Goal: Task Accomplishment & Management: Manage account settings

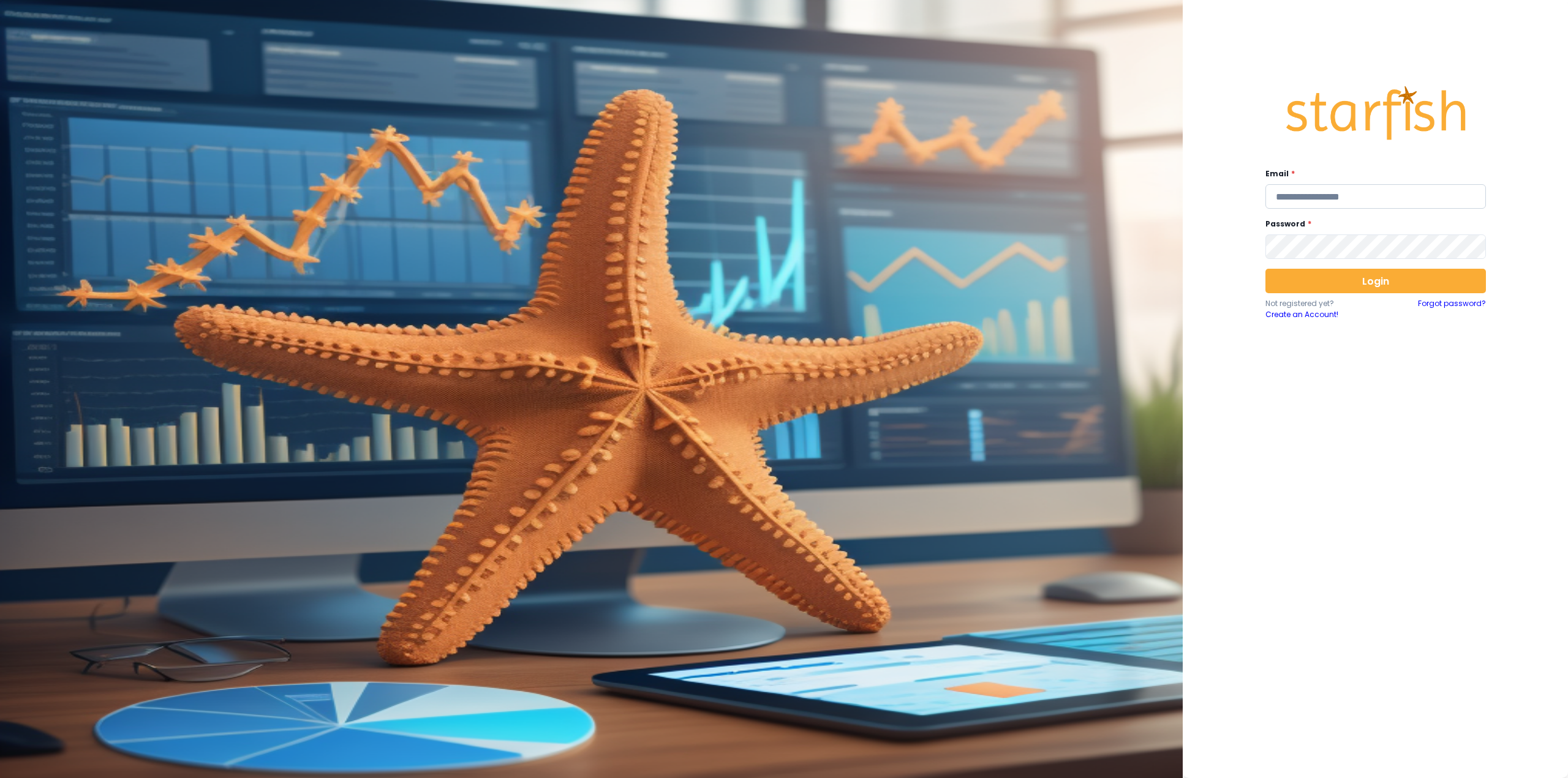
type input "**********"
click at [1350, 186] on input "**********" at bounding box center [1376, 196] width 220 height 24
paste input "**********"
type input "**********"
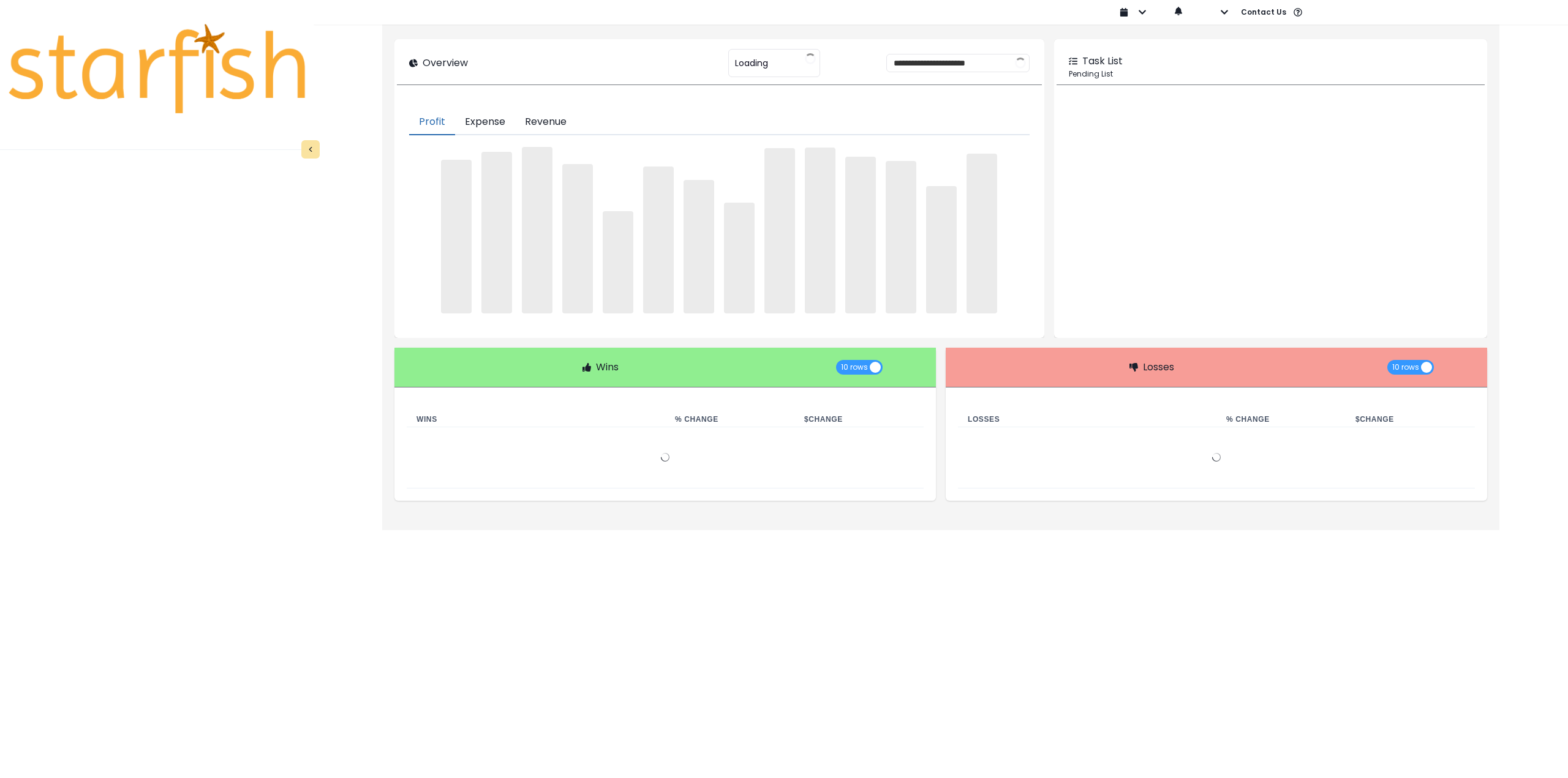
type input "**********"
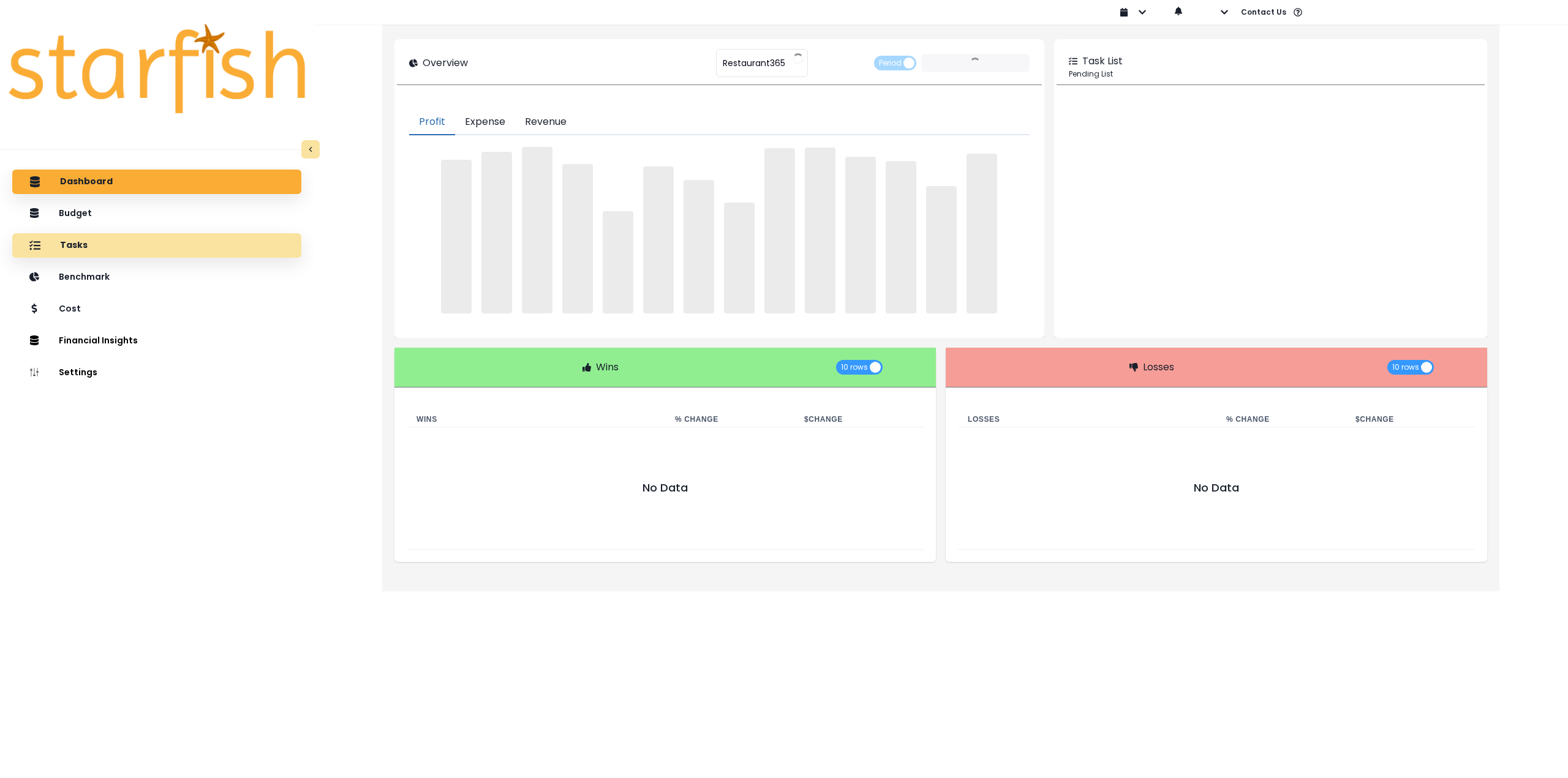
click at [201, 248] on div "Tasks" at bounding box center [157, 246] width 269 height 26
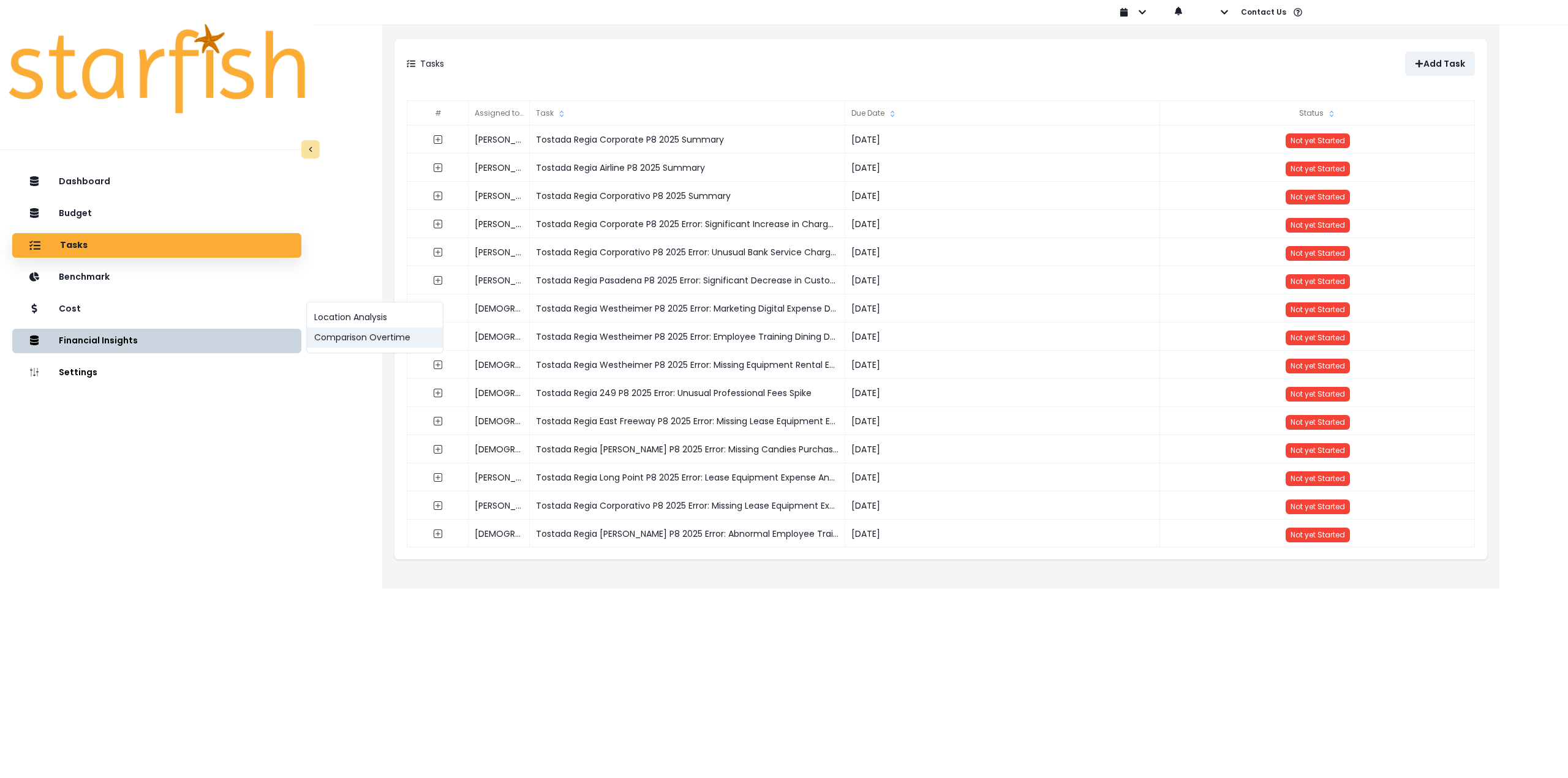
click at [337, 344] on button "Comparison Overtime" at bounding box center [375, 338] width 136 height 21
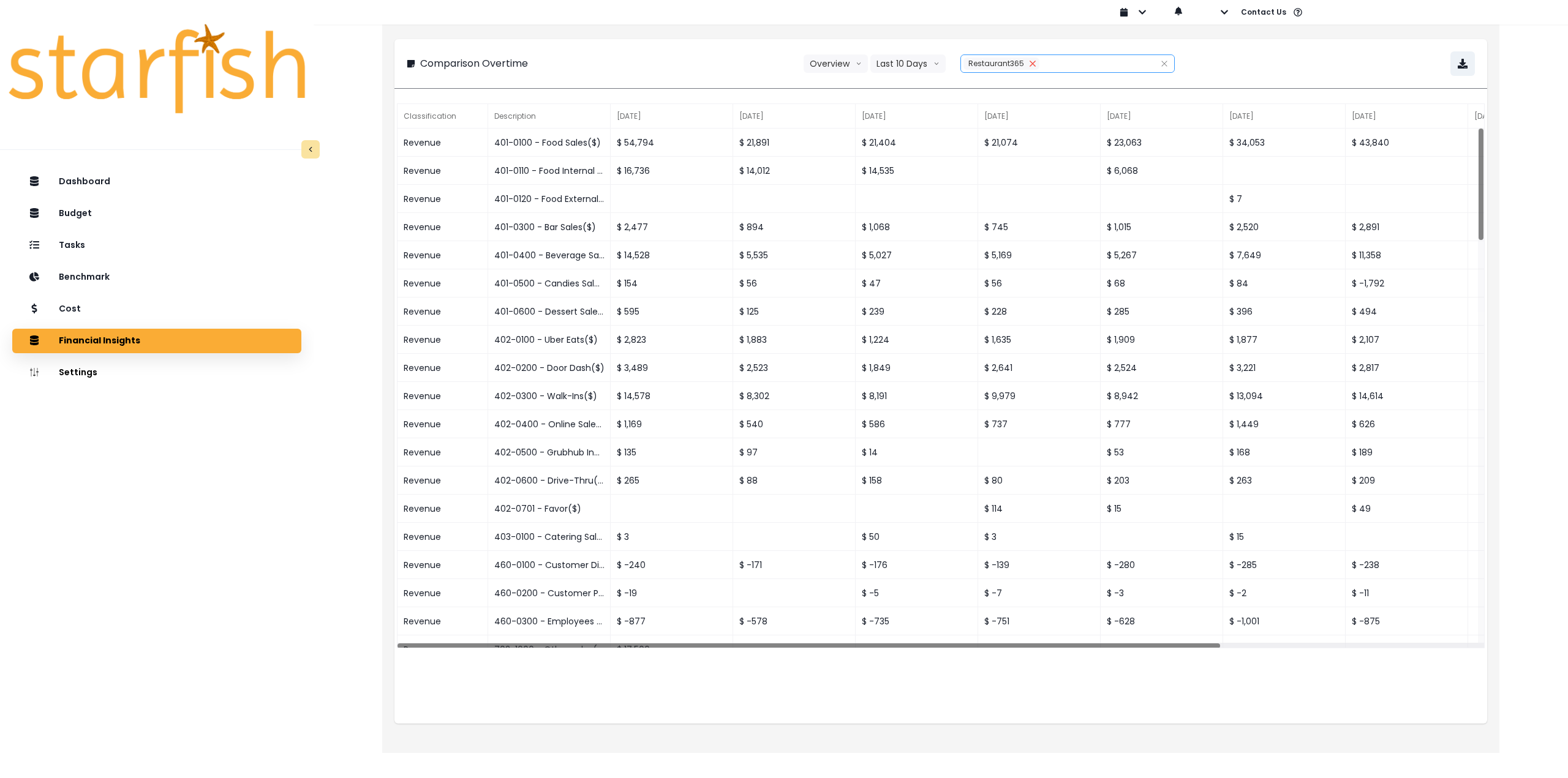
click at [1034, 64] on icon "close" at bounding box center [1033, 64] width 8 height 8
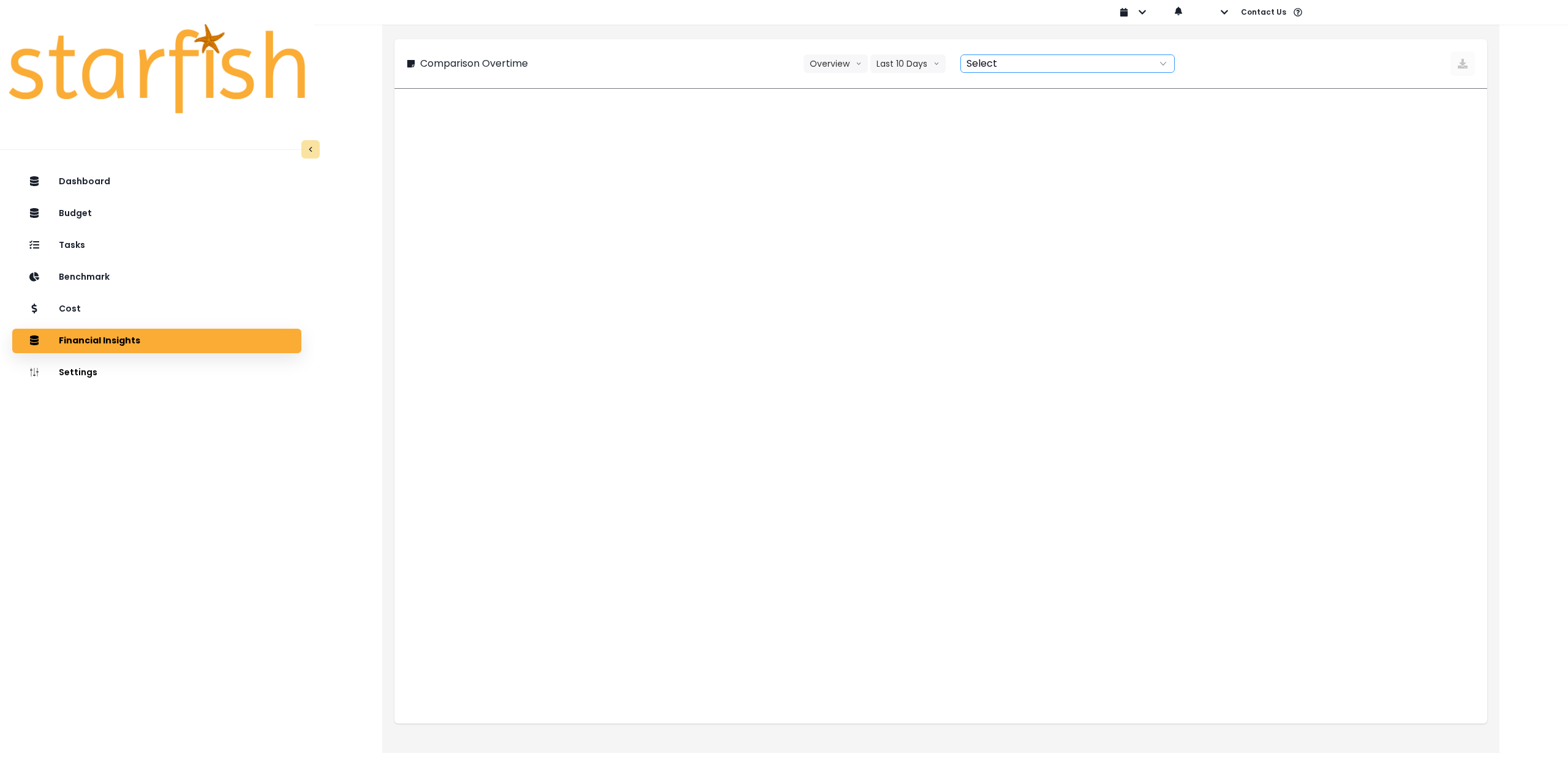
click at [1023, 60] on div at bounding box center [1055, 64] width 187 height 17
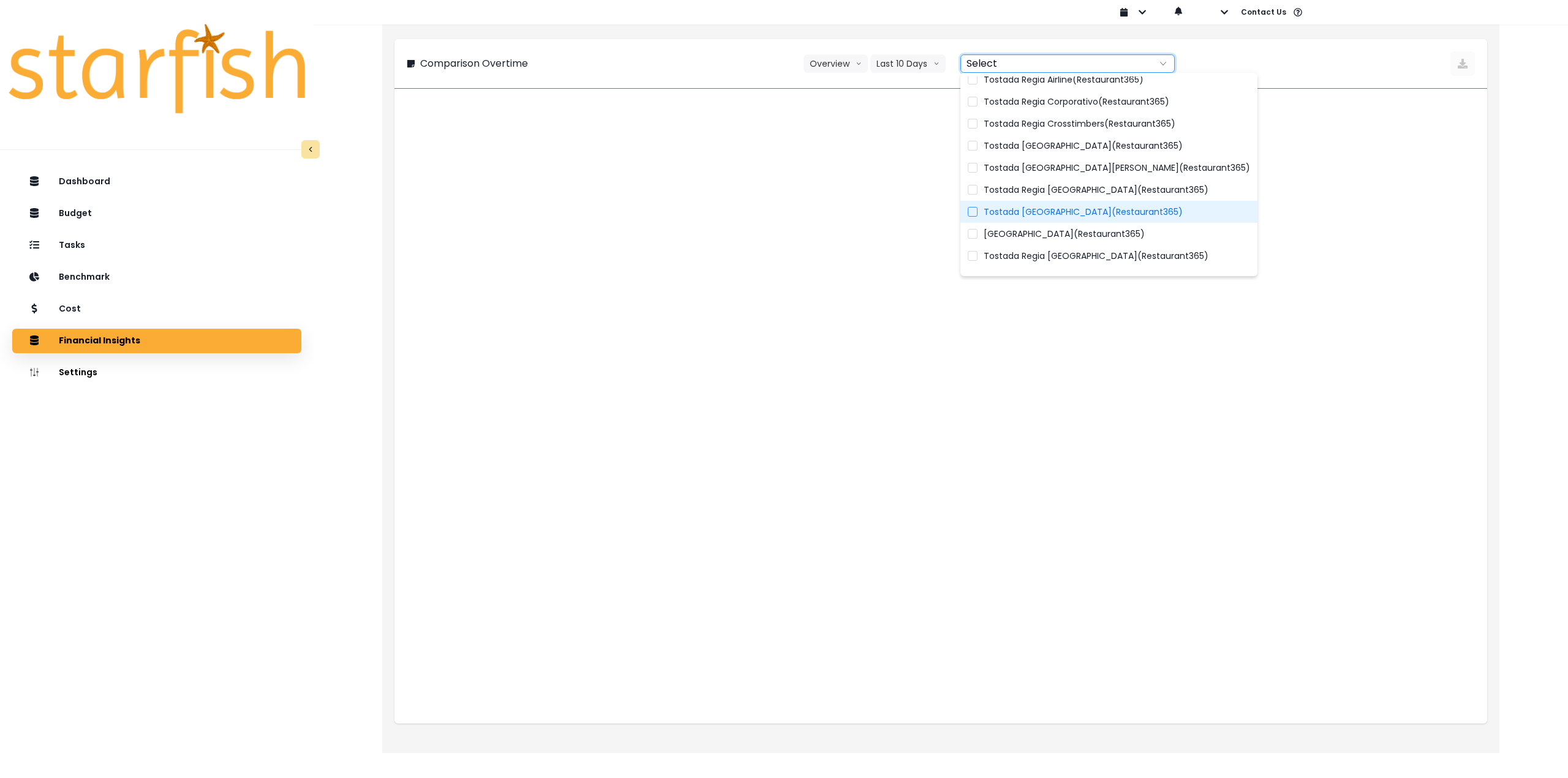
scroll to position [179, 0]
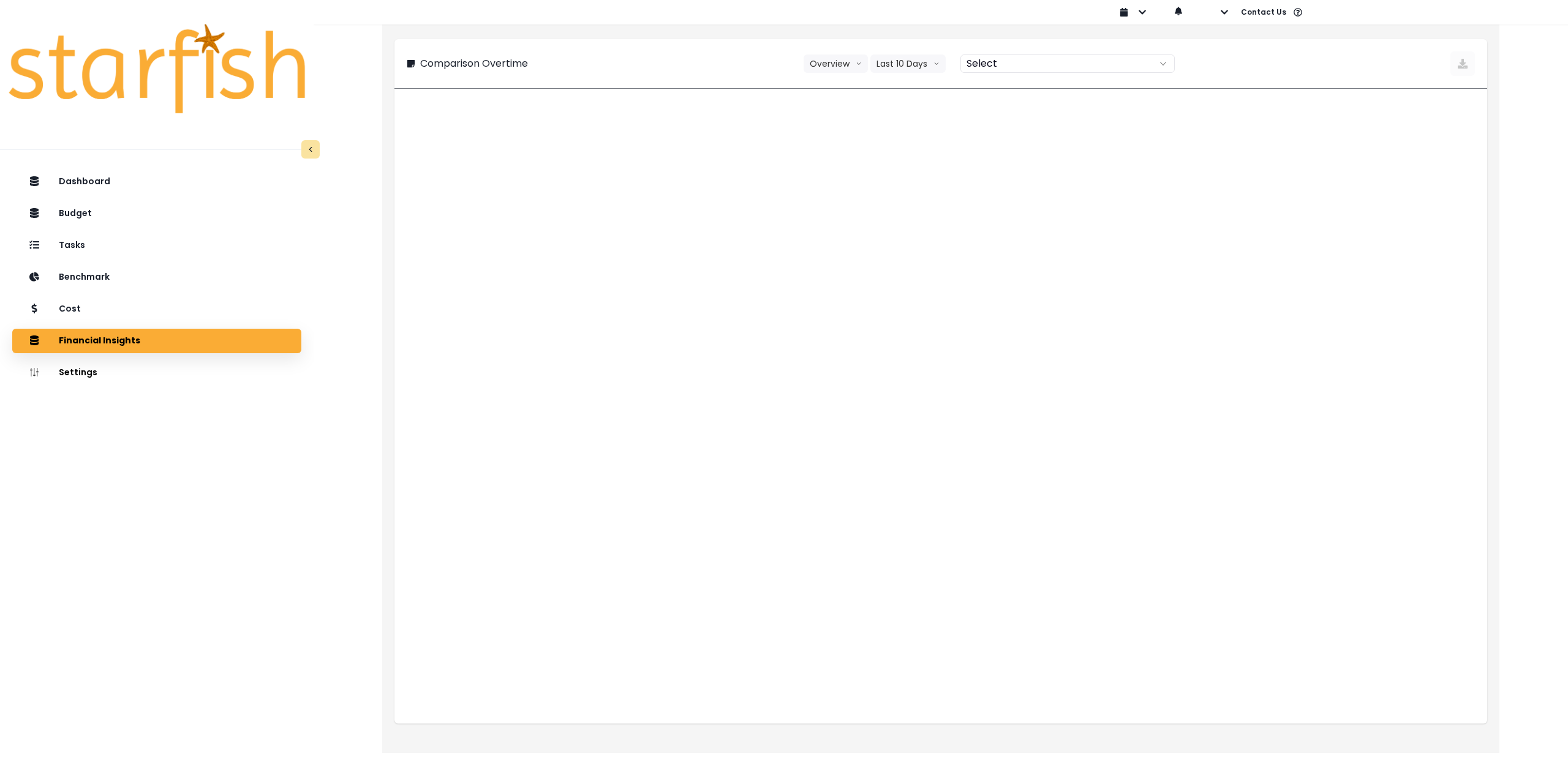
click at [1277, 90] on div "Comparison Overtime Overview Overview % of cost % of sales Last 10 Days Last 4 …" at bounding box center [941, 382] width 1093 height 684
click at [1224, 18] on button "button" at bounding box center [1214, 12] width 28 height 24
click at [1241, 52] on p "Sign out" at bounding box center [1244, 47] width 41 height 12
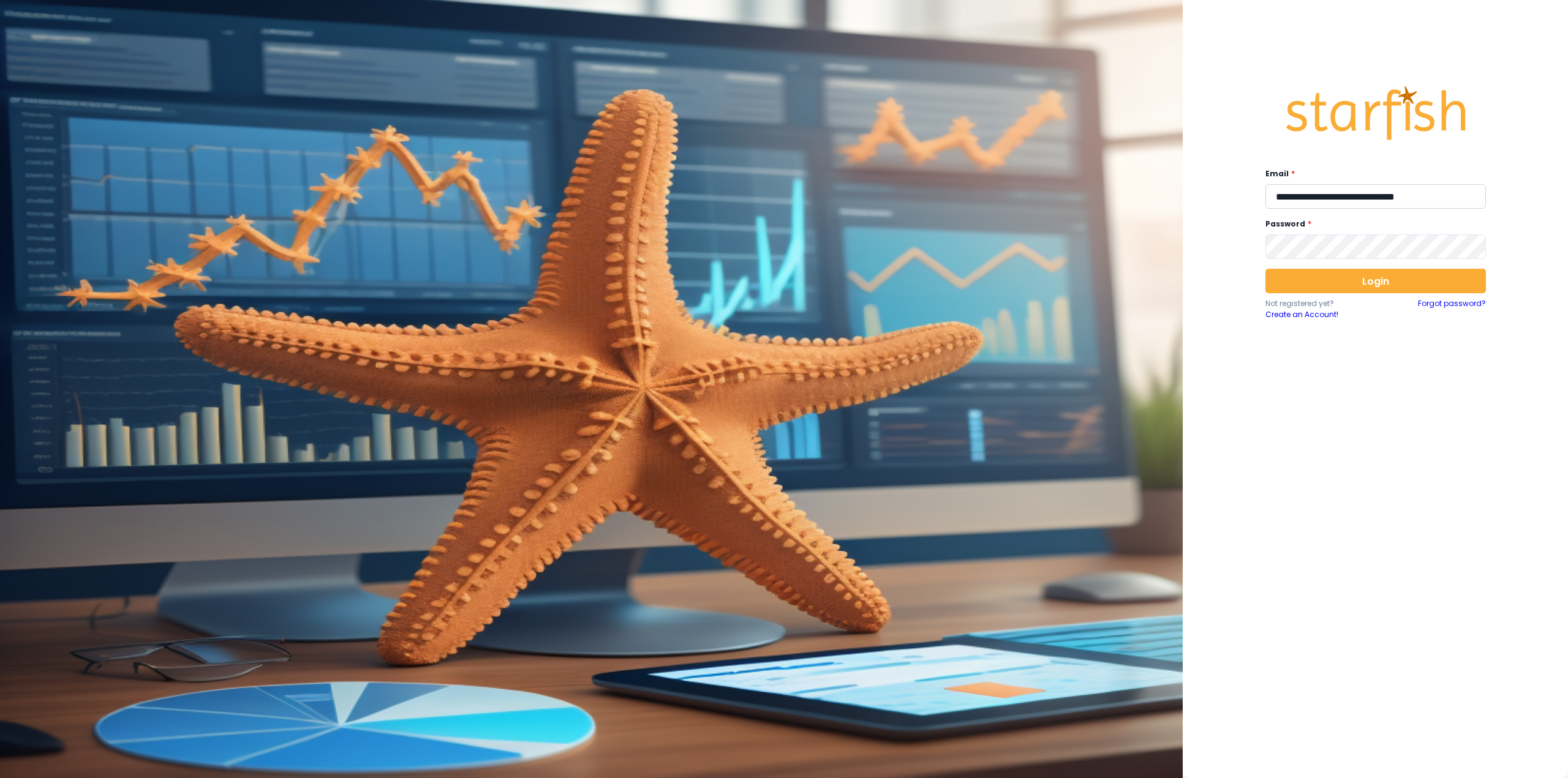
click at [1325, 199] on input "**********" at bounding box center [1376, 196] width 220 height 24
type input "**********"
click at [1389, 285] on button "Login" at bounding box center [1376, 281] width 220 height 24
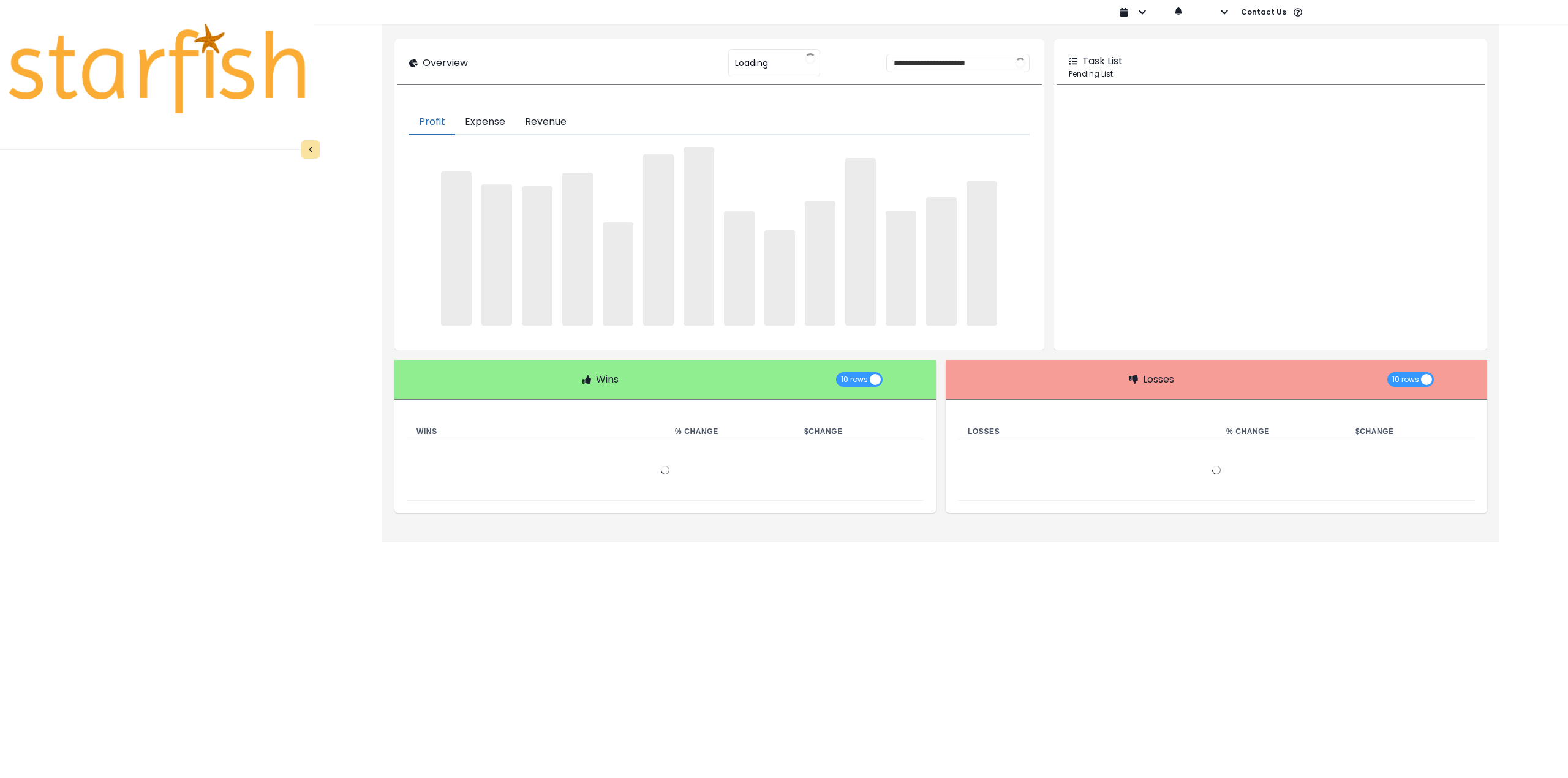
type input "*******"
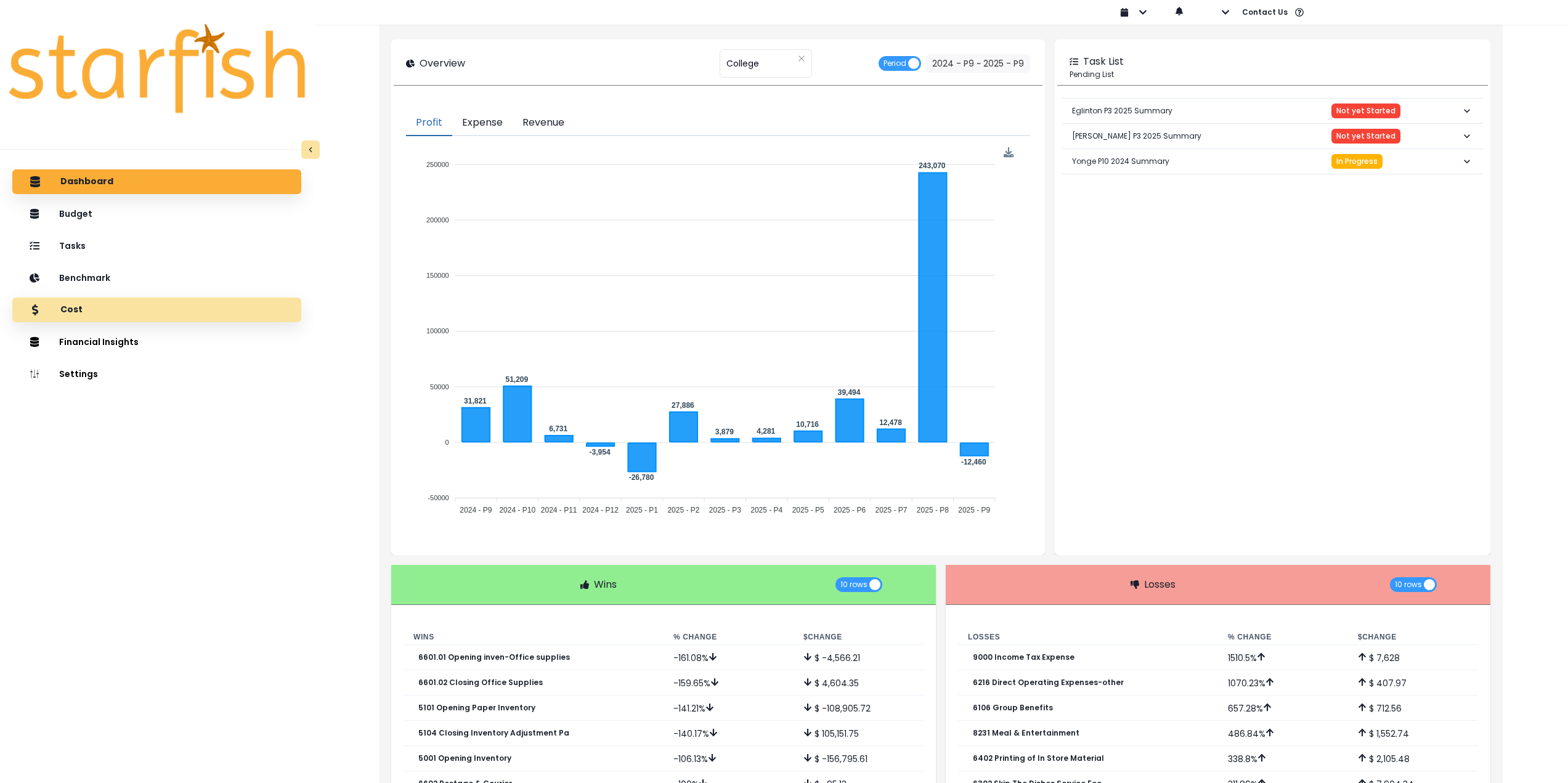
click at [154, 314] on div "Cost" at bounding box center [157, 310] width 269 height 26
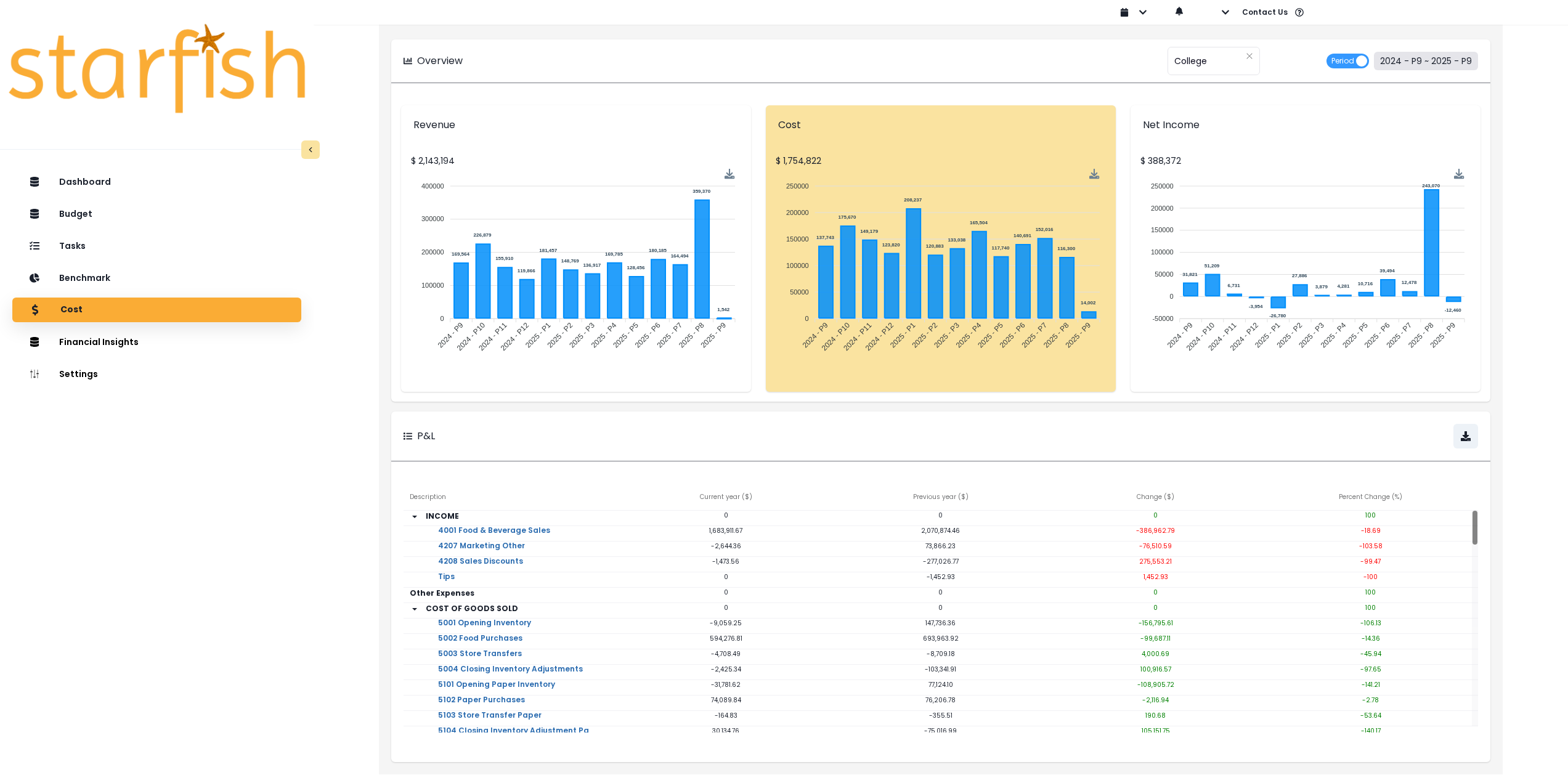
click at [1429, 57] on button "2024 - P9 ~ 2025 - P9" at bounding box center [1425, 61] width 104 height 18
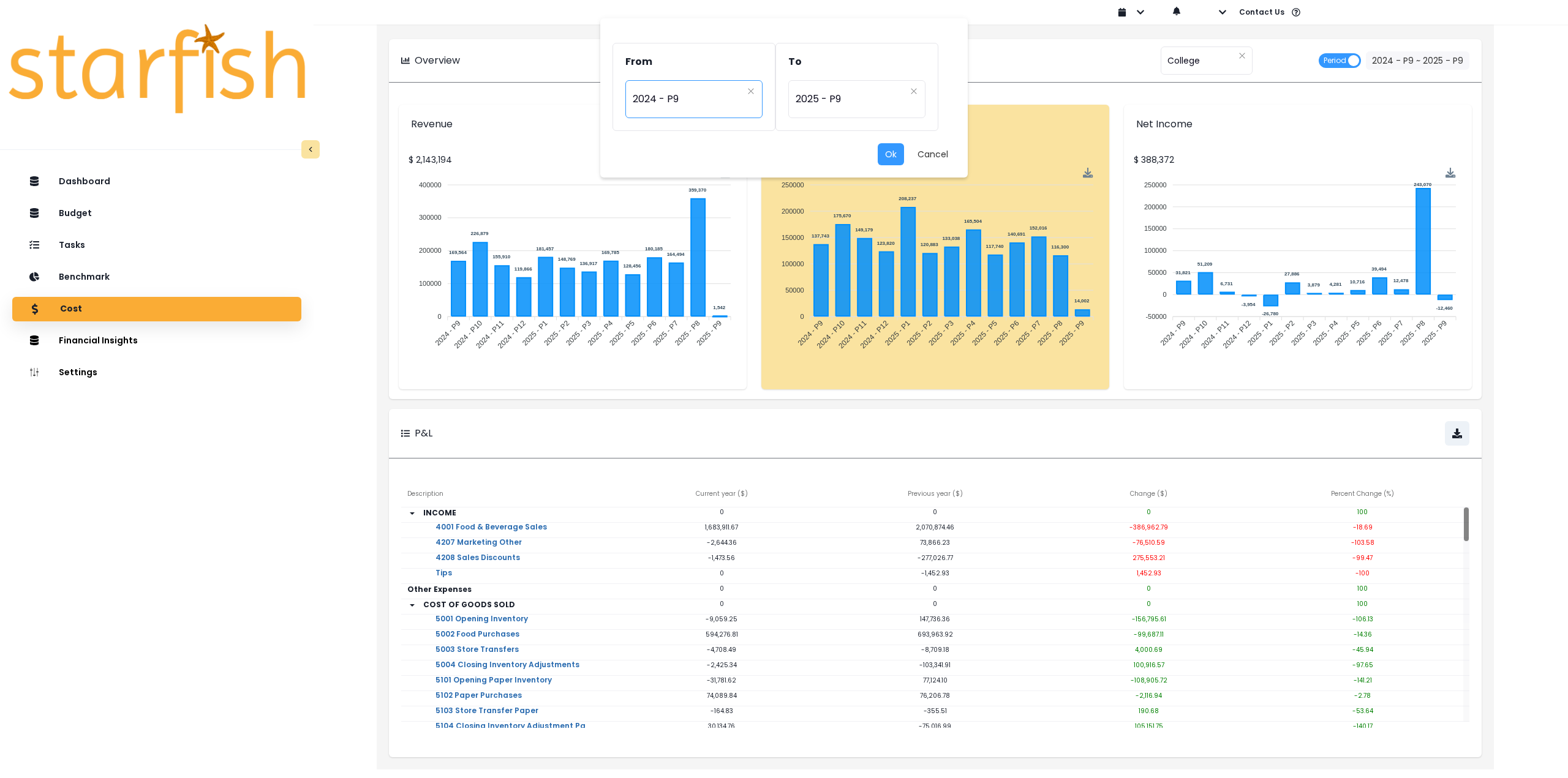
click at [664, 99] on span "2024 - P9" at bounding box center [687, 99] width 109 height 28
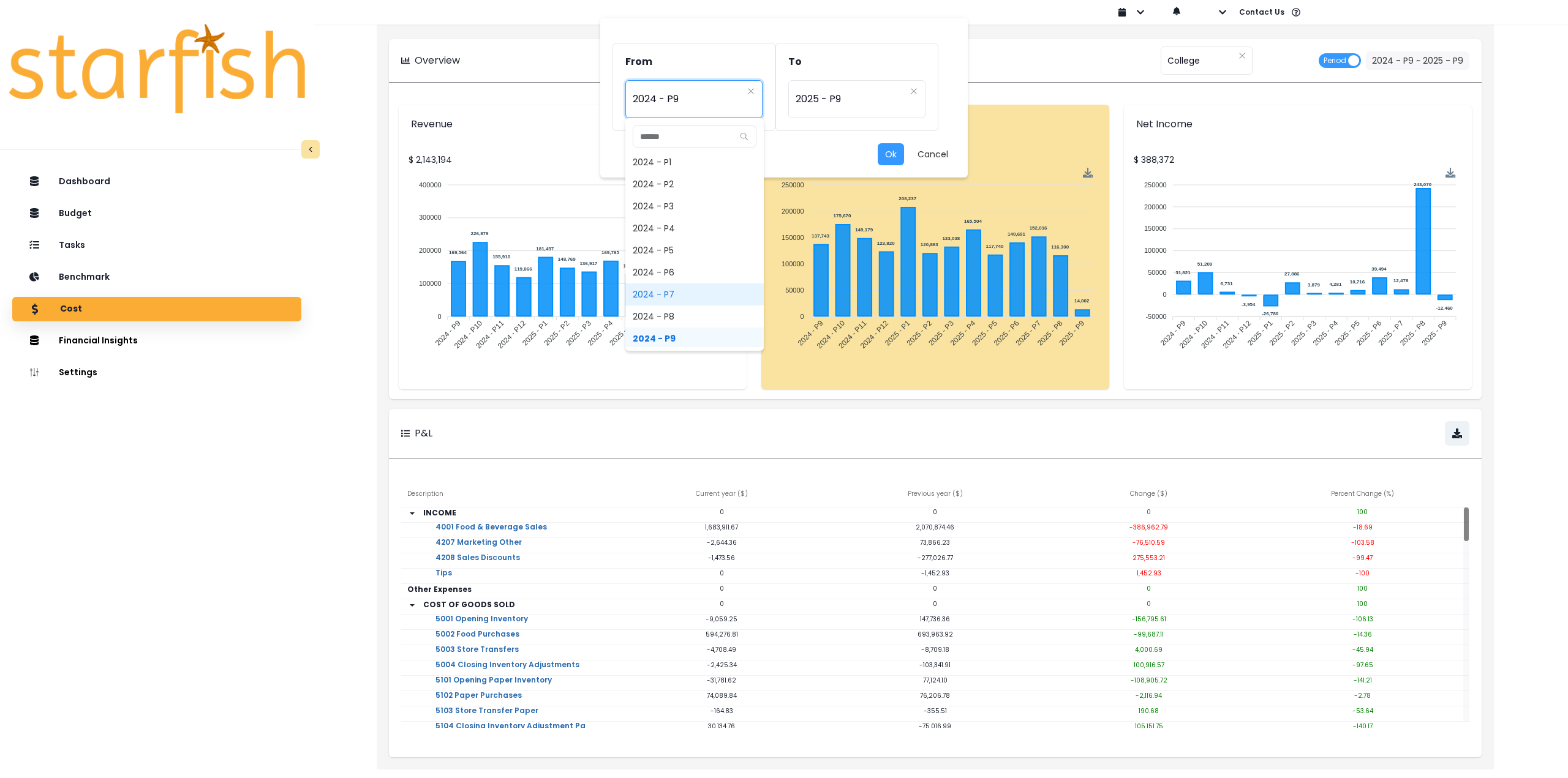
click at [685, 295] on span "2024 - P7" at bounding box center [694, 295] width 138 height 22
type input "*********"
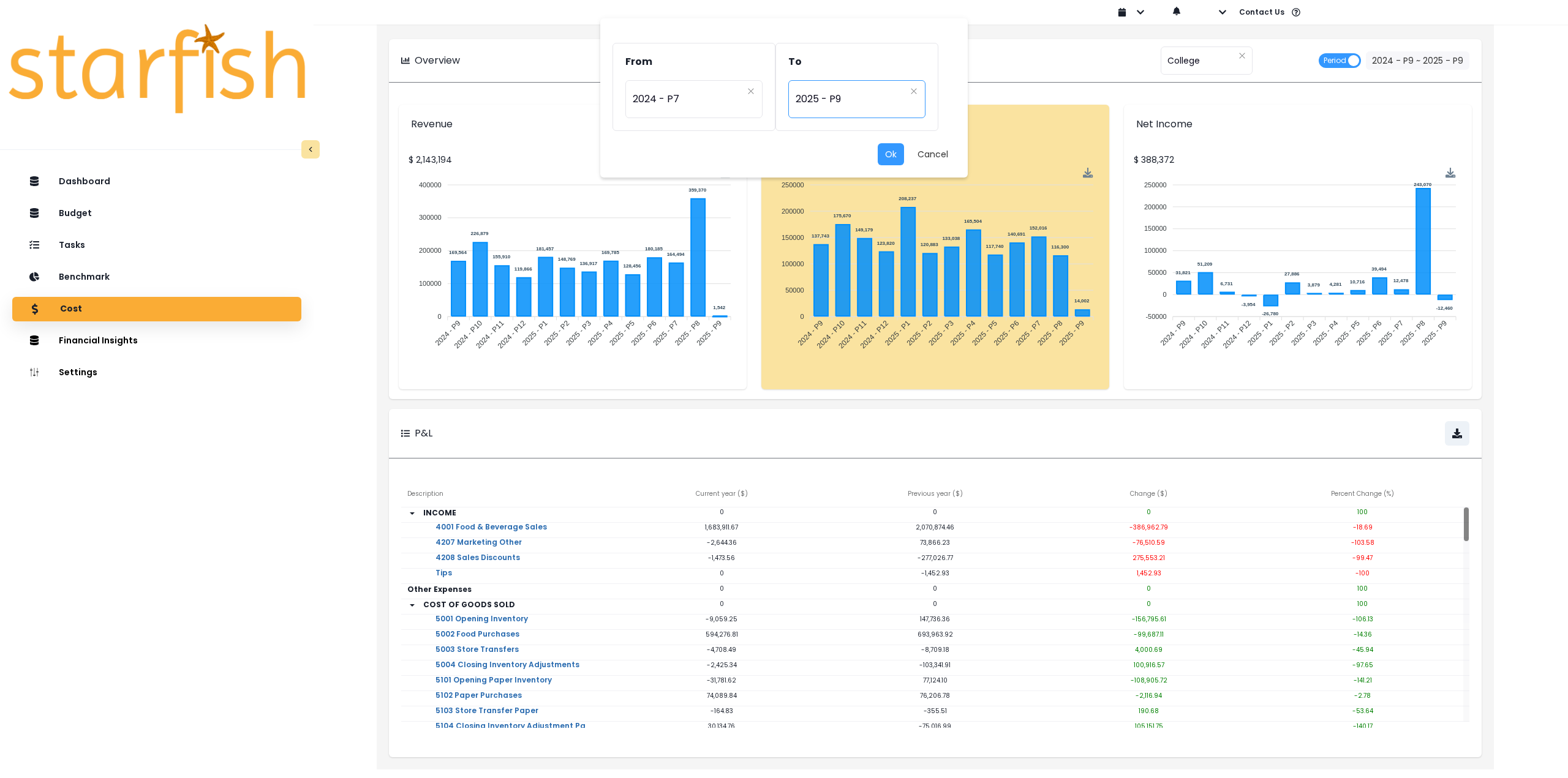
click at [834, 106] on span "2025 - P9" at bounding box center [850, 99] width 109 height 28
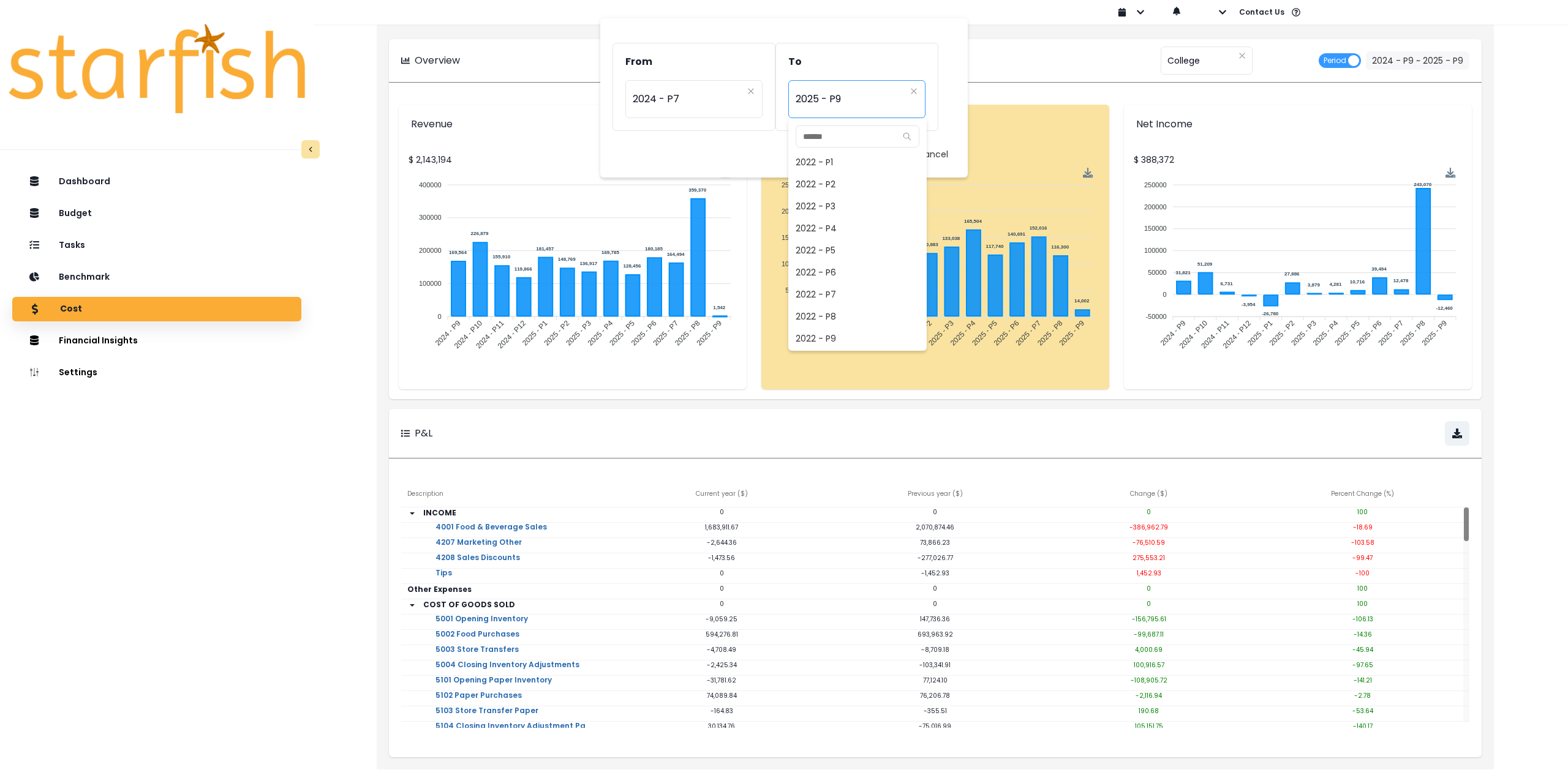
scroll to position [793, 0]
click at [838, 294] on span "2025 - P7" at bounding box center [858, 295] width 138 height 22
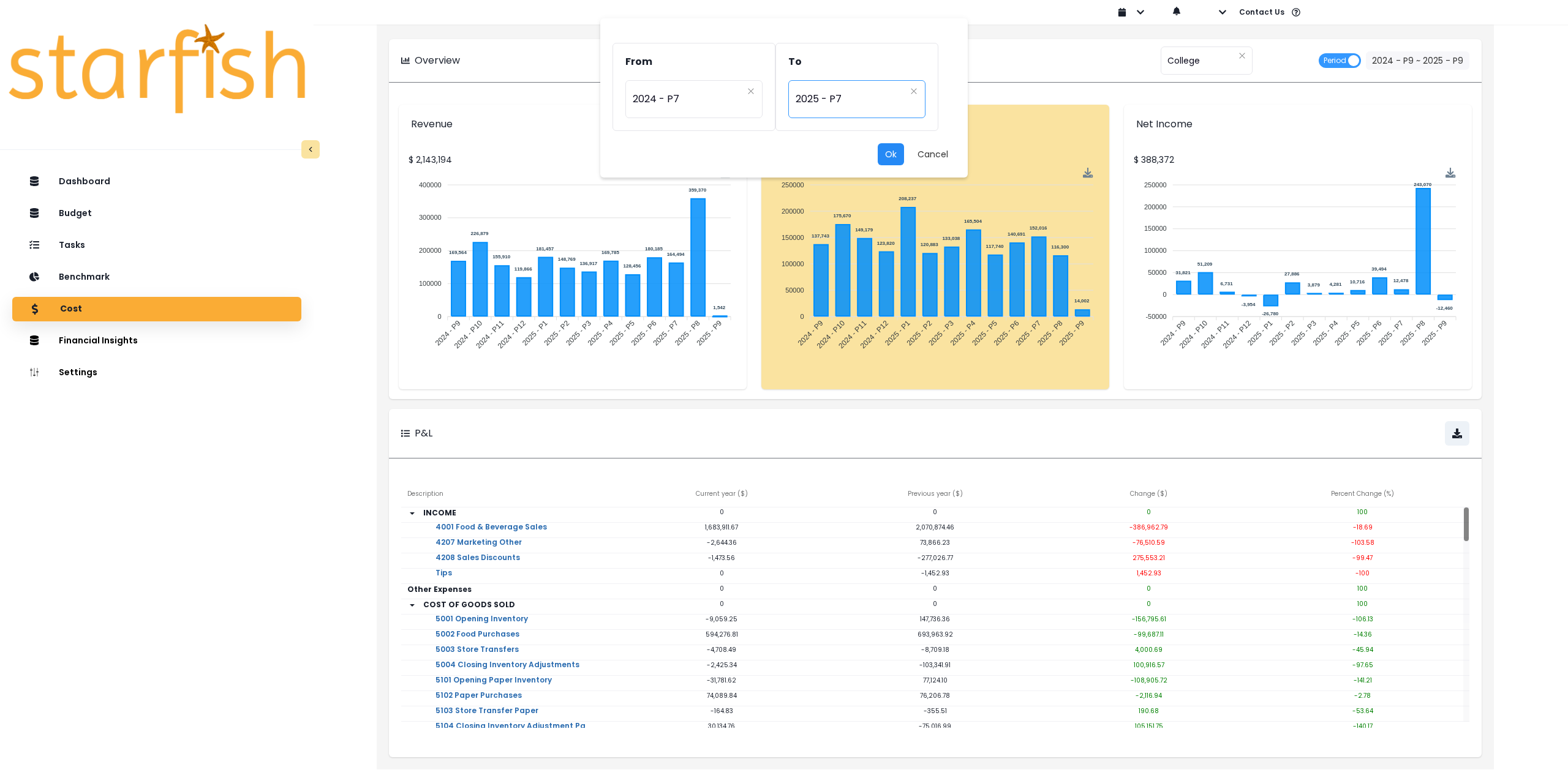
drag, startPoint x: 886, startPoint y: 155, endPoint x: 827, endPoint y: 97, distance: 82.7
click at [827, 97] on div "From ********* 2024 - P7 To ********* 2025 - P7 Ok Cancel" at bounding box center [784, 97] width 367 height 159
click at [826, 95] on span "2025 - P7" at bounding box center [850, 99] width 109 height 28
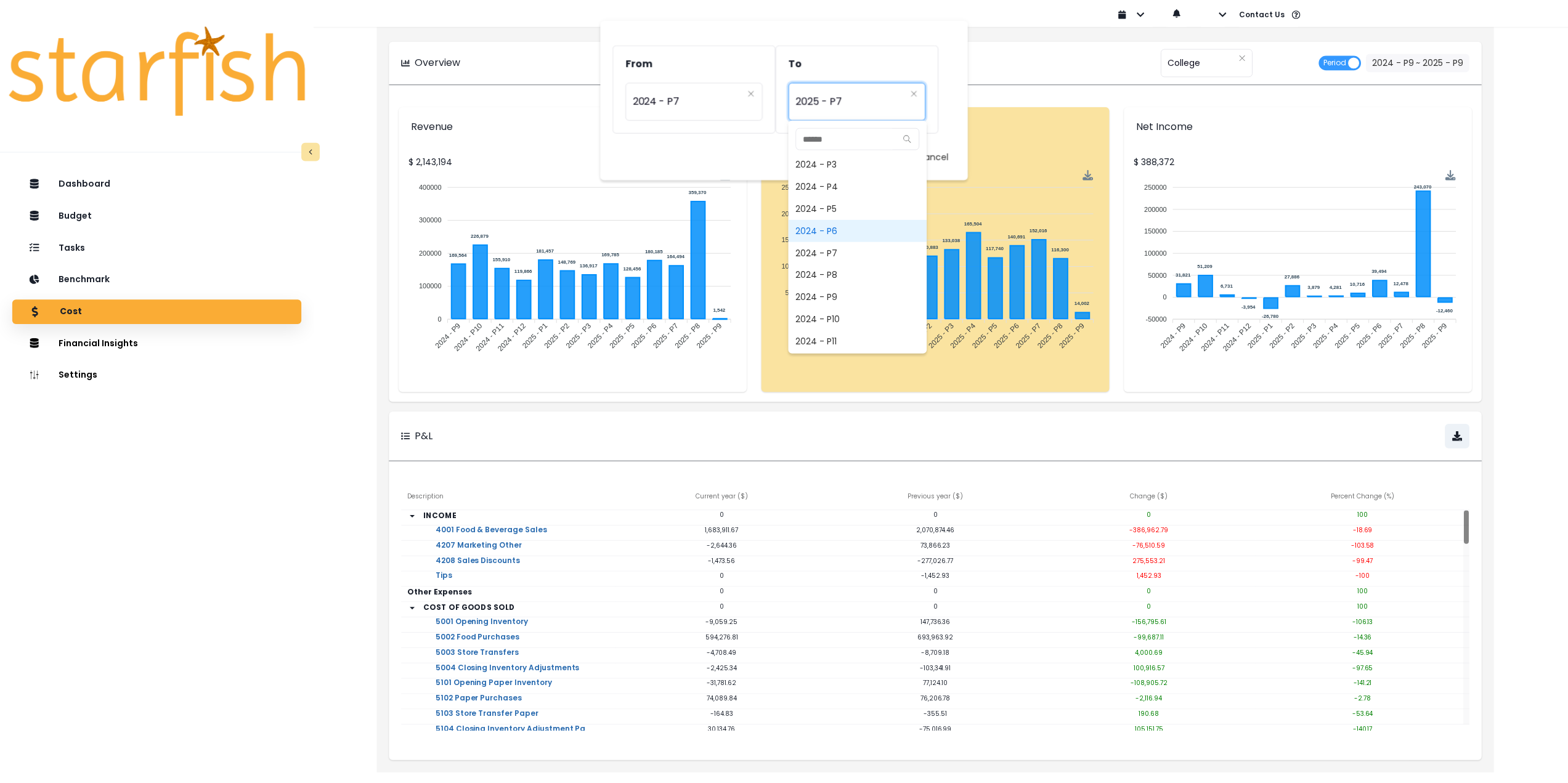
scroll to position [569, 0]
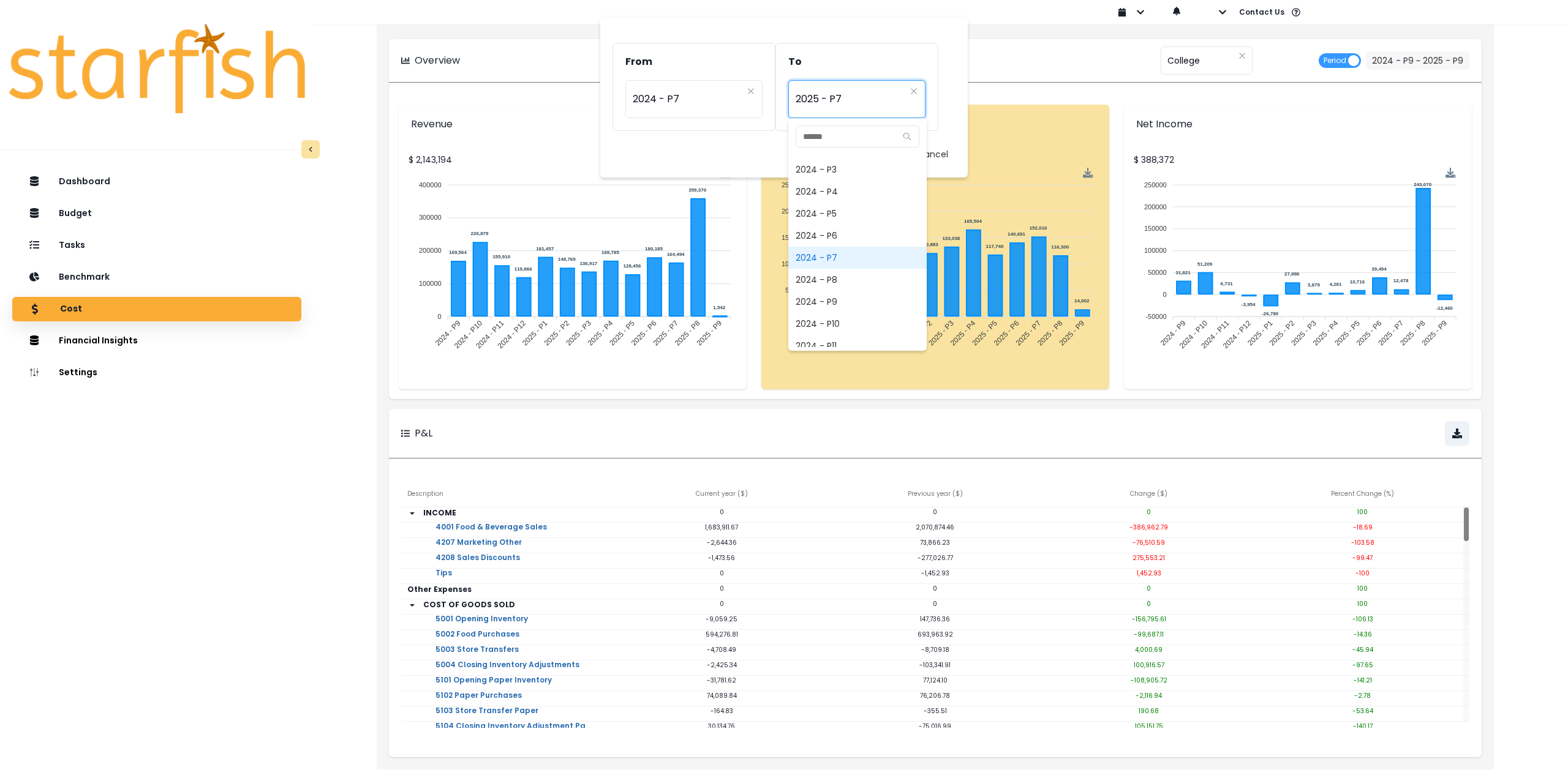
click at [841, 258] on span "2024 - P7" at bounding box center [858, 258] width 138 height 22
type input "*********"
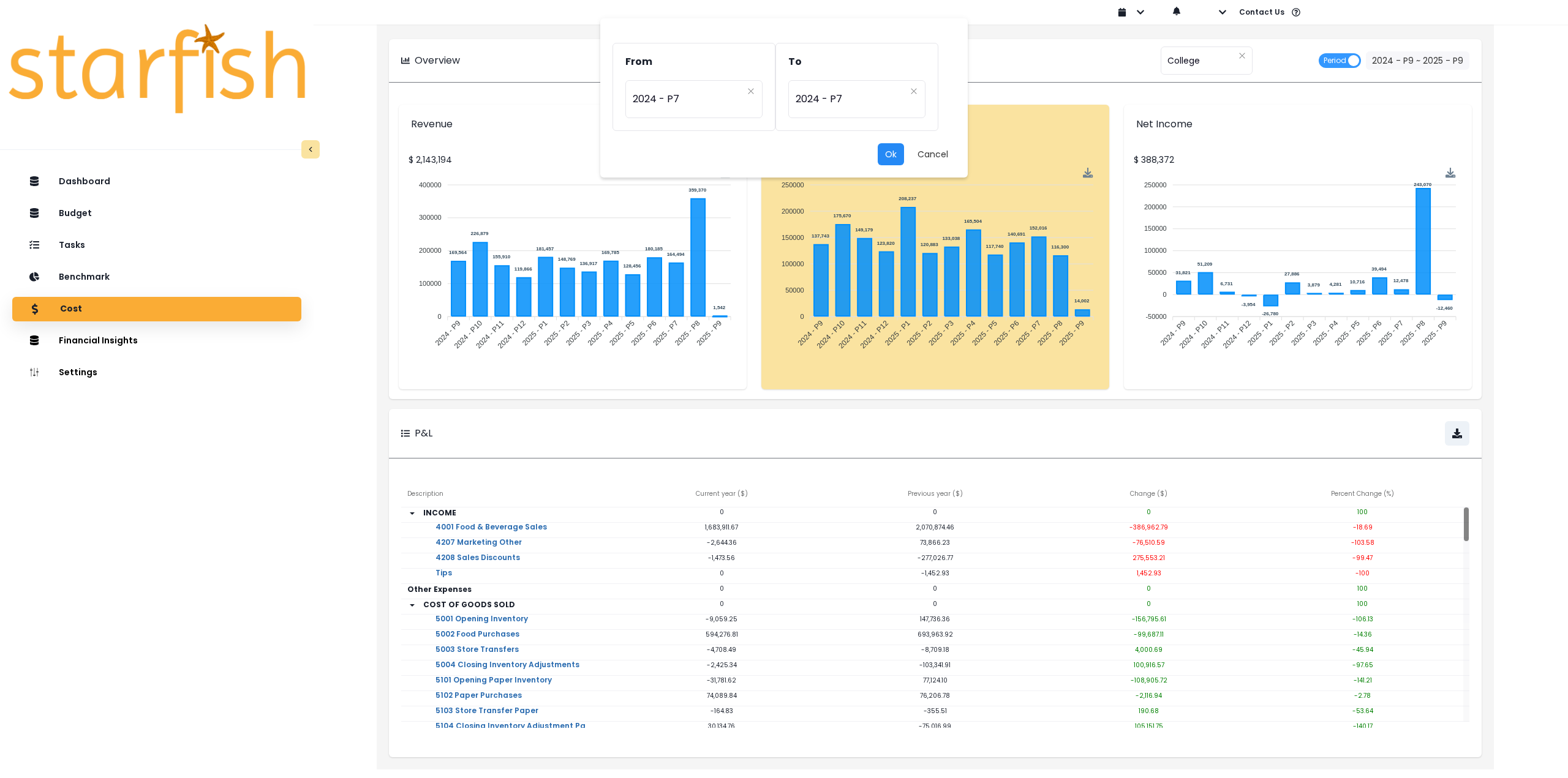
click at [891, 161] on button "Ok" at bounding box center [891, 155] width 27 height 22
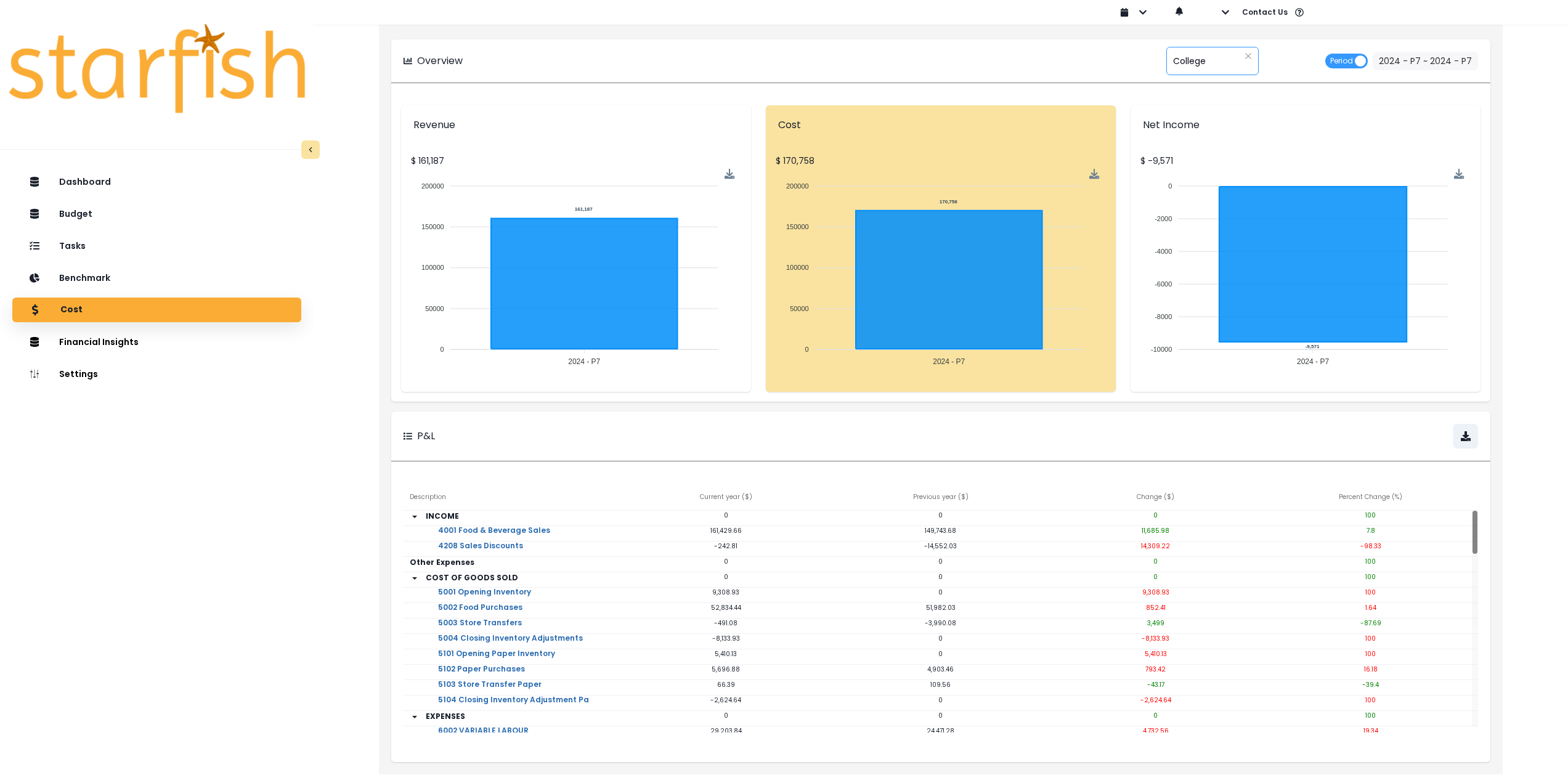
click at [1200, 59] on span "College" at bounding box center [1189, 61] width 33 height 26
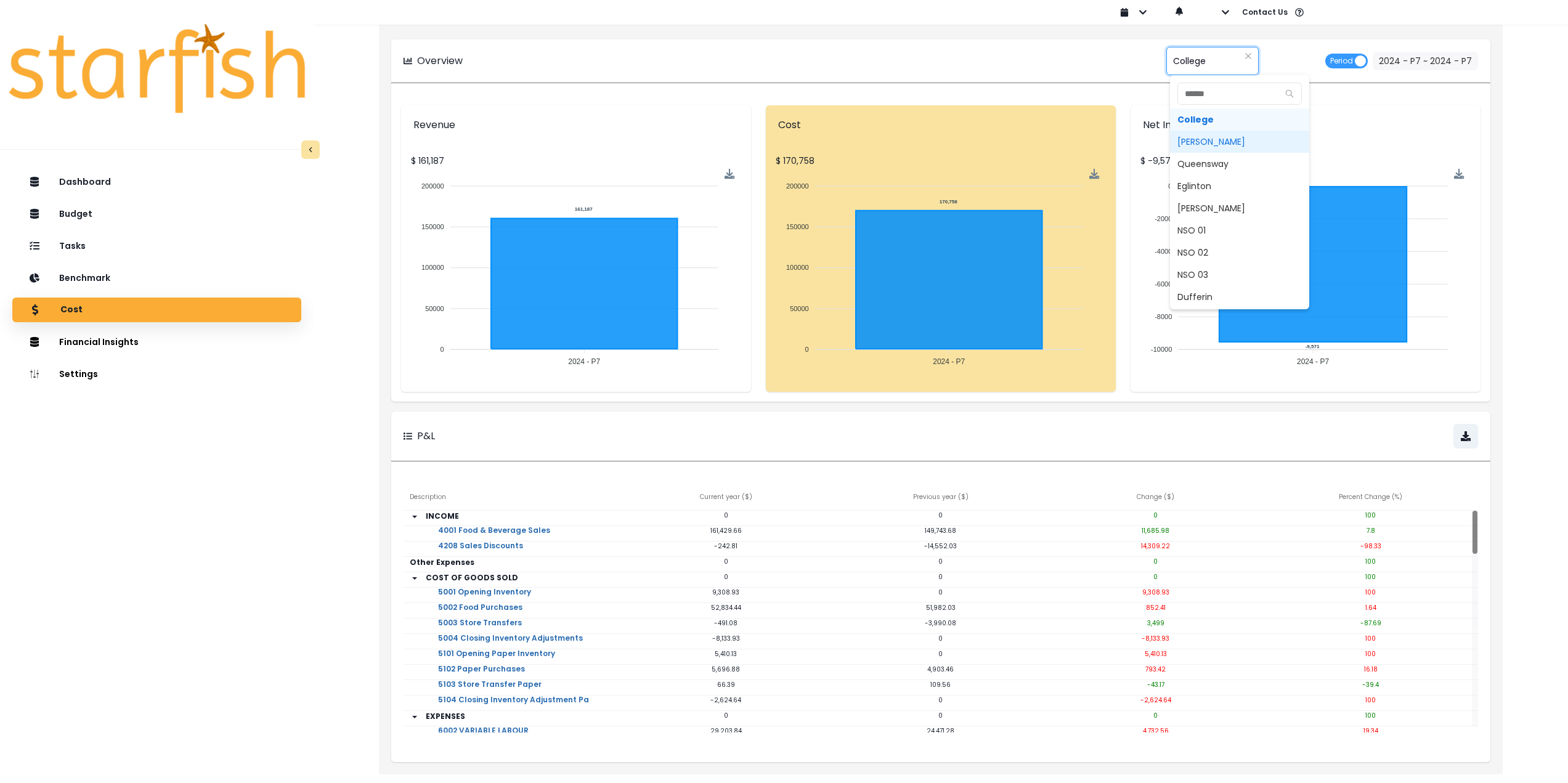
click at [1219, 140] on span "Duncan" at bounding box center [1239, 142] width 139 height 22
type input "******"
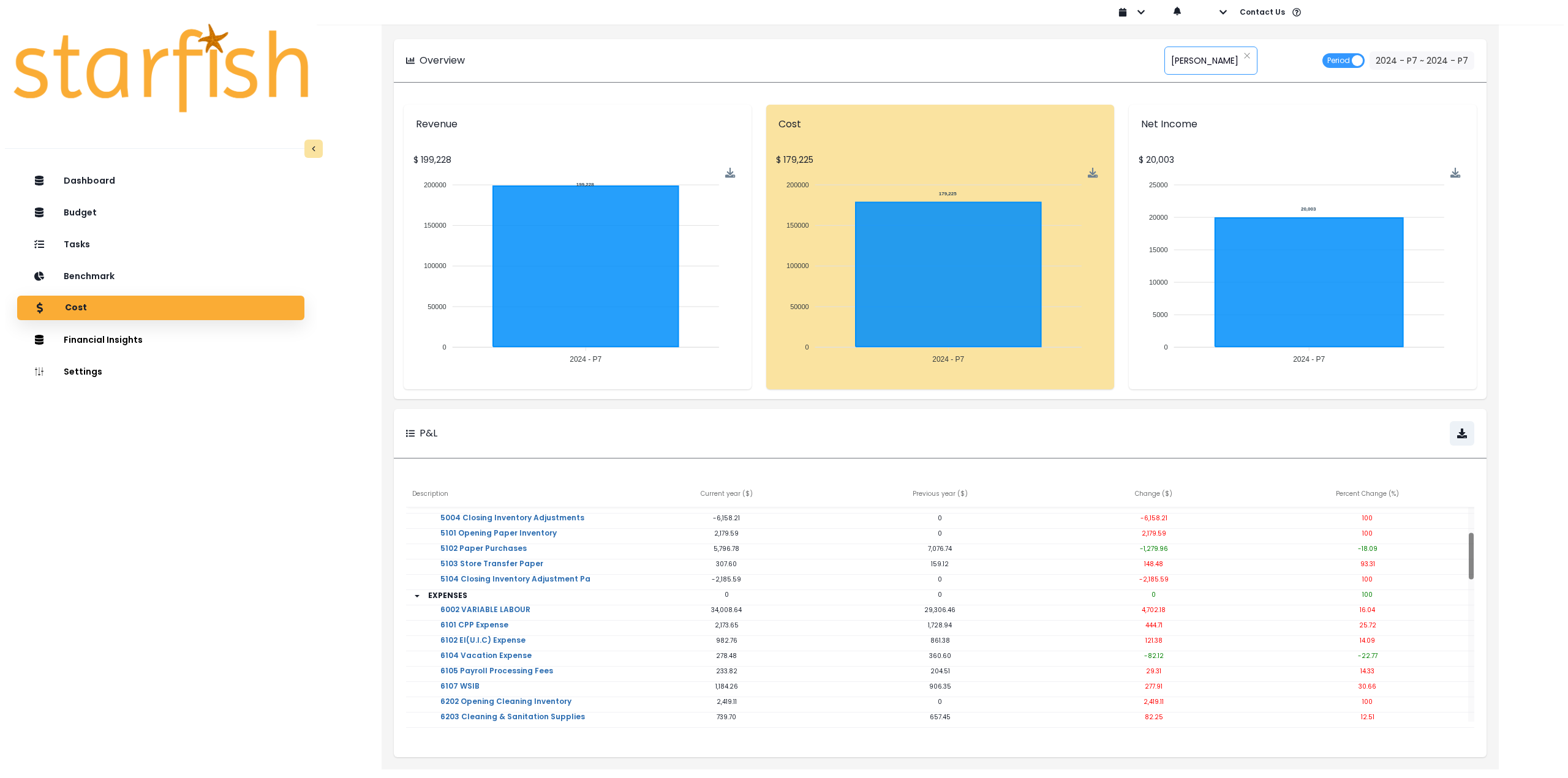
scroll to position [0, 0]
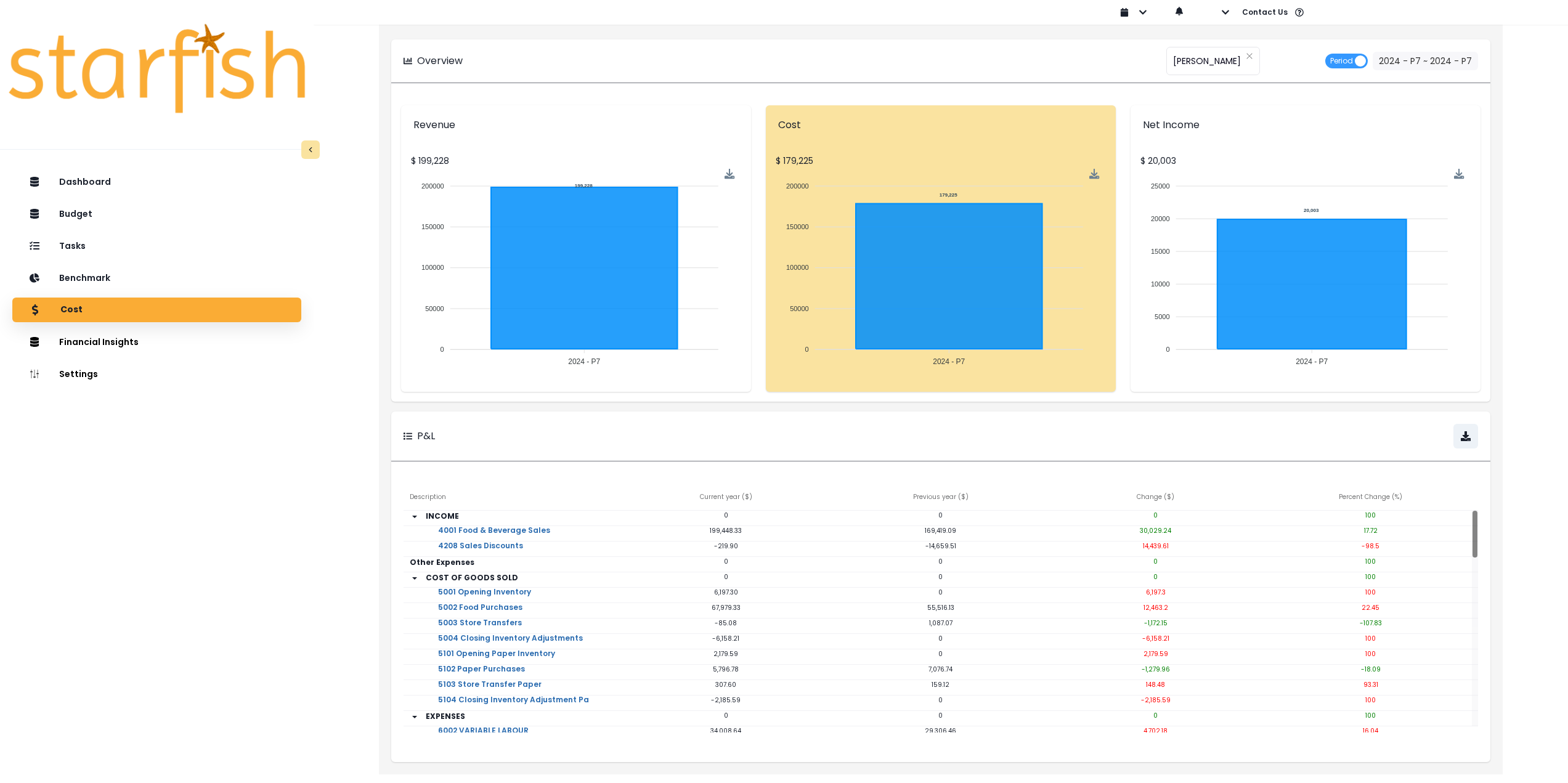
click at [360, 605] on div "Overview ****** Duncan Period 2024 - P7 ~ 2024 - P7 Revenue $ 199,228 200000 20…" at bounding box center [941, 378] width 1183 height 757
click at [1427, 62] on button "2024 - P7 ~ 2024 - P7" at bounding box center [1425, 61] width 106 height 18
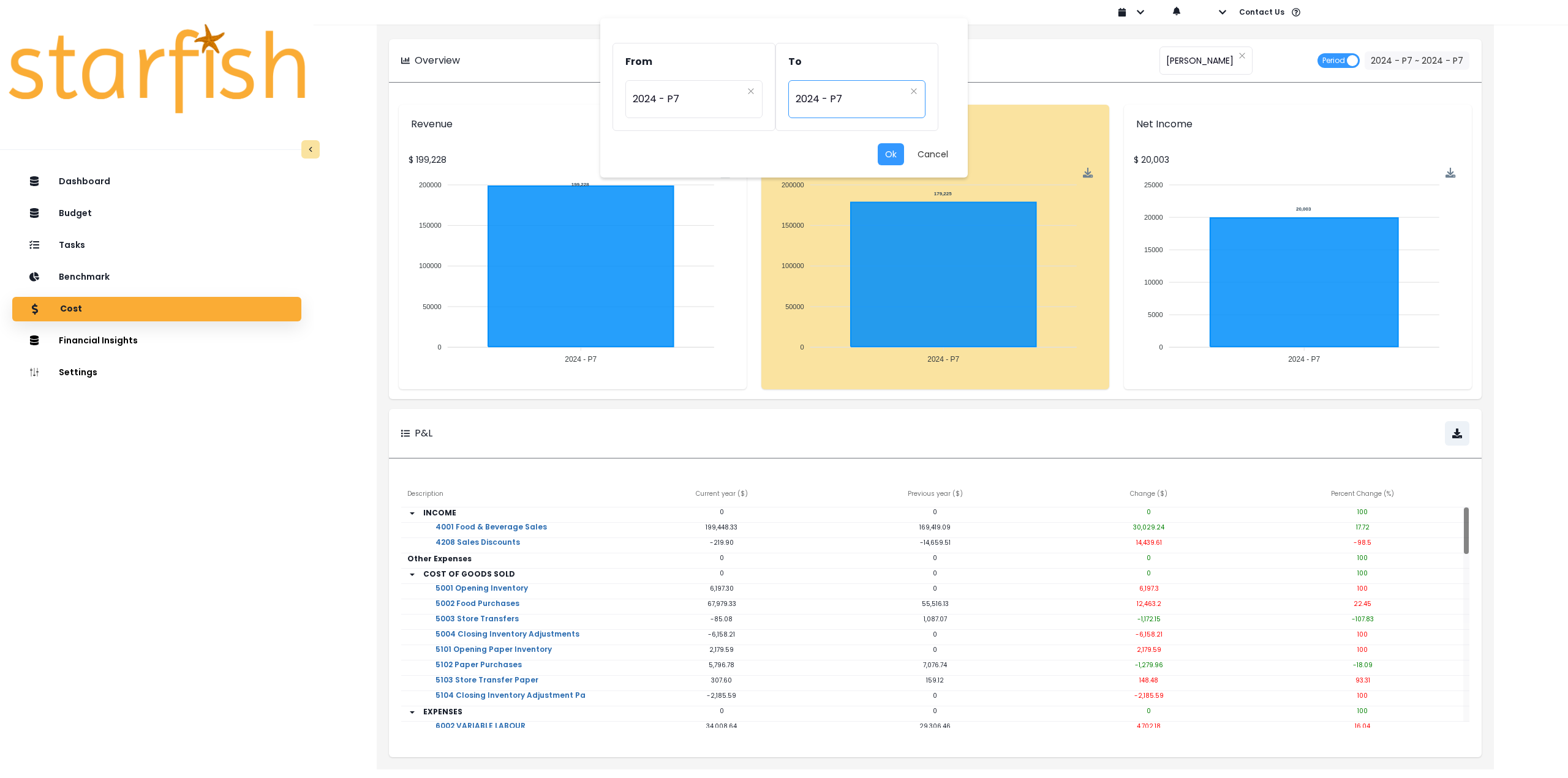
click at [840, 99] on span "2024 - P7" at bounding box center [850, 99] width 109 height 28
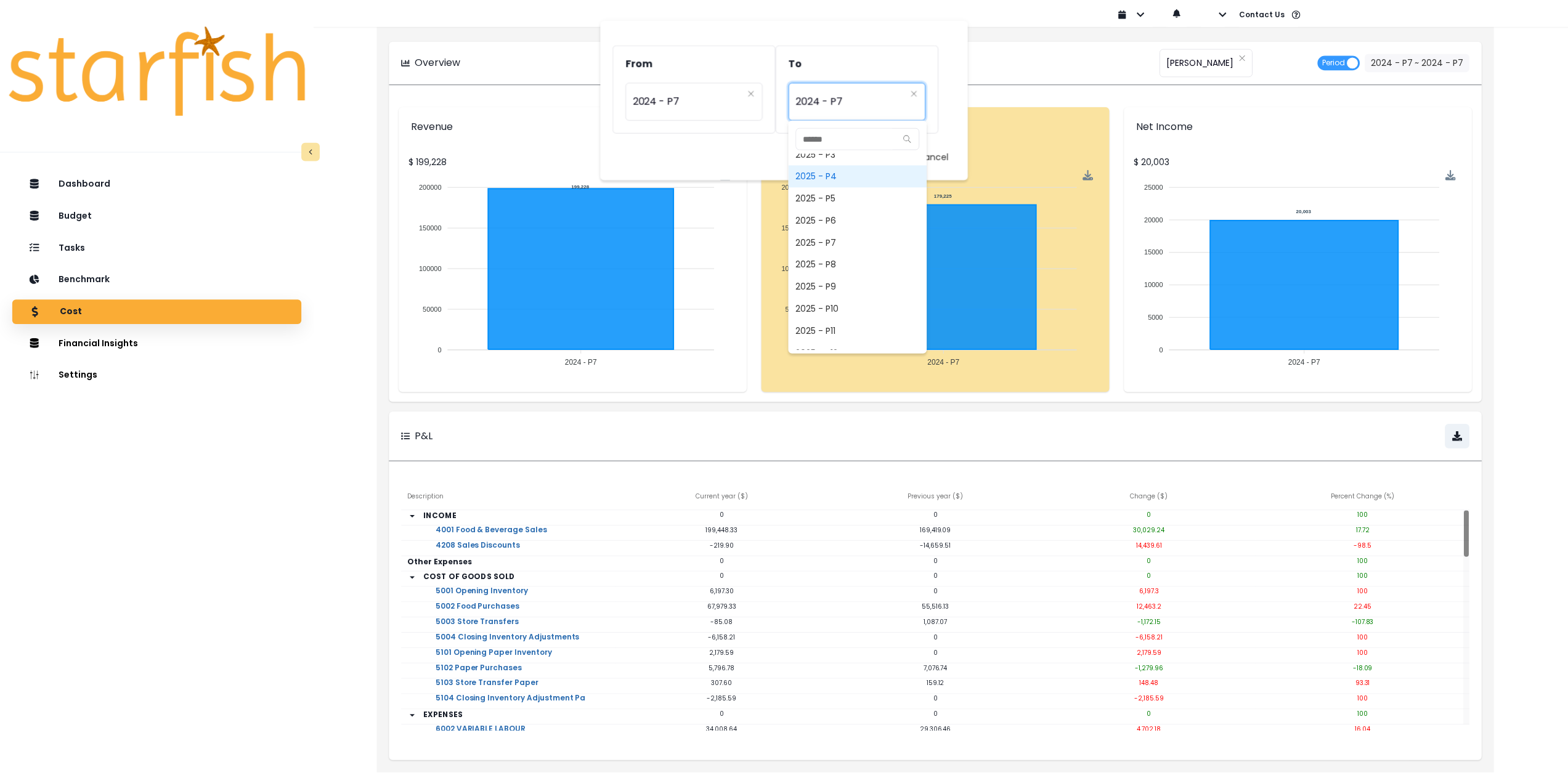
scroll to position [857, 0]
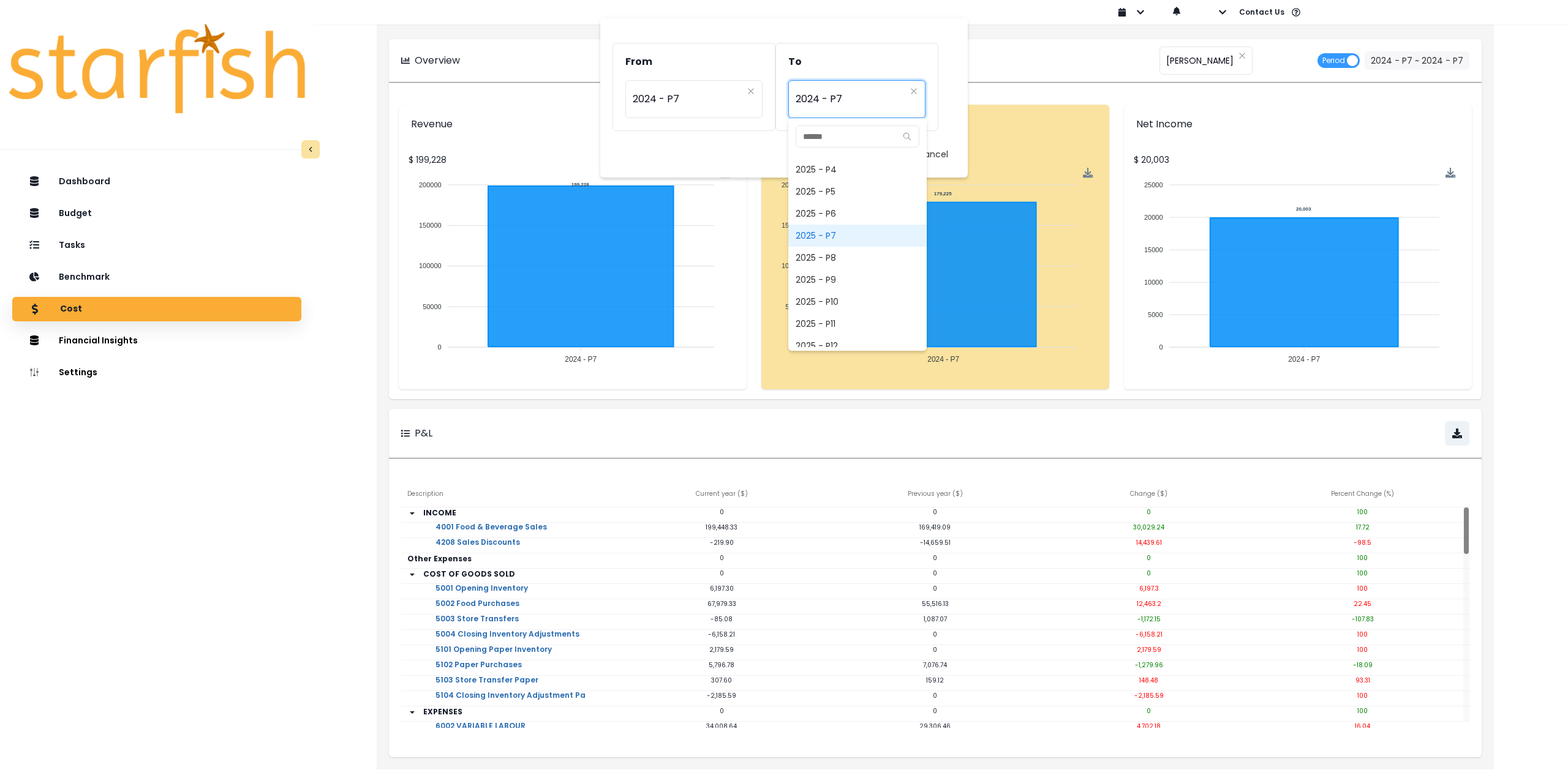
click at [832, 236] on span "2025 - P7" at bounding box center [858, 236] width 138 height 22
type input "*********"
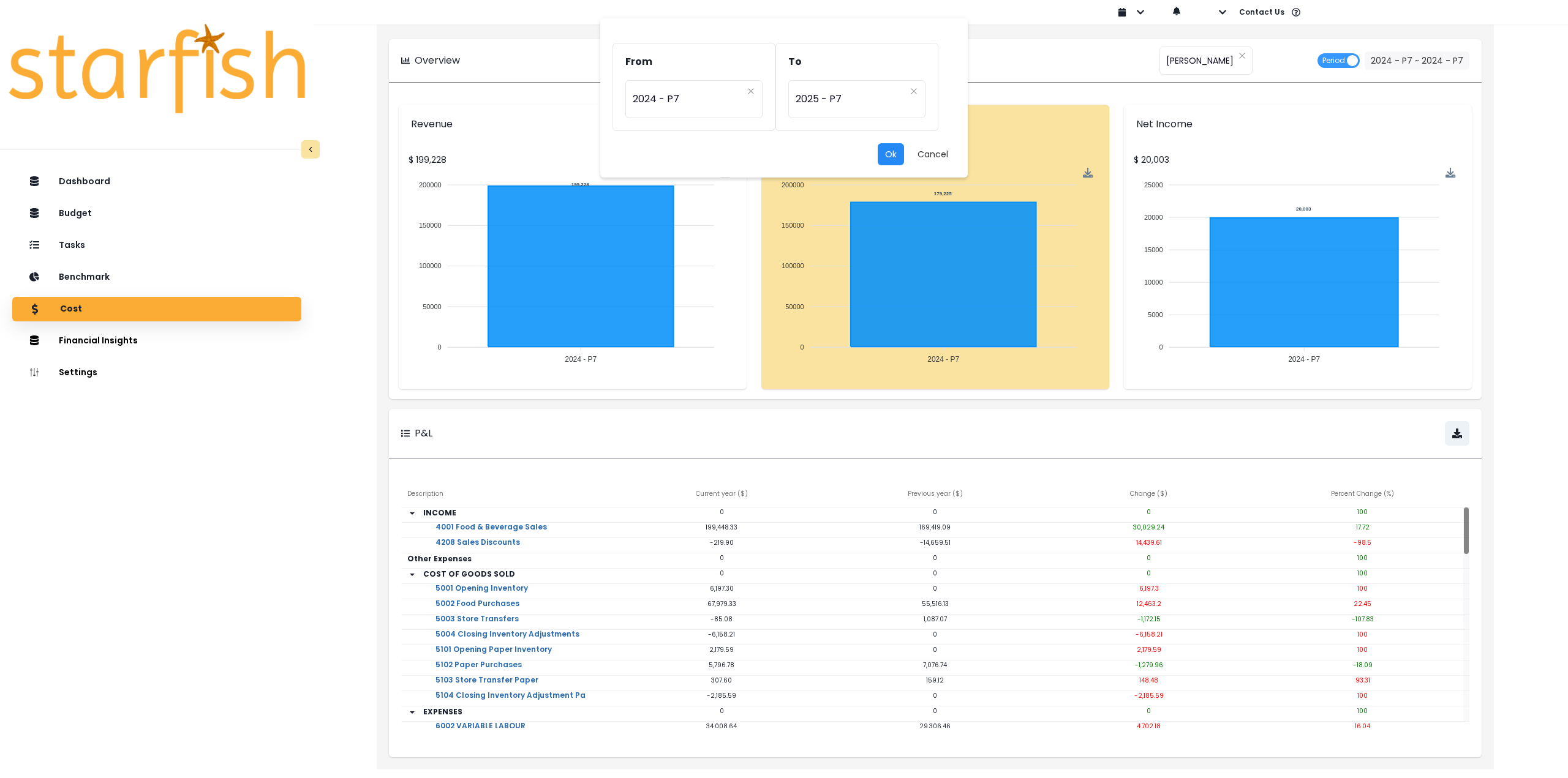
click at [897, 155] on button "Ok" at bounding box center [891, 155] width 27 height 22
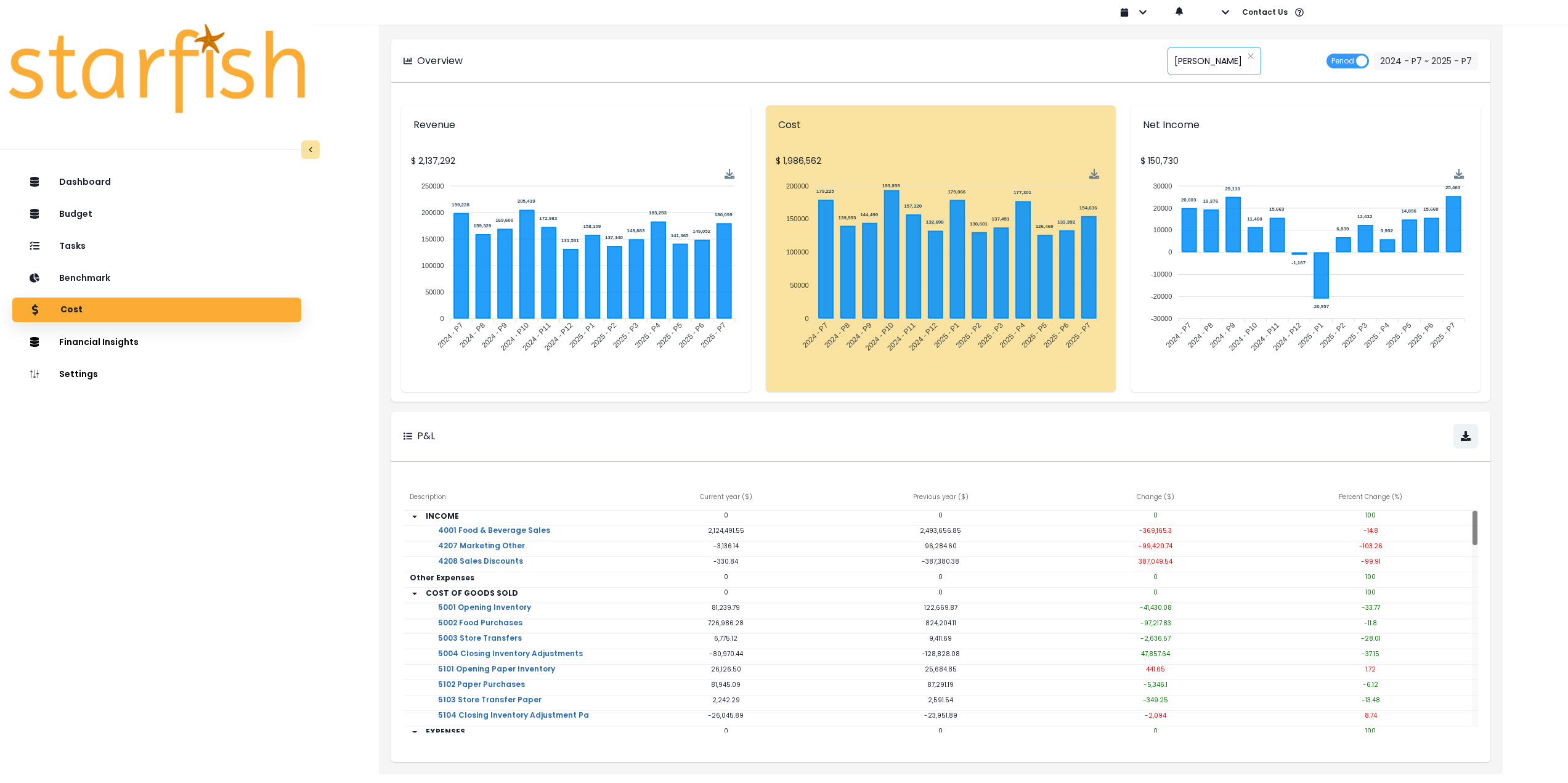
click at [1216, 65] on div "****** Duncan" at bounding box center [1214, 61] width 93 height 29
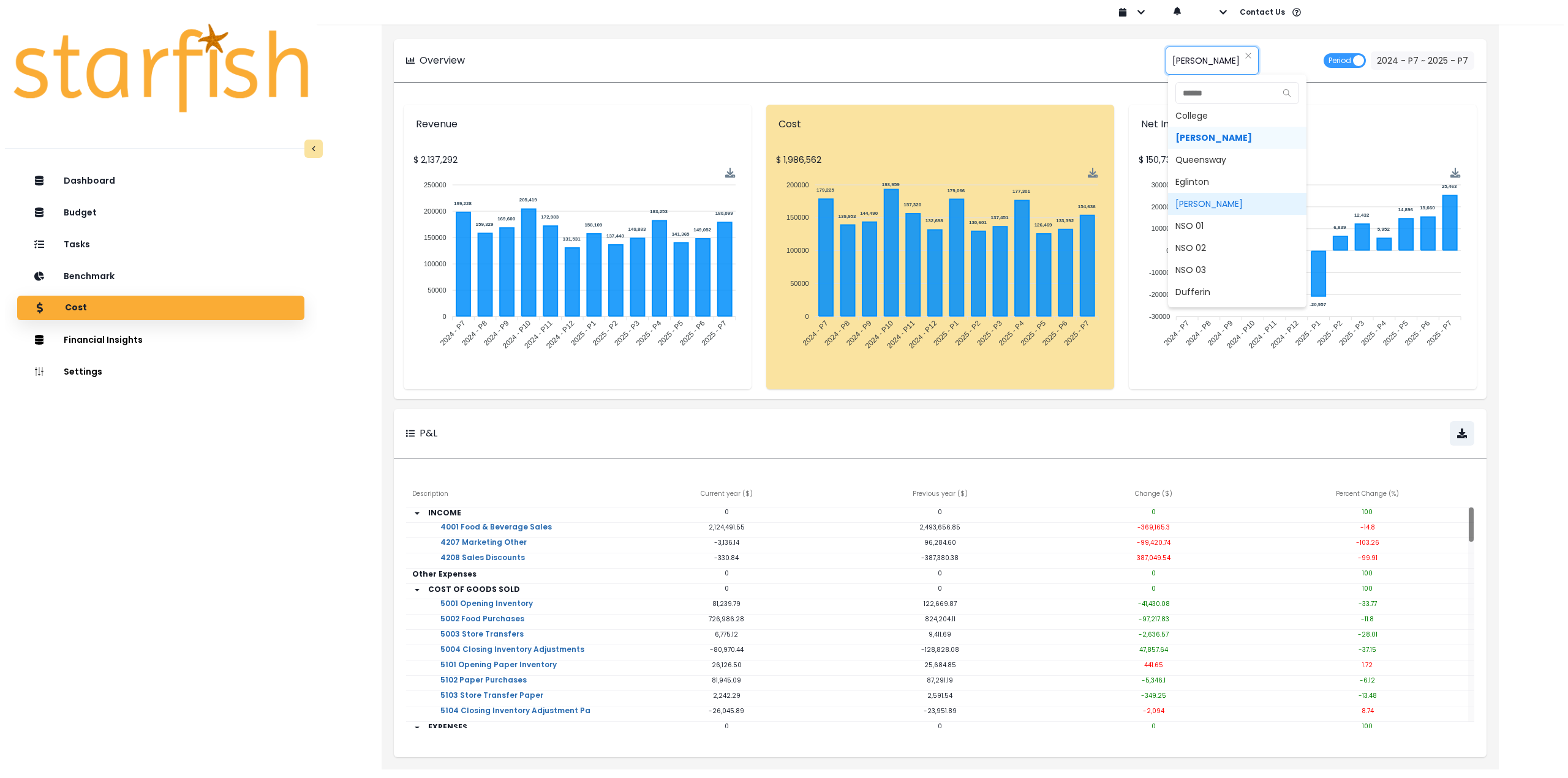
scroll to position [0, 0]
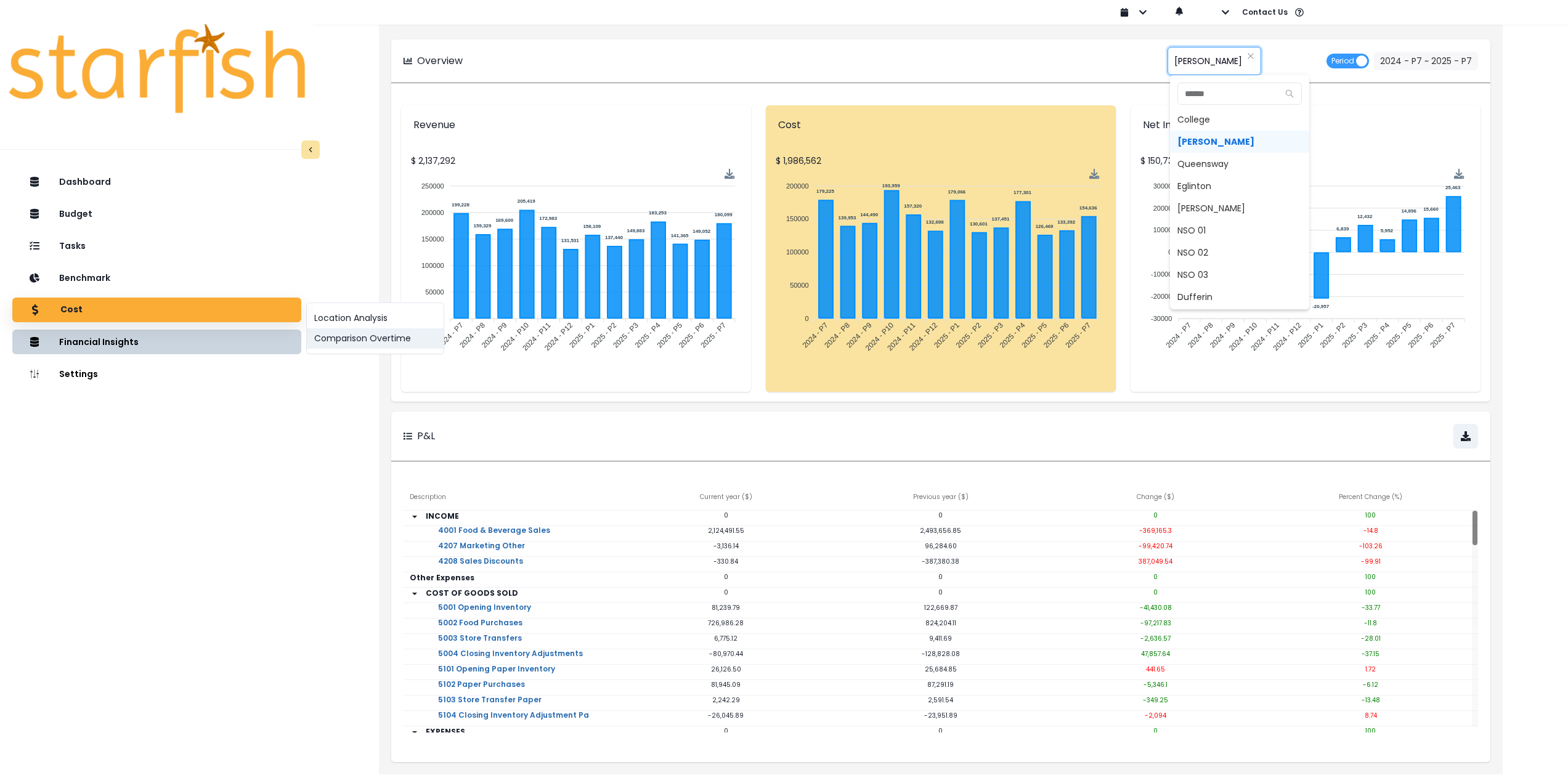
click at [382, 336] on button "Comparison Overtime" at bounding box center [375, 339] width 137 height 21
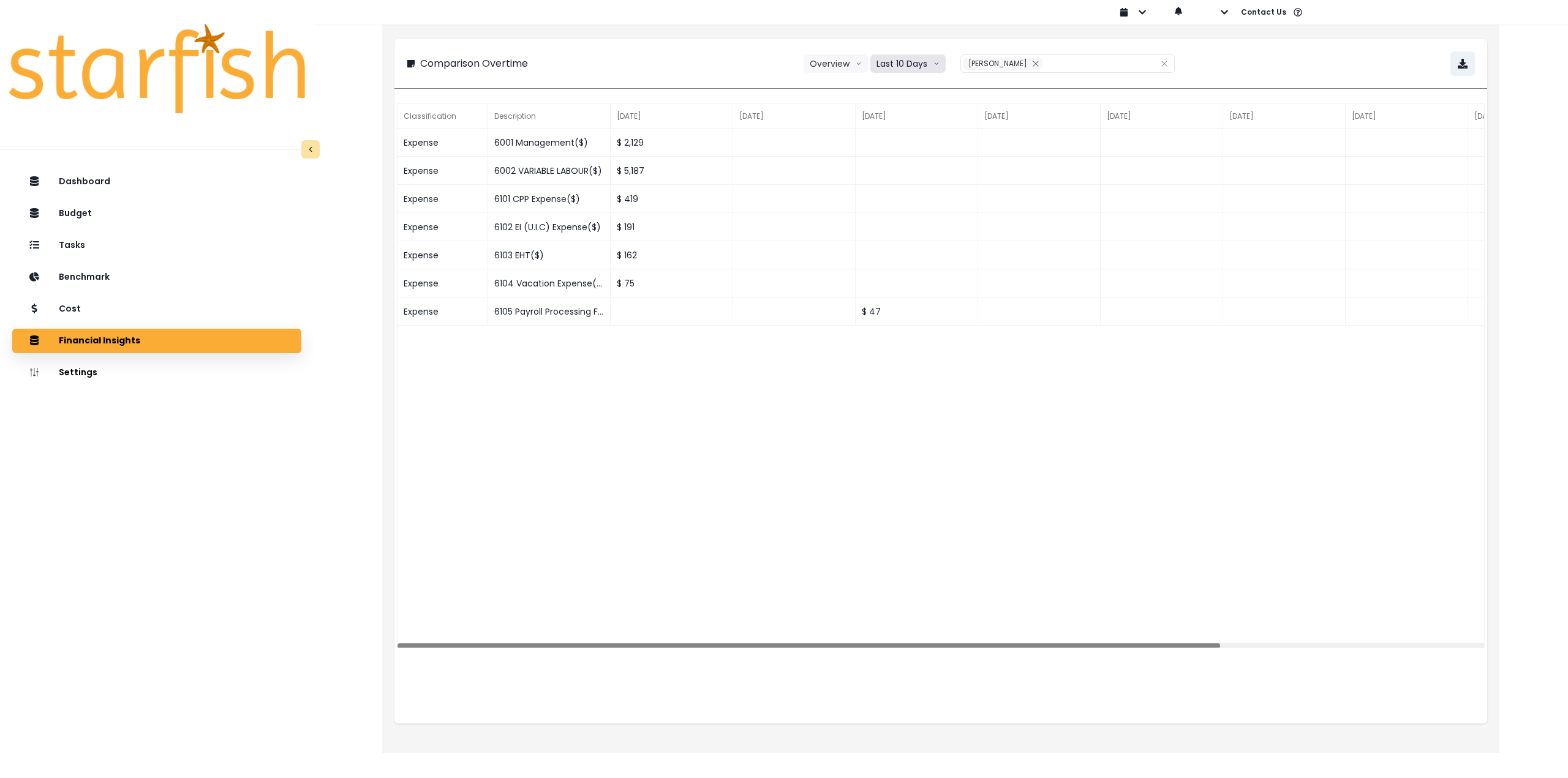
click at [914, 66] on button "Last 10 Days" at bounding box center [908, 63] width 76 height 18
click at [922, 131] on span "Last 15 Periods" at bounding box center [907, 132] width 59 height 12
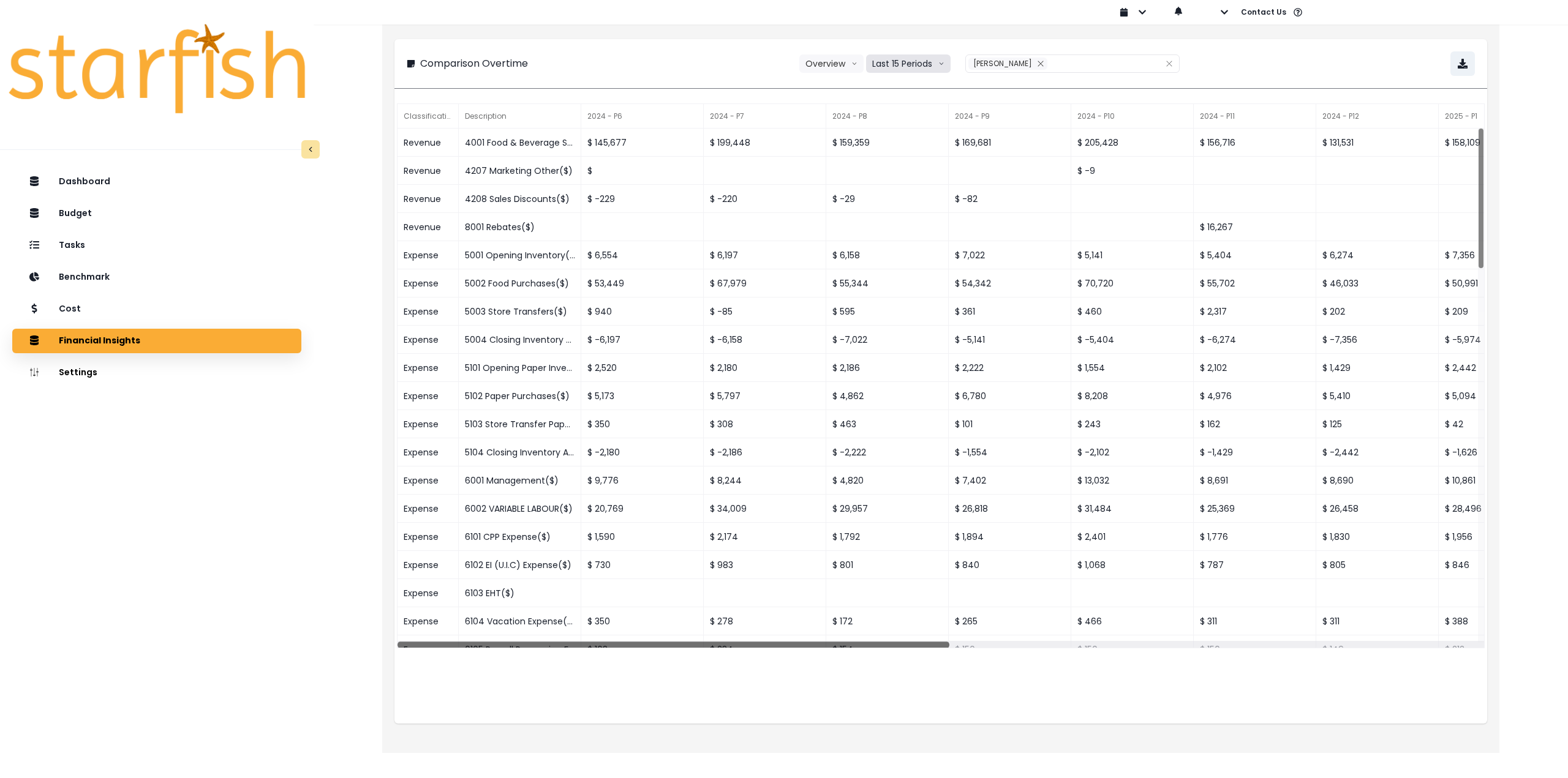
drag, startPoint x: 756, startPoint y: 644, endPoint x: 651, endPoint y: 641, distance: 105.0
click at [651, 641] on div at bounding box center [673, 644] width 552 height 6
click at [158, 561] on div "Dashboard Budget Tasks Benchmark Cost Financial Insights Location Analysis Comp…" at bounding box center [157, 510] width 314 height 686
click at [930, 64] on button "Last 15 Periods" at bounding box center [908, 63] width 84 height 18
click at [1038, 65] on icon "close" at bounding box center [1041, 64] width 5 height 5
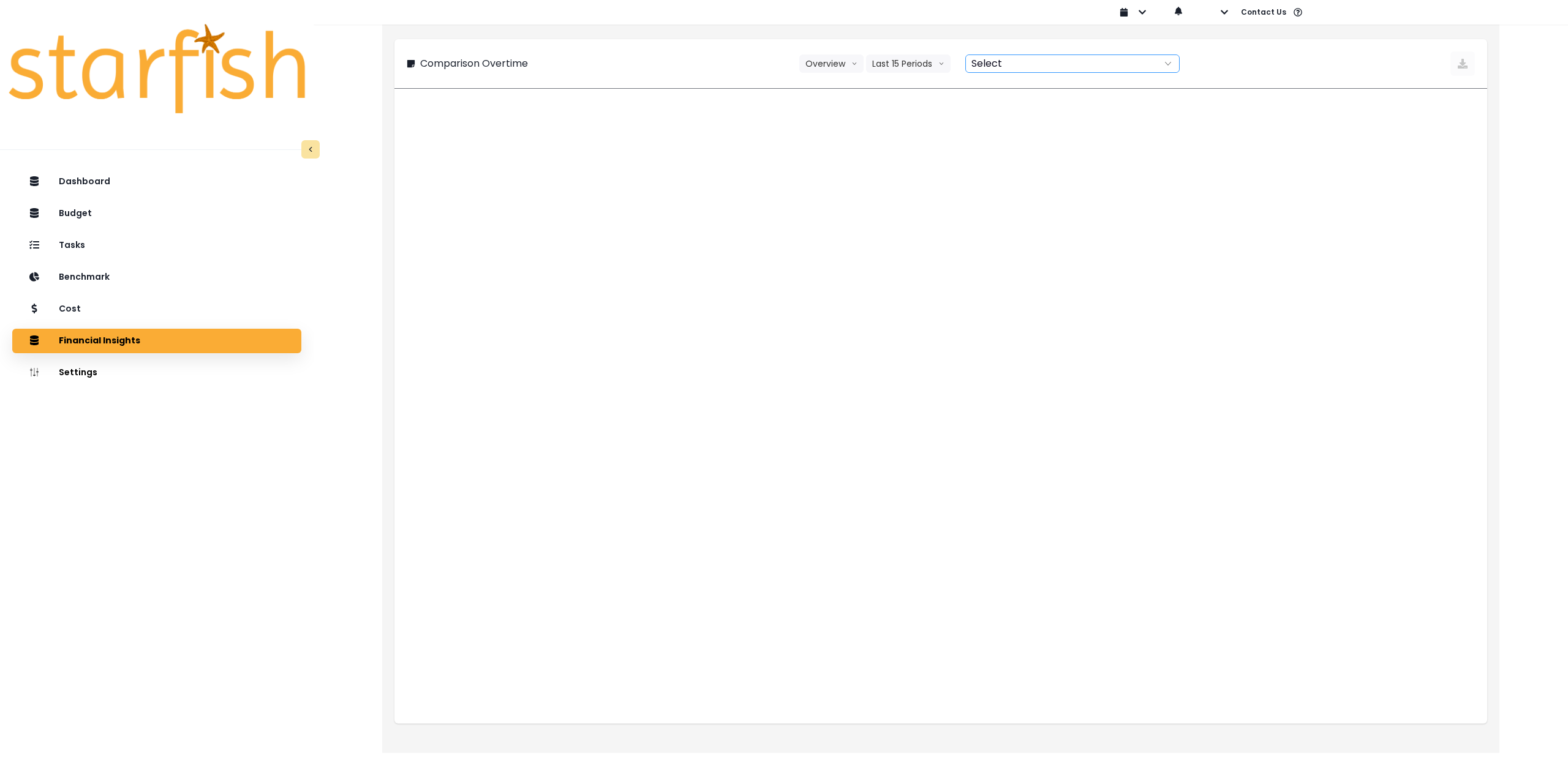
click at [997, 67] on div at bounding box center [1059, 64] width 187 height 17
click at [1004, 91] on span "College" at bounding box center [1005, 88] width 33 height 12
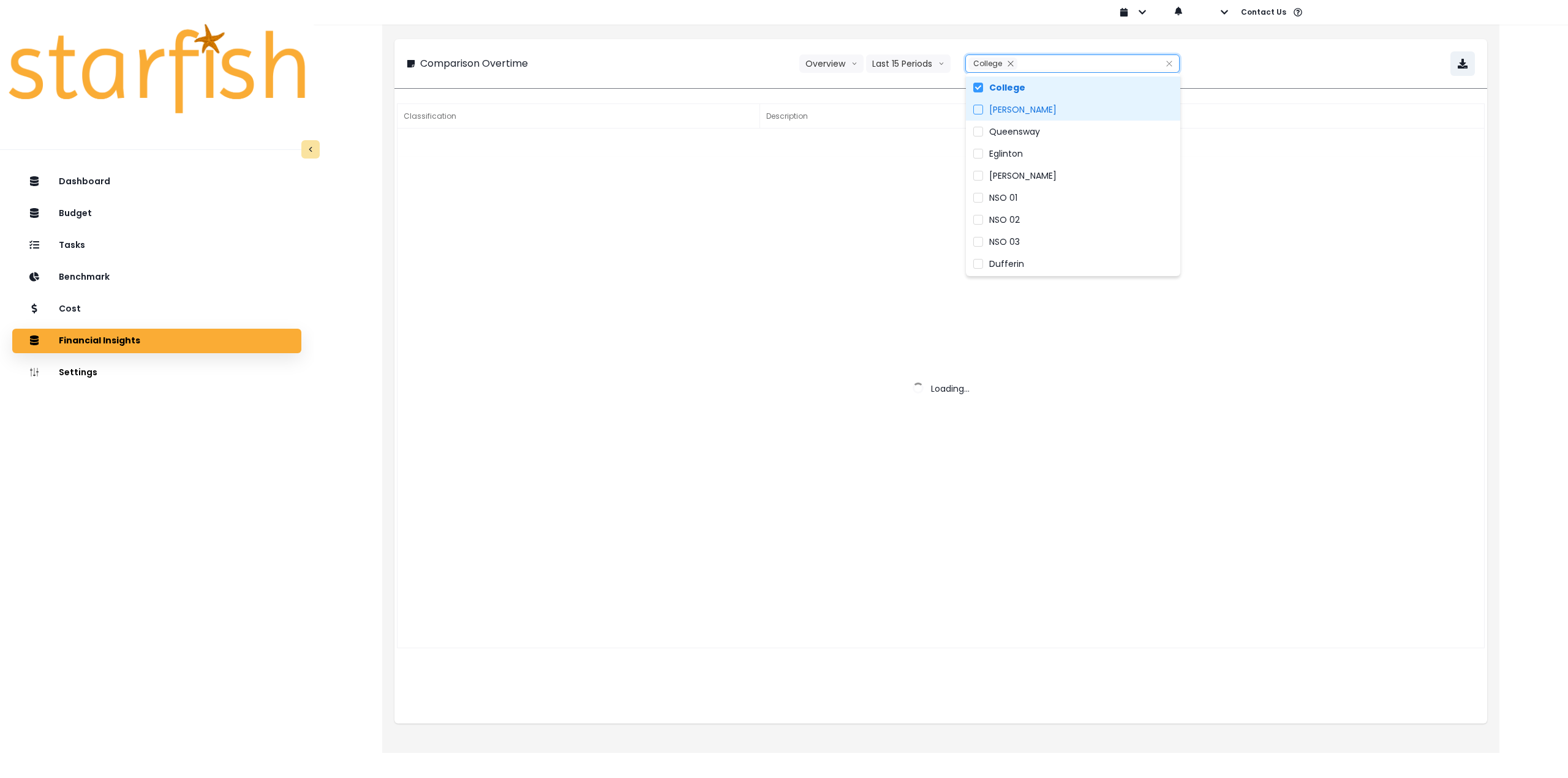
click at [1002, 109] on span "Duncan" at bounding box center [1023, 109] width 67 height 12
click at [1002, 126] on span "Queensway" at bounding box center [1014, 132] width 51 height 12
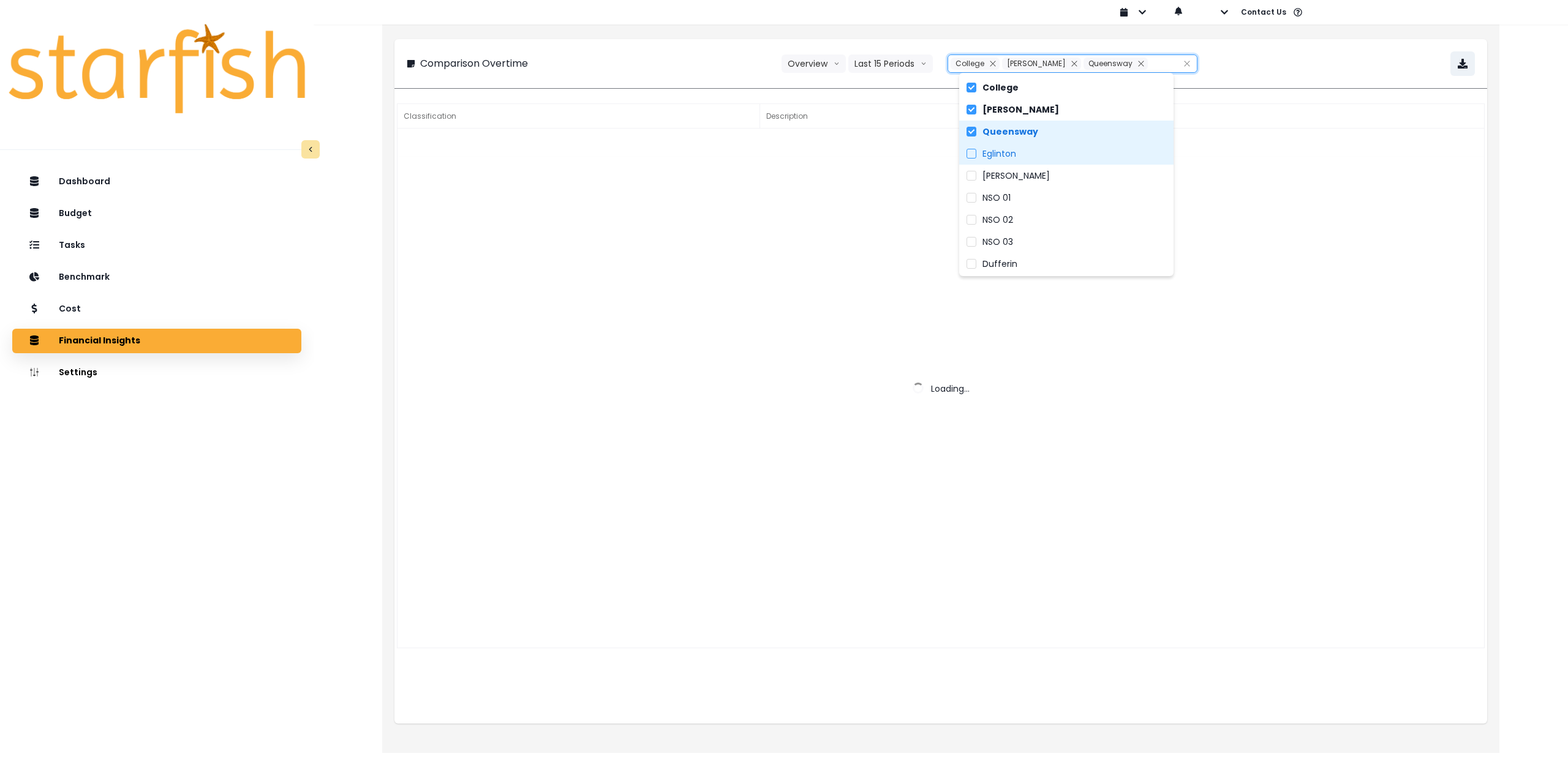
click at [1001, 148] on span "Eglinton" at bounding box center [999, 154] width 34 height 12
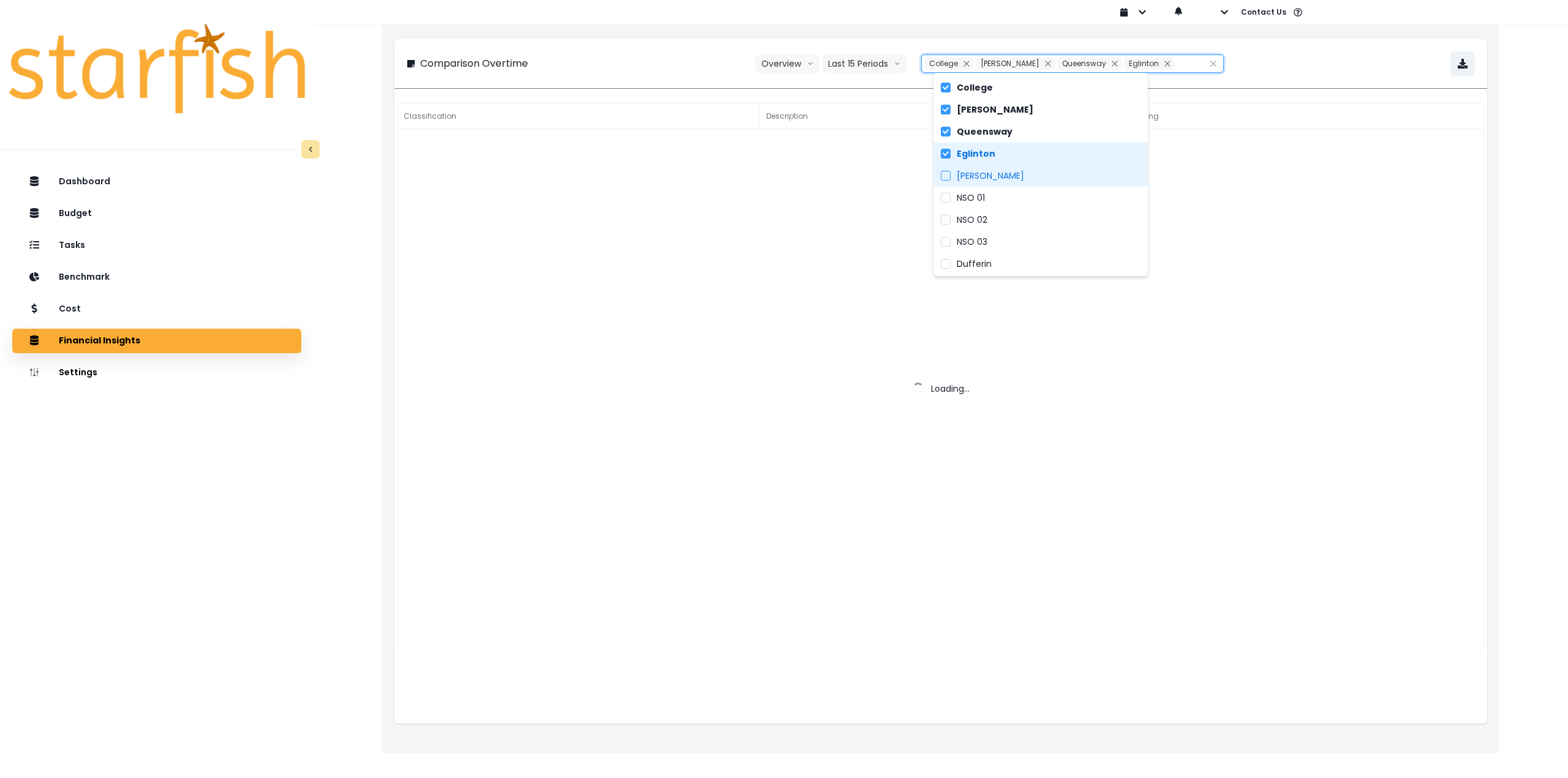
click at [1002, 171] on label "Danforth" at bounding box center [1040, 176] width 214 height 22
type input "**********"
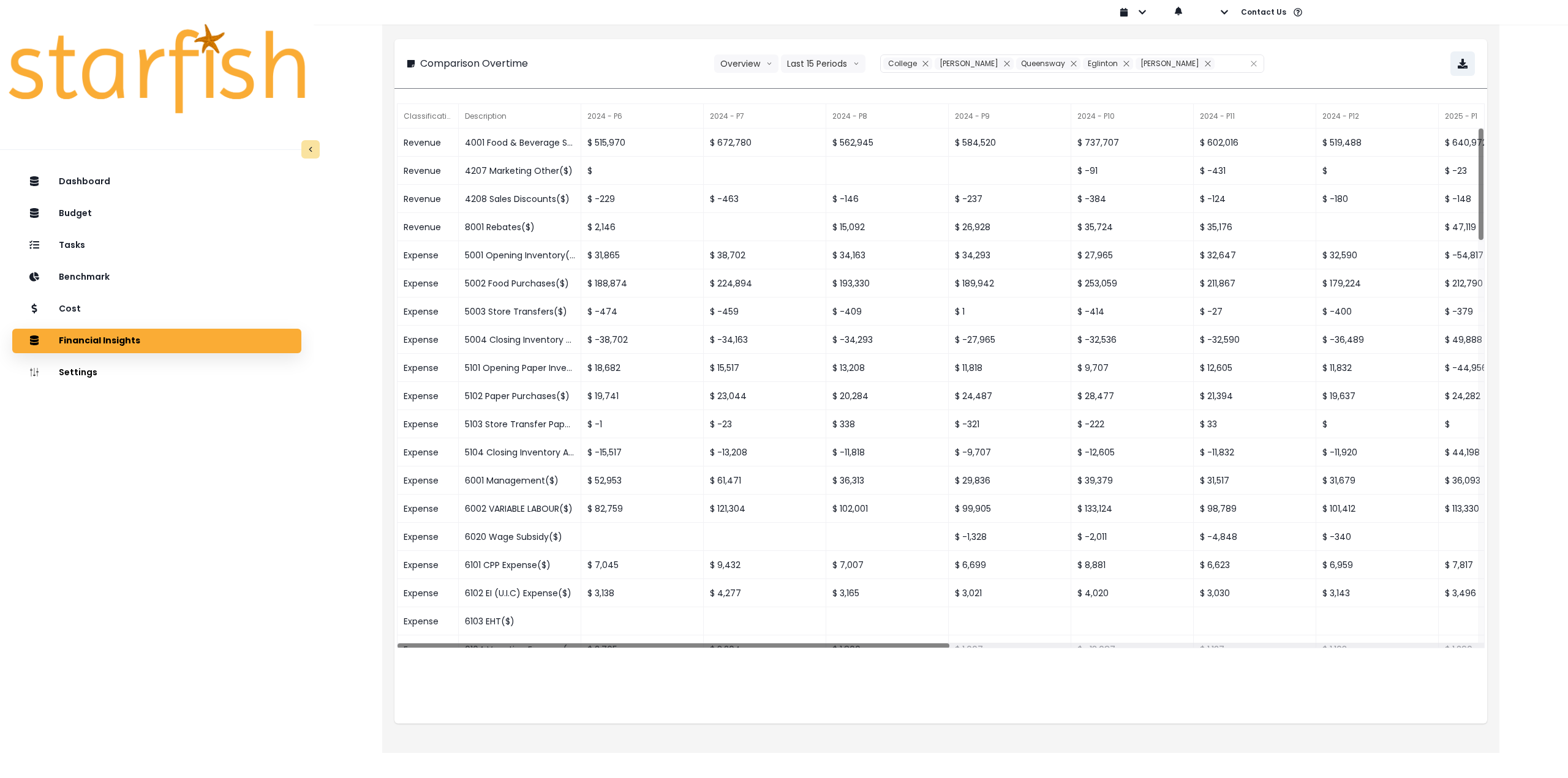
click at [1294, 41] on div "**********" at bounding box center [941, 64] width 1093 height 49
drag, startPoint x: 856, startPoint y: 644, endPoint x: 637, endPoint y: 642, distance: 219.0
click at [639, 642] on div at bounding box center [673, 644] width 552 height 6
click at [957, 676] on div "Classification Description 2024 - P6 2024 - P7 2024 - P8 2024 - P9 2024 - P10 2…" at bounding box center [941, 413] width 1093 height 622
drag, startPoint x: 933, startPoint y: 646, endPoint x: 784, endPoint y: 664, distance: 150.1
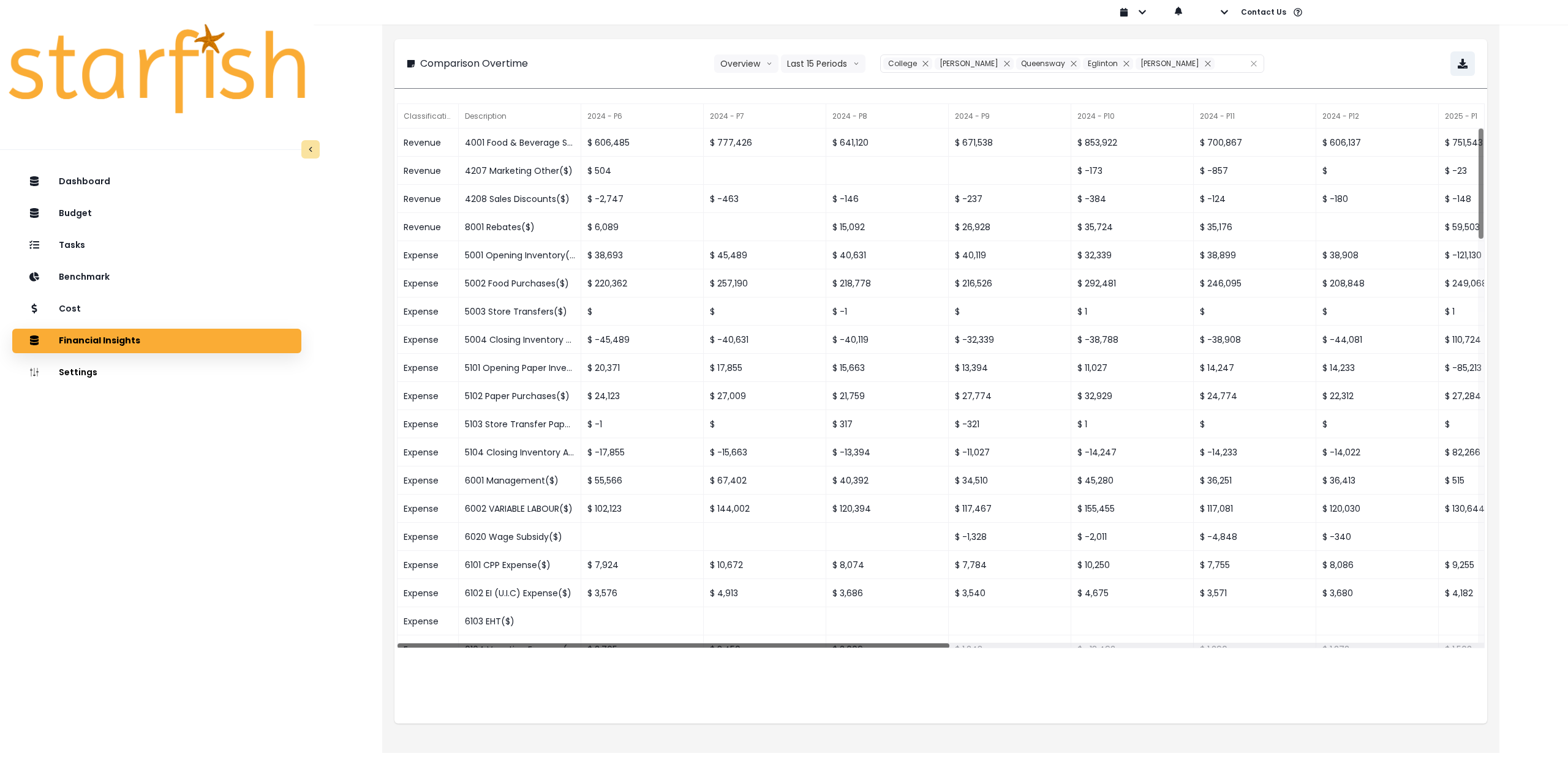
click at [786, 664] on div "Classification Description 2024 - P6 2024 - P7 2024 - P8 2024 - P9 2024 - P10 2…" at bounding box center [941, 413] width 1093 height 622
click at [1467, 64] on icon "button" at bounding box center [1462, 63] width 9 height 9
click at [136, 497] on div "Dashboard Budget Tasks Benchmark Cost Financial Insights Location Analysis Comp…" at bounding box center [157, 510] width 314 height 686
click at [159, 248] on div "Tasks" at bounding box center [157, 246] width 269 height 26
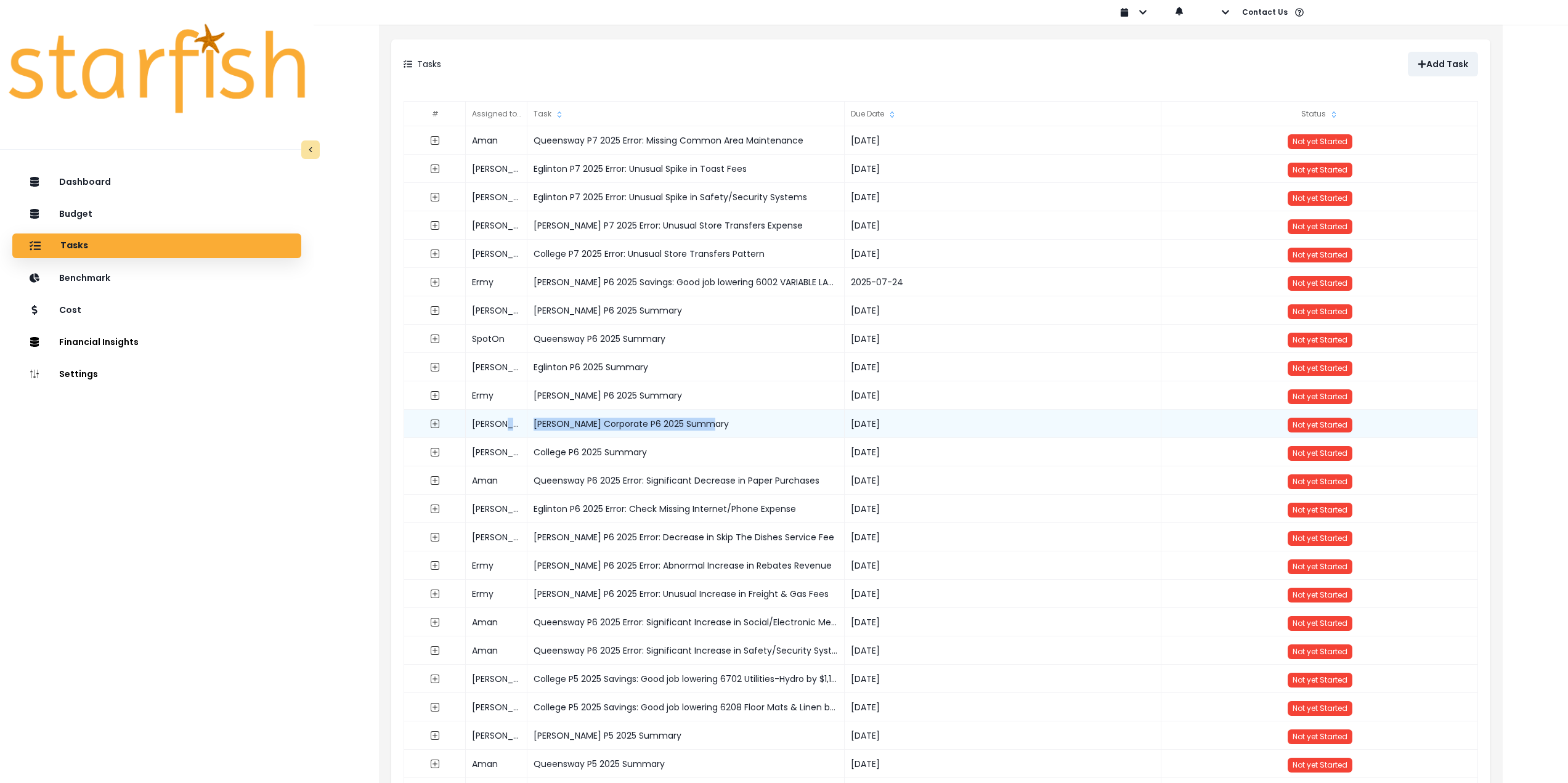
drag, startPoint x: 746, startPoint y: 417, endPoint x: 526, endPoint y: 427, distance: 220.2
click at [526, 410] on div "Stephen Rudy Resto Corporate P6 2025 Summary 2025-07-21 Not yet Started" at bounding box center [941, 410] width 1074 height 0
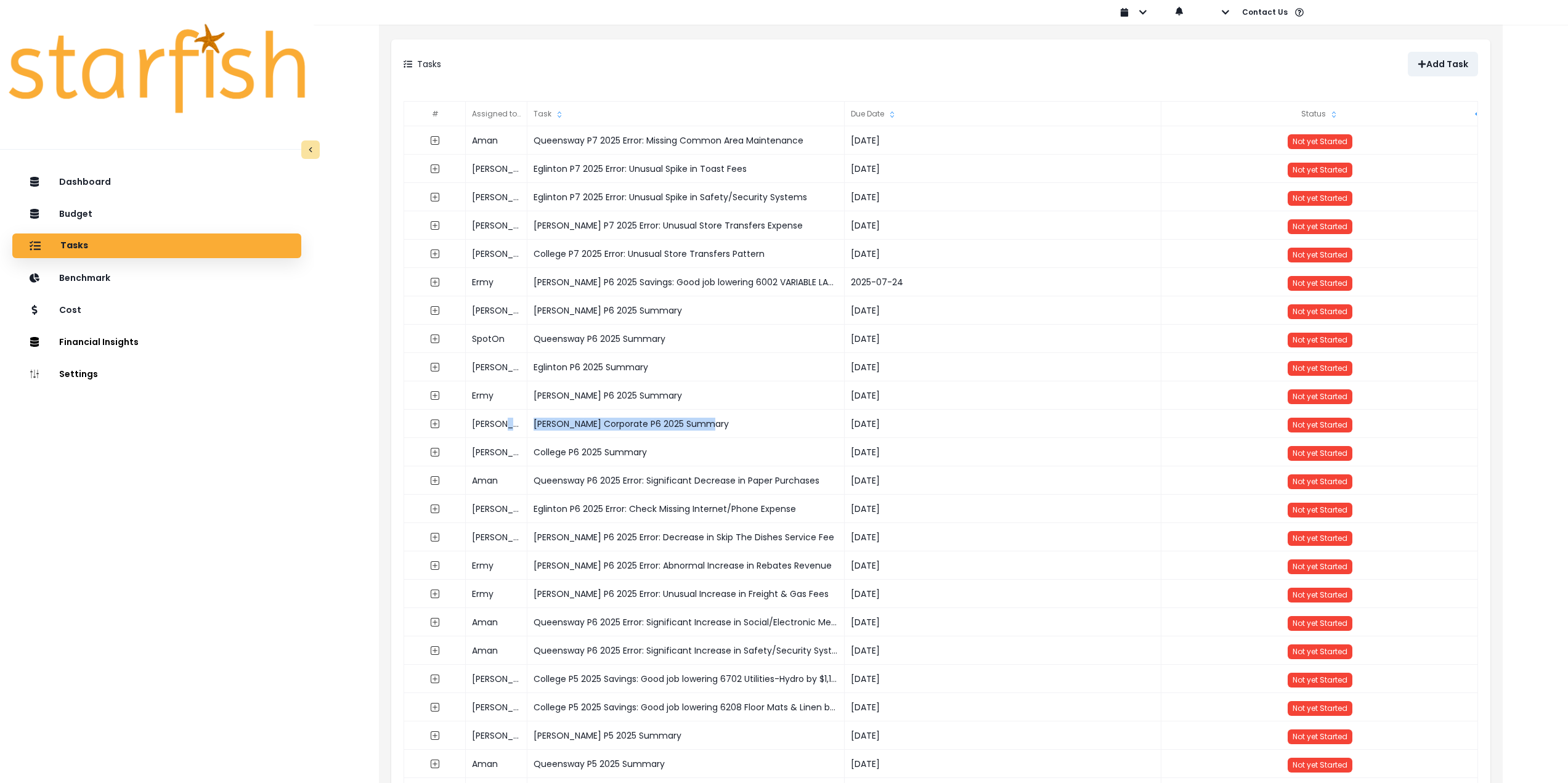
copy div "Rudy Resto Corporate P6 2025 Summary"
click at [1440, 60] on p "Add Task" at bounding box center [1447, 64] width 42 height 10
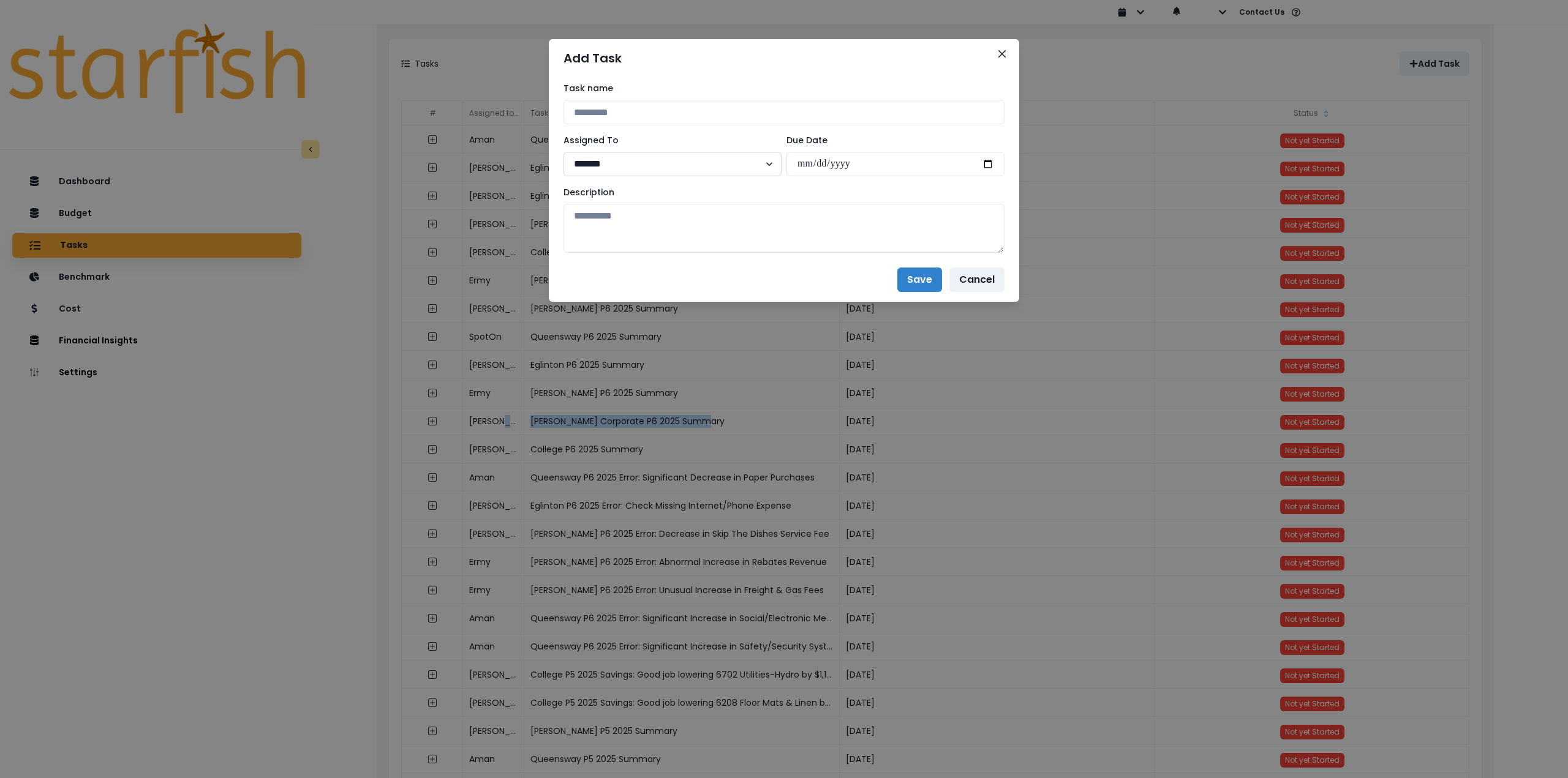
click at [630, 162] on select "**********" at bounding box center [673, 164] width 218 height 24
select select "***"
click at [563, 152] on select "**********" at bounding box center [673, 164] width 218 height 24
click at [635, 104] on input at bounding box center [784, 112] width 441 height 24
paste input "**********"
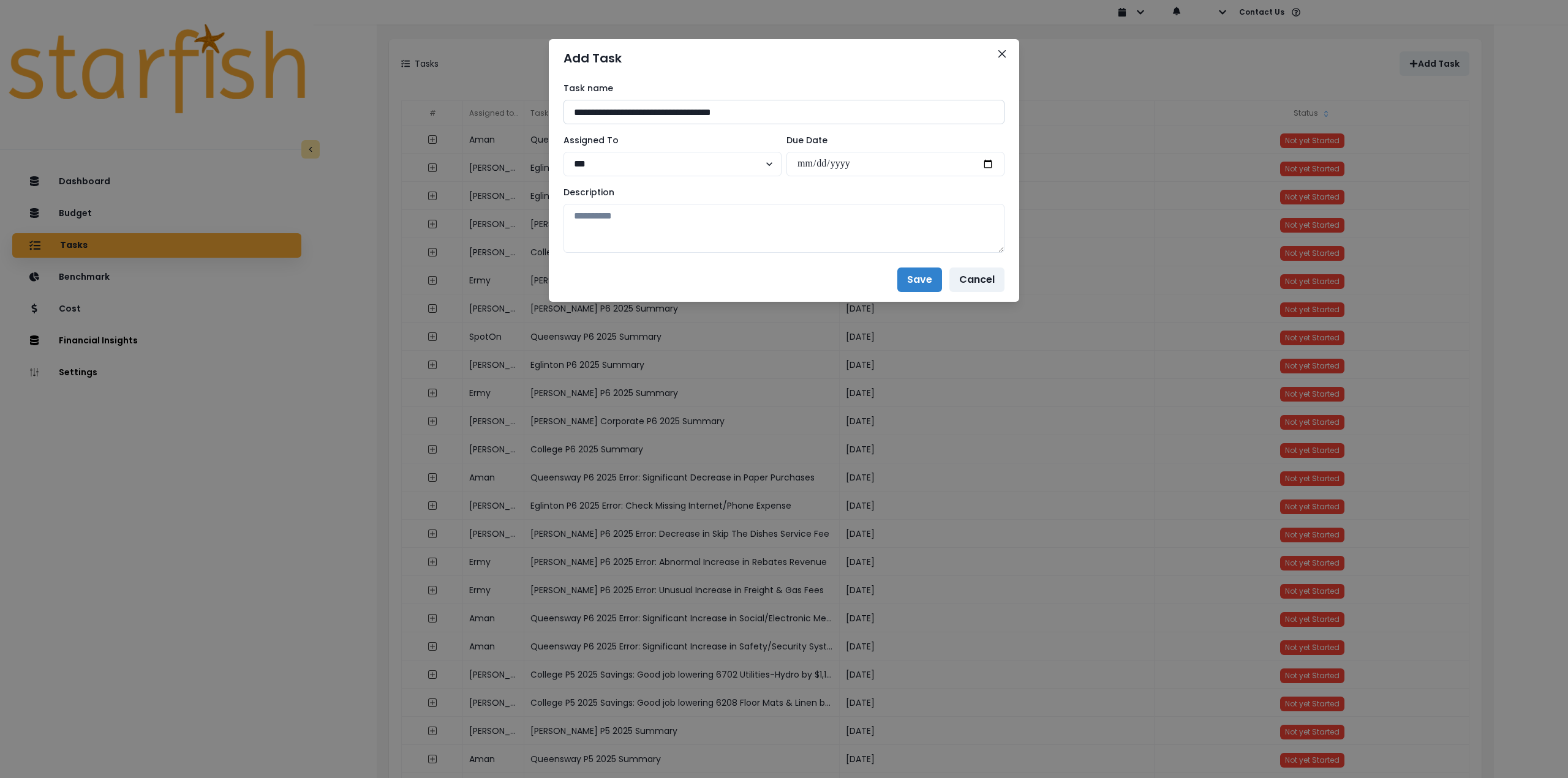
click at [697, 112] on input "**********" at bounding box center [784, 112] width 441 height 24
type input "**********"
click at [989, 162] on input "date" at bounding box center [896, 164] width 218 height 24
type input "**********"
click at [772, 221] on textarea at bounding box center [784, 228] width 441 height 49
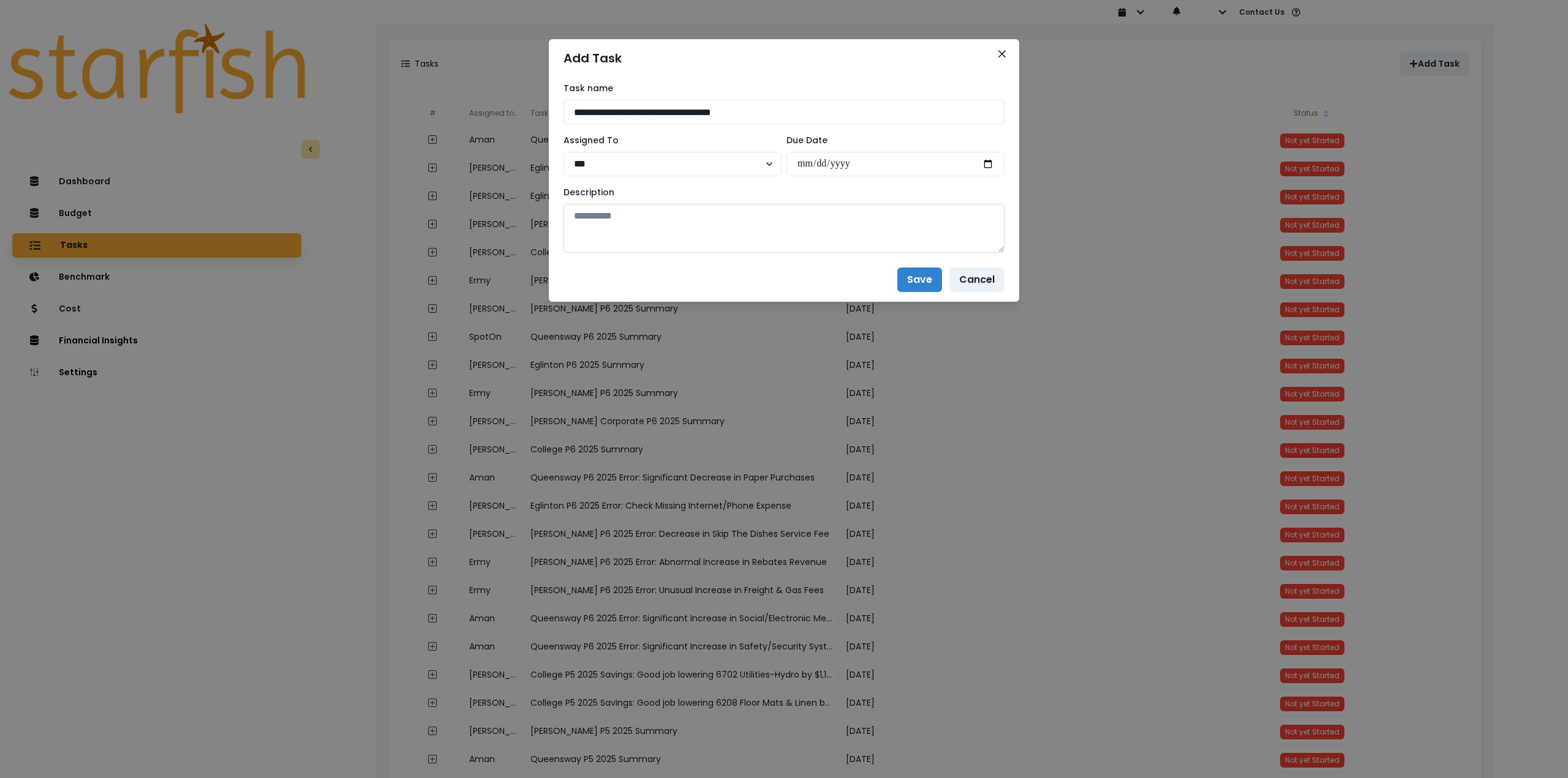
click at [628, 215] on textarea at bounding box center [784, 228] width 441 height 49
paste textarea "**********"
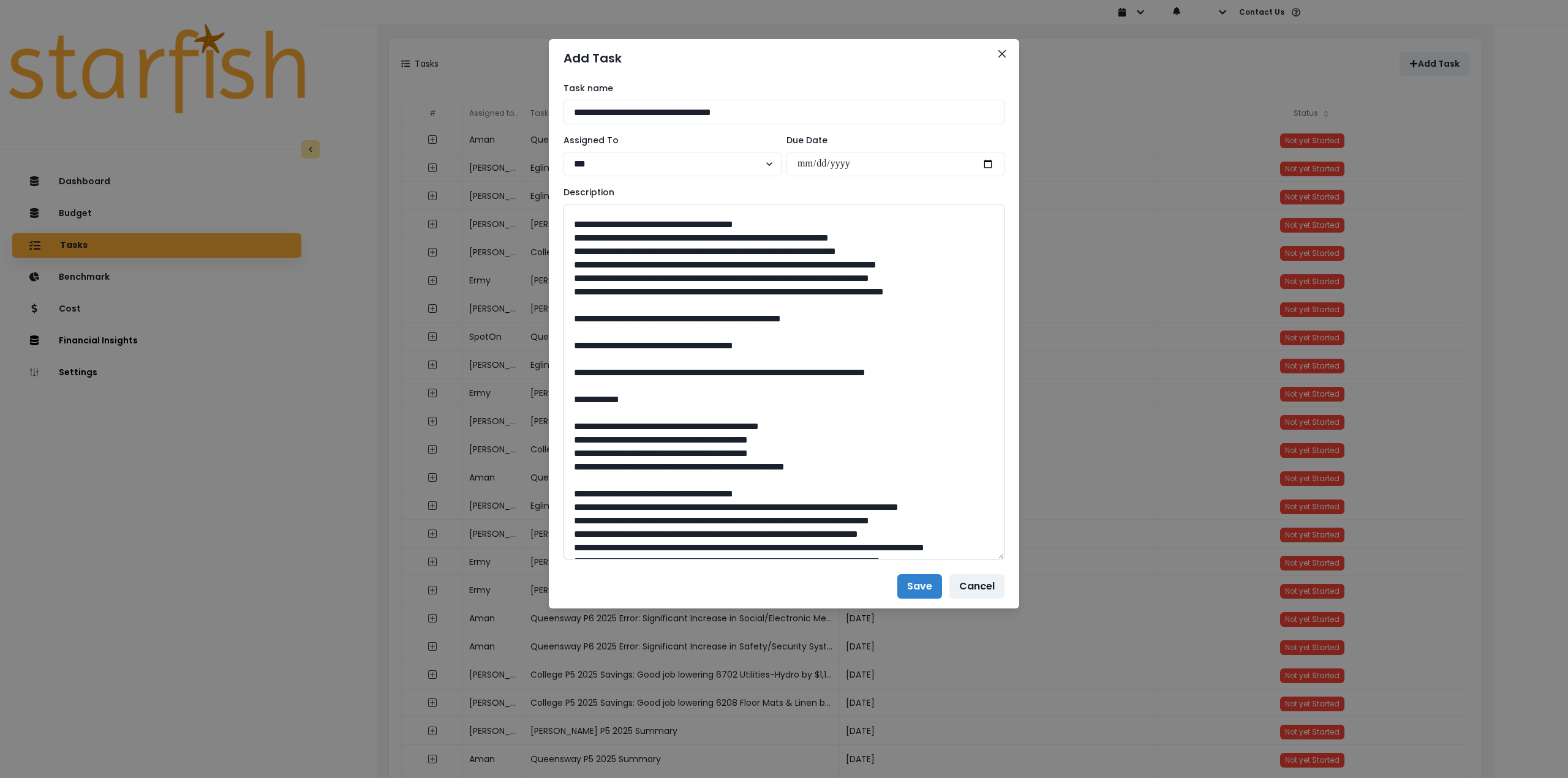
drag, startPoint x: 1002, startPoint y: 246, endPoint x: 915, endPoint y: 554, distance: 320.1
click at [1004, 565] on div "**********" at bounding box center [784, 321] width 470 height 487
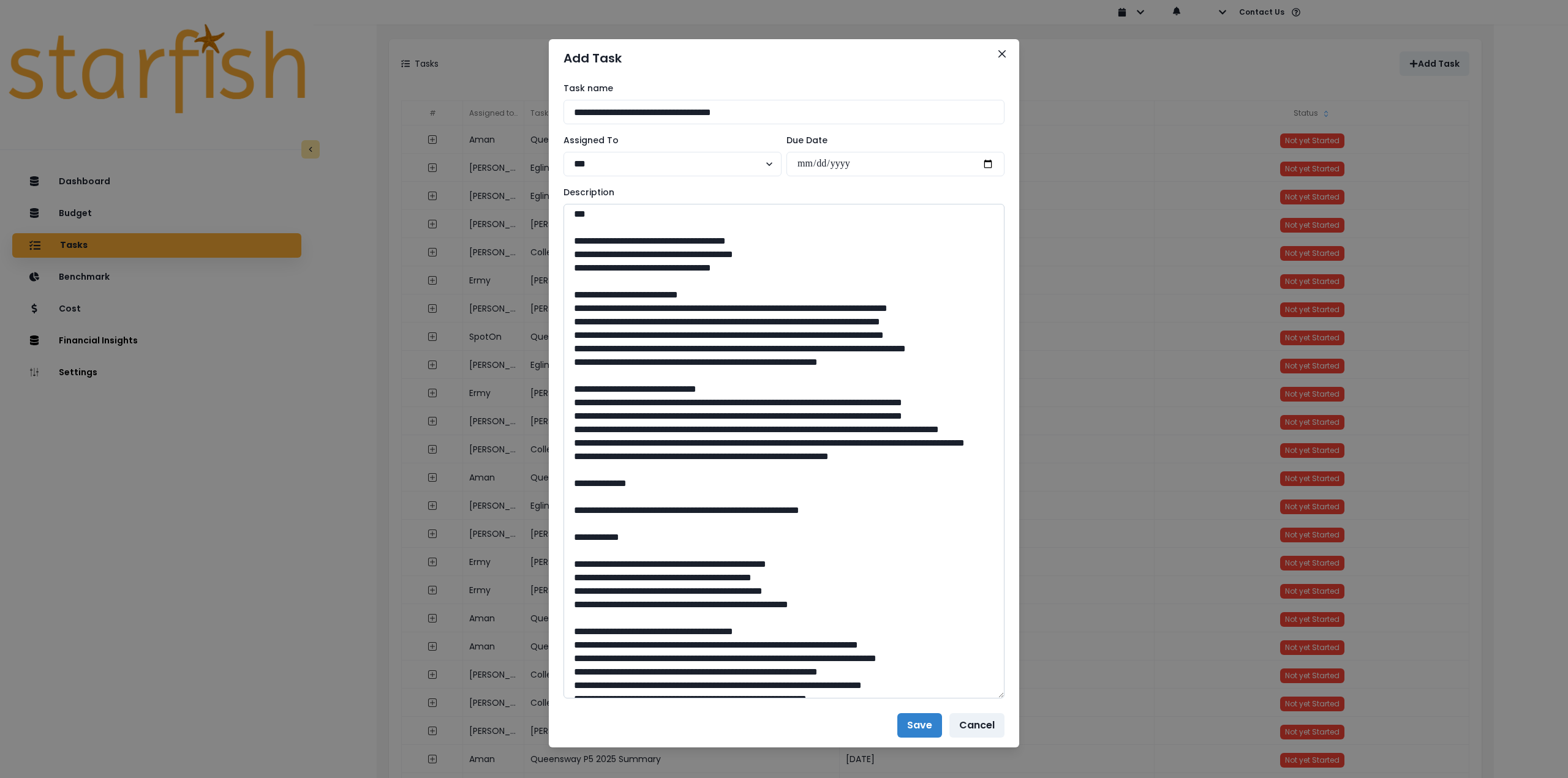
scroll to position [0, 0]
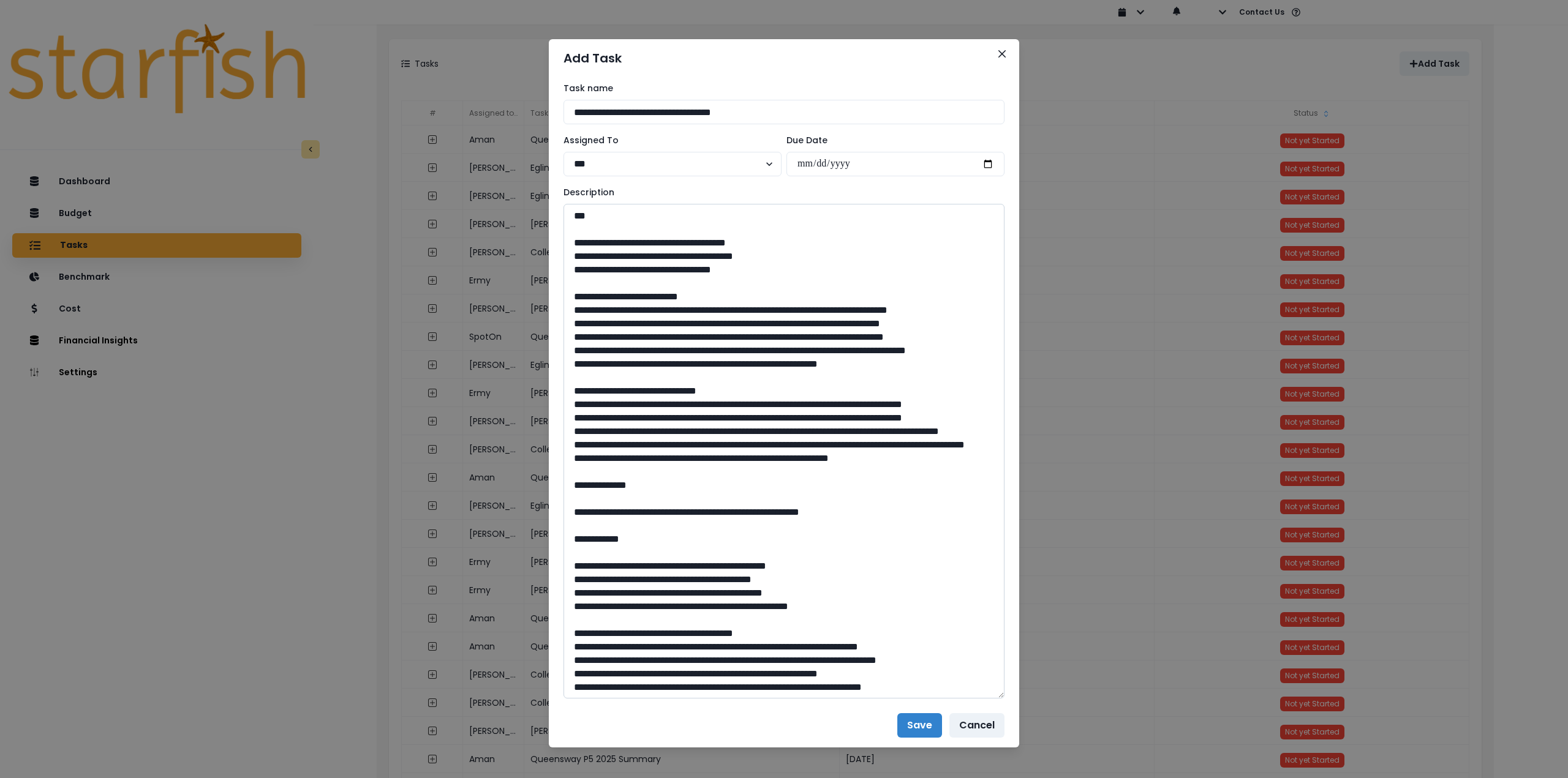
click at [591, 218] on textarea at bounding box center [784, 451] width 441 height 495
click at [594, 231] on textarea at bounding box center [784, 451] width 441 height 495
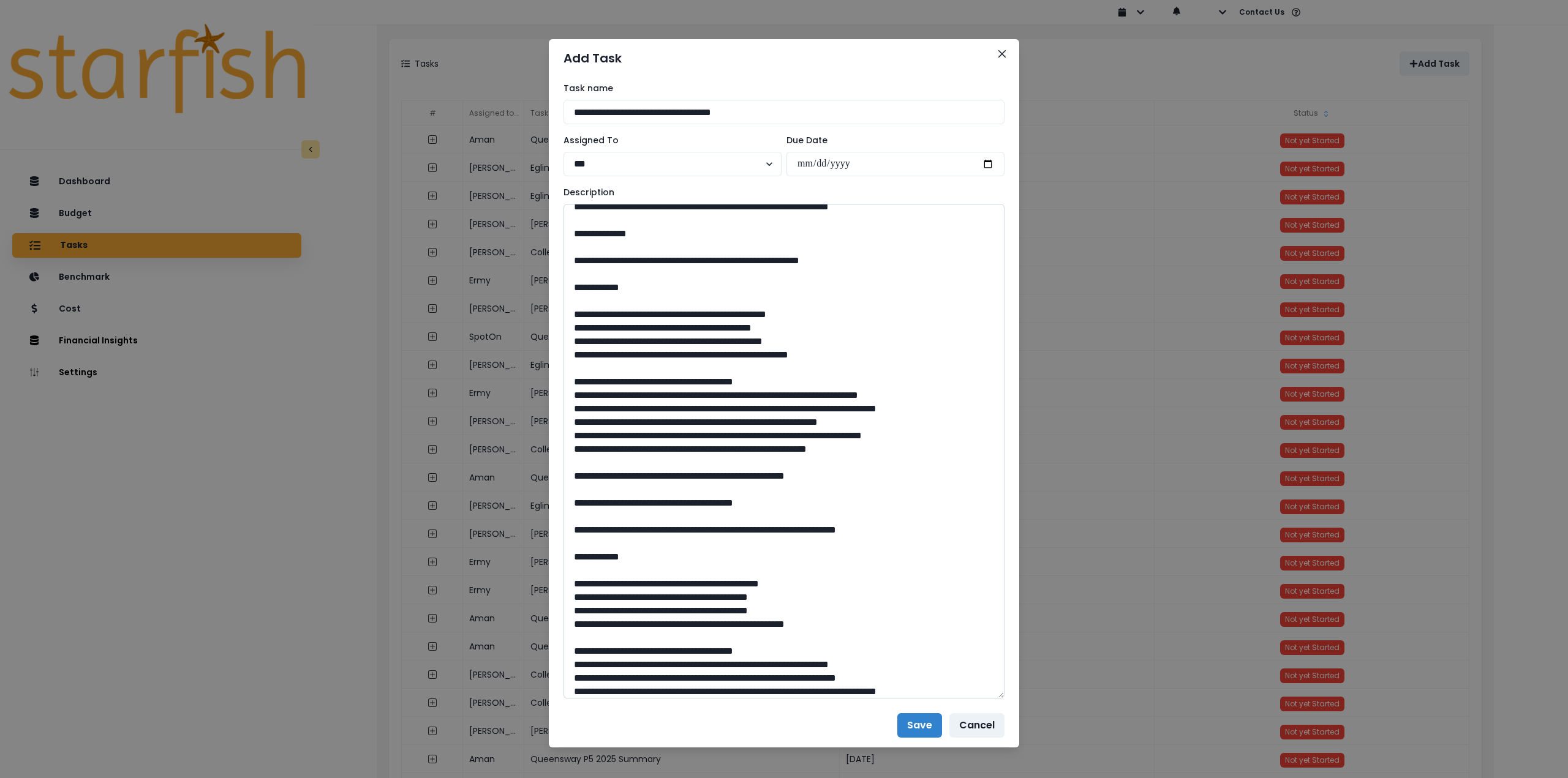
scroll to position [245, 0]
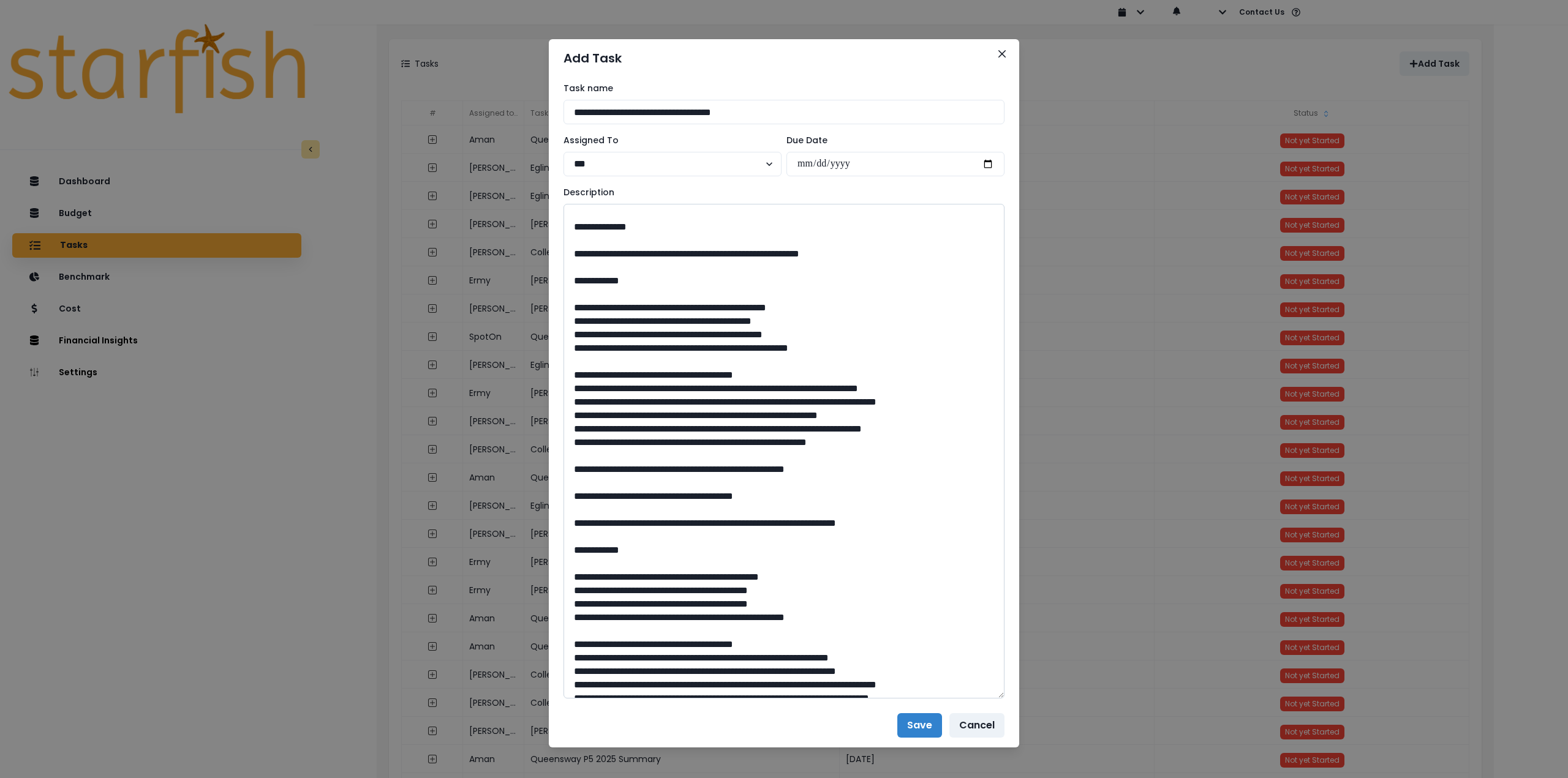
click at [569, 499] on textarea at bounding box center [784, 451] width 441 height 495
click at [569, 507] on textarea at bounding box center [784, 451] width 441 height 495
click at [569, 527] on textarea at bounding box center [784, 451] width 441 height 495
click at [567, 522] on textarea at bounding box center [784, 451] width 441 height 495
click at [567, 533] on textarea at bounding box center [784, 451] width 441 height 495
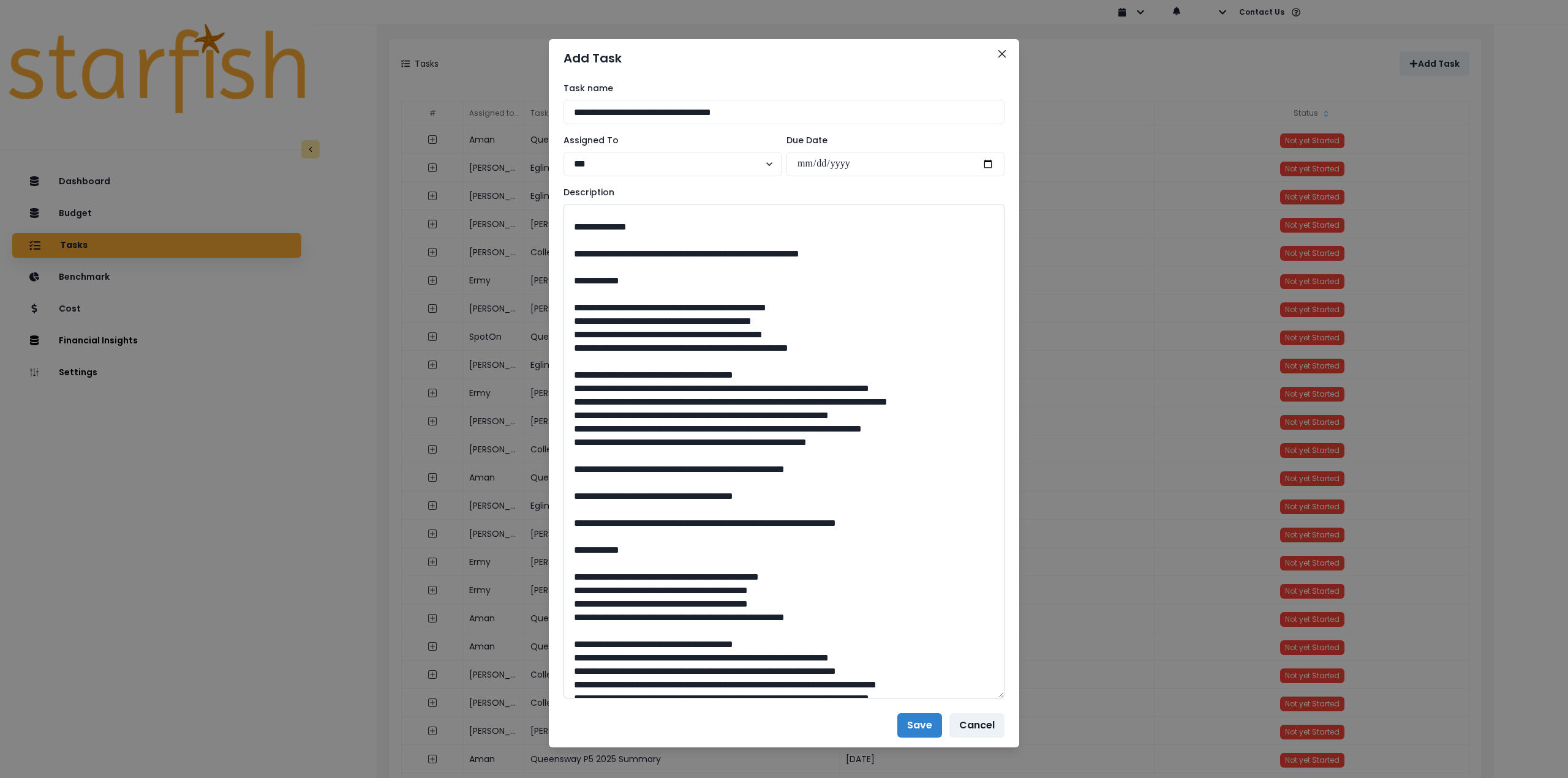
click at [569, 548] on textarea at bounding box center [784, 451] width 441 height 495
click at [568, 559] on textarea at bounding box center [784, 451] width 441 height 495
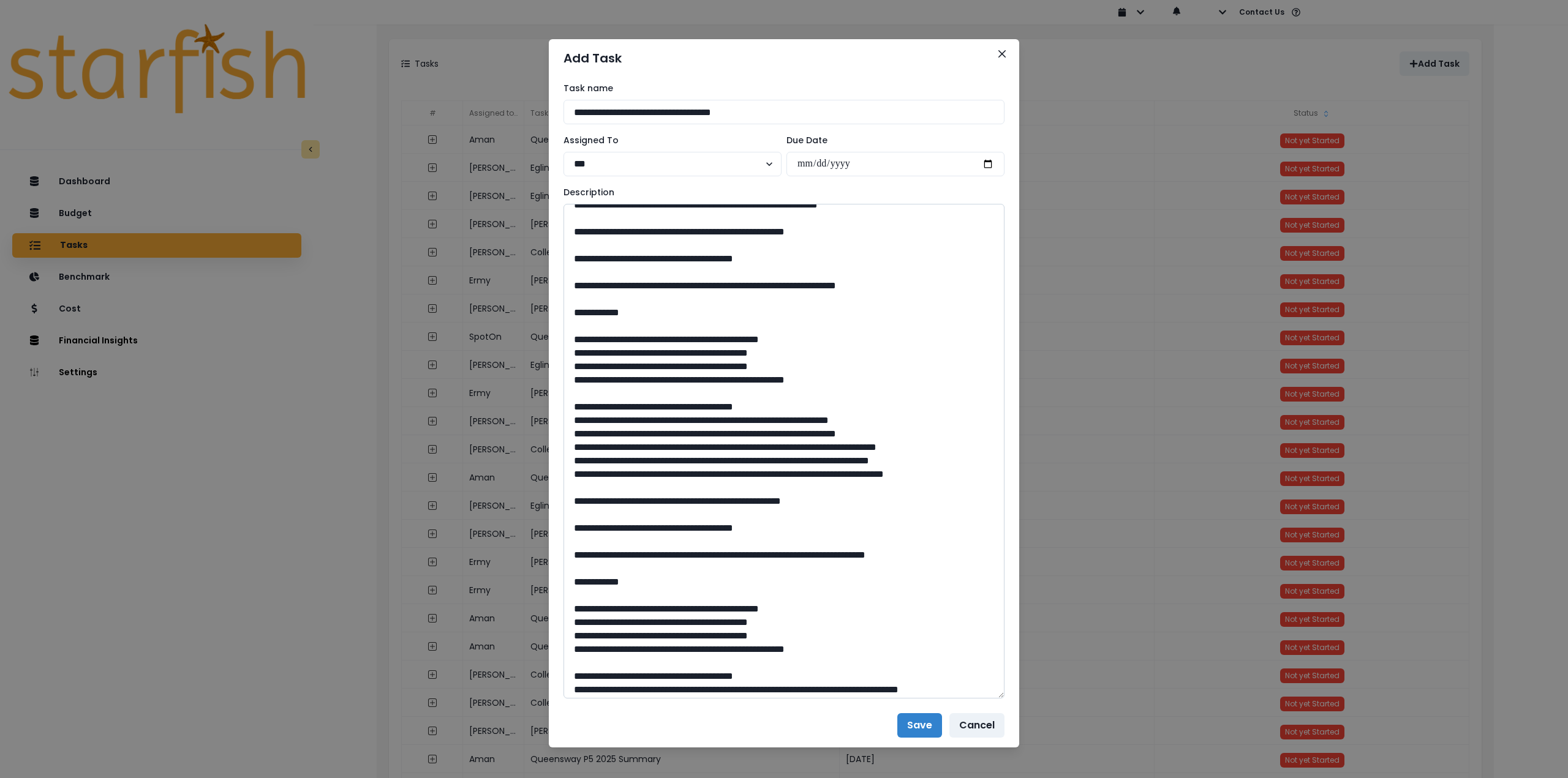
scroll to position [490, 0]
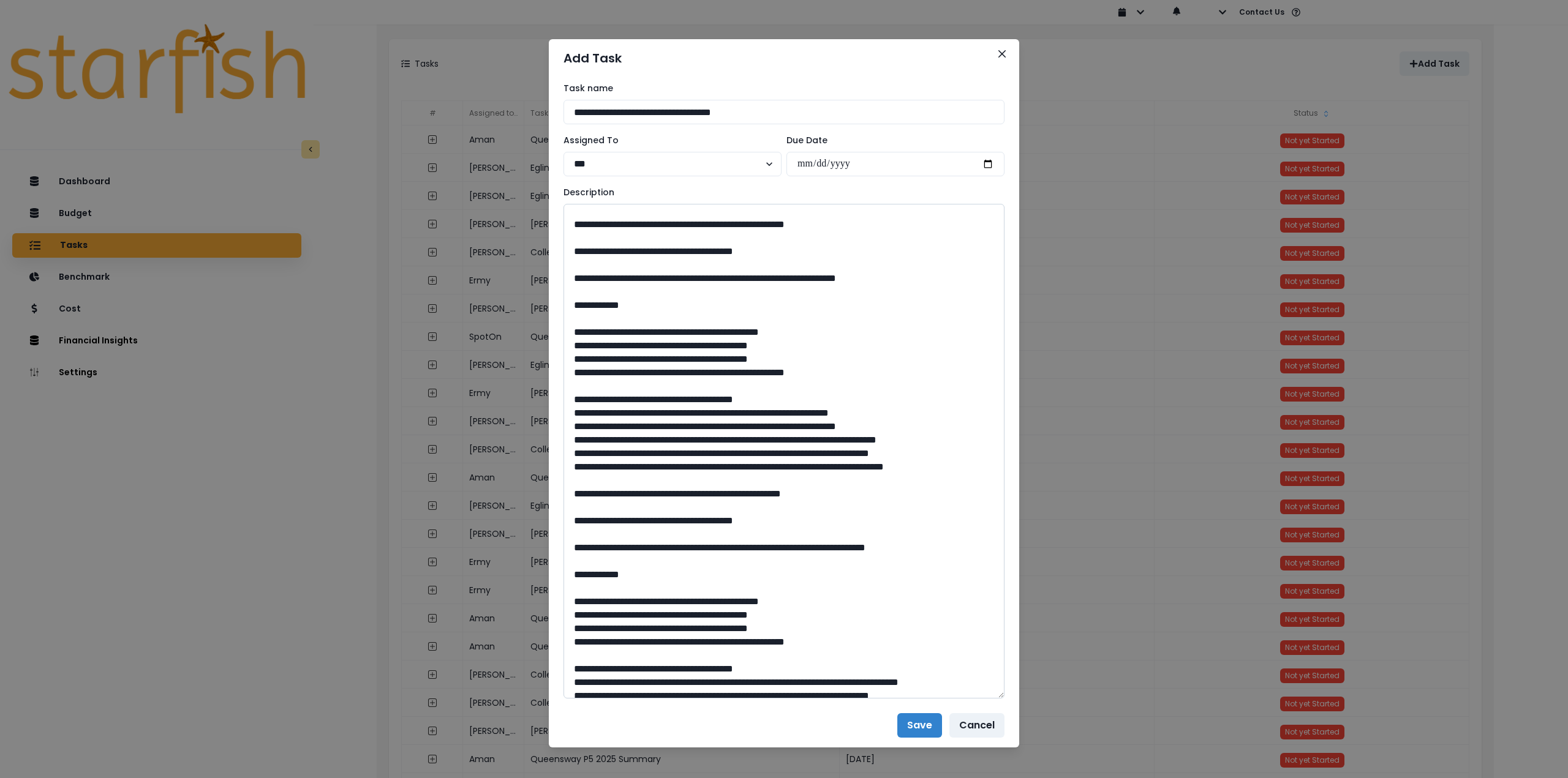
click at [569, 518] on textarea at bounding box center [784, 451] width 441 height 495
click at [571, 533] on textarea at bounding box center [784, 451] width 441 height 495
click at [569, 542] on textarea at bounding box center [784, 451] width 441 height 495
click at [568, 562] on textarea at bounding box center [784, 451] width 441 height 495
click at [567, 584] on textarea at bounding box center [784, 451] width 441 height 495
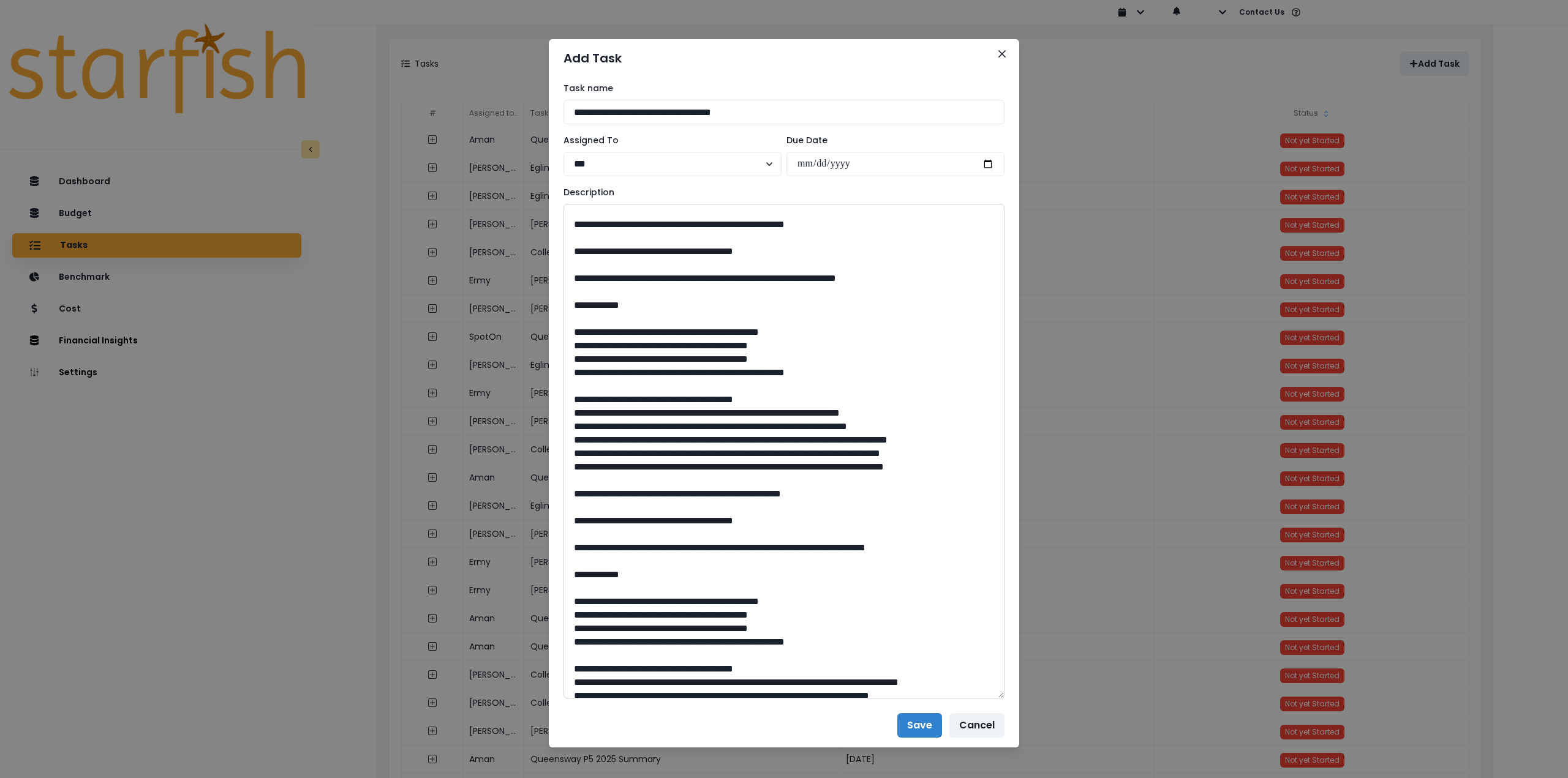
click at [564, 615] on textarea at bounding box center [784, 451] width 441 height 495
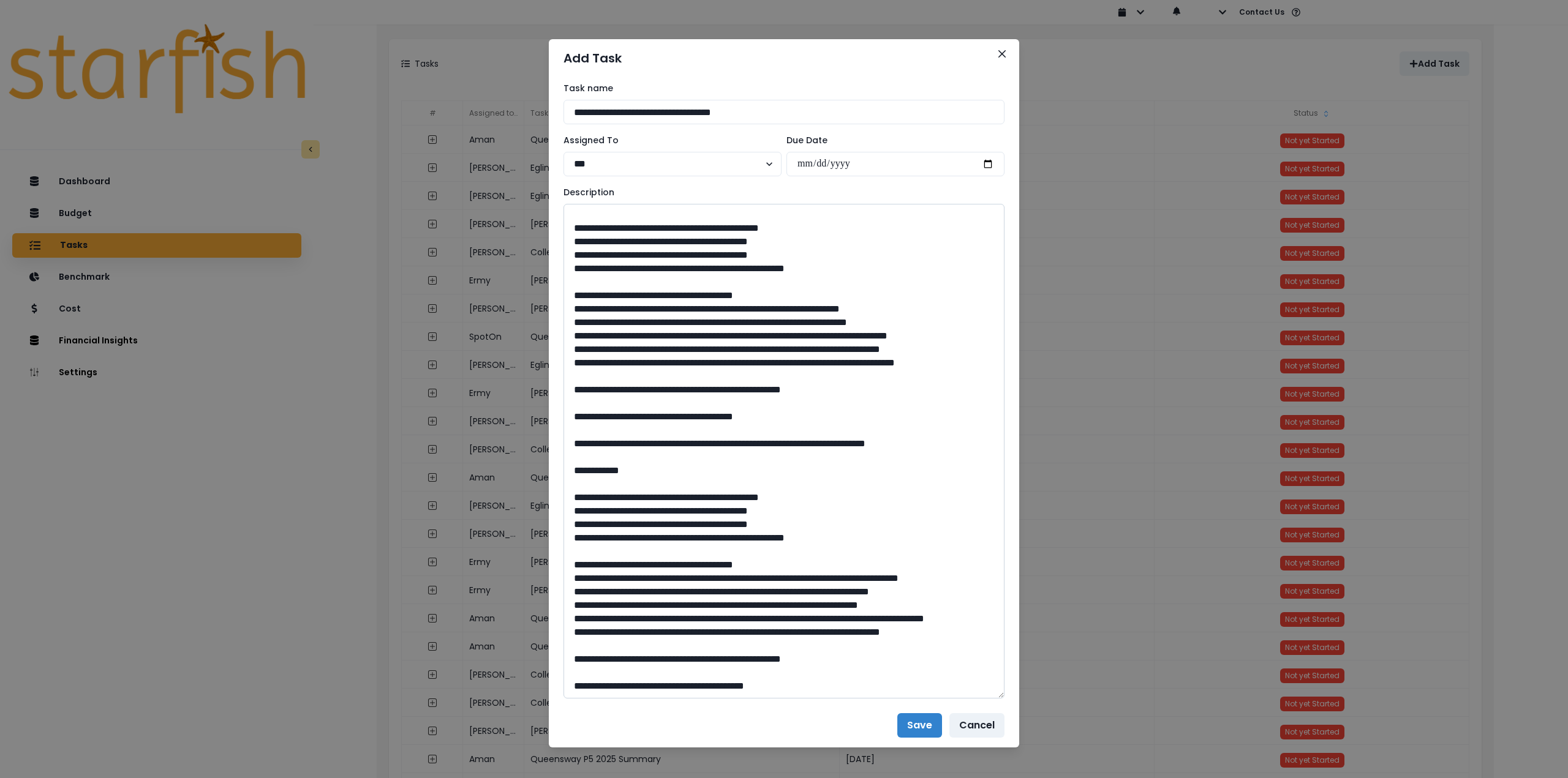
scroll to position [796, 0]
click at [568, 536] on textarea at bounding box center [784, 451] width 441 height 495
click at [567, 561] on textarea at bounding box center [784, 451] width 441 height 495
click at [569, 576] on textarea at bounding box center [784, 451] width 441 height 495
click at [568, 602] on textarea at bounding box center [784, 451] width 441 height 495
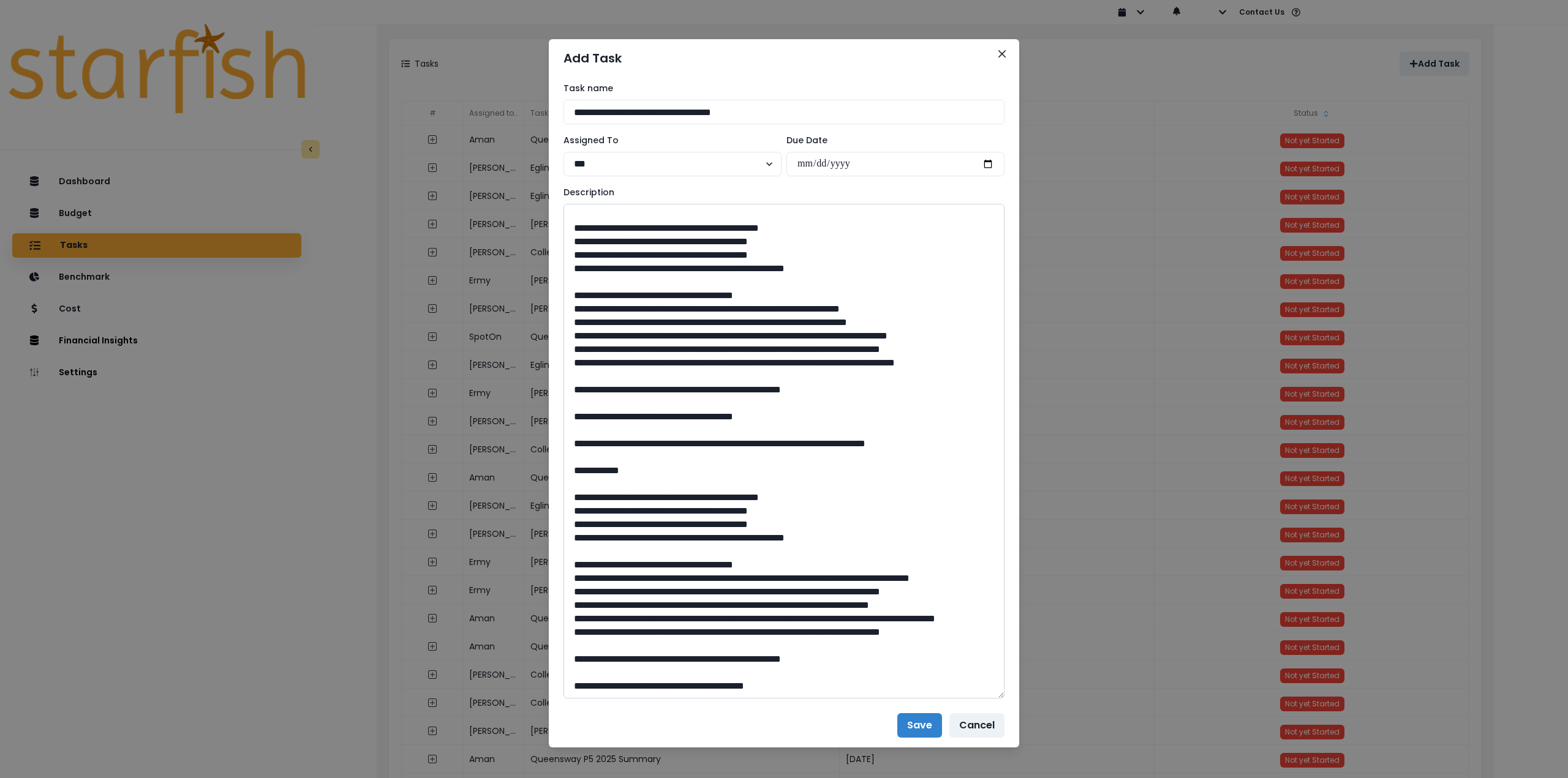
click at [568, 630] on textarea at bounding box center [784, 451] width 441 height 495
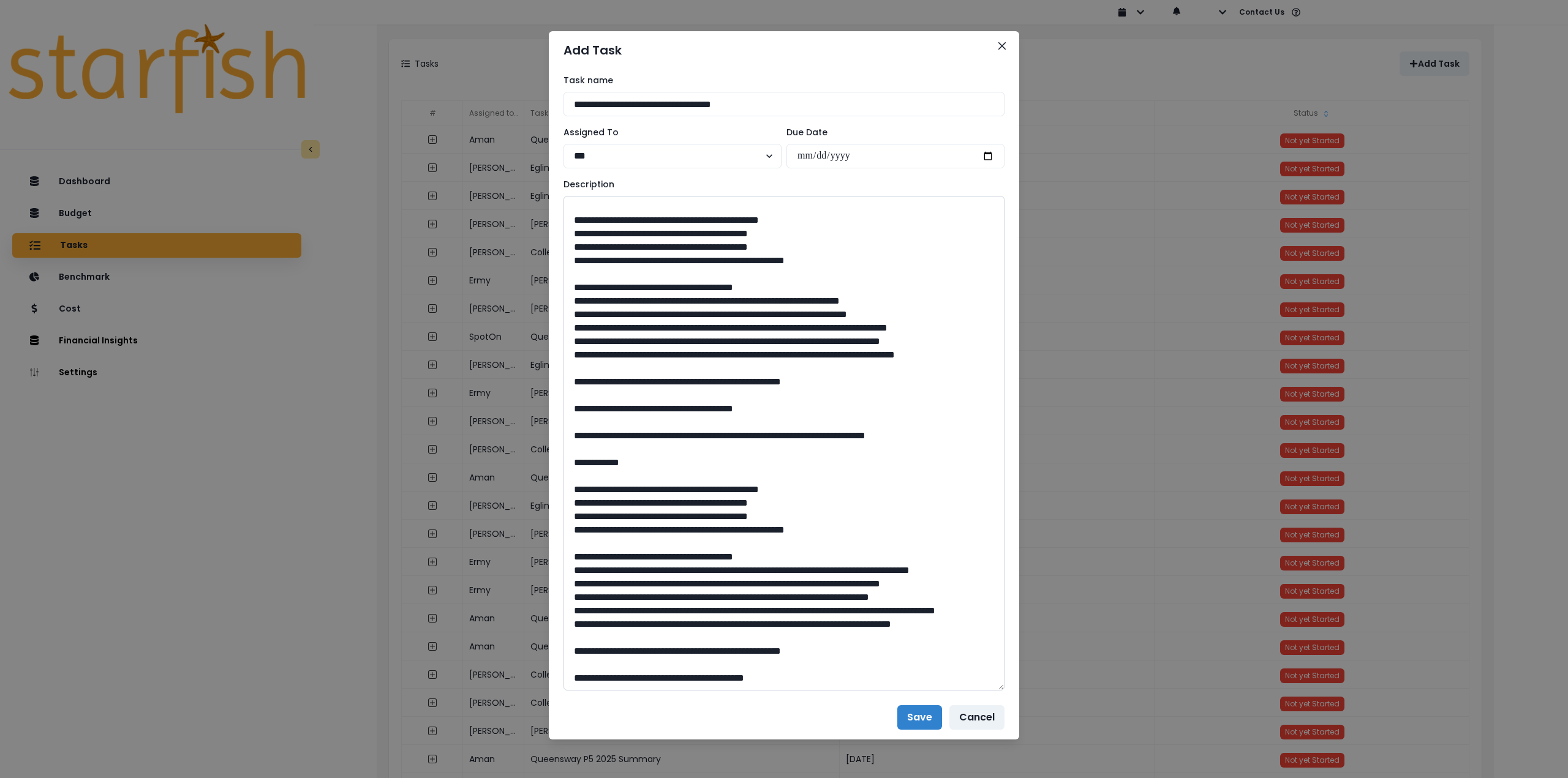
scroll to position [9, 0]
drag, startPoint x: 628, startPoint y: 672, endPoint x: 610, endPoint y: 654, distance: 25.5
click at [610, 654] on textarea at bounding box center [784, 443] width 441 height 495
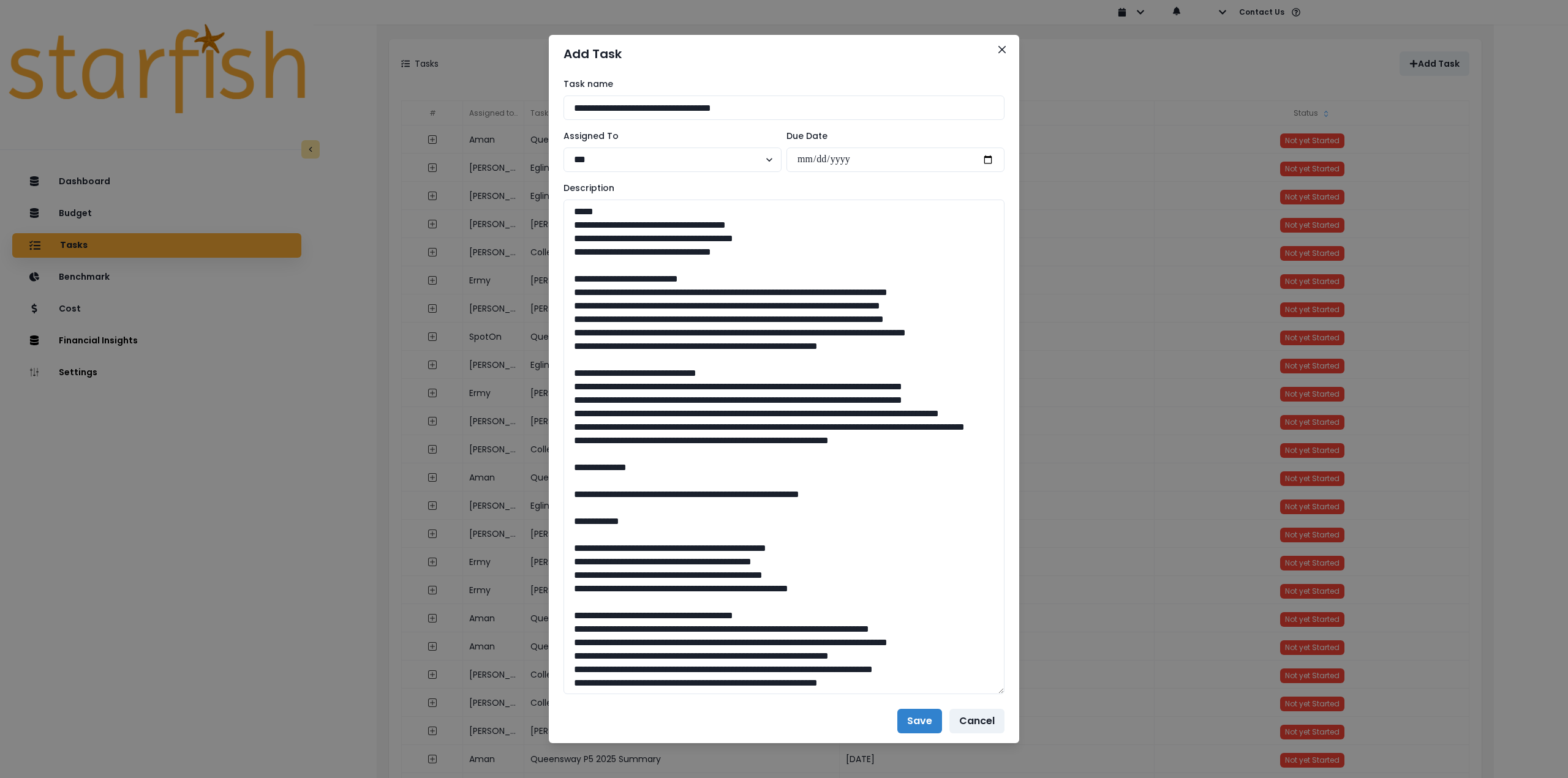
scroll to position [0, 0]
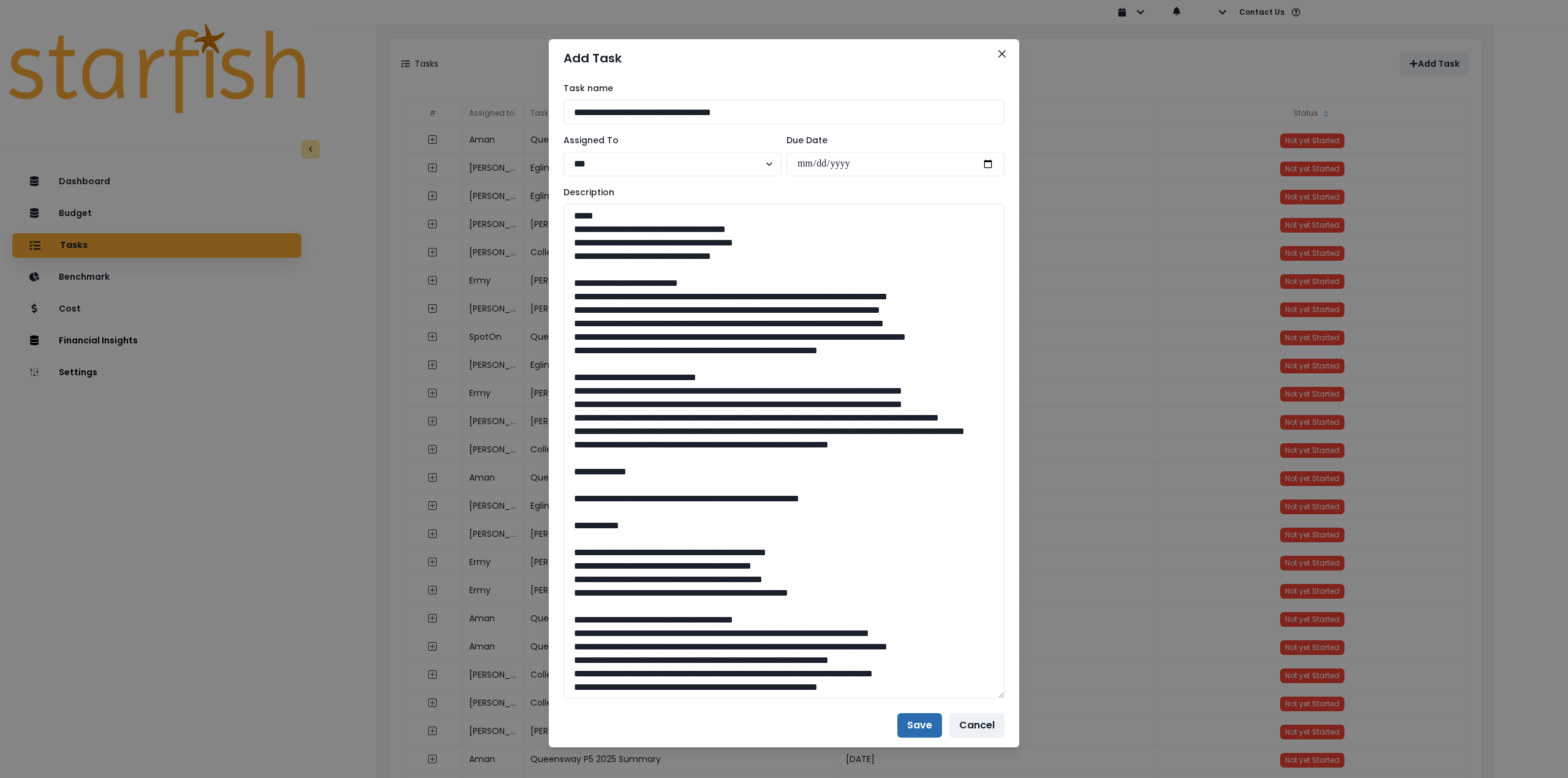
type textarea "**********"
click at [905, 720] on button "Save" at bounding box center [919, 726] width 45 height 24
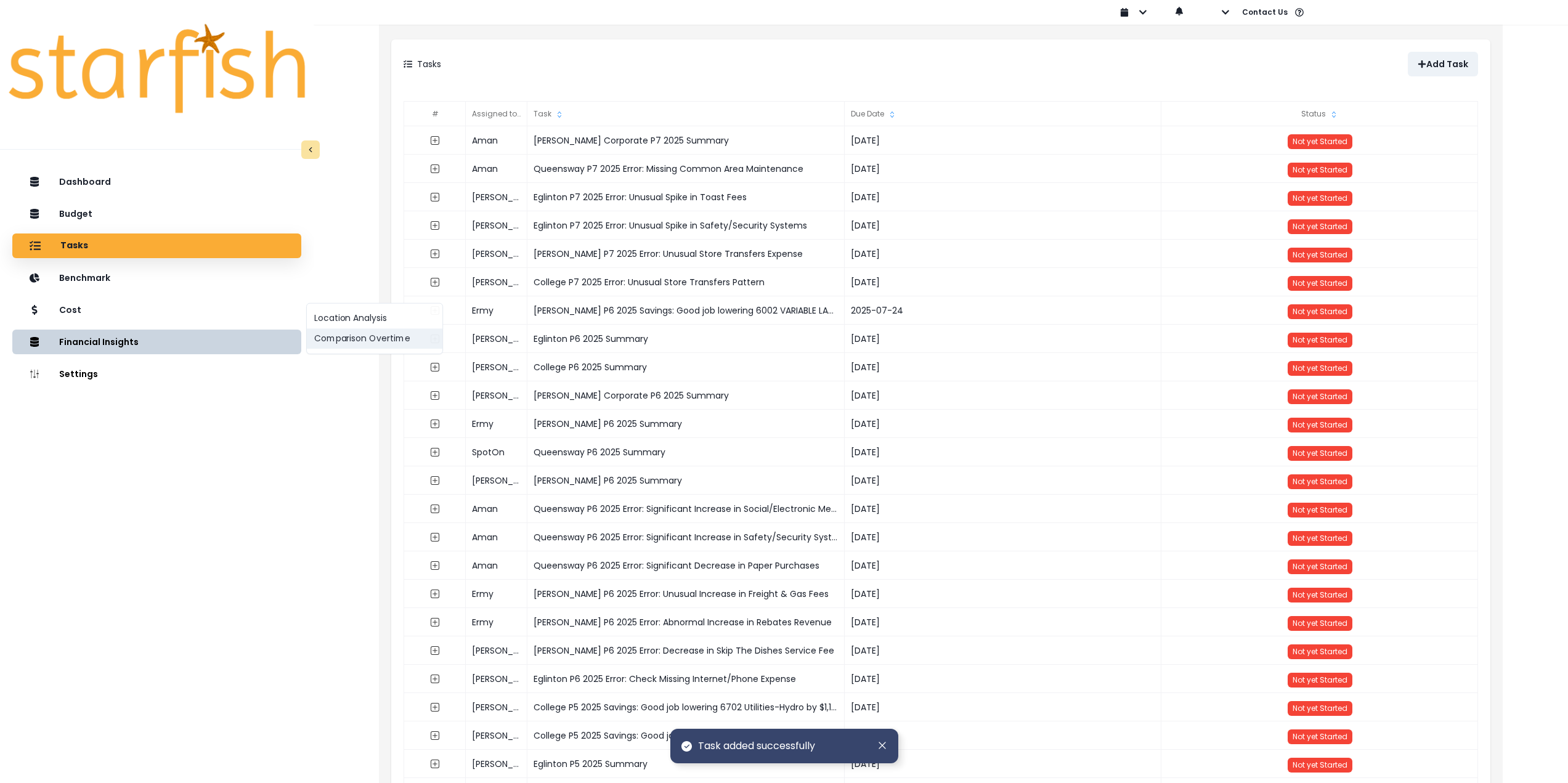
click at [342, 335] on button "Comparison Overtime" at bounding box center [374, 339] width 136 height 21
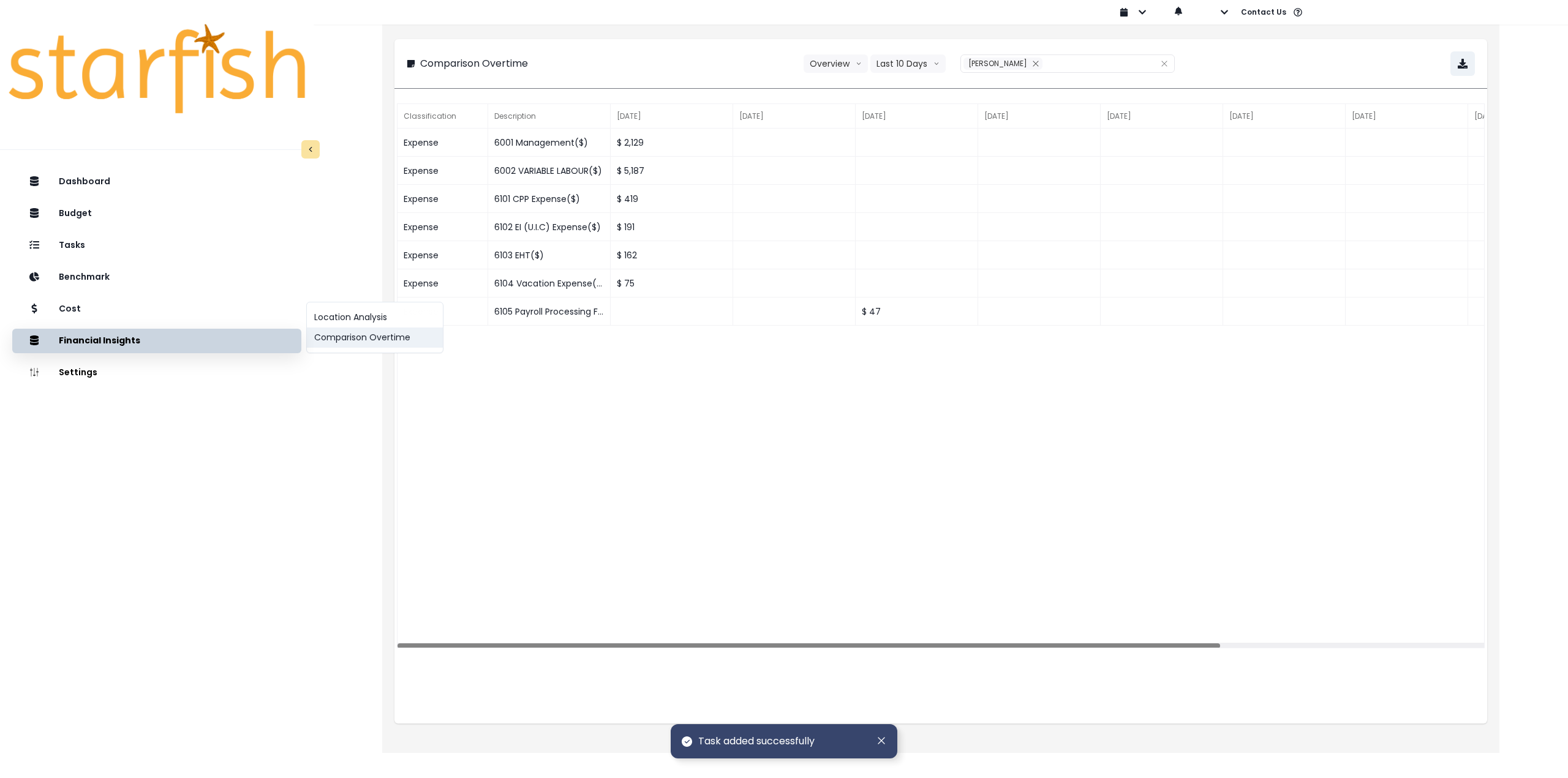
click at [384, 340] on button "Comparison Overtime" at bounding box center [375, 338] width 136 height 21
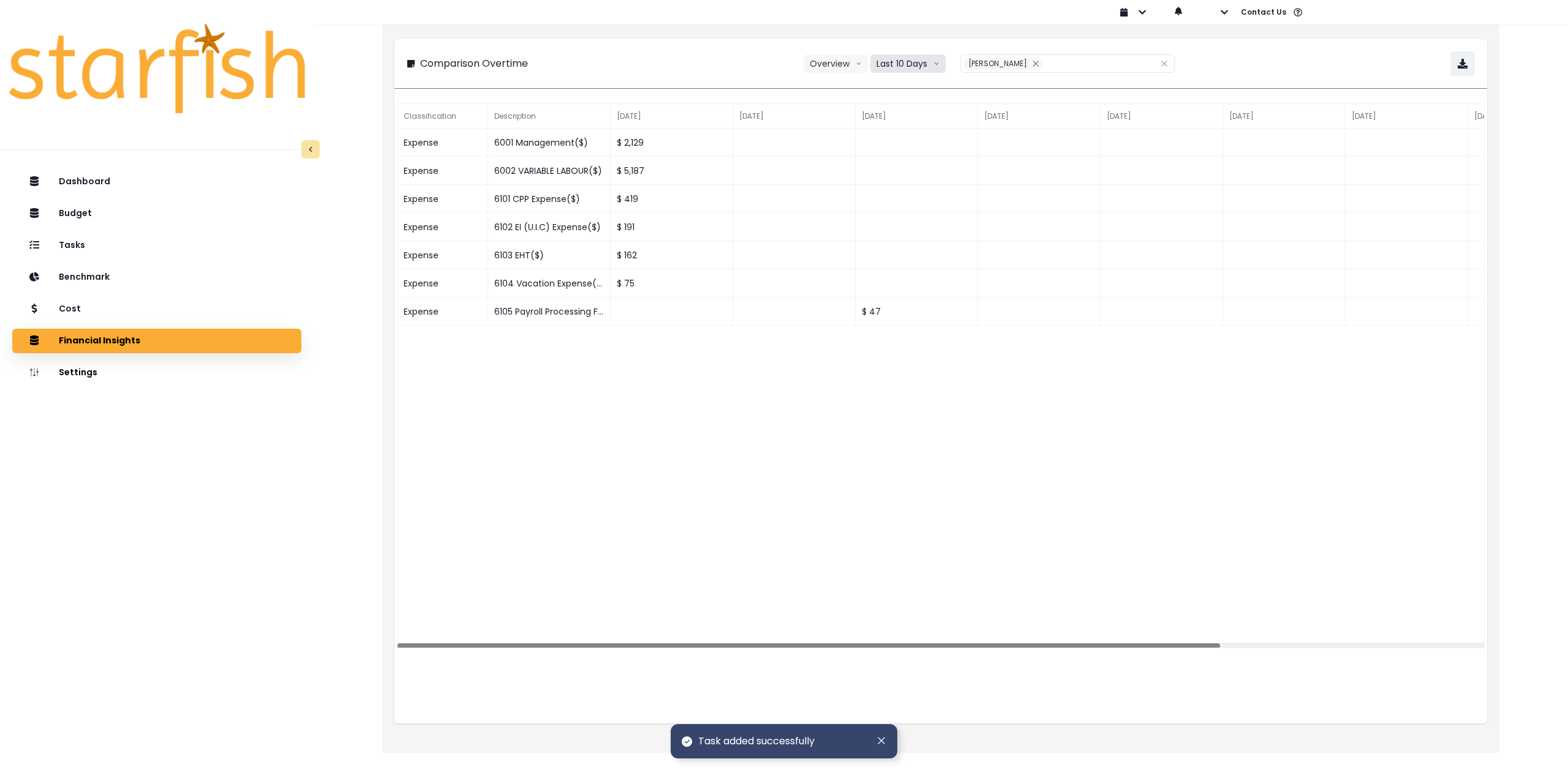
click at [918, 63] on button "Last 10 Days" at bounding box center [908, 63] width 76 height 18
click at [915, 127] on span "Last 15 Periods" at bounding box center [907, 132] width 59 height 12
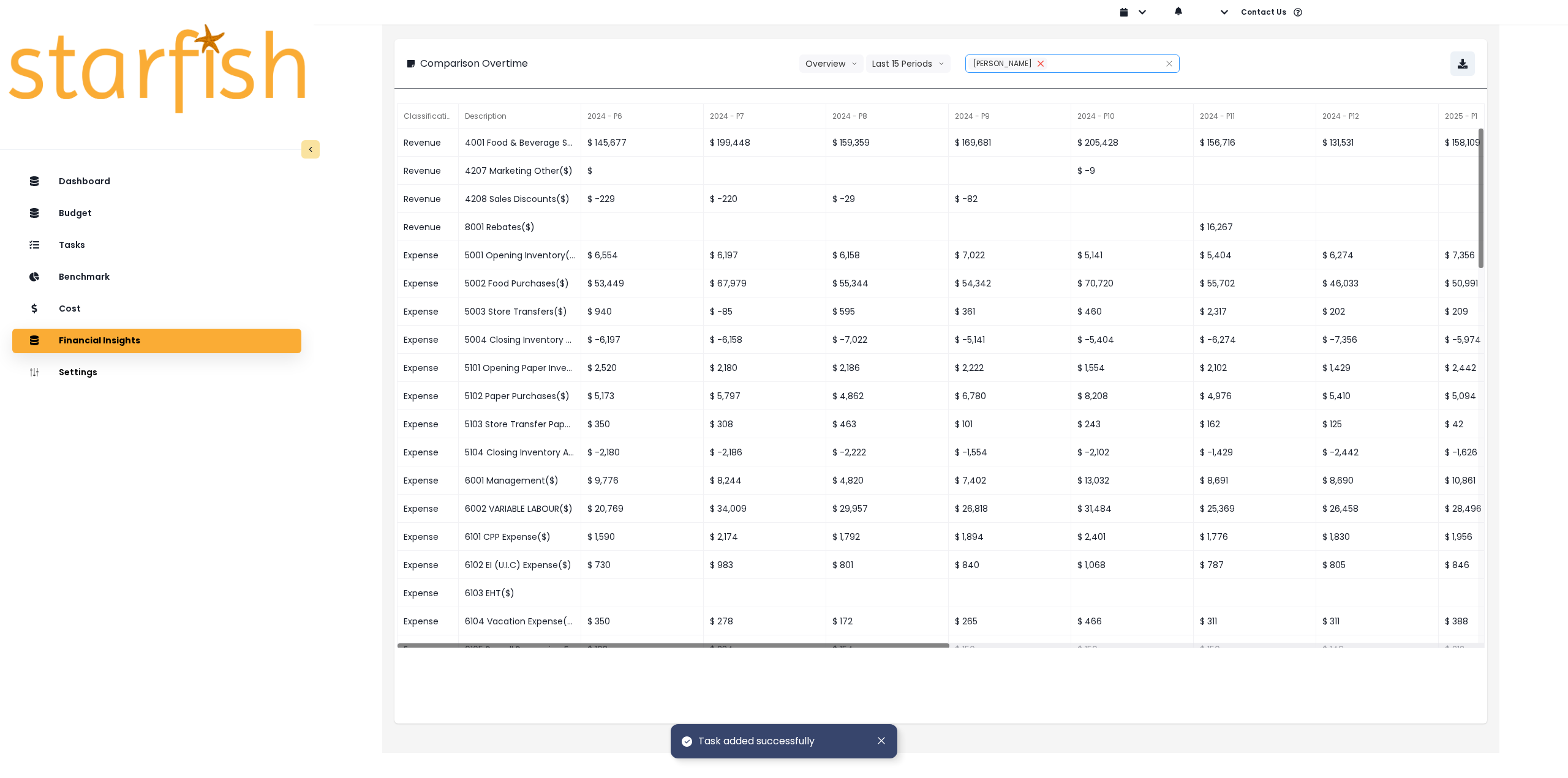
click at [1034, 63] on button "Remove" at bounding box center [1041, 64] width 14 height 12
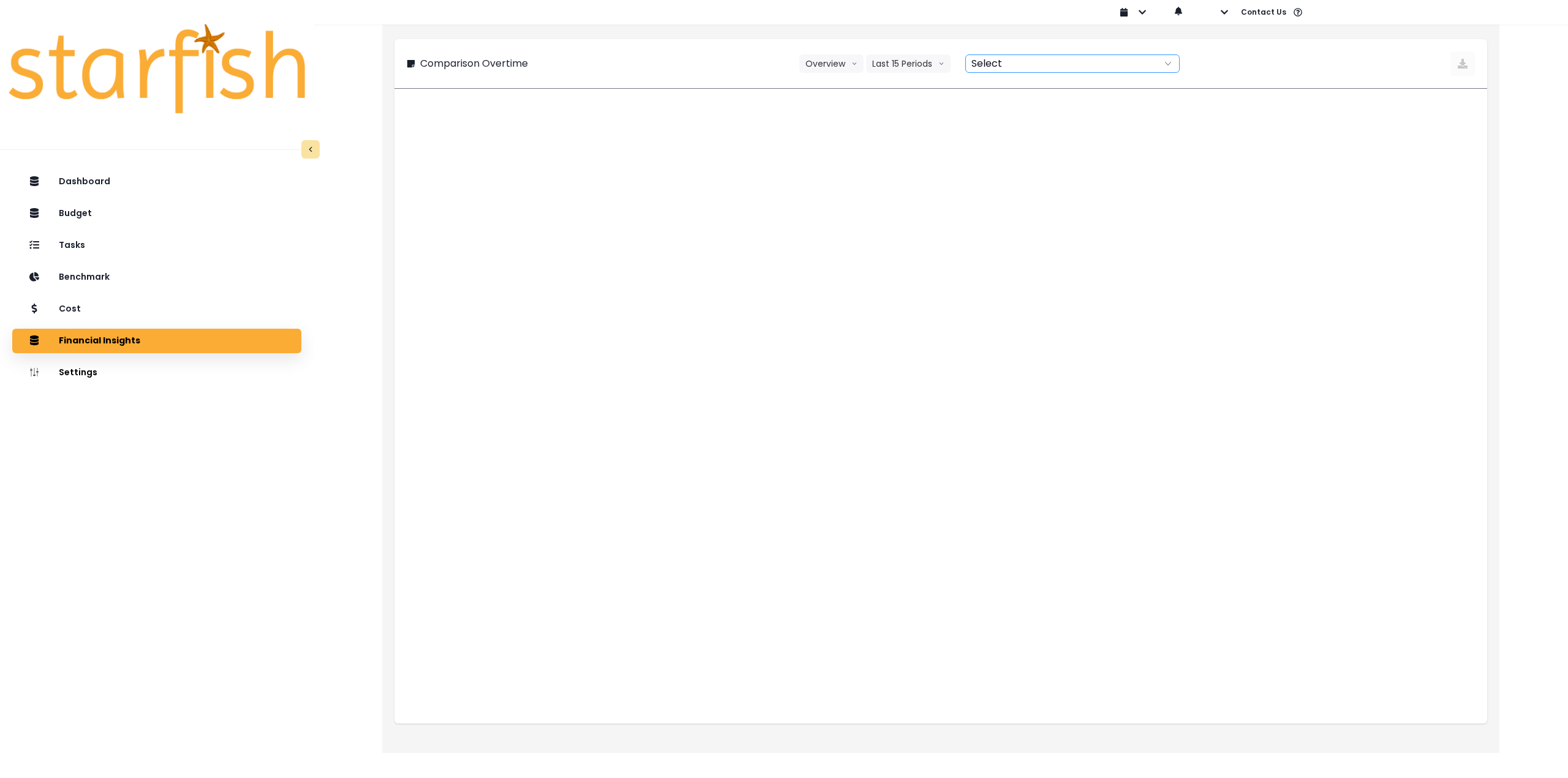
click at [1004, 63] on div at bounding box center [1059, 64] width 187 height 17
click at [1002, 89] on span "College" at bounding box center [1005, 88] width 33 height 12
type input "*******"
click at [1262, 63] on div "Comparison Overtime Overview Overview % of cost % of sales Last 15 Periods Last…" at bounding box center [941, 64] width 1068 height 24
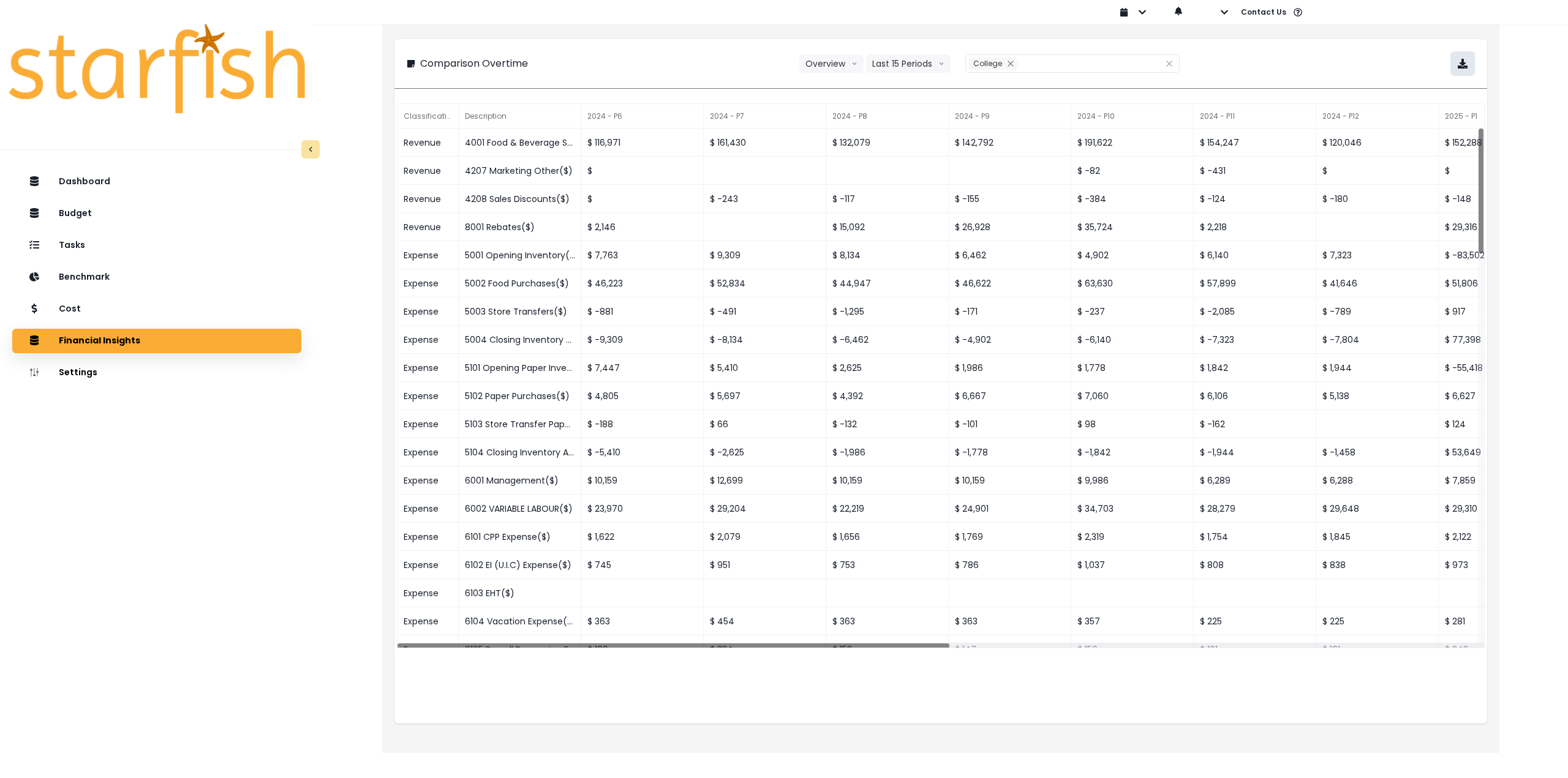
click at [1463, 63] on icon "button" at bounding box center [1462, 63] width 9 height 9
click at [120, 312] on div "Cost" at bounding box center [157, 309] width 269 height 26
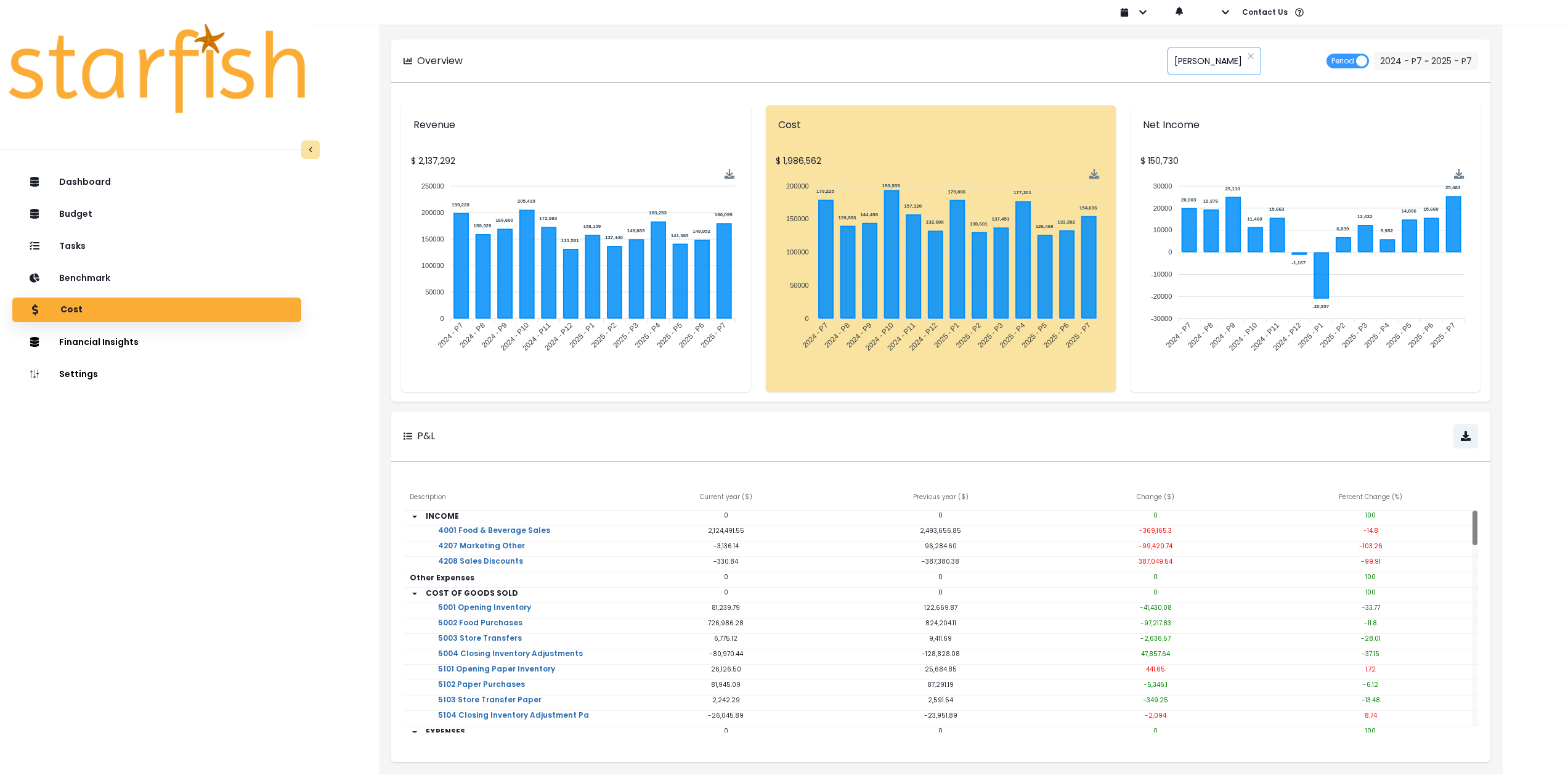
click at [1188, 63] on span "Duncan" at bounding box center [1208, 61] width 67 height 26
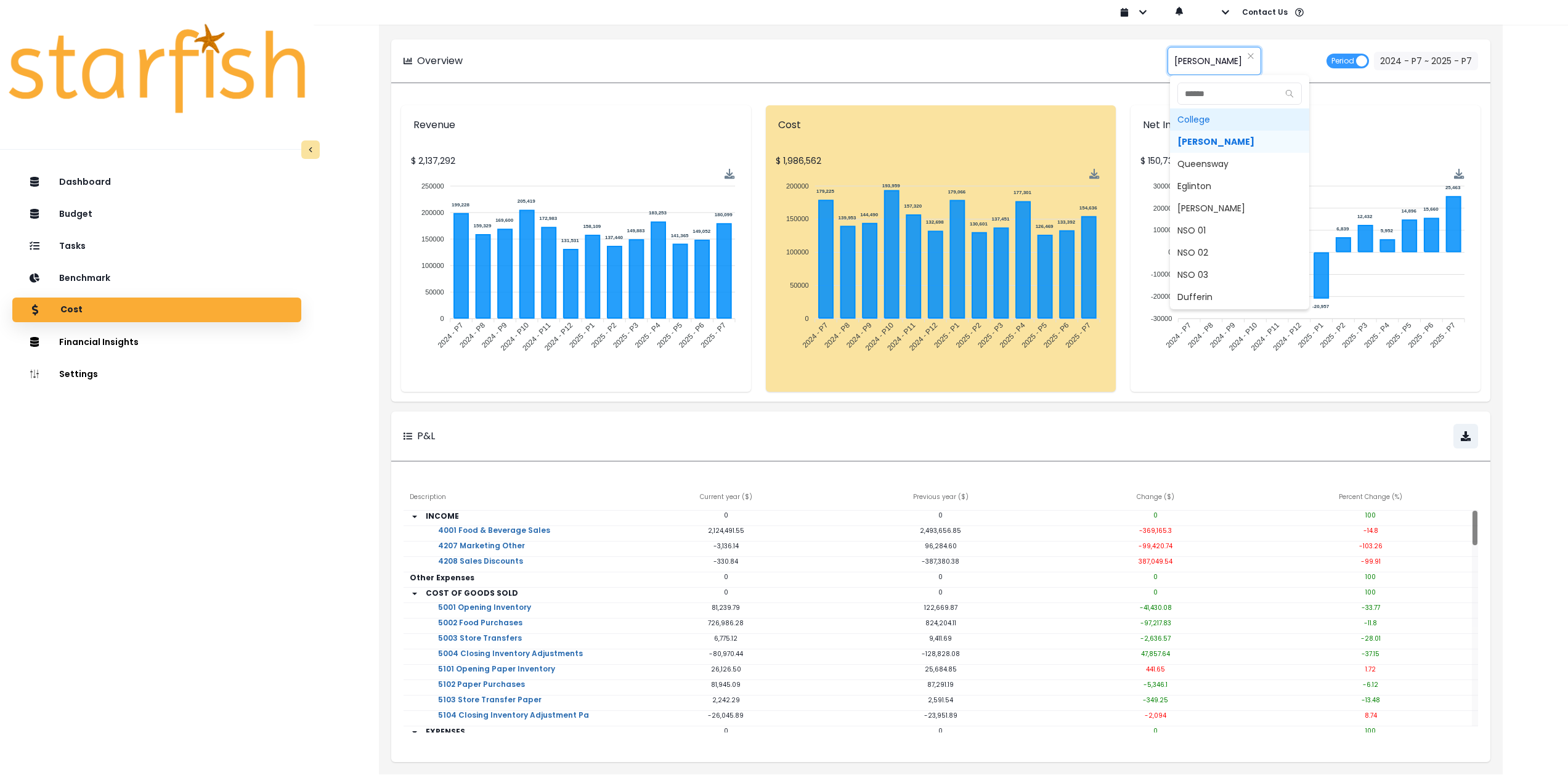
click at [1192, 117] on span "College" at bounding box center [1239, 119] width 139 height 22
type input "*******"
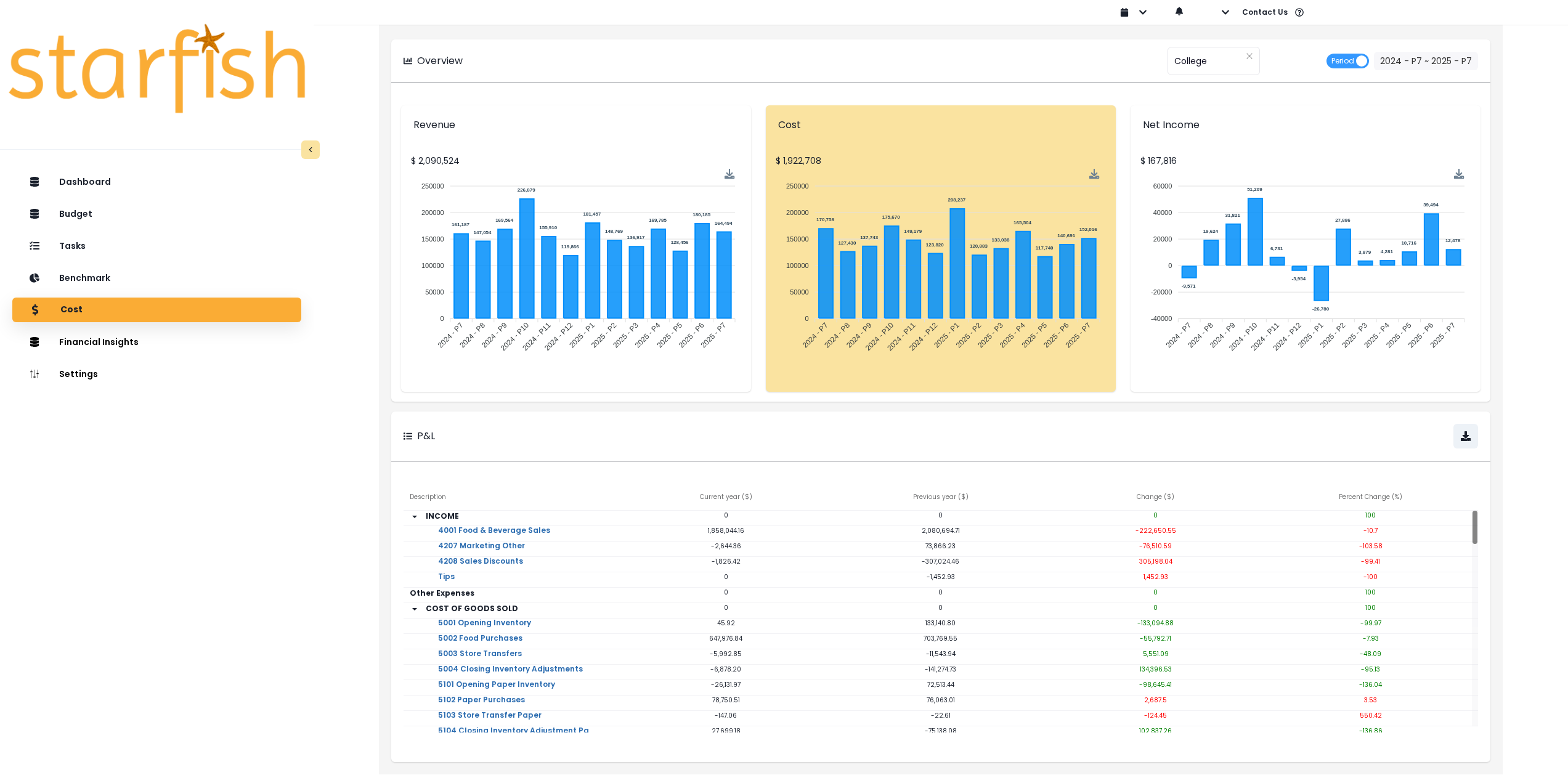
click at [716, 408] on div "Overview ******* College Period 2024 - P7 ~ 2025 - P7 Revenue $ 2,090,524 25000…" at bounding box center [940, 395] width 1123 height 757
click at [260, 520] on div "Dashboard Budget Tasks Benchmark Cost Financial Insights Location Analysis Comp…" at bounding box center [157, 512] width 314 height 690
click at [118, 254] on div "Tasks" at bounding box center [157, 246] width 269 height 26
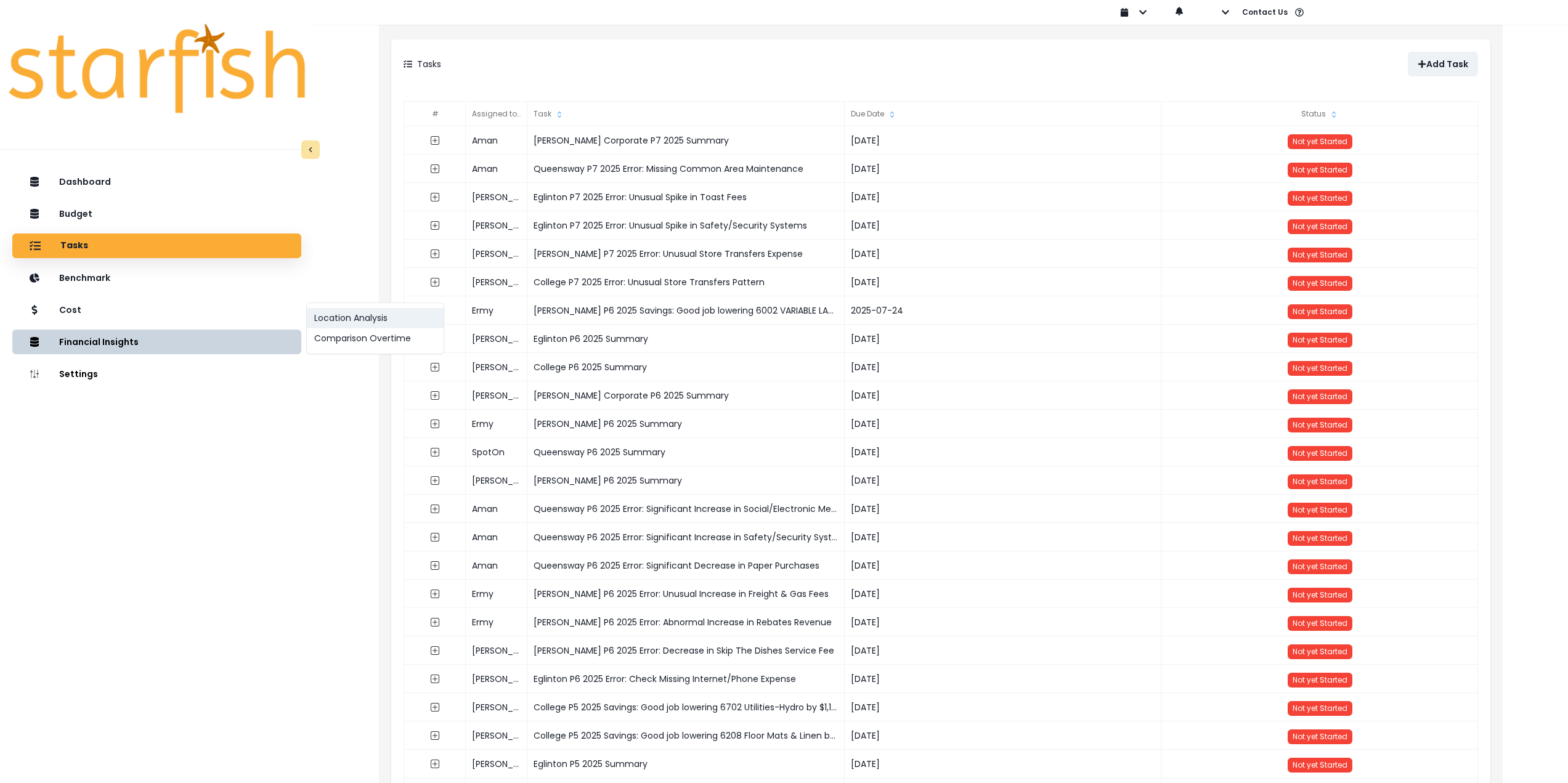
click at [374, 318] on button "Location Analysis" at bounding box center [375, 318] width 137 height 21
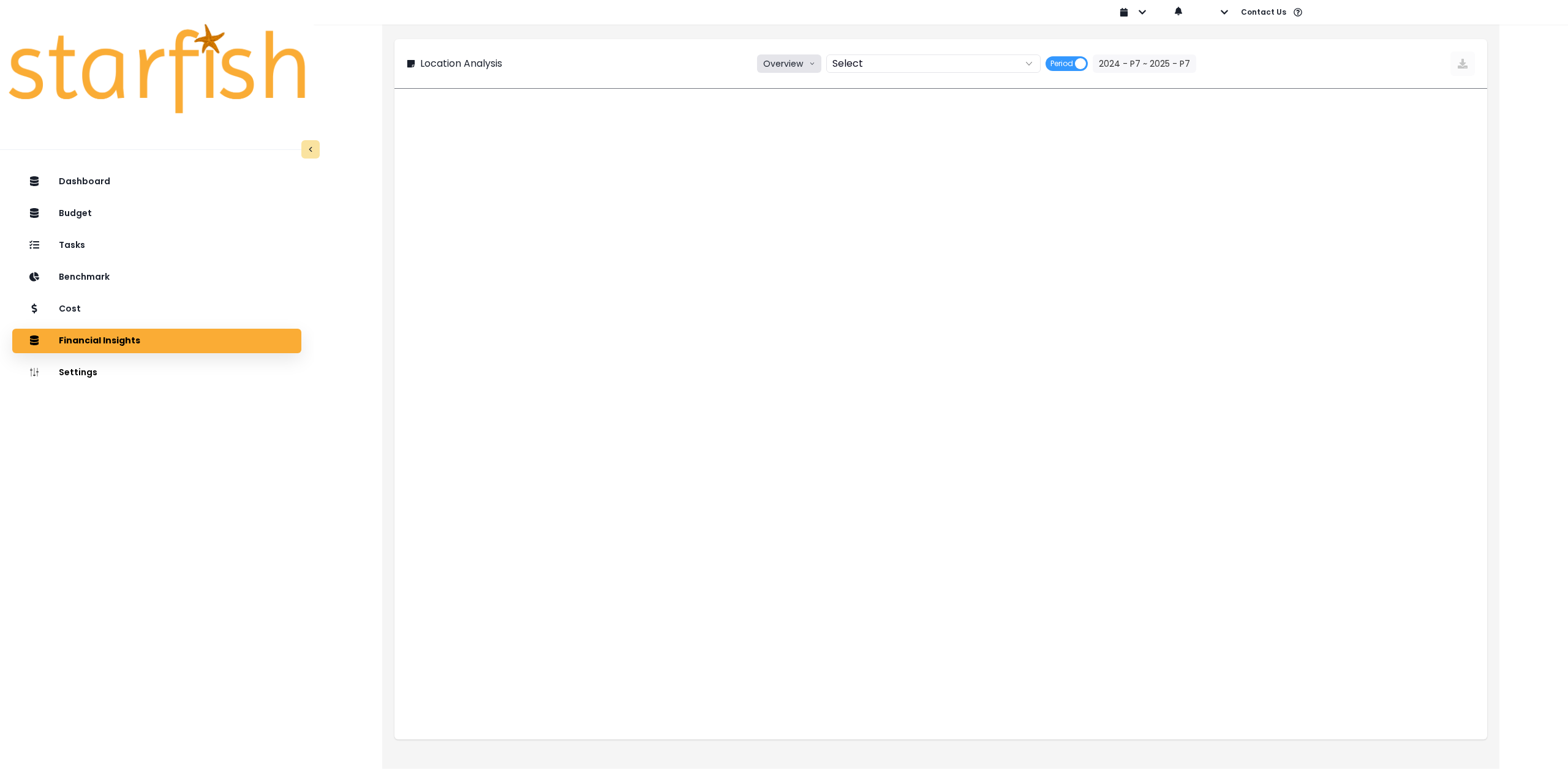
click at [789, 67] on button "Overview" at bounding box center [789, 63] width 65 height 18
click at [790, 129] on span "% of sales" at bounding box center [787, 132] width 46 height 12
click at [895, 67] on div at bounding box center [921, 64] width 187 height 17
click at [874, 86] on span "College" at bounding box center [869, 88] width 33 height 12
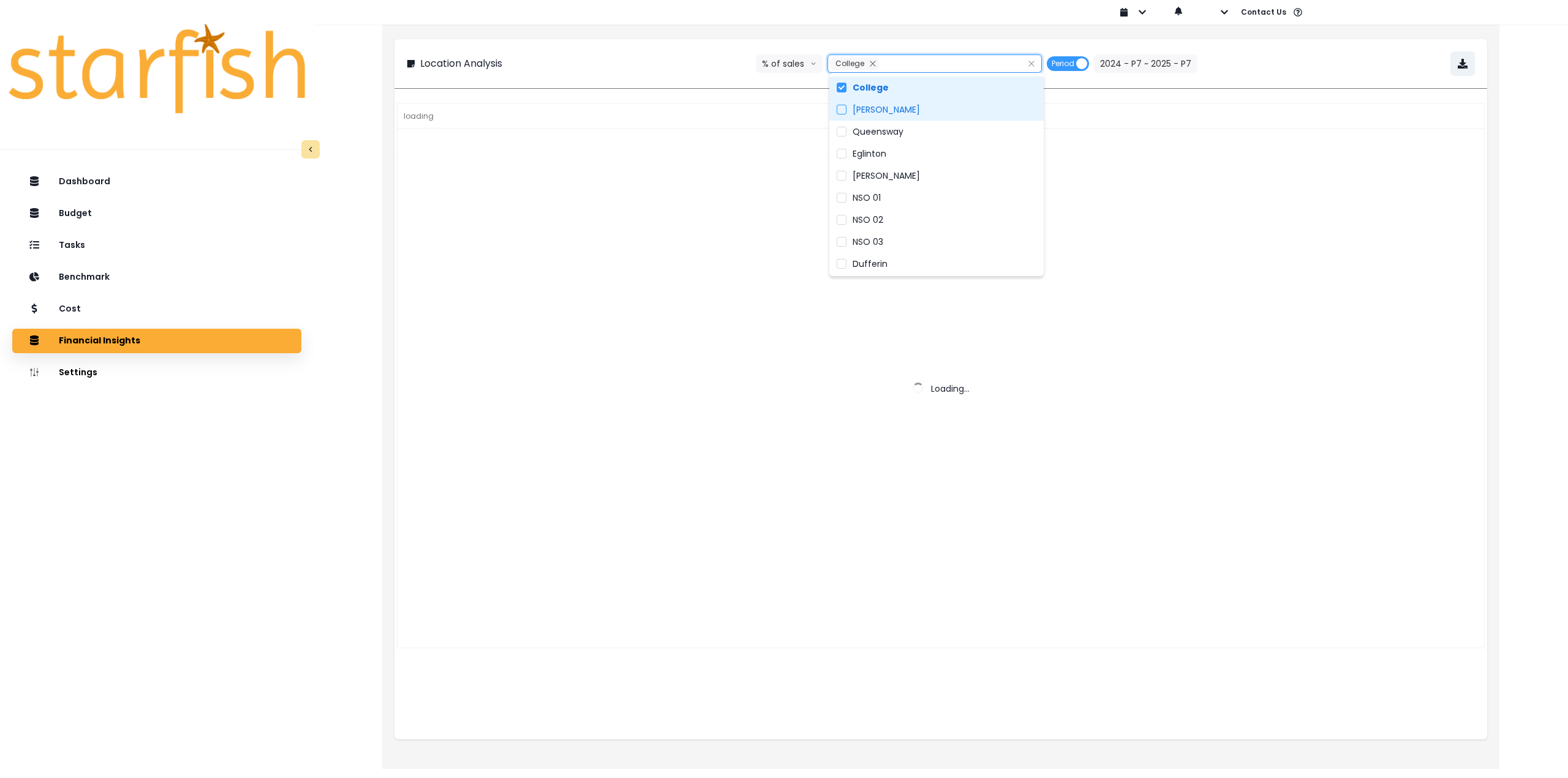
click at [866, 109] on span "Duncan" at bounding box center [886, 109] width 67 height 12
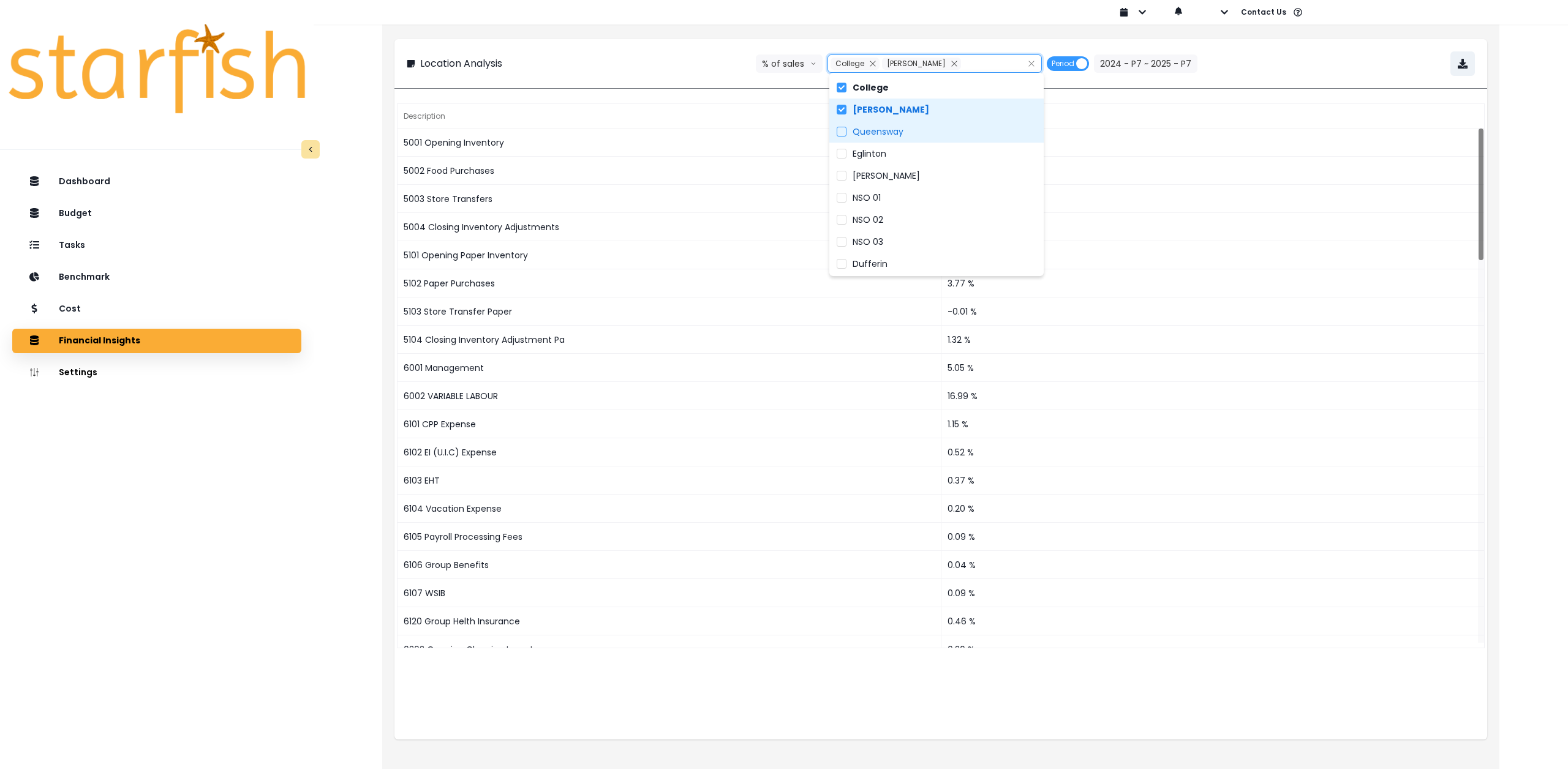
click at [867, 134] on span "Queensway" at bounding box center [877, 132] width 51 height 12
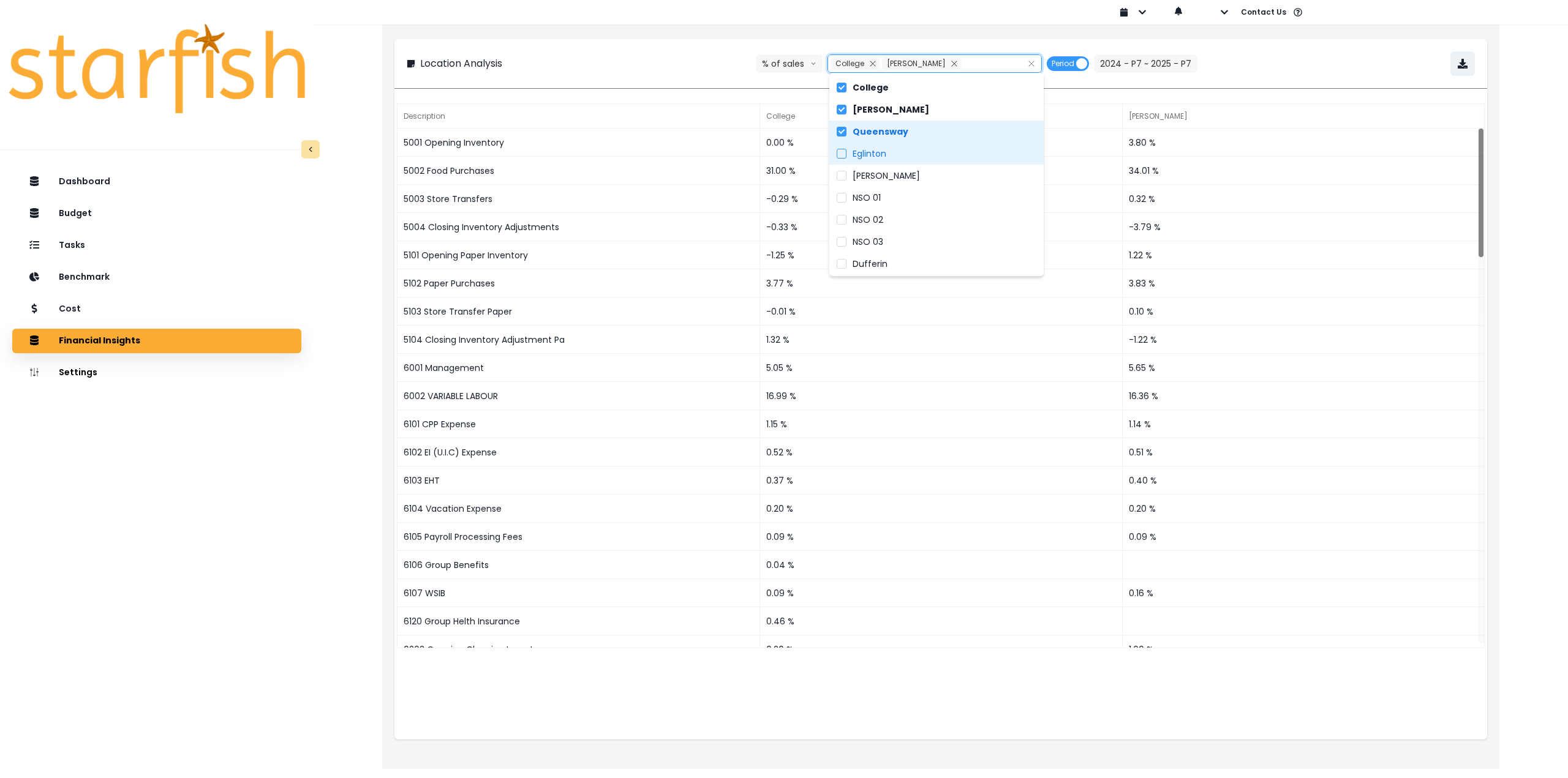
click at [865, 156] on span "Eglinton" at bounding box center [869, 154] width 34 height 12
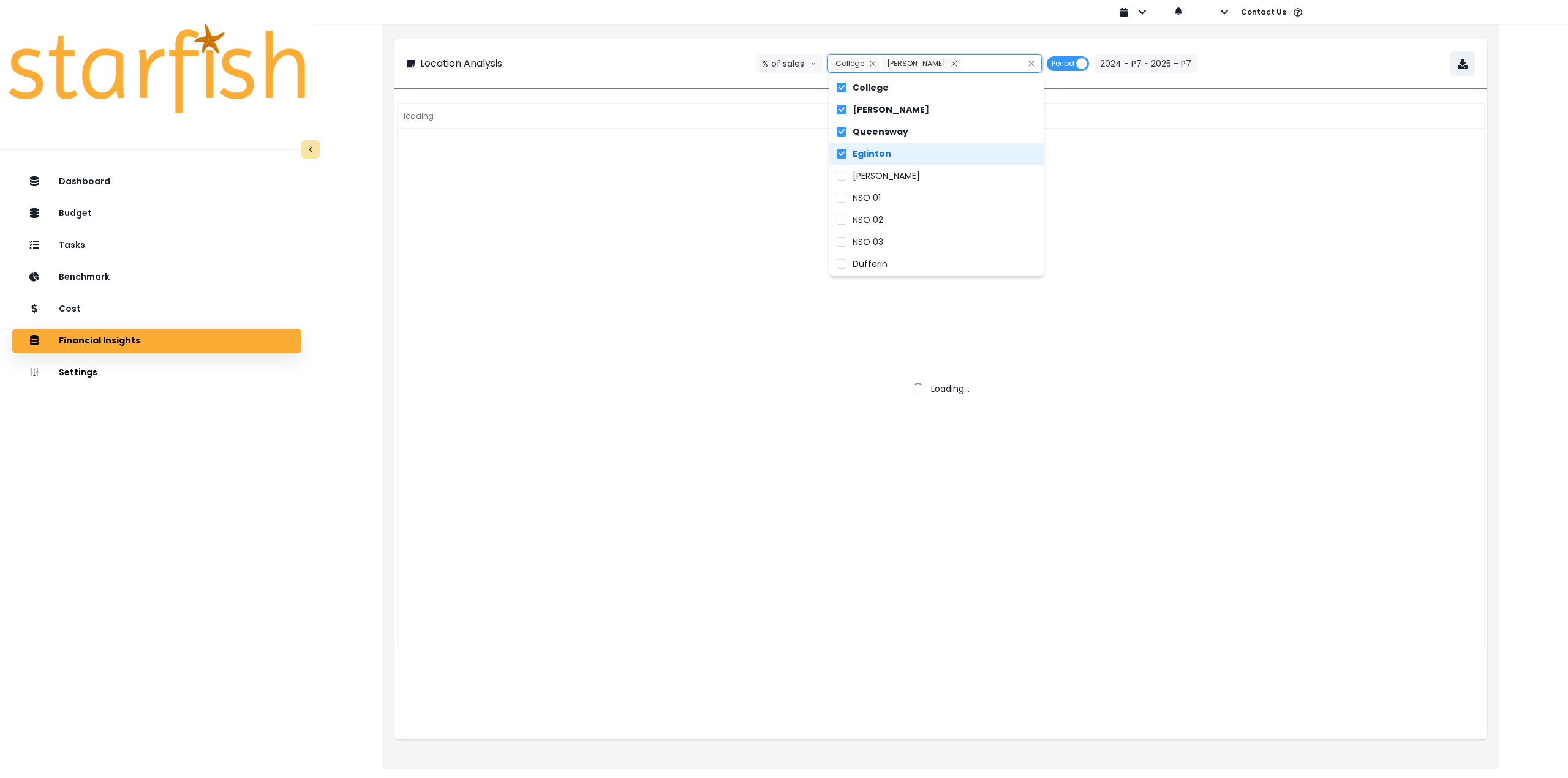
scroll to position [15, 0]
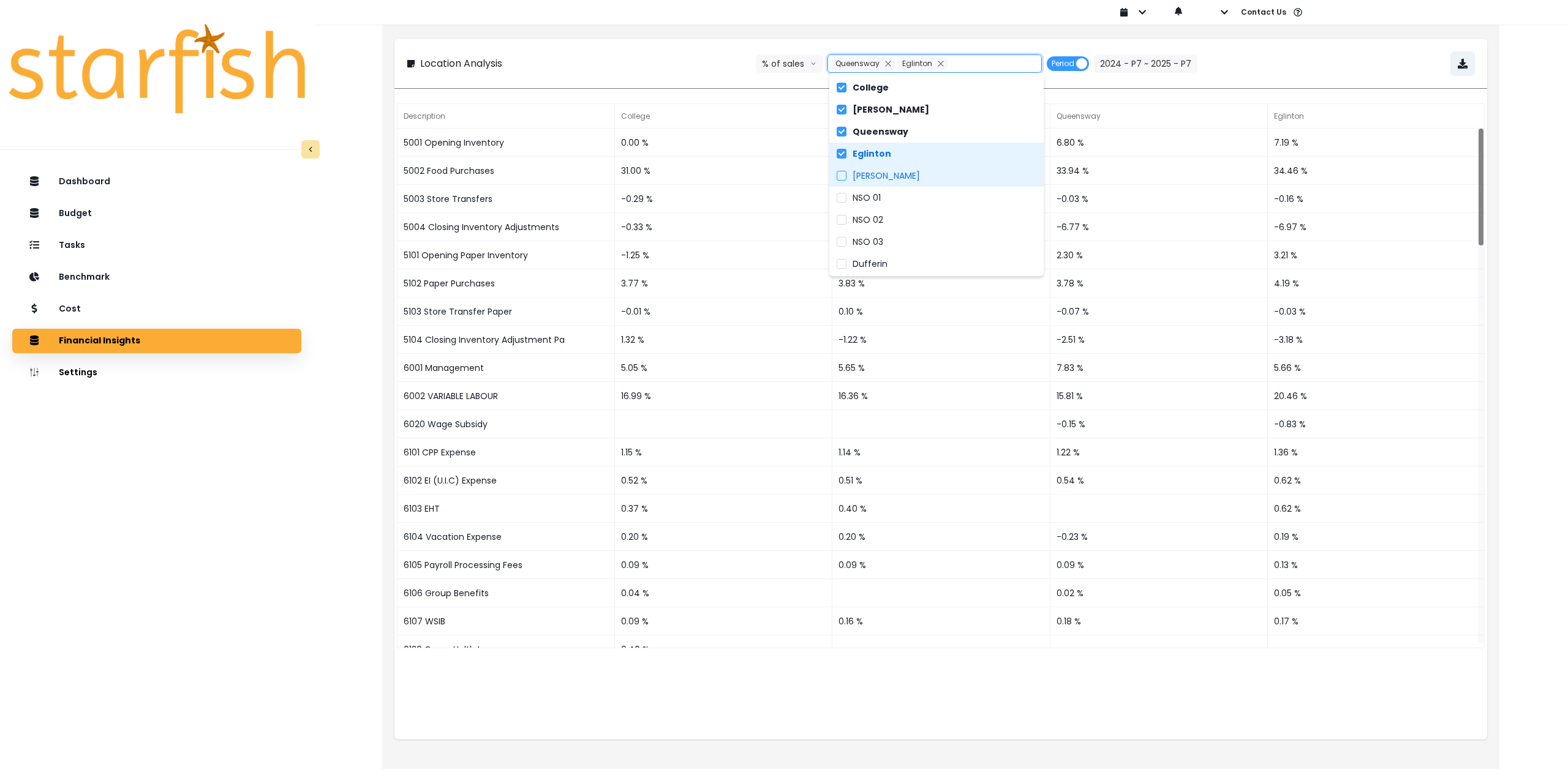
click at [889, 178] on span "Danforth" at bounding box center [886, 175] width 67 height 12
type input "**********"
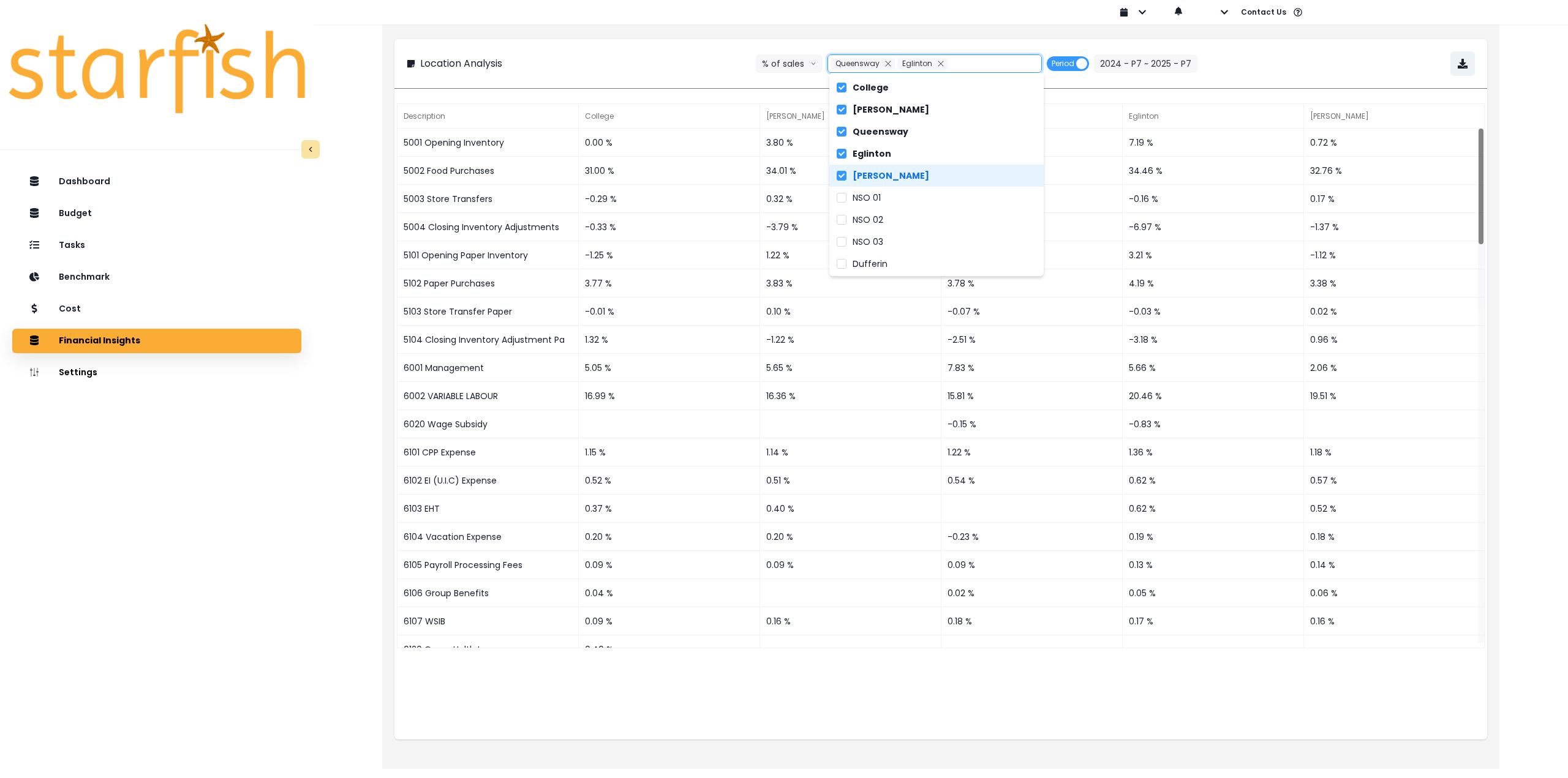
click at [1347, 53] on div "**********" at bounding box center [941, 64] width 1068 height 24
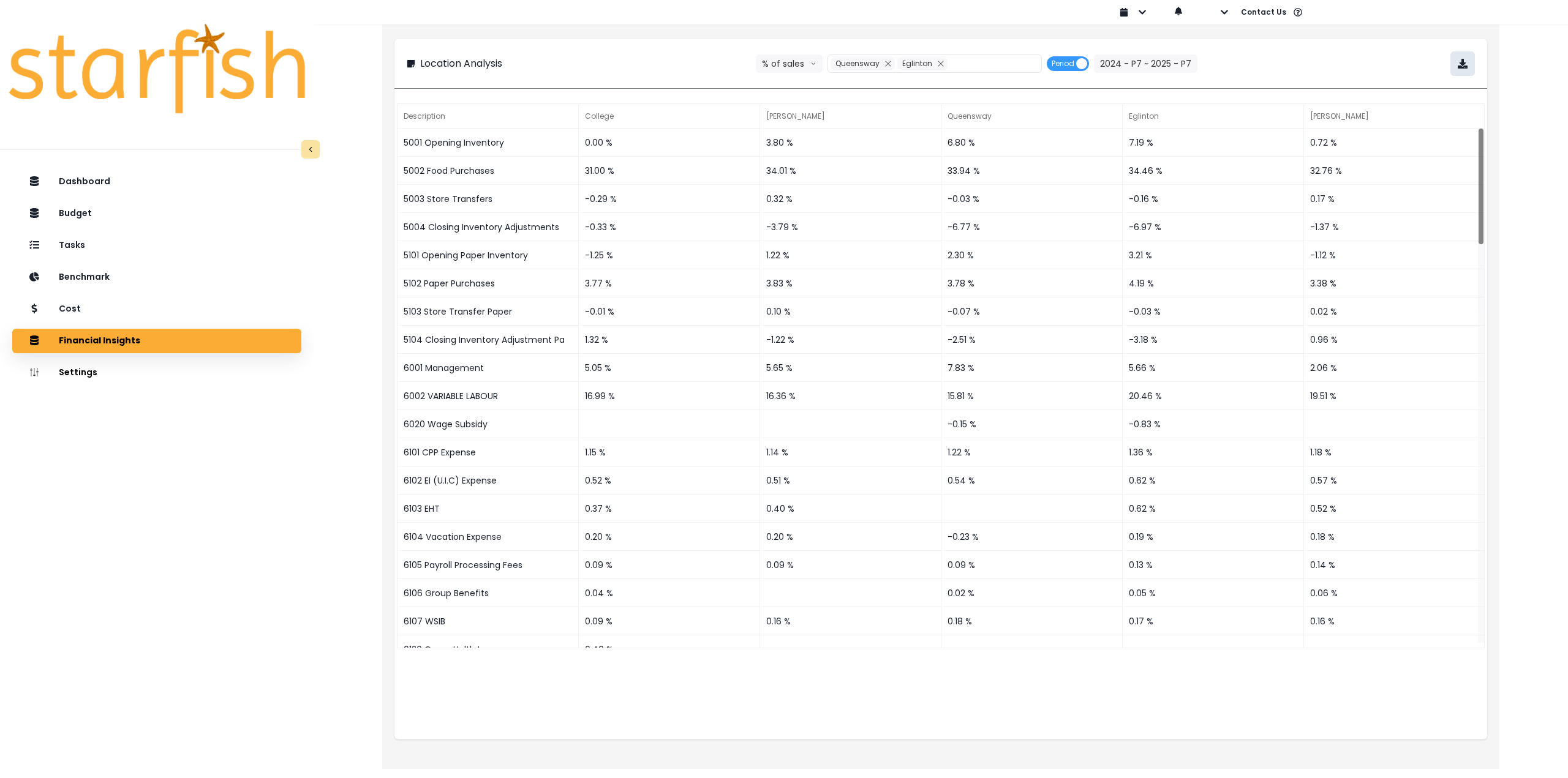
click at [1466, 64] on icon "button" at bounding box center [1462, 63] width 9 height 9
click at [477, 726] on div "Description College Duncan Queensway Eglinton Danforth 5001 Opening Inventory 0…" at bounding box center [941, 420] width 1093 height 639
click at [1130, 58] on button "2024 - P7 ~ 2025 - P7" at bounding box center [1146, 63] width 103 height 18
click at [672, 102] on span "2024 - P7" at bounding box center [687, 99] width 109 height 28
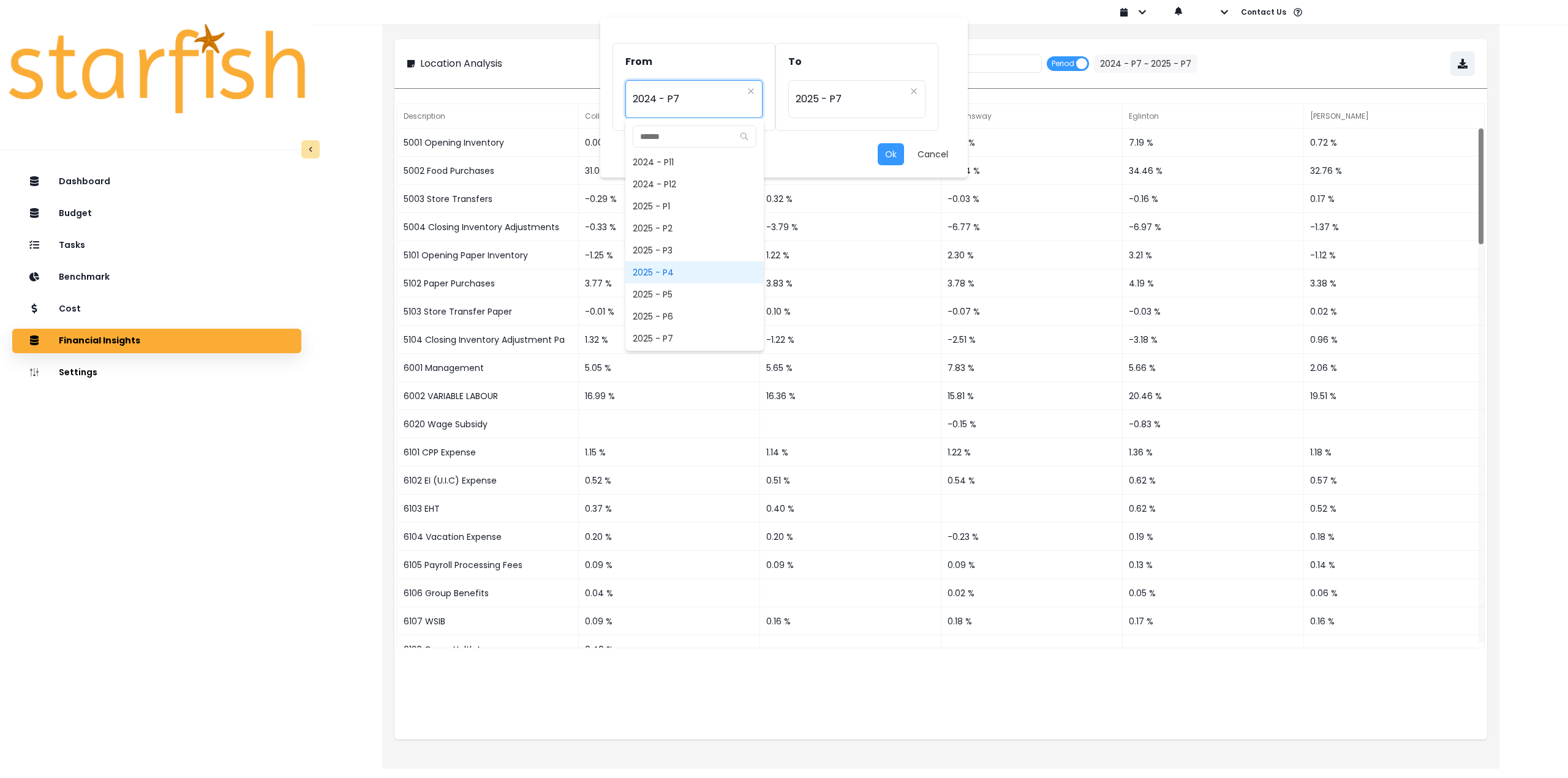
scroll to position [791, 0]
click at [678, 289] on span "2025 - P7" at bounding box center [694, 297] width 138 height 22
type input "*********"
click at [891, 146] on button "Ok" at bounding box center [891, 155] width 27 height 22
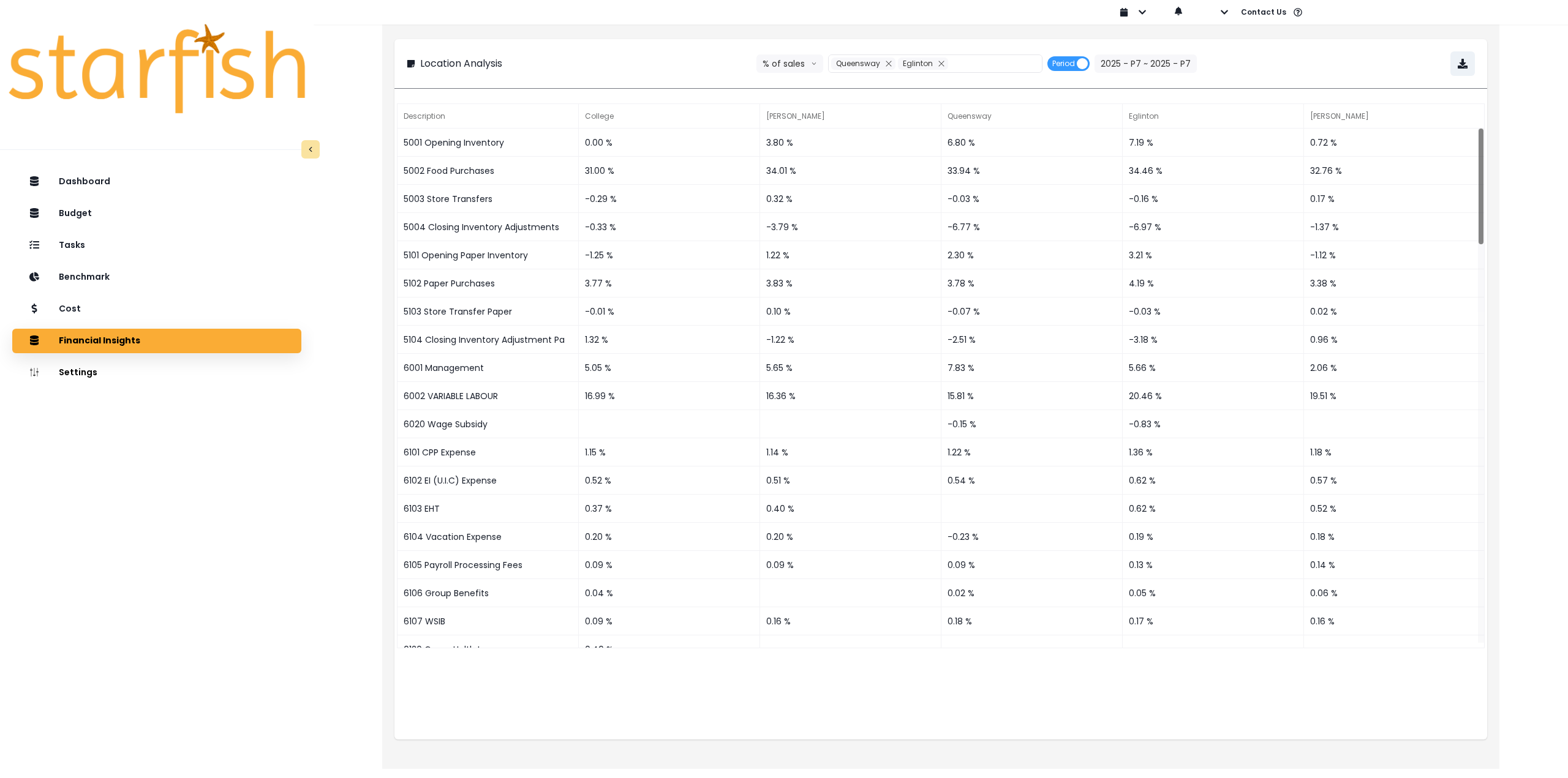
click at [1344, 52] on div "**********" at bounding box center [941, 64] width 1068 height 24
click at [1459, 64] on icon "button" at bounding box center [1462, 63] width 9 height 9
click at [196, 576] on div "Dashboard Budget Tasks Benchmark Cost Financial Insights Location Analysis Comp…" at bounding box center [157, 510] width 314 height 686
click at [151, 248] on div "Tasks" at bounding box center [157, 246] width 269 height 26
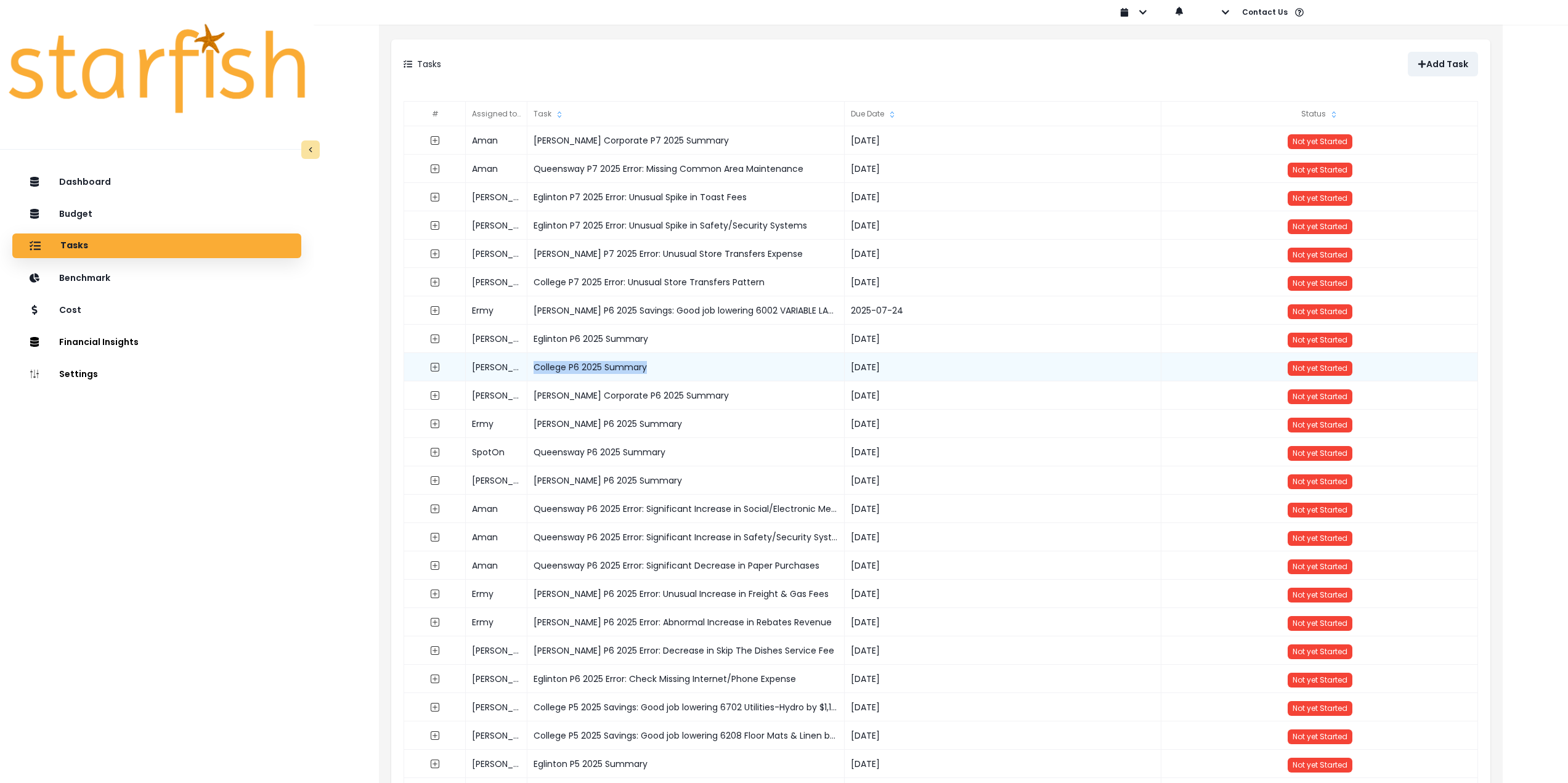
drag, startPoint x: 600, startPoint y: 368, endPoint x: 534, endPoint y: 367, distance: 66.0
click at [534, 367] on div "College P6 2025 Summary" at bounding box center [686, 367] width 317 height 29
copy div "College P6 2025 Summary"
click at [1461, 69] on p "Add Task" at bounding box center [1447, 64] width 42 height 10
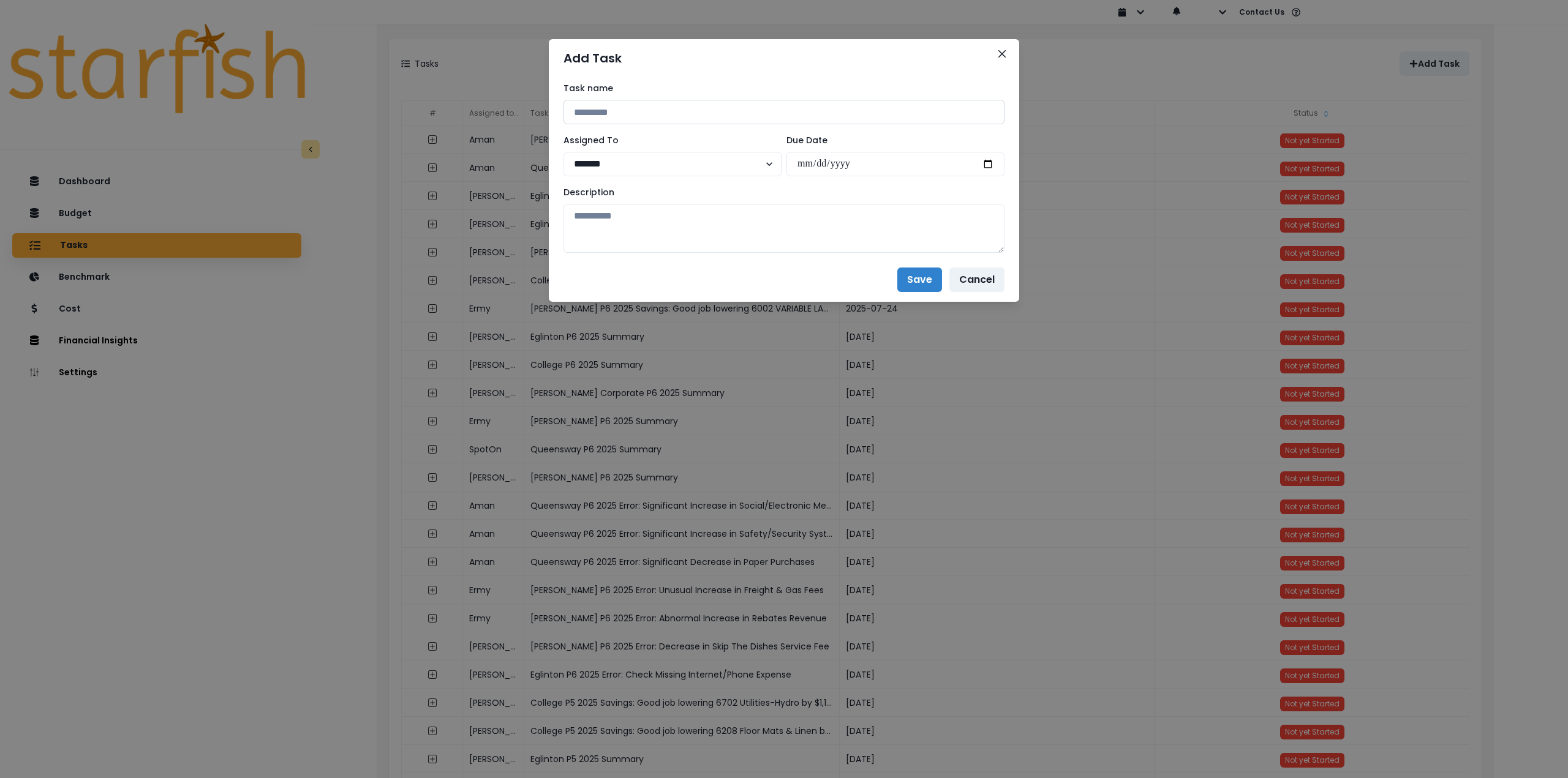
click at [652, 112] on input at bounding box center [784, 112] width 441 height 24
click at [645, 116] on input at bounding box center [784, 112] width 441 height 24
paste input "**********"
click at [621, 111] on input "**********" at bounding box center [784, 112] width 441 height 24
type input "**********"
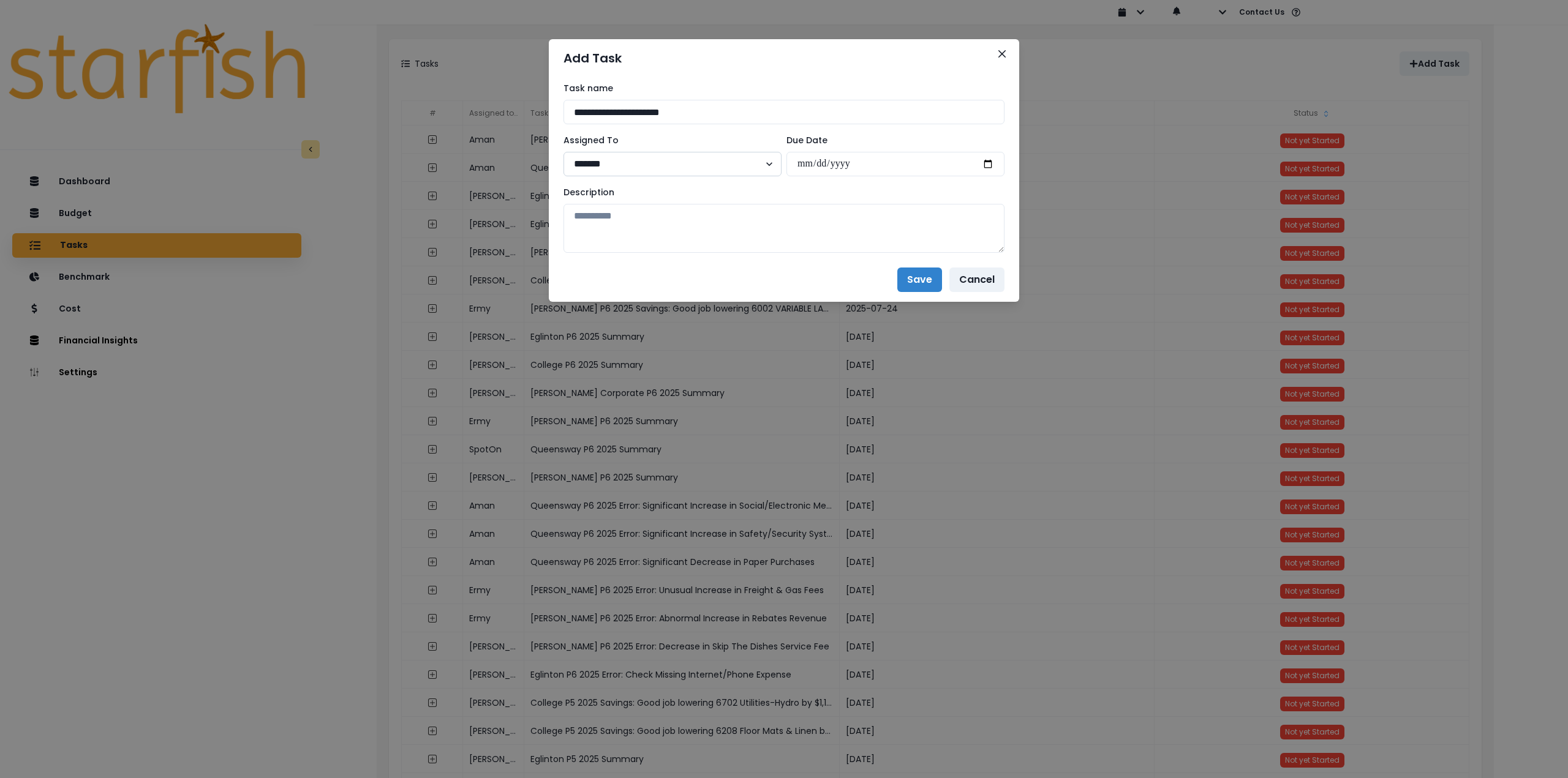
click at [639, 161] on select "**********" at bounding box center [673, 164] width 218 height 24
select select "***"
click at [563, 152] on select "**********" at bounding box center [673, 164] width 218 height 24
click at [990, 161] on input "date" at bounding box center [896, 164] width 218 height 24
type input "**********"
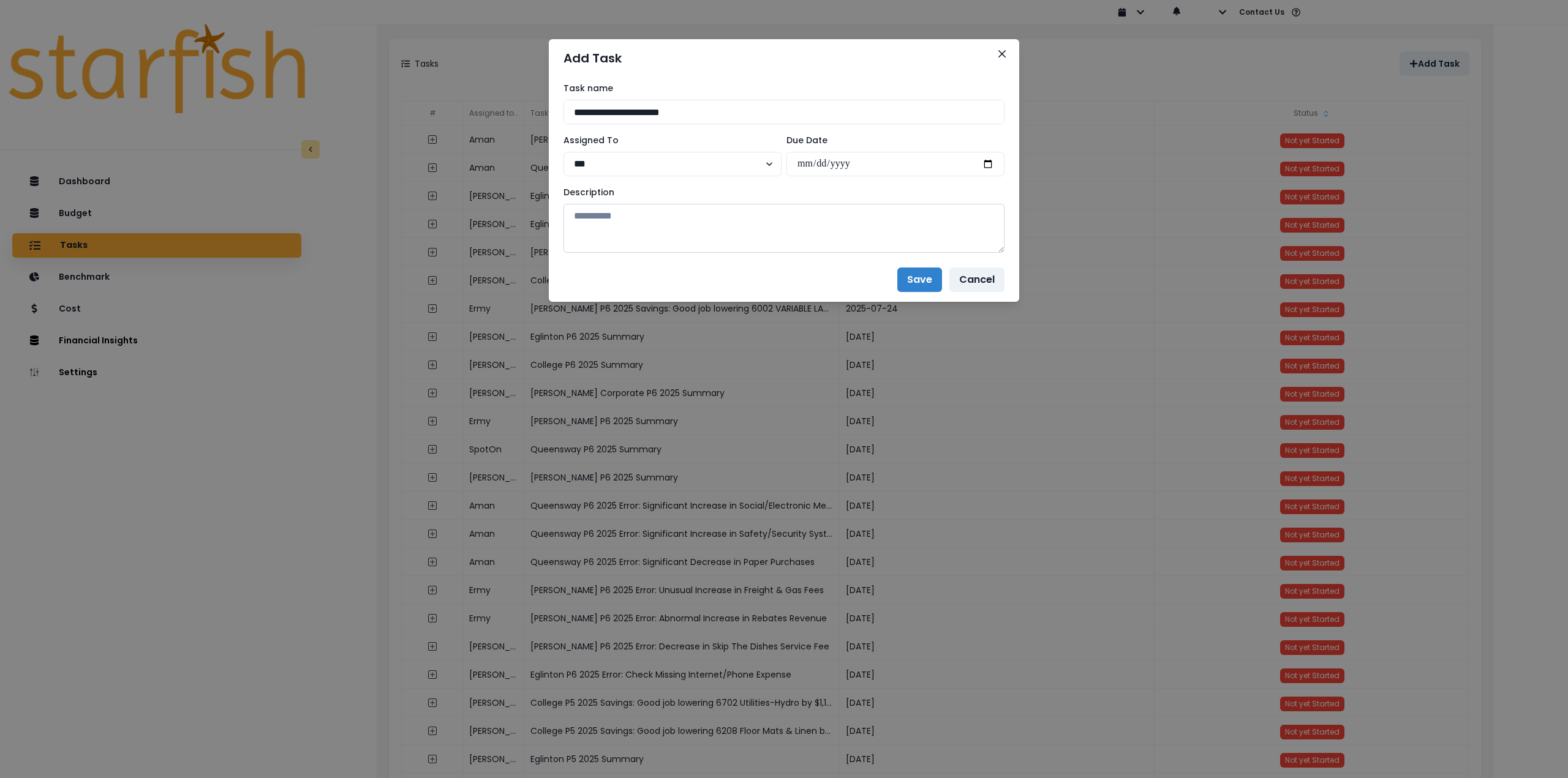
click at [752, 237] on textarea at bounding box center [784, 228] width 441 height 49
click at [661, 226] on textarea at bounding box center [784, 228] width 441 height 49
paste textarea "**********"
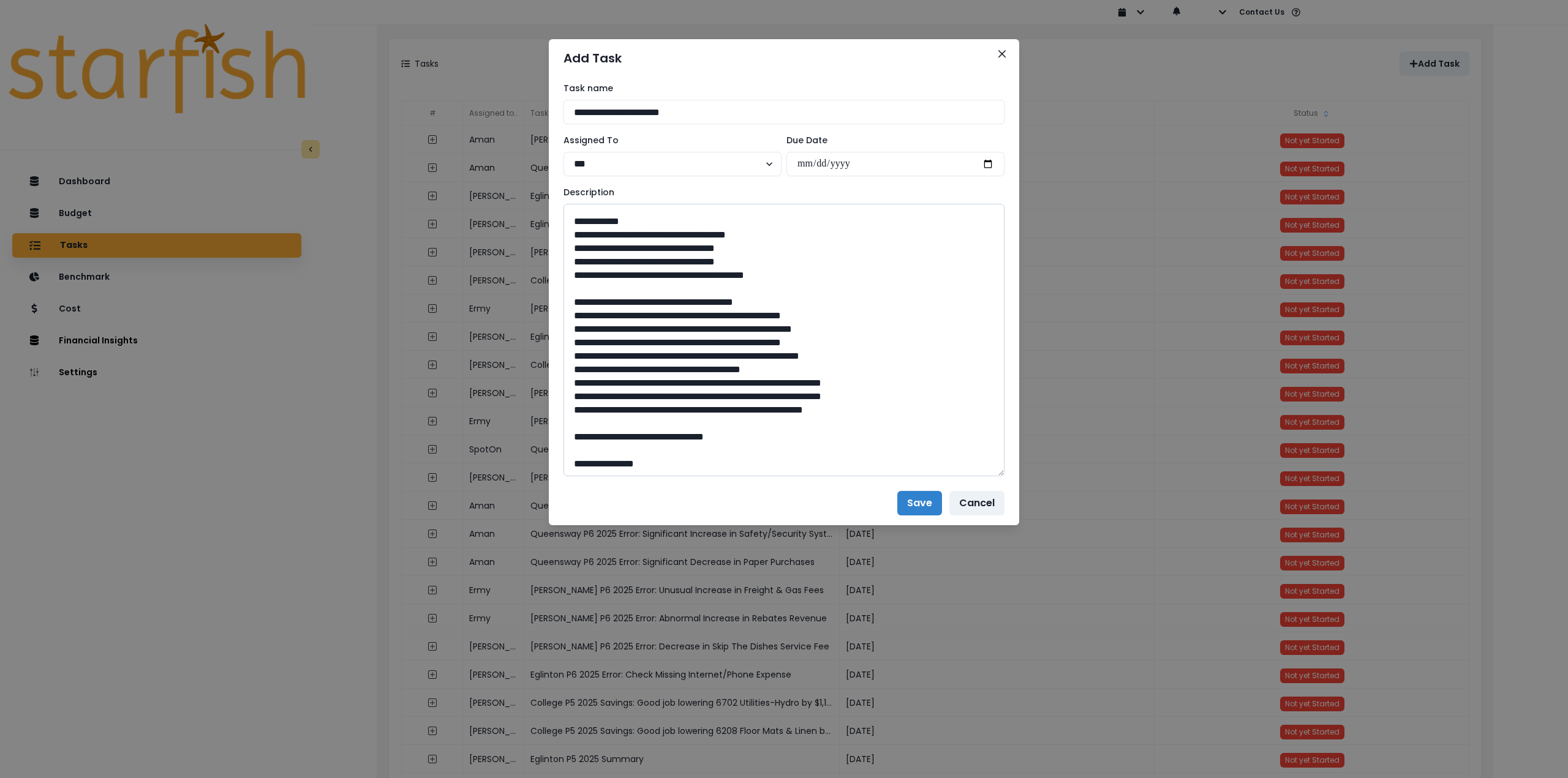
drag, startPoint x: 1001, startPoint y: 246, endPoint x: 892, endPoint y: 555, distance: 327.7
click at [1009, 481] on div "**********" at bounding box center [784, 279] width 470 height 404
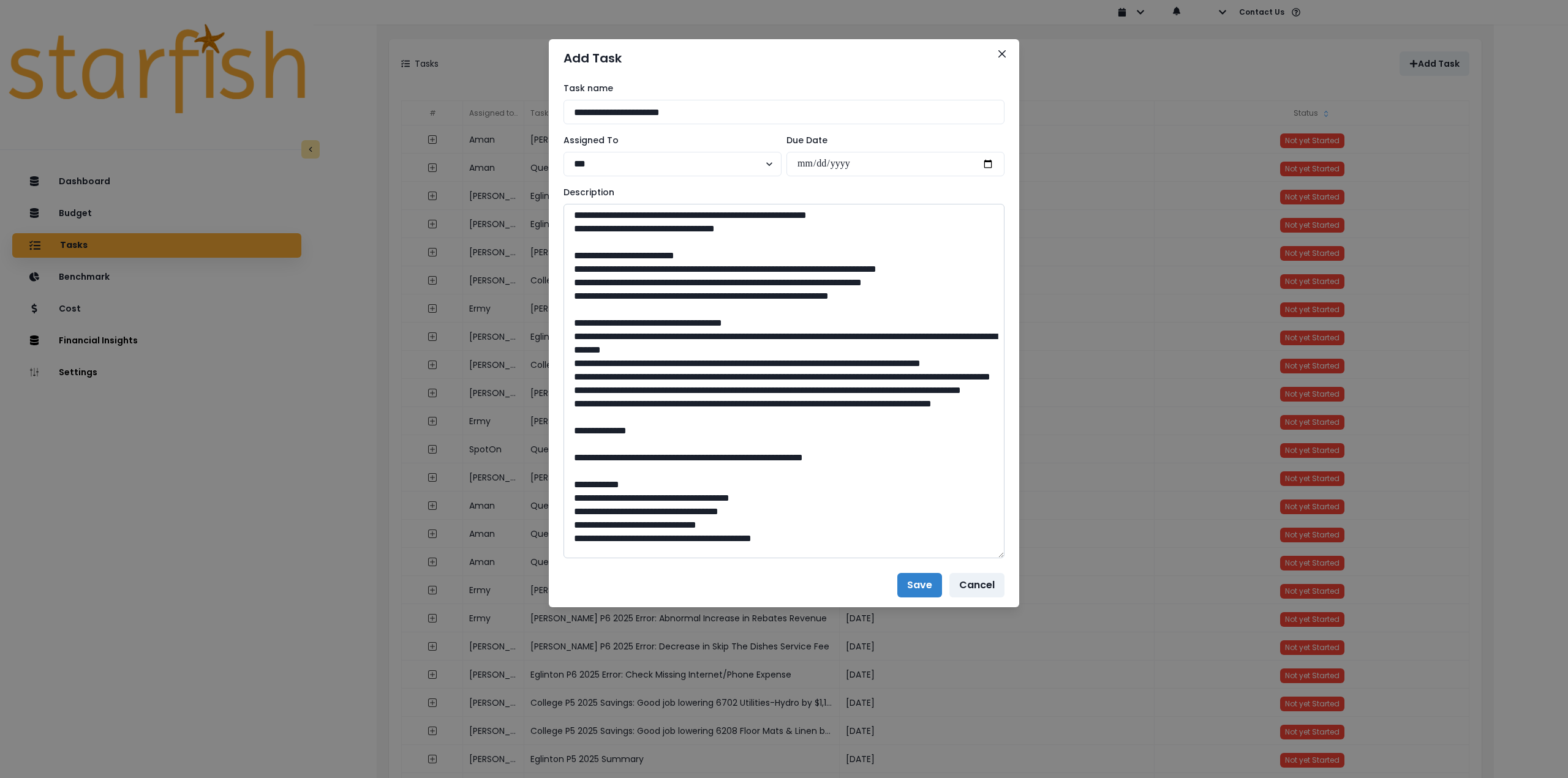
scroll to position [0, 0]
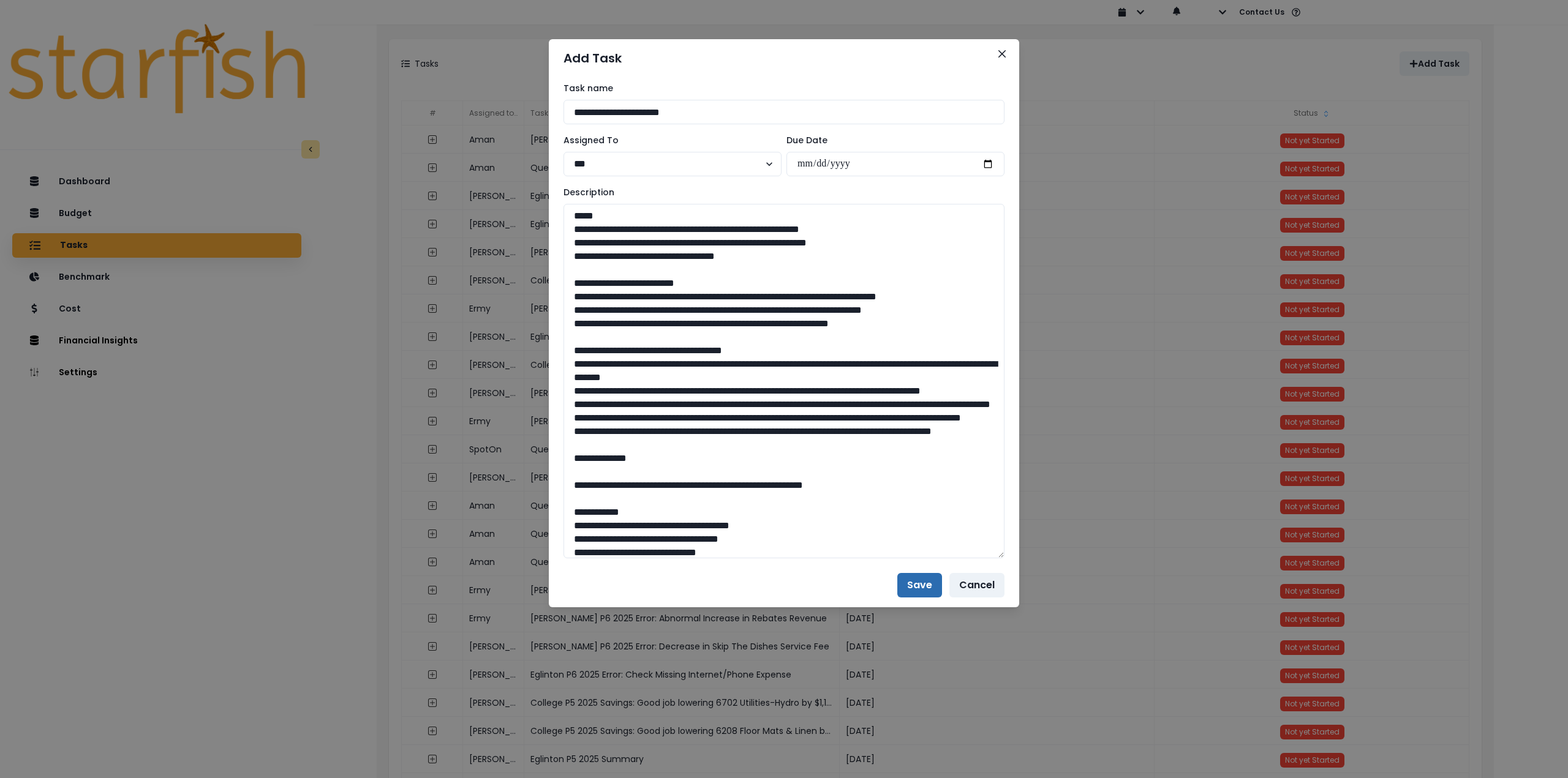
type textarea "**********"
drag, startPoint x: 918, startPoint y: 584, endPoint x: 977, endPoint y: 188, distance: 400.4
click at [962, 194] on section "**********" at bounding box center [784, 323] width 470 height 568
click at [989, 163] on input "**********" at bounding box center [896, 164] width 218 height 24
type input "**********"
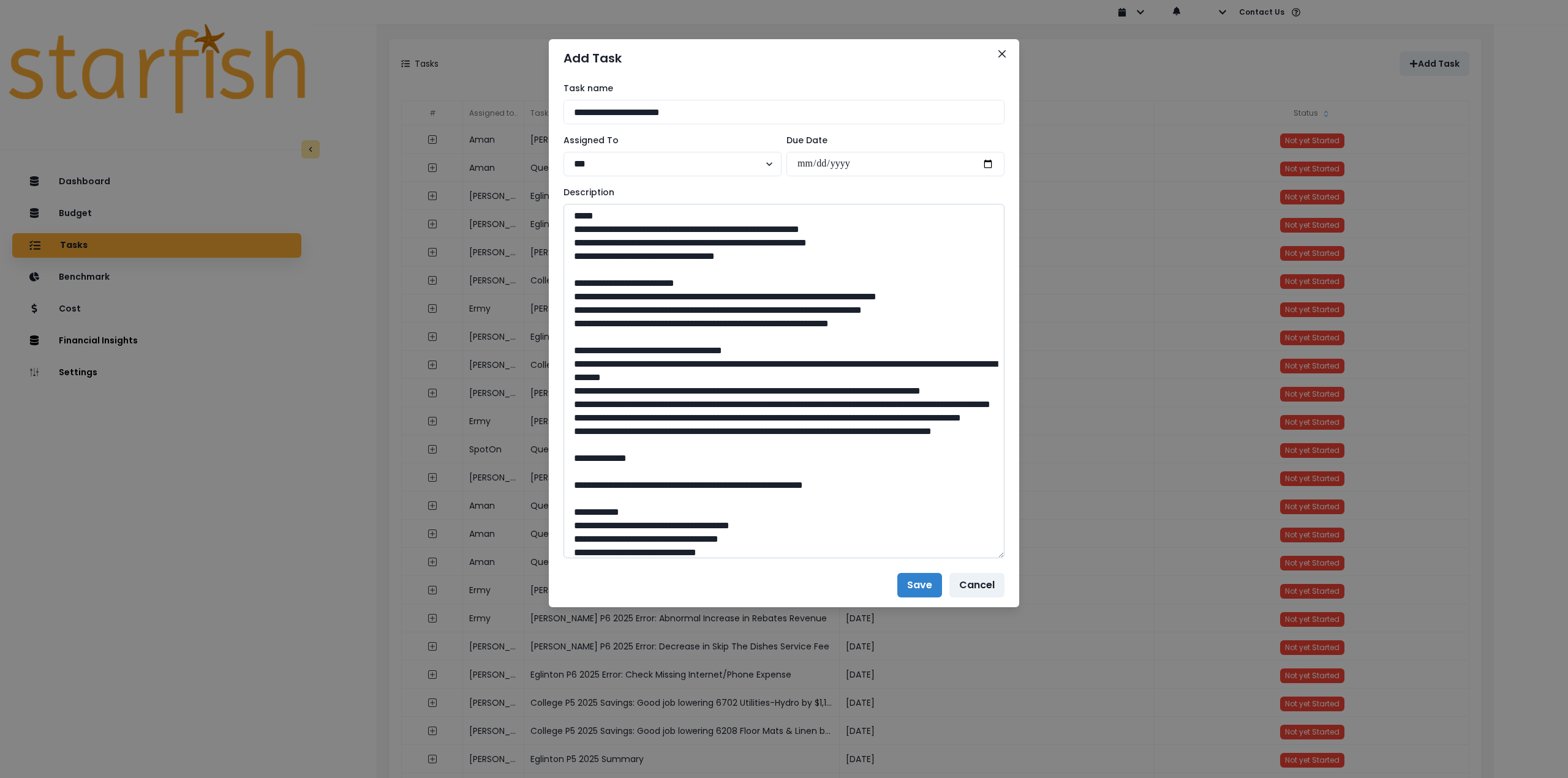
click at [786, 455] on textarea at bounding box center [784, 381] width 441 height 354
click at [915, 588] on button "Save" at bounding box center [919, 585] width 45 height 24
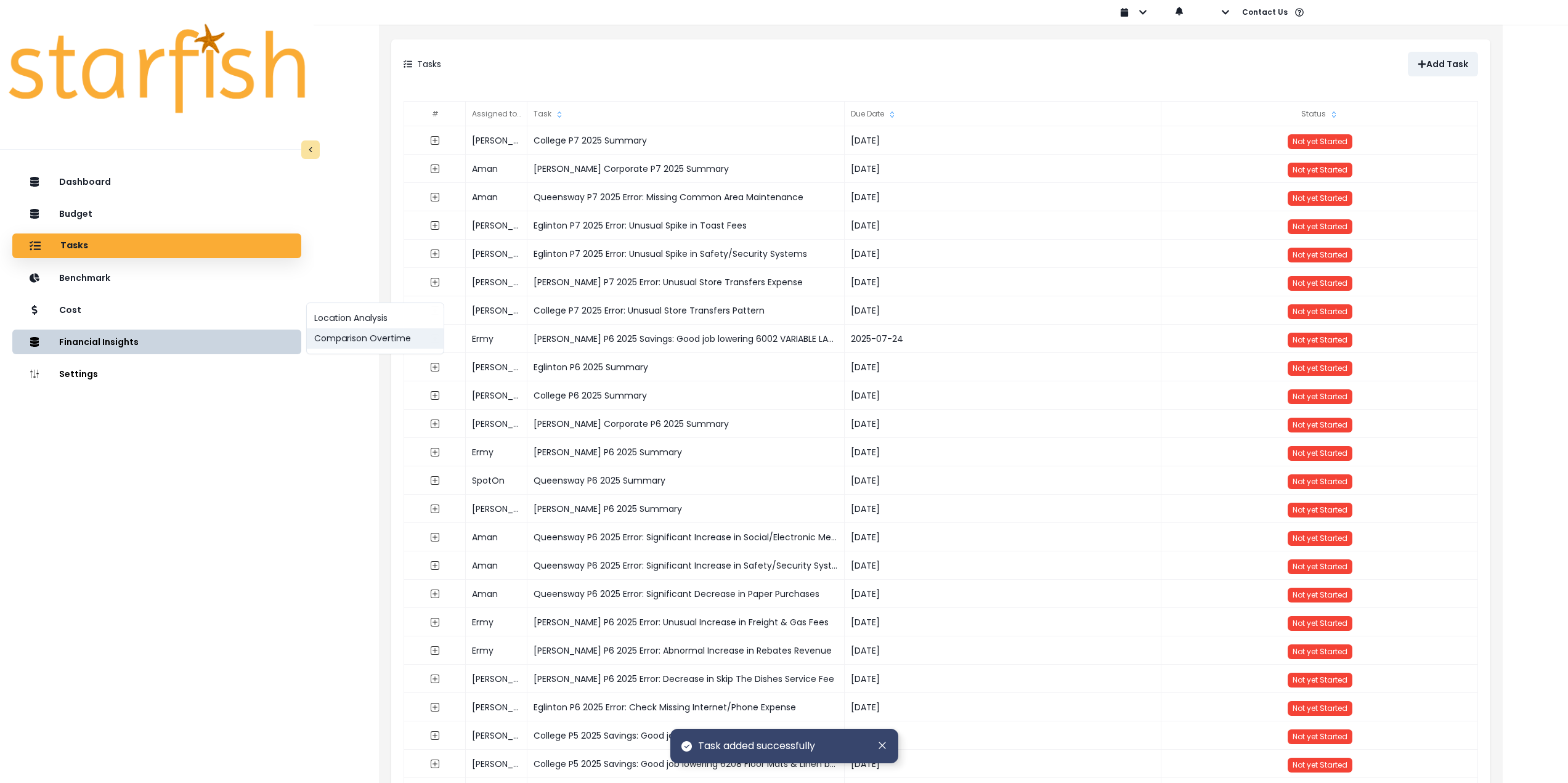
click at [343, 339] on button "Comparison Overtime" at bounding box center [375, 339] width 137 height 21
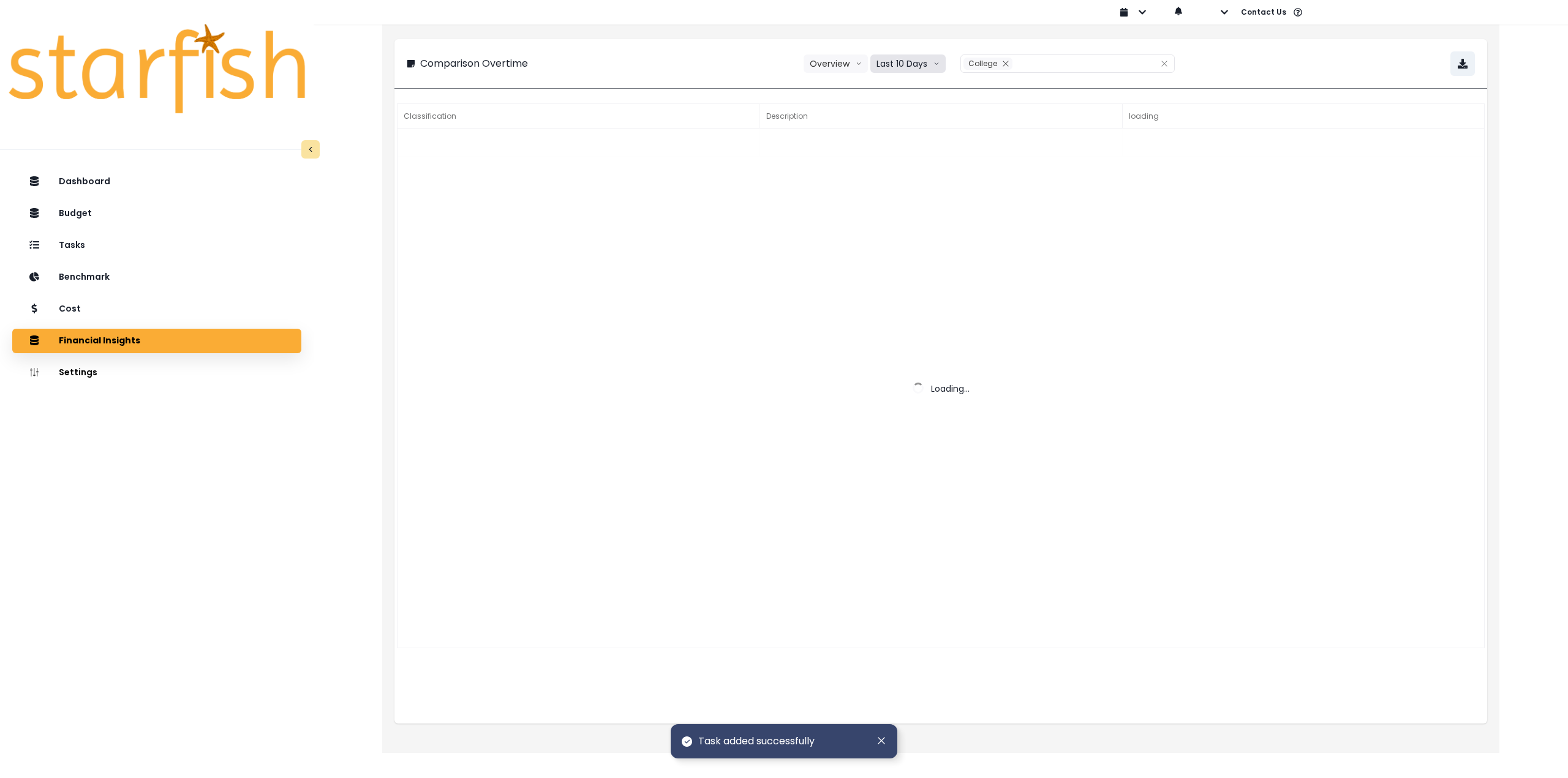
click at [883, 68] on button "Last 10 Days" at bounding box center [908, 63] width 76 height 18
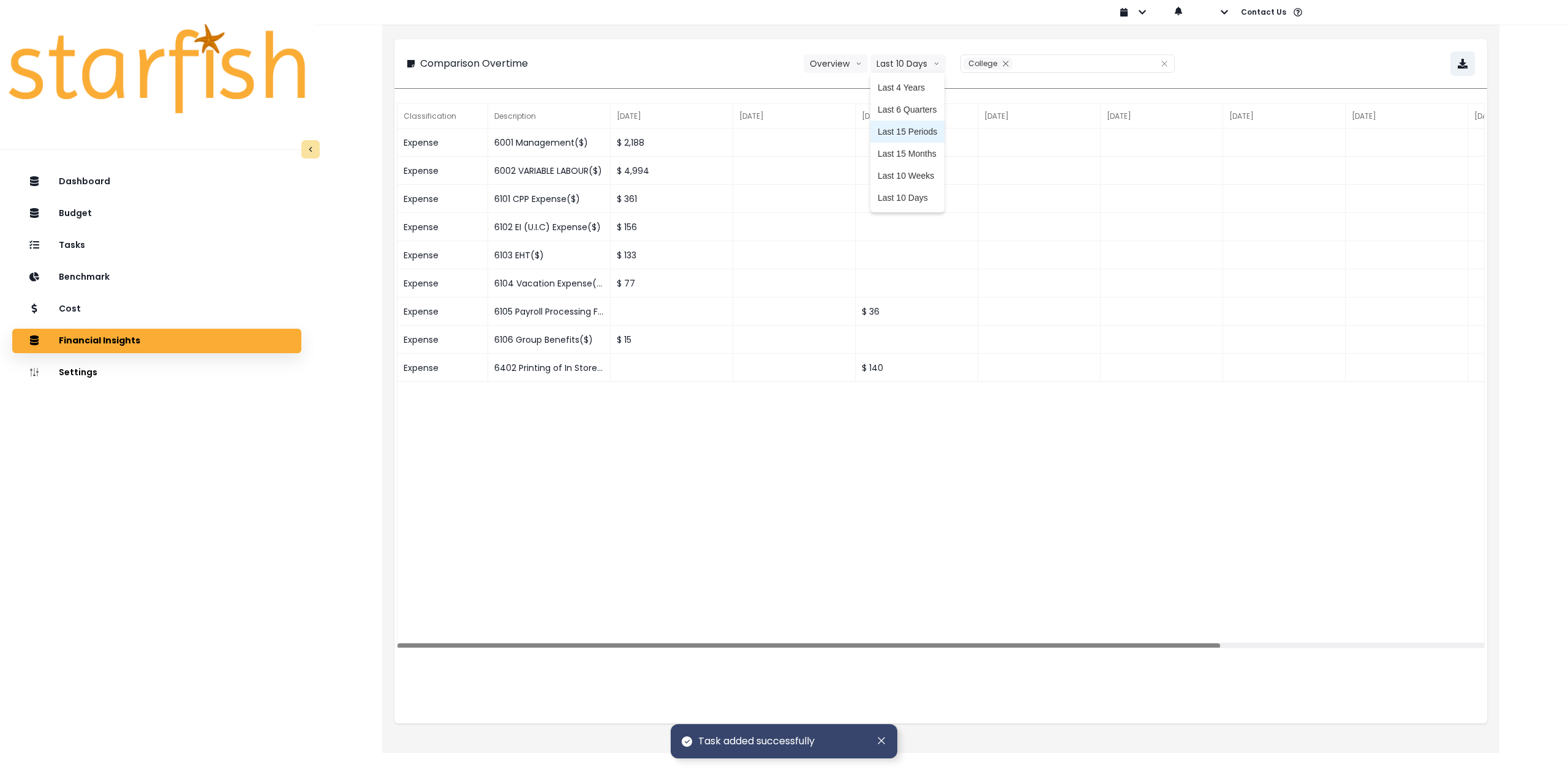
click at [901, 127] on span "Last 15 Periods" at bounding box center [907, 132] width 59 height 12
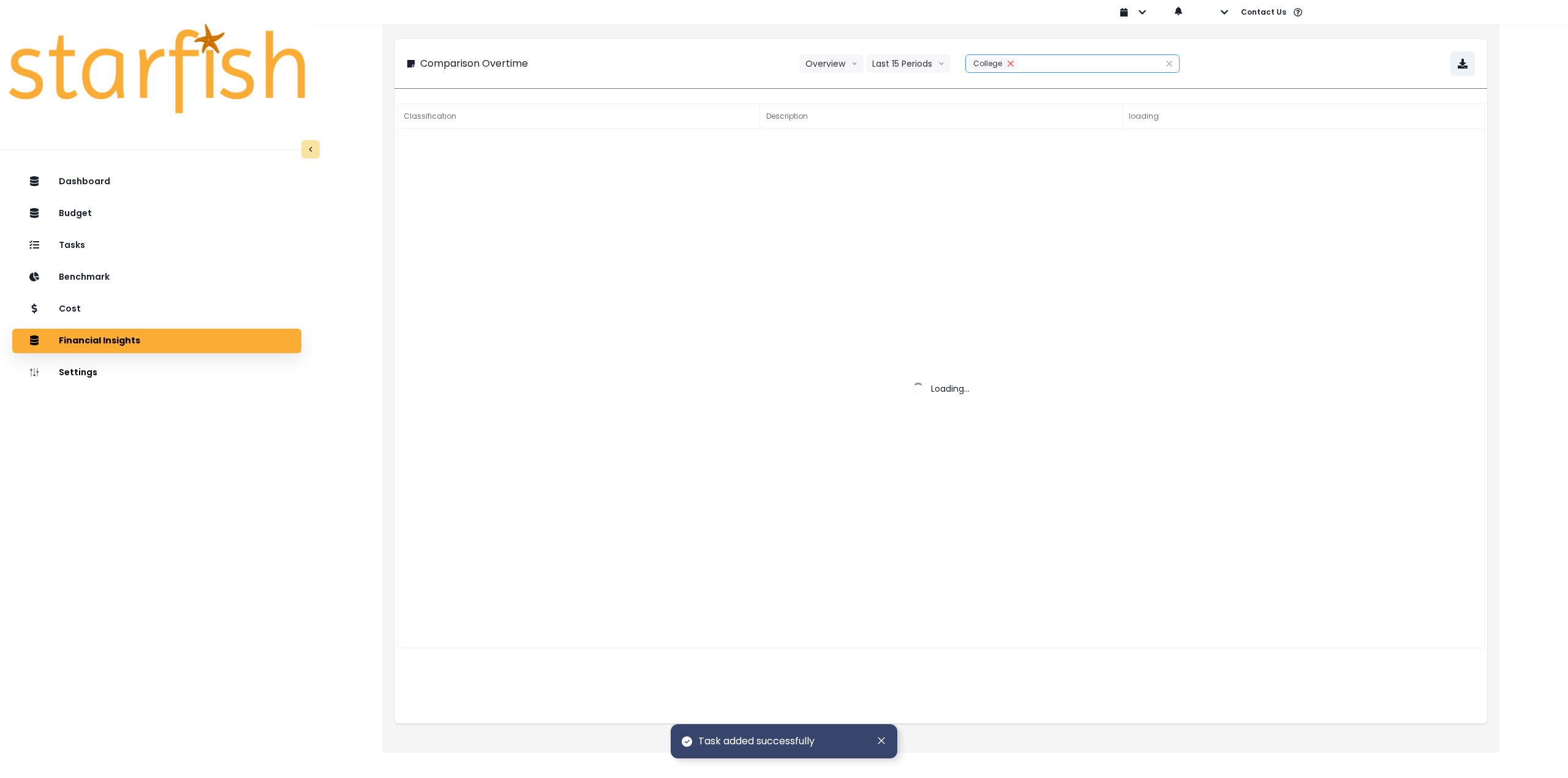
click at [1012, 67] on icon "close" at bounding box center [1011, 64] width 8 height 8
click at [995, 66] on div at bounding box center [1059, 64] width 187 height 17
click at [1015, 175] on span "Danforth" at bounding box center [1023, 175] width 67 height 12
type input "********"
click at [1298, 62] on div "Comparison Overtime Overview Overview % of cost % of sales Last 15 Periods Last…" at bounding box center [941, 64] width 1068 height 24
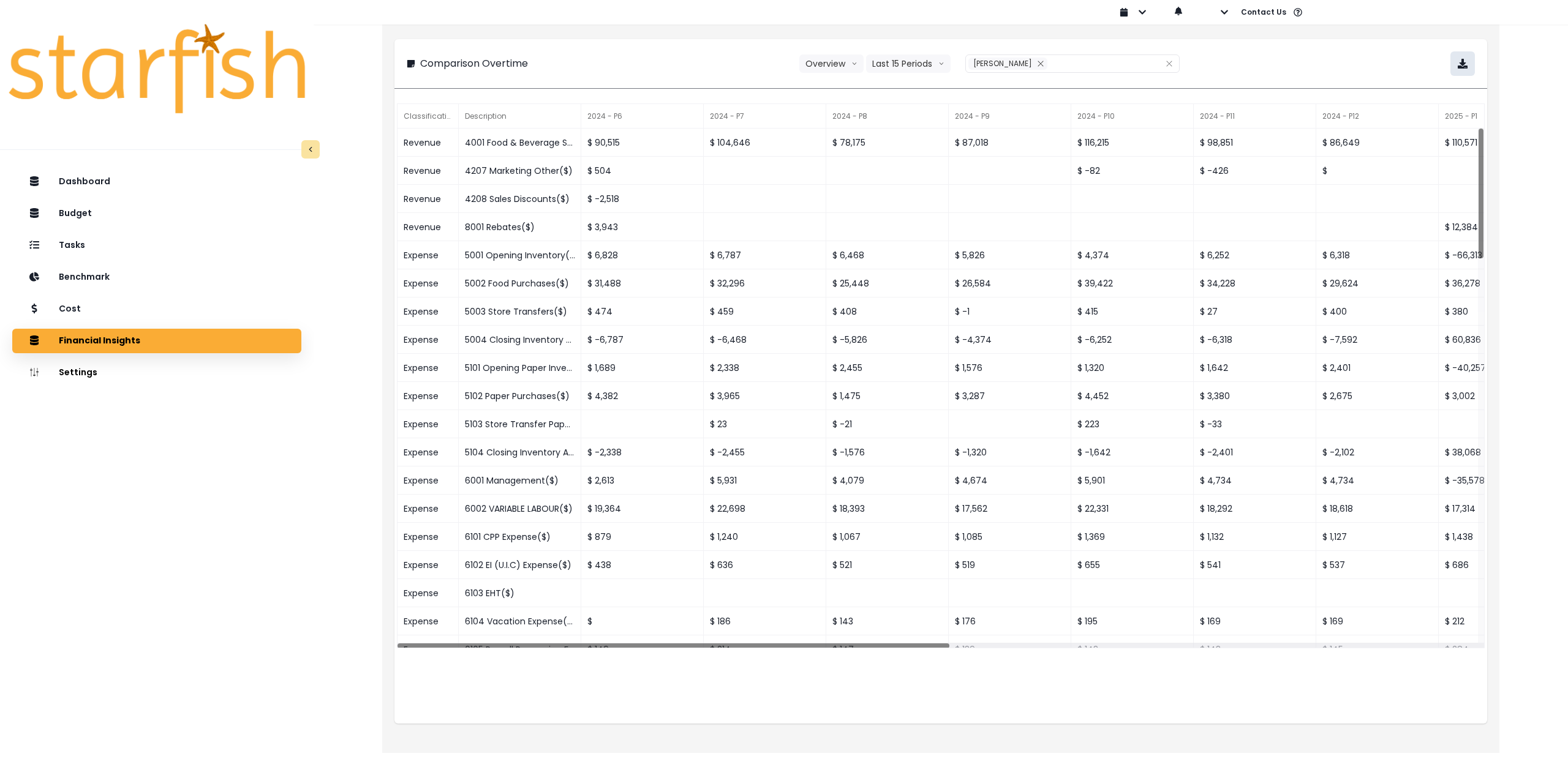
click at [1466, 70] on button "button" at bounding box center [1463, 64] width 24 height 24
click at [94, 250] on div "Tasks" at bounding box center [157, 246] width 269 height 26
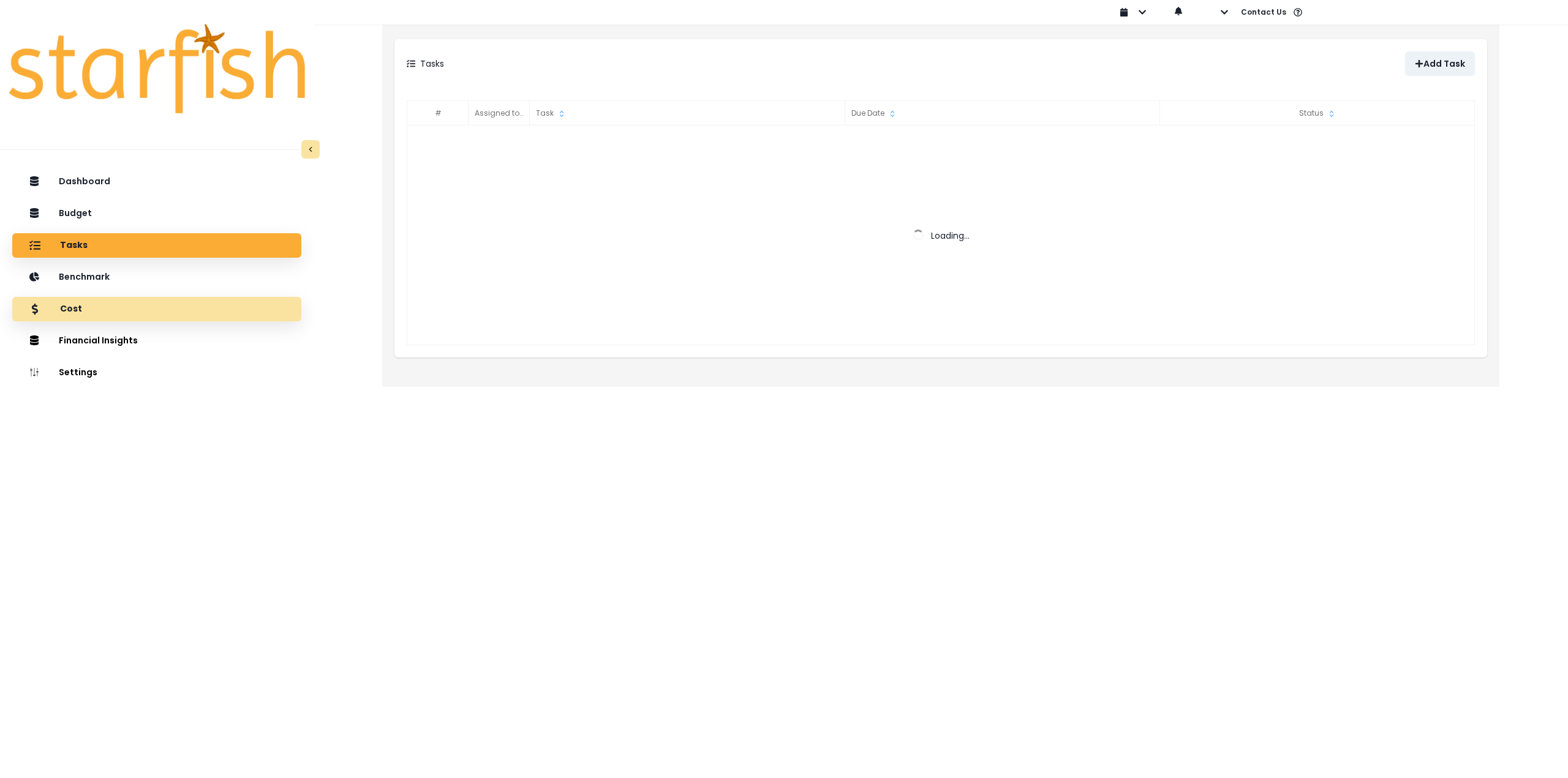
click at [81, 306] on div "Cost" at bounding box center [157, 309] width 269 height 26
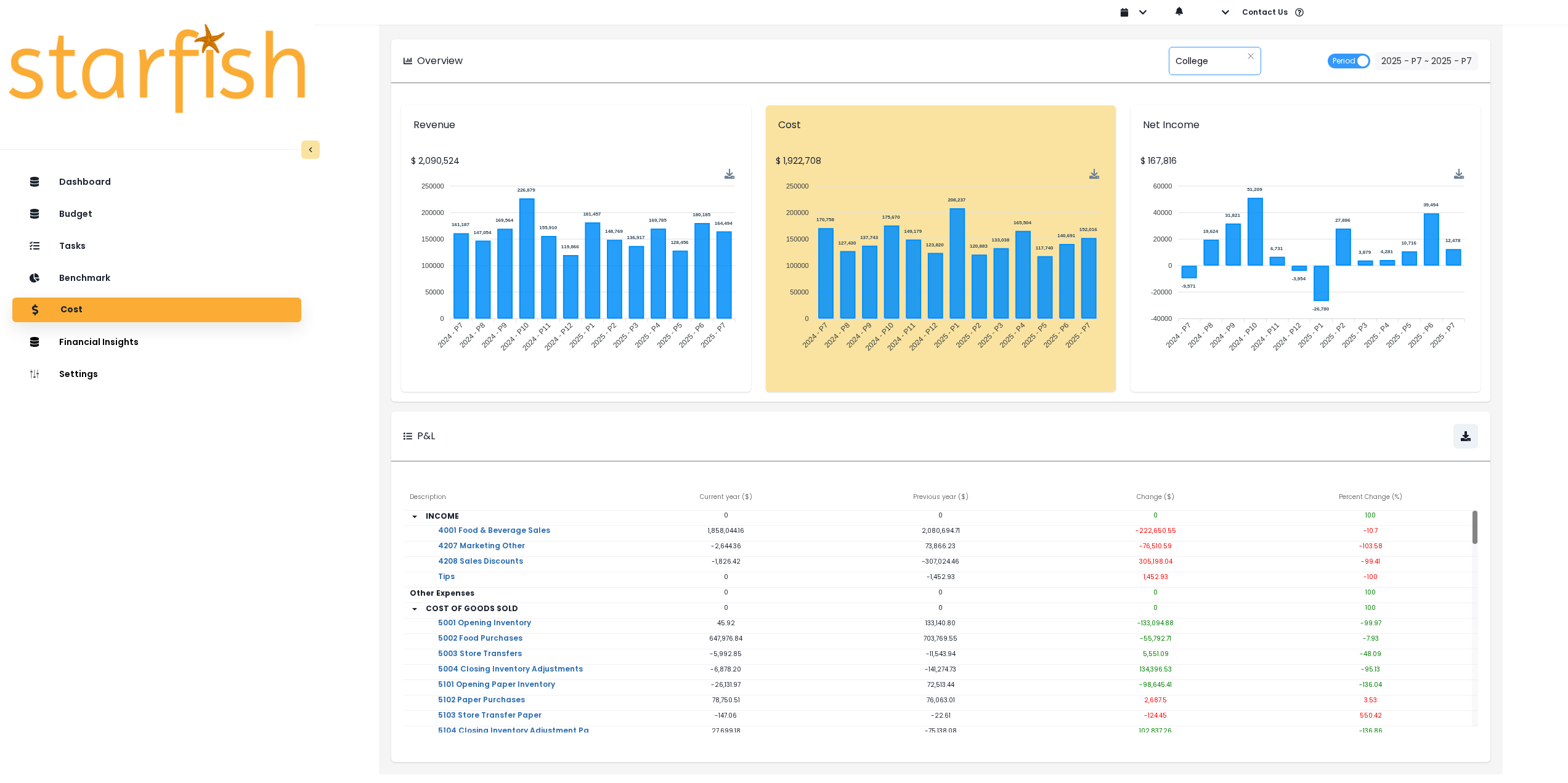
click at [1196, 67] on span "College" at bounding box center [1192, 61] width 33 height 26
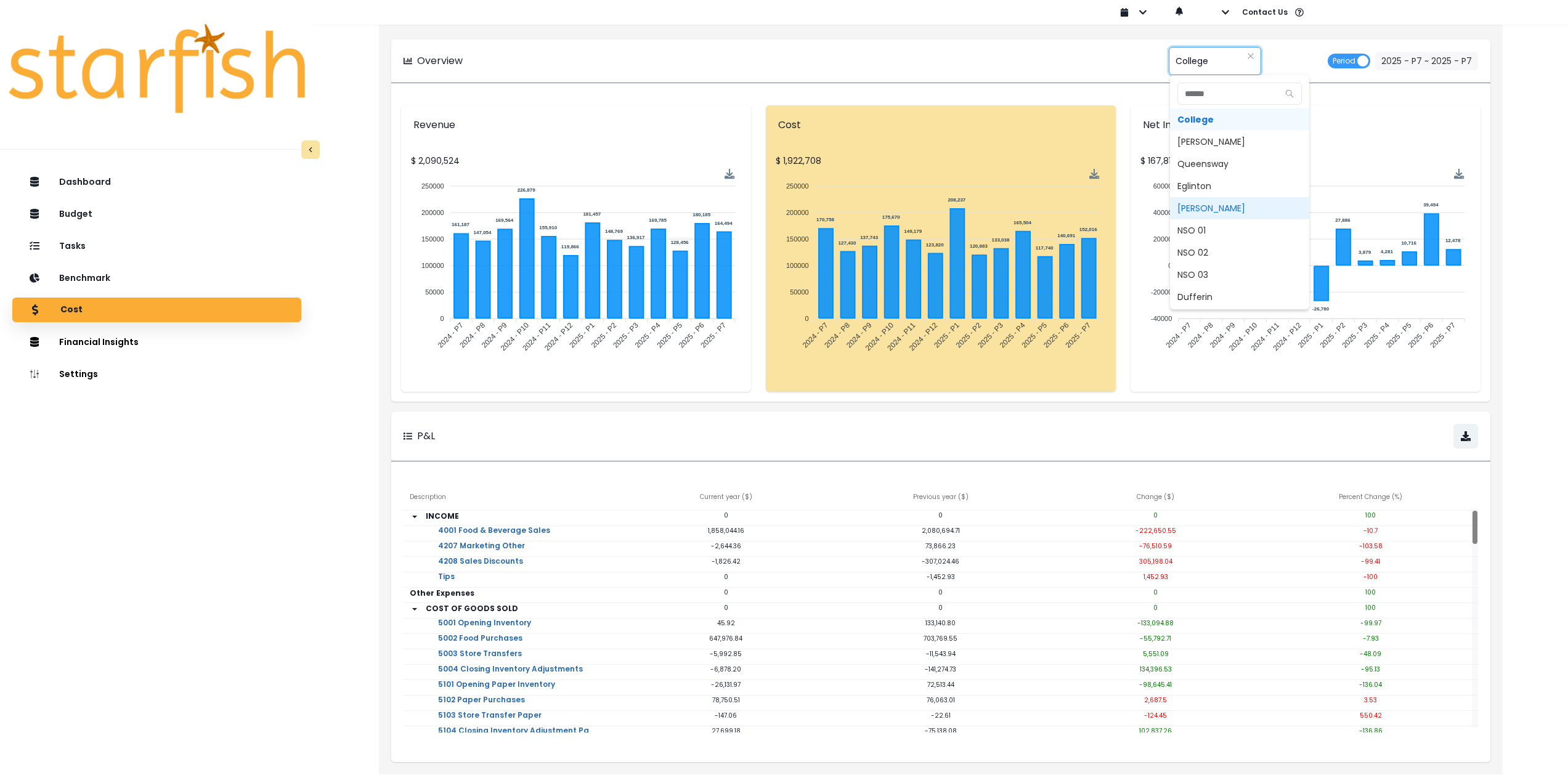
click at [1197, 208] on span "Danforth" at bounding box center [1239, 209] width 139 height 22
type input "********"
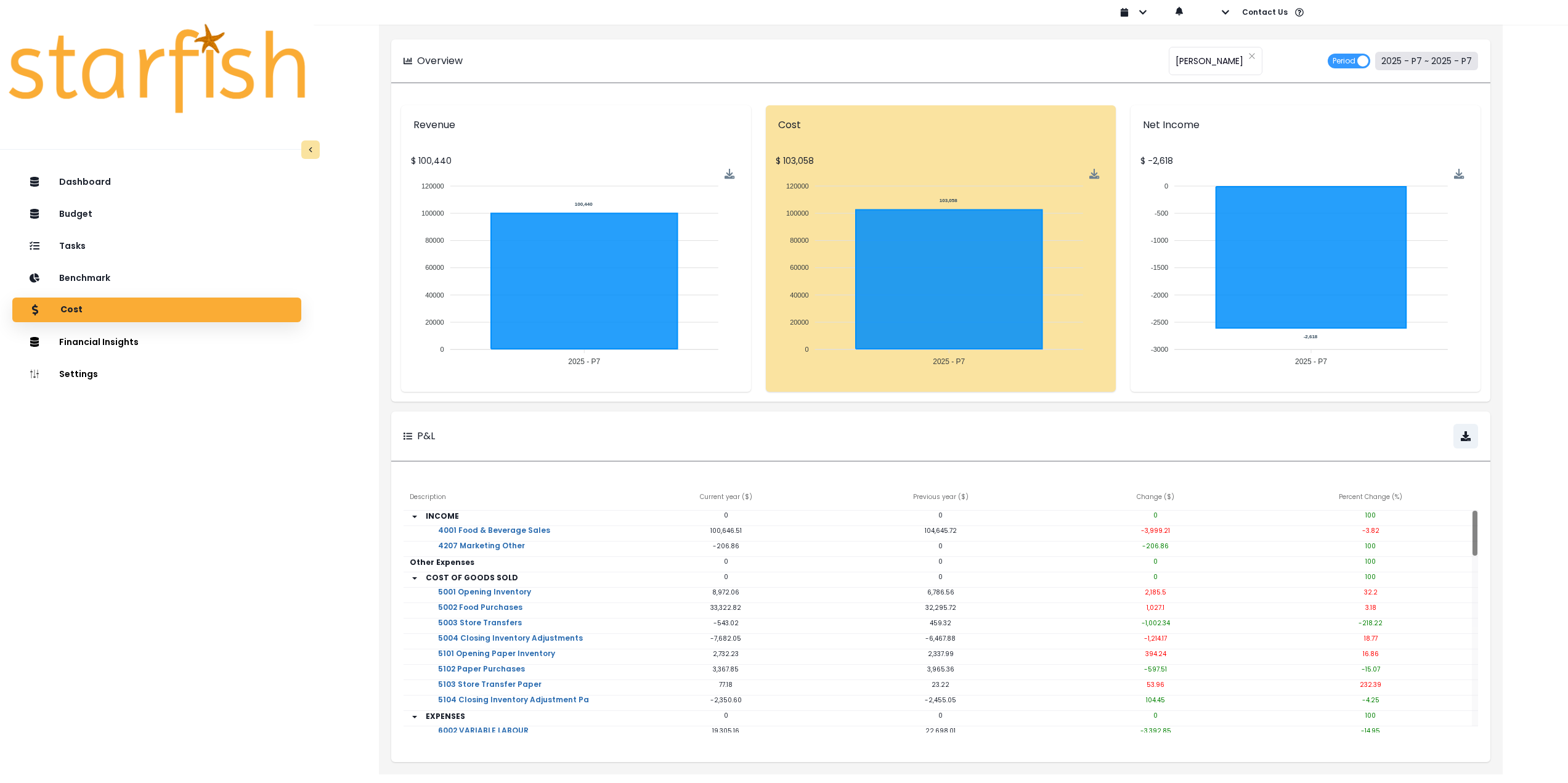
click at [1433, 57] on button "2025 - P7 ~ 2025 - P7" at bounding box center [1426, 61] width 103 height 18
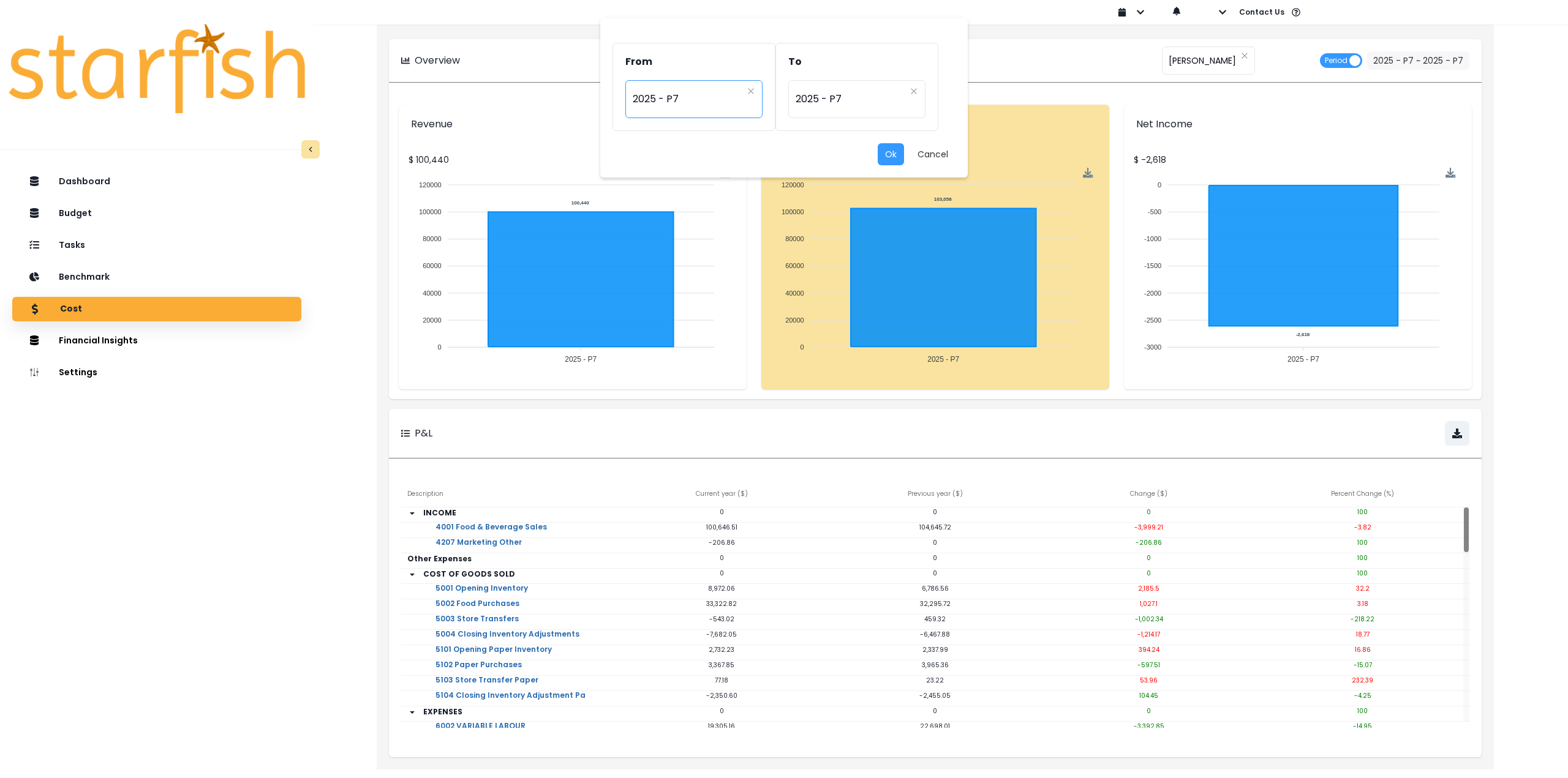
click at [677, 101] on span "2025 - P7" at bounding box center [687, 99] width 109 height 28
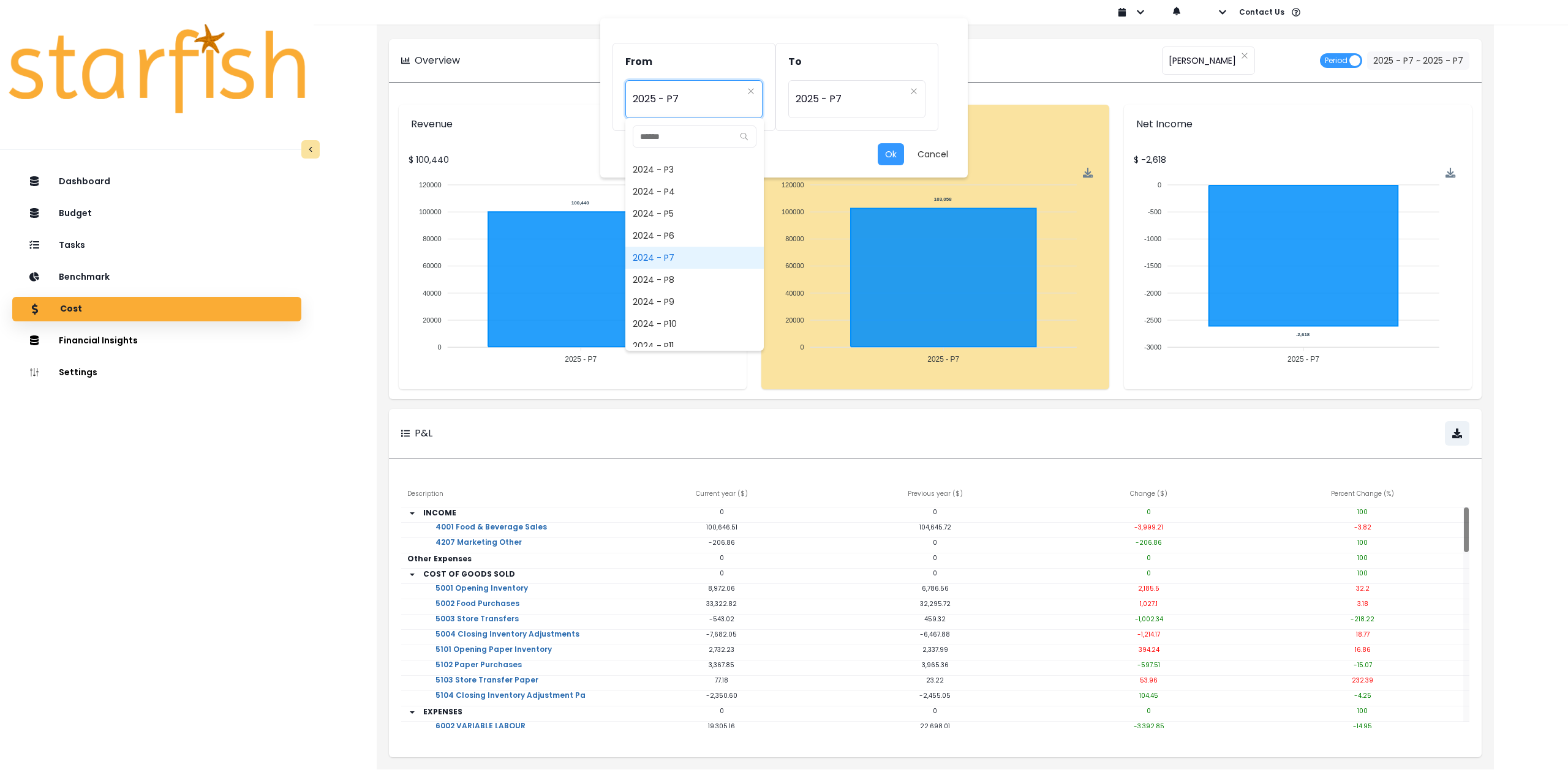
click at [683, 258] on span "2024 - P7" at bounding box center [694, 258] width 138 height 22
type input "*********"
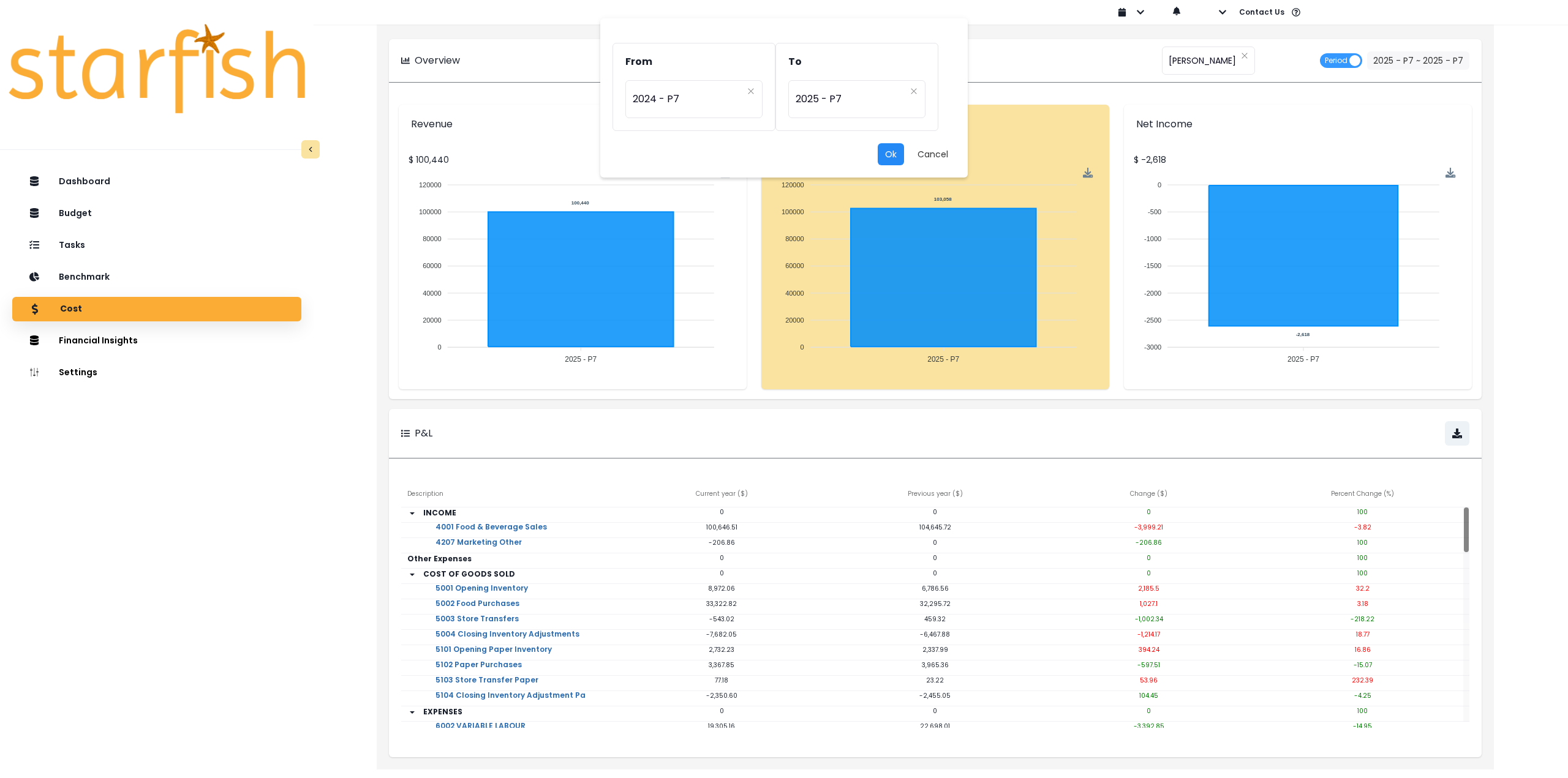
click at [896, 149] on button "Ok" at bounding box center [891, 155] width 27 height 22
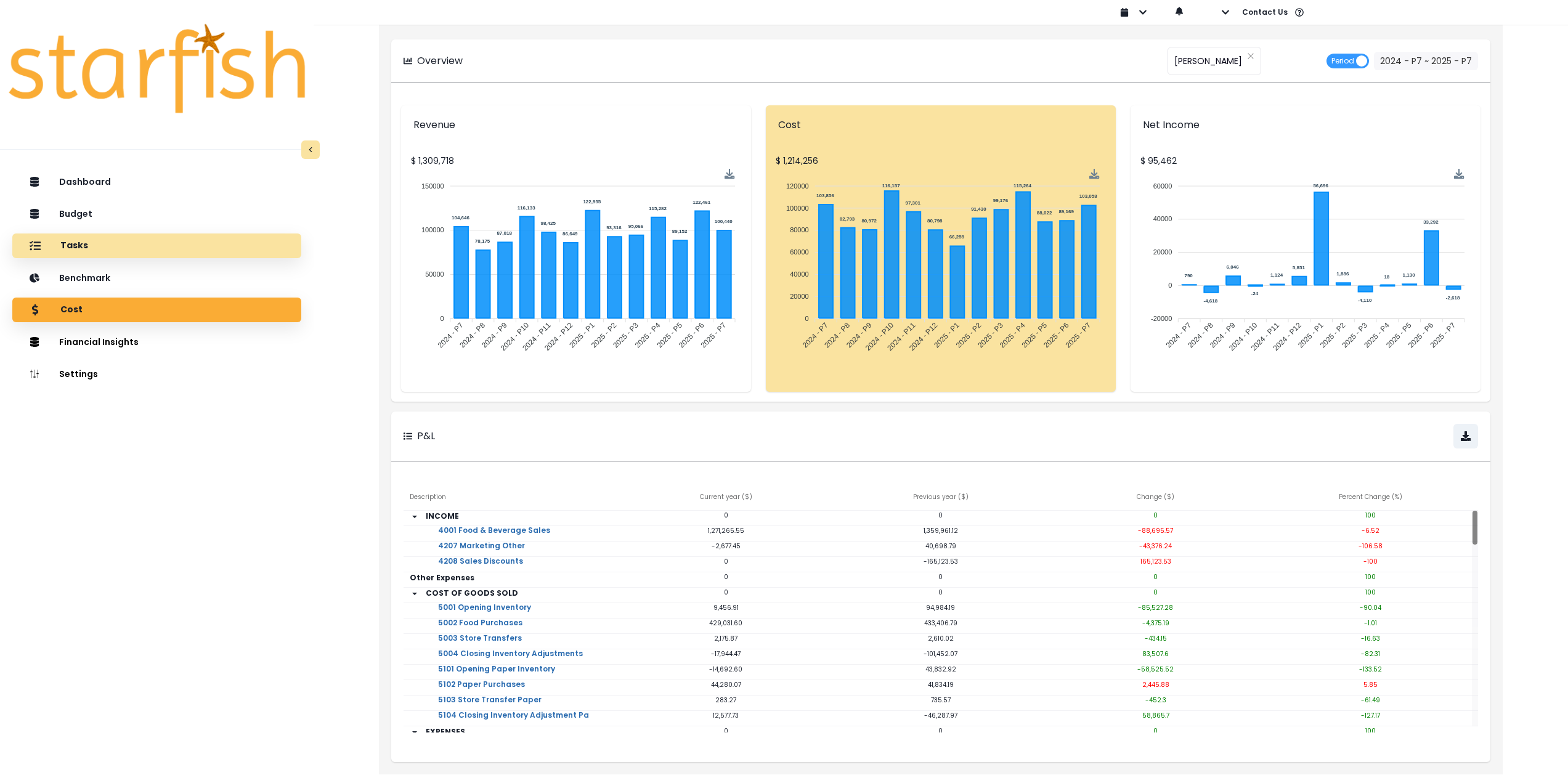
click at [132, 242] on div "Tasks" at bounding box center [157, 246] width 269 height 26
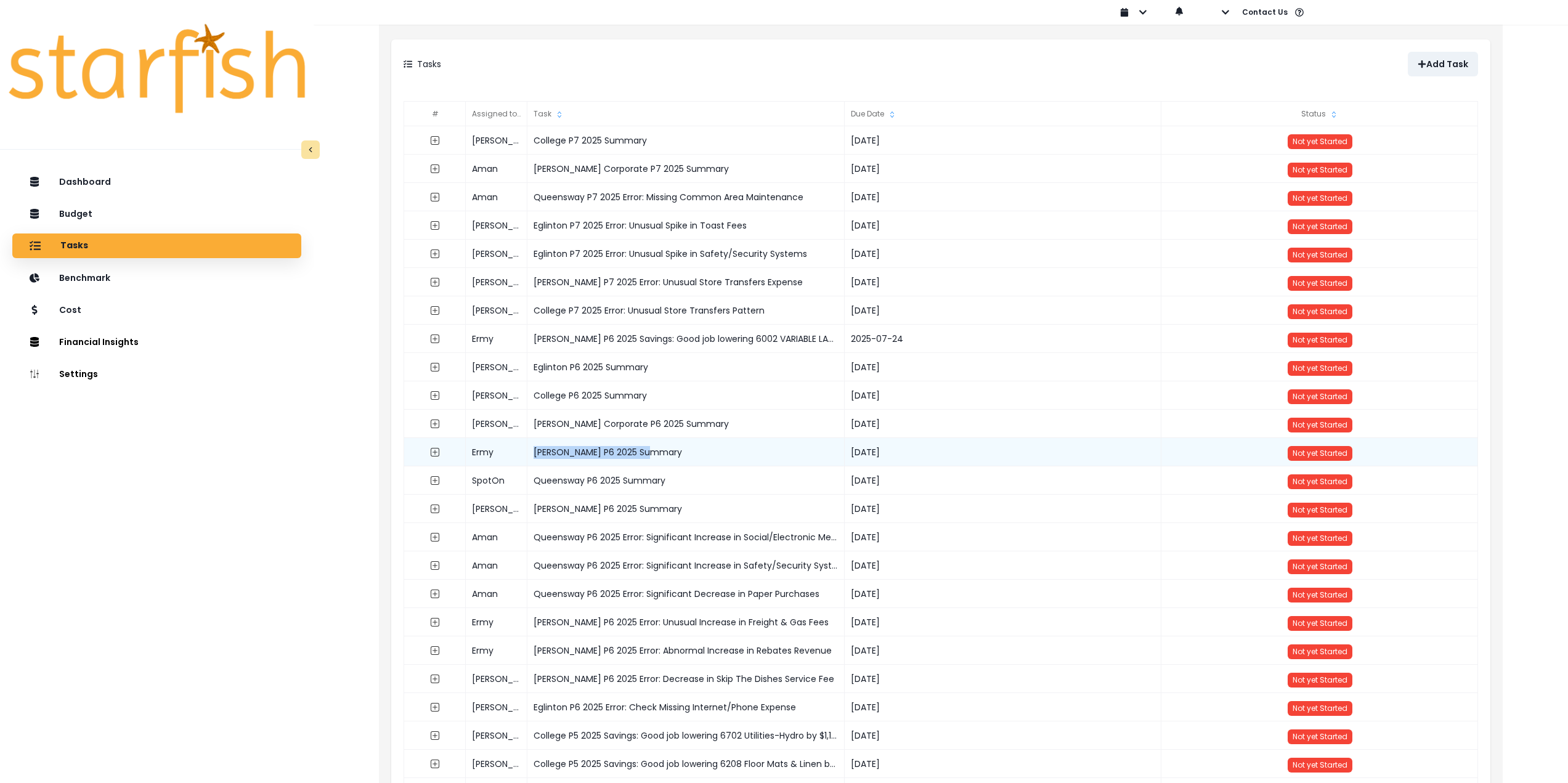
drag, startPoint x: 659, startPoint y: 453, endPoint x: 509, endPoint y: 450, distance: 150.0
click at [509, 438] on div "Ermy Danforth P6 2025 Summary 2025-07-21 Not yet Started" at bounding box center [941, 438] width 1074 height 0
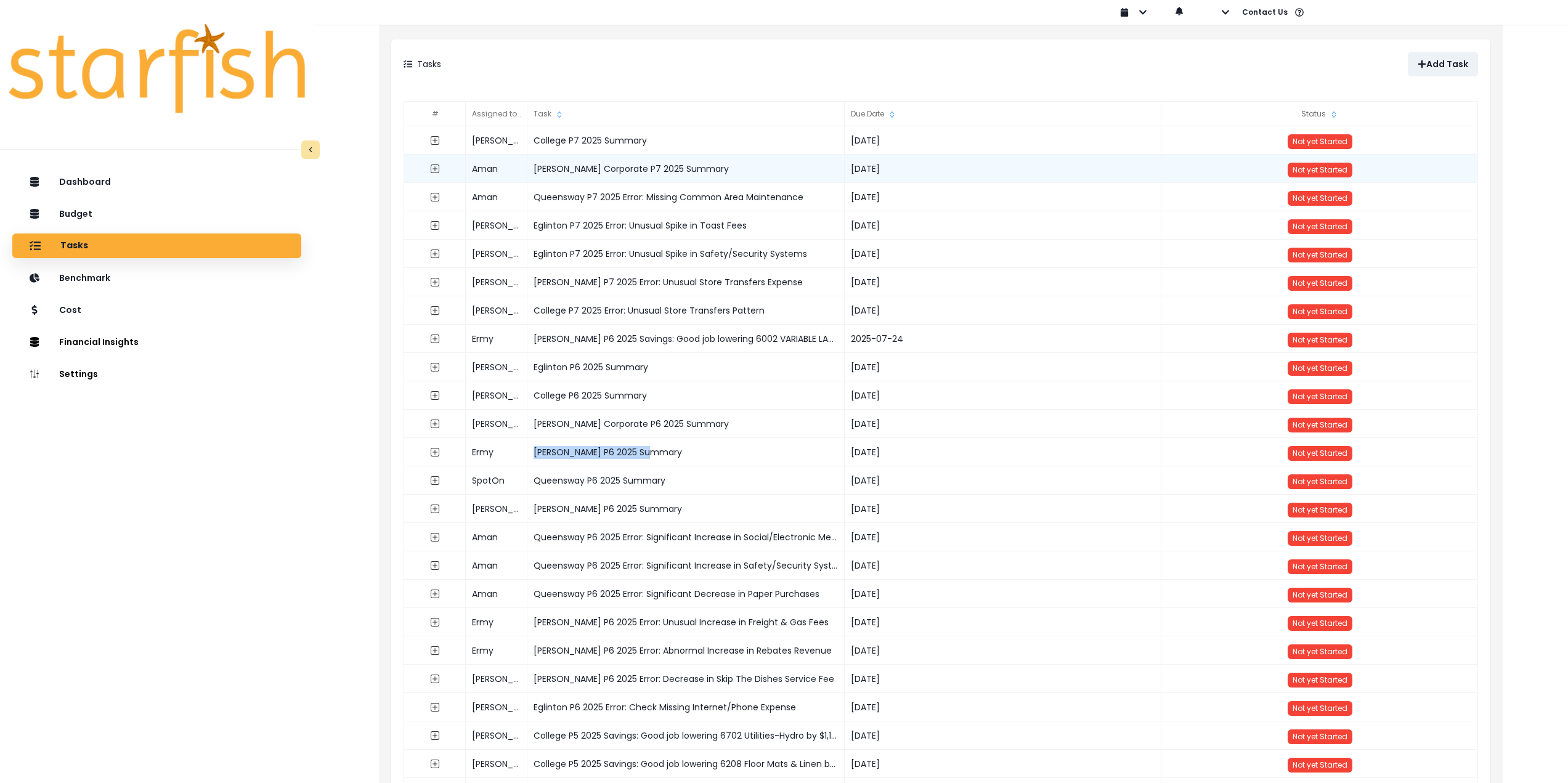
copy div "Danforth P6 2025 Summary"
click at [1448, 67] on p "Add Task" at bounding box center [1447, 64] width 42 height 10
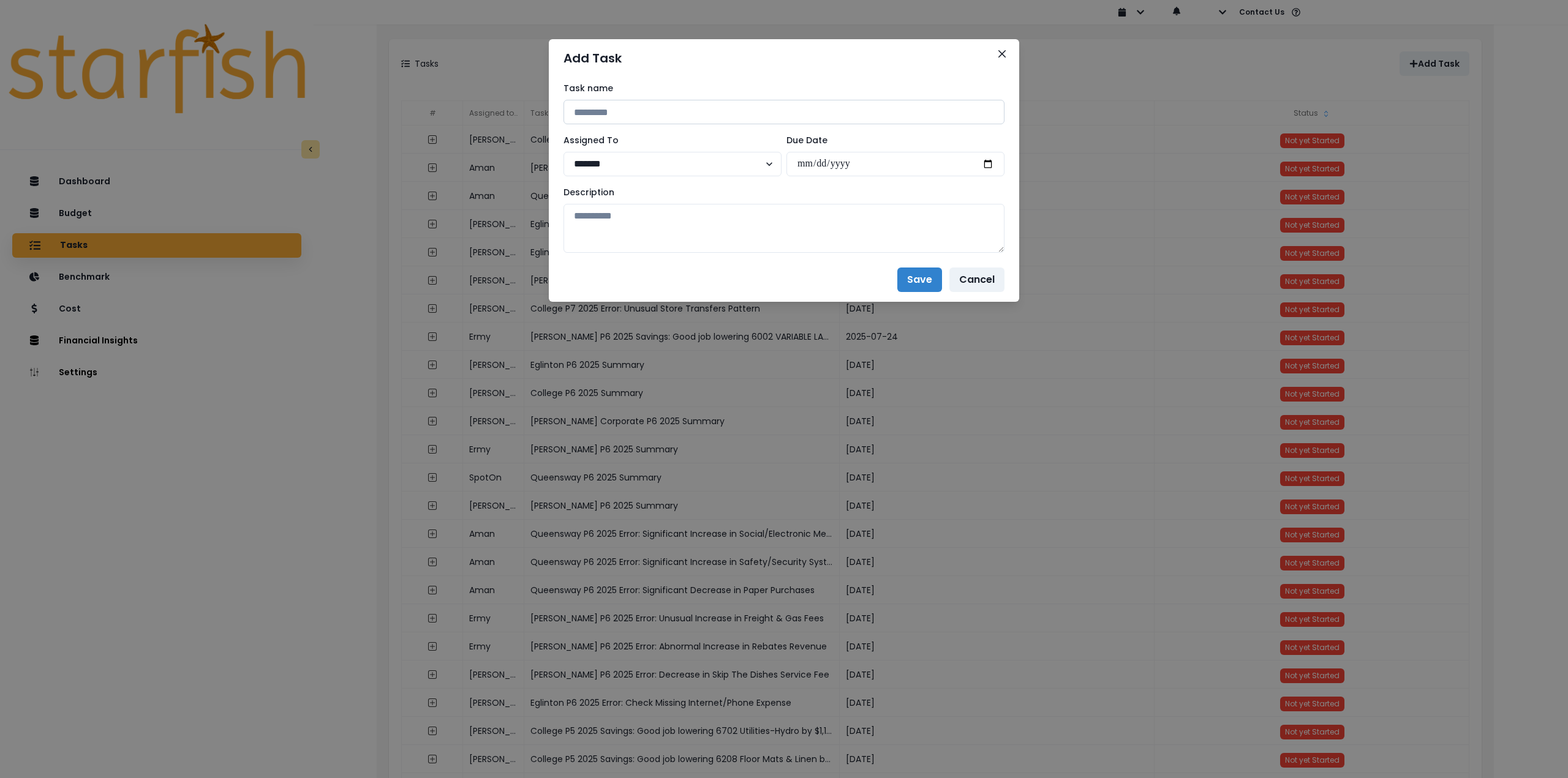
click at [624, 107] on input at bounding box center [784, 112] width 441 height 24
paste input "**********"
click at [630, 109] on input "**********" at bounding box center [784, 112] width 441 height 24
type input "**********"
click at [628, 161] on select "**********" at bounding box center [673, 164] width 218 height 24
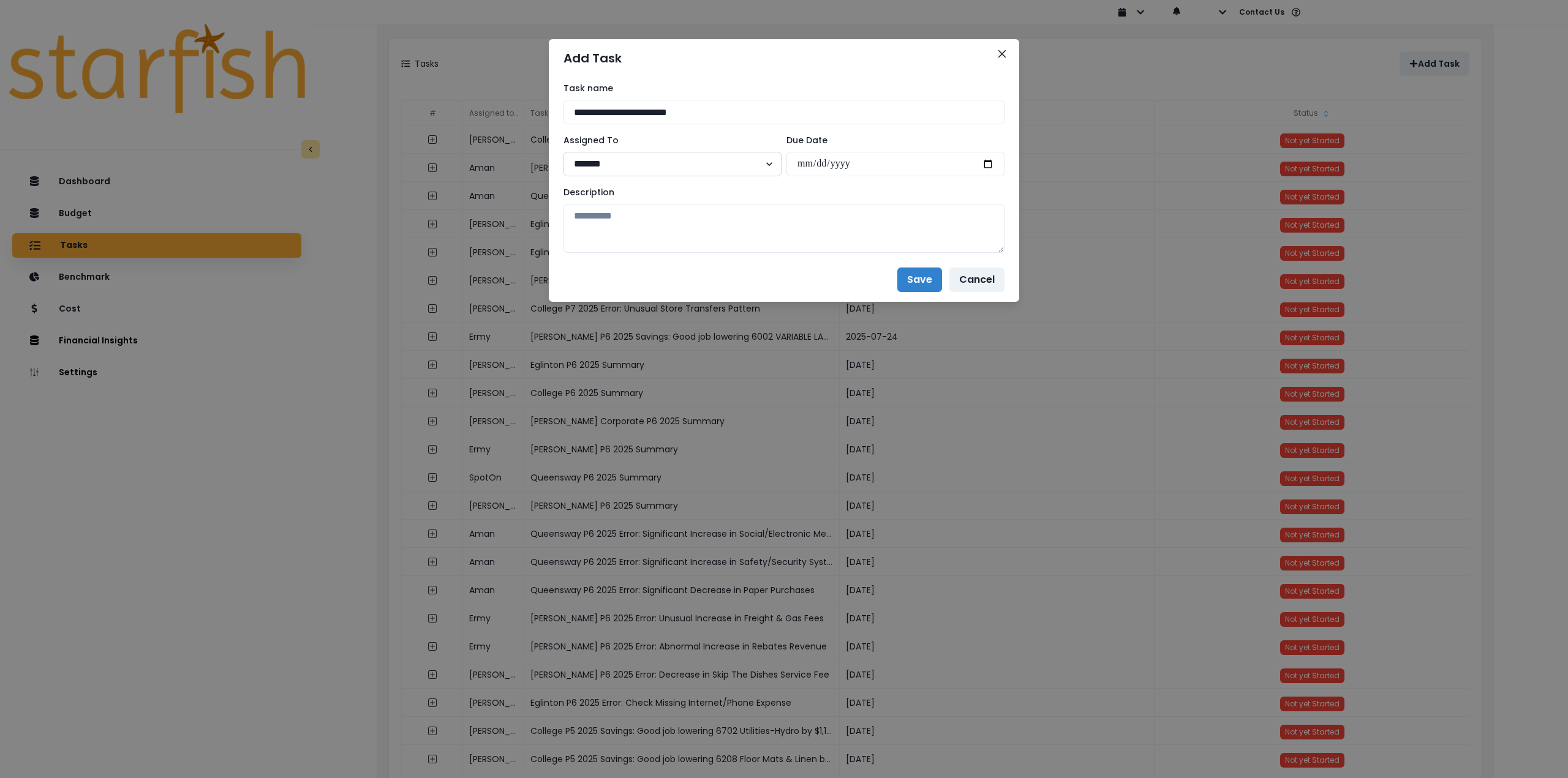
select select "**"
click at [563, 152] on select "**********" at bounding box center [673, 164] width 218 height 24
click at [991, 165] on input "date" at bounding box center [896, 164] width 218 height 24
click at [991, 162] on input "**********" at bounding box center [896, 164] width 218 height 24
type input "**********"
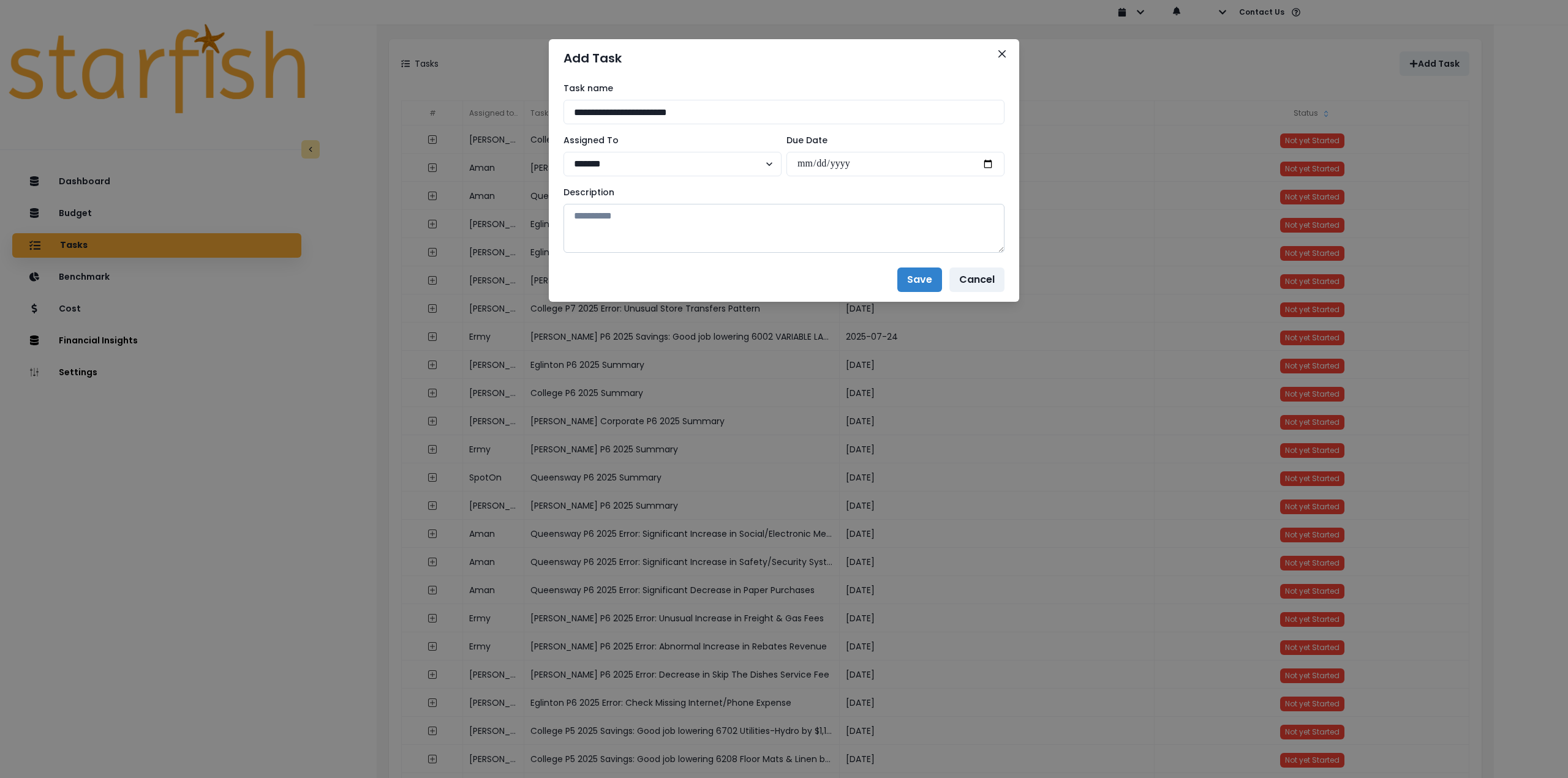
click at [777, 246] on textarea at bounding box center [784, 228] width 441 height 49
click at [661, 225] on textarea at bounding box center [784, 228] width 441 height 49
paste textarea "**********"
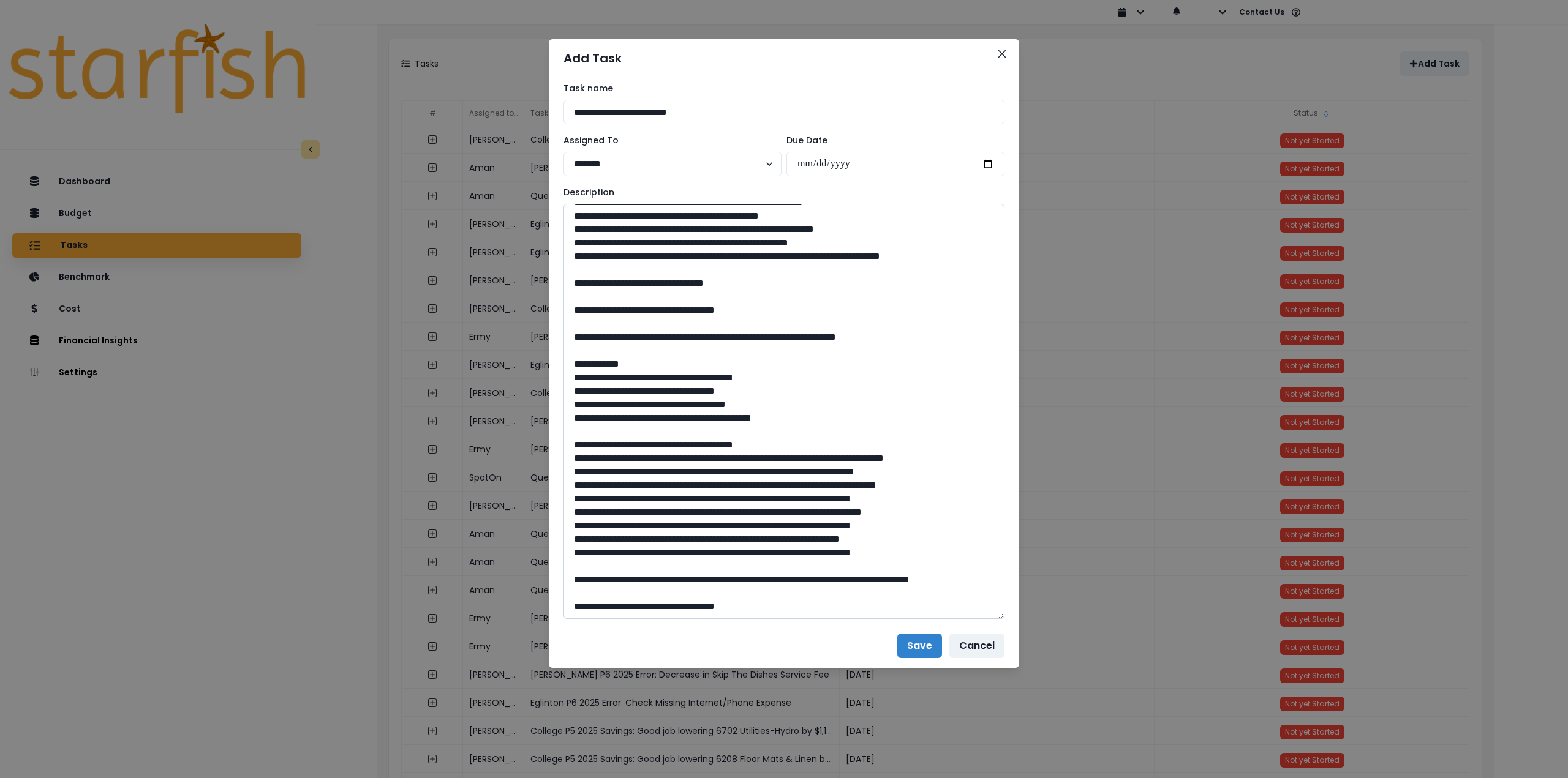
drag, startPoint x: 999, startPoint y: 246, endPoint x: 984, endPoint y: 619, distance: 373.3
click at [1019, 613] on div "**********" at bounding box center [784, 389] width 1568 height 778
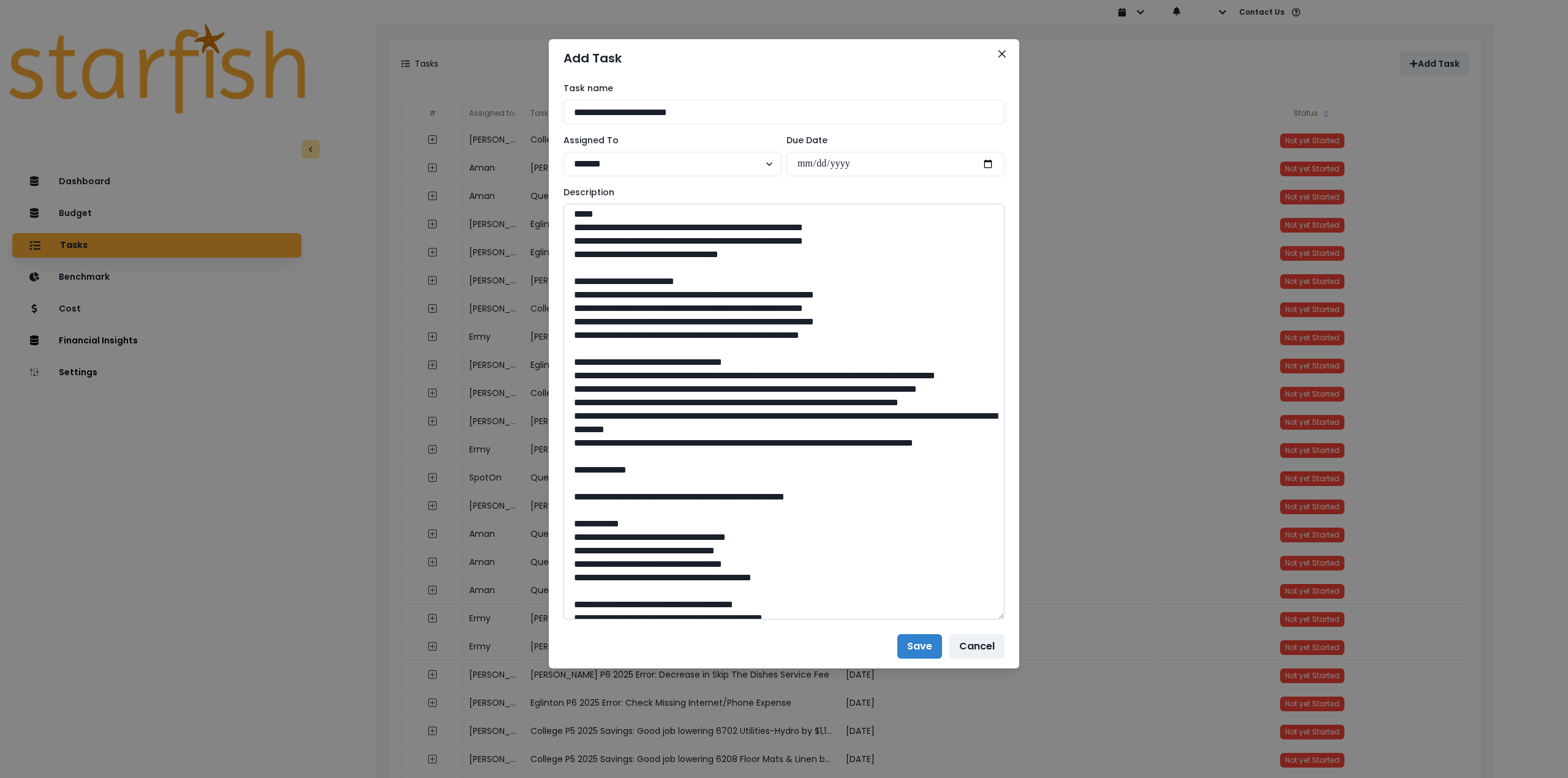
scroll to position [0, 0]
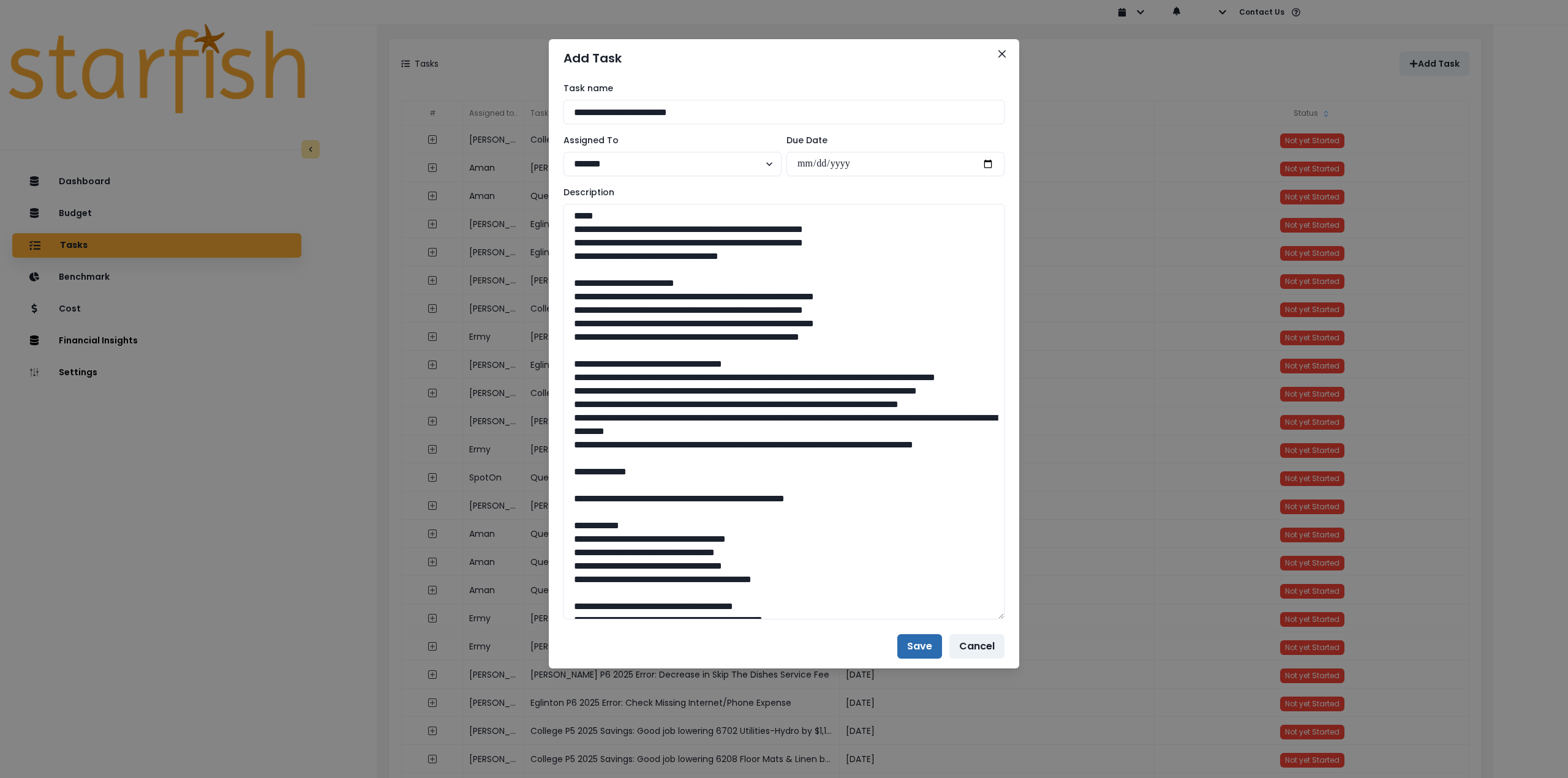
type textarea "**********"
click at [917, 646] on button "Save" at bounding box center [919, 646] width 45 height 24
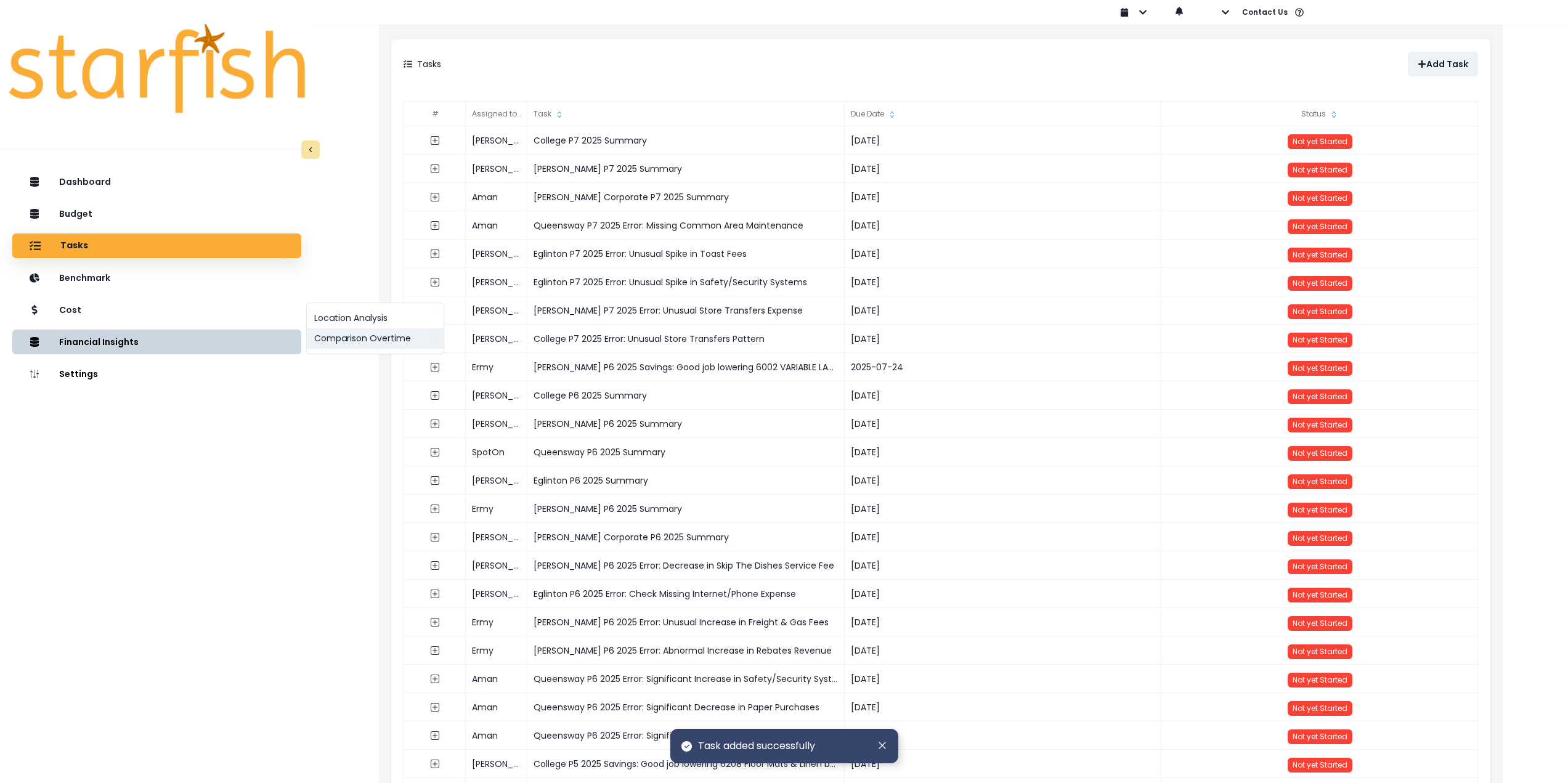
click at [315, 339] on button "Comparison Overtime" at bounding box center [375, 339] width 137 height 21
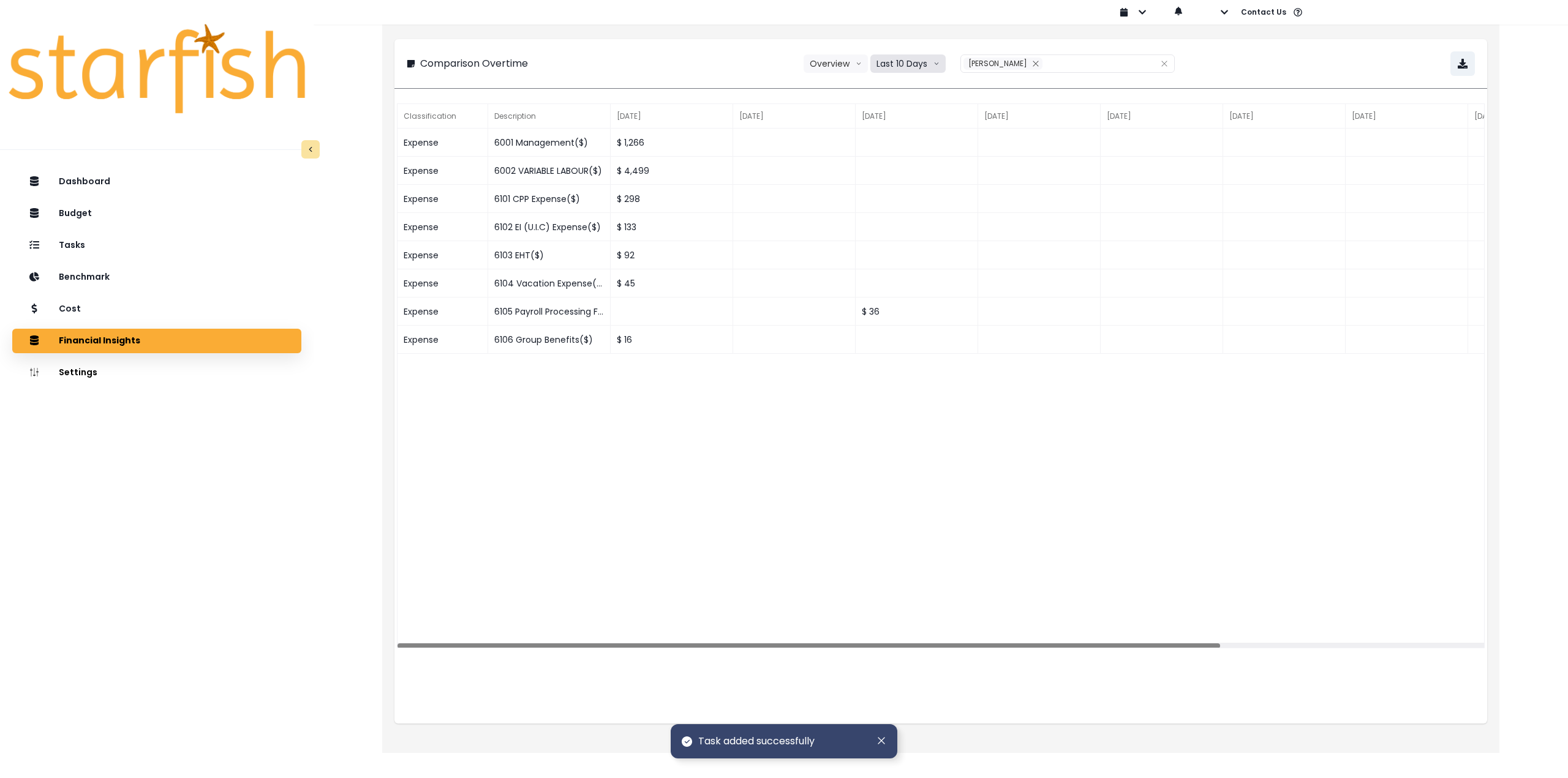
click at [901, 61] on button "Last 10 Days" at bounding box center [908, 63] width 76 height 18
click at [910, 132] on span "Last 15 Periods" at bounding box center [907, 132] width 59 height 12
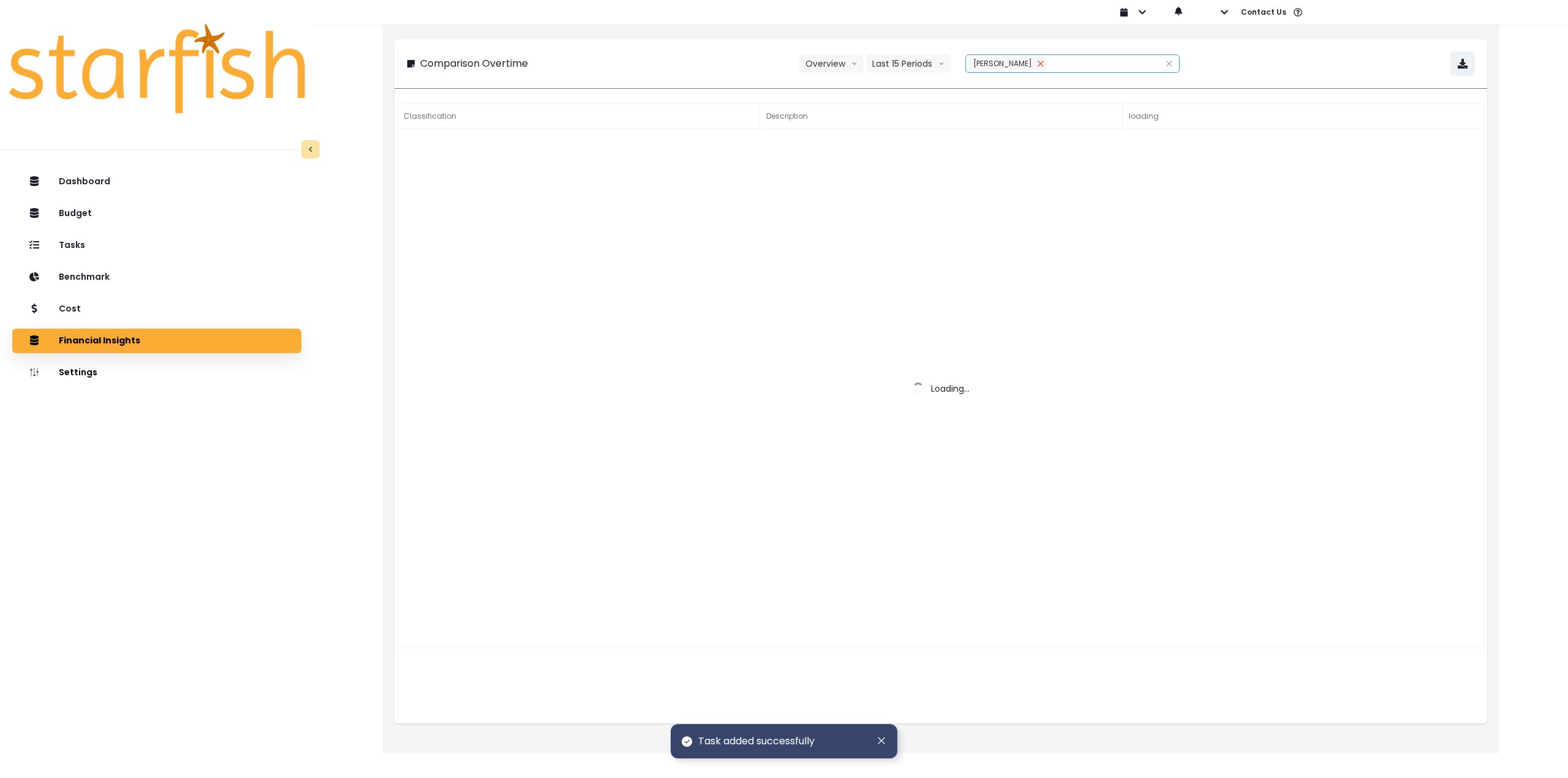
click at [1037, 64] on icon "close" at bounding box center [1041, 64] width 8 height 8
click at [999, 64] on div at bounding box center [1059, 64] width 187 height 17
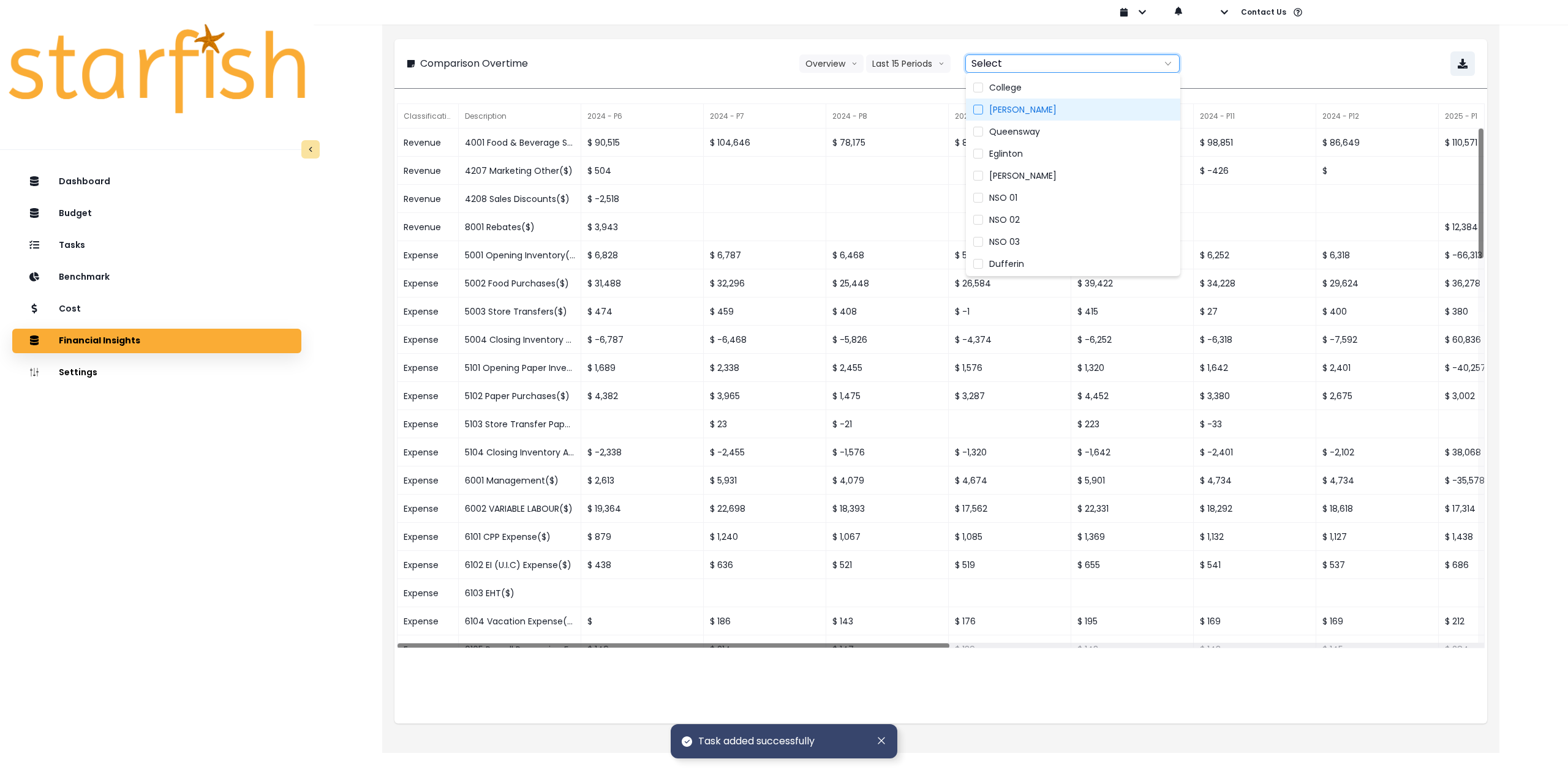
click at [1015, 111] on span "Duncan" at bounding box center [1023, 109] width 67 height 12
type input "******"
click at [1279, 63] on div "Comparison Overtime Overview Overview % of cost % of sales Last 15 Periods Last…" at bounding box center [941, 64] width 1068 height 24
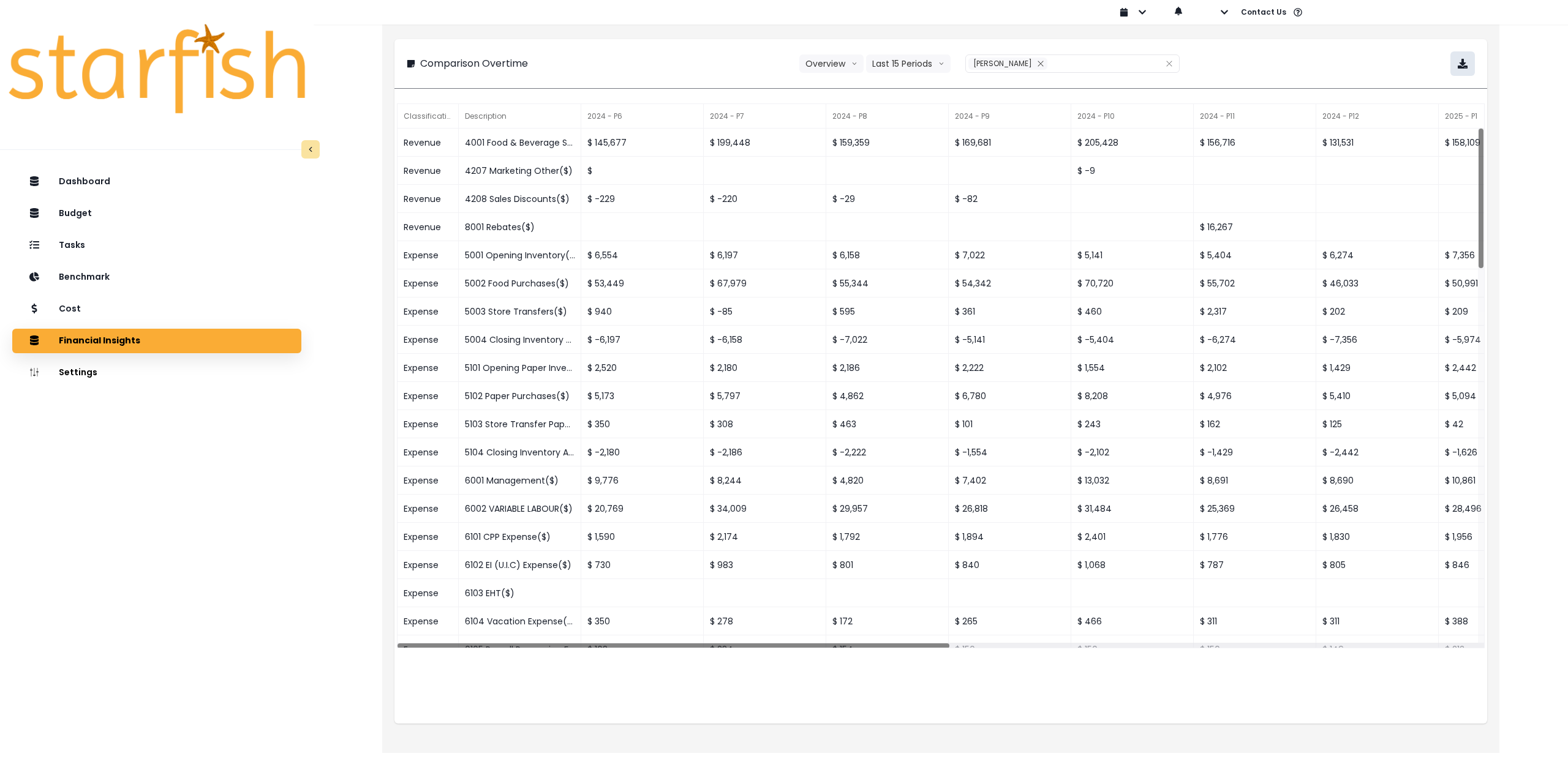
click at [1467, 64] on icon "button" at bounding box center [1462, 63] width 9 height 9
click at [144, 306] on div "Cost" at bounding box center [157, 309] width 269 height 26
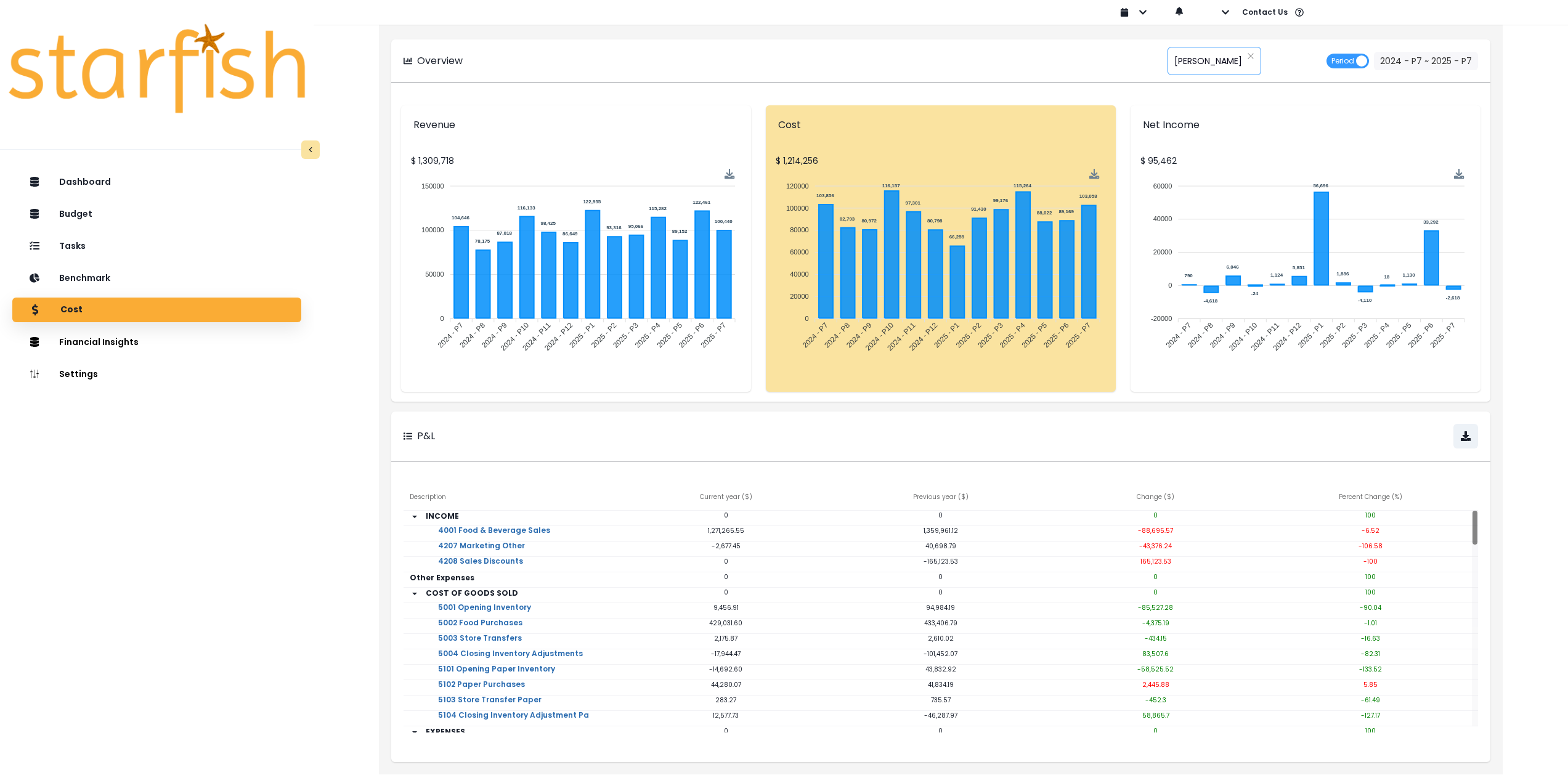
click at [1208, 59] on span "Danforth" at bounding box center [1208, 61] width 67 height 26
click at [1213, 141] on span "Duncan" at bounding box center [1239, 142] width 139 height 22
type input "******"
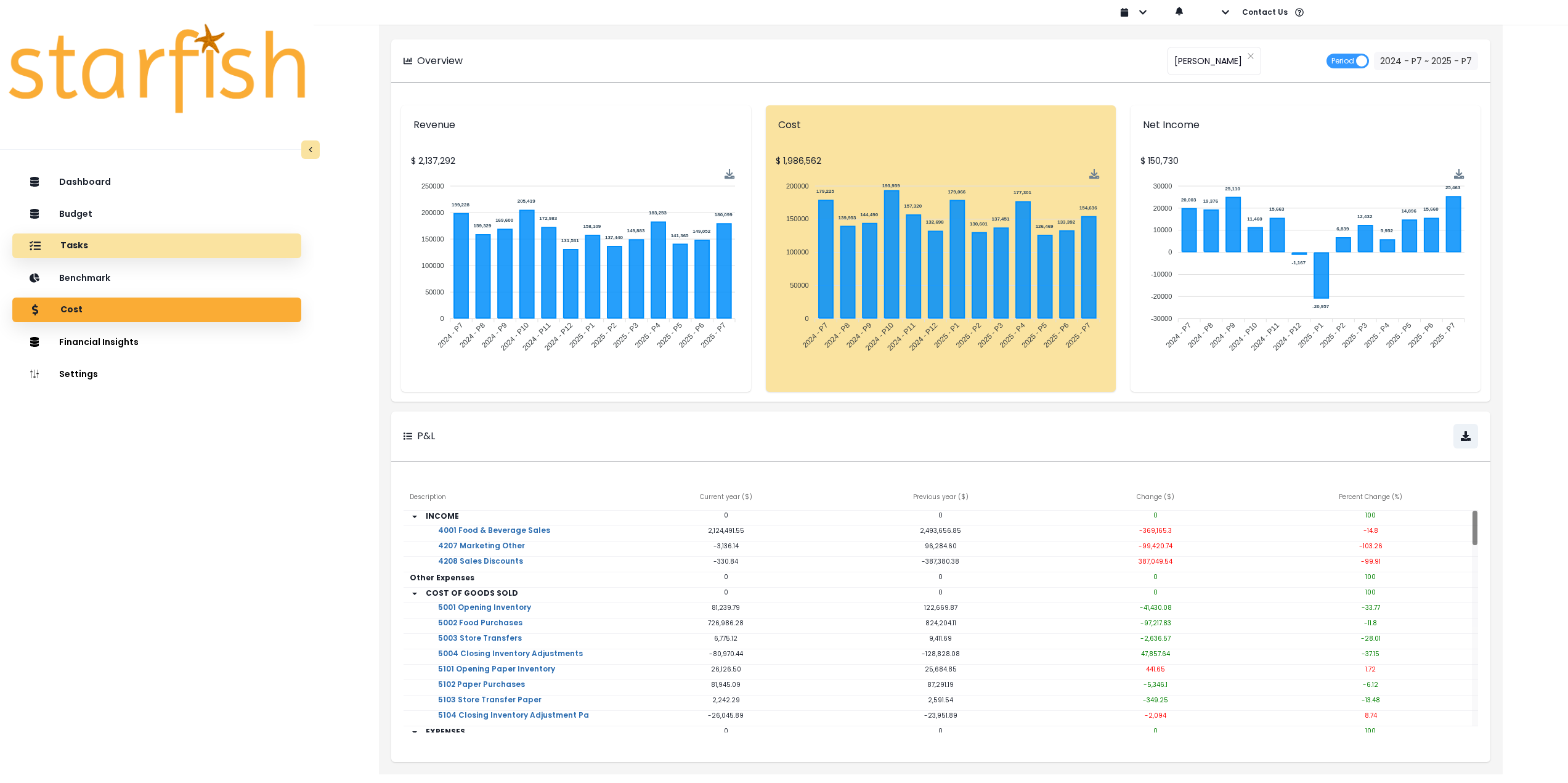
click at [132, 245] on div "Tasks" at bounding box center [157, 246] width 269 height 26
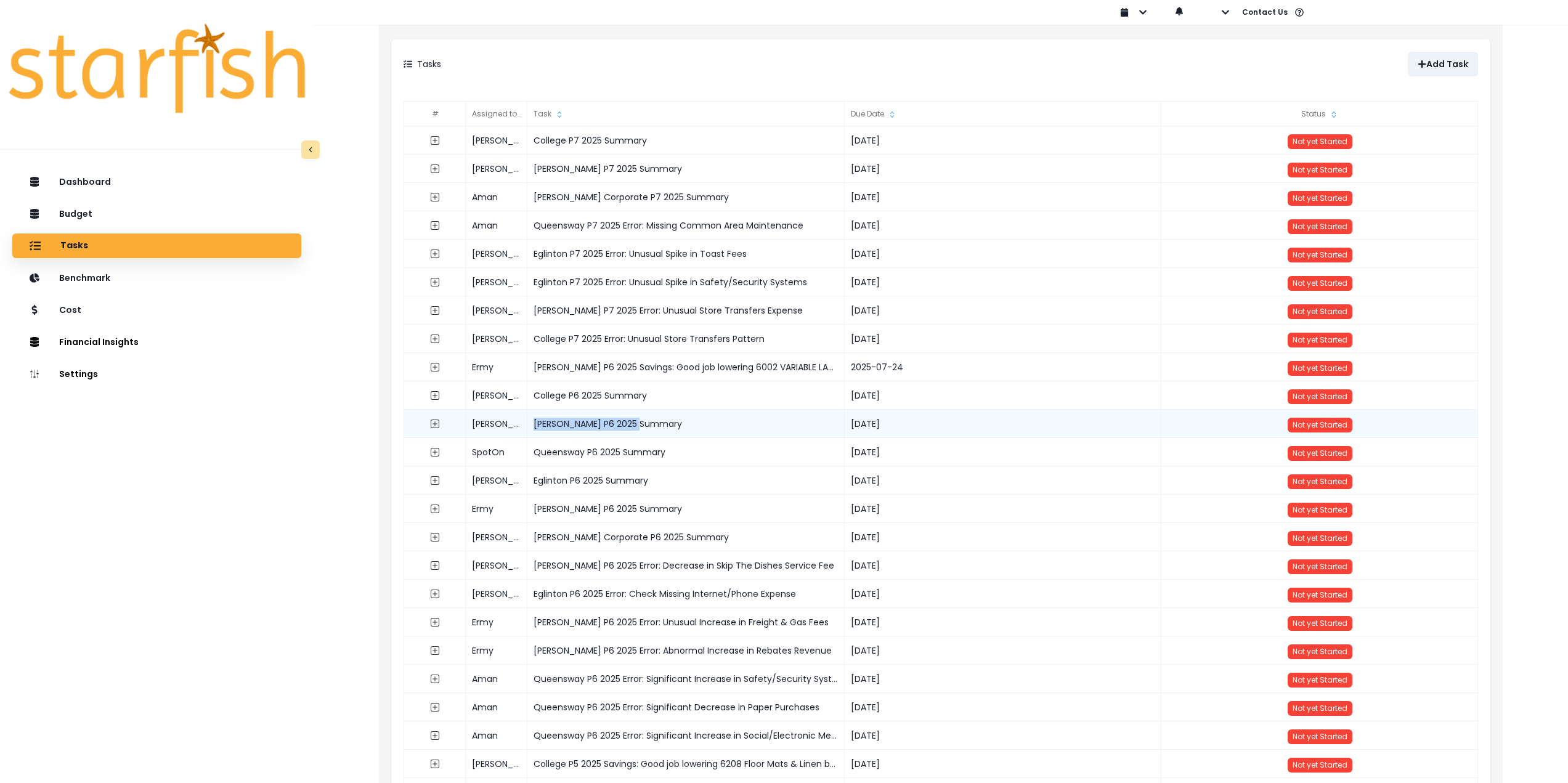
drag, startPoint x: 660, startPoint y: 425, endPoint x: 532, endPoint y: 425, distance: 128.0
click at [532, 425] on div "Duncan P6 2025 Summary" at bounding box center [686, 424] width 317 height 29
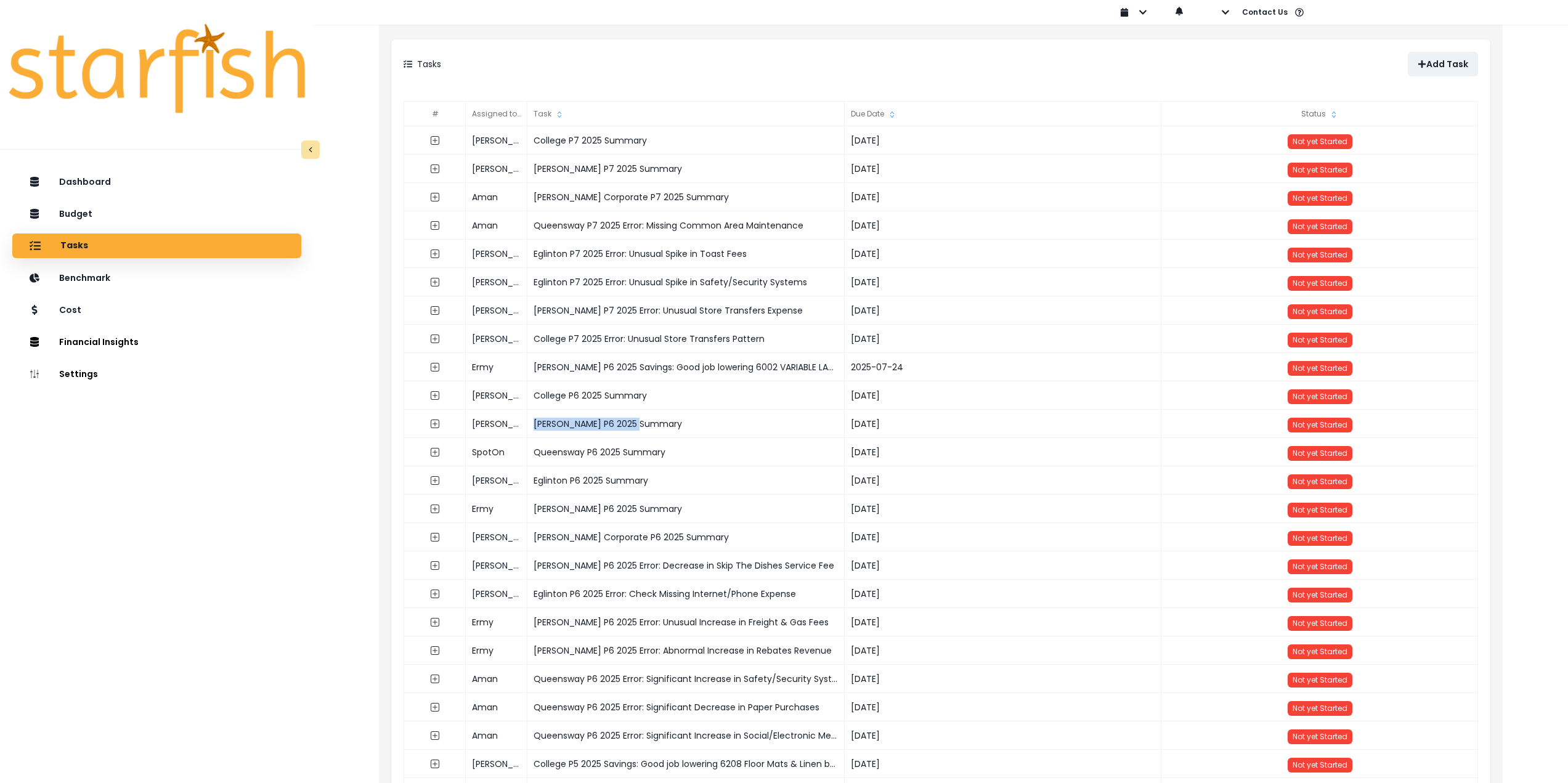
copy div "Duncan P6 2025 Summary"
click at [1438, 61] on p "Add Task" at bounding box center [1447, 64] width 42 height 10
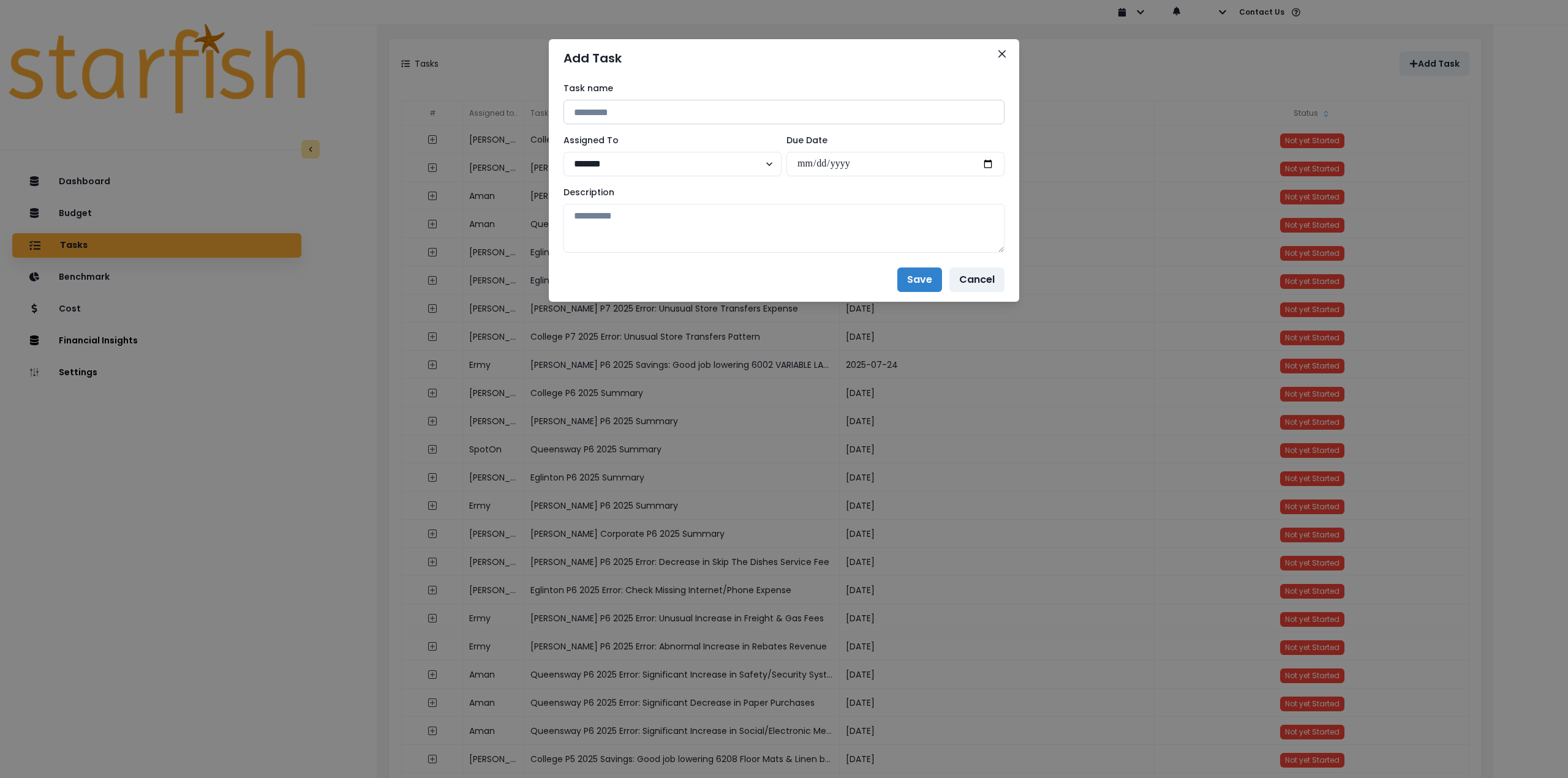
click at [667, 111] on input at bounding box center [784, 112] width 441 height 24
paste input "**********"
click at [623, 109] on input "**********" at bounding box center [784, 112] width 441 height 24
type input "**********"
click at [630, 162] on select "**********" at bounding box center [673, 164] width 218 height 24
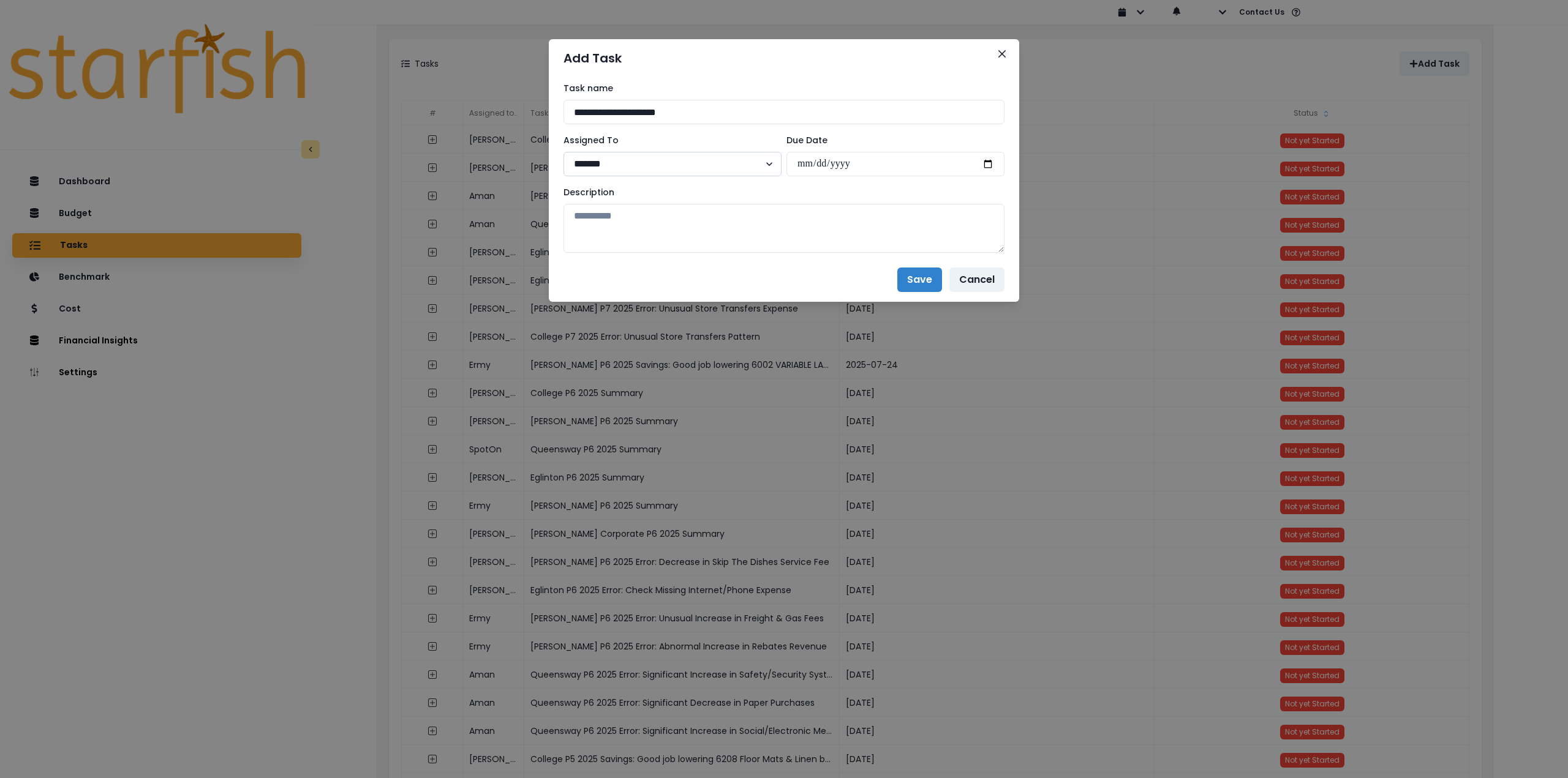
select select "***"
click at [563, 152] on select "**********" at bounding box center [673, 164] width 218 height 24
click at [986, 159] on input "date" at bounding box center [896, 164] width 218 height 24
click at [810, 225] on textarea at bounding box center [784, 228] width 441 height 49
click at [984, 162] on input "**********" at bounding box center [896, 164] width 218 height 24
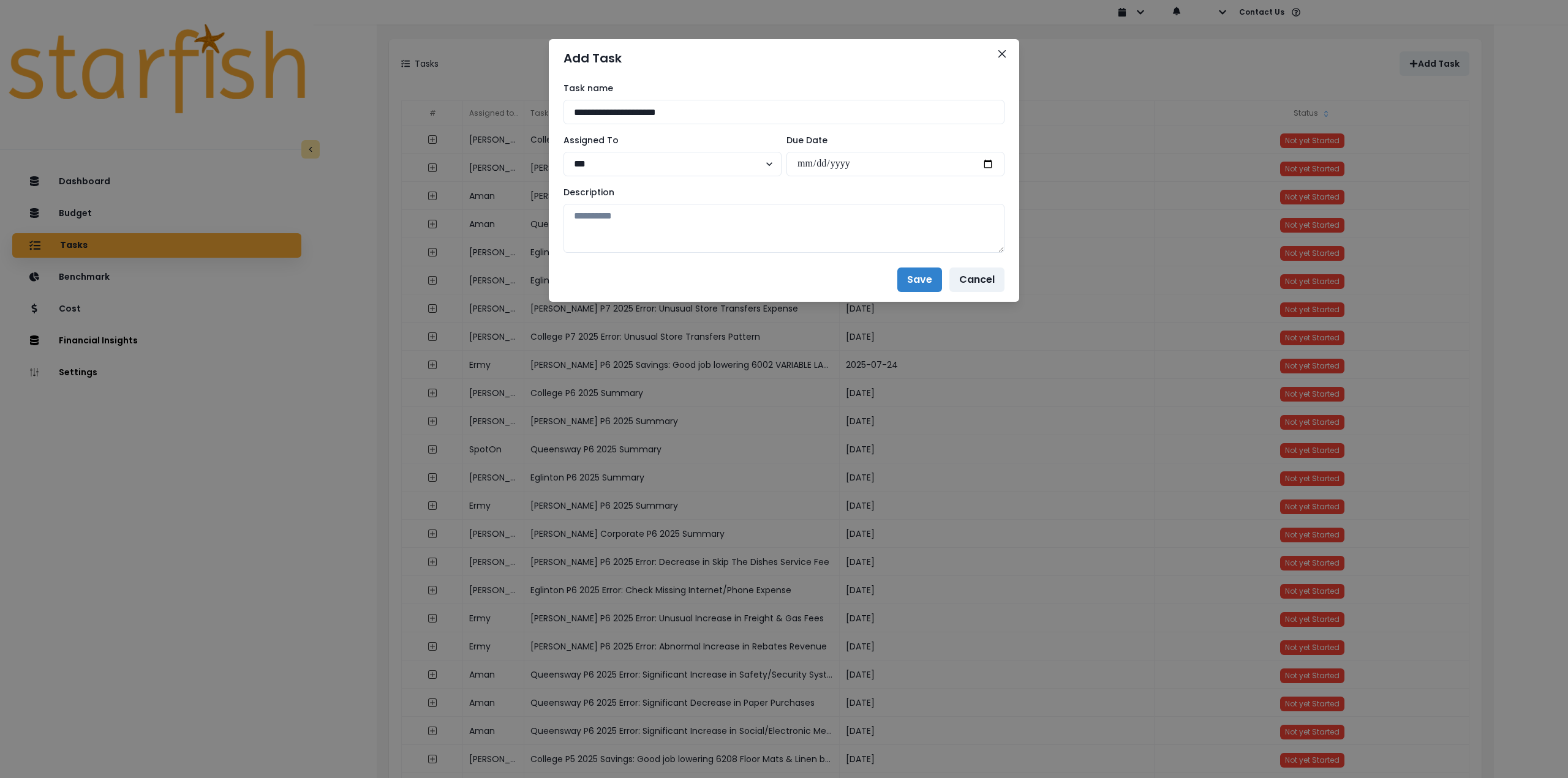
type input "**********"
click at [803, 235] on textarea at bounding box center [784, 228] width 441 height 49
click at [666, 216] on textarea at bounding box center [784, 228] width 441 height 49
paste textarea "**********"
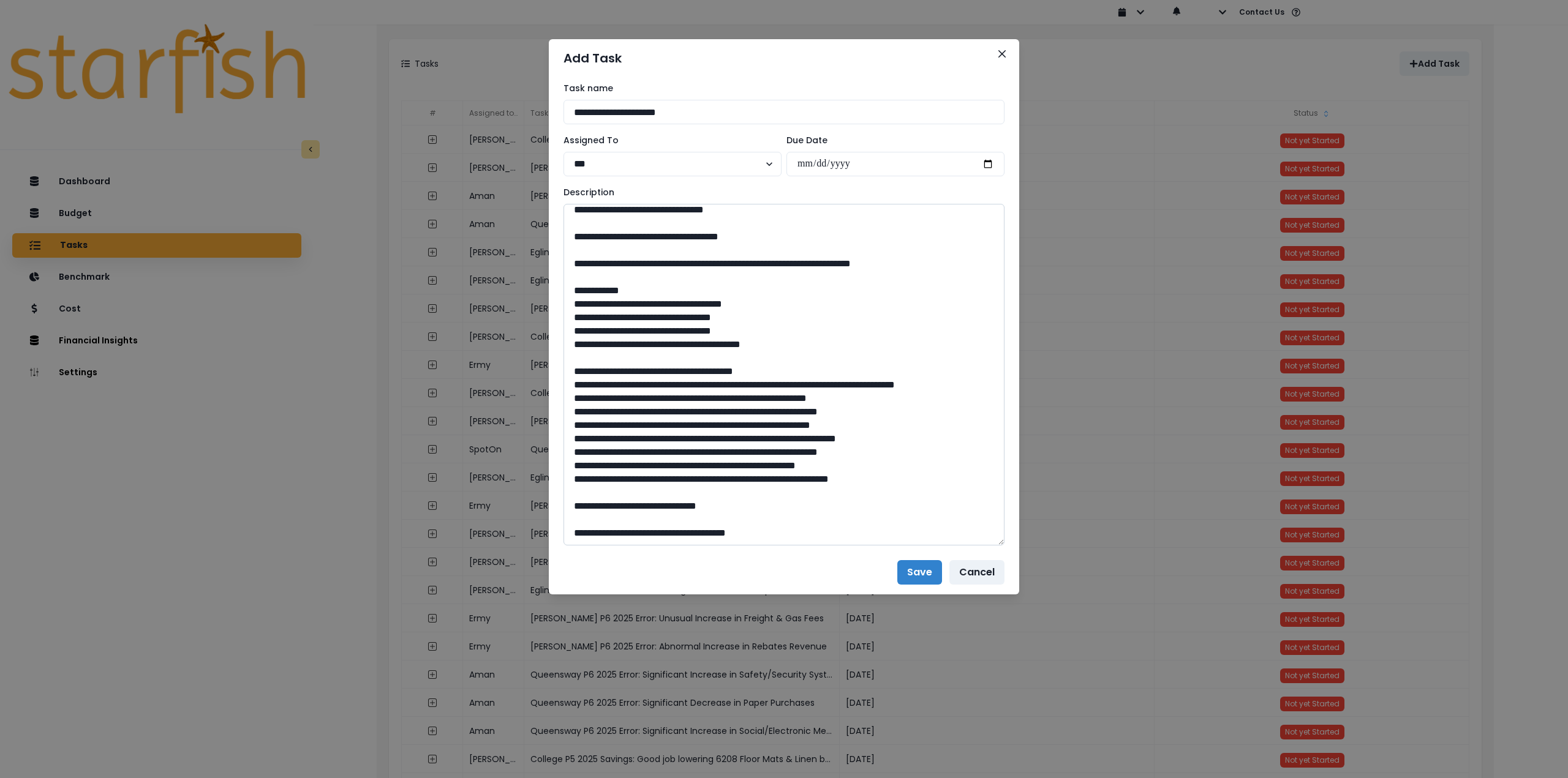
drag, startPoint x: 1001, startPoint y: 271, endPoint x: 850, endPoint y: 558, distance: 324.3
click at [966, 546] on textarea at bounding box center [784, 374] width 441 height 341
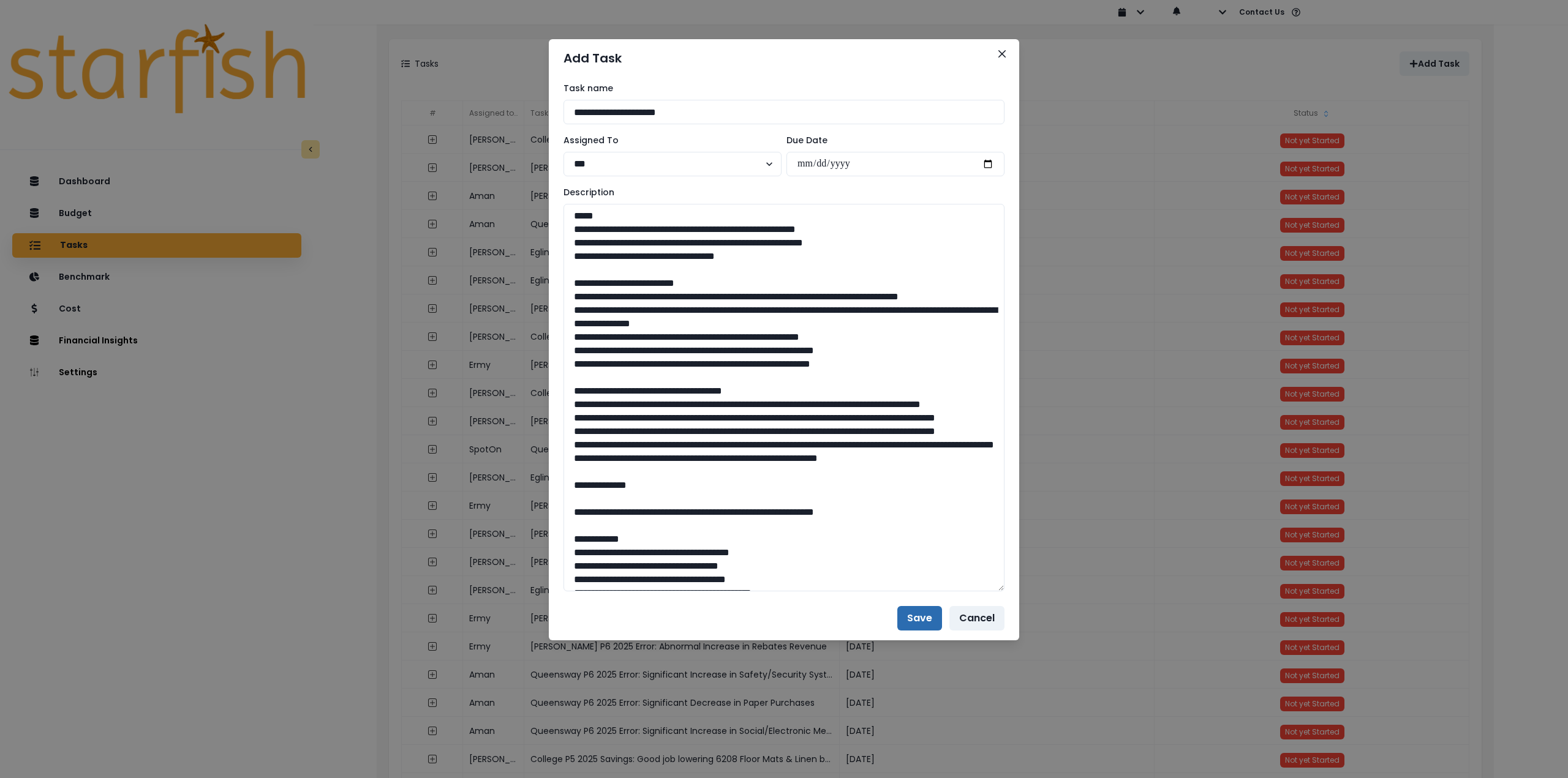
type textarea "**********"
click at [907, 611] on button "Save" at bounding box center [919, 618] width 45 height 24
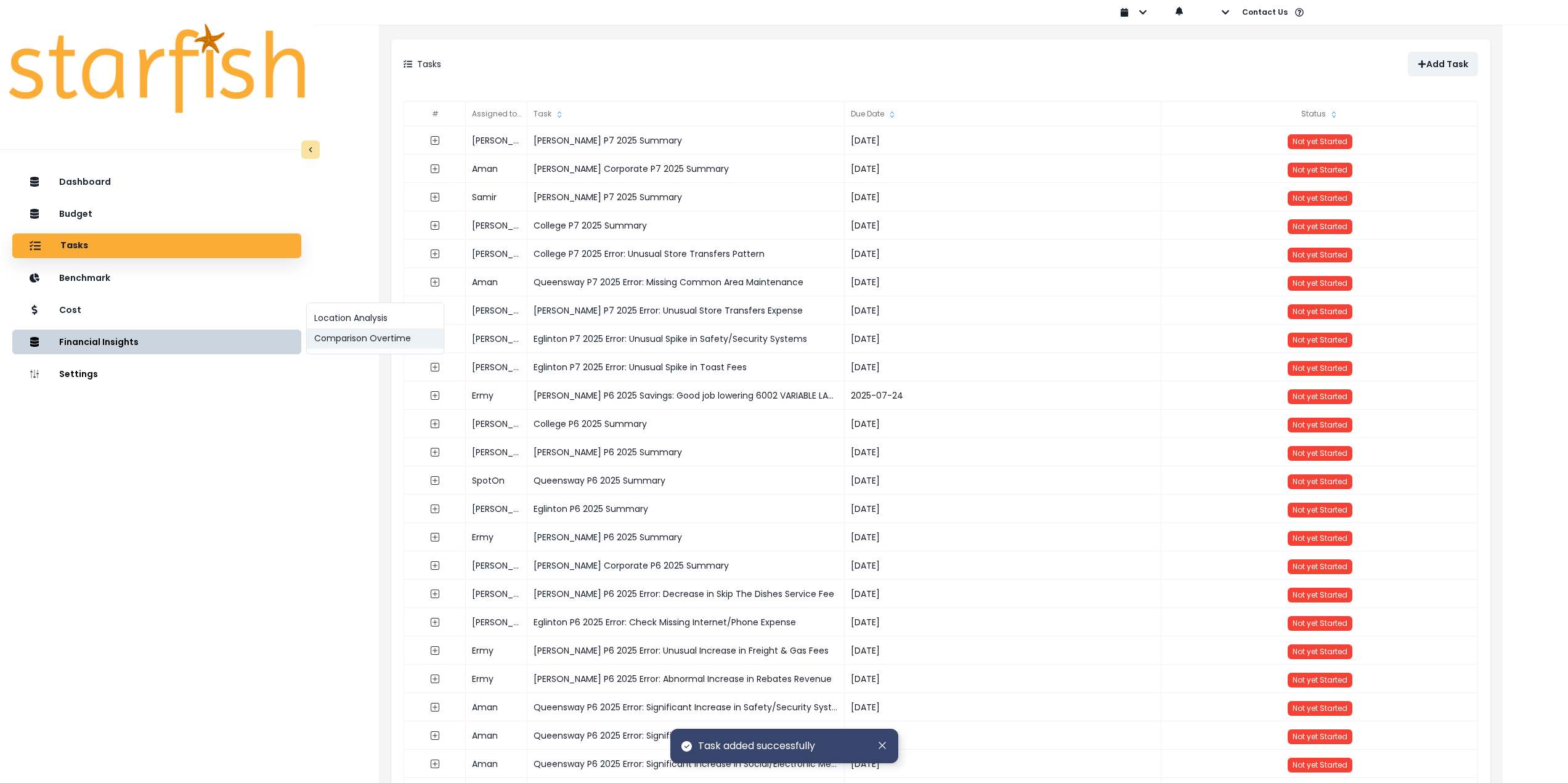
click at [389, 343] on button "Comparison Overtime" at bounding box center [375, 339] width 137 height 21
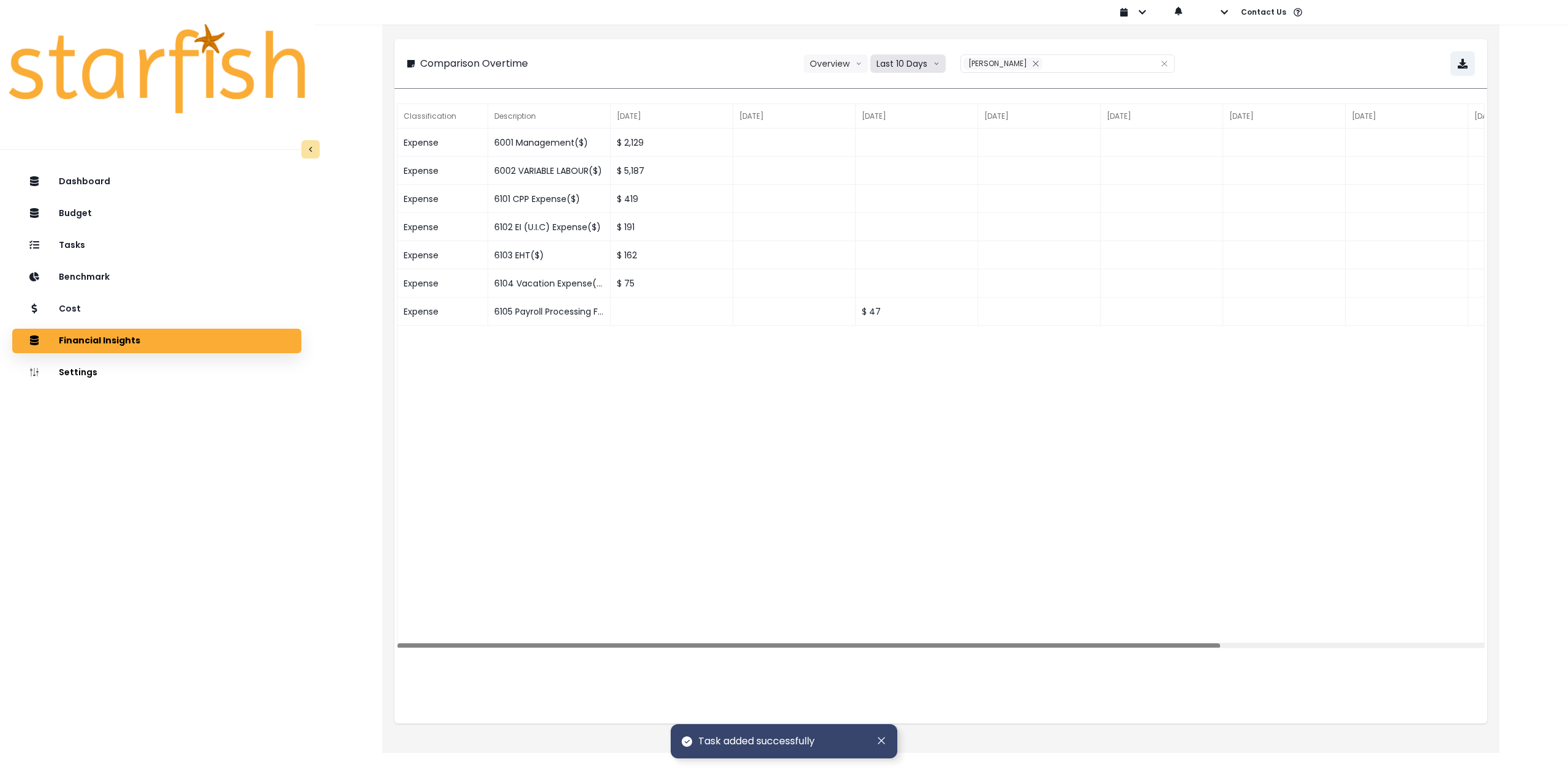
click at [904, 59] on button "Last 10 Days" at bounding box center [908, 63] width 76 height 18
click at [913, 130] on span "Last 15 Periods" at bounding box center [907, 132] width 59 height 12
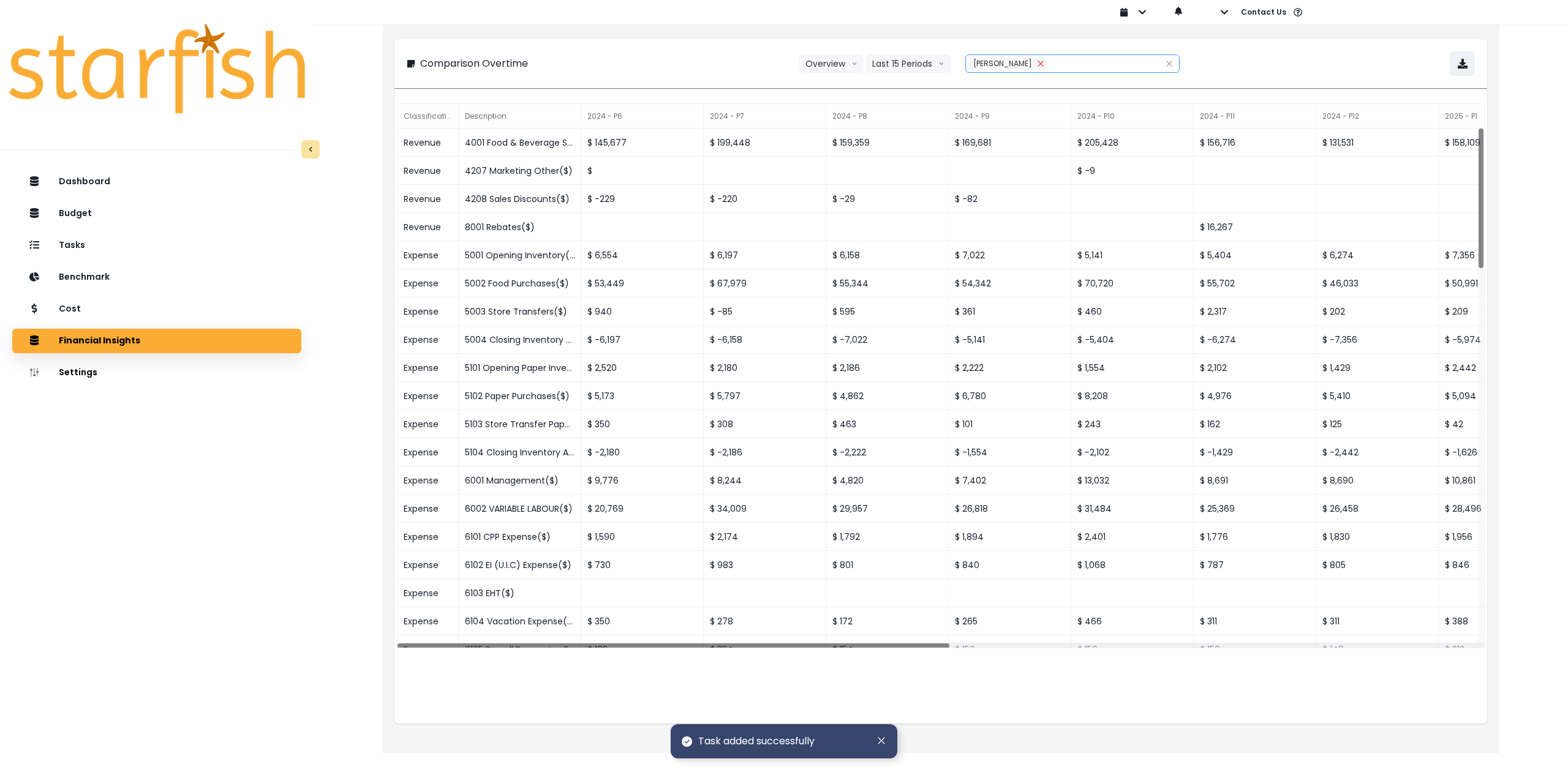
click at [1038, 64] on icon "close" at bounding box center [1041, 64] width 5 height 5
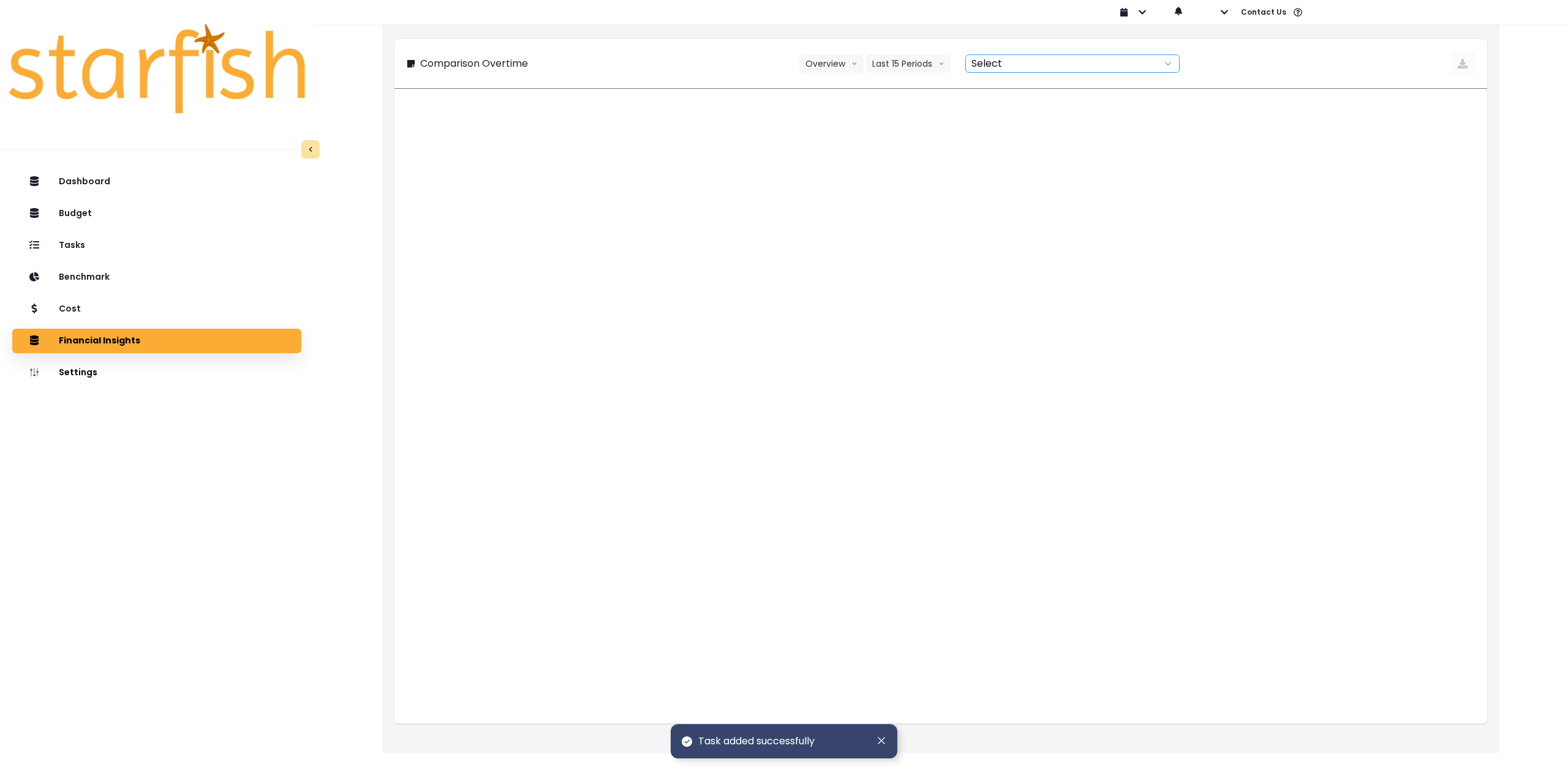
click at [1001, 63] on div at bounding box center [1059, 64] width 187 height 17
click at [1047, 156] on label "Eglinton" at bounding box center [1073, 154] width 214 height 22
type input "********"
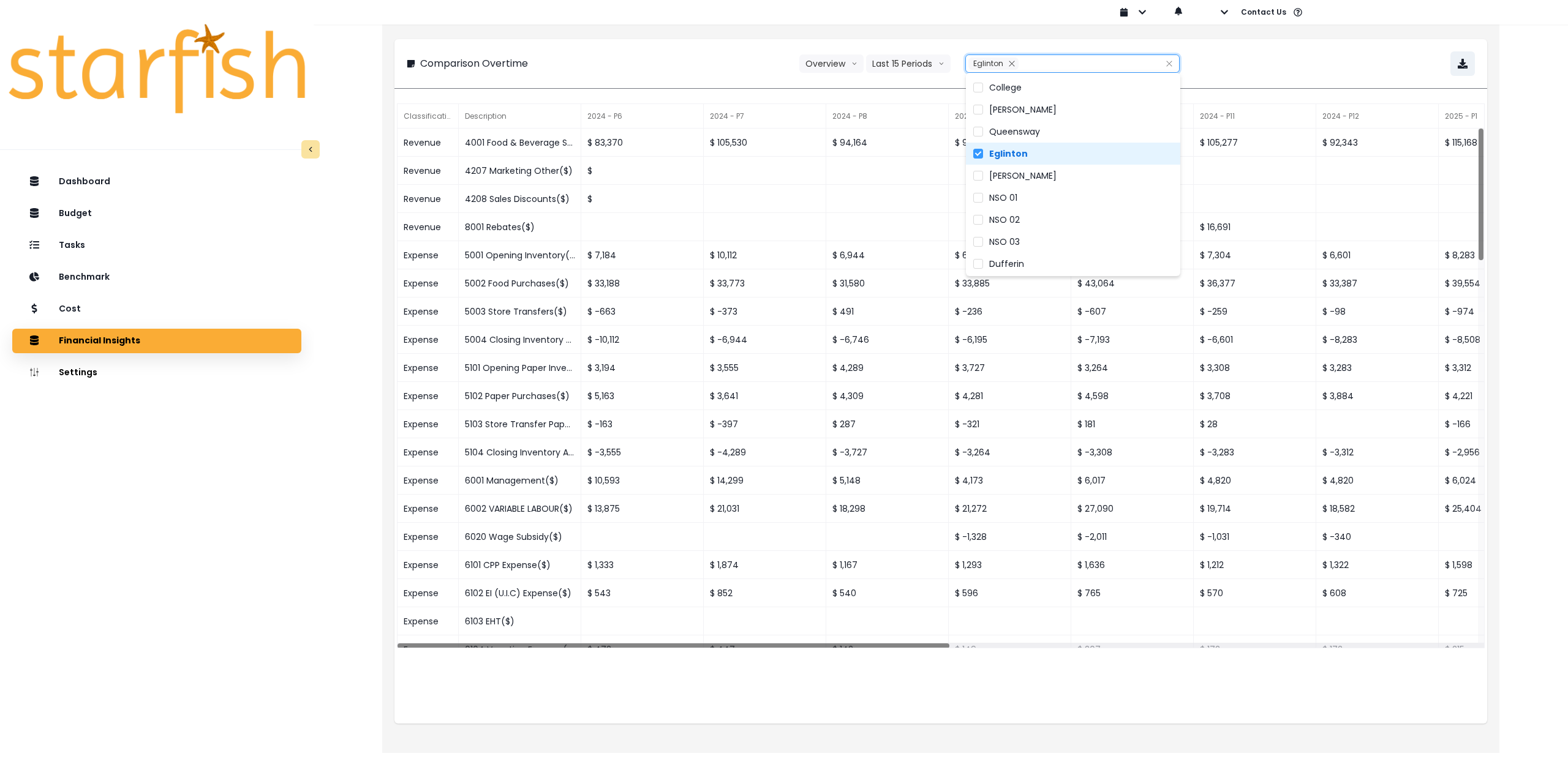
click at [1349, 68] on div "Comparison Overtime Overview Overview % of cost % of sales Last 15 Periods Last…" at bounding box center [941, 64] width 1068 height 24
click at [1468, 67] on button "button" at bounding box center [1463, 64] width 24 height 24
click at [629, 742] on div "Comparison Overtime Overview Overview % of cost % of sales Last 15 Periods Last…" at bounding box center [940, 385] width 1117 height 736
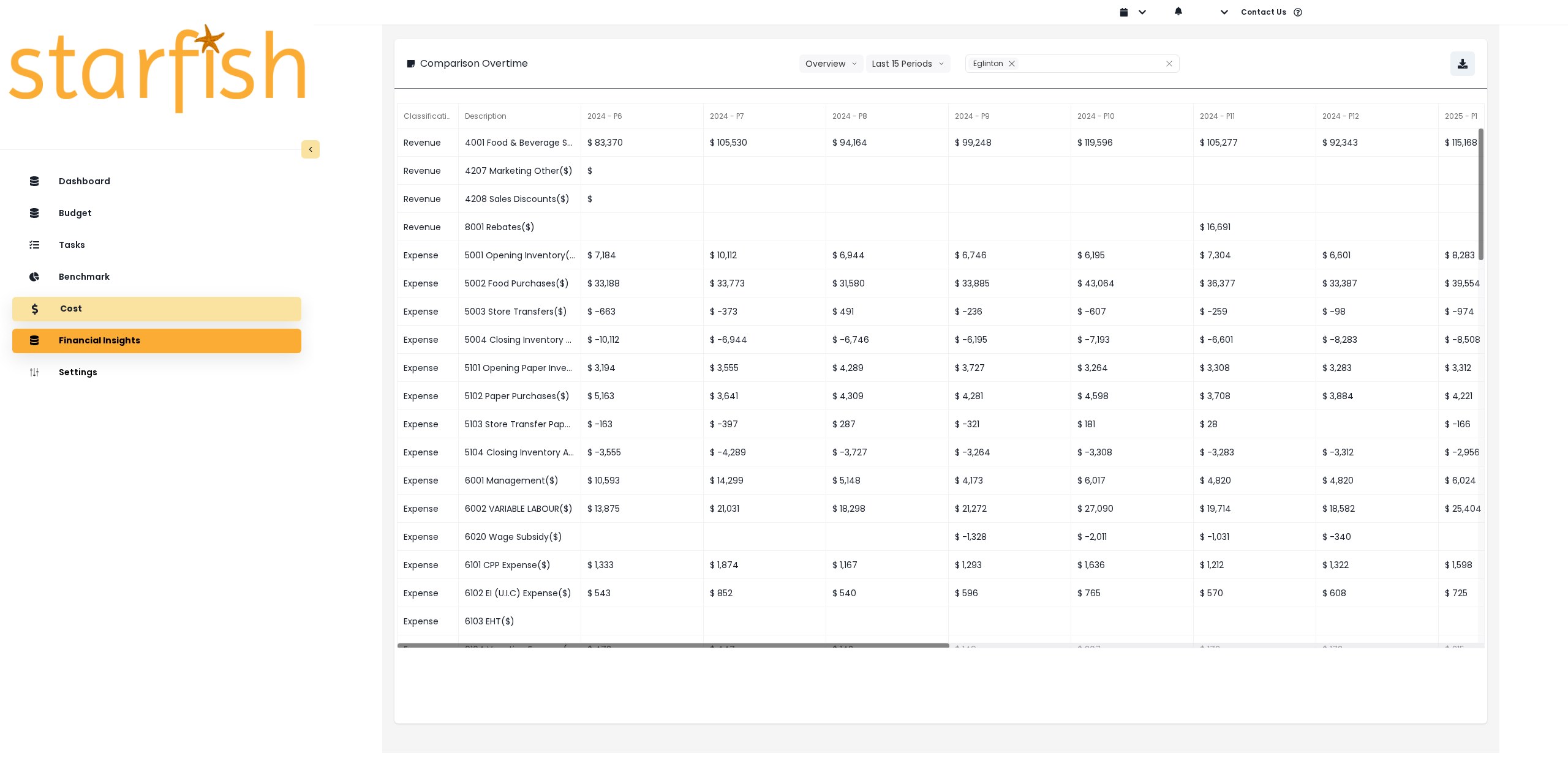
click at [123, 307] on div "Cost" at bounding box center [157, 309] width 269 height 26
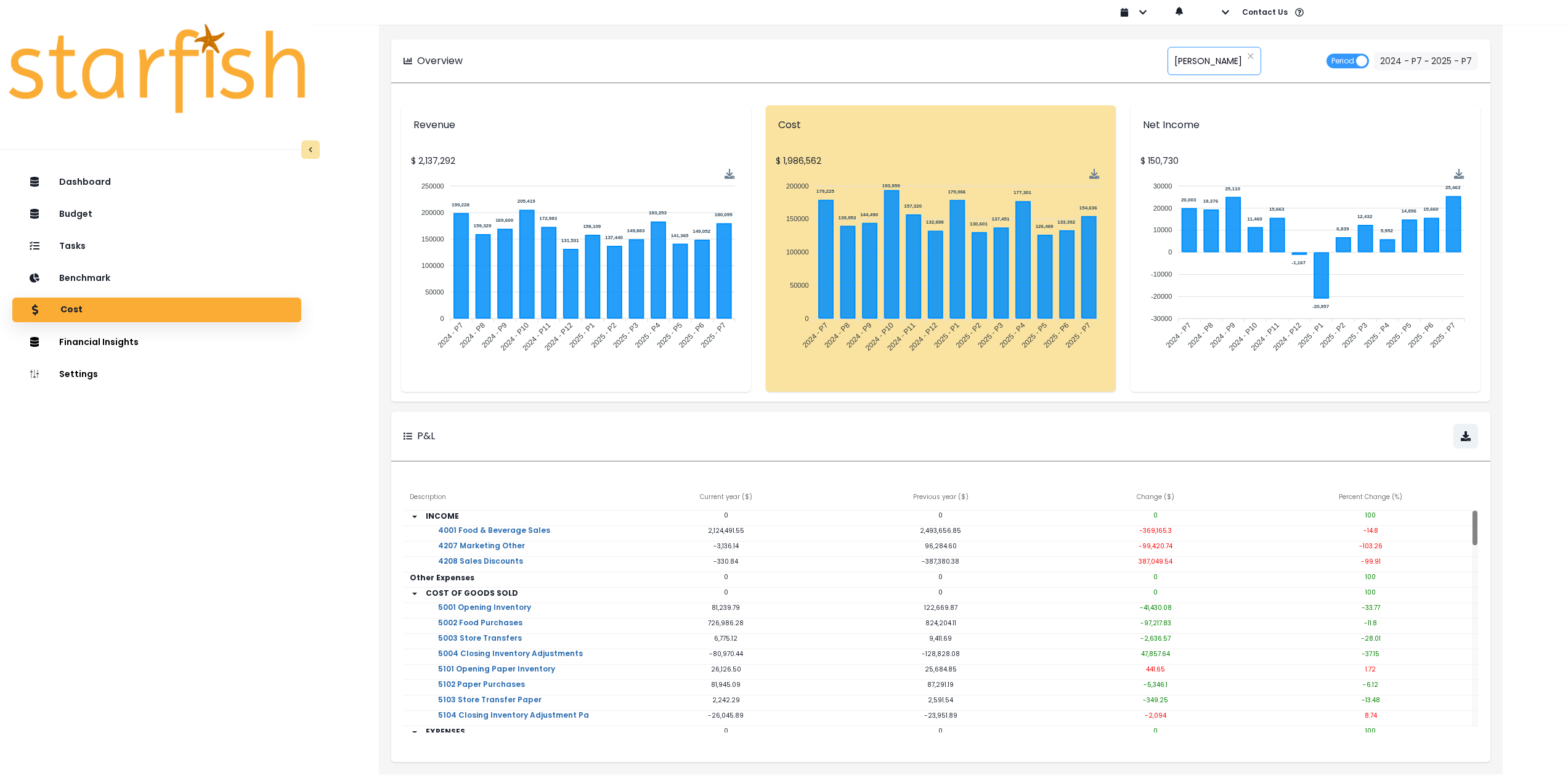
click at [1181, 63] on span "Duncan" at bounding box center [1208, 61] width 67 height 26
click at [1208, 190] on span "Eglinton" at bounding box center [1239, 186] width 139 height 22
type input "********"
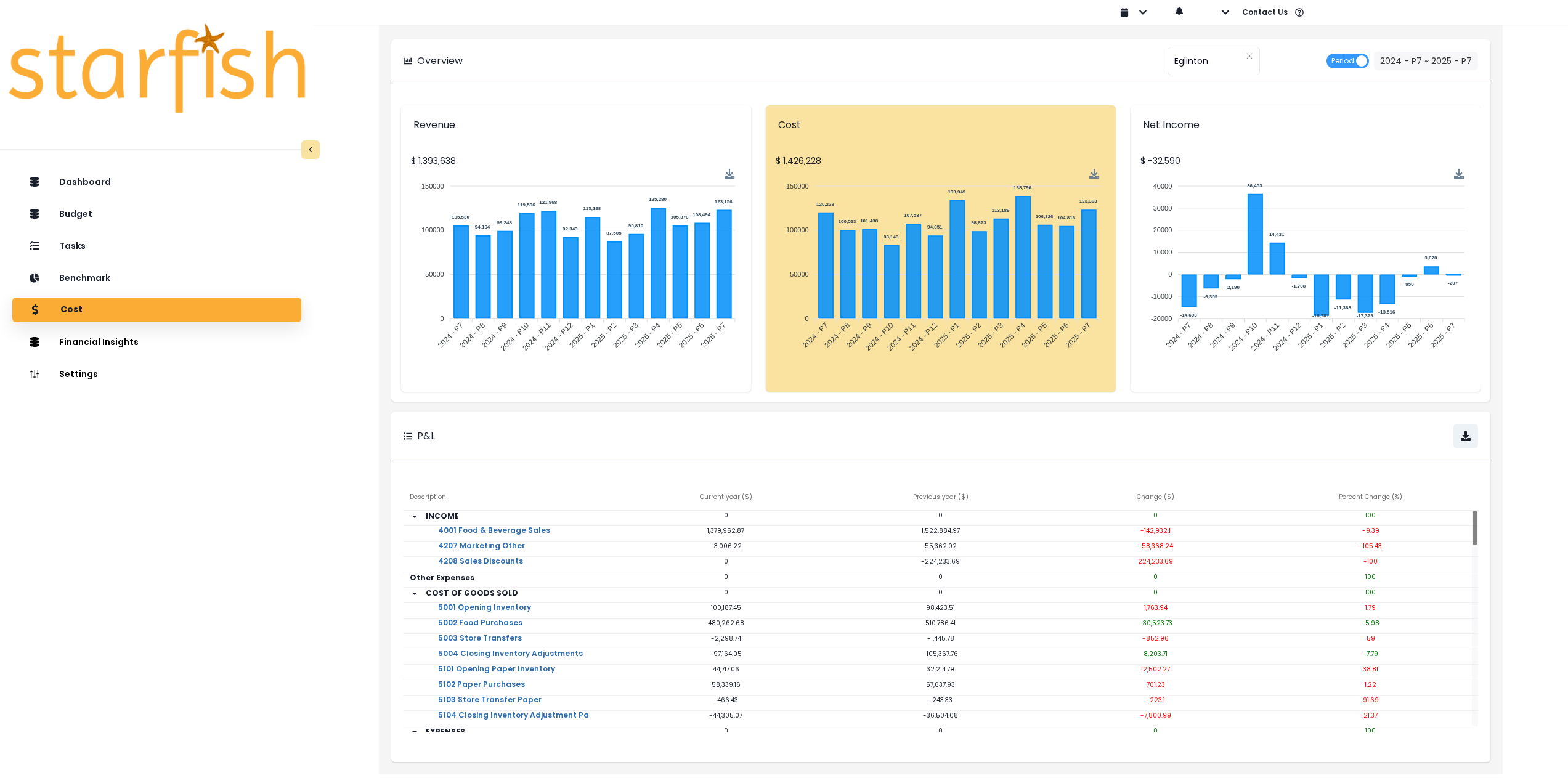
click at [544, 395] on div "Revenue $ 1,393,638 150000 150000 100000 100000 50000 50000 0 0 105,530 94,164 …" at bounding box center [940, 248] width 1099 height 306
drag, startPoint x: 211, startPoint y: 462, endPoint x: 195, endPoint y: 439, distance: 28.0
click at [211, 464] on div "Dashboard Budget Tasks Benchmark Cost Financial Insights Location Analysis Comp…" at bounding box center [157, 512] width 314 height 690
click at [108, 249] on div "Tasks" at bounding box center [157, 246] width 269 height 26
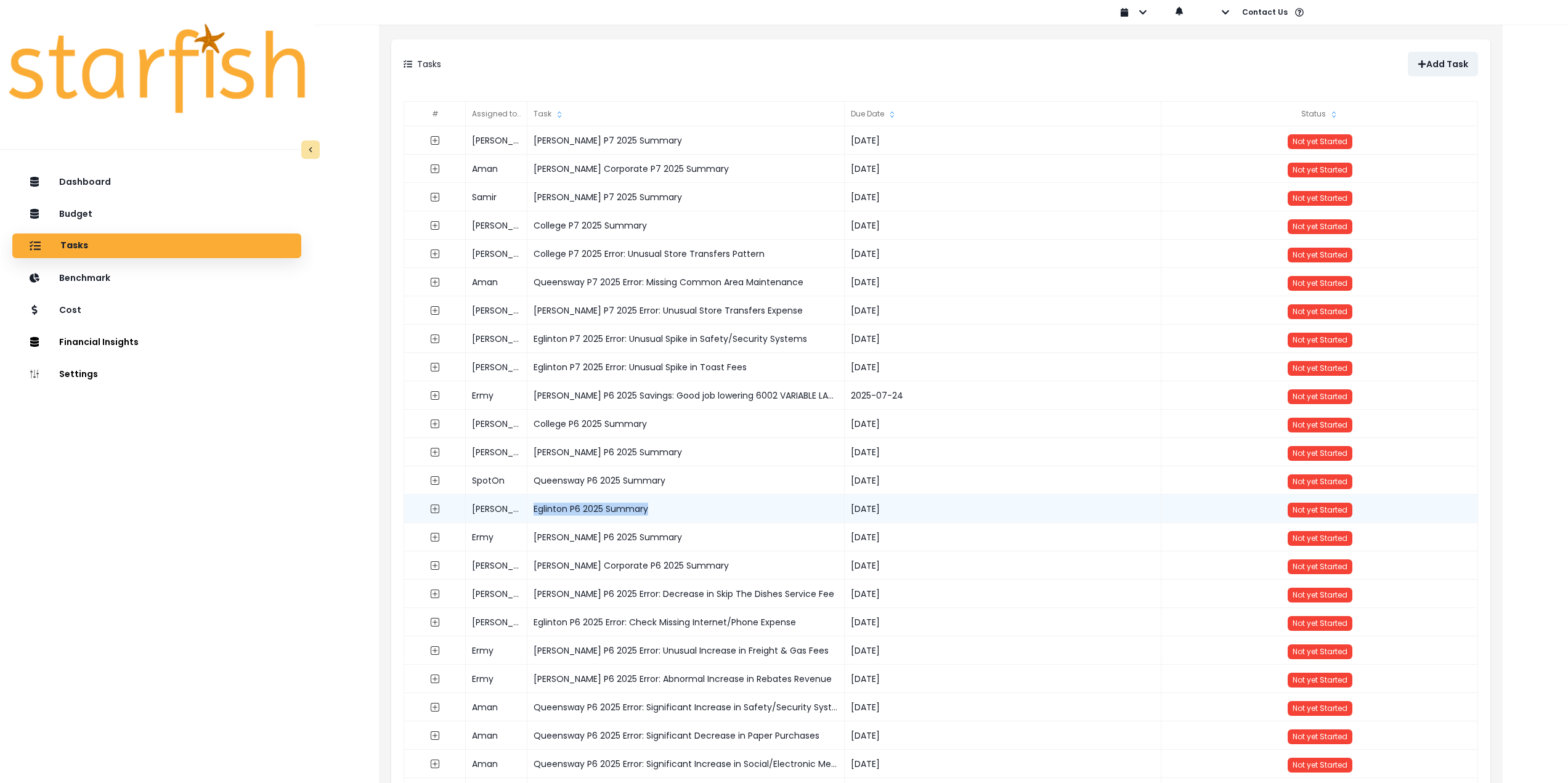
drag, startPoint x: 657, startPoint y: 504, endPoint x: 534, endPoint y: 510, distance: 123.1
click at [534, 510] on div "Eglinton P6 2025 Summary" at bounding box center [686, 509] width 317 height 29
click at [637, 507] on div "Eglinton P6 2025 Summary" at bounding box center [686, 509] width 317 height 29
drag, startPoint x: 669, startPoint y: 509, endPoint x: 522, endPoint y: 506, distance: 147.0
click at [522, 495] on div "Sahil Eglinton P6 2025 Summary 2025-07-21 Not yet Started" at bounding box center [941, 495] width 1074 height 0
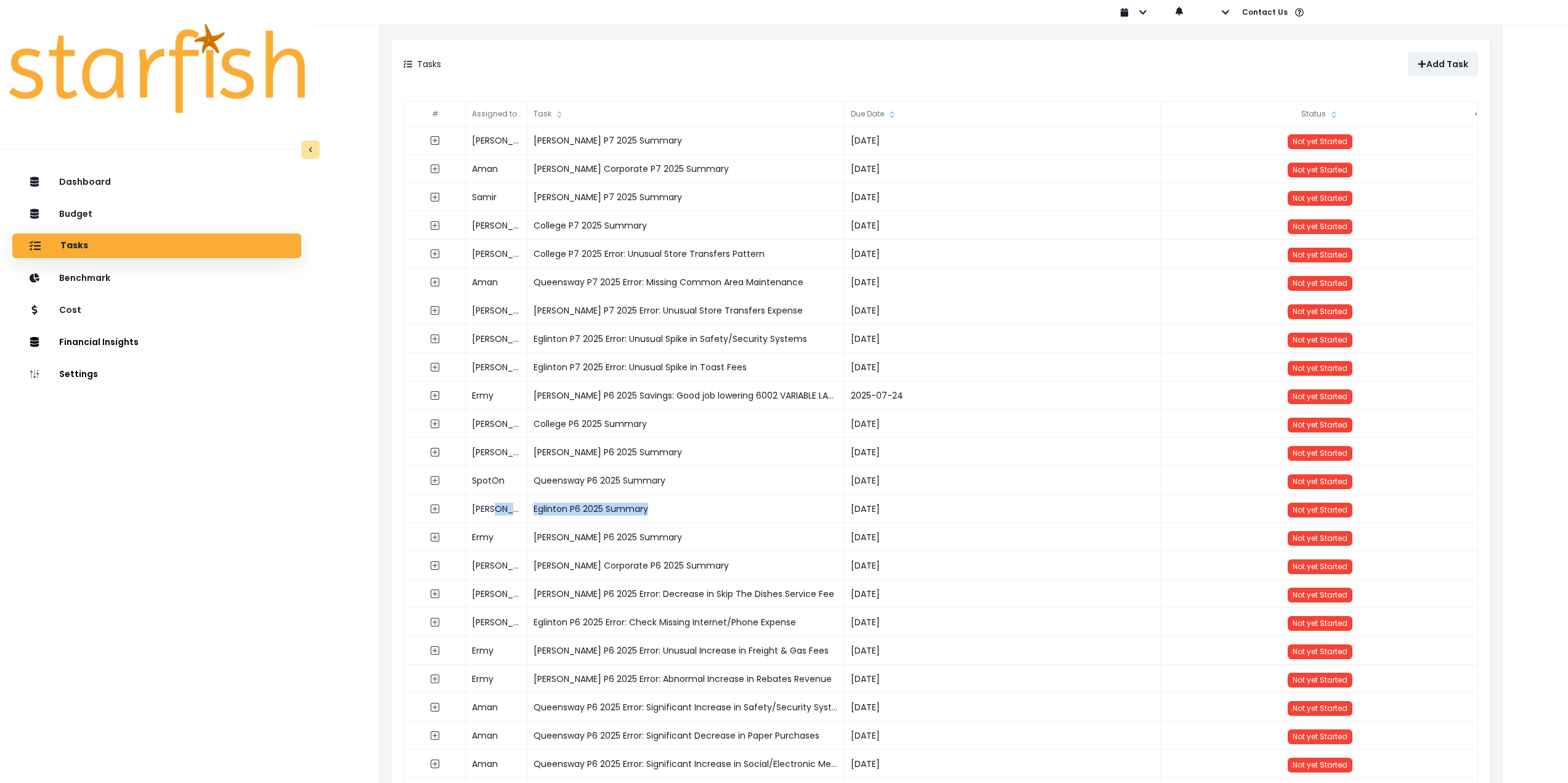
copy div "Eglinton P6 2025 Summary"
click at [1425, 63] on icon "button" at bounding box center [1422, 64] width 8 height 8
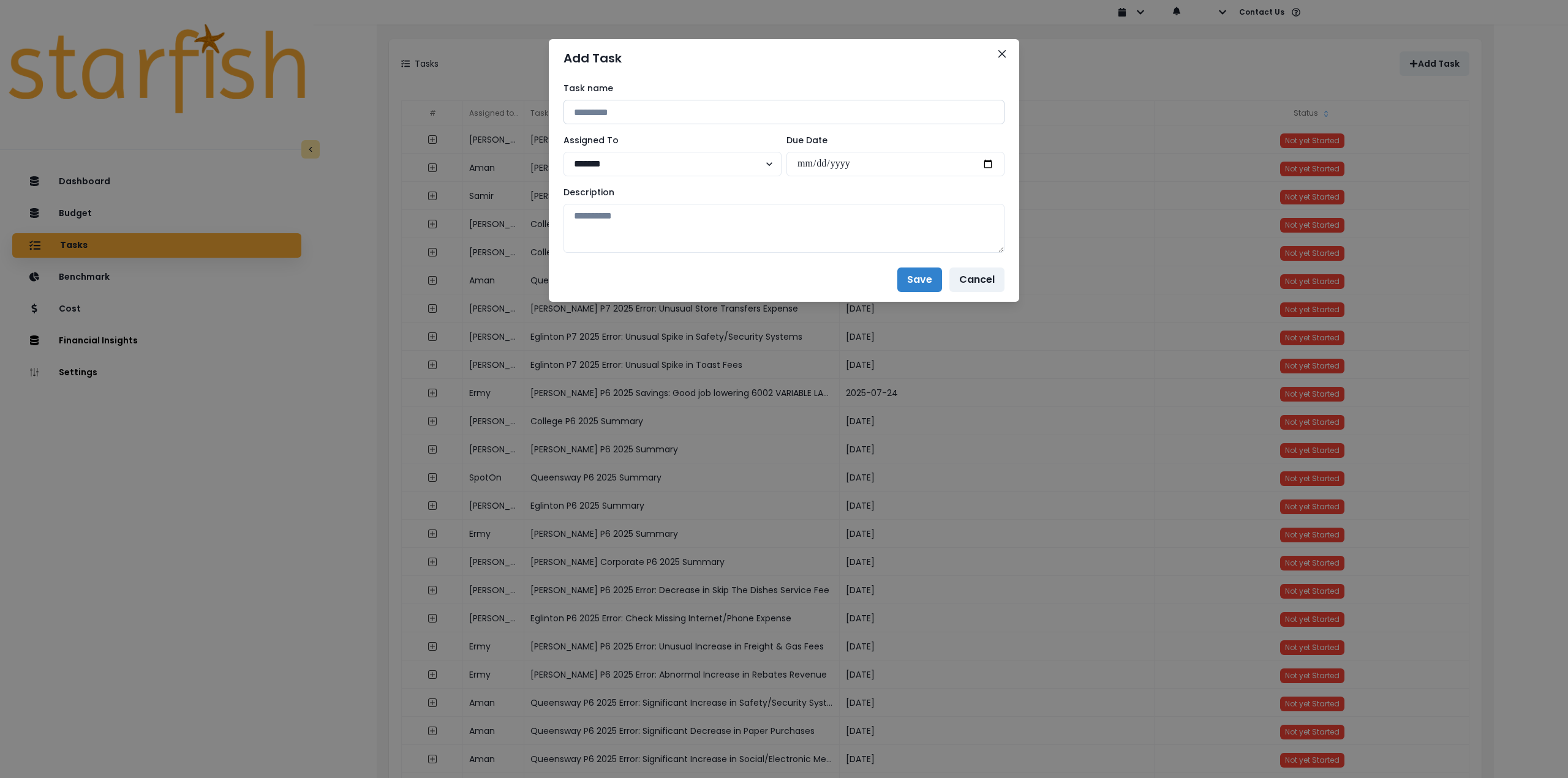
click at [692, 116] on input at bounding box center [784, 112] width 441 height 24
paste input "**********"
type input "**********"
click at [626, 109] on input "**********" at bounding box center [784, 112] width 441 height 24
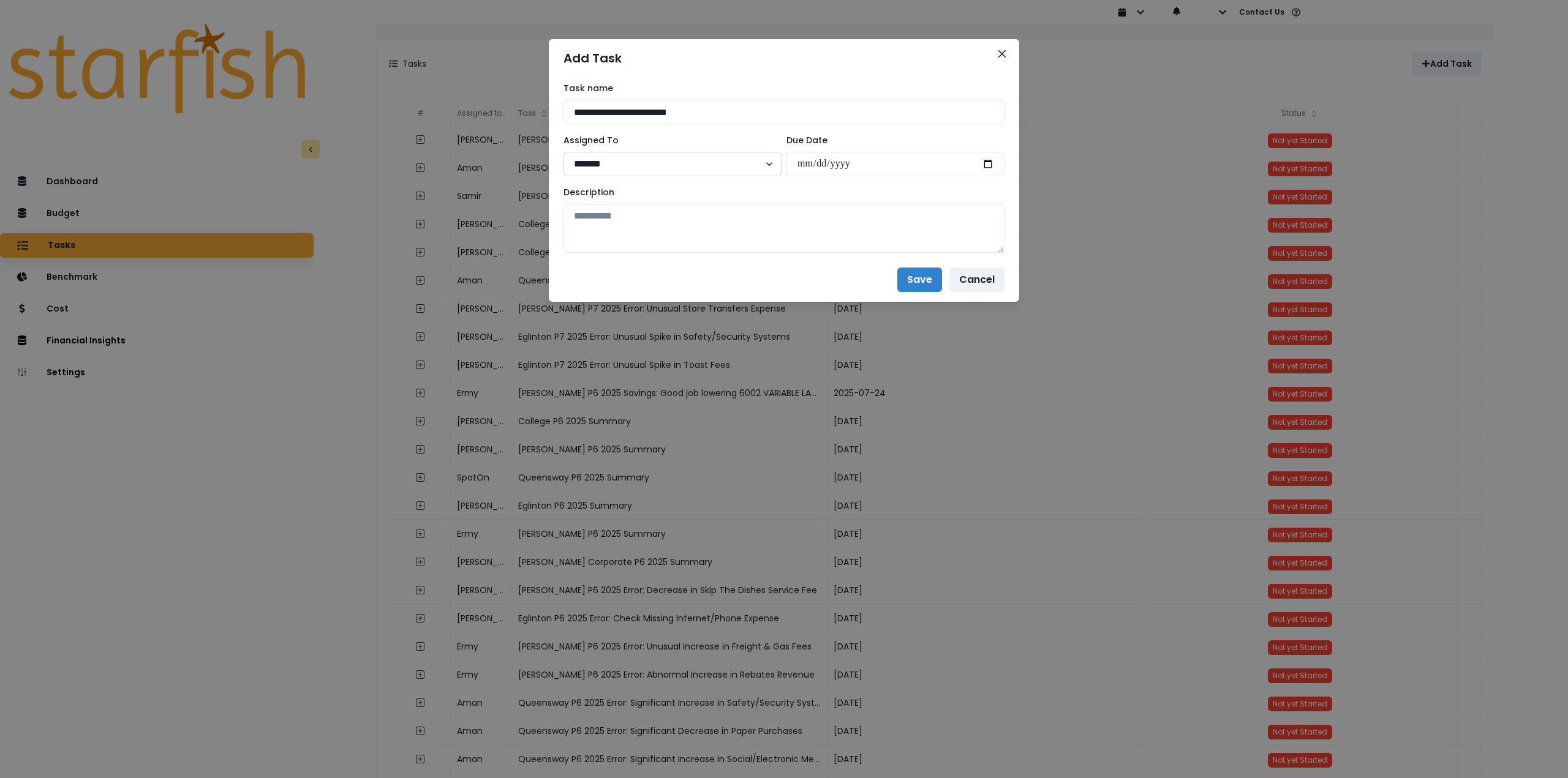
type input "**********"
click at [632, 162] on select "**********" at bounding box center [673, 164] width 218 height 24
click at [693, 163] on select "**********" at bounding box center [673, 164] width 218 height 24
select select "***"
click at [563, 152] on select "**********" at bounding box center [673, 164] width 218 height 24
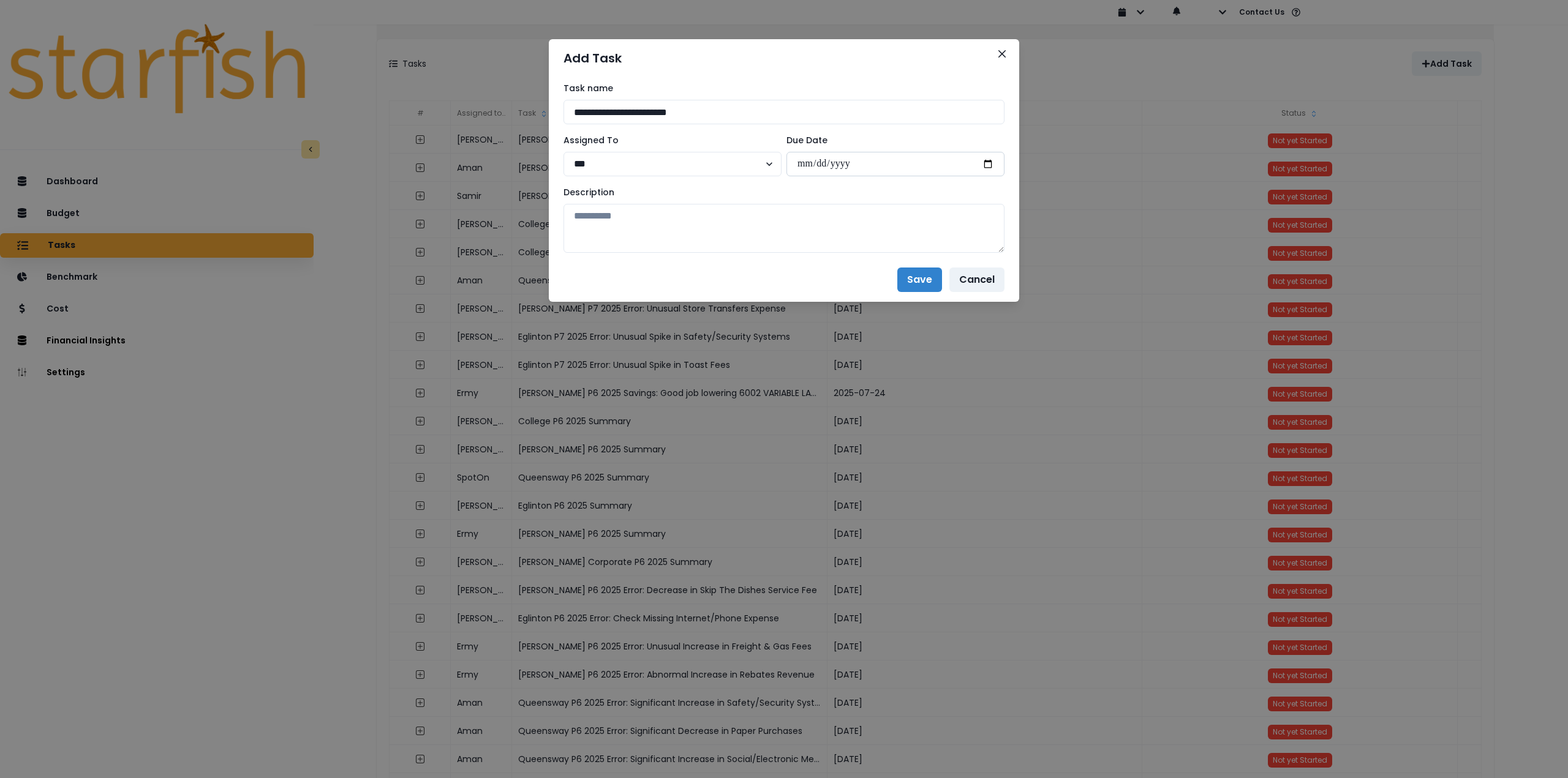
click at [994, 161] on input "date" at bounding box center [896, 164] width 218 height 24
click at [986, 162] on input "date" at bounding box center [896, 164] width 218 height 24
type input "**********"
click at [767, 235] on textarea at bounding box center [784, 228] width 441 height 49
click at [723, 219] on textarea at bounding box center [784, 228] width 441 height 49
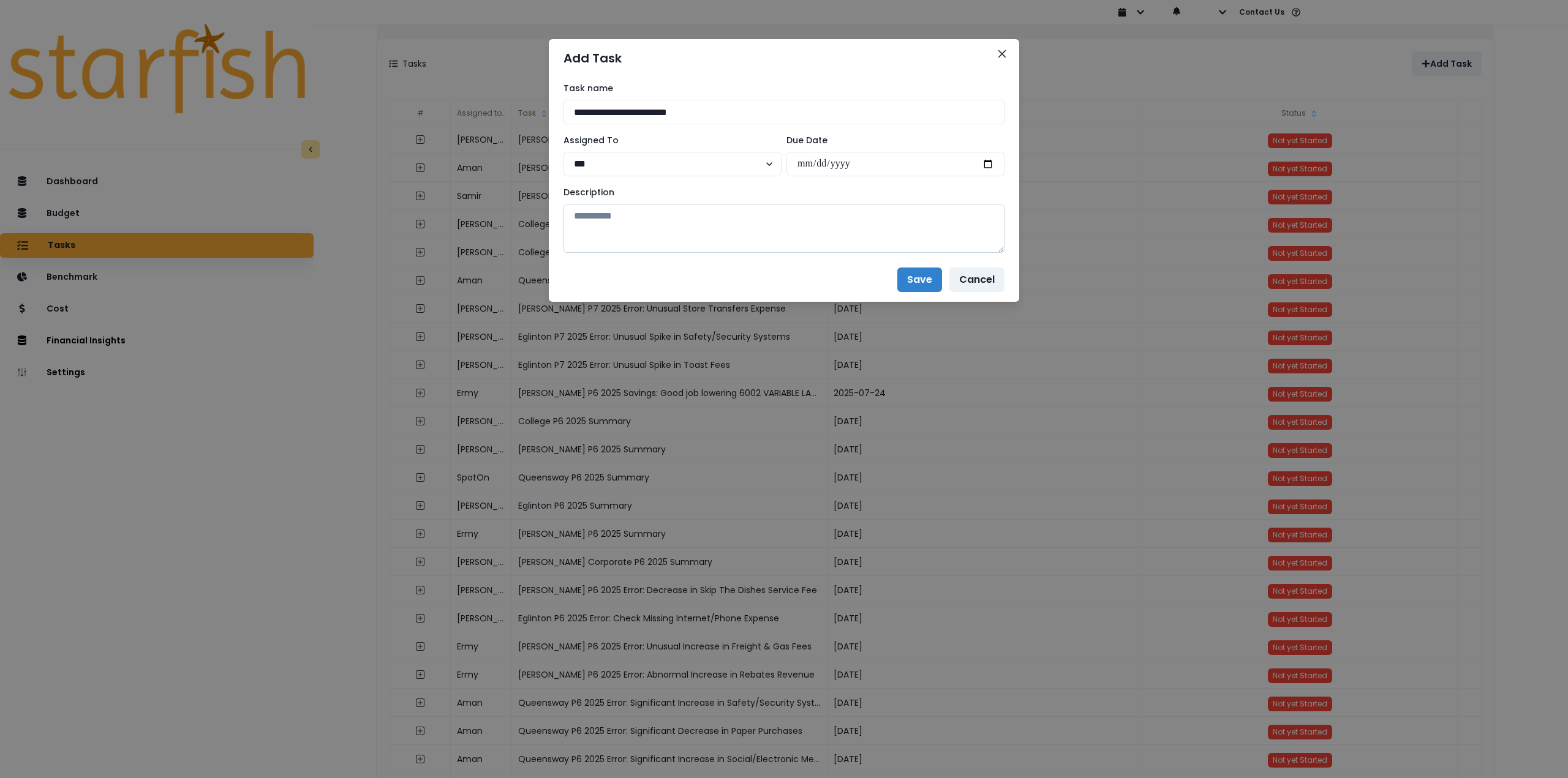
paste textarea "**********"
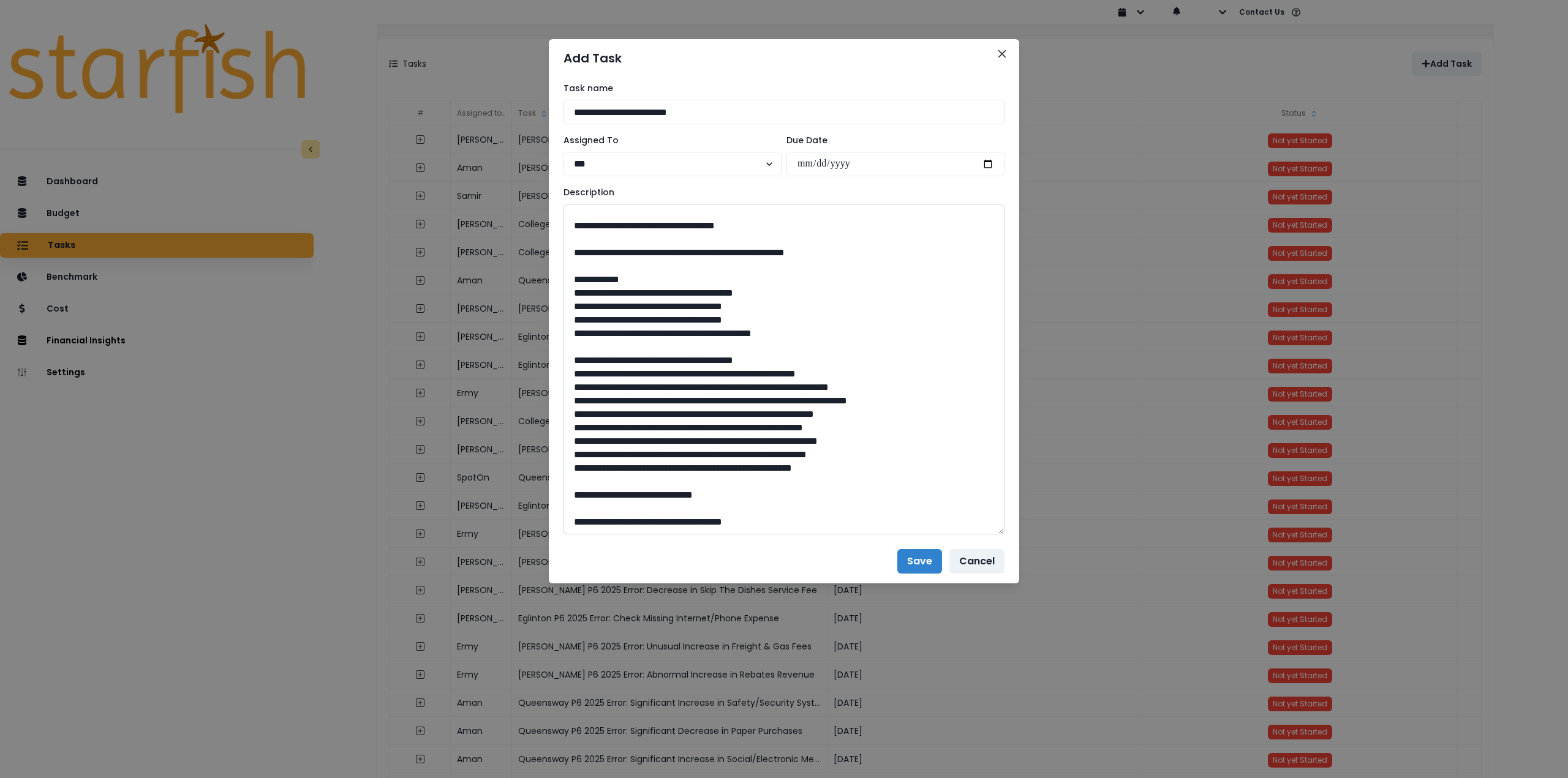
drag, startPoint x: 1002, startPoint y: 249, endPoint x: 882, endPoint y: 561, distance: 334.3
click at [982, 535] on textarea at bounding box center [784, 369] width 441 height 331
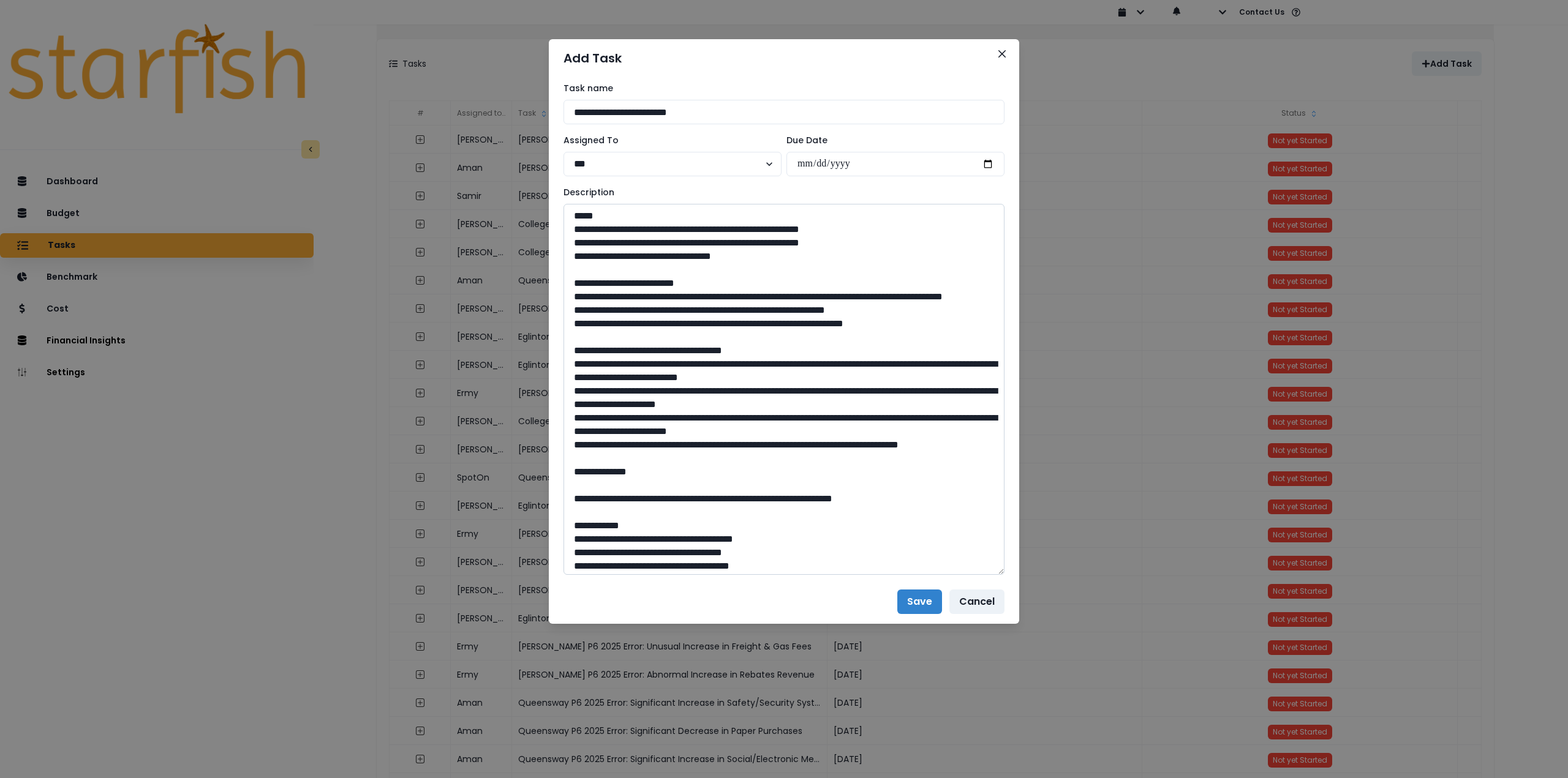
click at [748, 503] on textarea at bounding box center [784, 389] width 441 height 371
type textarea "**********"
click at [925, 602] on button "Save" at bounding box center [919, 602] width 45 height 24
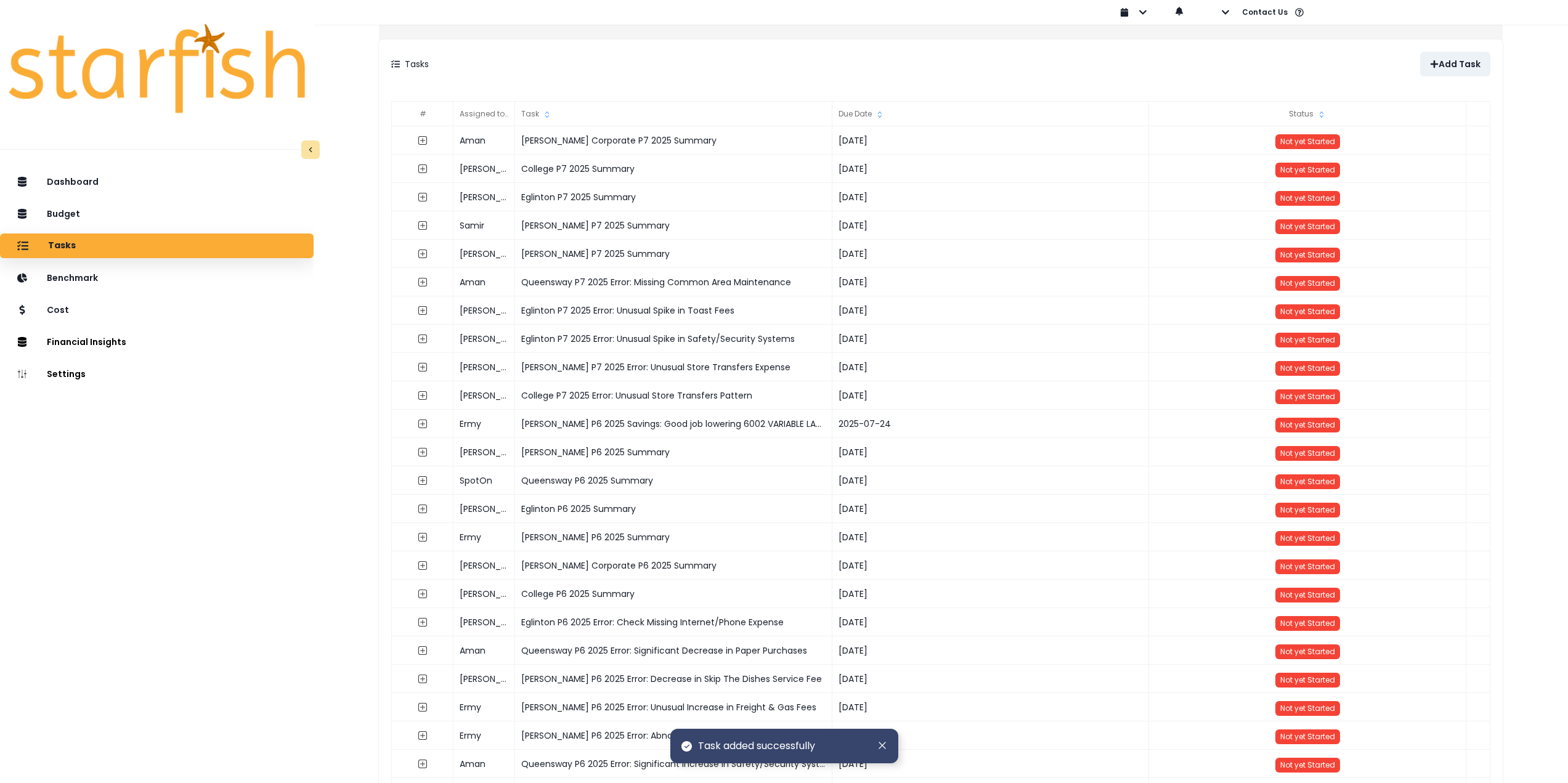
click at [143, 457] on div "Dashboard Budget Tasks Benchmark Cost Financial Insights Location Analysis Comp…" at bounding box center [157, 512] width 314 height 690
click at [334, 337] on button "Comparison Overtime" at bounding box center [374, 338] width 134 height 20
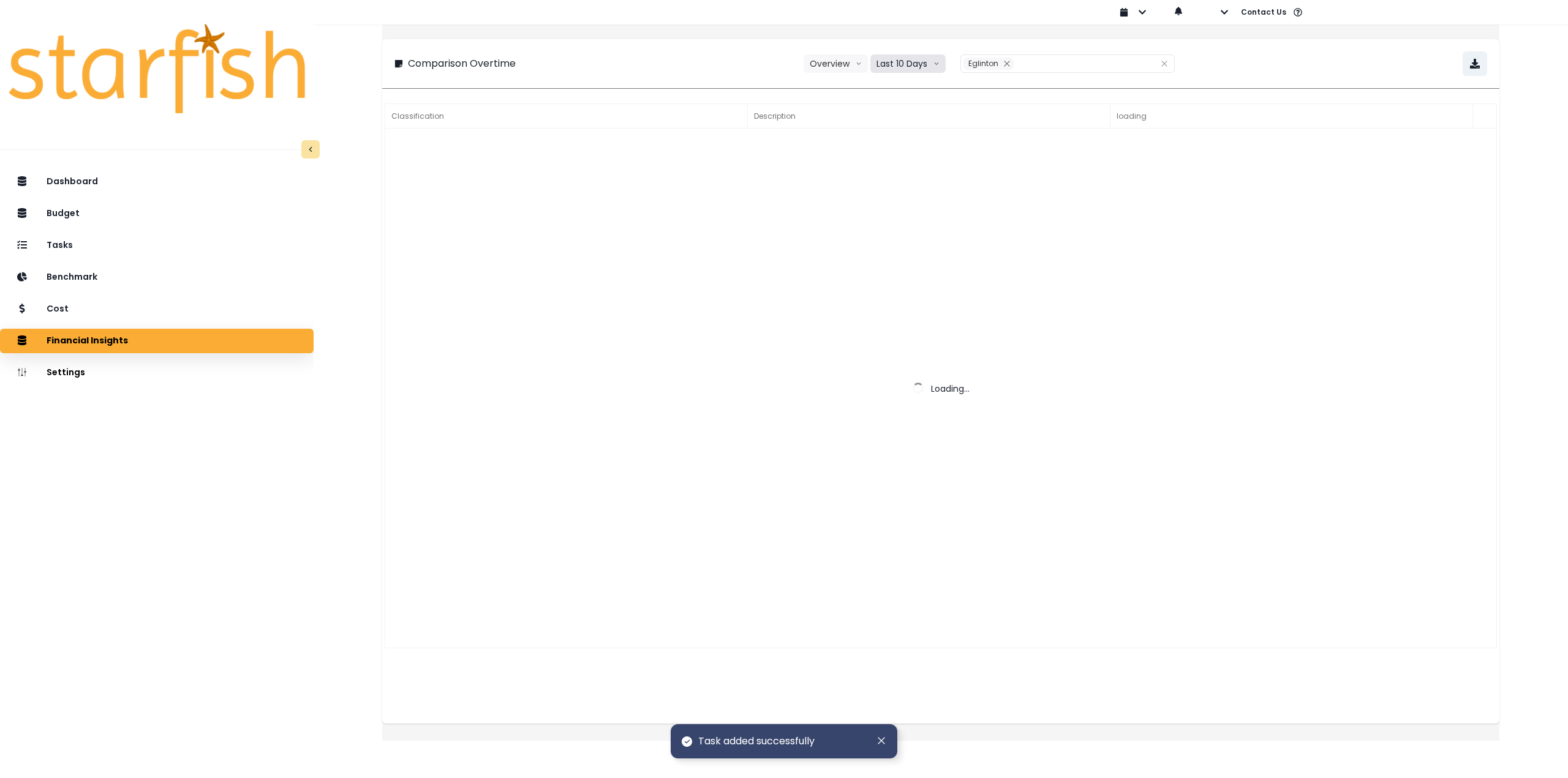
click at [903, 58] on button "Last 10 Days" at bounding box center [908, 63] width 76 height 18
click at [907, 131] on span "Last 15 Periods" at bounding box center [907, 132] width 59 height 12
click at [1011, 64] on icon "close" at bounding box center [1012, 64] width 8 height 8
click at [995, 66] on div at bounding box center [1059, 64] width 187 height 17
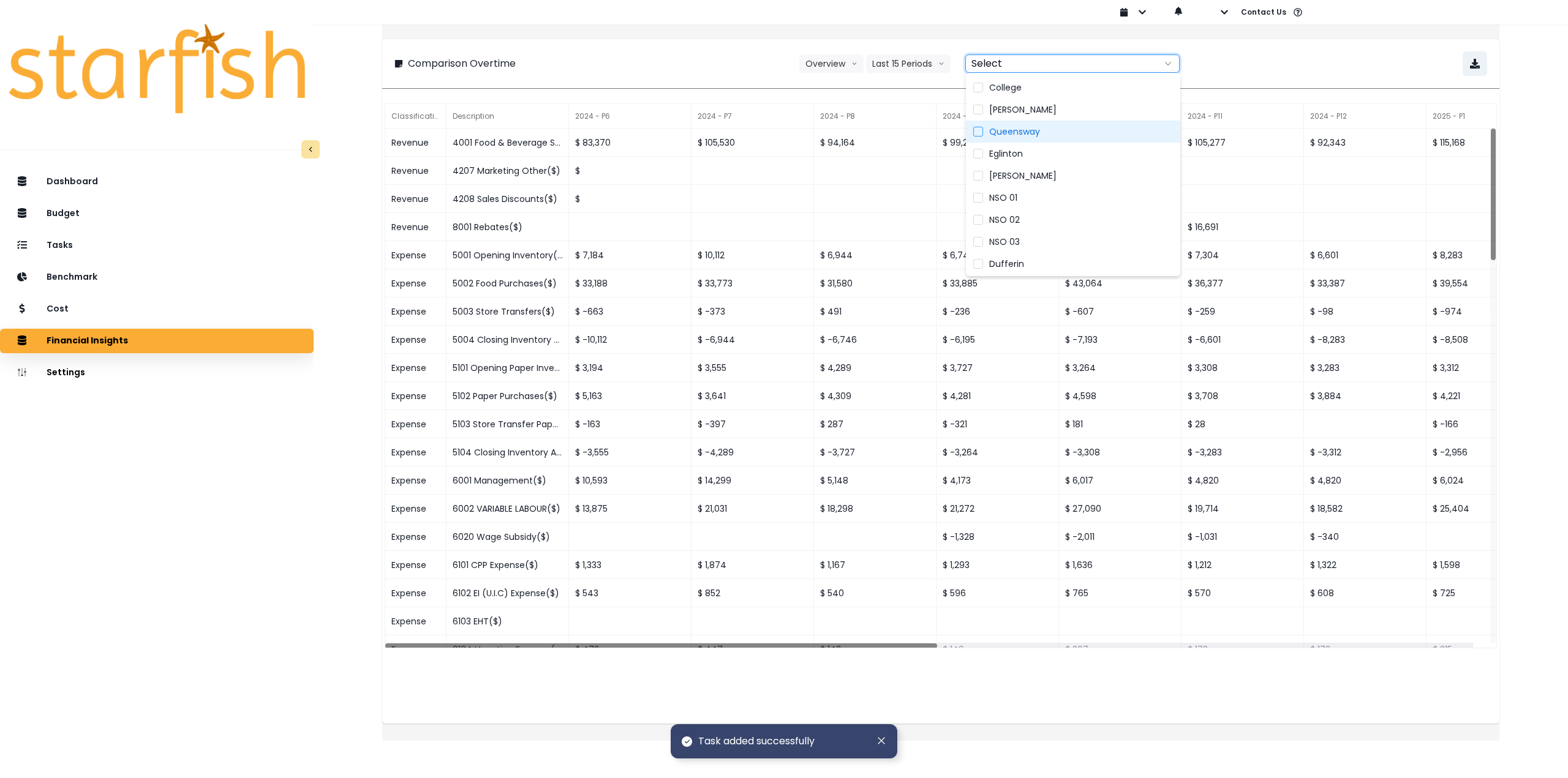
click at [1021, 133] on span "Queensway" at bounding box center [1014, 132] width 51 height 12
type input "*********"
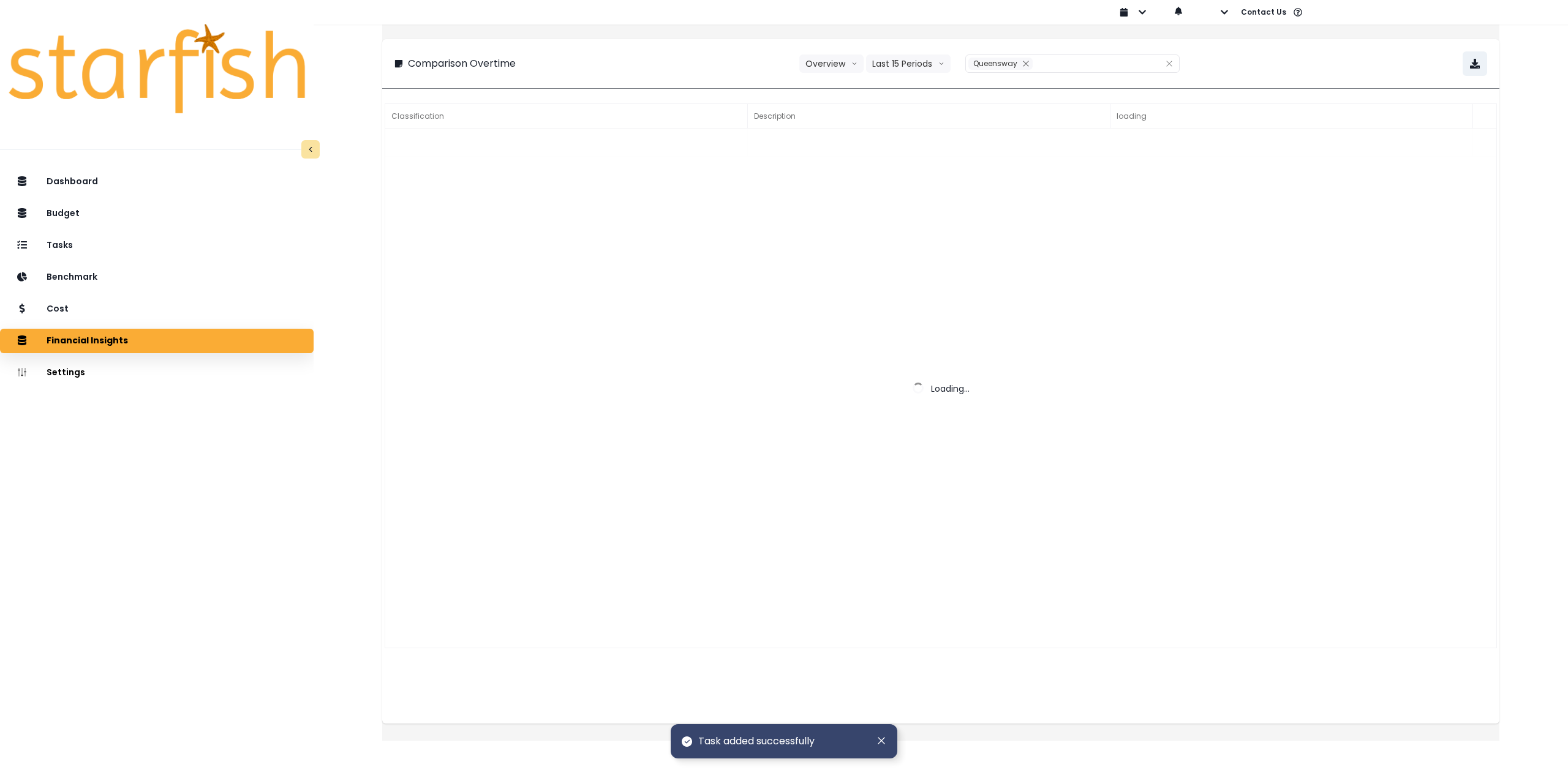
click at [1316, 61] on div "Comparison Overtime Overview Overview % of cost % of sales Last 15 Periods Last…" at bounding box center [941, 64] width 1093 height 24
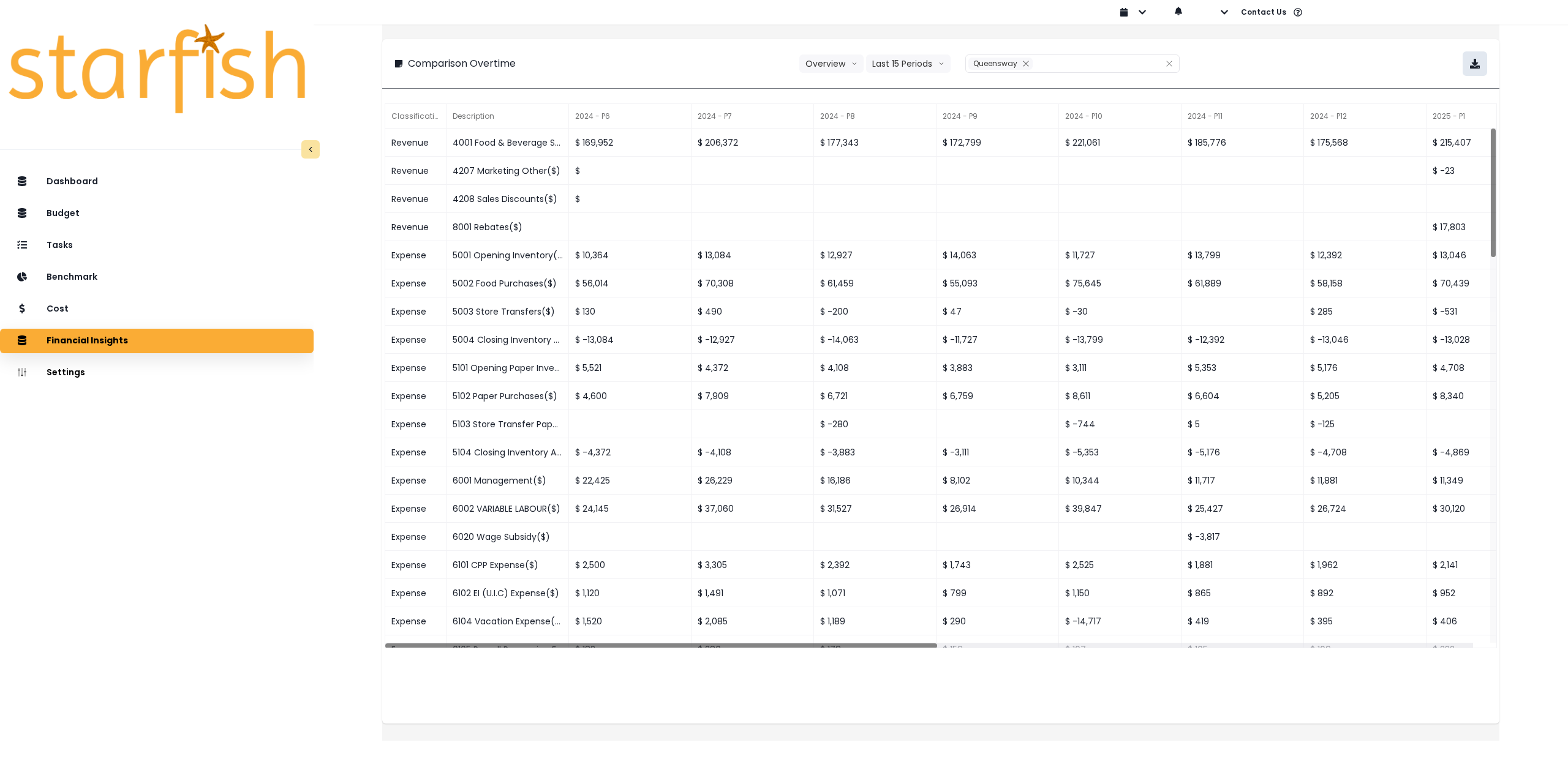
click at [1463, 71] on button "button" at bounding box center [1475, 64] width 24 height 24
click at [593, 739] on div "Comparison Overtime Overview Overview % of cost % of sales Last 15 Periods Last…" at bounding box center [940, 379] width 1117 height 724
click at [169, 308] on div "Cost" at bounding box center [157, 309] width 294 height 26
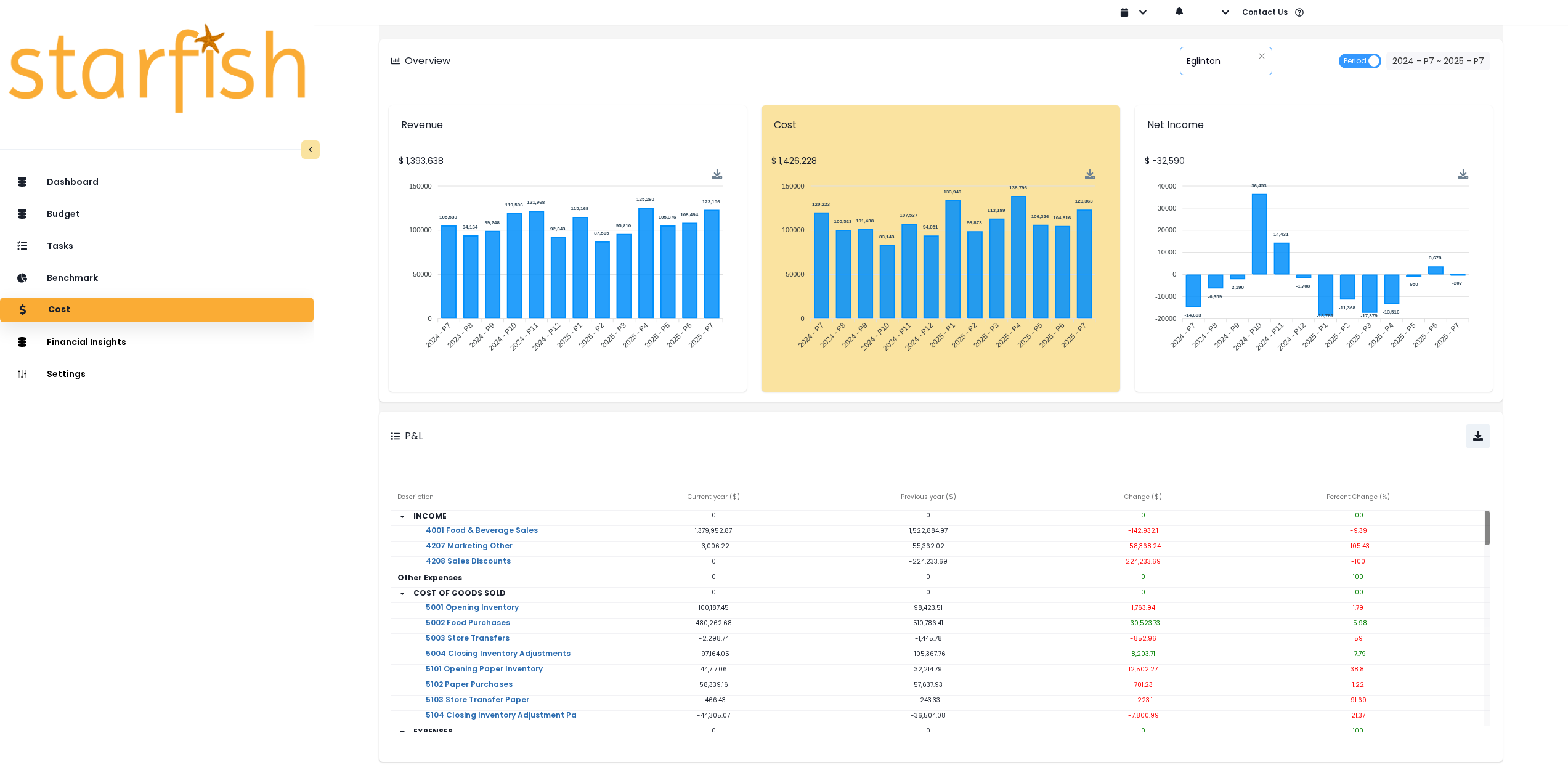
click at [1187, 57] on span "Eglinton" at bounding box center [1203, 61] width 34 height 26
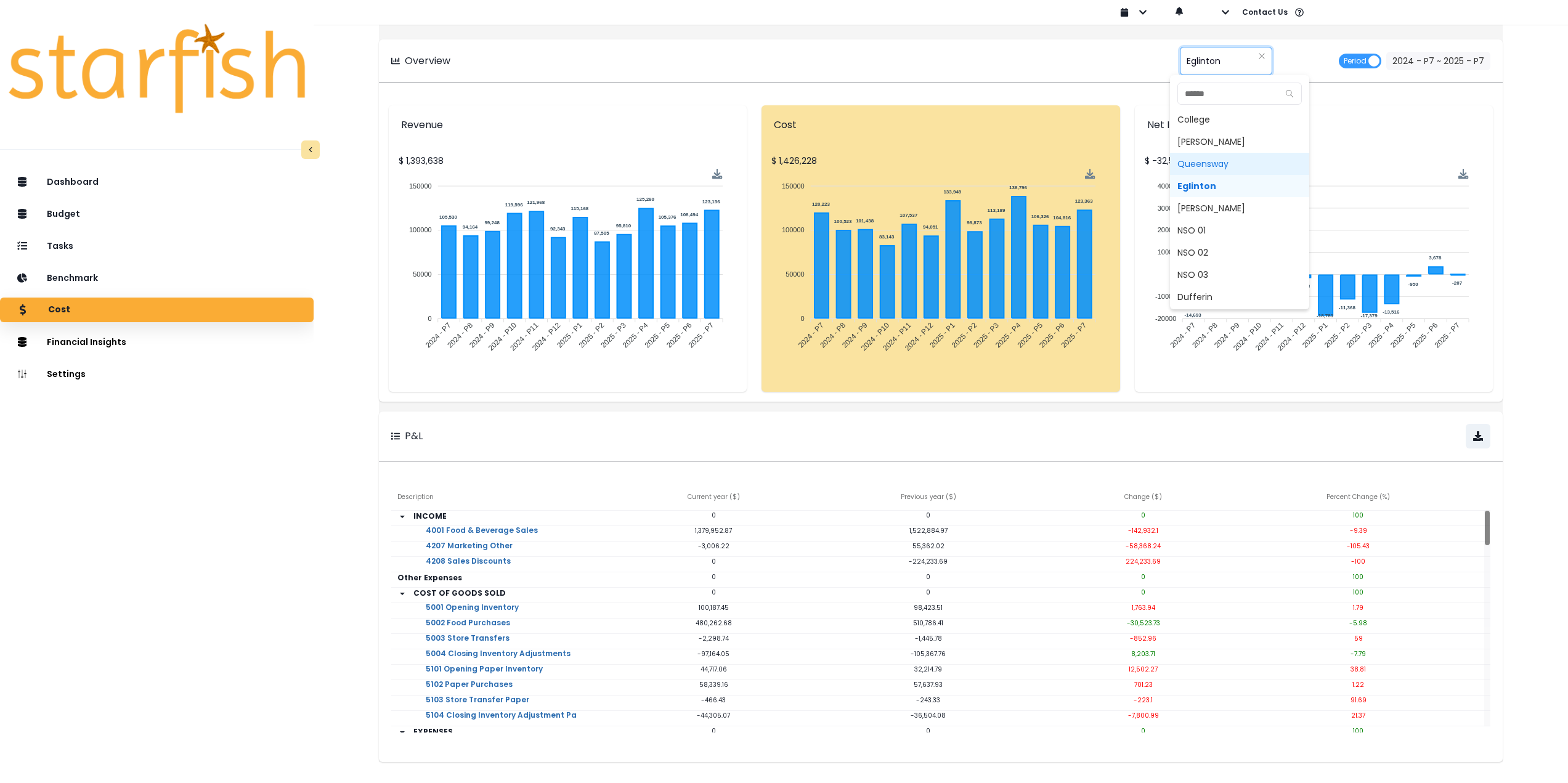
click at [1206, 166] on span "Queensway" at bounding box center [1239, 164] width 139 height 22
type input "*********"
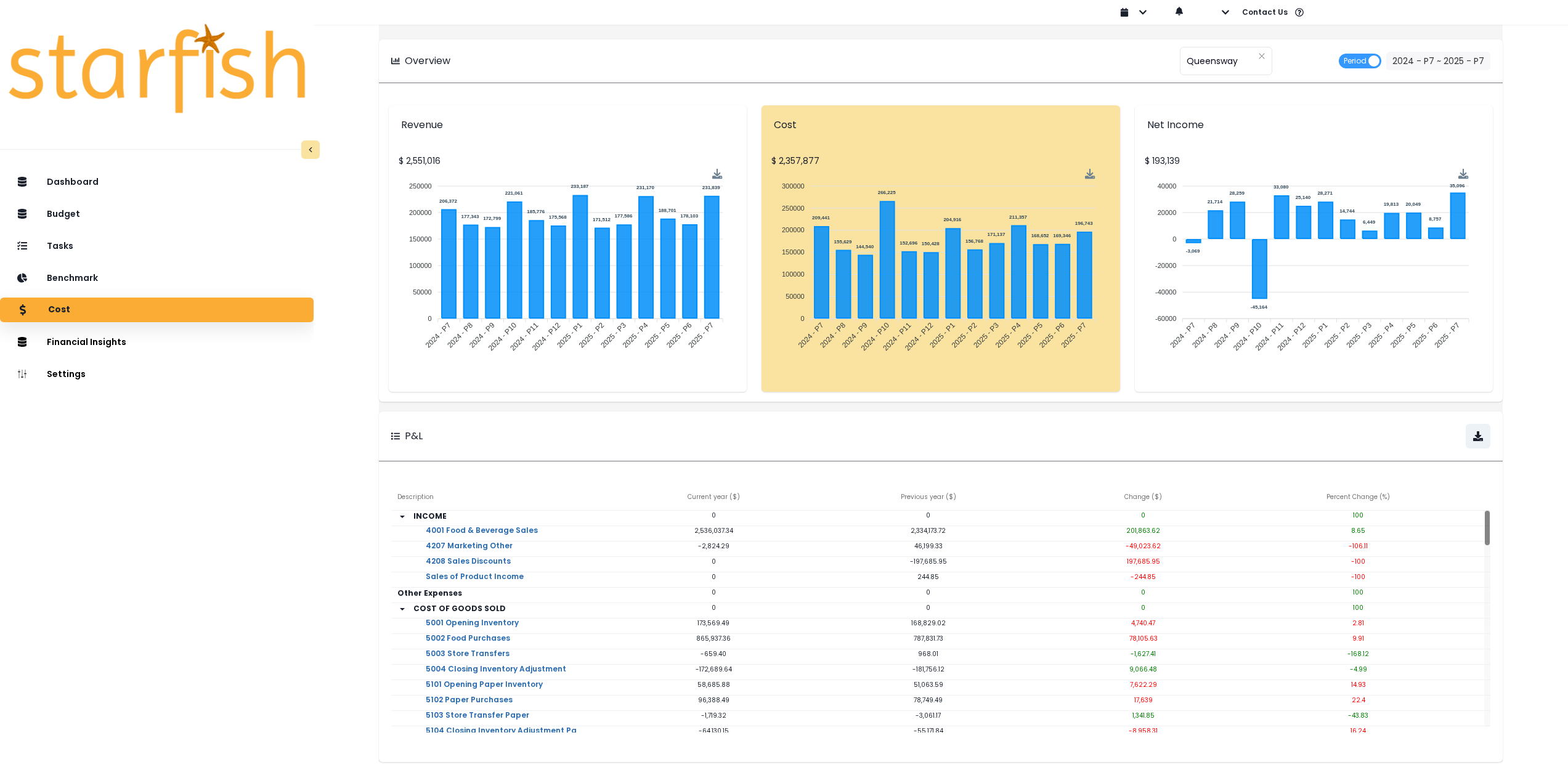
click at [232, 562] on div "Dashboard Budget Tasks Benchmark Cost Financial Insights Location Analysis Comp…" at bounding box center [157, 512] width 314 height 690
click at [125, 245] on div "Tasks" at bounding box center [157, 246] width 294 height 26
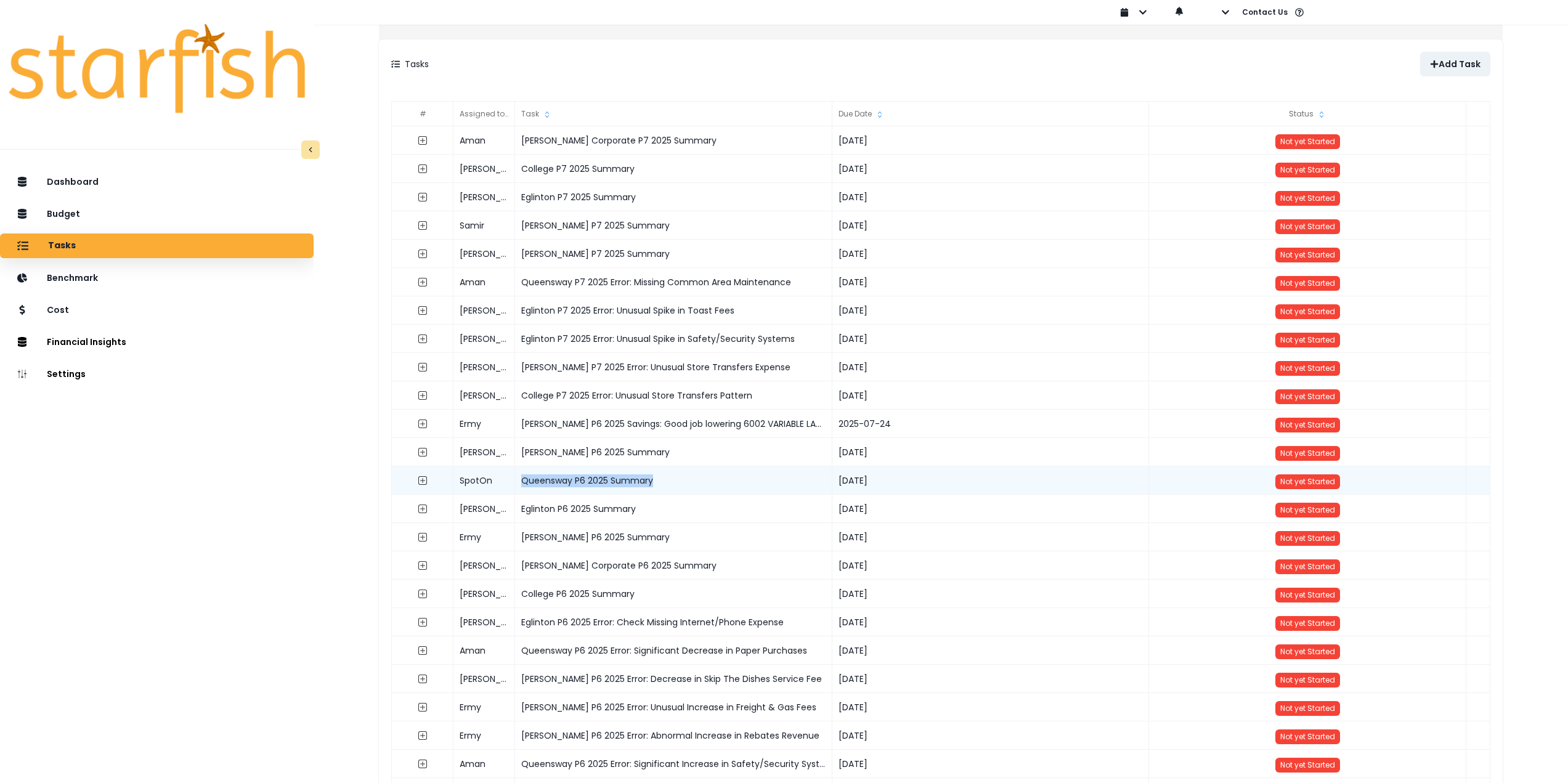
drag, startPoint x: 650, startPoint y: 479, endPoint x: 534, endPoint y: 483, distance: 116.1
click at [534, 483] on div "Queensway P6 2025 Summary" at bounding box center [673, 480] width 317 height 29
copy div "Queensway P6 2025 Summary"
click at [1448, 65] on p "Add Task" at bounding box center [1459, 64] width 42 height 10
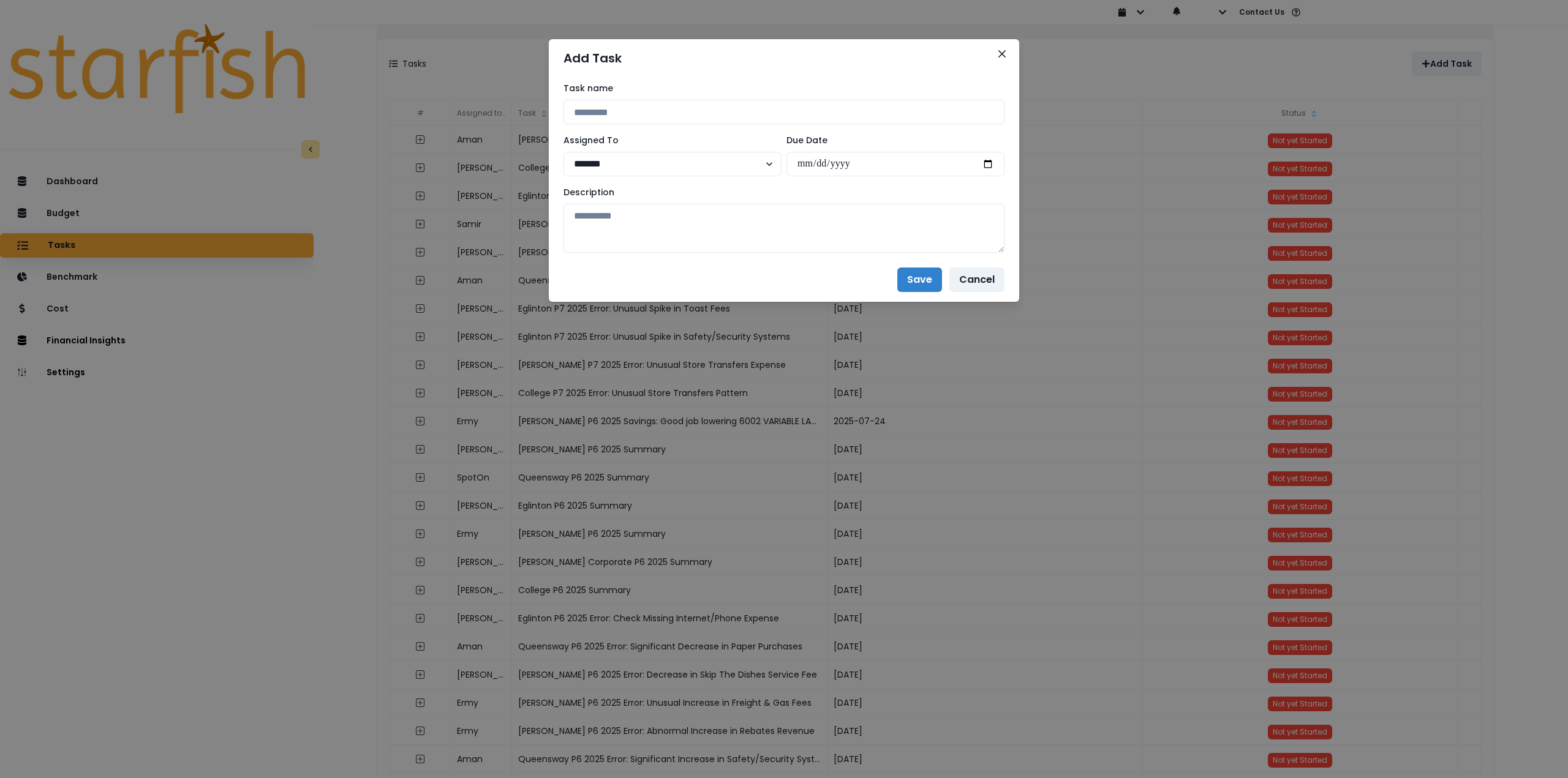
click at [711, 97] on div "Task name" at bounding box center [784, 102] width 441 height 42
click at [686, 106] on input at bounding box center [784, 112] width 441 height 24
paste input "**********"
click at [640, 113] on input "**********" at bounding box center [784, 112] width 441 height 24
type input "**********"
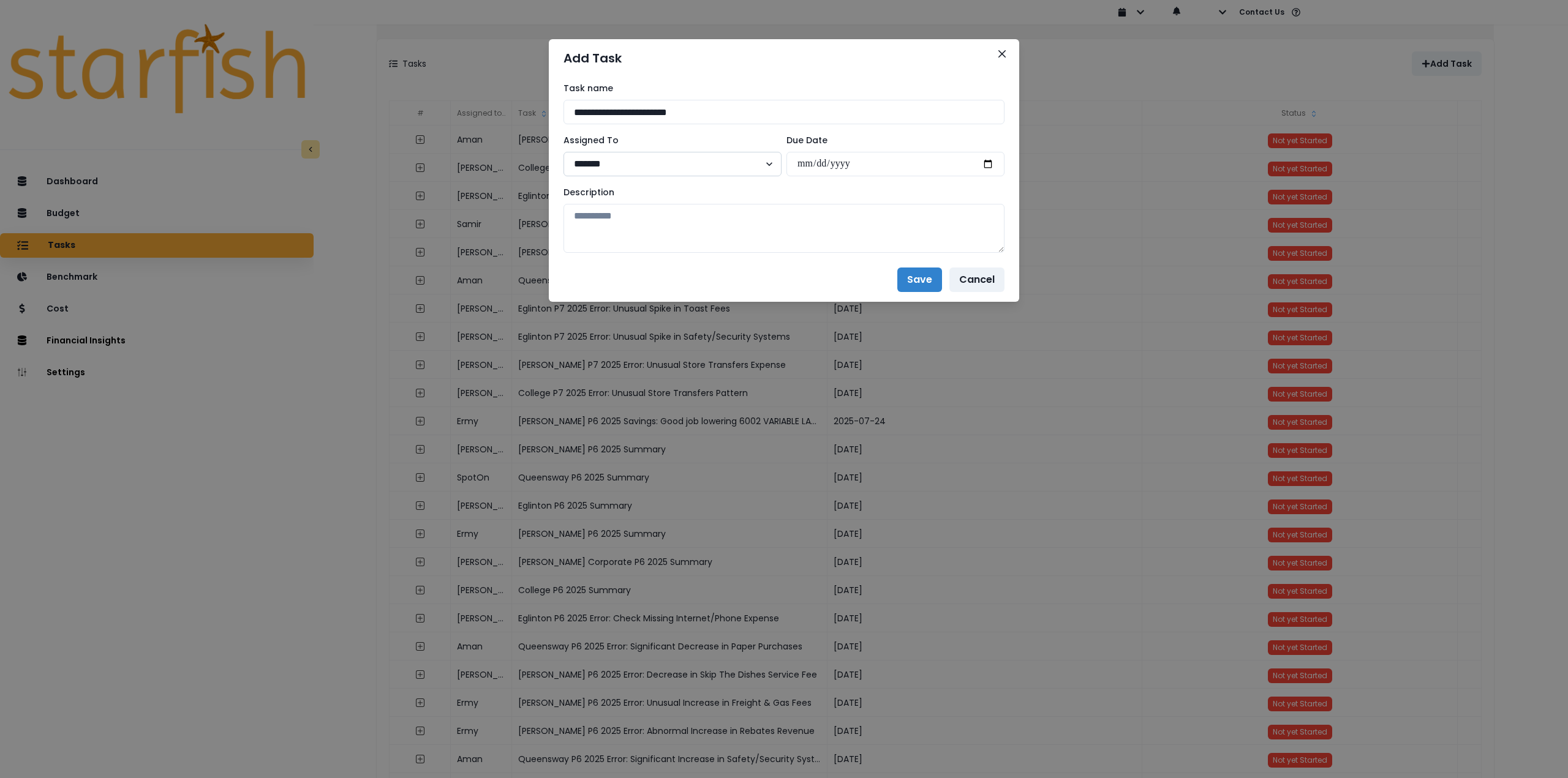
click at [618, 165] on select "**********" at bounding box center [673, 164] width 218 height 24
click at [665, 174] on select "**********" at bounding box center [673, 164] width 218 height 24
select select "***"
click at [563, 152] on select "**********" at bounding box center [673, 164] width 218 height 24
click at [990, 168] on input "date" at bounding box center [896, 164] width 218 height 24
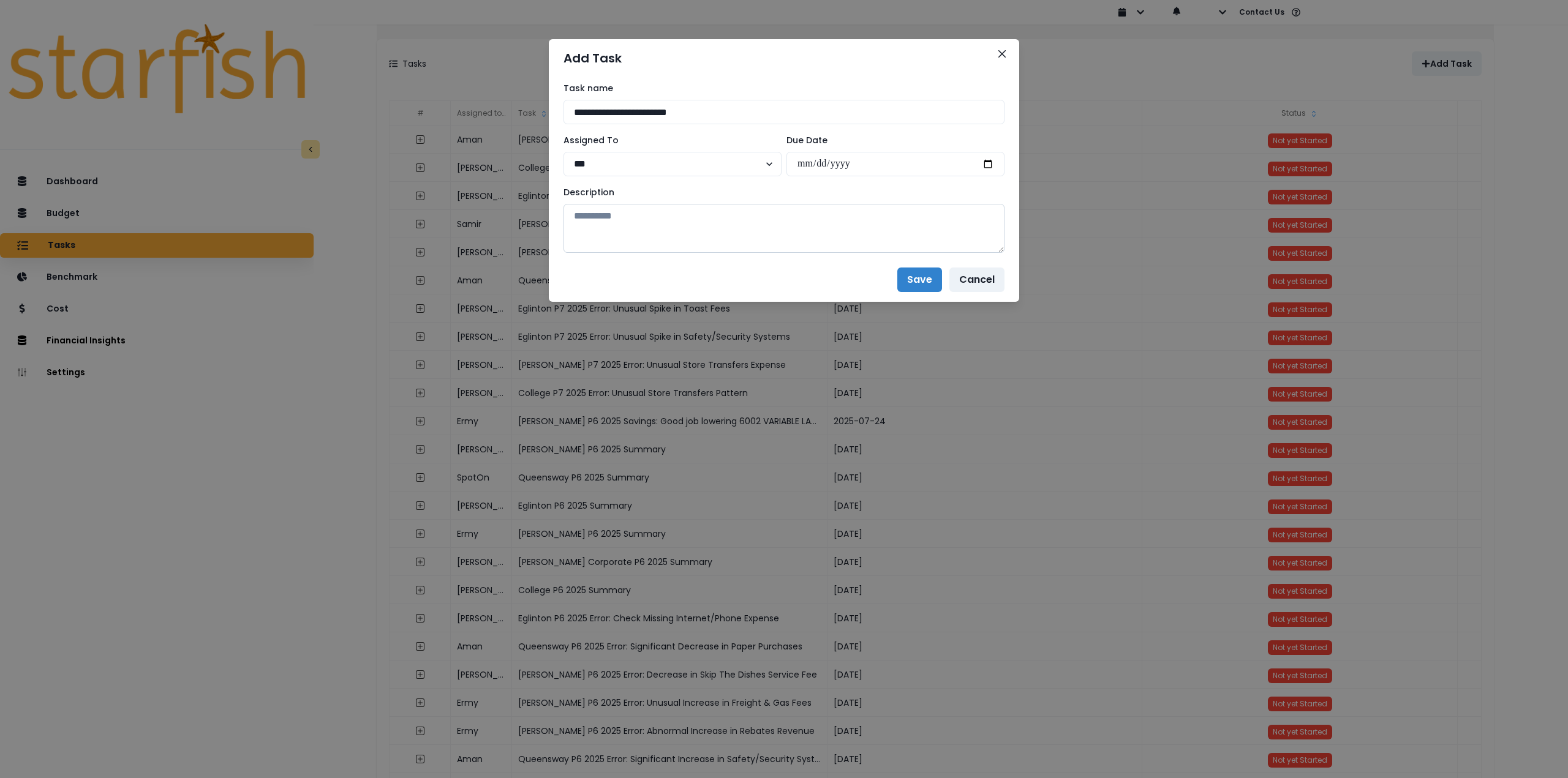
type input "**********"
click at [714, 239] on textarea at bounding box center [784, 228] width 441 height 49
click at [644, 214] on textarea at bounding box center [784, 228] width 441 height 49
paste textarea "**********"
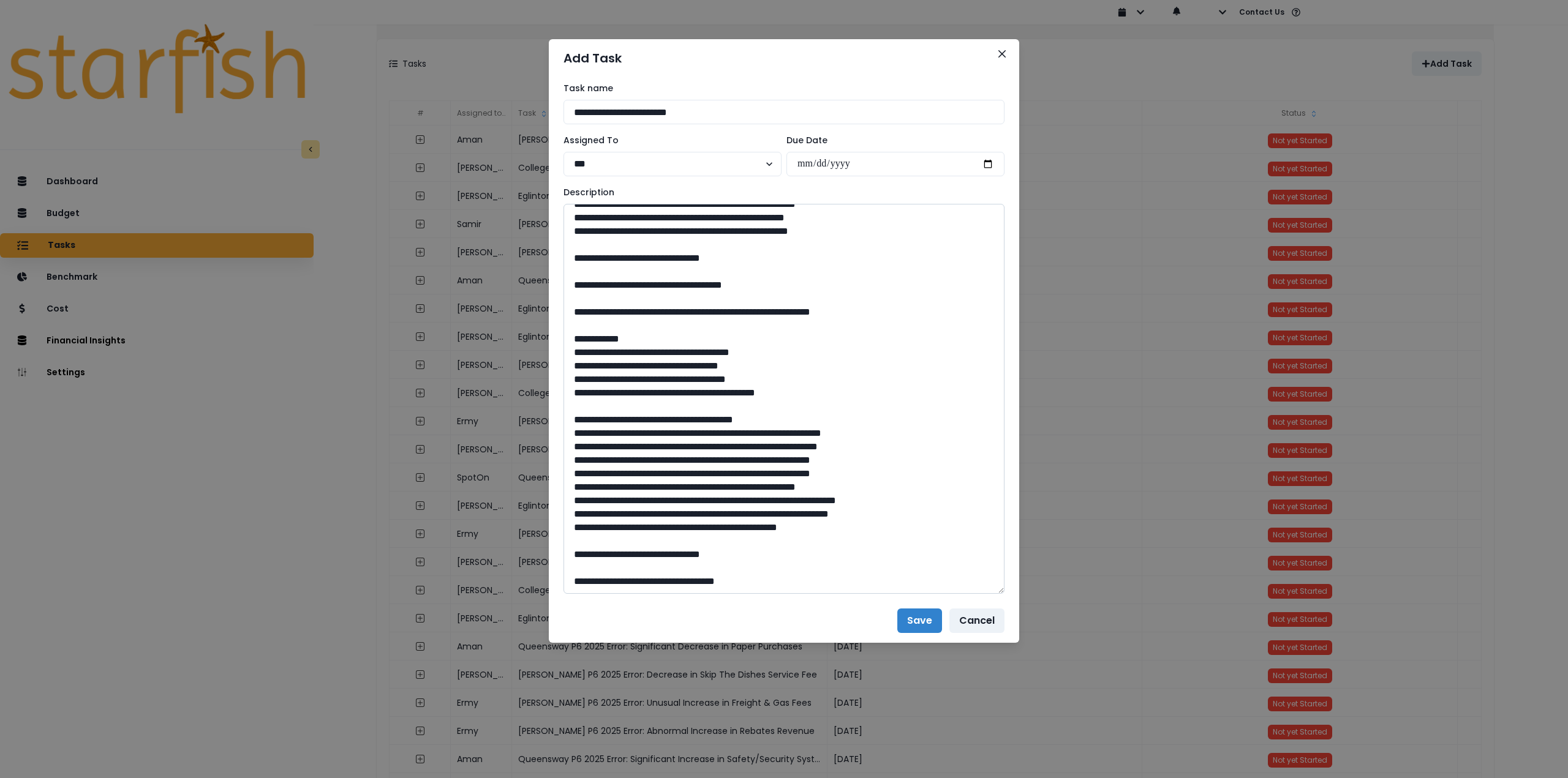
drag, startPoint x: 999, startPoint y: 248, endPoint x: 966, endPoint y: 593, distance: 346.6
click at [968, 593] on textarea at bounding box center [784, 399] width 441 height 390
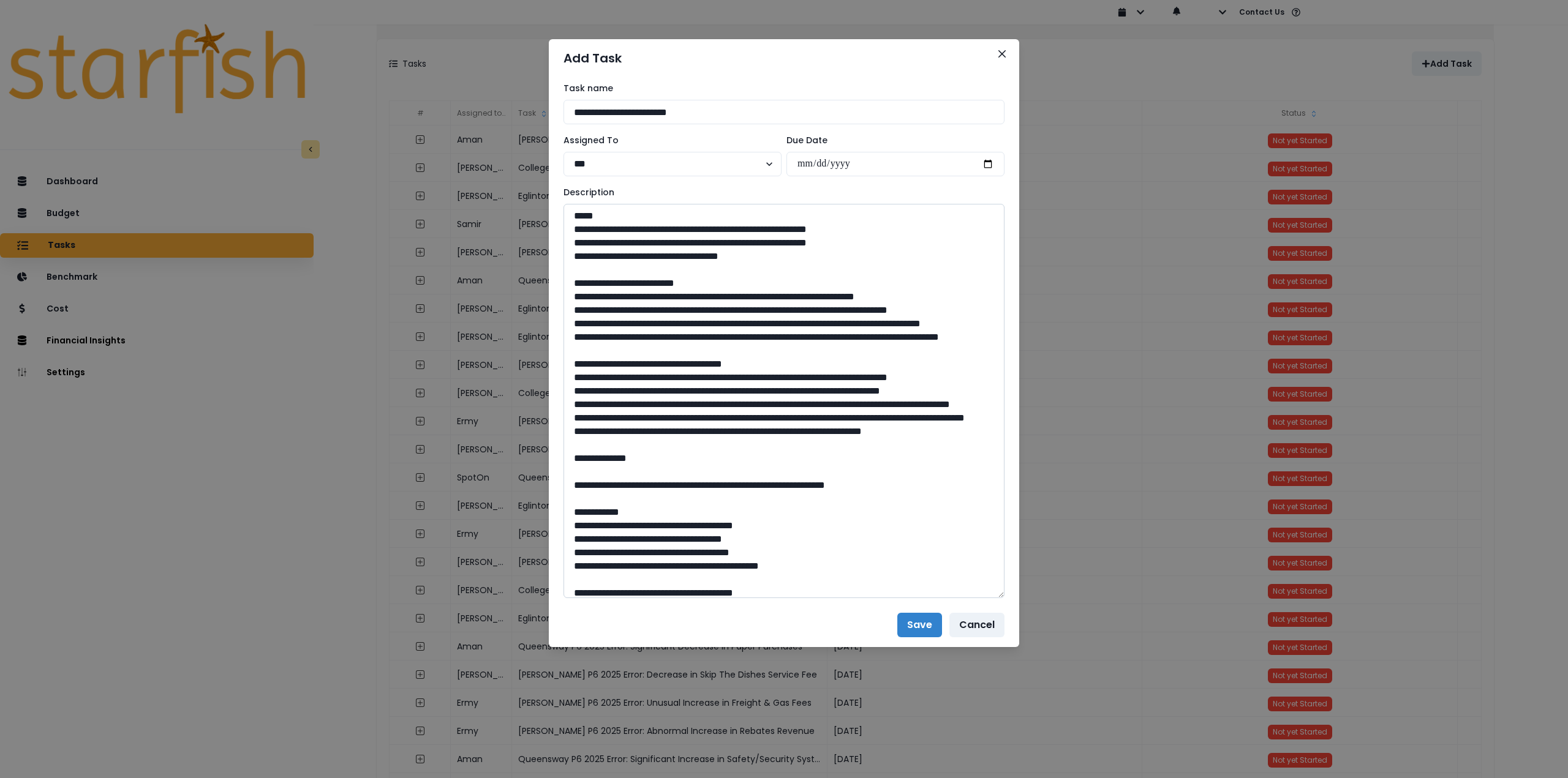
click at [747, 392] on textarea at bounding box center [784, 401] width 441 height 395
click at [711, 398] on textarea at bounding box center [784, 401] width 441 height 395
type textarea "**********"
click at [918, 625] on button "Save" at bounding box center [919, 625] width 45 height 24
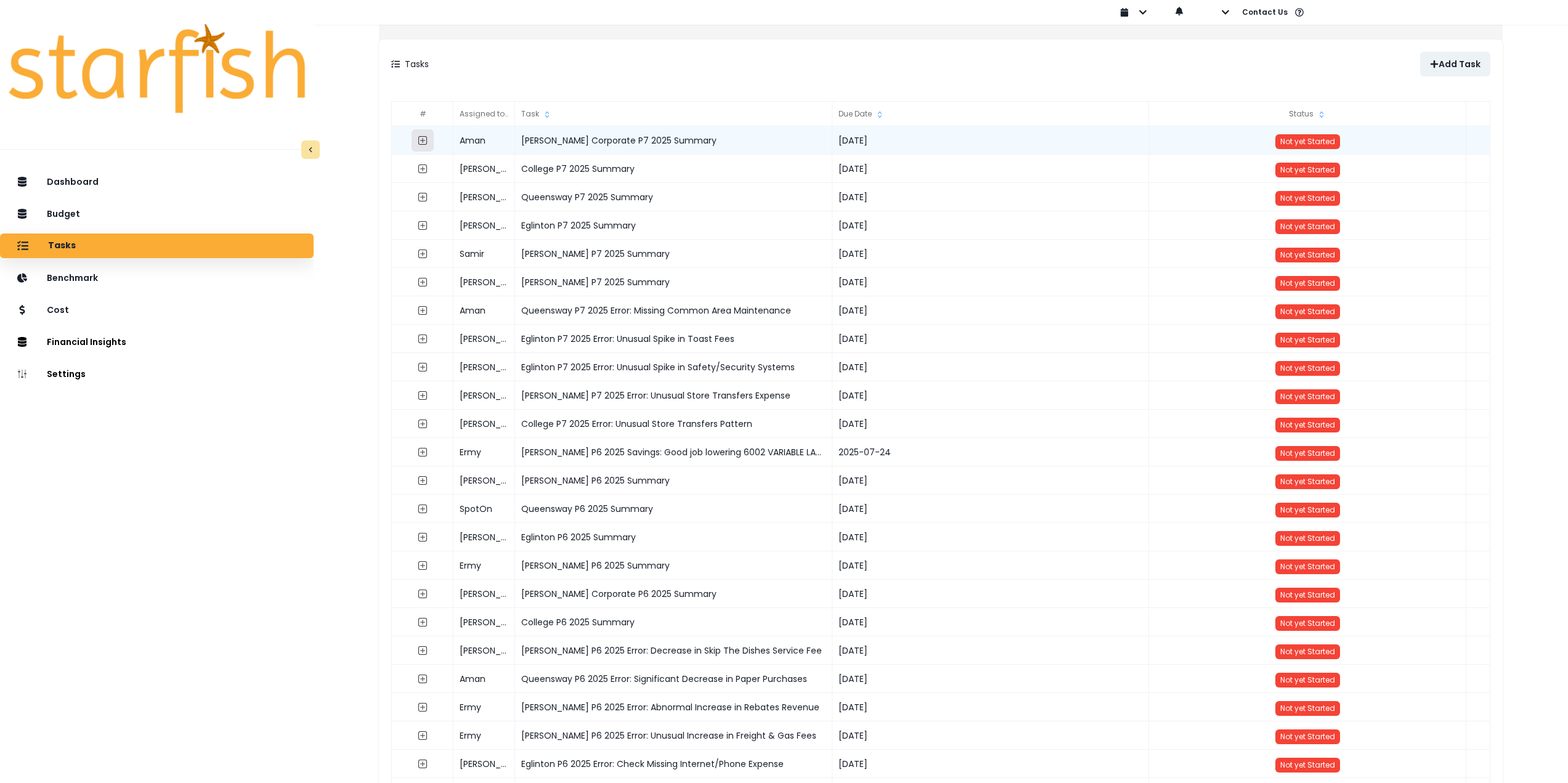
click at [427, 139] on button "button" at bounding box center [423, 141] width 22 height 22
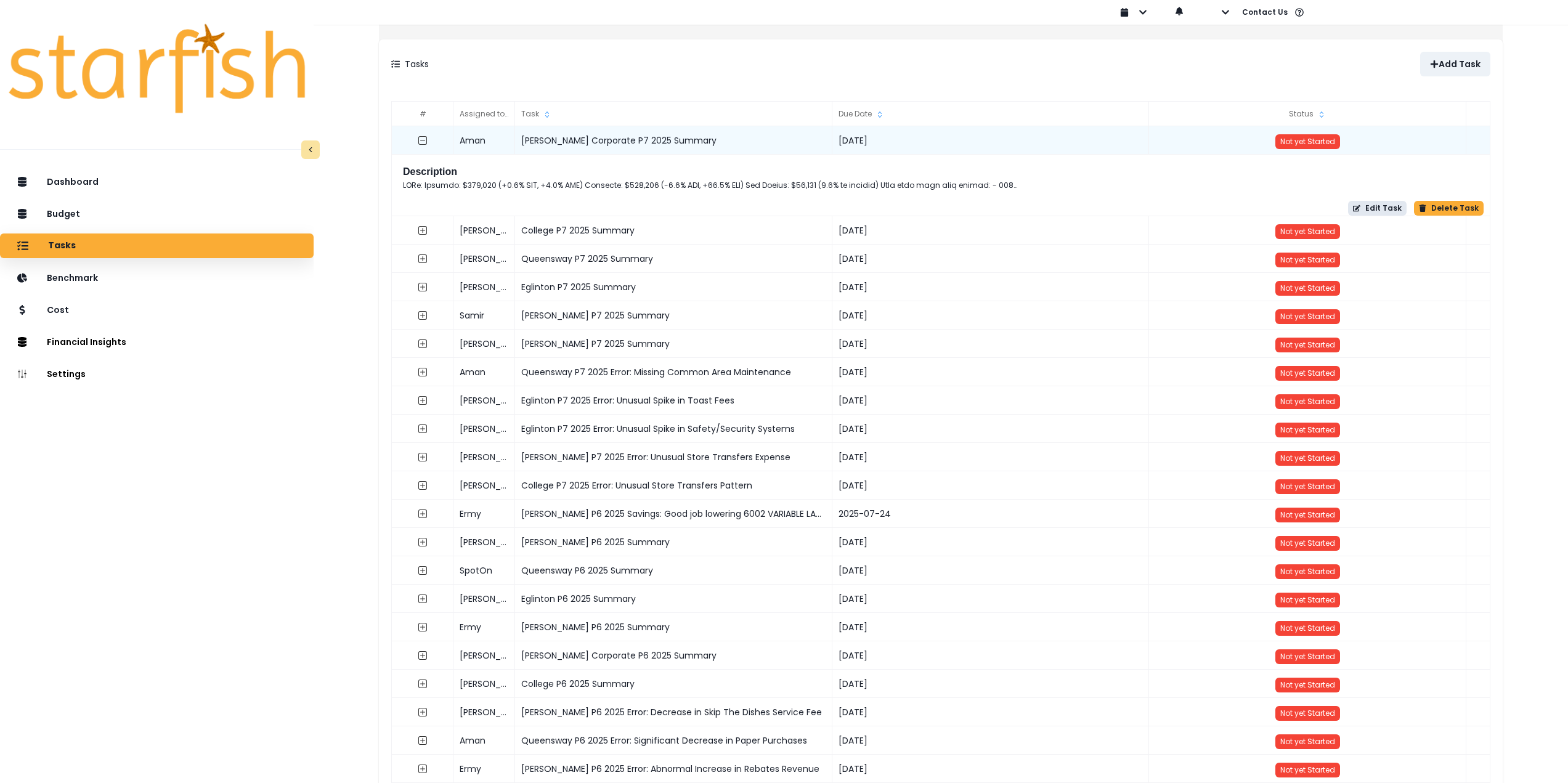
click at [1361, 210] on button "Edit Task" at bounding box center [1377, 208] width 59 height 15
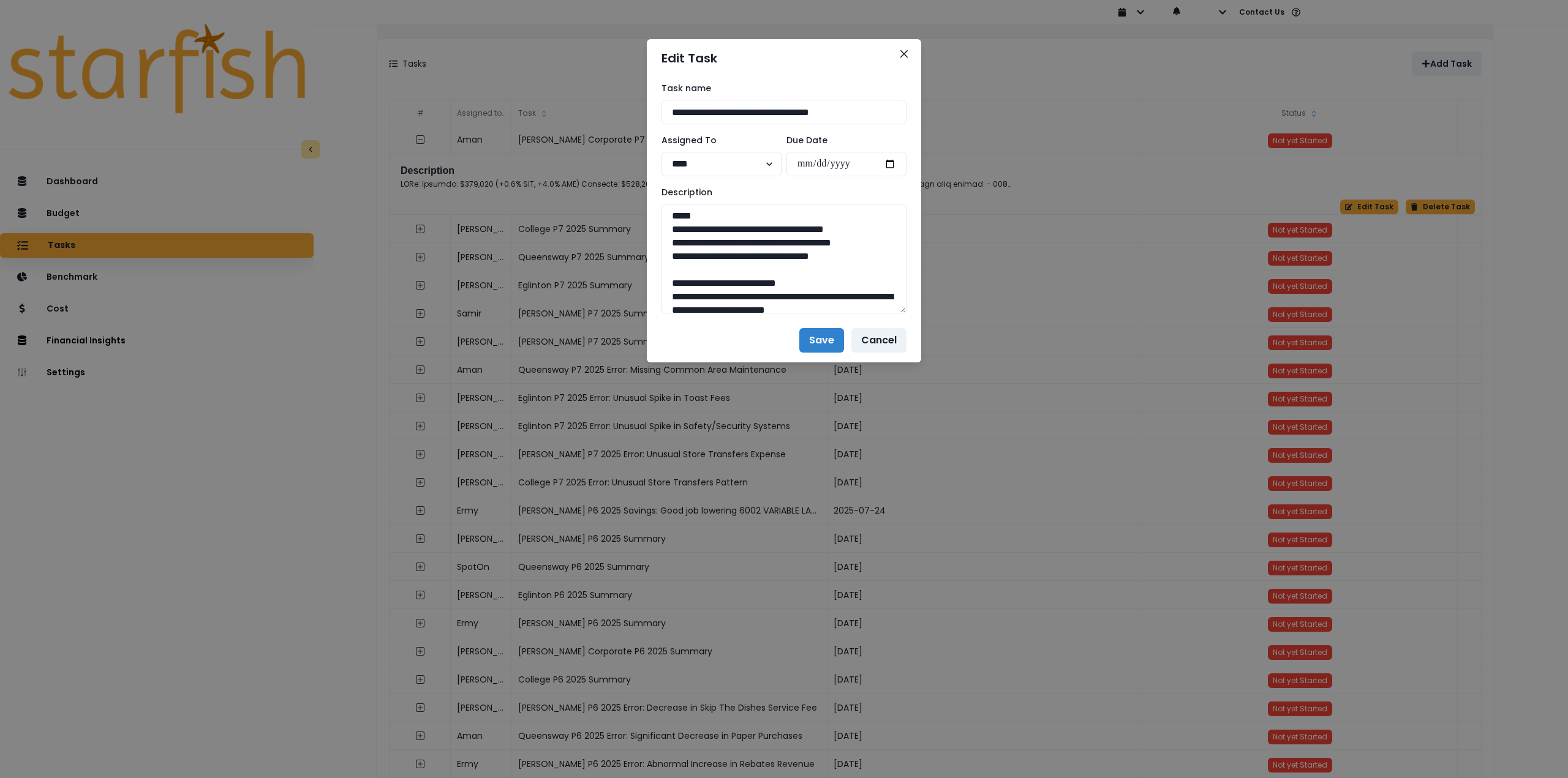
drag, startPoint x: 901, startPoint y: 248, endPoint x: 913, endPoint y: 609, distance: 361.2
click at [913, 318] on div "**********" at bounding box center [784, 198] width 274 height 242
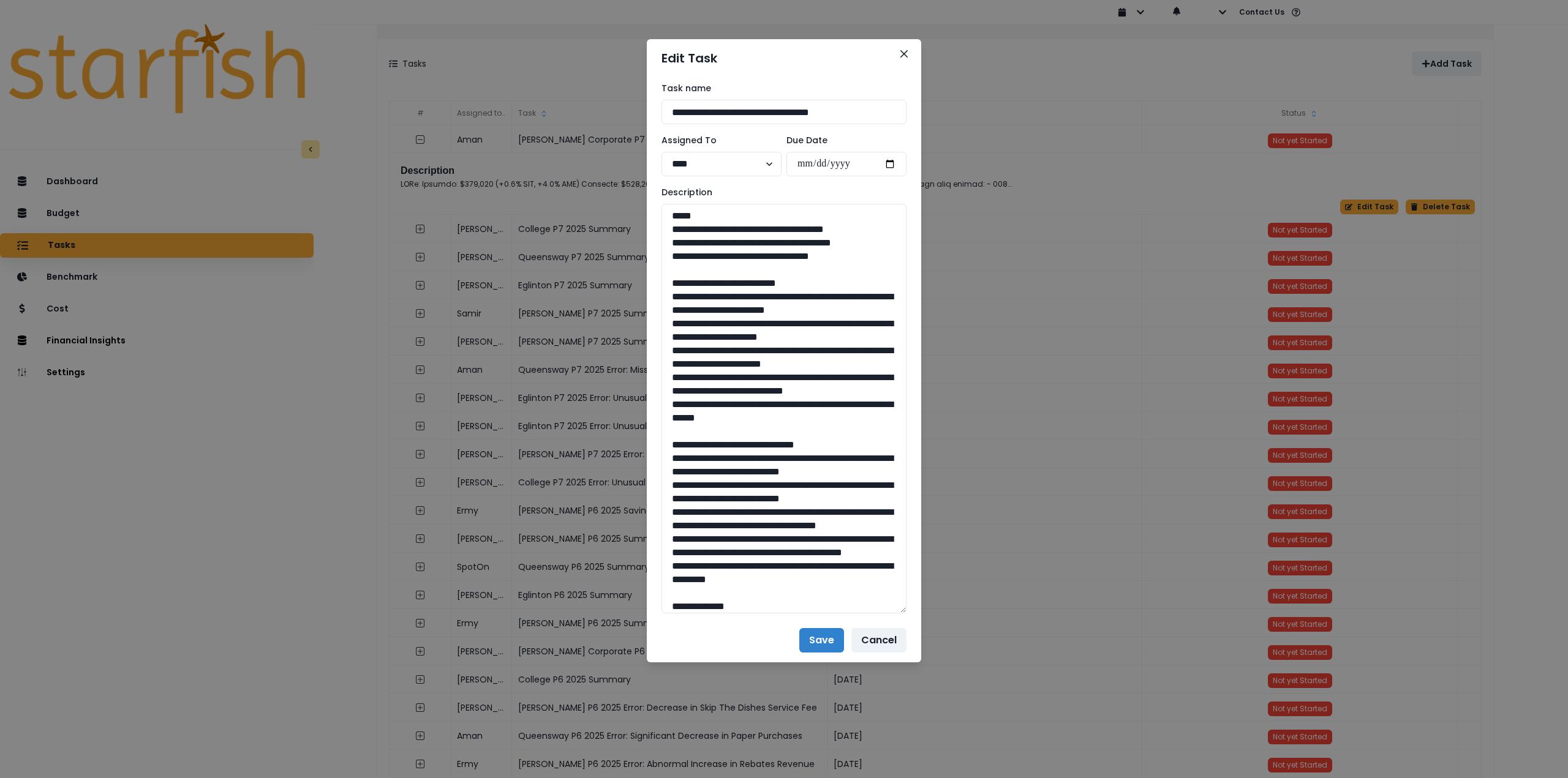
drag, startPoint x: 870, startPoint y: 269, endPoint x: 643, endPoint y: 228, distance: 230.7
drag, startPoint x: 852, startPoint y: 492, endPoint x: 656, endPoint y: 314, distance: 264.8
click at [656, 314] on div "**********" at bounding box center [784, 348] width 274 height 542
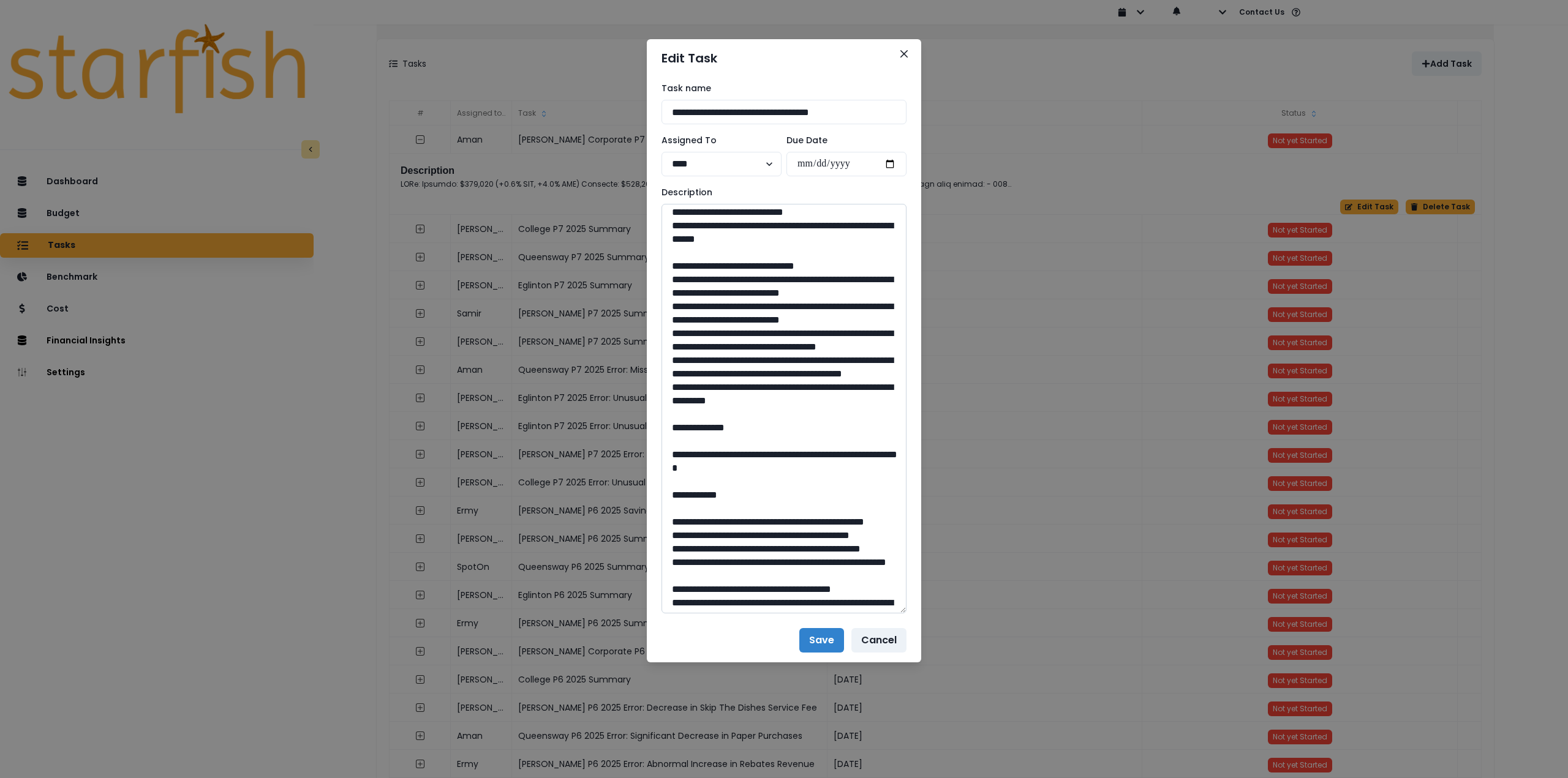
scroll to position [184, 0]
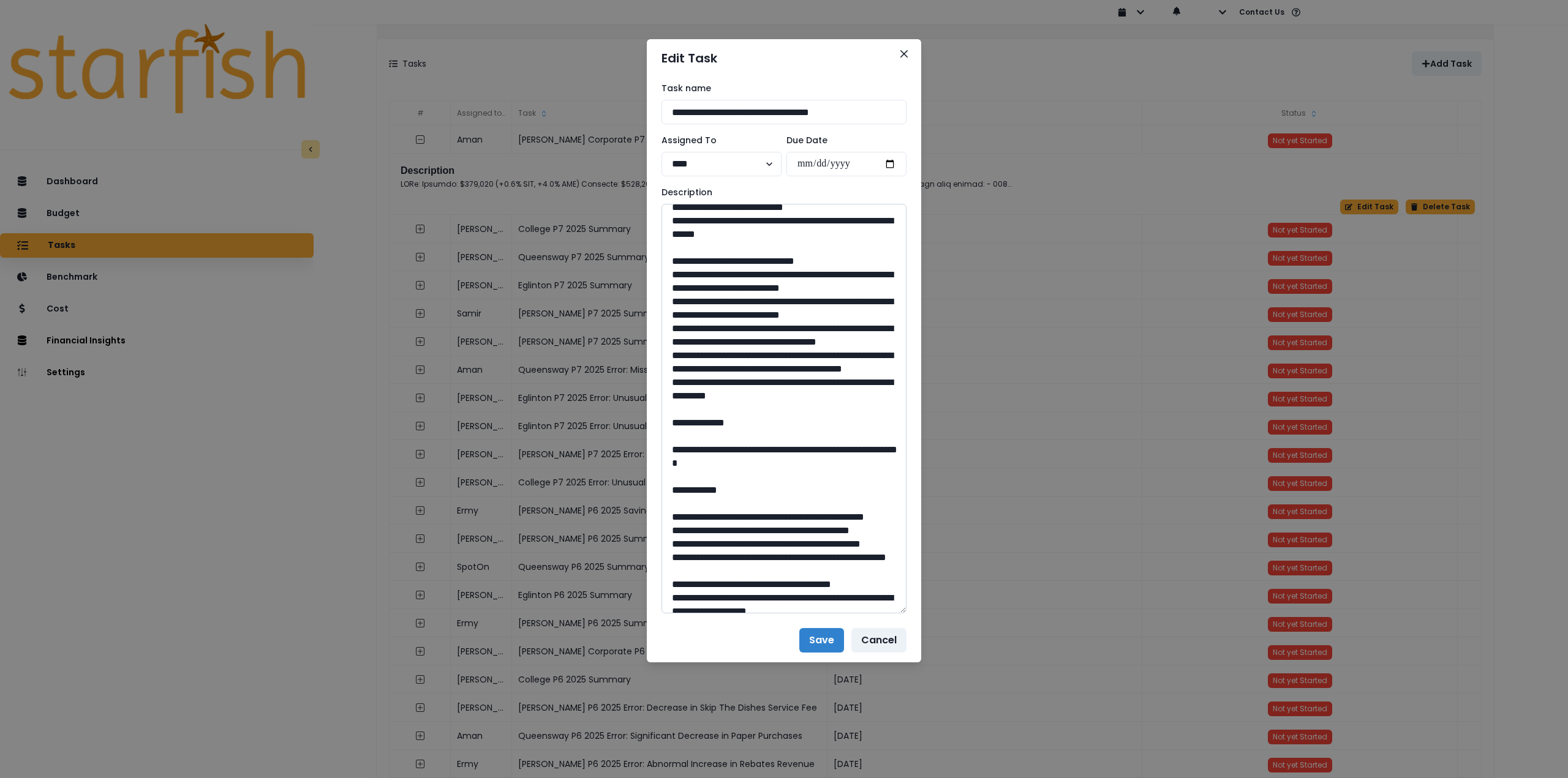
drag, startPoint x: 671, startPoint y: 339, endPoint x: 864, endPoint y: 515, distance: 261.2
click at [864, 515] on textarea at bounding box center [784, 408] width 245 height 410
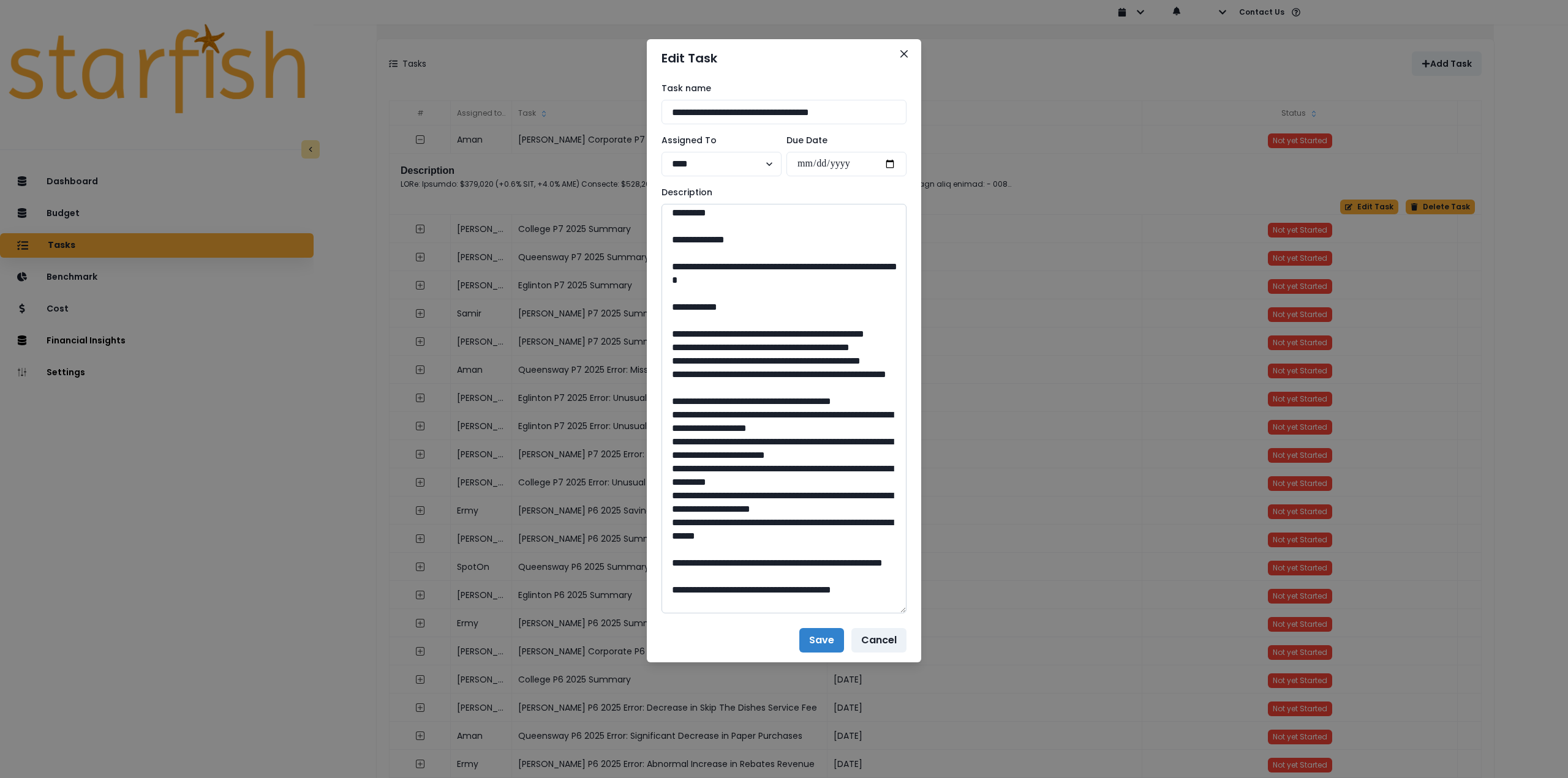
scroll to position [367, 0]
drag, startPoint x: 705, startPoint y: 389, endPoint x: 823, endPoint y: 402, distance: 118.7
click at [823, 402] on textarea at bounding box center [784, 408] width 245 height 410
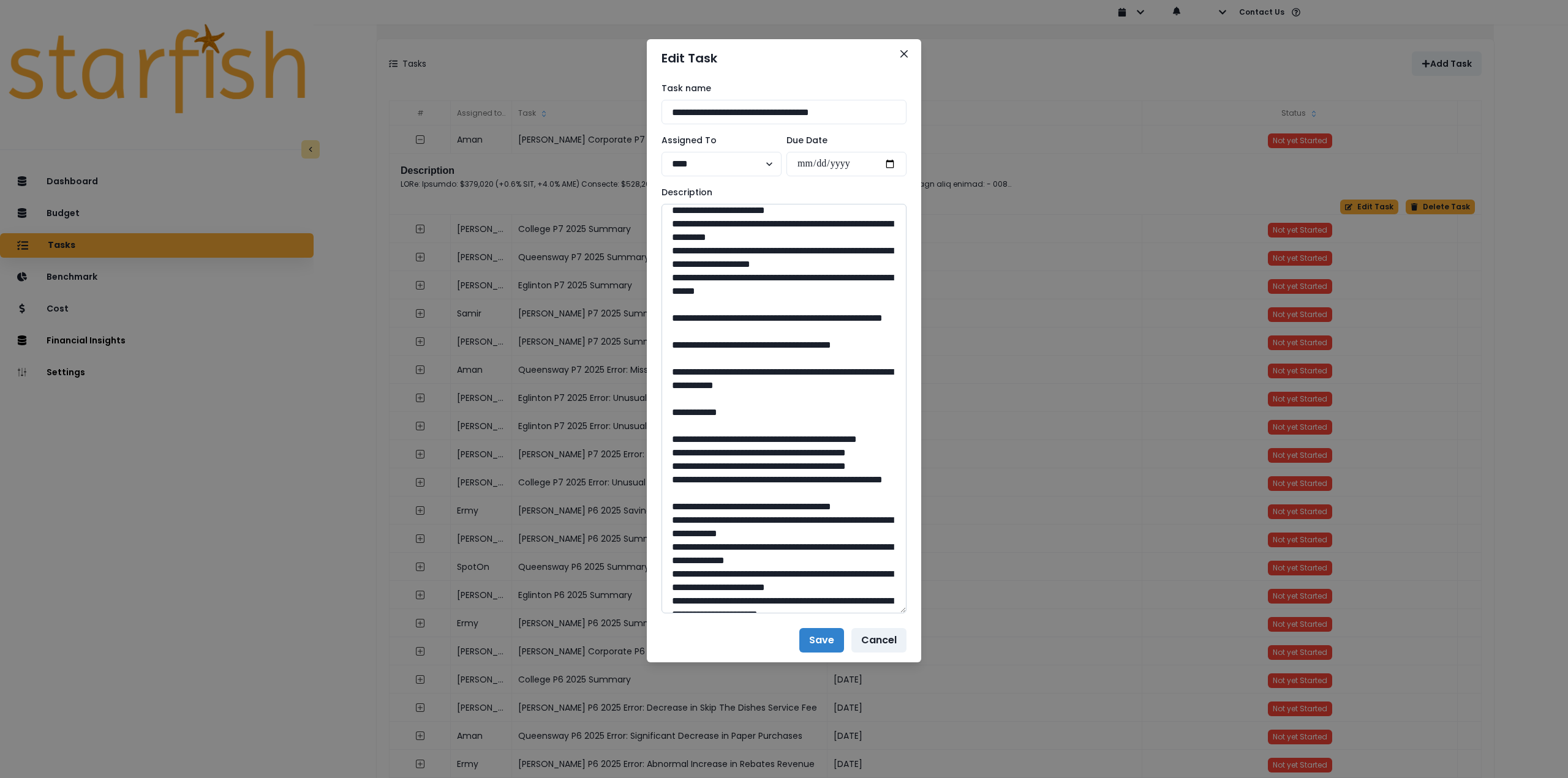
scroll to position [612, 0]
drag, startPoint x: 790, startPoint y: 505, endPoint x: 763, endPoint y: 505, distance: 27.0
click at [763, 505] on textarea at bounding box center [784, 408] width 245 height 410
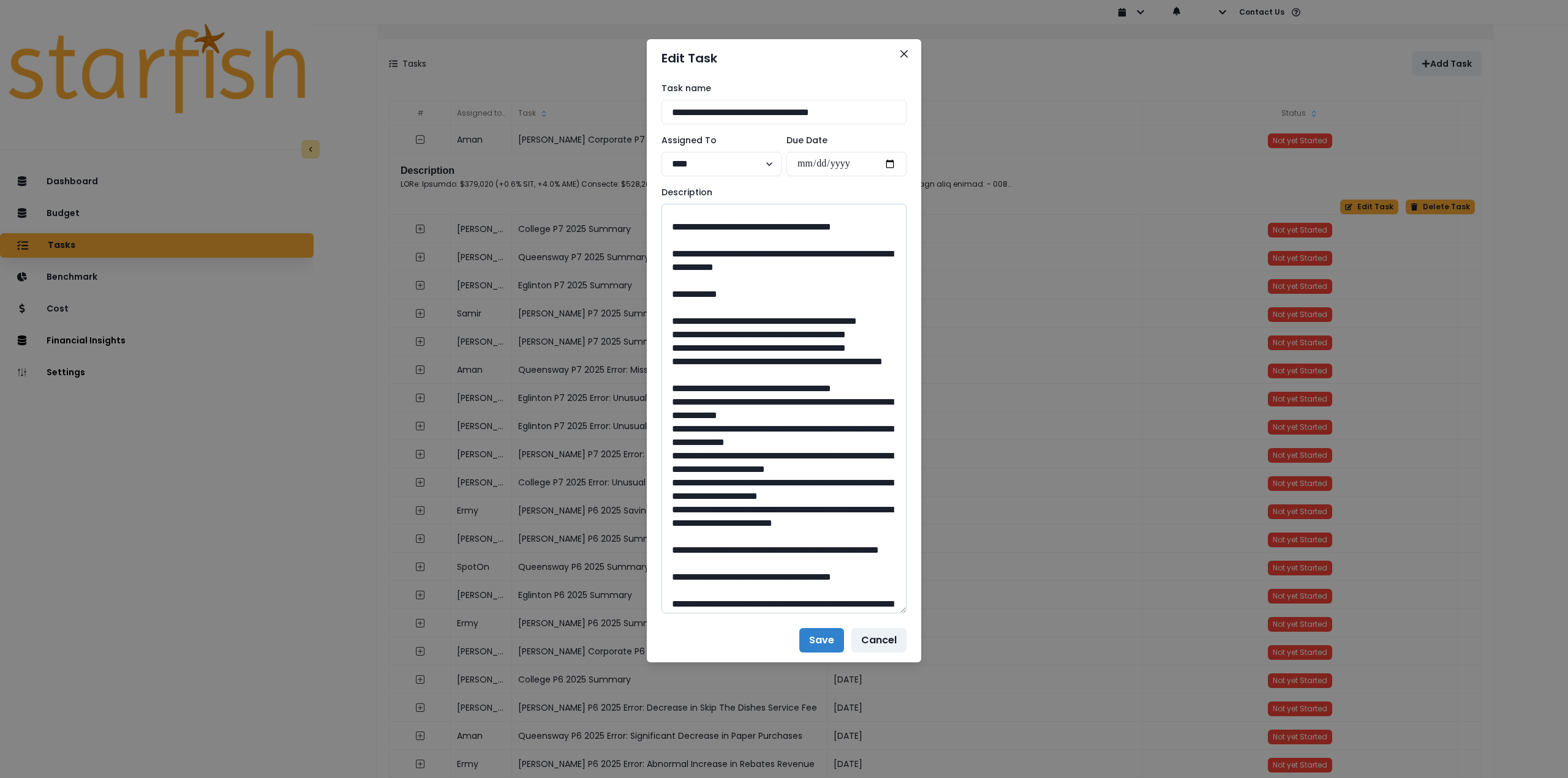
scroll to position [735, 0]
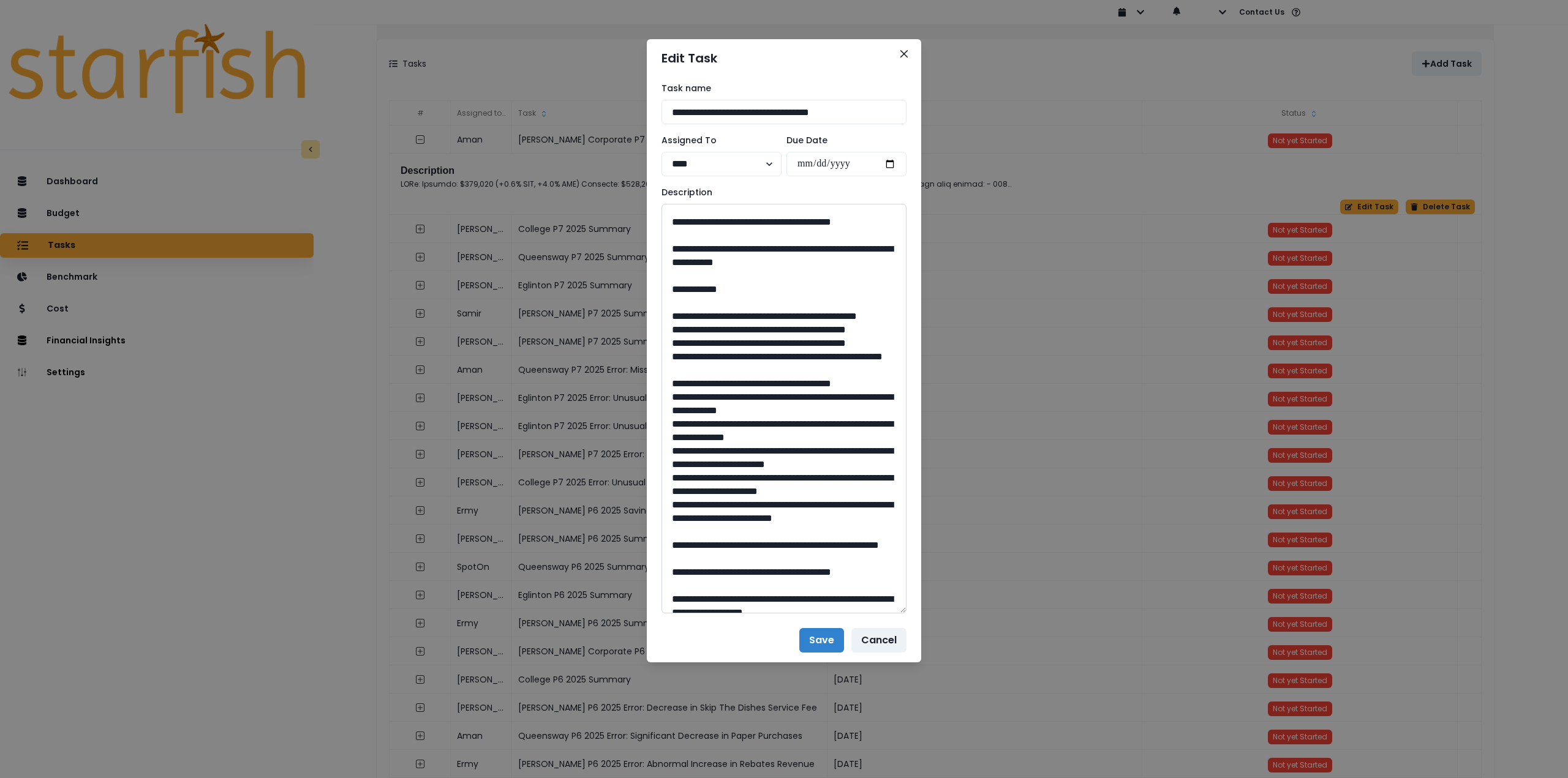
drag, startPoint x: 708, startPoint y: 450, endPoint x: 848, endPoint y: 469, distance: 141.3
click at [848, 469] on textarea at bounding box center [784, 408] width 245 height 410
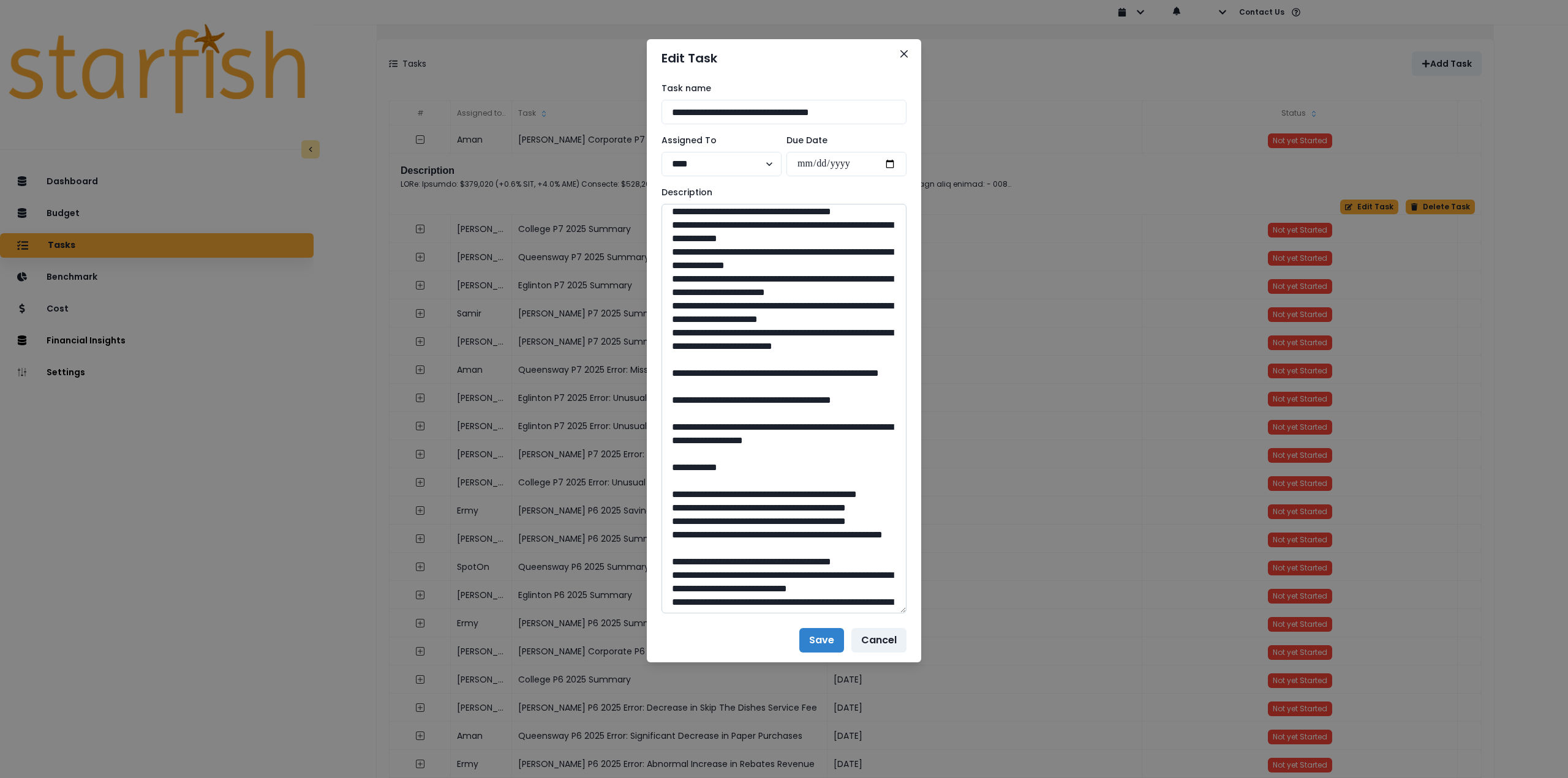
scroll to position [857, 0]
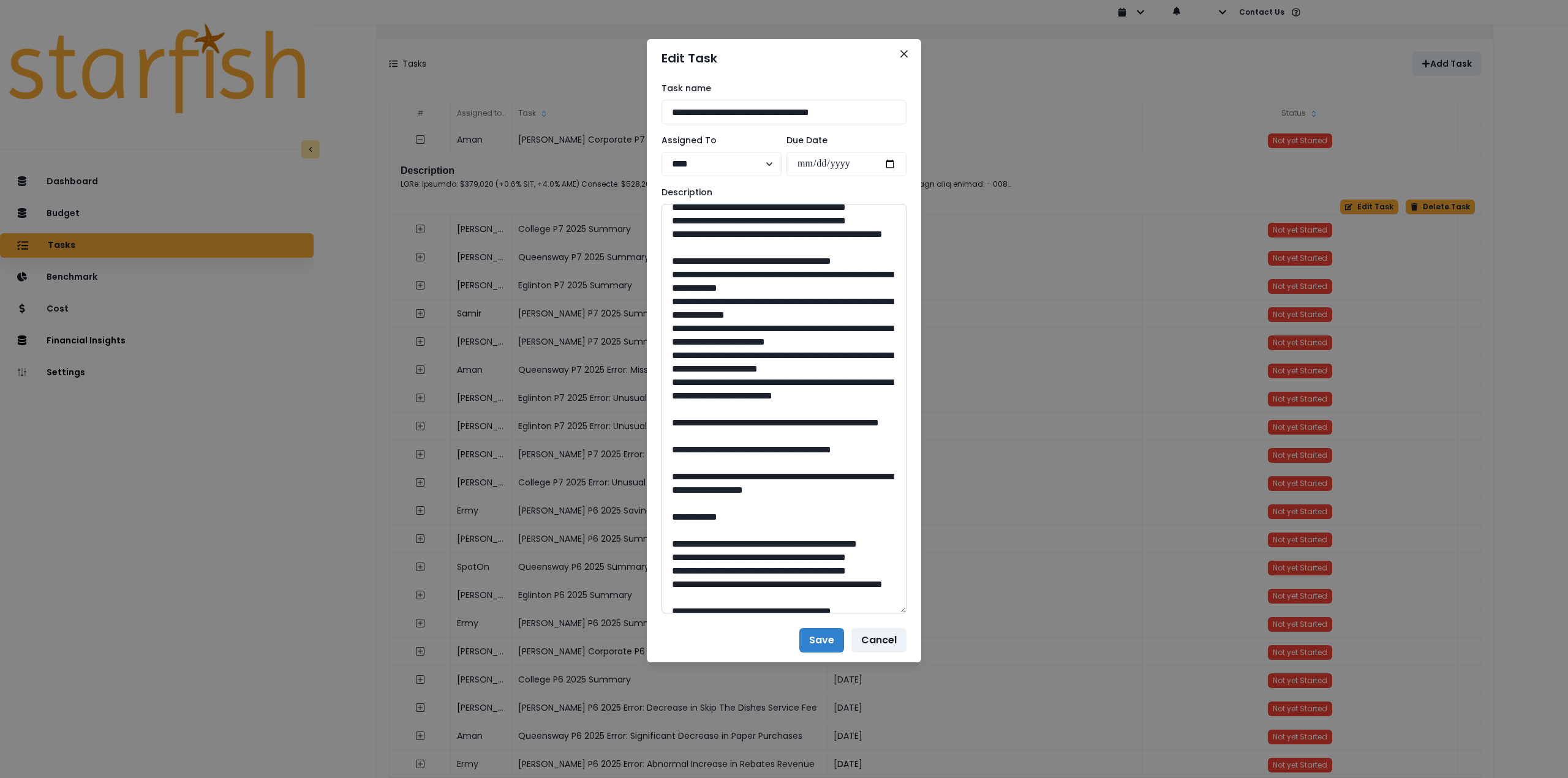
click at [700, 379] on textarea at bounding box center [784, 408] width 245 height 410
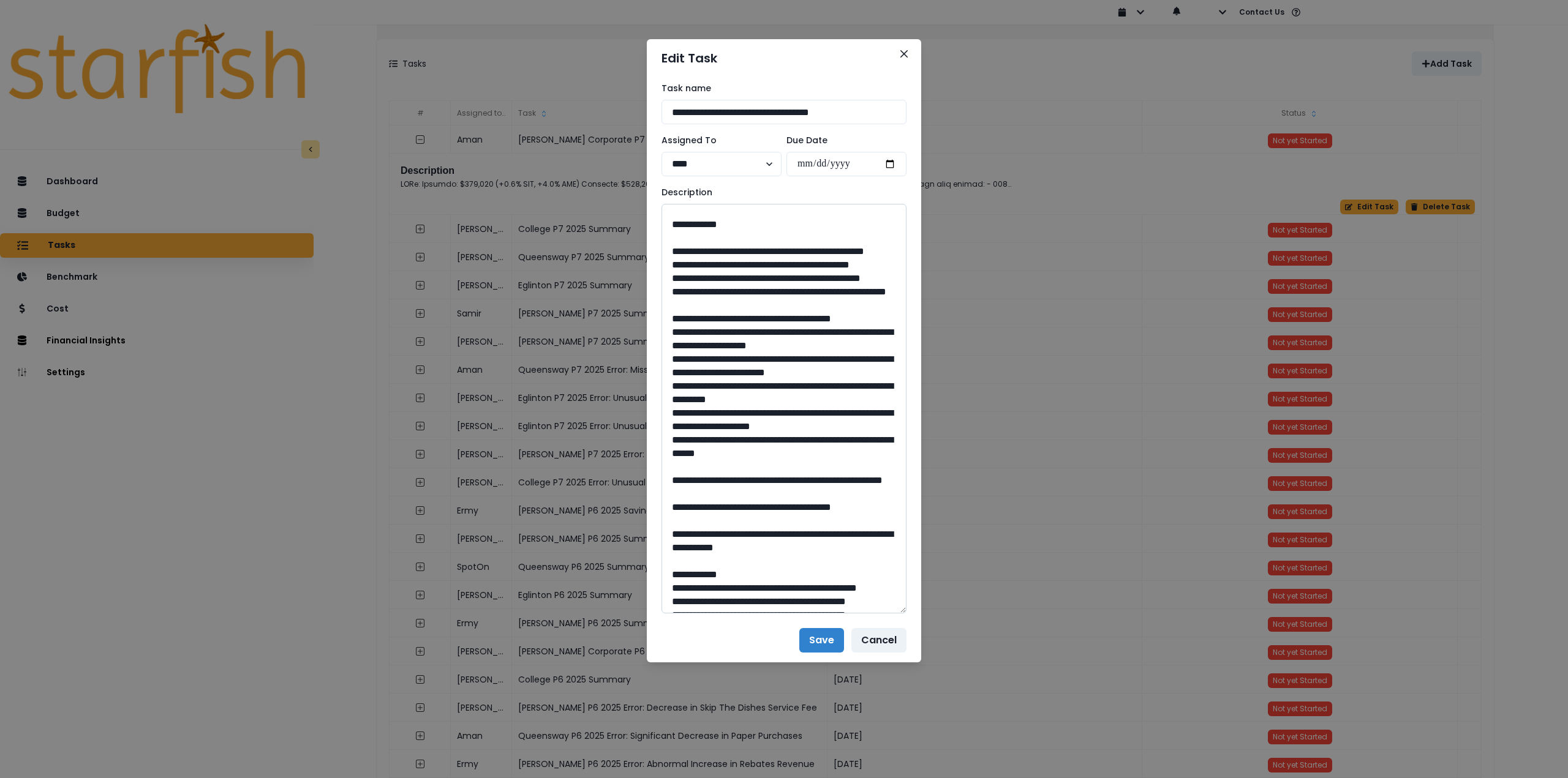
scroll to position [429, 0]
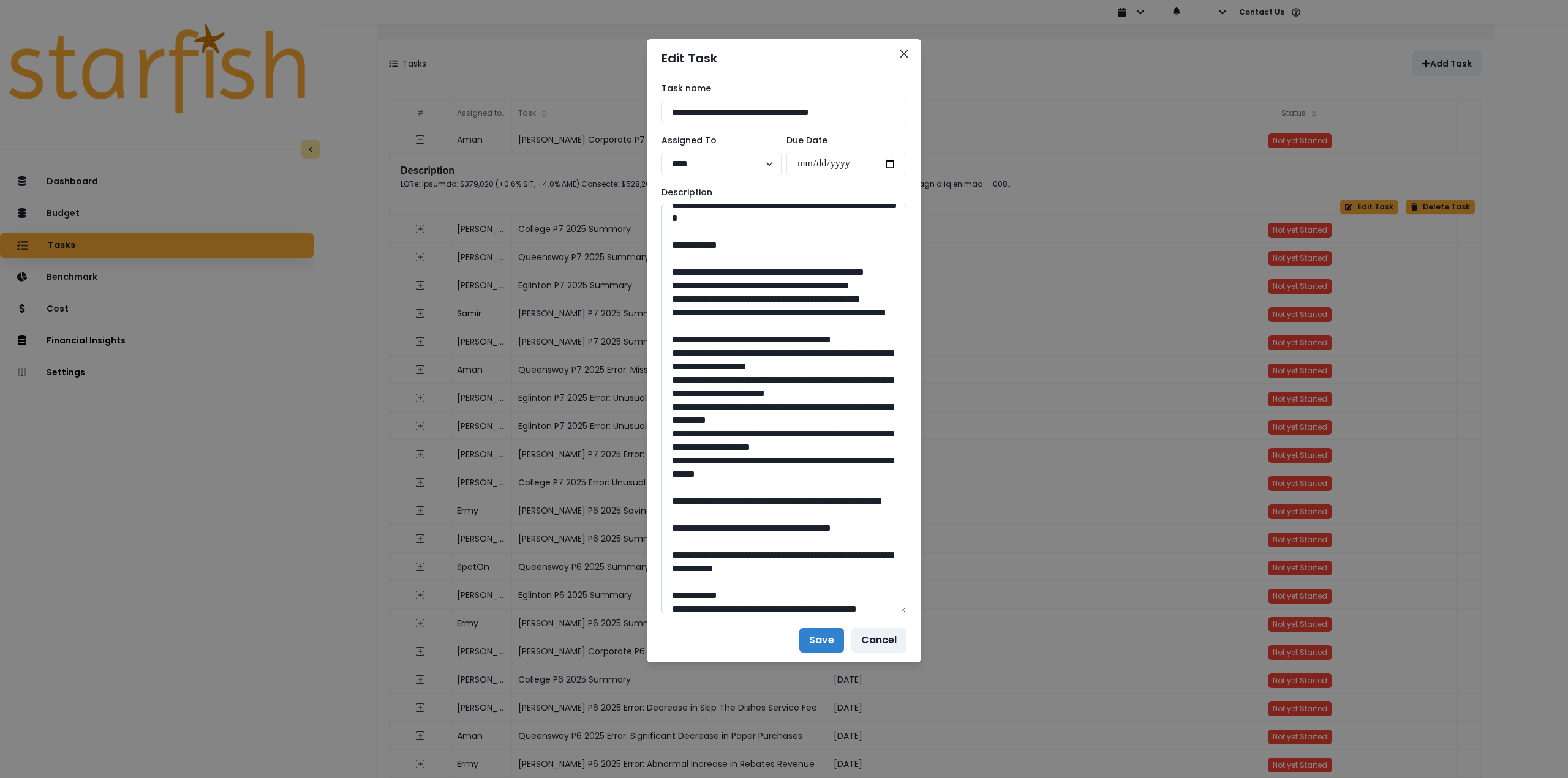
click at [704, 382] on textarea at bounding box center [784, 408] width 245 height 410
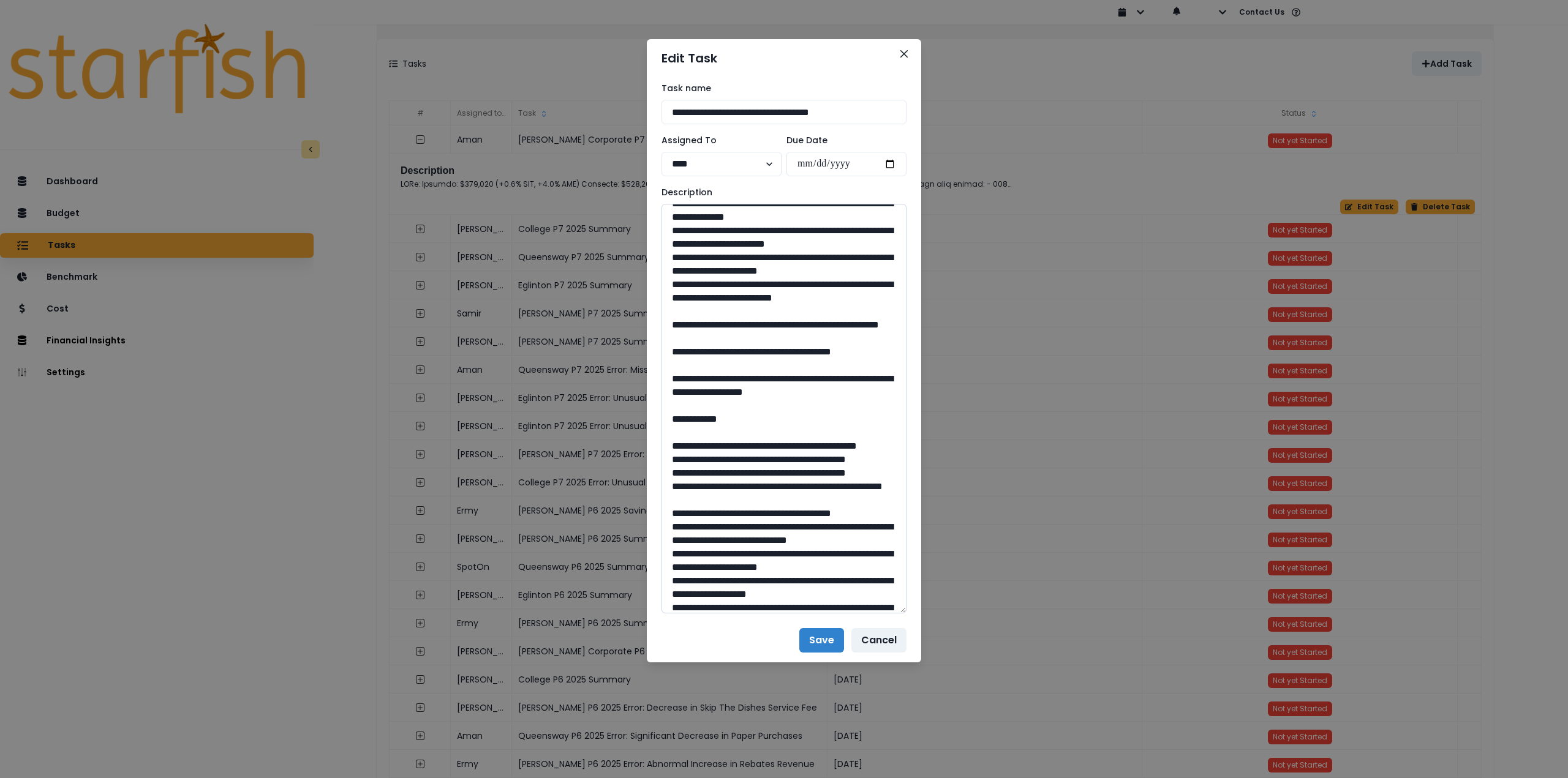
scroll to position [918, 0]
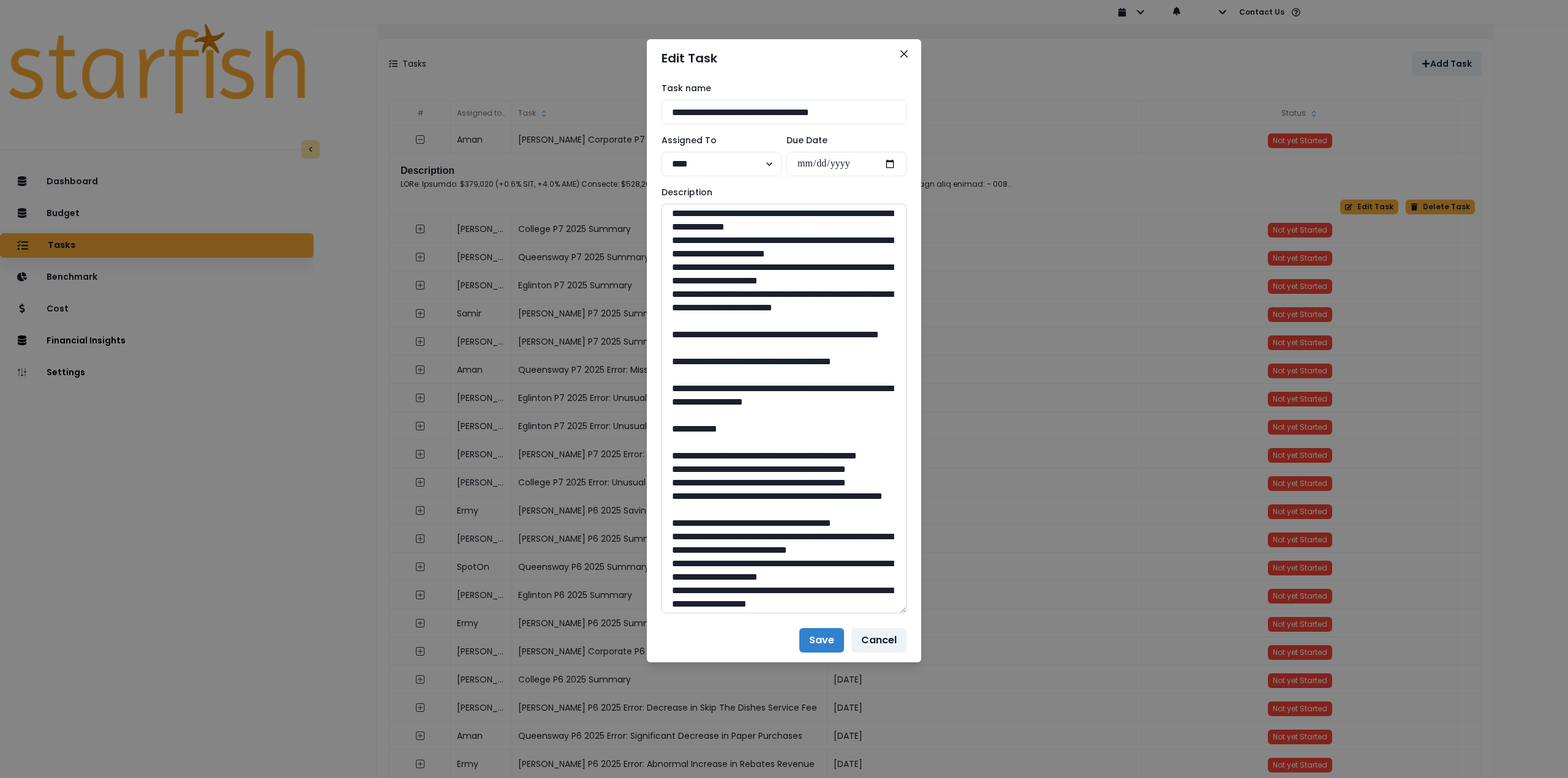
drag, startPoint x: 706, startPoint y: 256, endPoint x: 843, endPoint y: 272, distance: 137.9
click at [843, 272] on textarea at bounding box center [784, 408] width 245 height 410
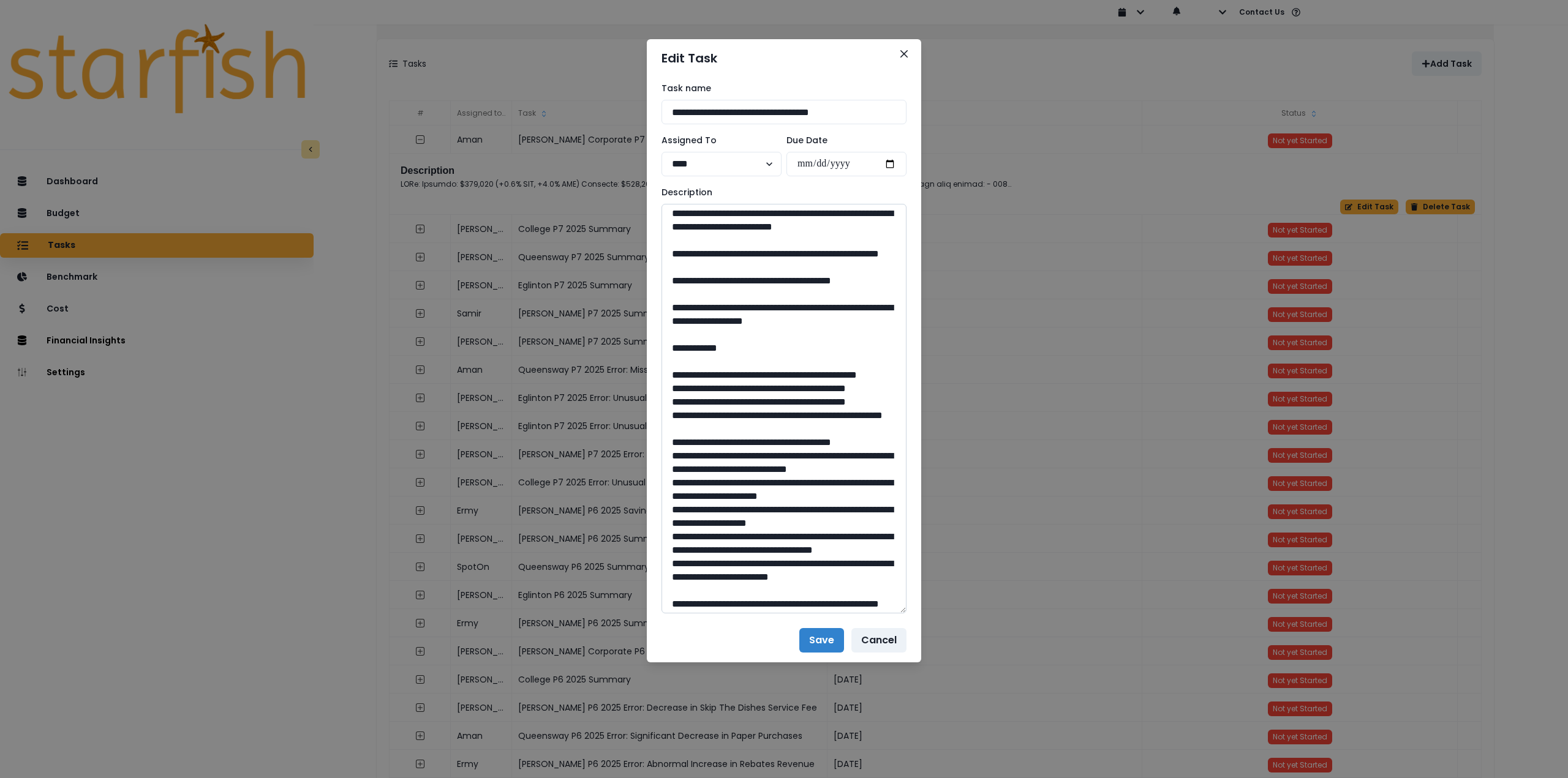
scroll to position [1041, 0]
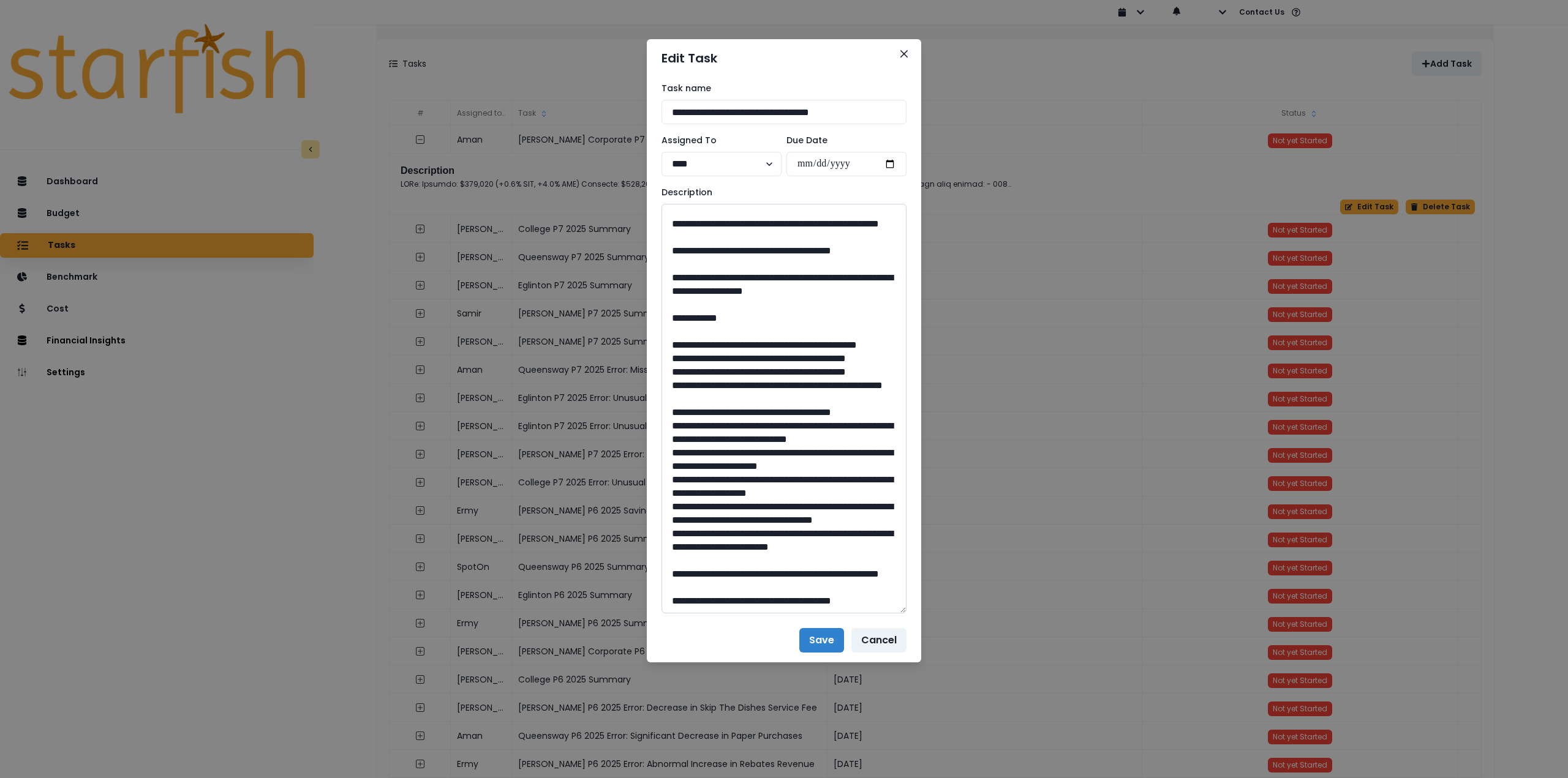
drag, startPoint x: 790, startPoint y: 507, endPoint x: 757, endPoint y: 508, distance: 33.0
click at [757, 508] on textarea at bounding box center [784, 408] width 245 height 410
drag, startPoint x: 708, startPoint y: 393, endPoint x: 741, endPoint y: 428, distance: 48.1
click at [741, 428] on textarea at bounding box center [784, 408] width 245 height 410
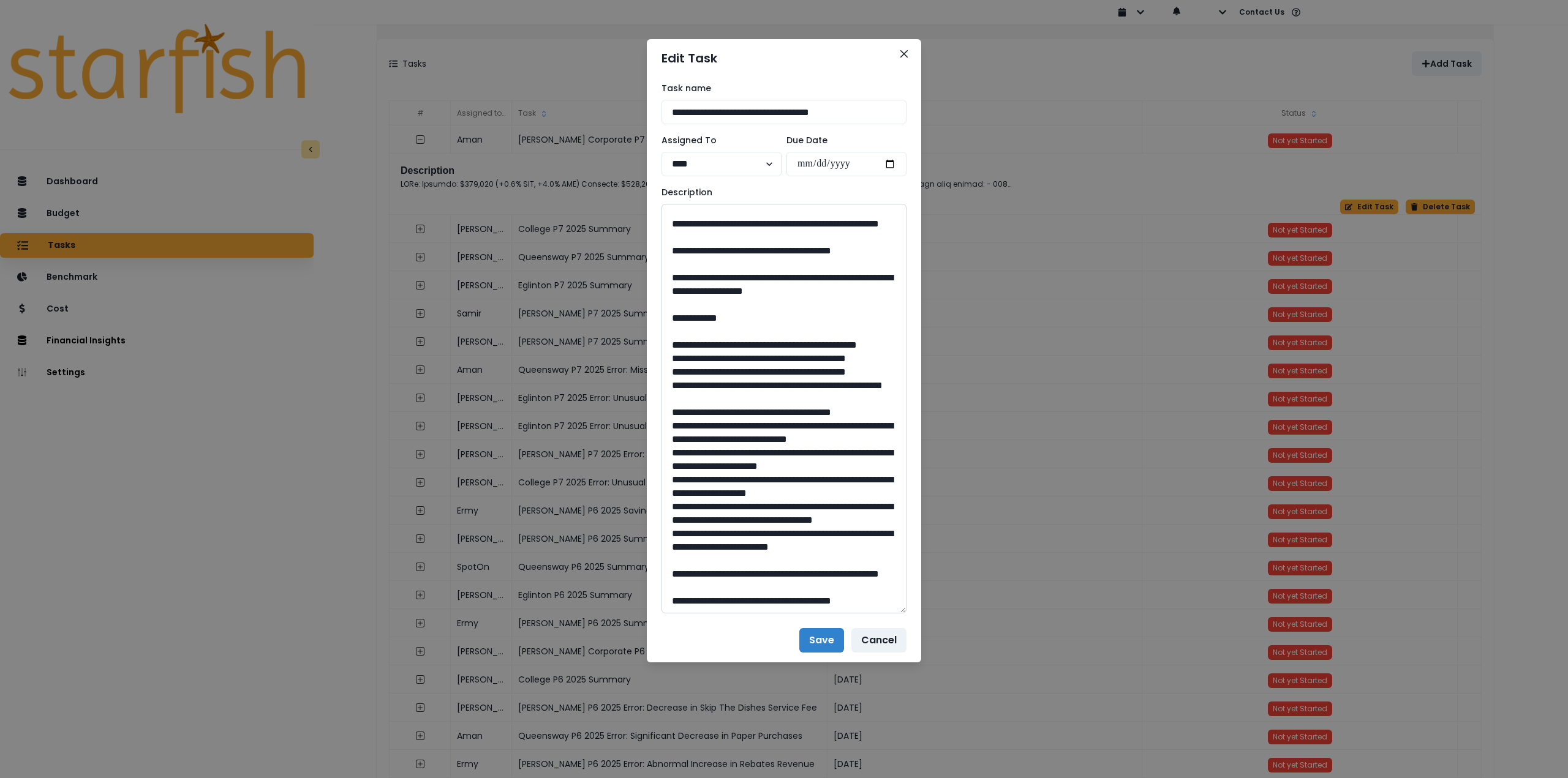
scroll to position [1347, 0]
click at [697, 341] on textarea at bounding box center [784, 408] width 245 height 410
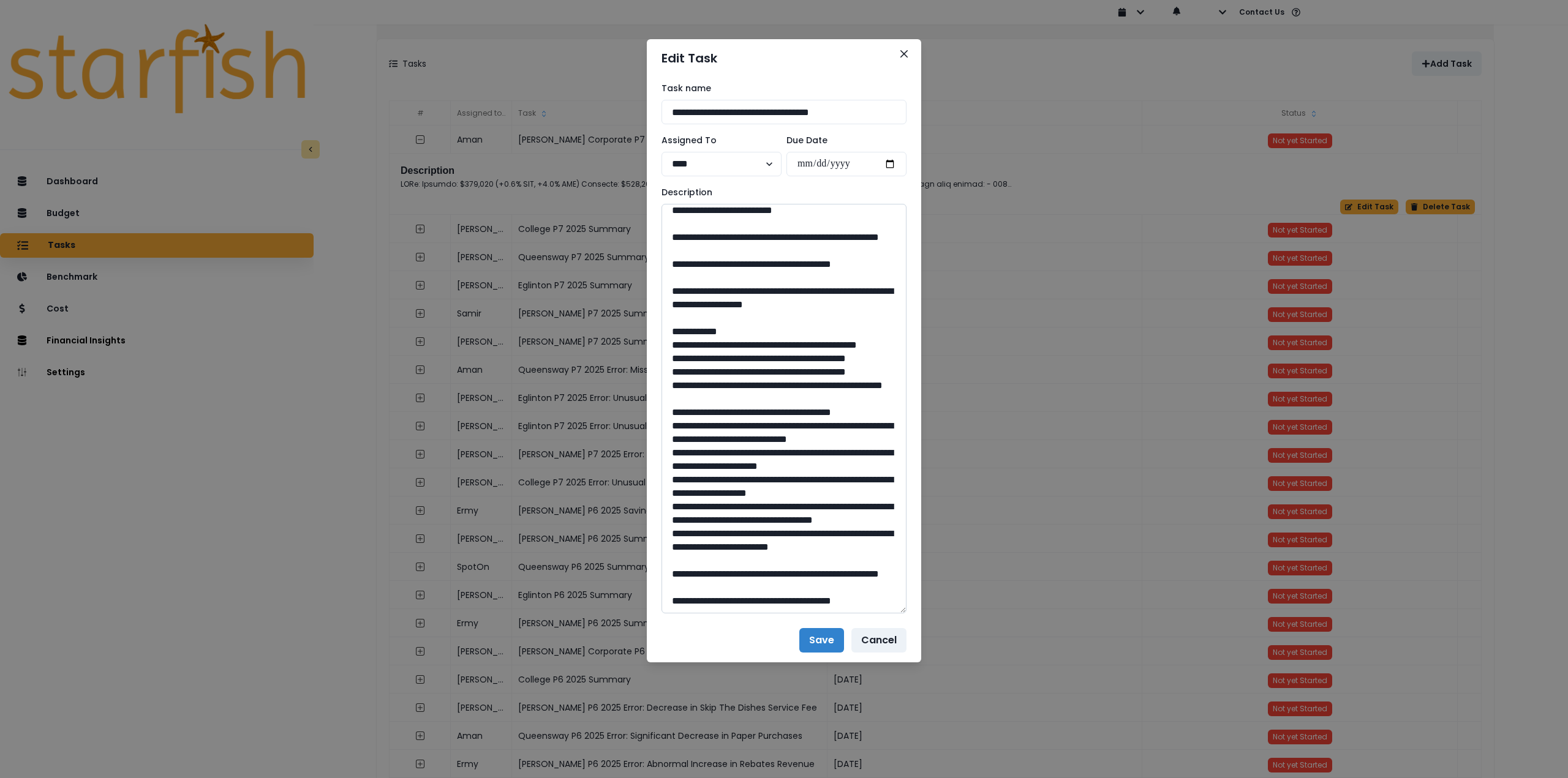
scroll to position [1461, 0]
drag, startPoint x: 789, startPoint y: 561, endPoint x: 757, endPoint y: 558, distance: 32.1
click at [757, 558] on textarea at bounding box center [784, 408] width 245 height 410
type textarea "**********"
click at [819, 636] on button "Save" at bounding box center [822, 640] width 45 height 24
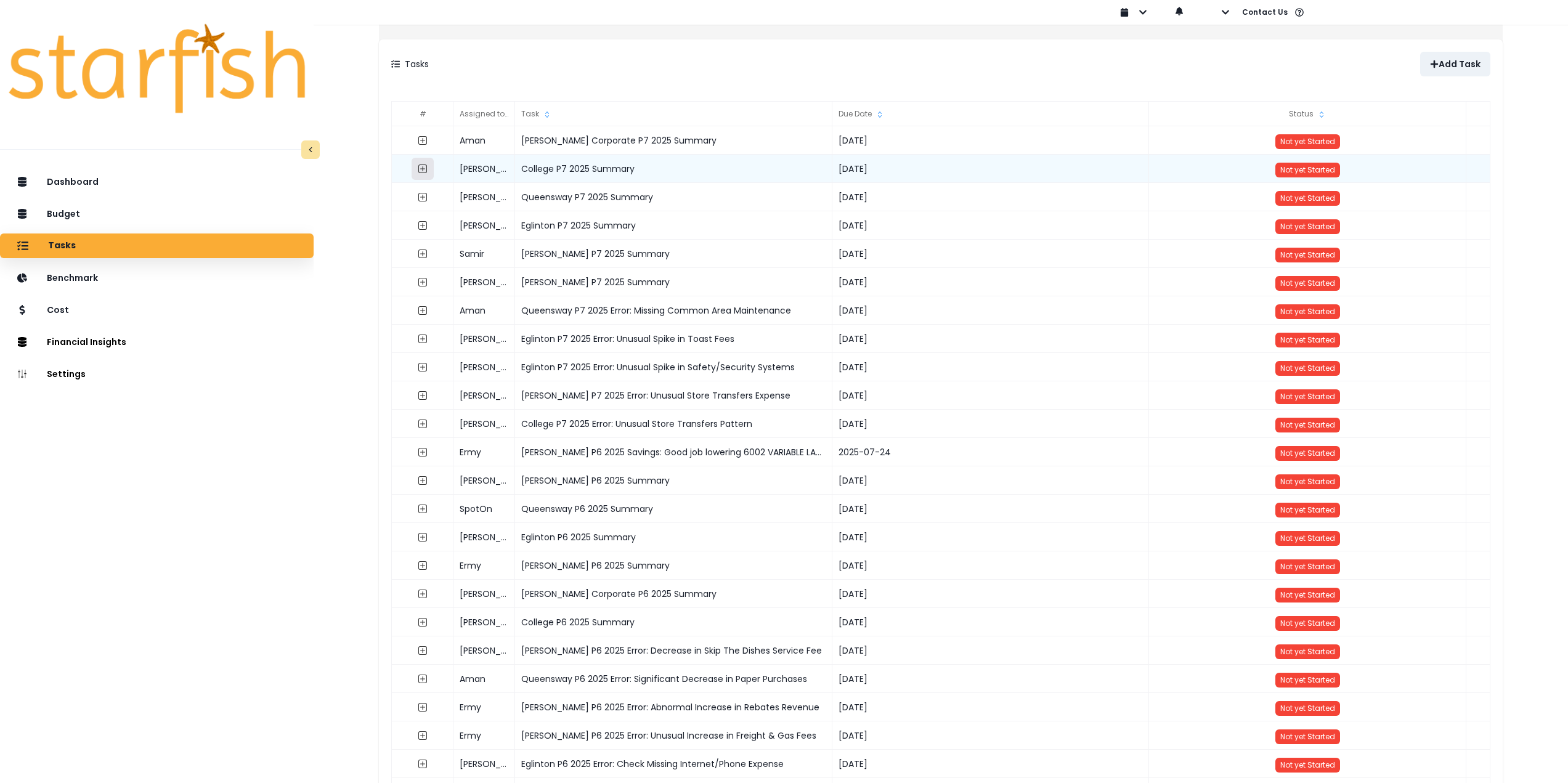
click at [427, 170] on icon "expand outline" at bounding box center [422, 168] width 10 height 10
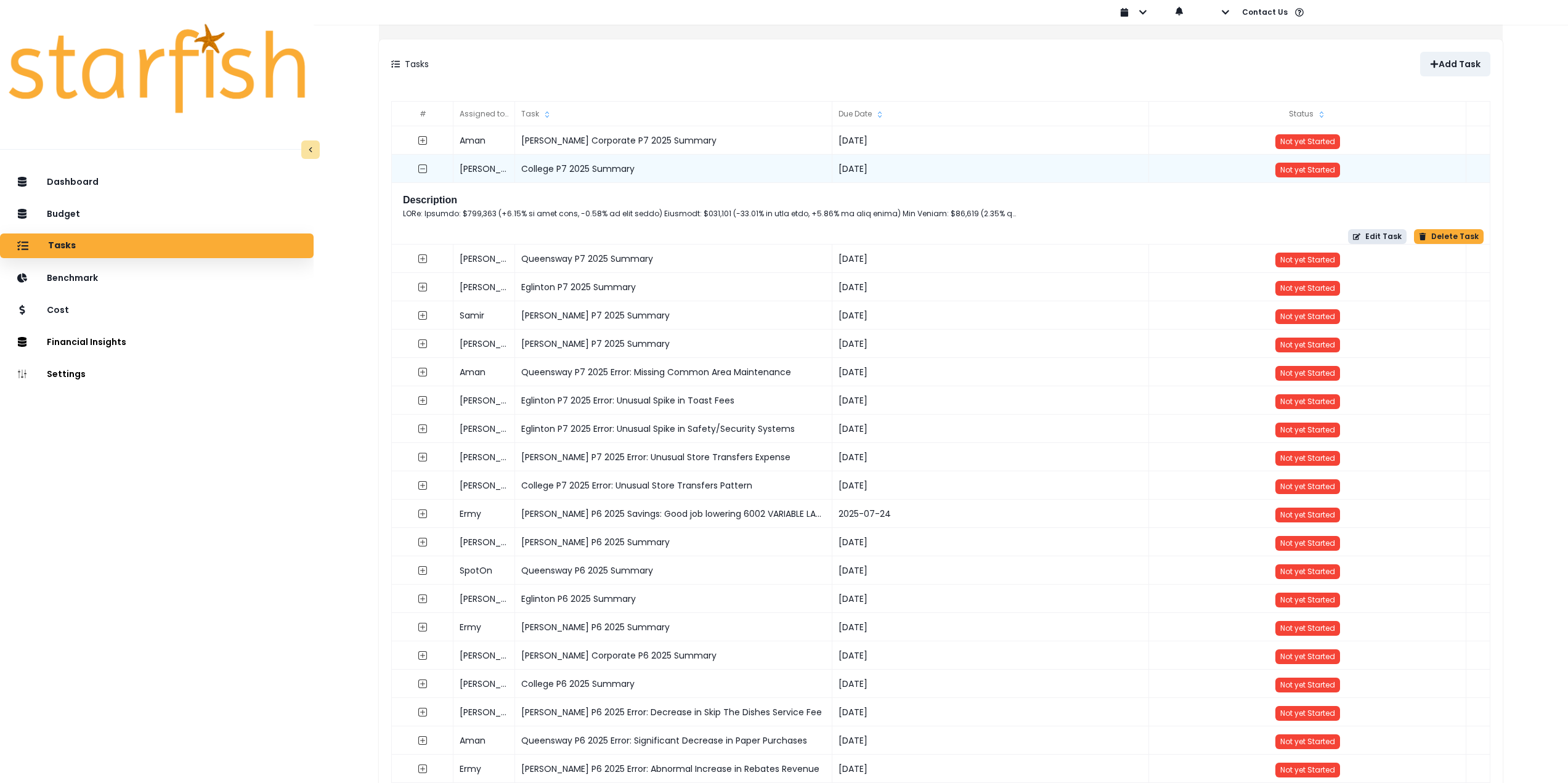
click at [1369, 239] on button "Edit Task" at bounding box center [1377, 236] width 59 height 15
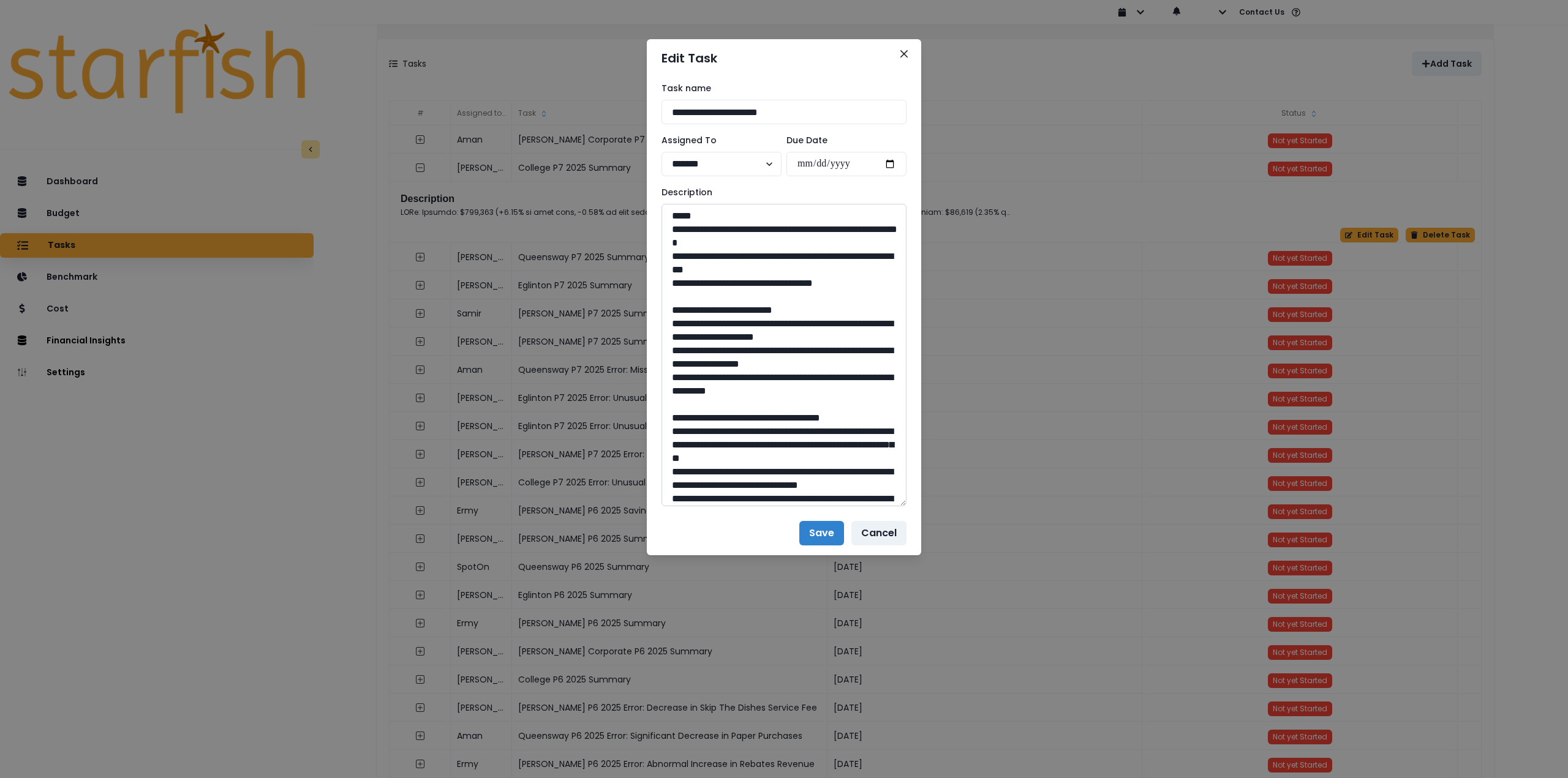
drag, startPoint x: 904, startPoint y: 248, endPoint x: 898, endPoint y: 430, distance: 182.1
click at [931, 513] on div "**********" at bounding box center [784, 389] width 1568 height 778
drag, startPoint x: 858, startPoint y: 287, endPoint x: 644, endPoint y: 227, distance: 222.3
drag, startPoint x: 672, startPoint y: 326, endPoint x: 838, endPoint y: 403, distance: 183.0
click at [838, 403] on textarea at bounding box center [784, 360] width 245 height 314
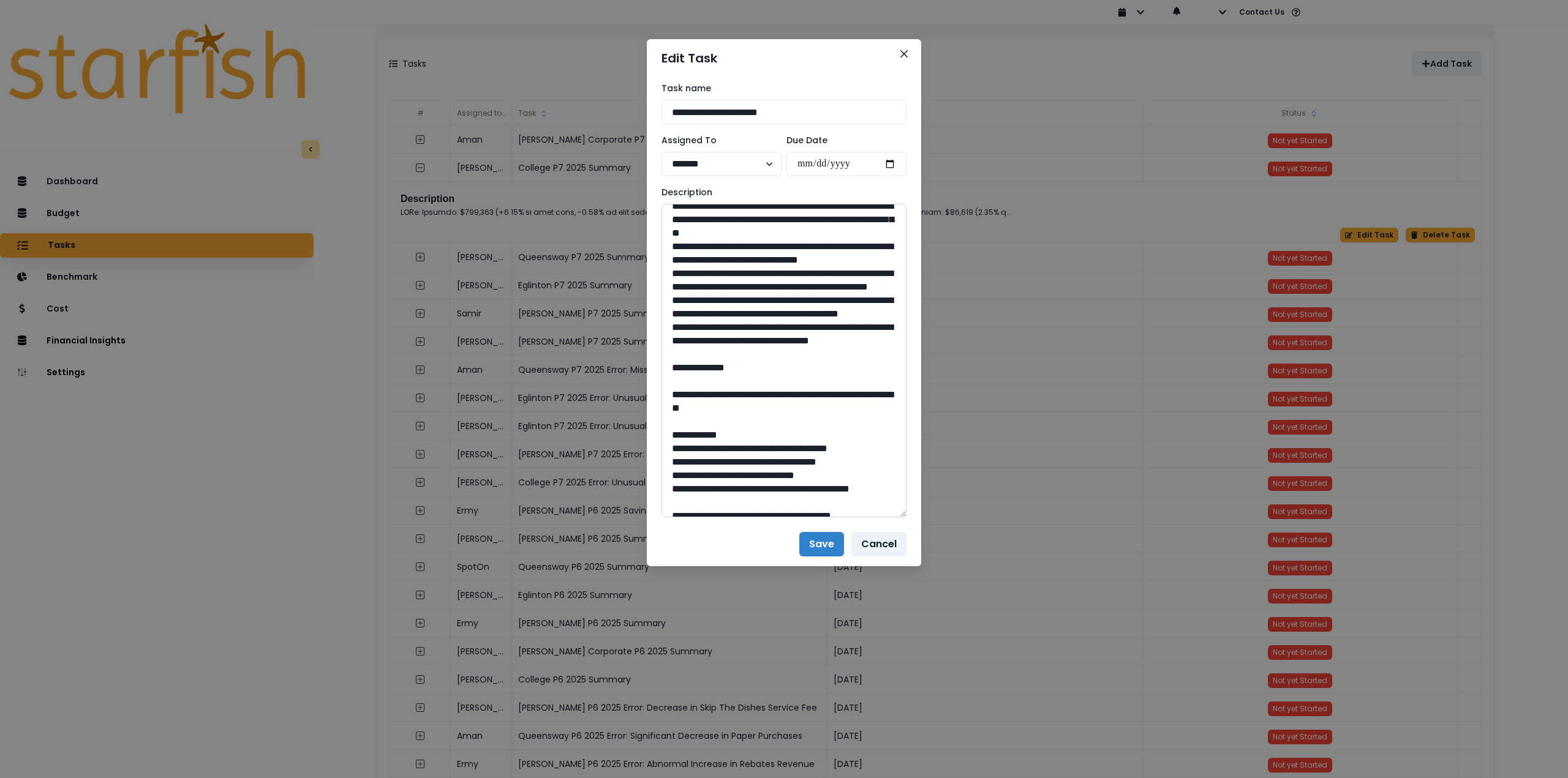
scroll to position [184, 0]
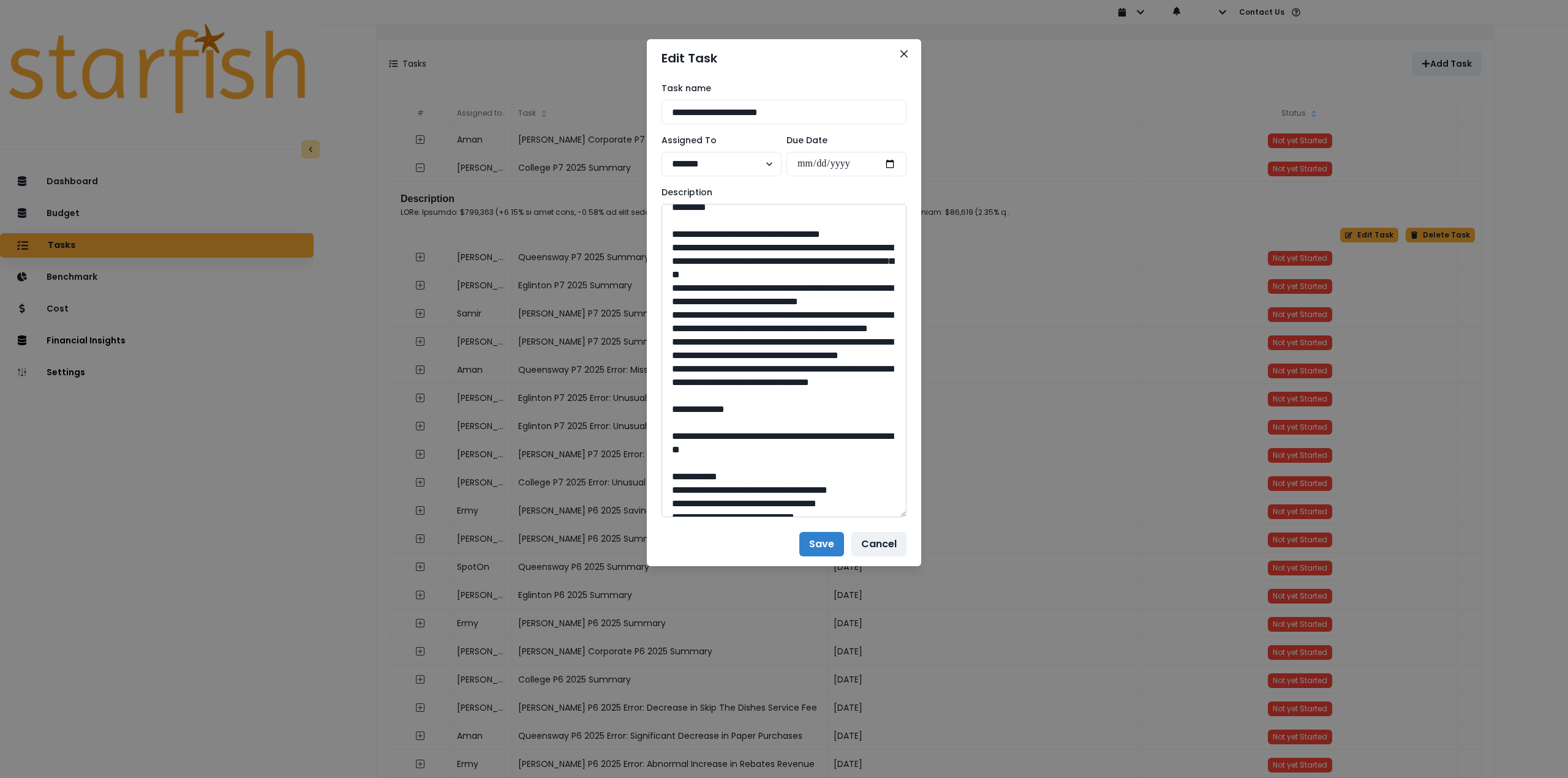
drag, startPoint x: 670, startPoint y: 265, endPoint x: 851, endPoint y: 450, distance: 258.8
click at [851, 450] on textarea at bounding box center [784, 360] width 245 height 314
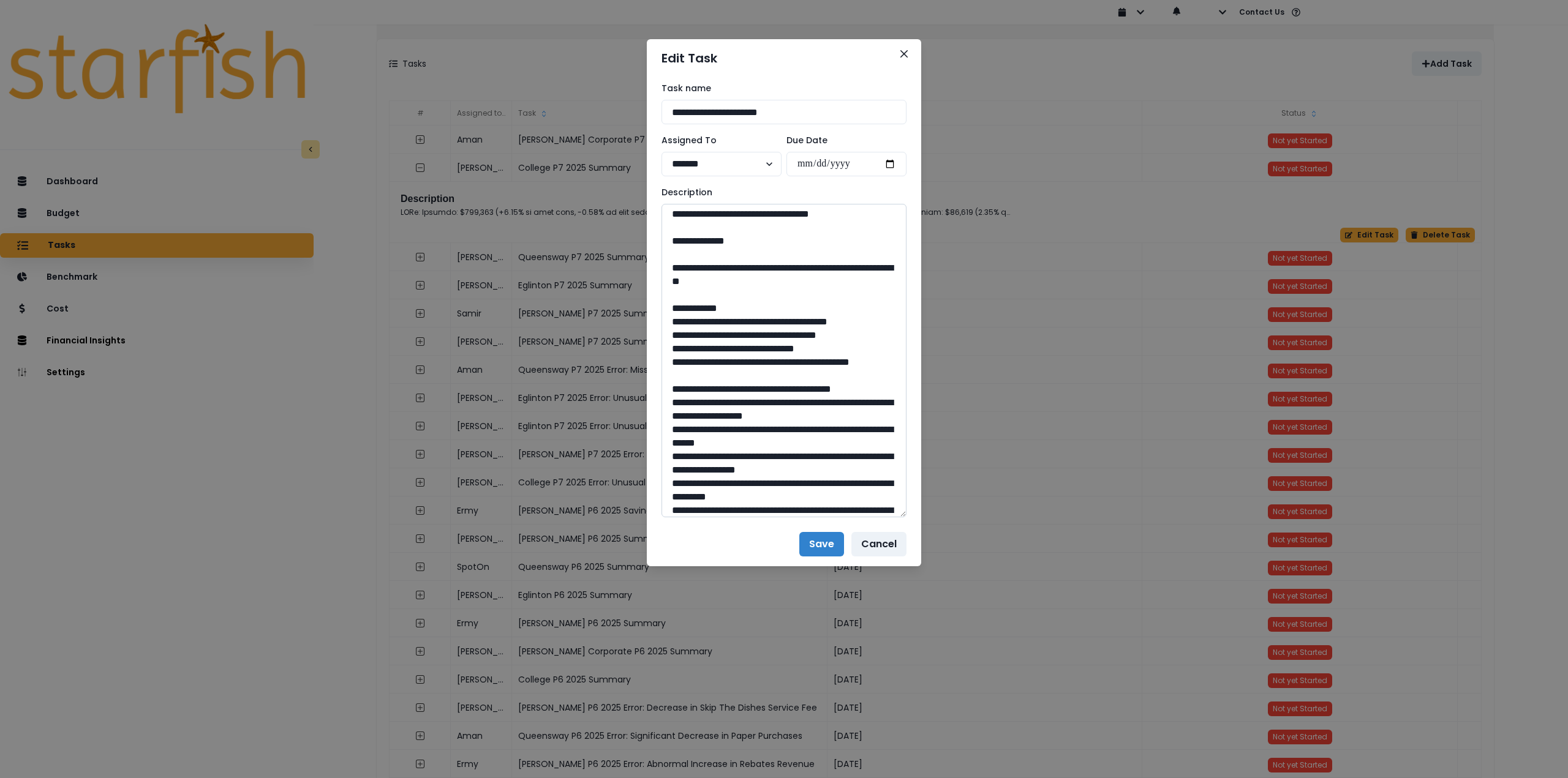
scroll to position [367, 0]
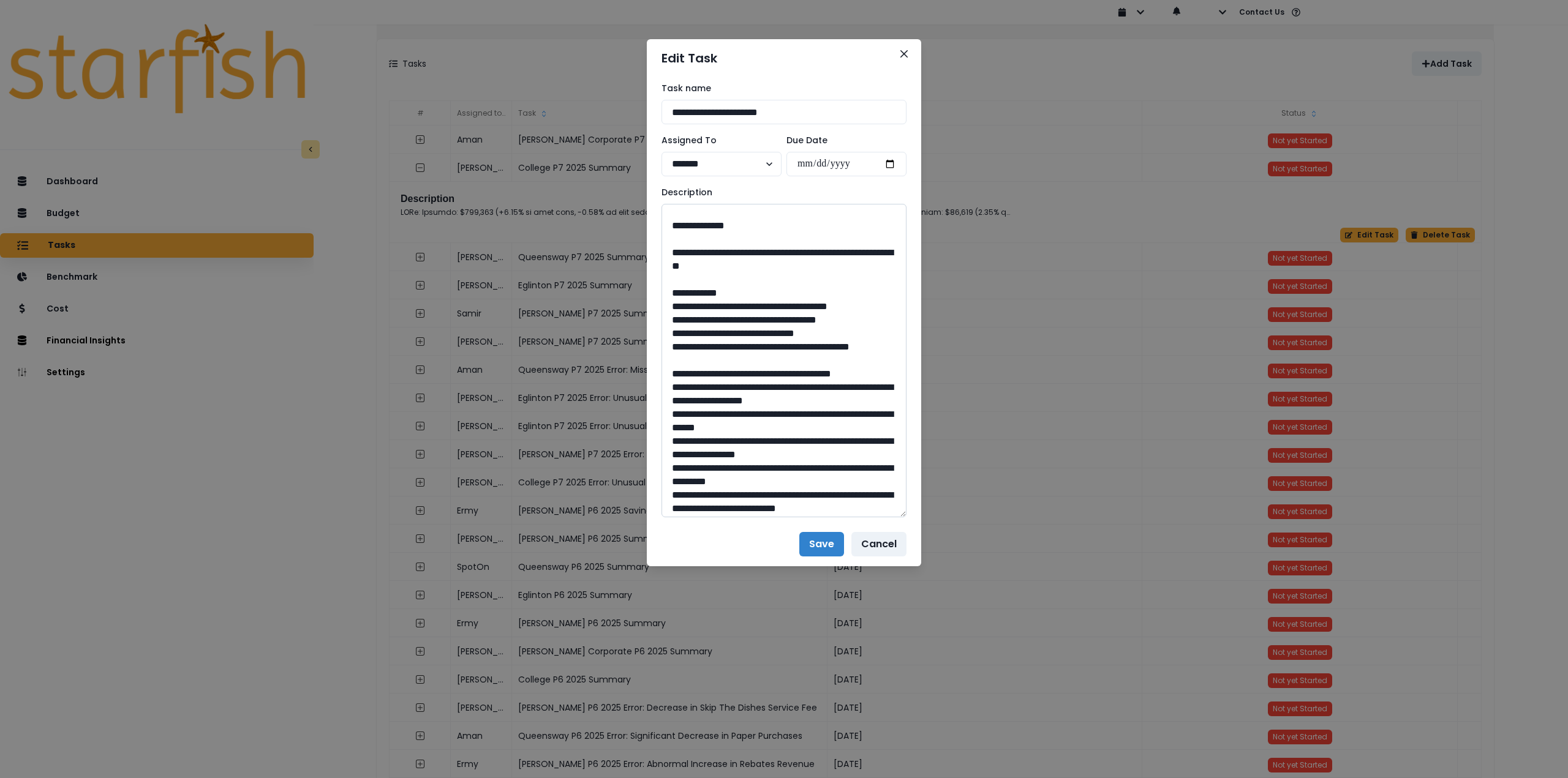
drag, startPoint x: 704, startPoint y: 316, endPoint x: 821, endPoint y: 341, distance: 119.6
click at [821, 341] on textarea at bounding box center [784, 360] width 245 height 314
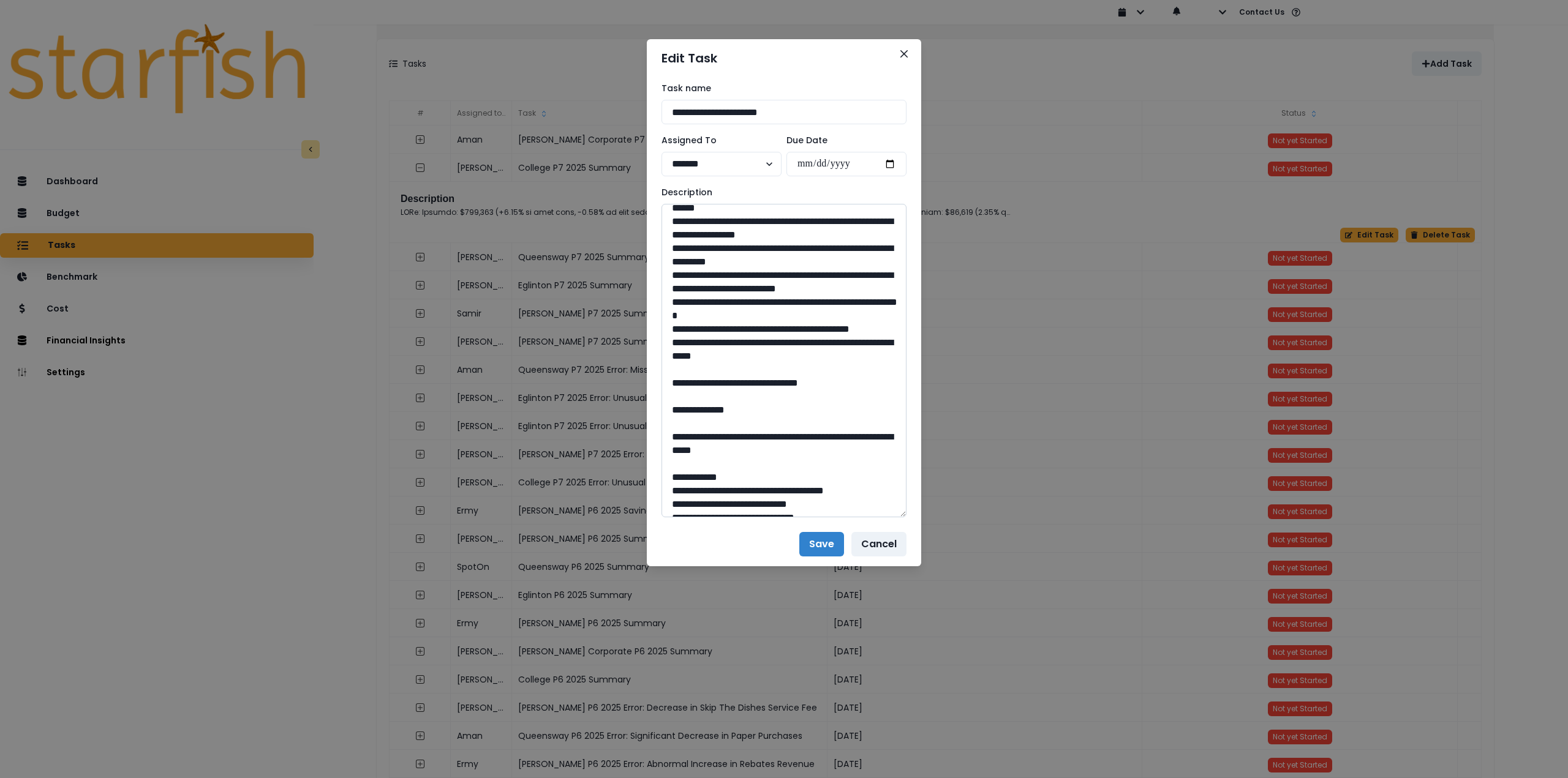
scroll to position [612, 0]
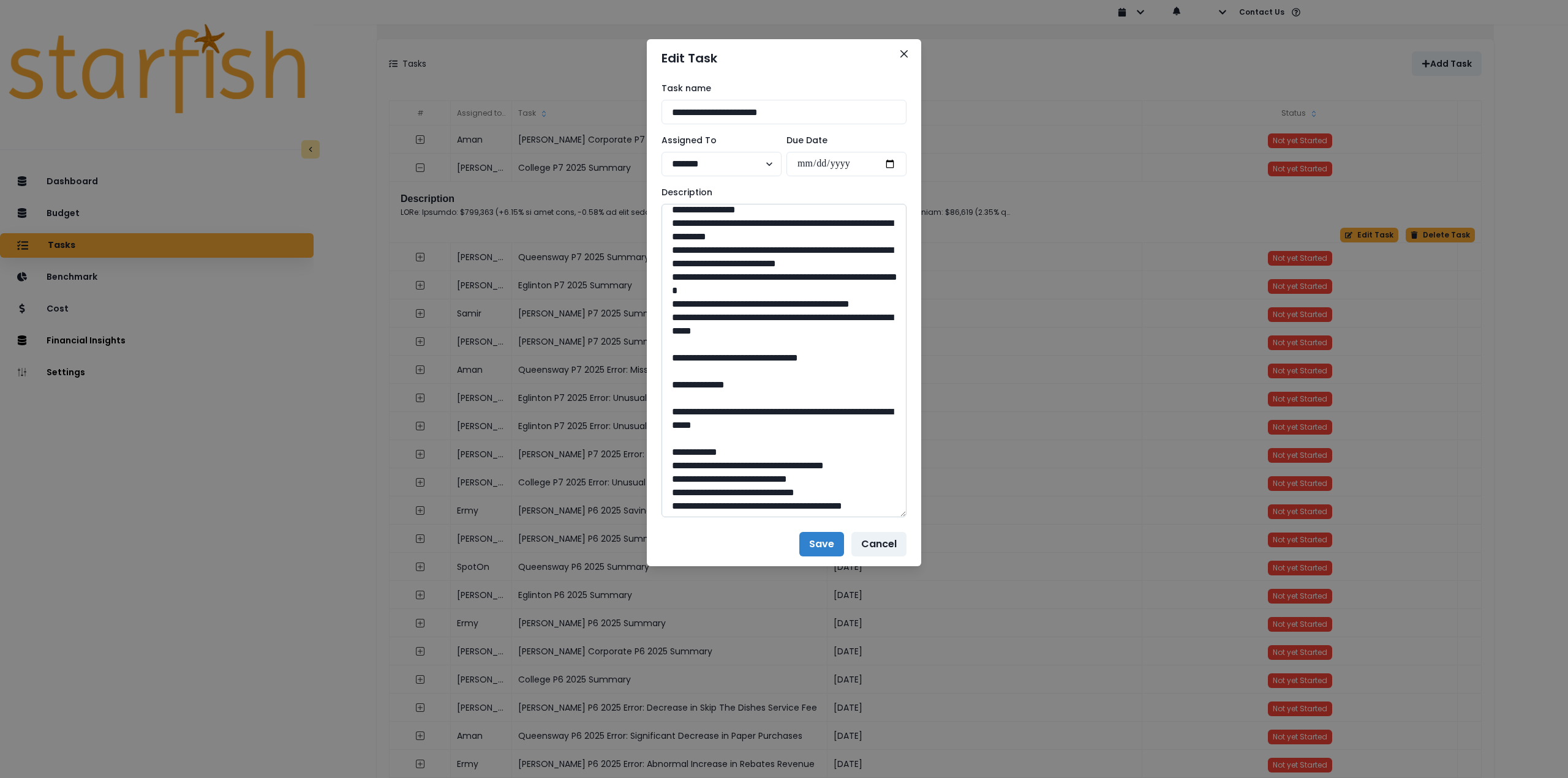
drag, startPoint x: 788, startPoint y: 464, endPoint x: 756, endPoint y: 463, distance: 32.0
click at [756, 463] on textarea at bounding box center [784, 360] width 245 height 314
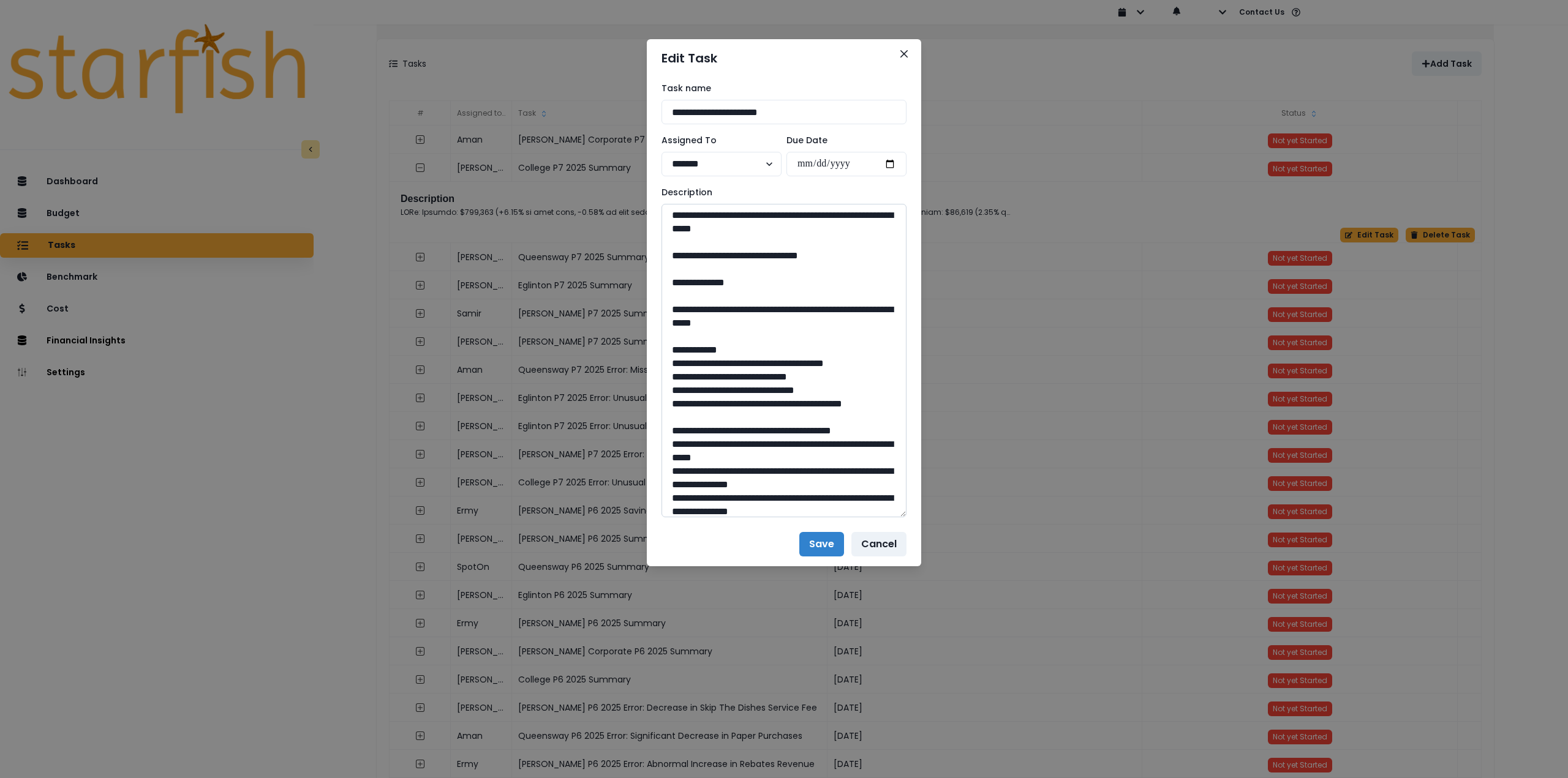
scroll to position [735, 0]
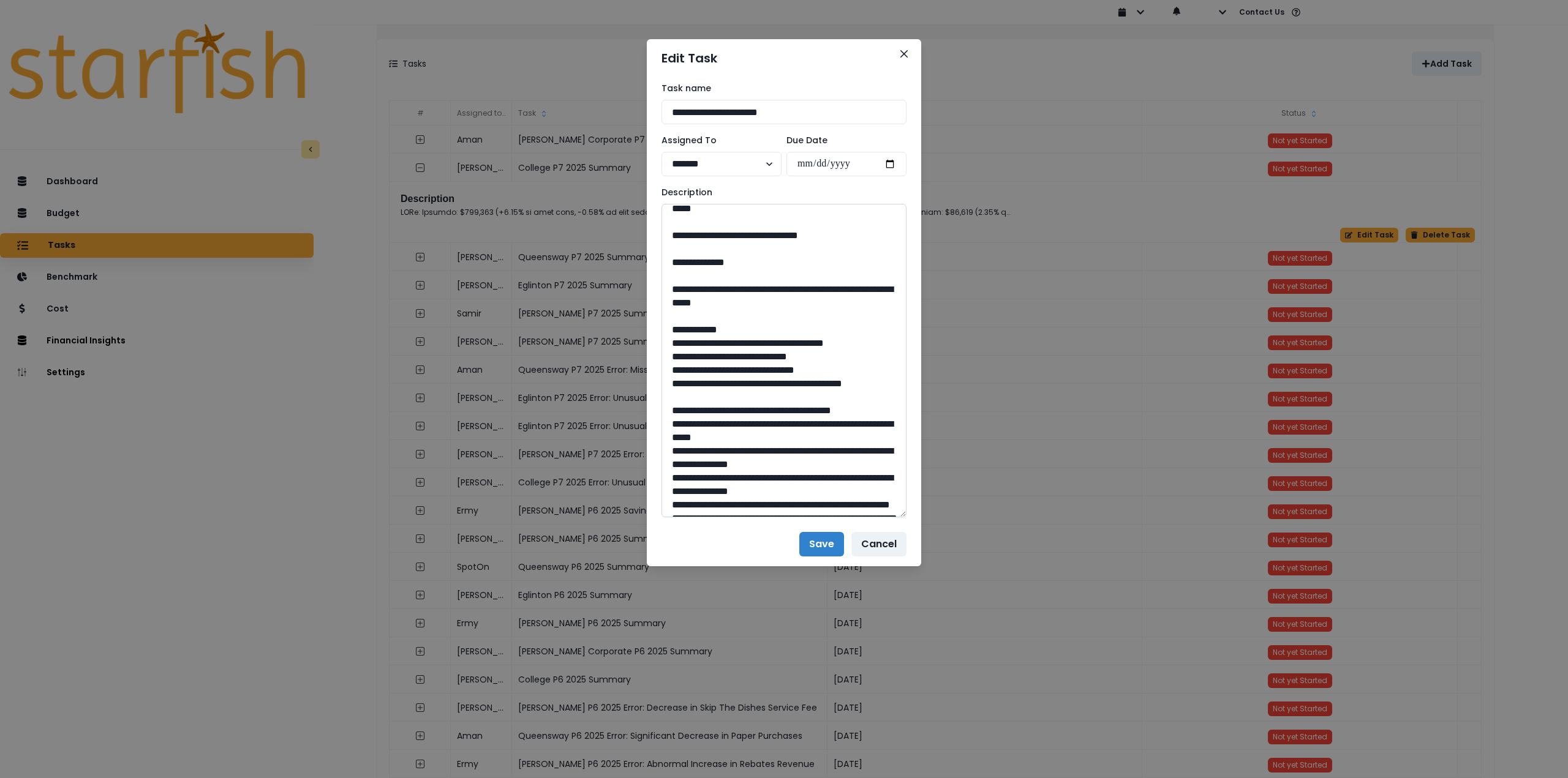
drag, startPoint x: 708, startPoint y: 397, endPoint x: 869, endPoint y: 415, distance: 162.0
click at [869, 415] on textarea at bounding box center [784, 360] width 245 height 314
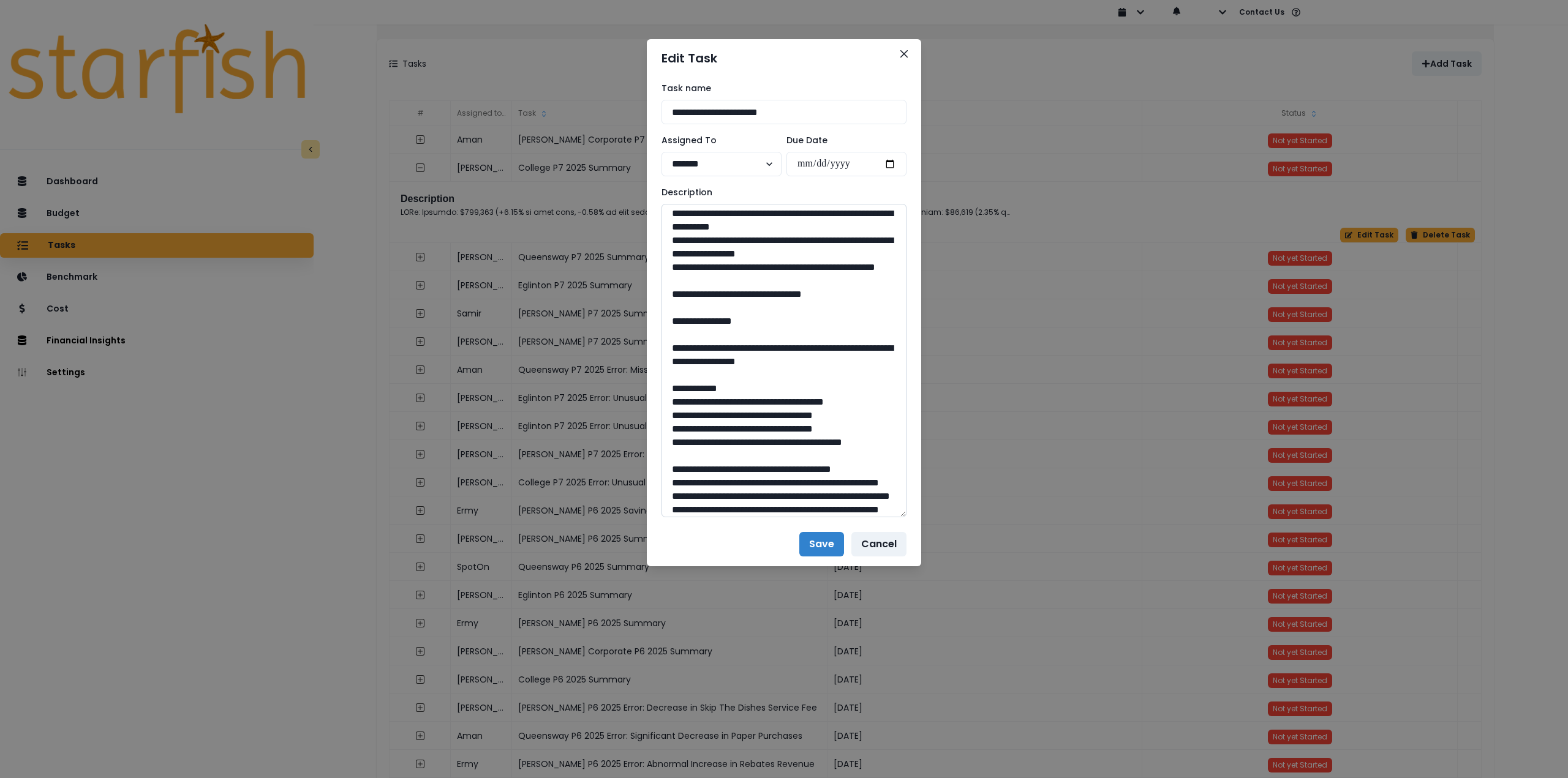
scroll to position [1102, 0]
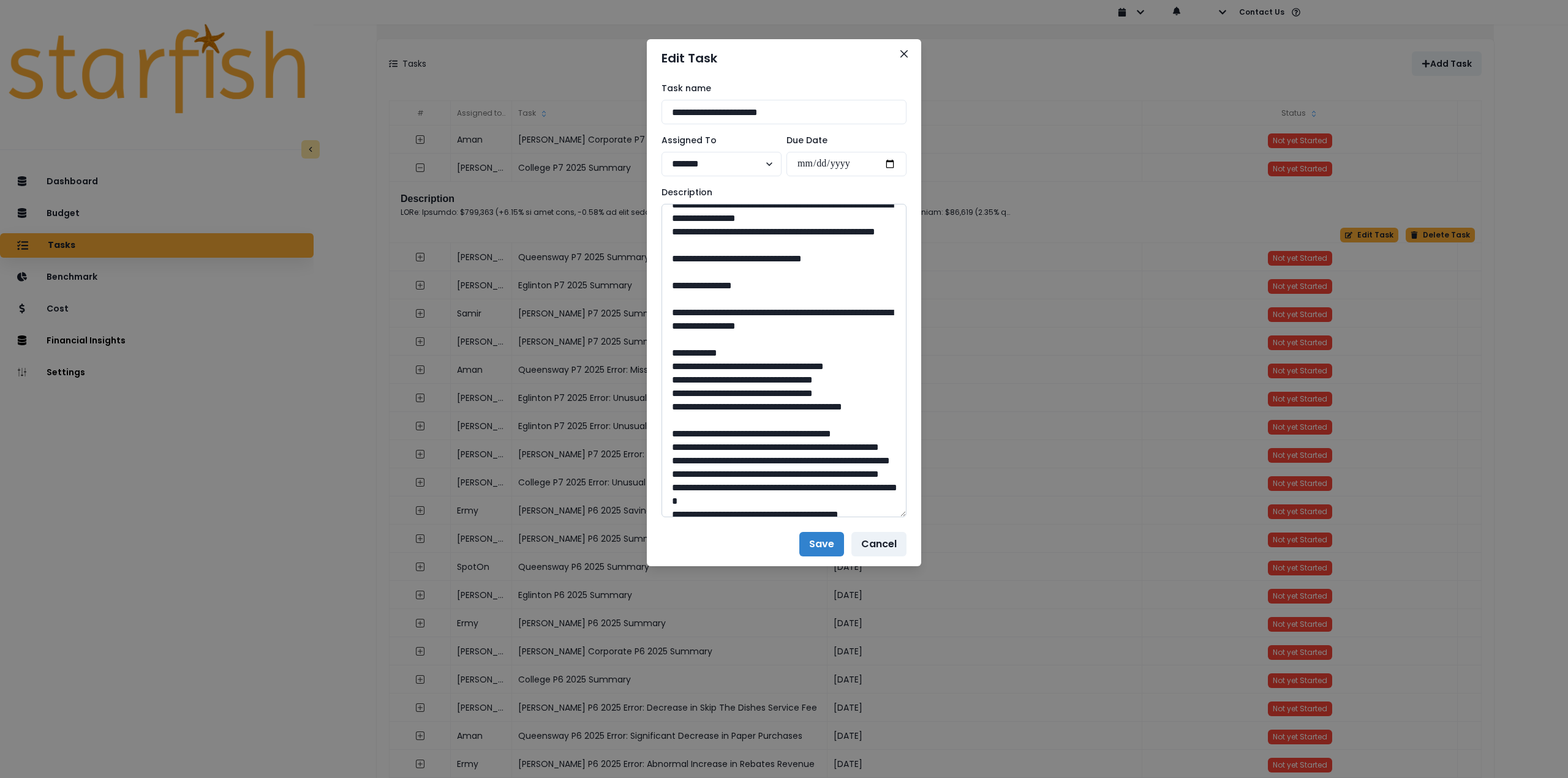
drag, startPoint x: 764, startPoint y: 406, endPoint x: 787, endPoint y: 407, distance: 23.0
click at [787, 407] on textarea at bounding box center [784, 360] width 245 height 314
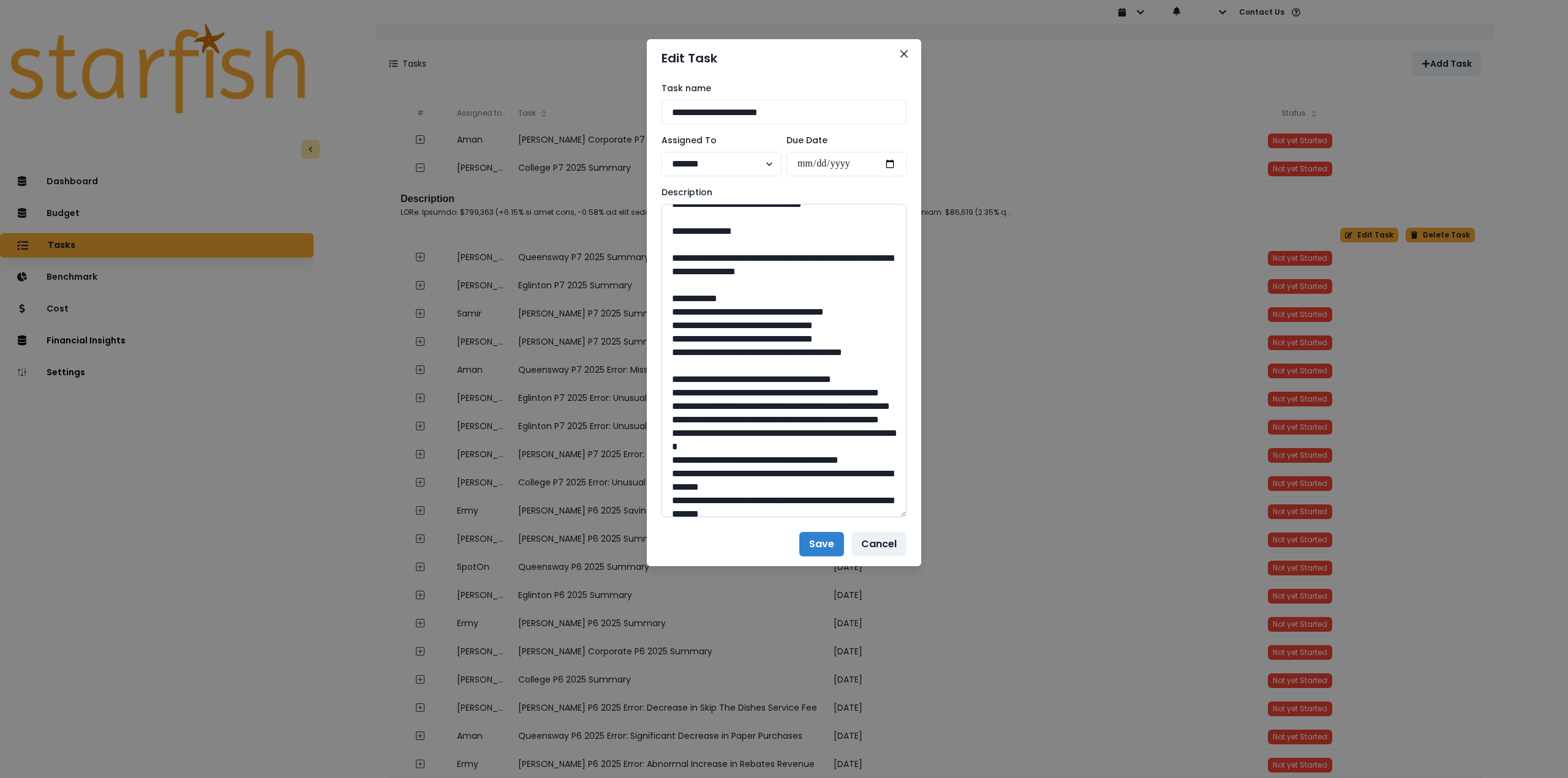
scroll to position [1163, 0]
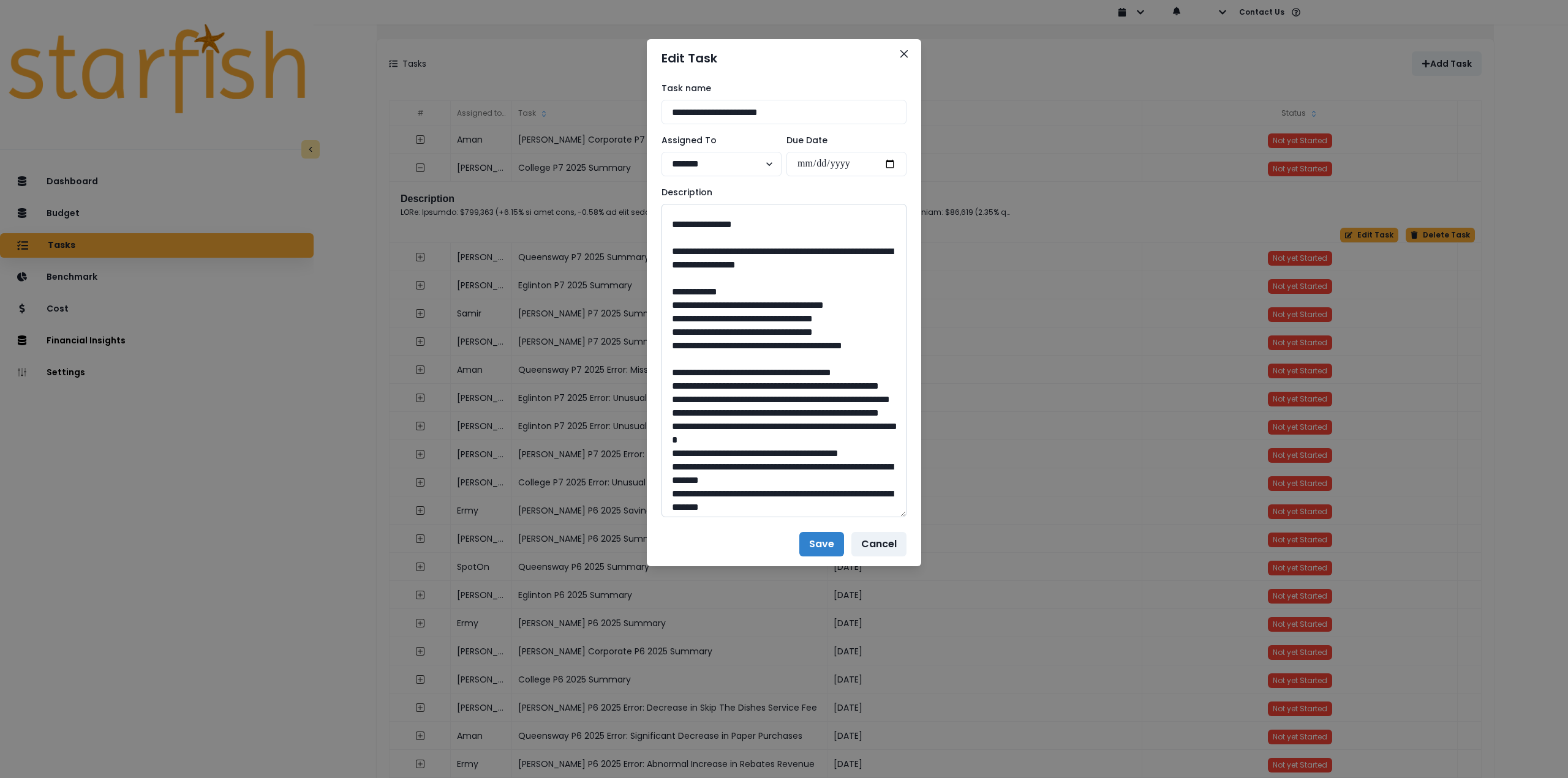
drag, startPoint x: 708, startPoint y: 397, endPoint x: 879, endPoint y: 421, distance: 172.7
click at [879, 421] on textarea at bounding box center [784, 360] width 245 height 314
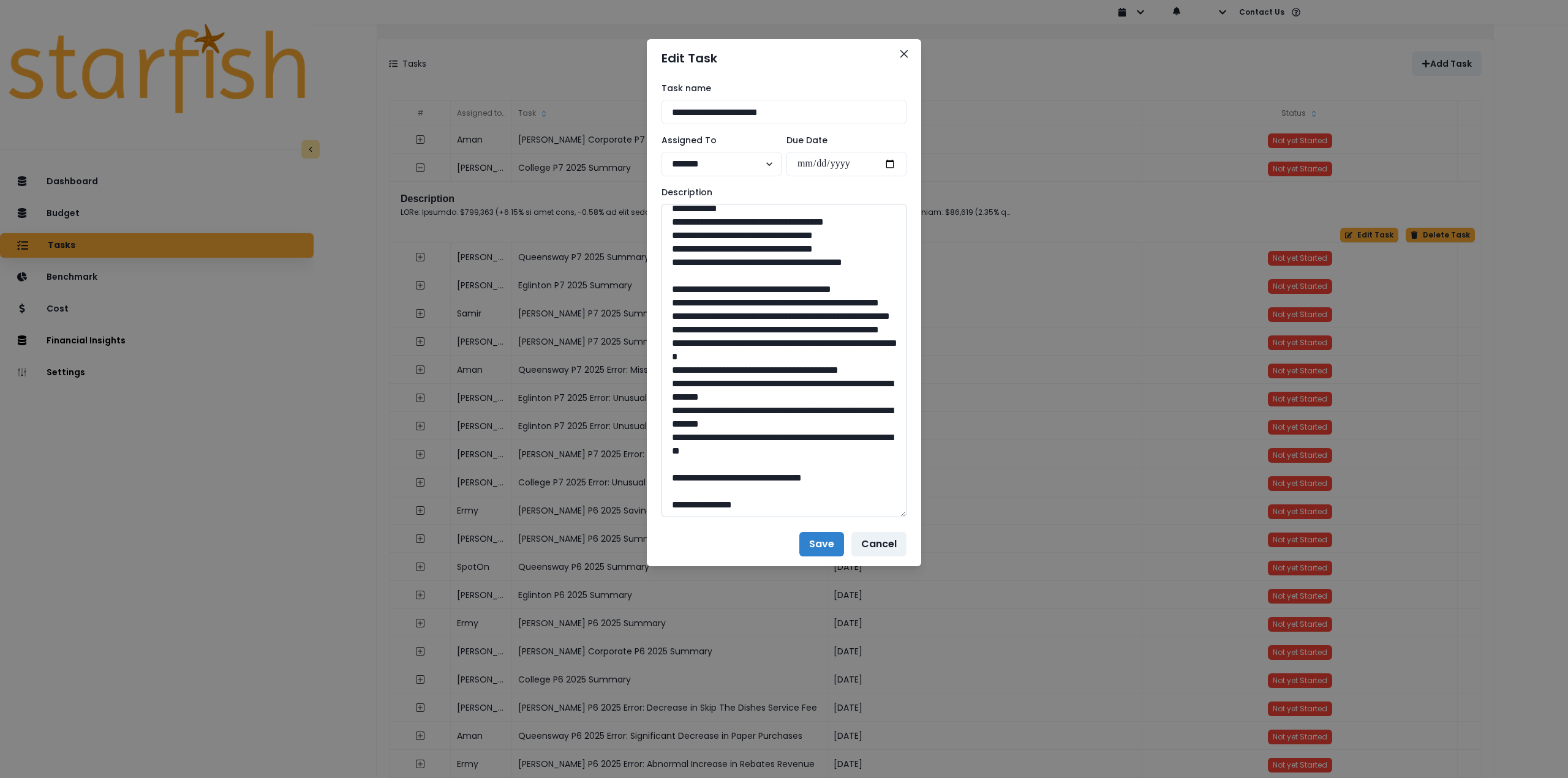
scroll to position [1462, 0]
drag, startPoint x: 786, startPoint y: 478, endPoint x: 759, endPoint y: 478, distance: 27.0
click at [759, 478] on textarea at bounding box center [784, 360] width 245 height 314
click at [907, 50] on icon "Close" at bounding box center [904, 53] width 8 height 8
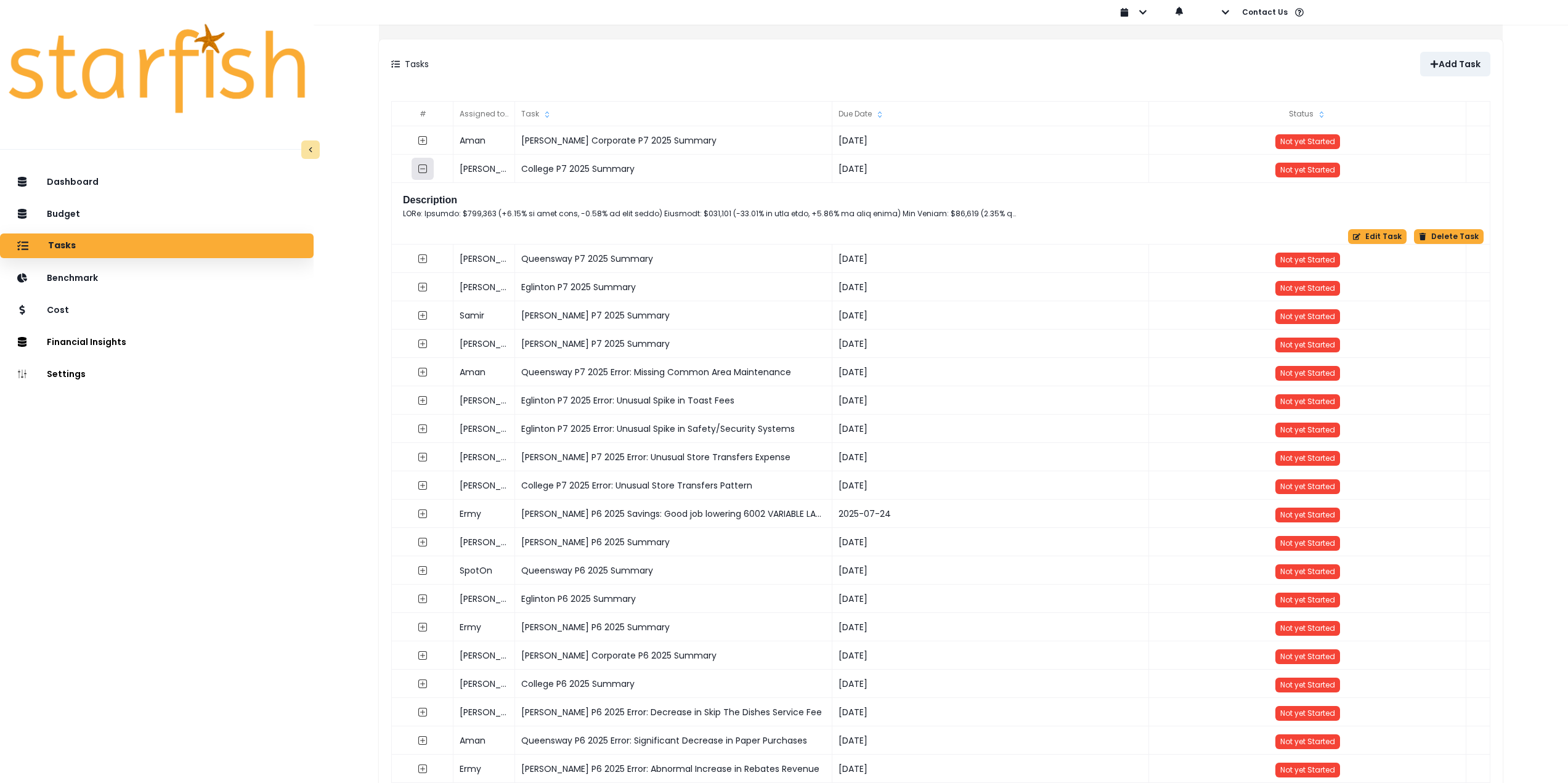
click at [427, 168] on icon "collasped outline" at bounding box center [422, 168] width 10 height 10
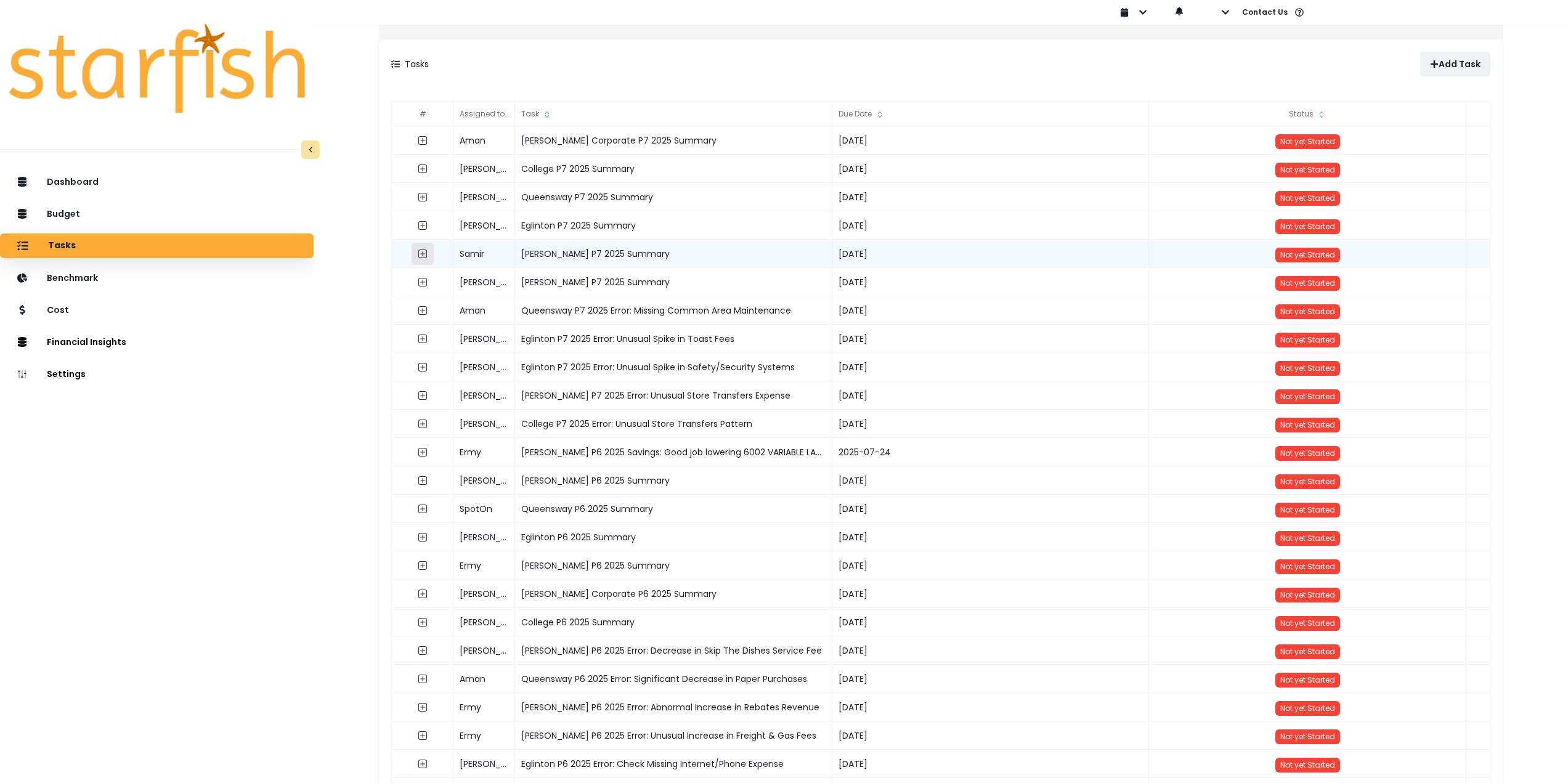
click at [427, 255] on icon "expand outline" at bounding box center [422, 254] width 10 height 10
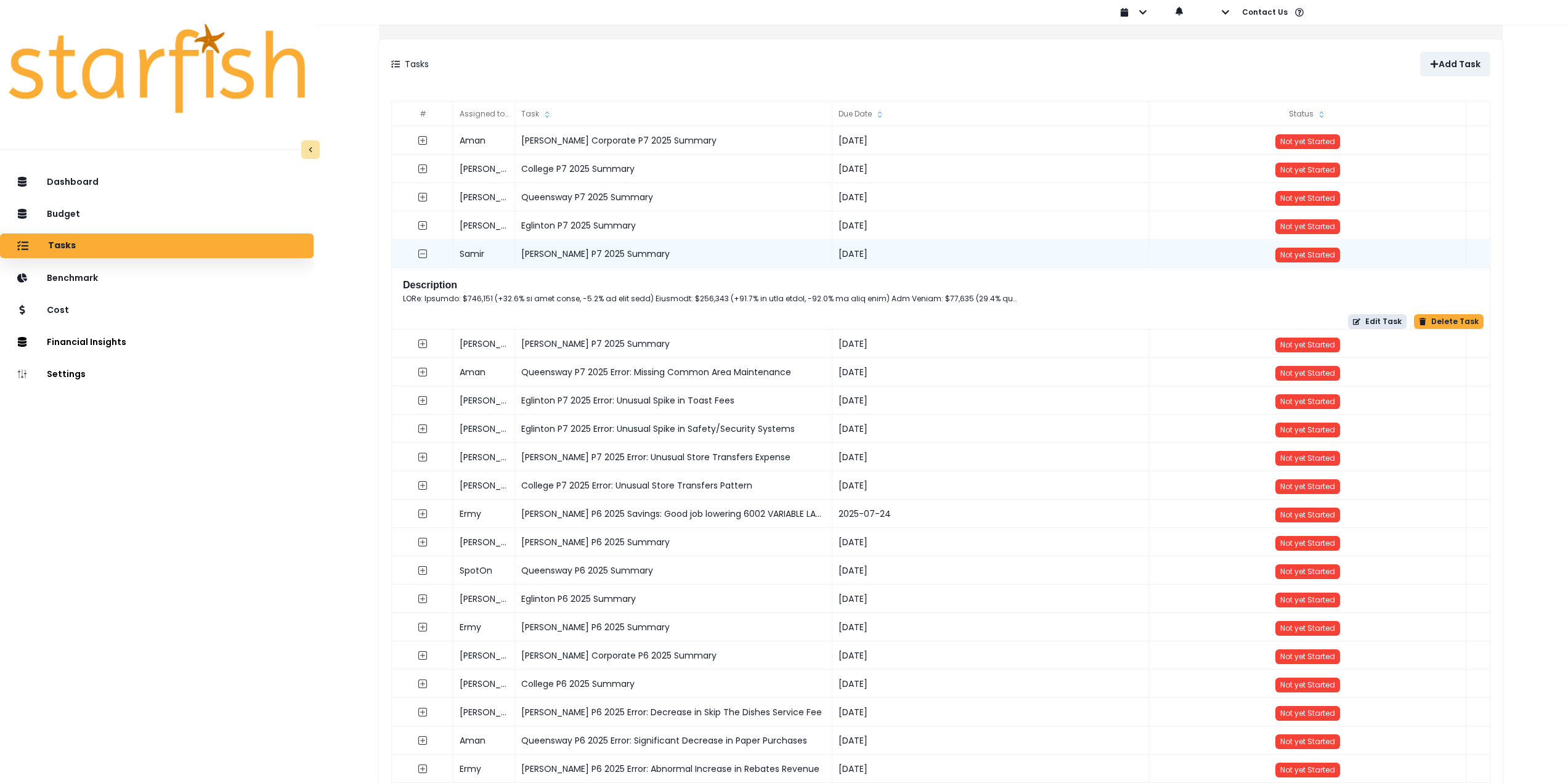
click at [1363, 324] on button "Edit Task" at bounding box center [1377, 321] width 59 height 15
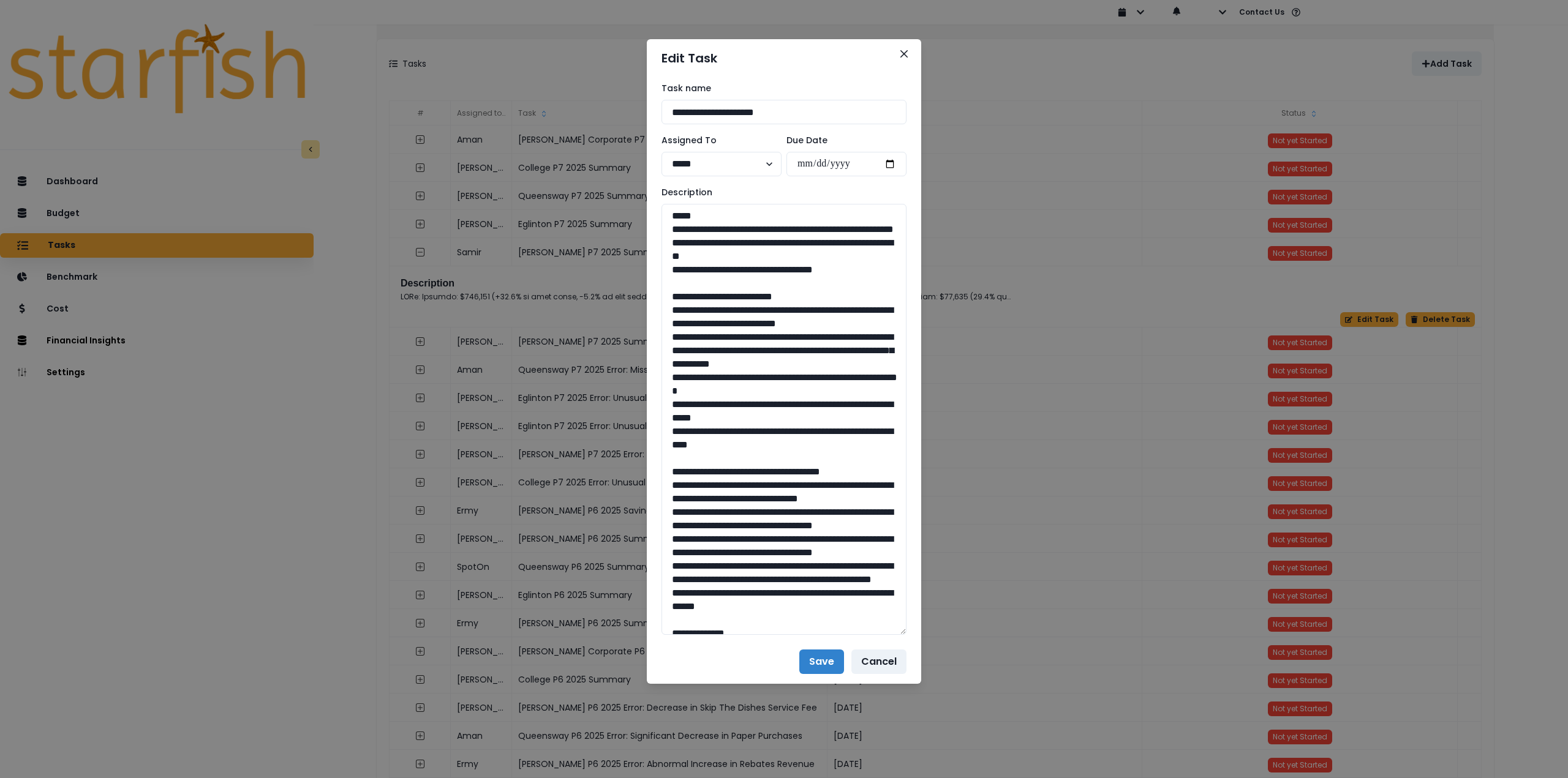
drag, startPoint x: 902, startPoint y: 247, endPoint x: 923, endPoint y: 515, distance: 268.8
click at [959, 641] on div "**********" at bounding box center [784, 389] width 1568 height 778
drag, startPoint x: 870, startPoint y: 284, endPoint x: 643, endPoint y: 233, distance: 232.7
drag, startPoint x: 666, startPoint y: 322, endPoint x: 846, endPoint y: 481, distance: 240.2
click at [846, 481] on textarea at bounding box center [784, 426] width 245 height 444
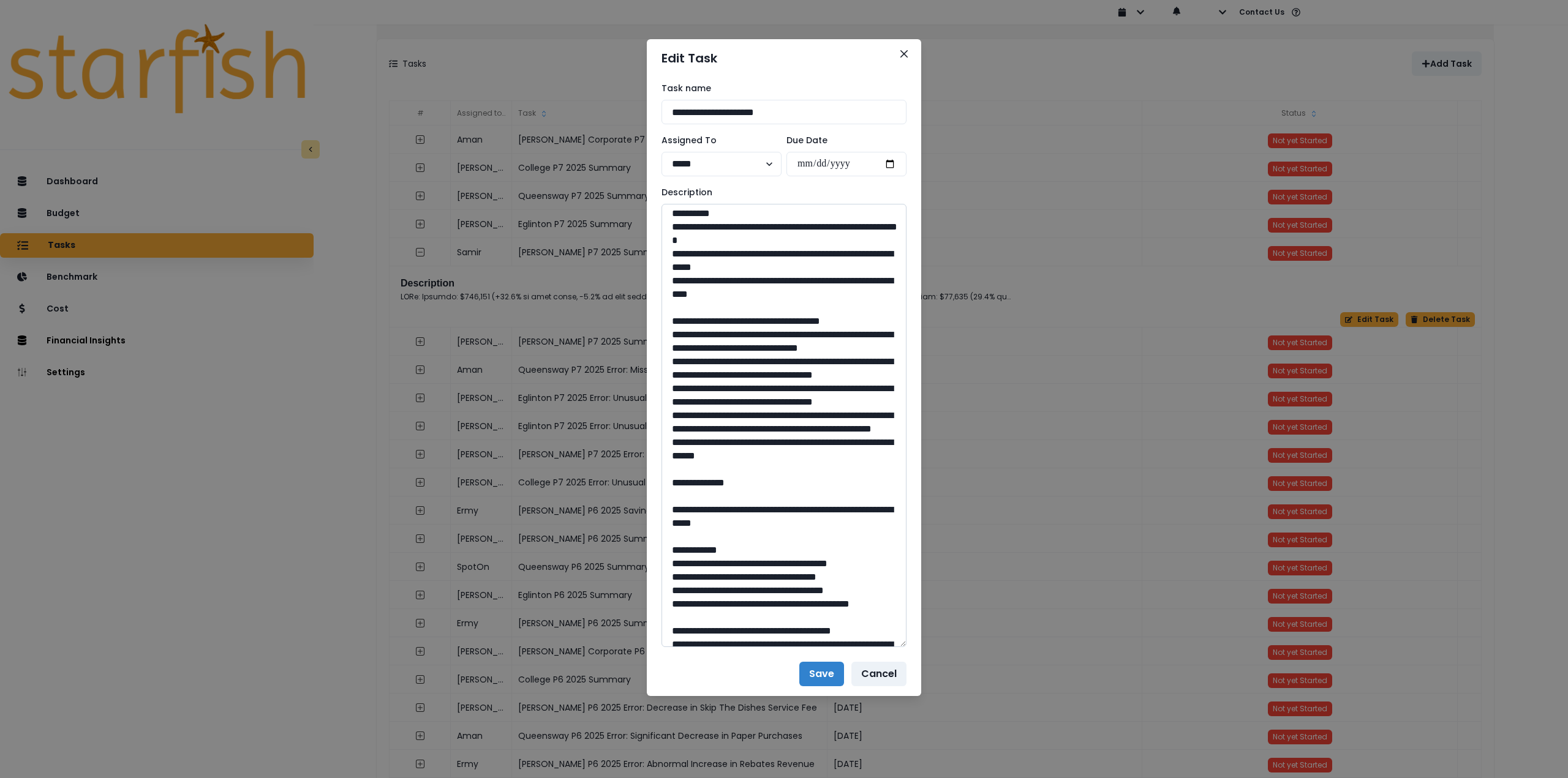
scroll to position [184, 0]
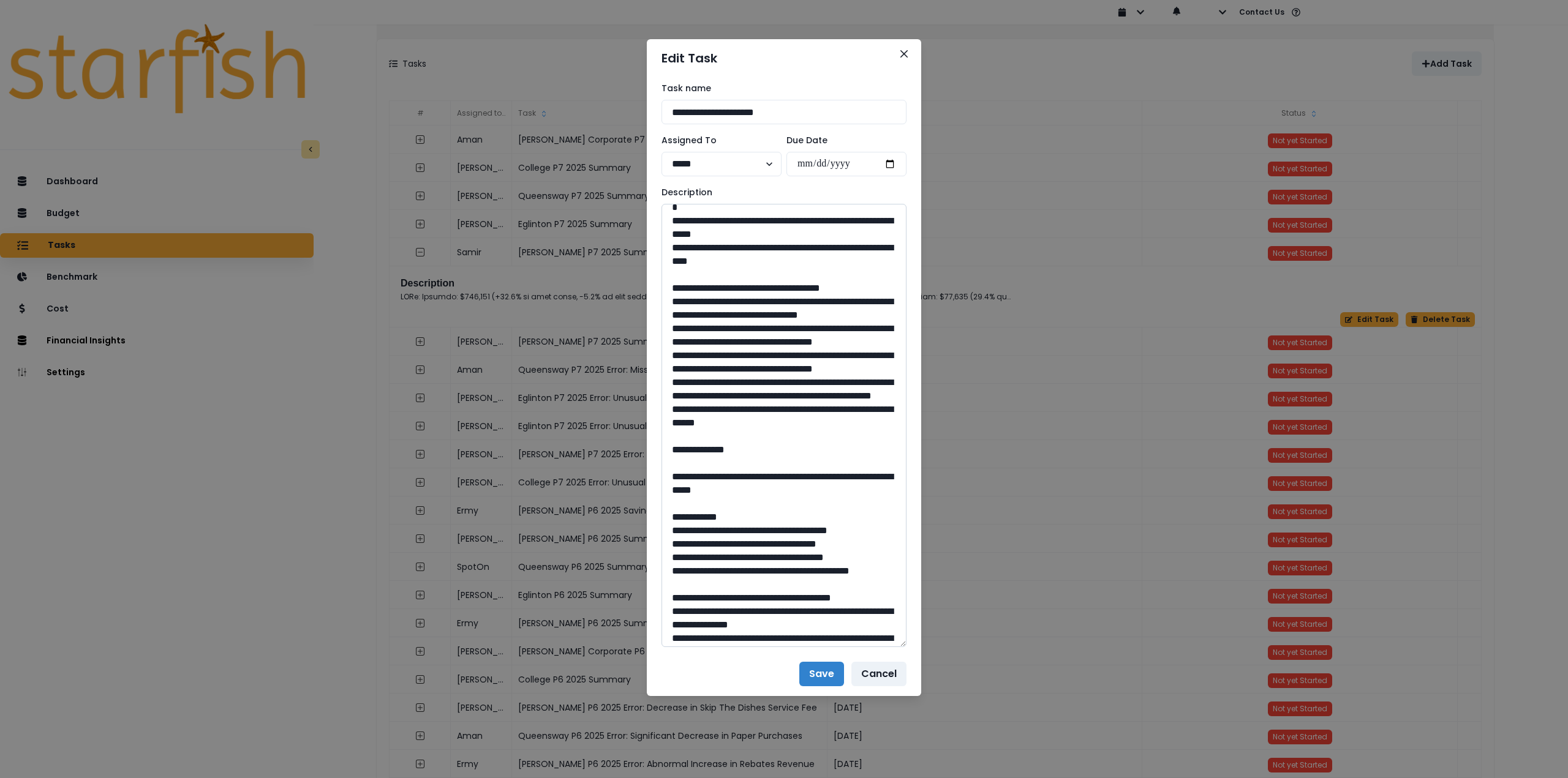
drag, startPoint x: 667, startPoint y: 341, endPoint x: 836, endPoint y: 516, distance: 243.3
click at [836, 516] on textarea at bounding box center [784, 426] width 245 height 444
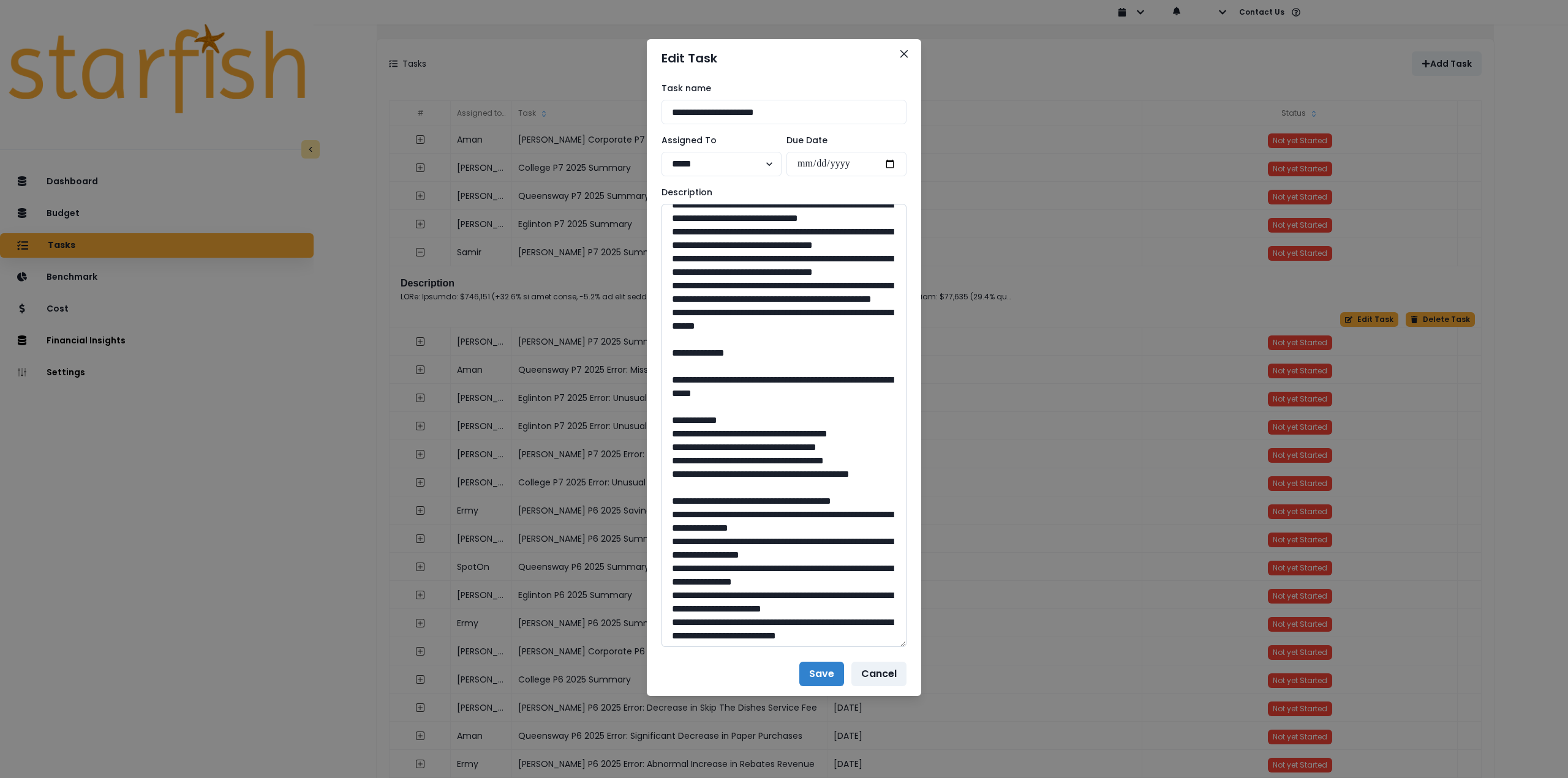
scroll to position [306, 0]
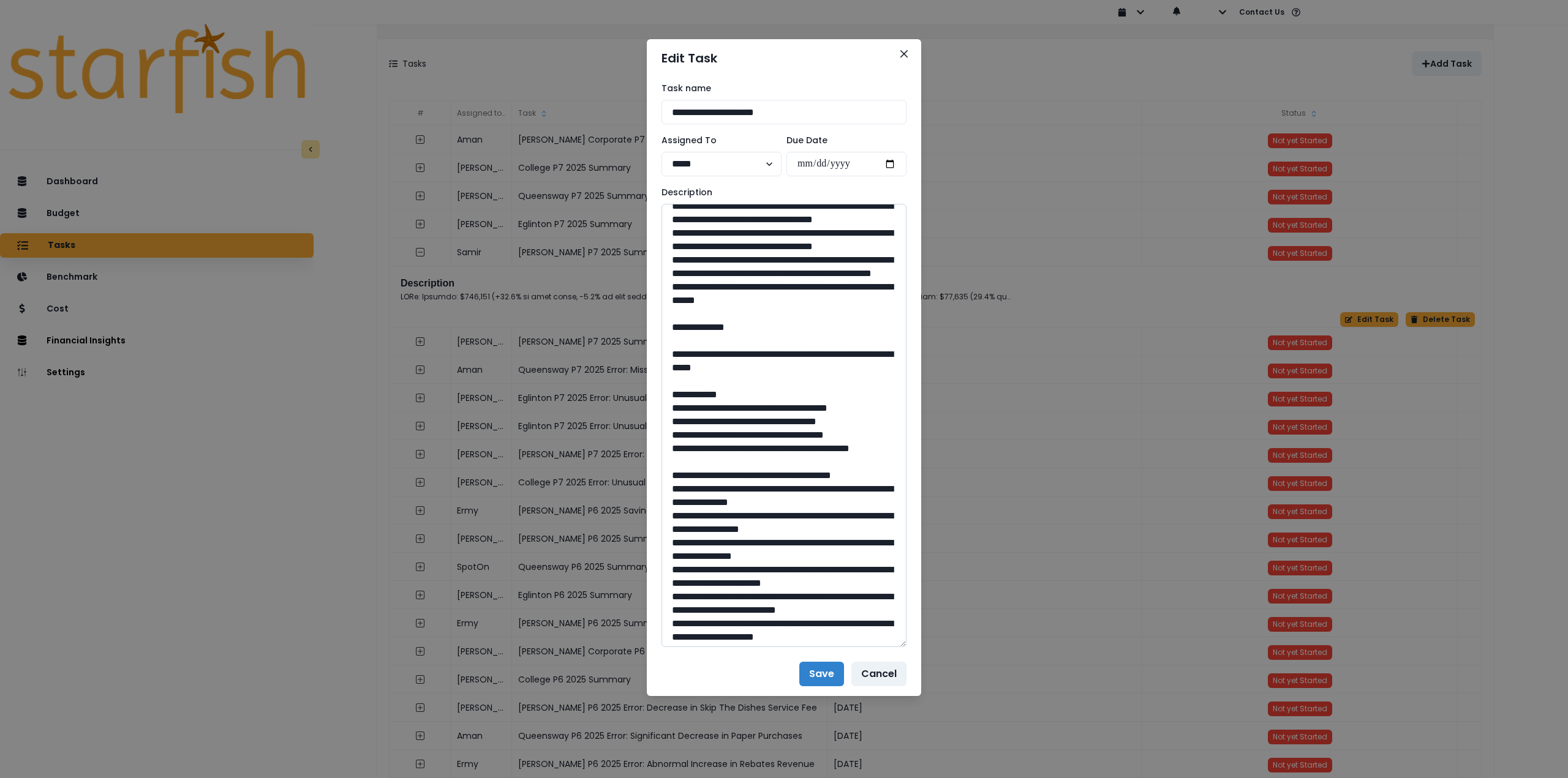
drag, startPoint x: 704, startPoint y: 448, endPoint x: 840, endPoint y: 462, distance: 136.7
click at [844, 463] on textarea at bounding box center [784, 426] width 245 height 444
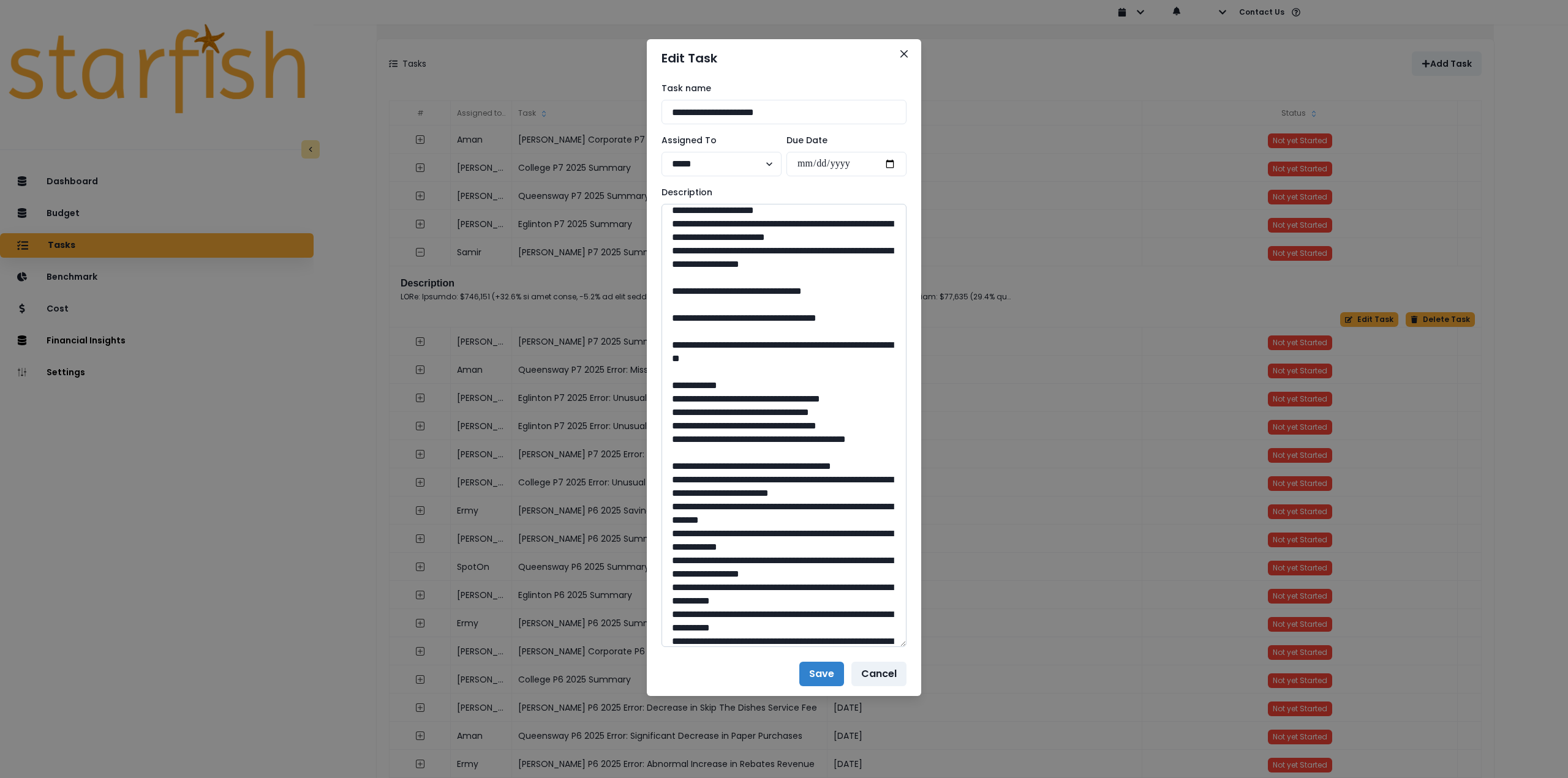
scroll to position [673, 0]
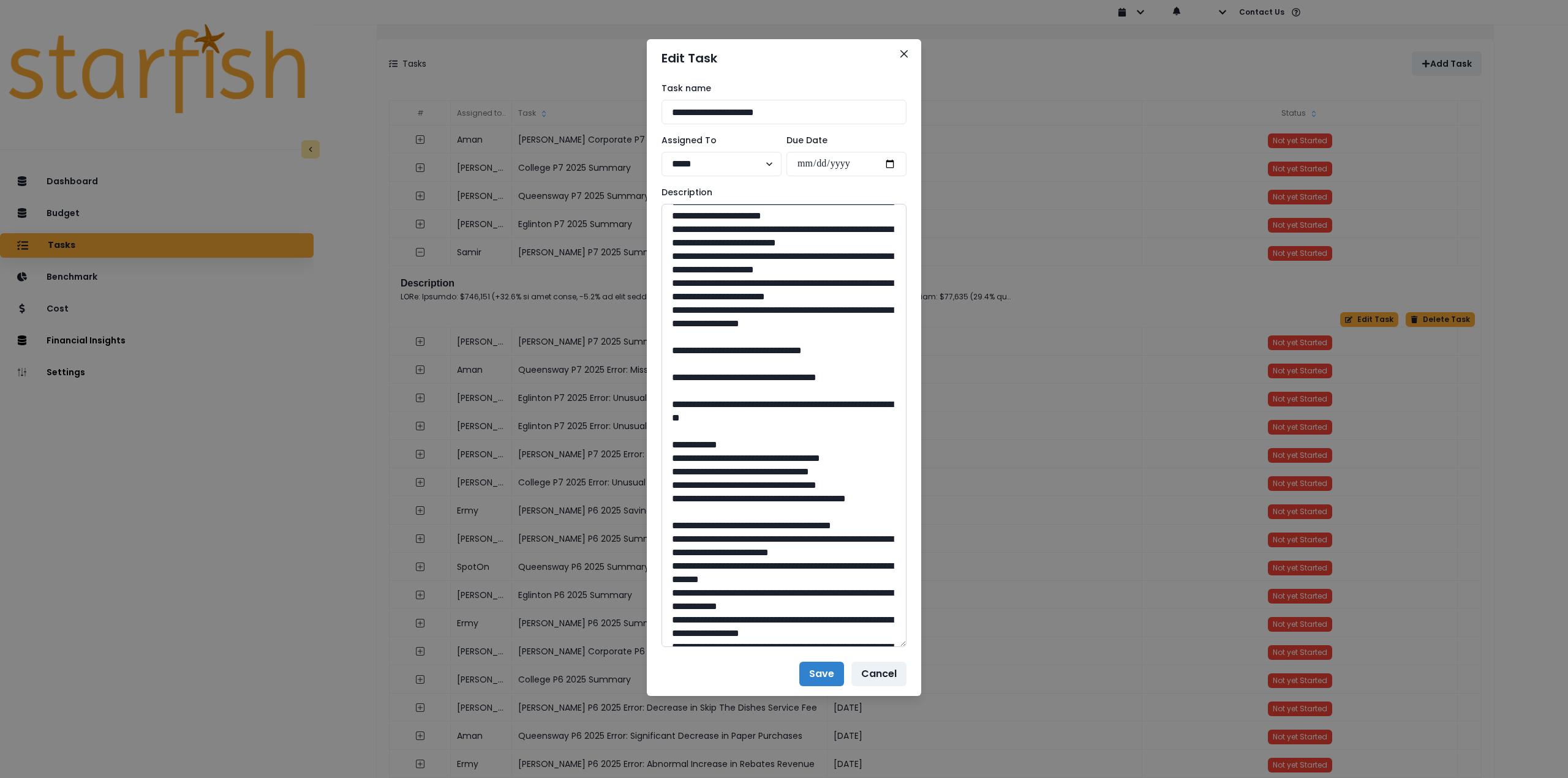
drag, startPoint x: 788, startPoint y: 481, endPoint x: 765, endPoint y: 482, distance: 23.0
click at [765, 482] on textarea at bounding box center [784, 426] width 245 height 444
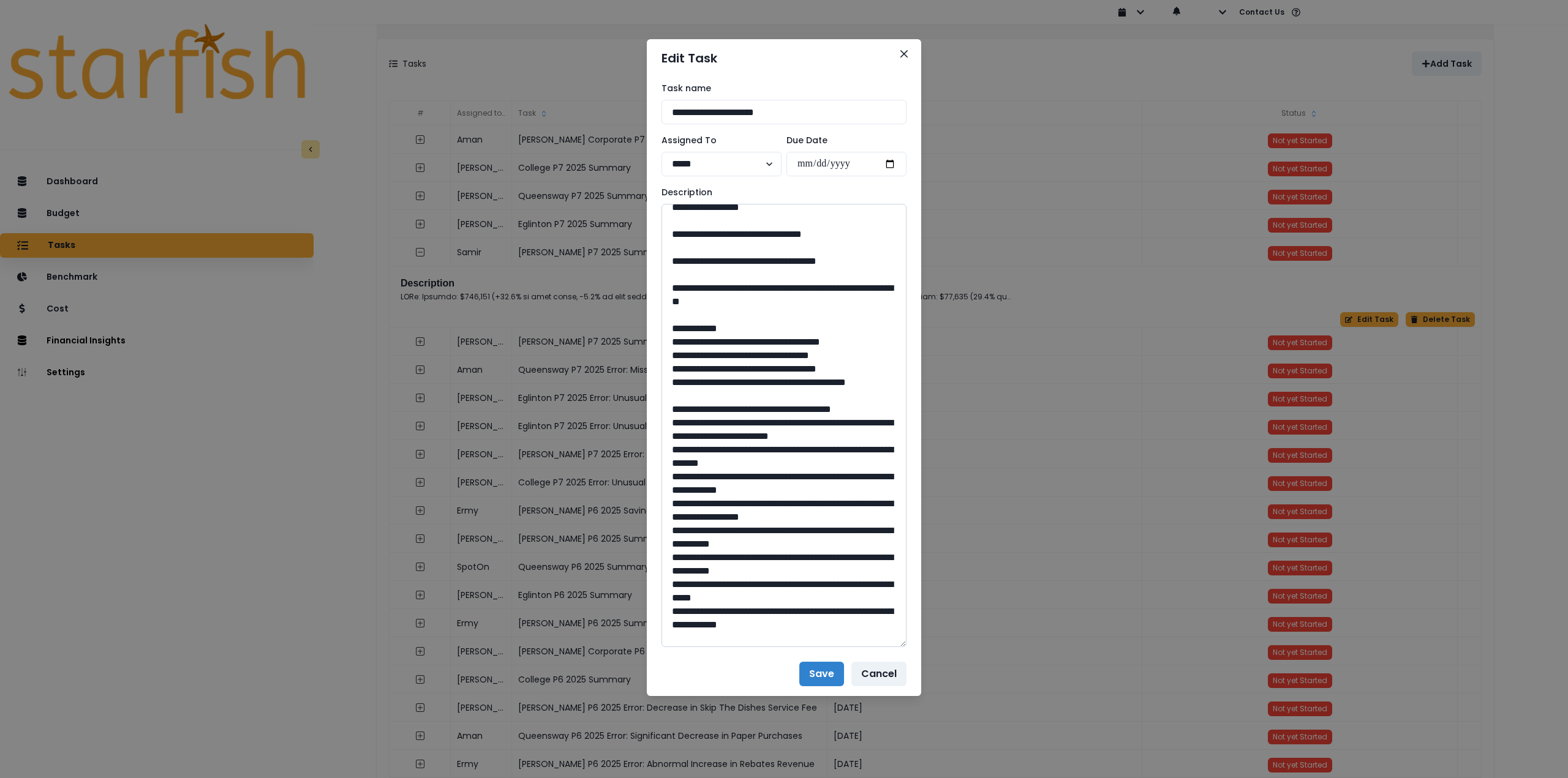
scroll to position [796, 0]
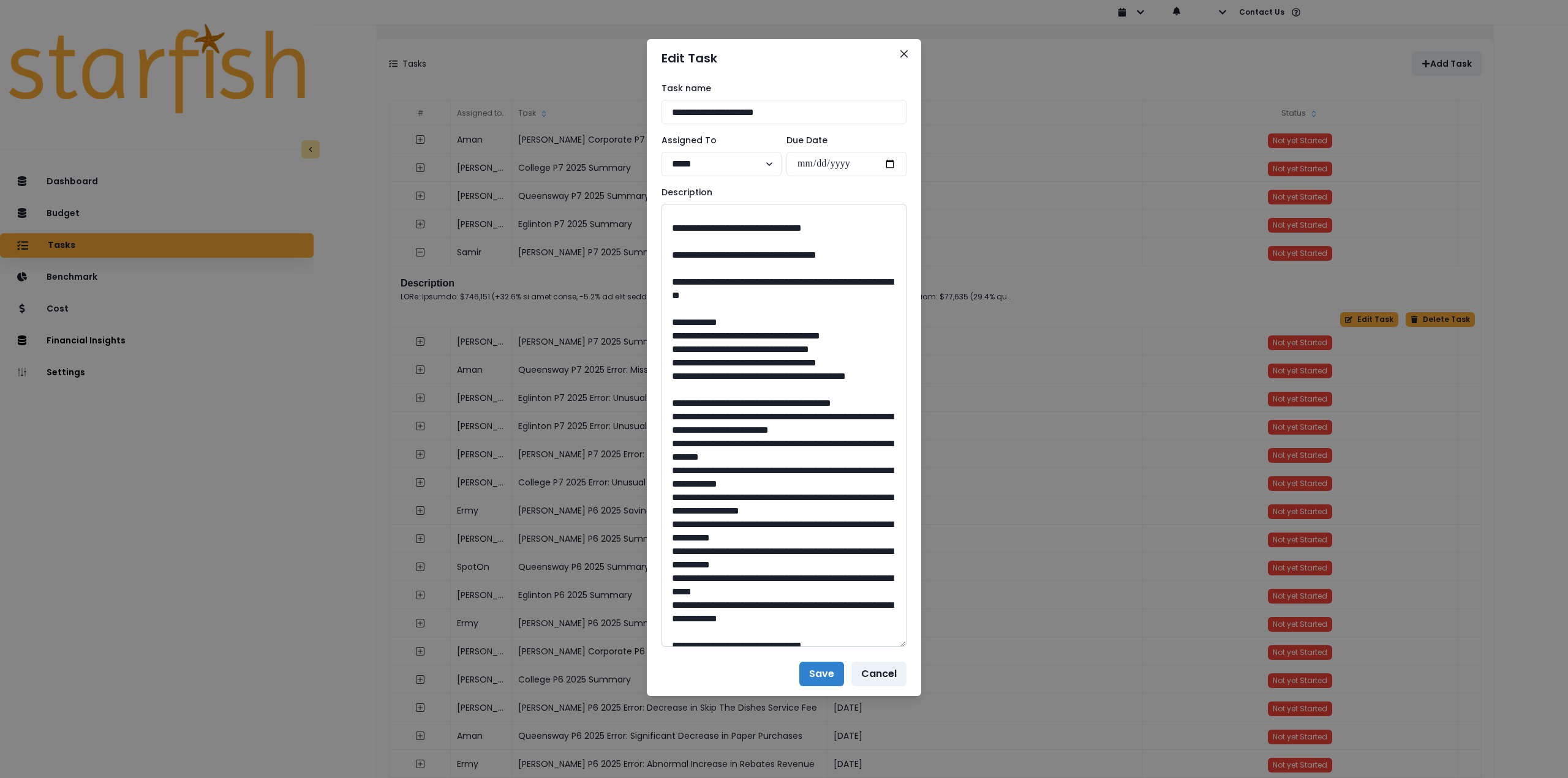
drag, startPoint x: 710, startPoint y: 418, endPoint x: 820, endPoint y: 438, distance: 111.8
click at [820, 438] on textarea at bounding box center [784, 426] width 245 height 444
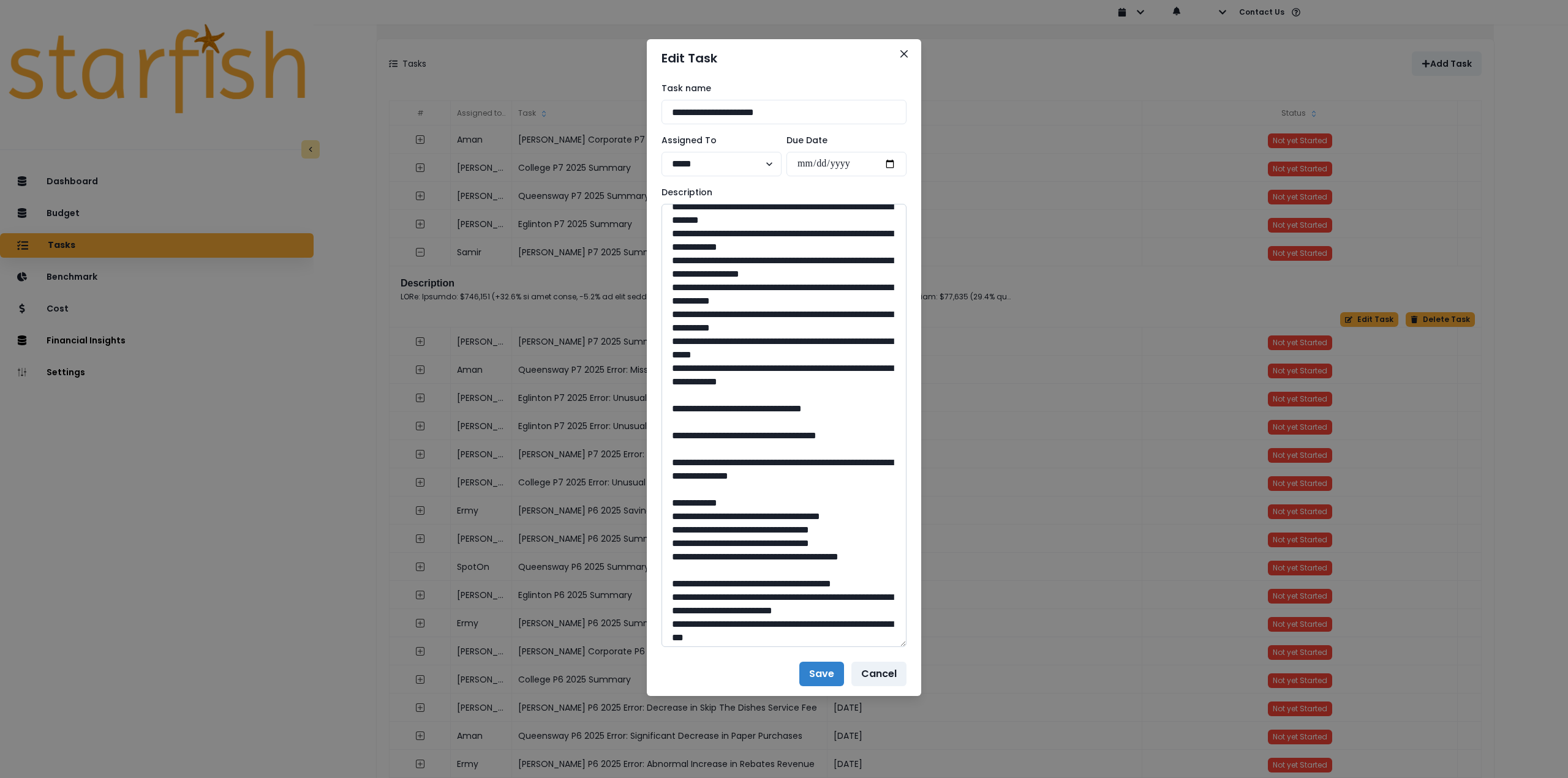
scroll to position [1041, 0]
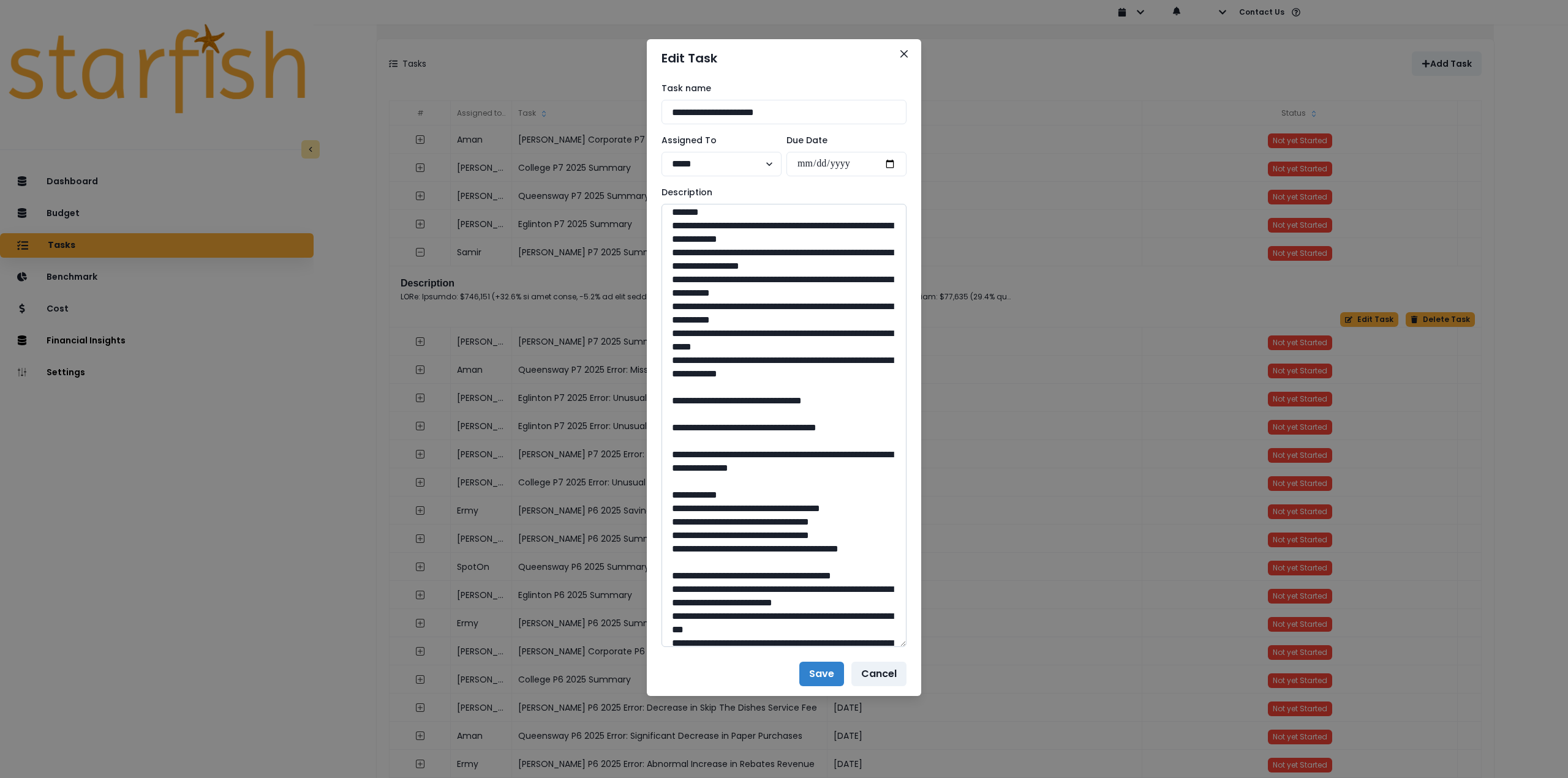
drag, startPoint x: 791, startPoint y: 561, endPoint x: 764, endPoint y: 561, distance: 27.0
click at [764, 561] on textarea at bounding box center [784, 426] width 245 height 444
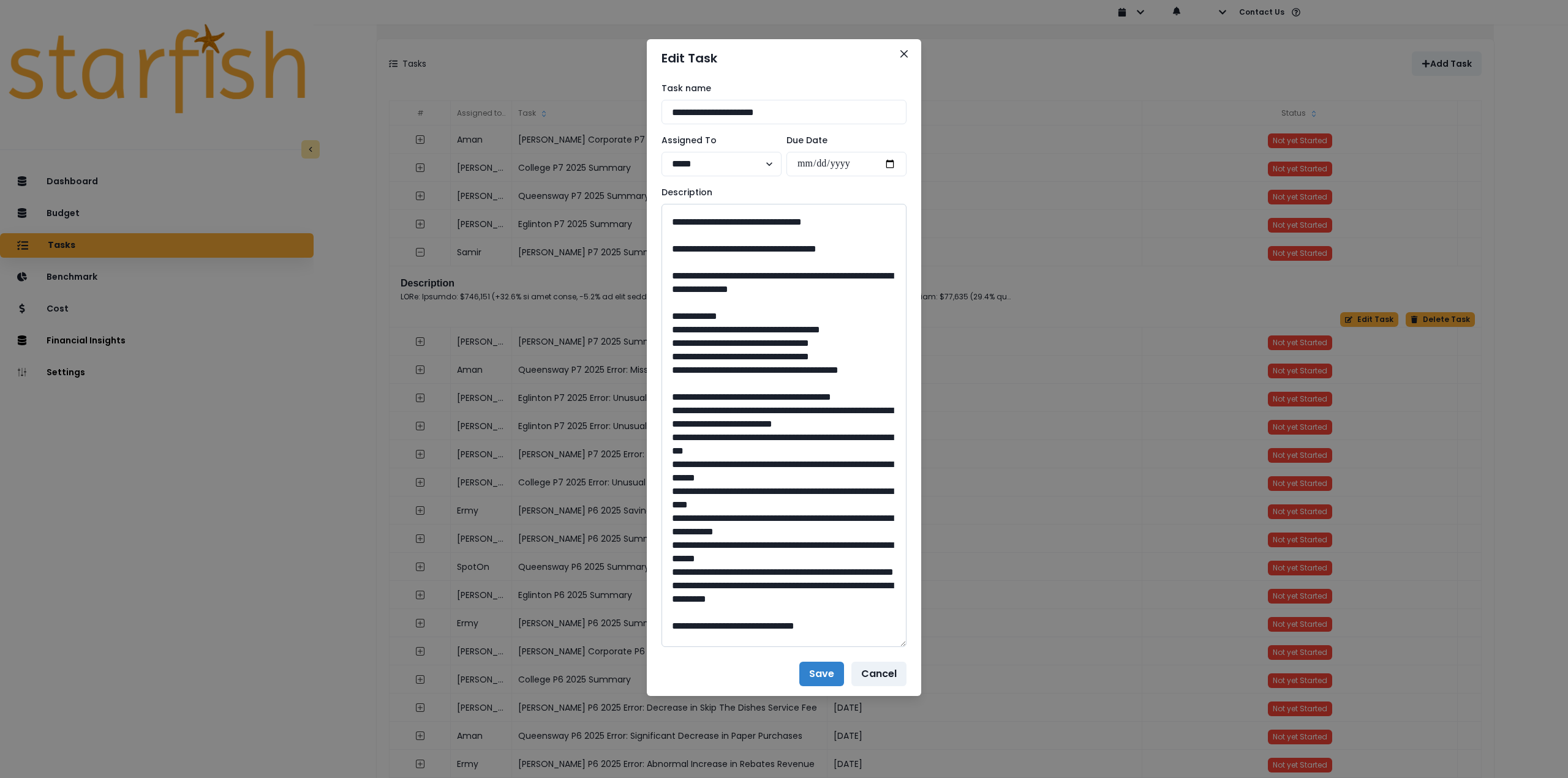
scroll to position [1225, 0]
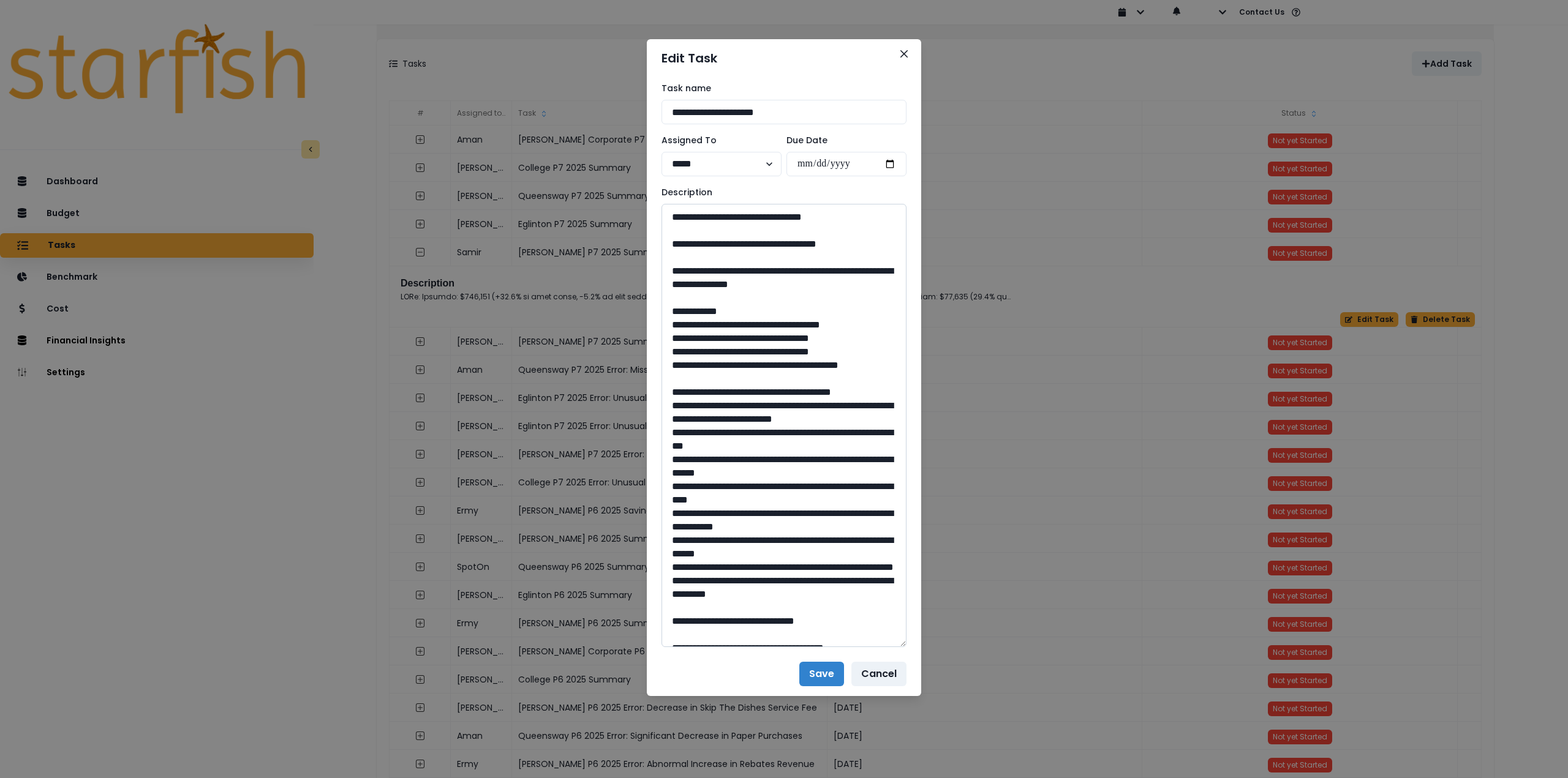
drag, startPoint x: 707, startPoint y: 432, endPoint x: 844, endPoint y: 448, distance: 137.9
click at [844, 448] on textarea at bounding box center [784, 426] width 245 height 444
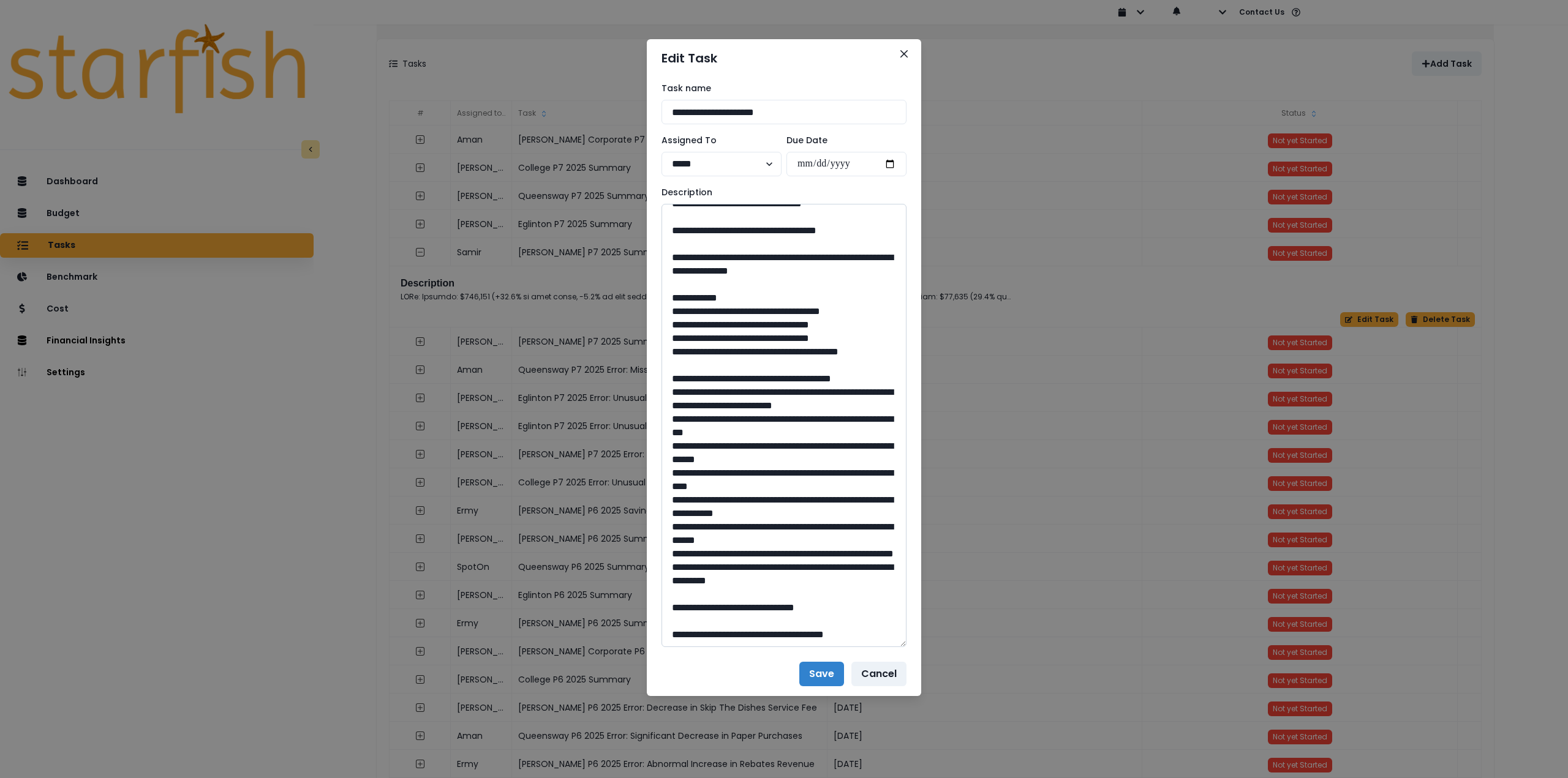
scroll to position [1440, 0]
drag, startPoint x: 782, startPoint y: 605, endPoint x: 759, endPoint y: 605, distance: 23.0
click at [759, 605] on textarea at bounding box center [784, 426] width 245 height 444
click at [907, 50] on button "Close" at bounding box center [904, 53] width 20 height 20
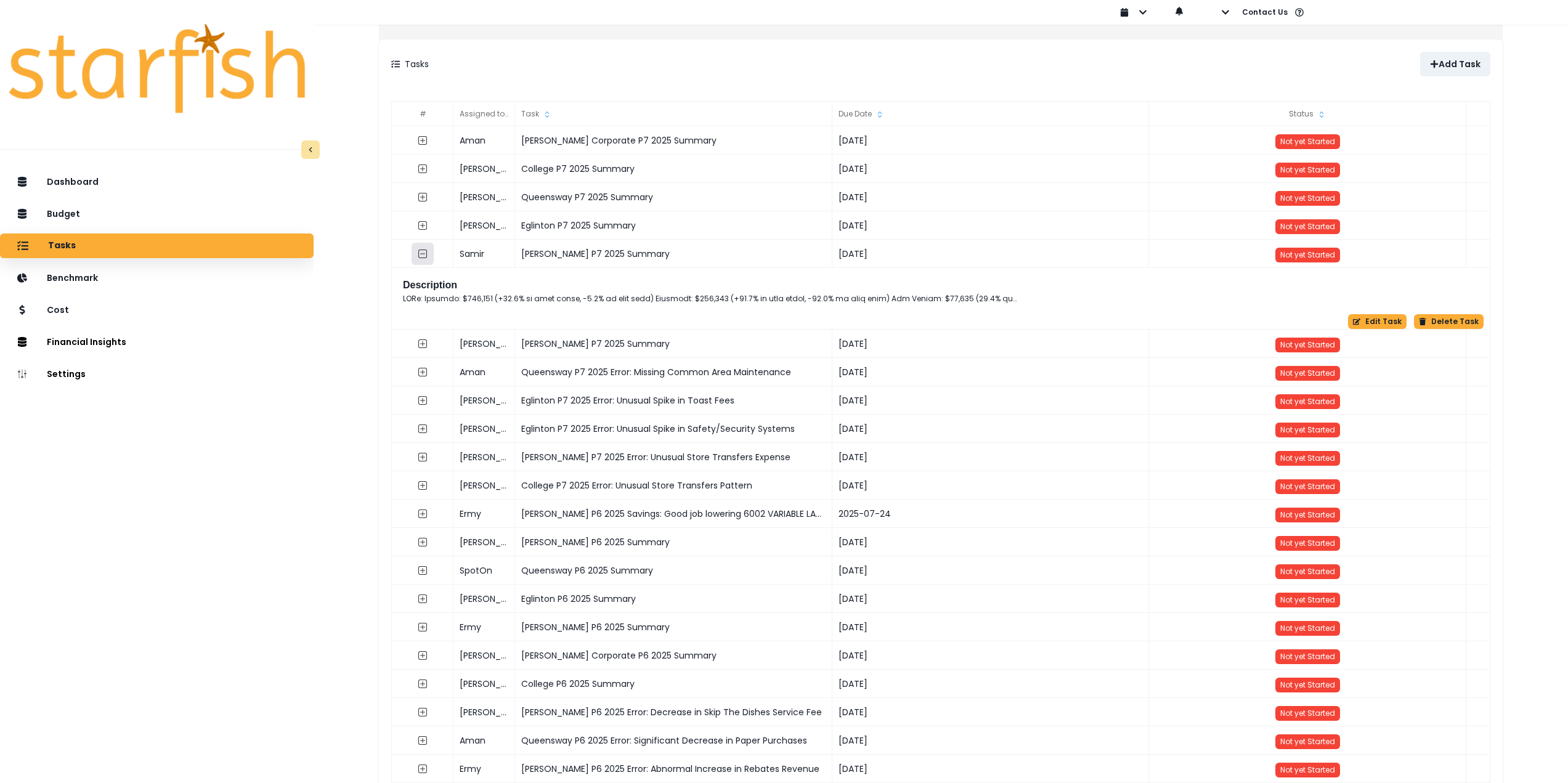
click at [427, 254] on icon "collasped outline" at bounding box center [422, 254] width 10 height 10
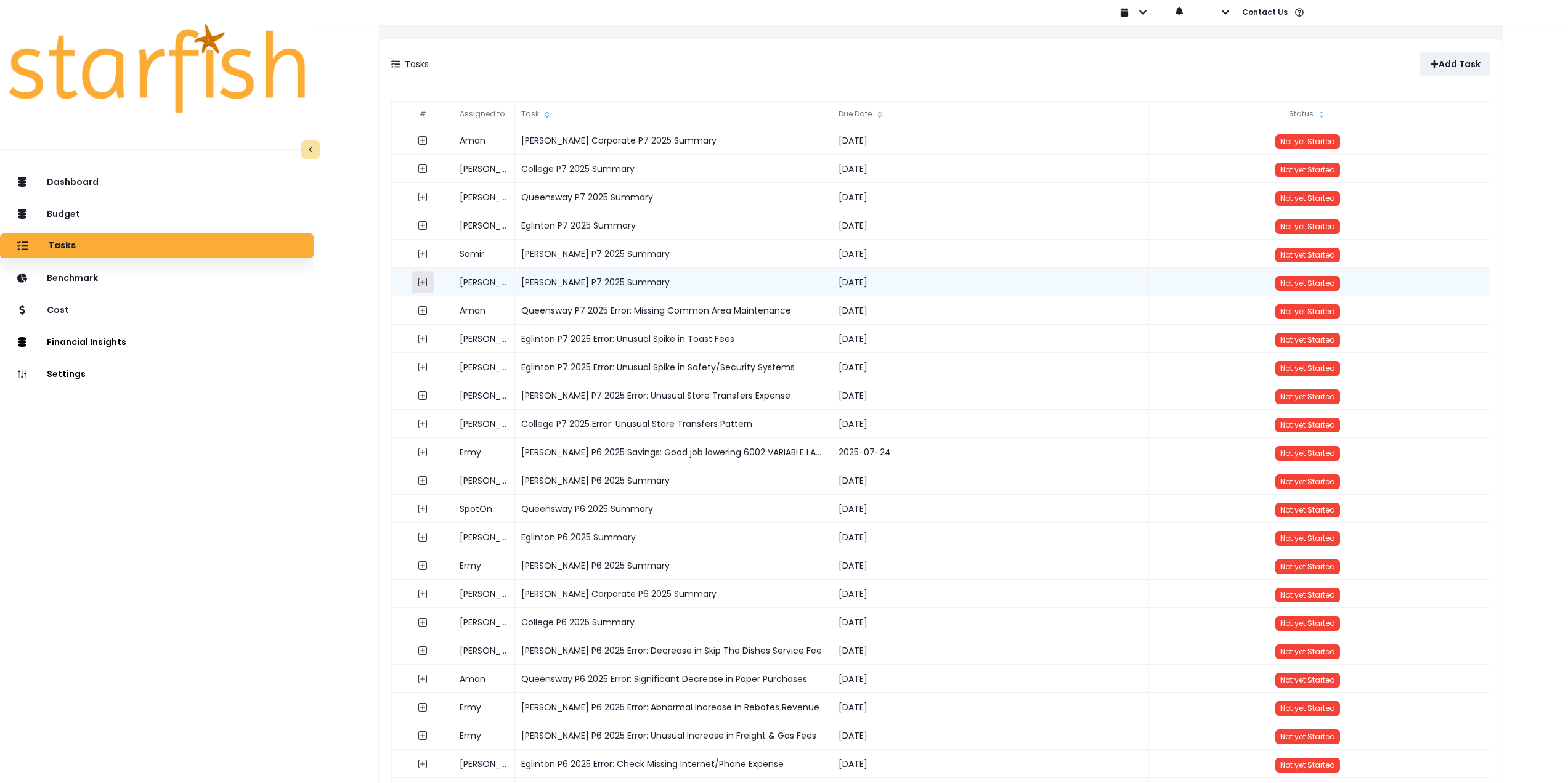
click at [425, 282] on icon "expand outline" at bounding box center [423, 282] width 5 height 5
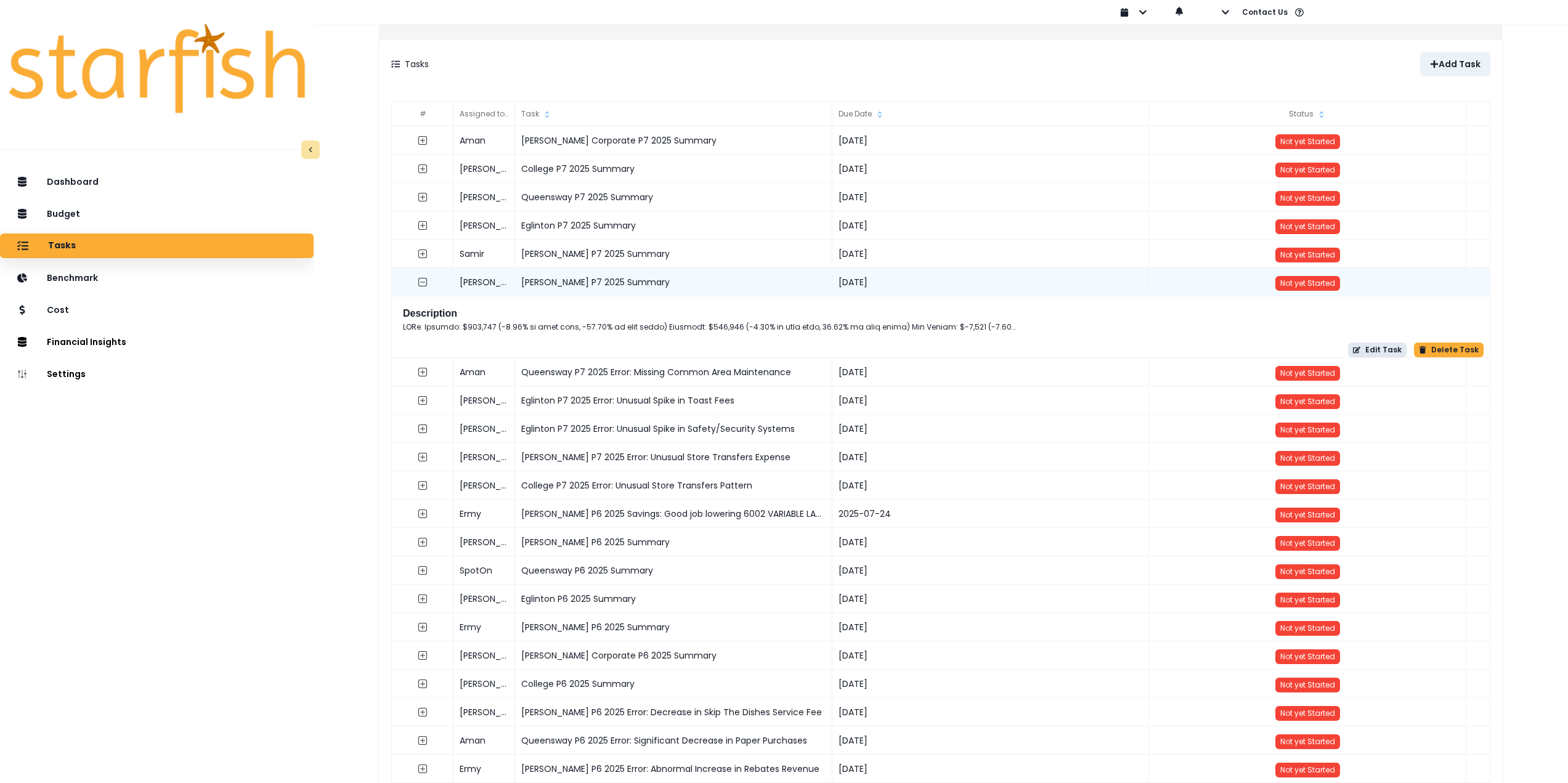
click at [1352, 355] on button "Edit Task" at bounding box center [1377, 350] width 59 height 15
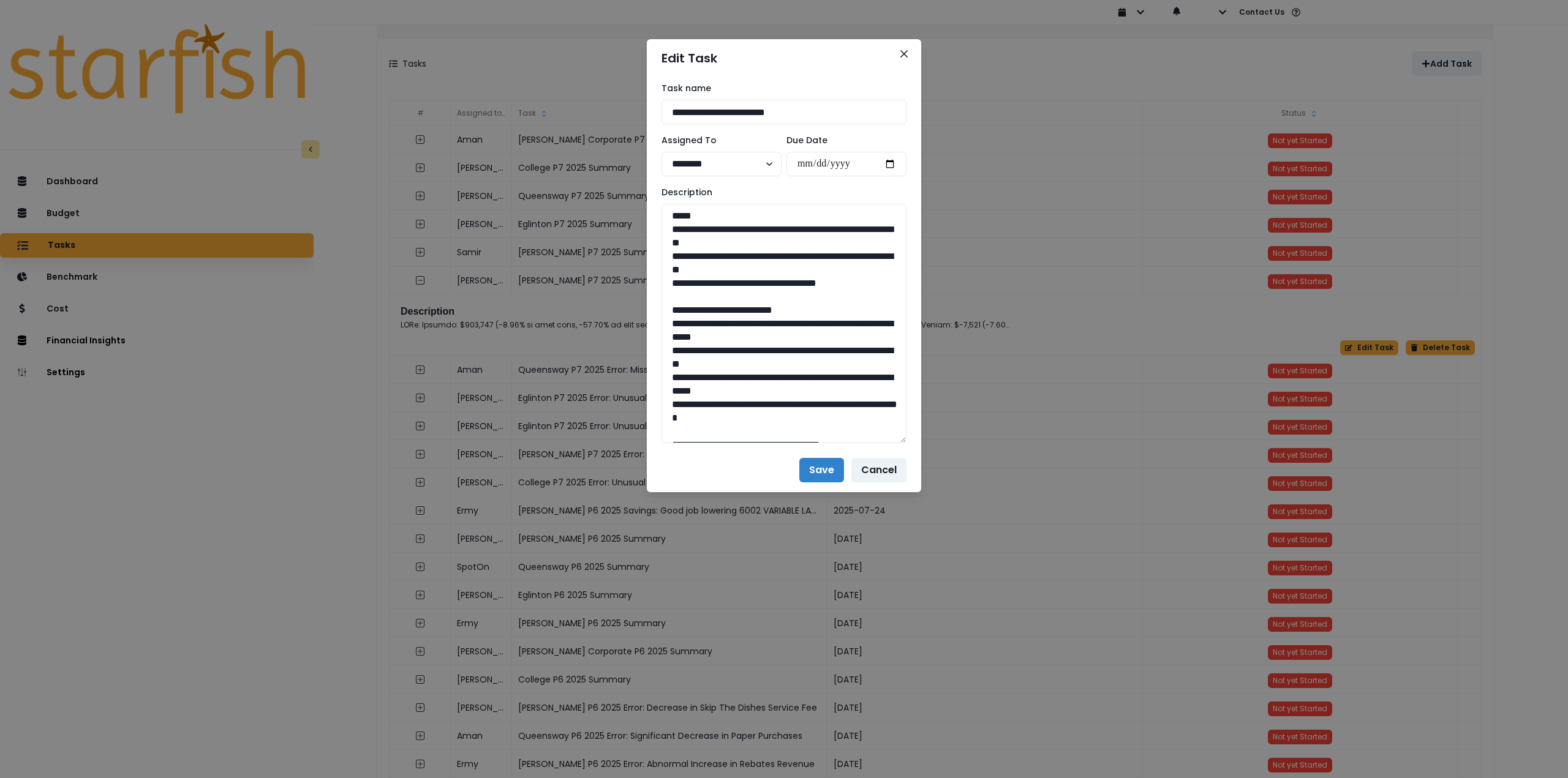
drag, startPoint x: 904, startPoint y: 247, endPoint x: 952, endPoint y: 597, distance: 353.3
click at [952, 597] on div "**********" at bounding box center [784, 389] width 1568 height 778
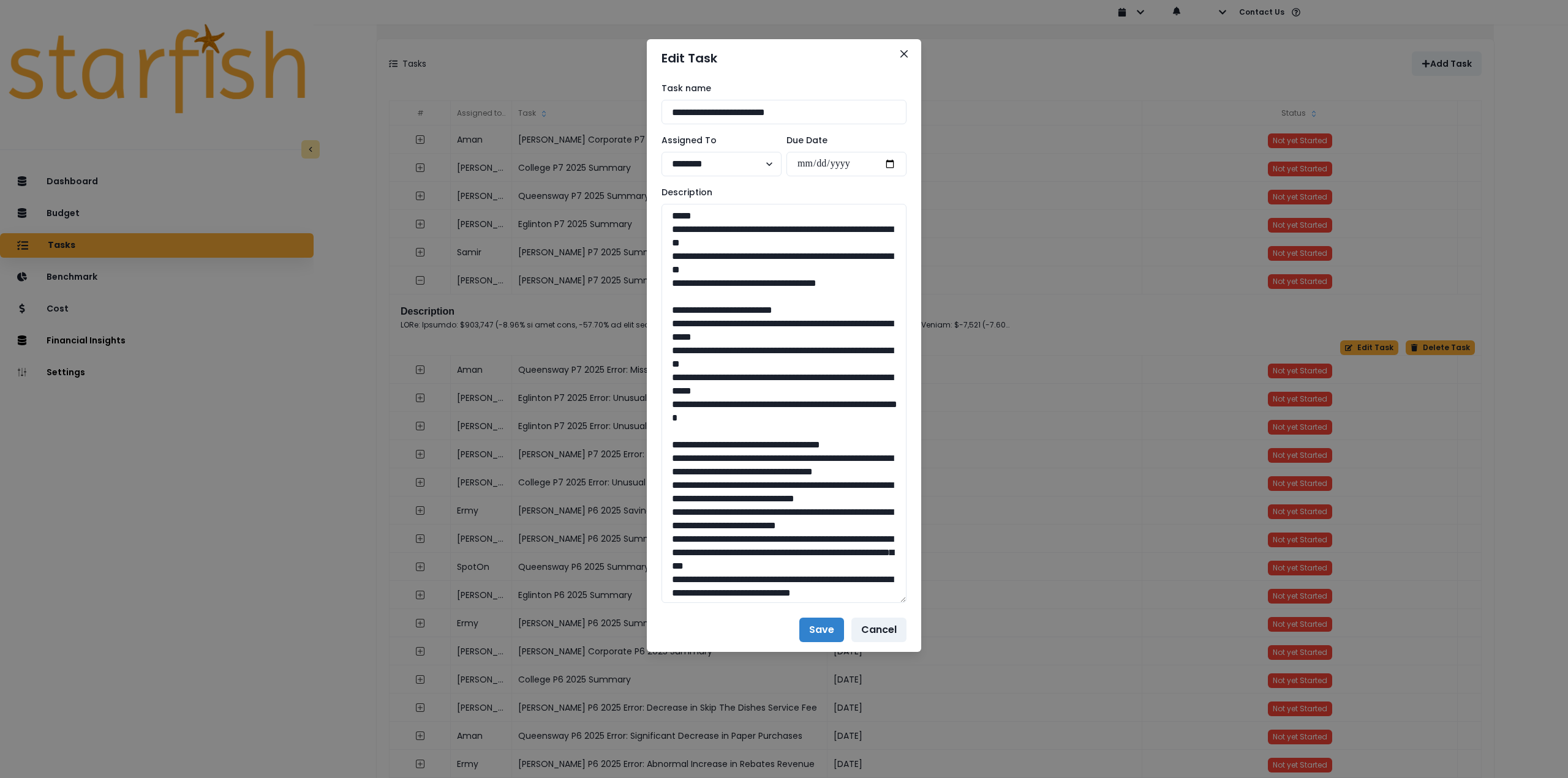
drag, startPoint x: 846, startPoint y: 283, endPoint x: 621, endPoint y: 230, distance: 231.2
drag, startPoint x: 670, startPoint y: 325, endPoint x: 801, endPoint y: 415, distance: 158.9
click at [801, 415] on textarea at bounding box center [784, 403] width 245 height 399
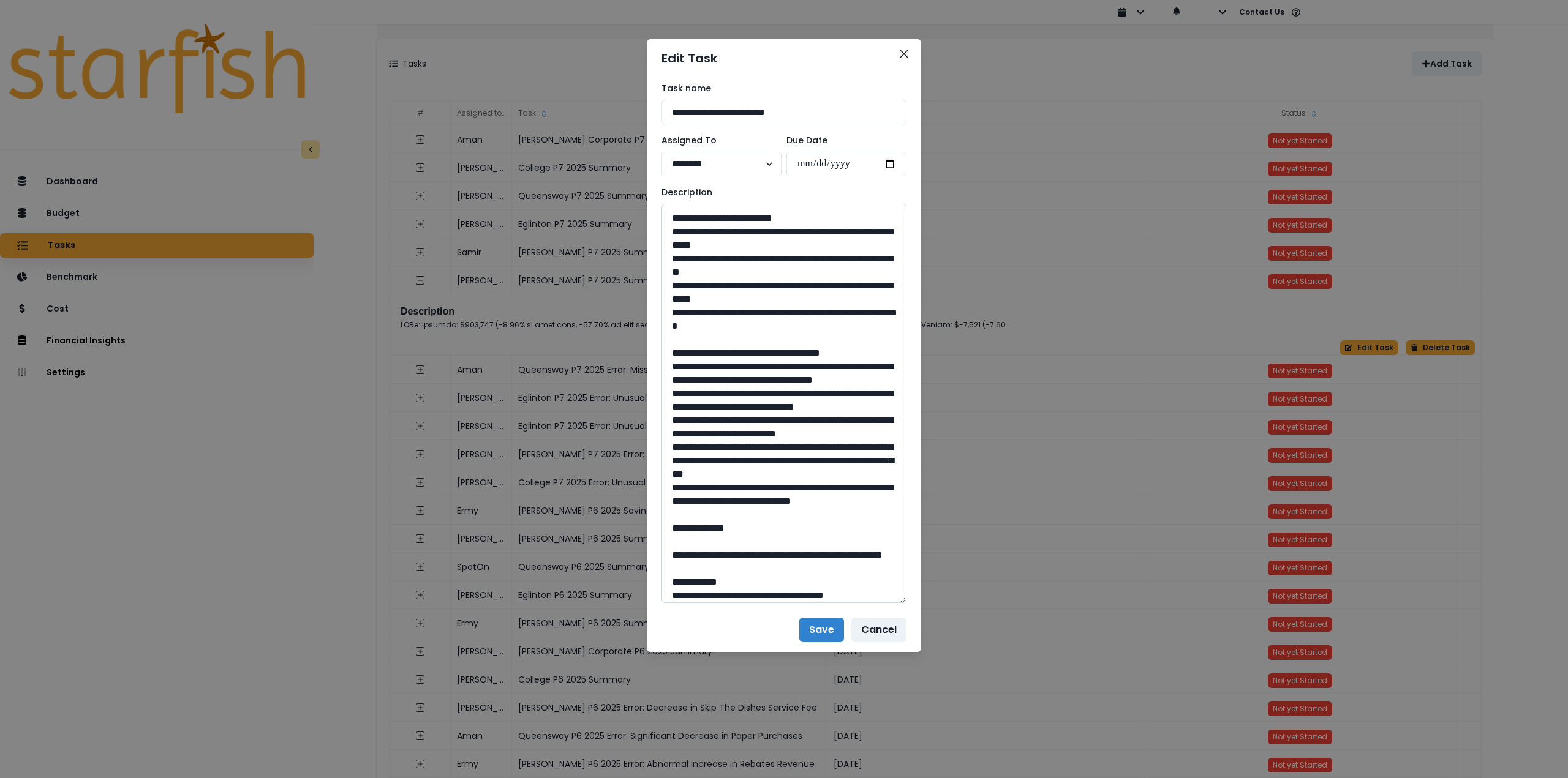
scroll to position [122, 0]
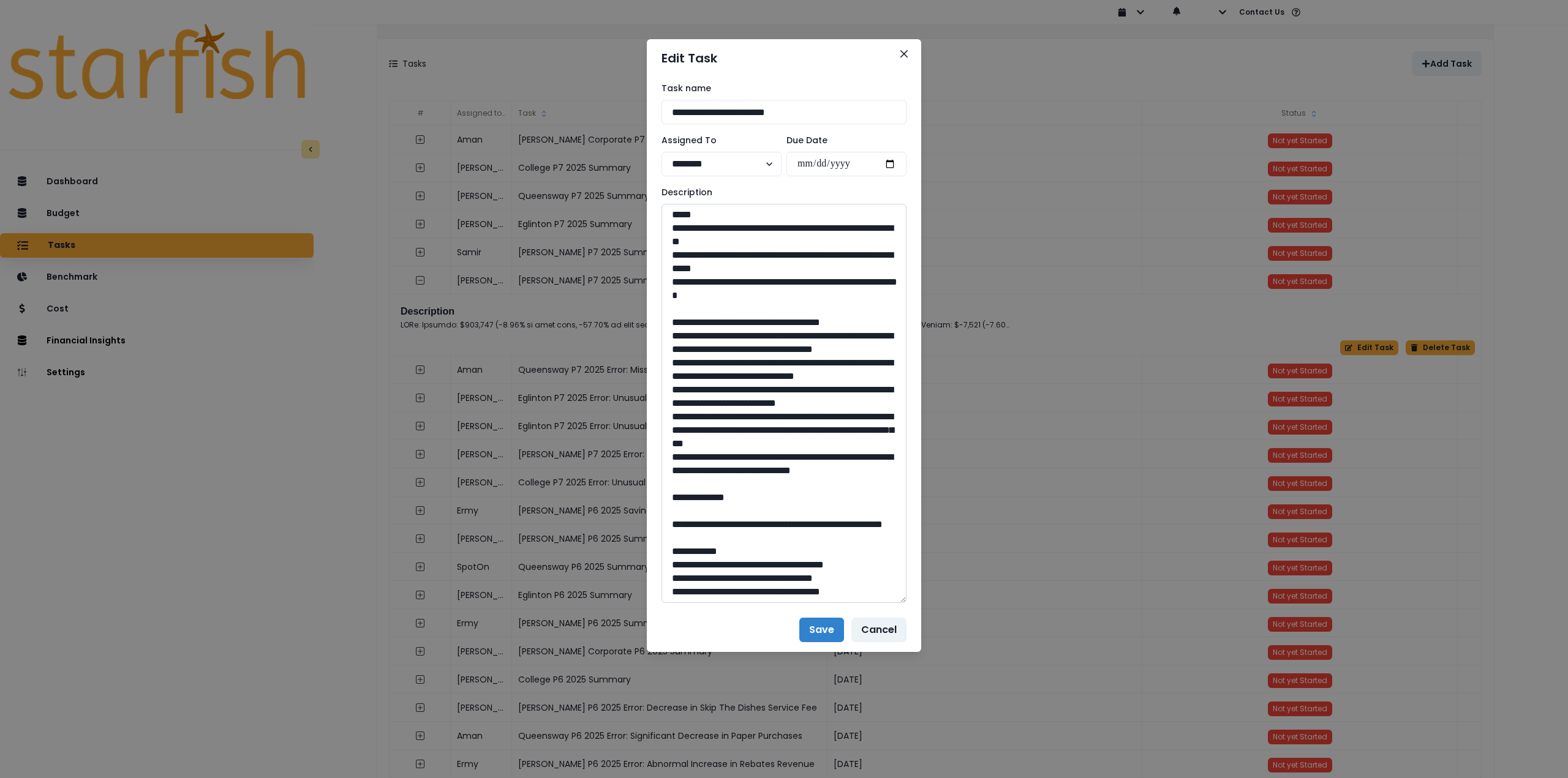
drag, startPoint x: 669, startPoint y: 331, endPoint x: 710, endPoint y: 456, distance: 131.6
click at [776, 533] on textarea at bounding box center [784, 403] width 245 height 399
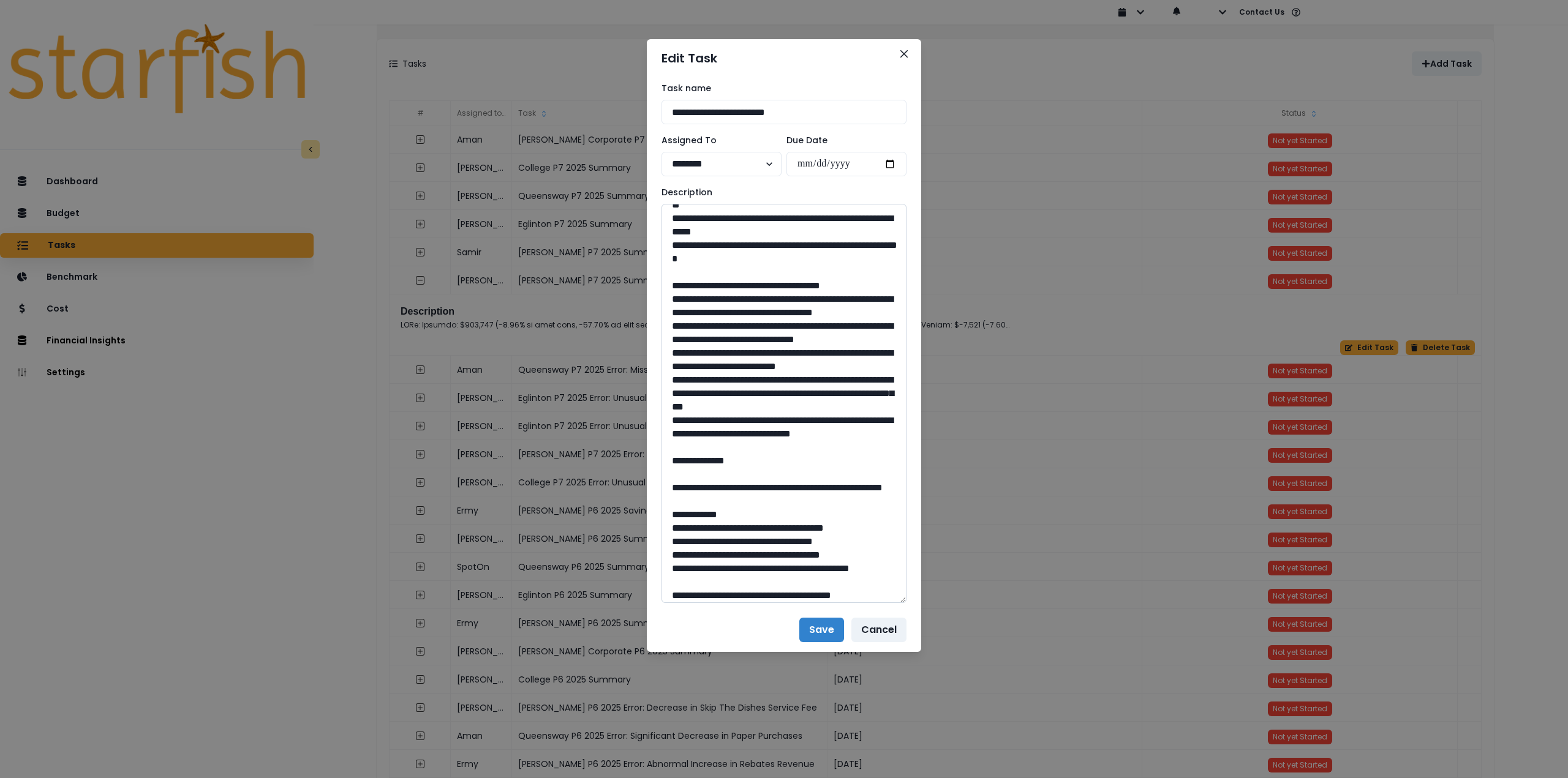
scroll to position [429, 0]
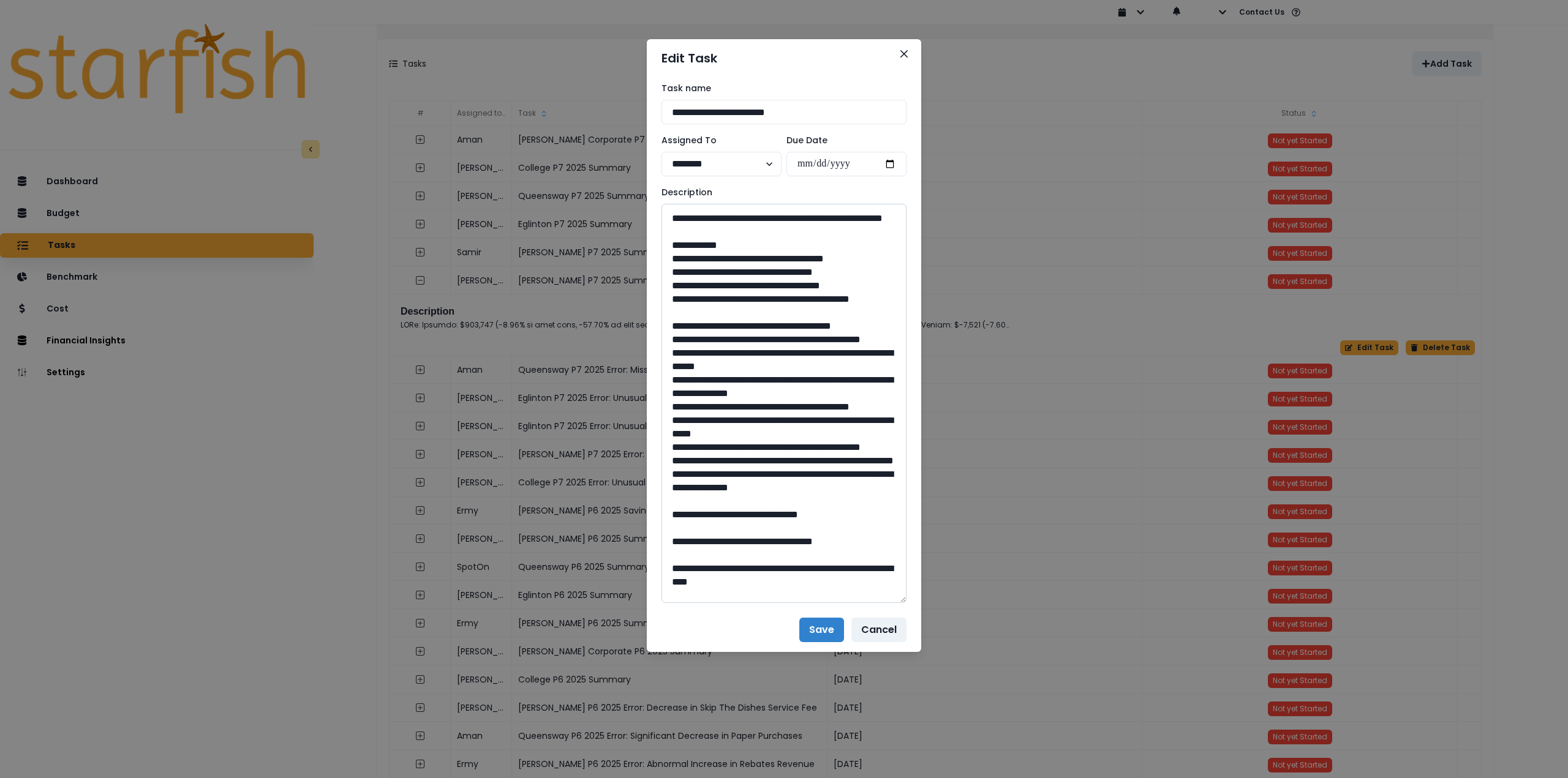
drag, startPoint x: 705, startPoint y: 286, endPoint x: 791, endPoint y: 302, distance: 87.5
click at [797, 303] on textarea at bounding box center [784, 403] width 245 height 399
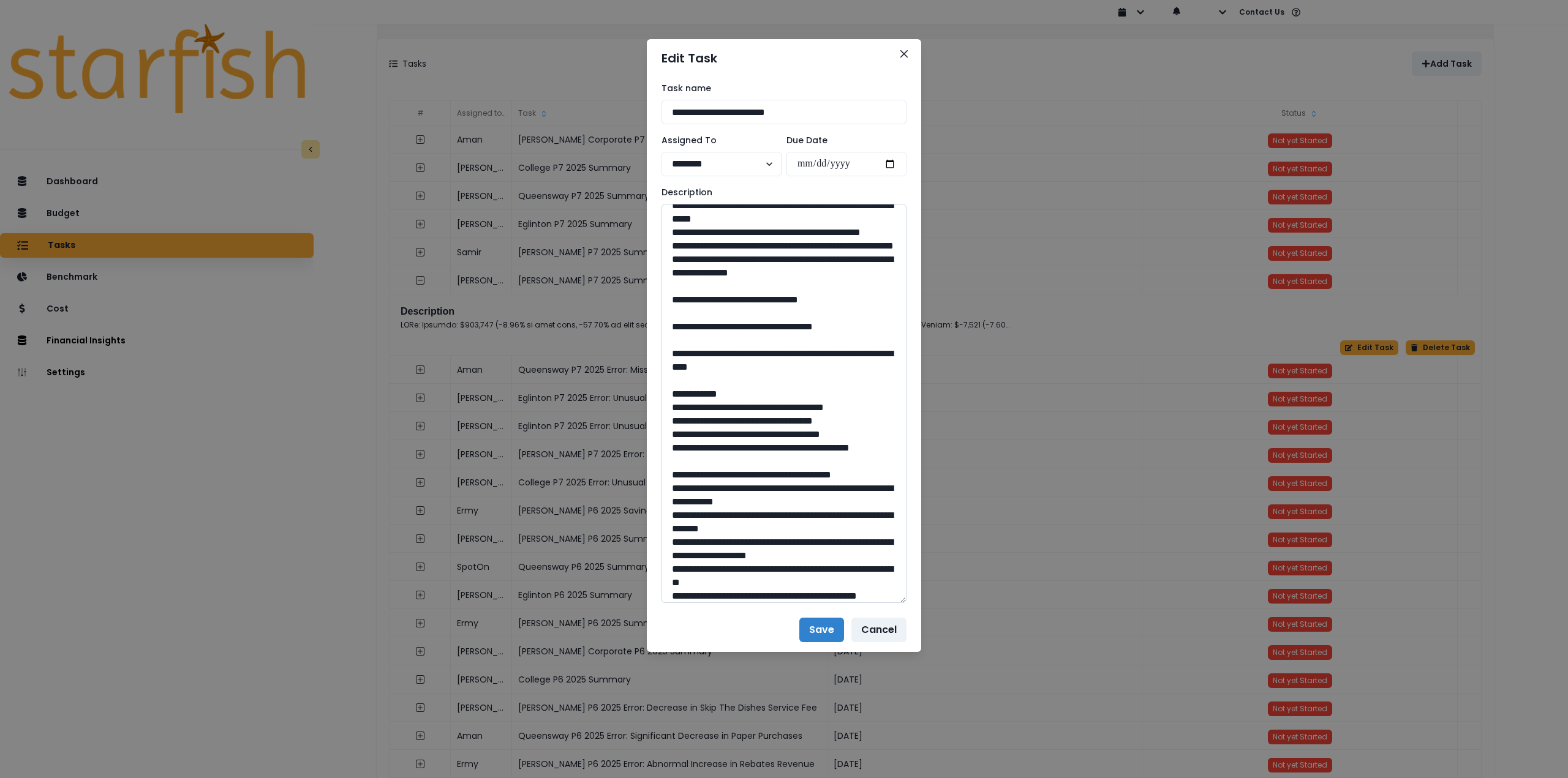
scroll to position [673, 0]
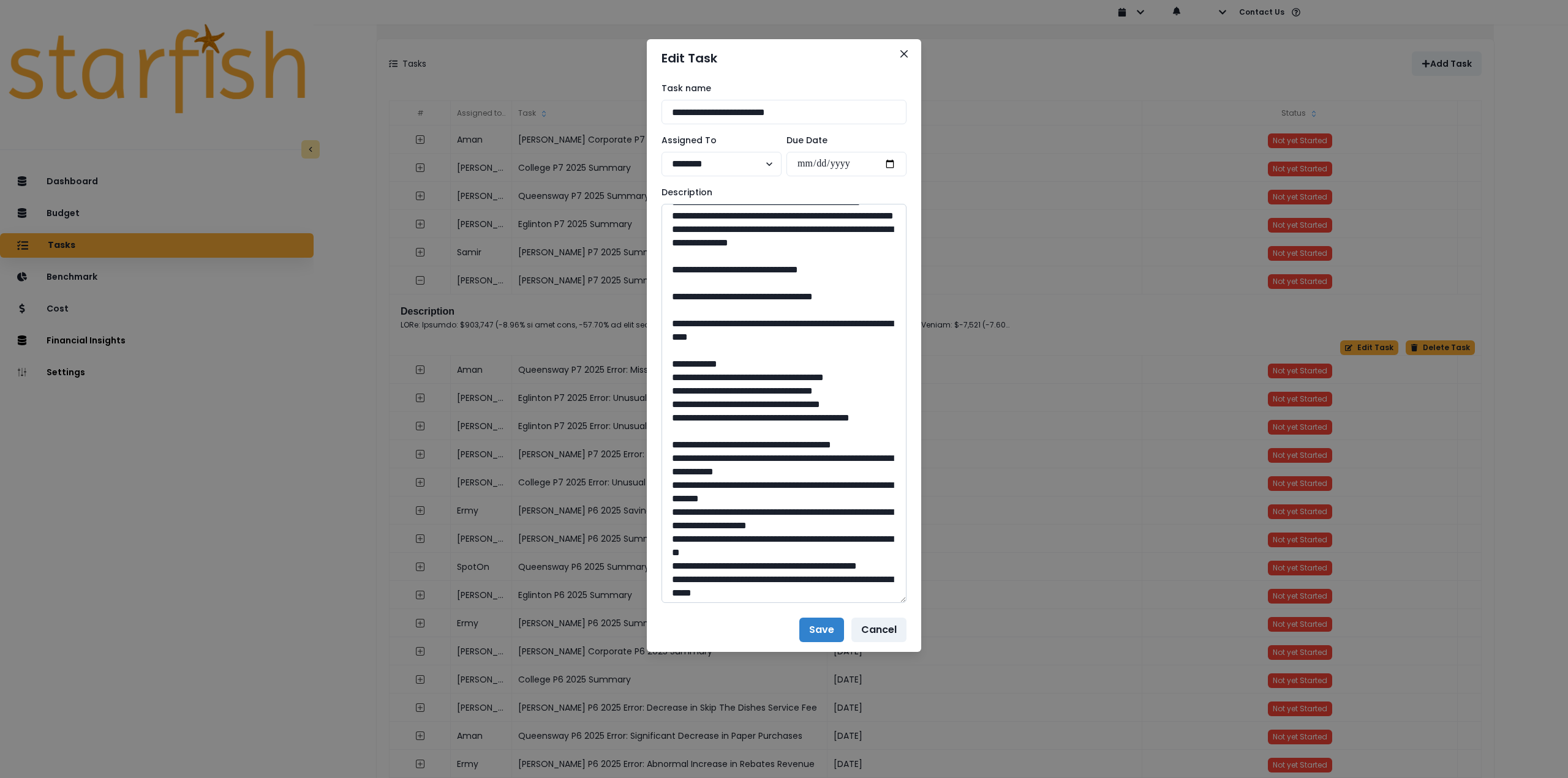
drag, startPoint x: 790, startPoint y: 418, endPoint x: 759, endPoint y: 414, distance: 31.3
click at [759, 414] on textarea at bounding box center [784, 403] width 245 height 399
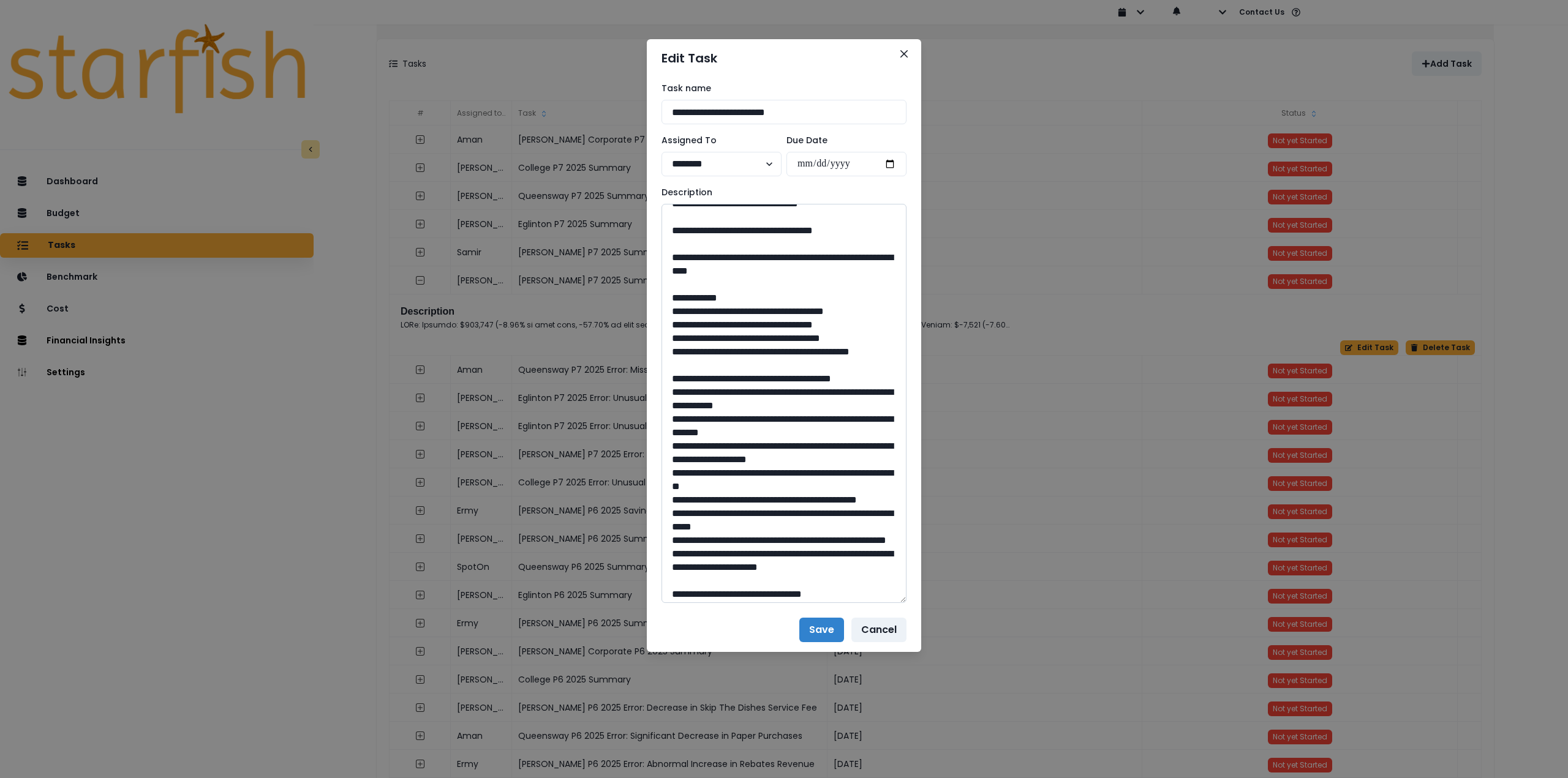
scroll to position [796, 0]
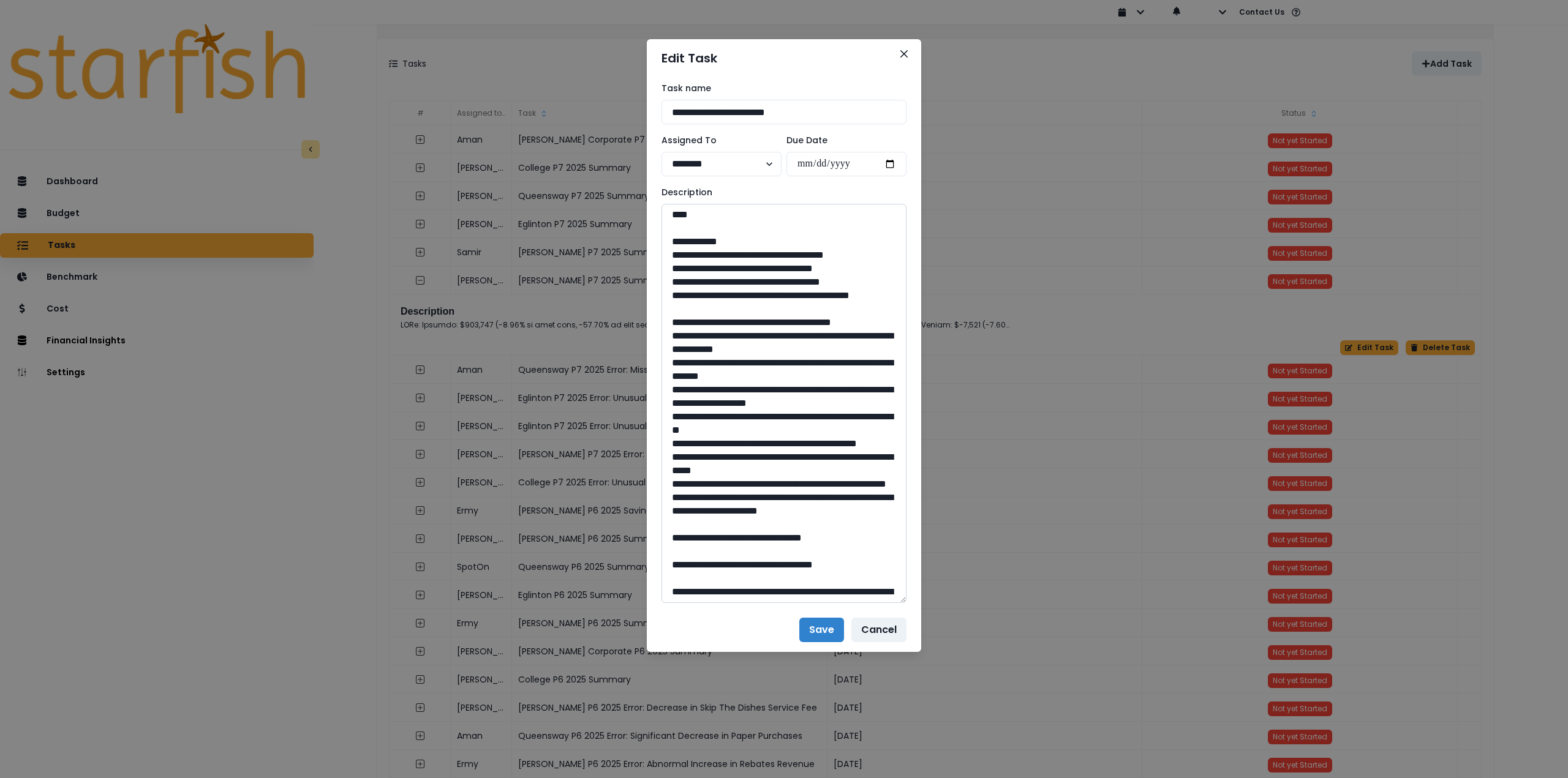
drag, startPoint x: 708, startPoint y: 346, endPoint x: 860, endPoint y: 364, distance: 153.1
click at [860, 364] on textarea at bounding box center [784, 403] width 245 height 399
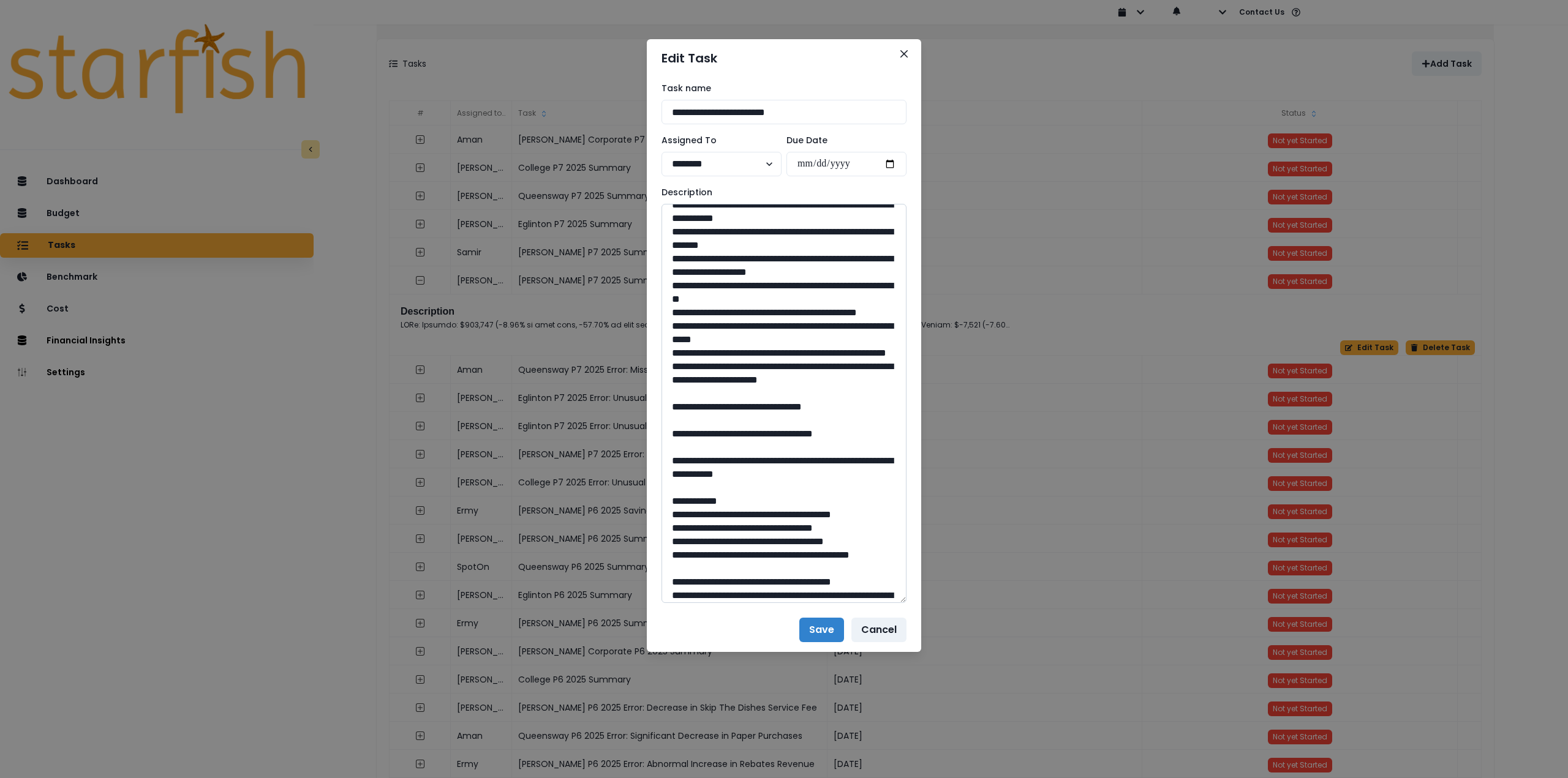
scroll to position [1041, 0]
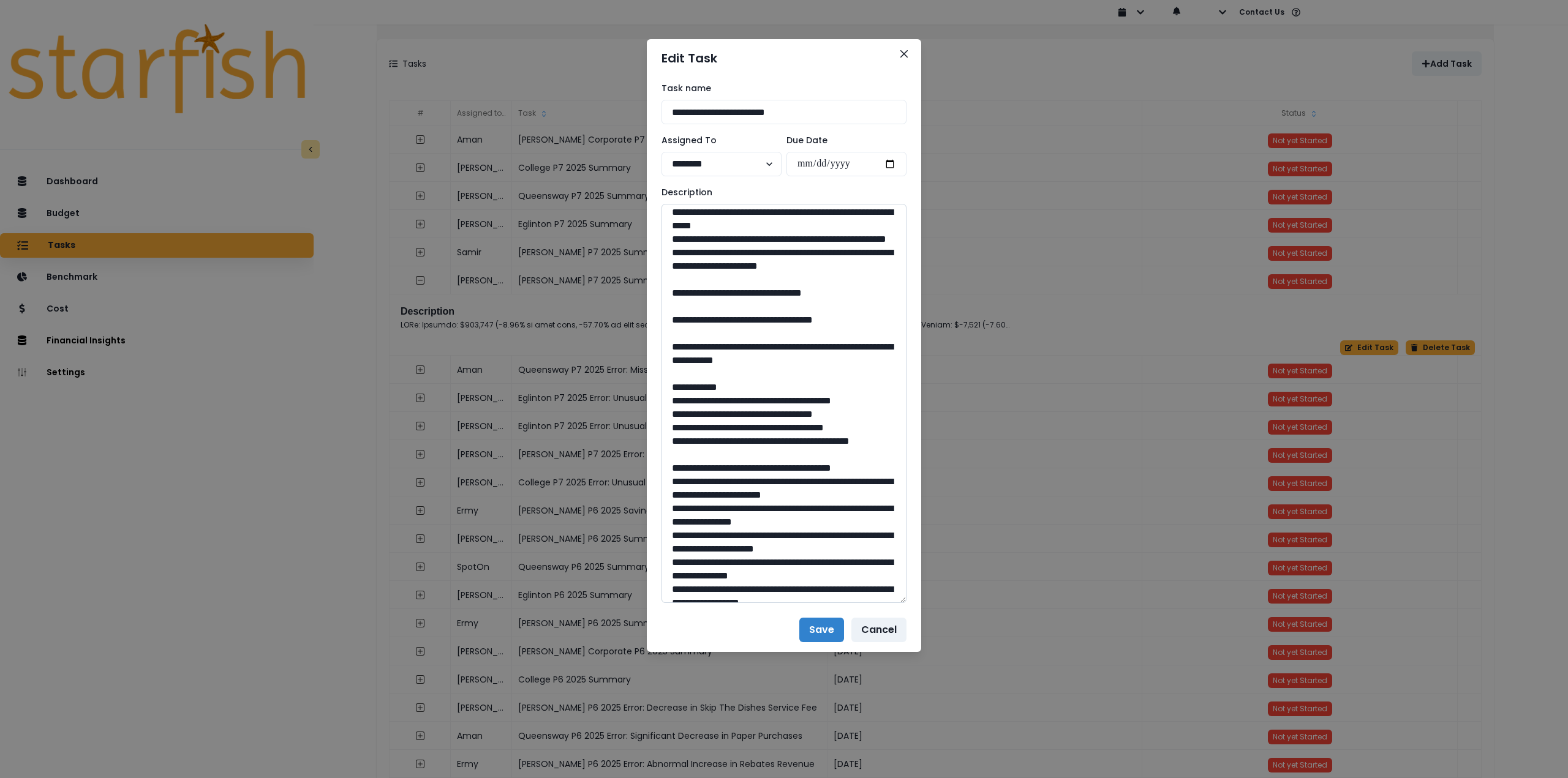
drag, startPoint x: 790, startPoint y: 480, endPoint x: 759, endPoint y: 480, distance: 31.0
click at [759, 480] on textarea at bounding box center [784, 403] width 245 height 399
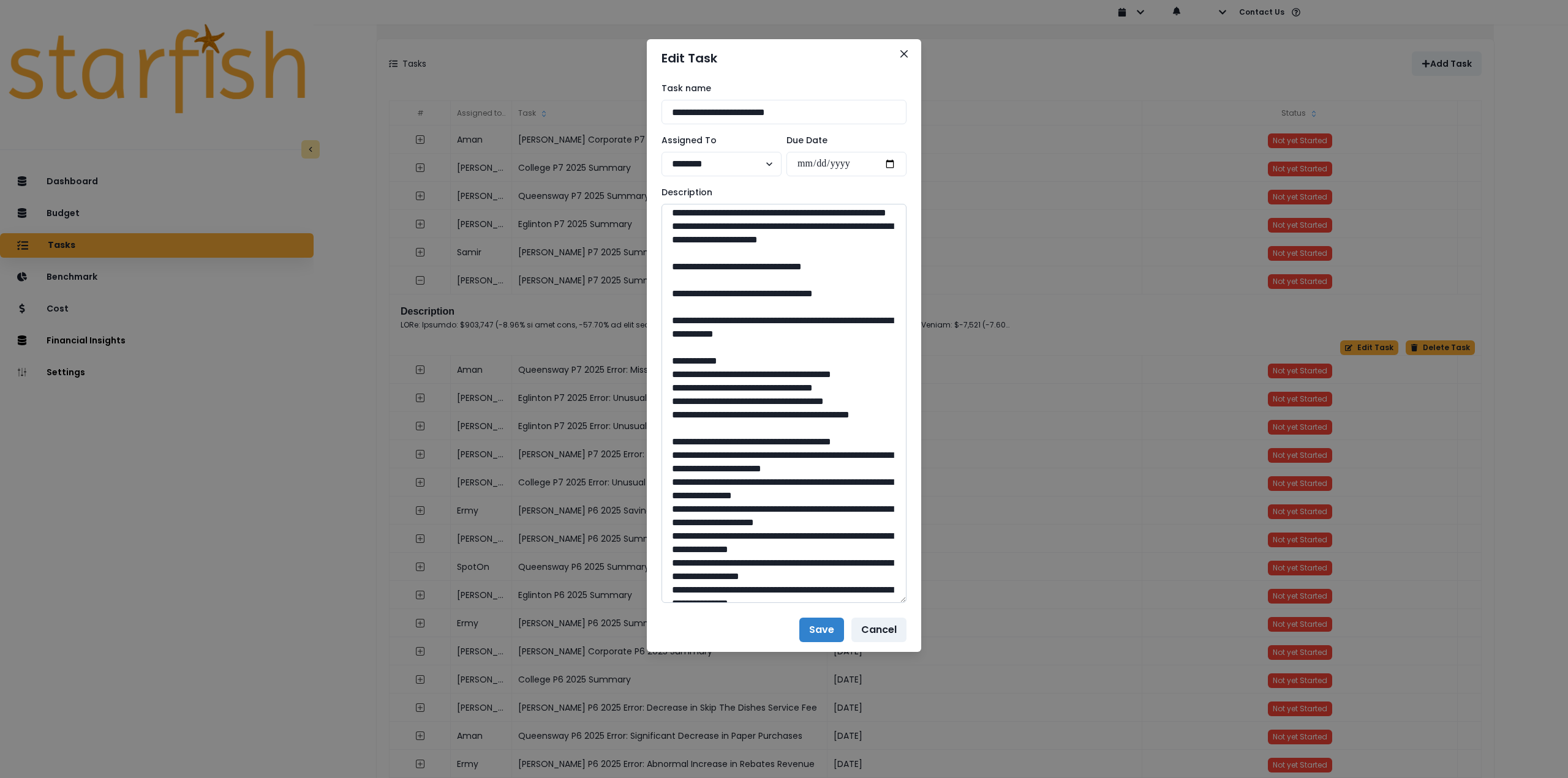
scroll to position [1163, 0]
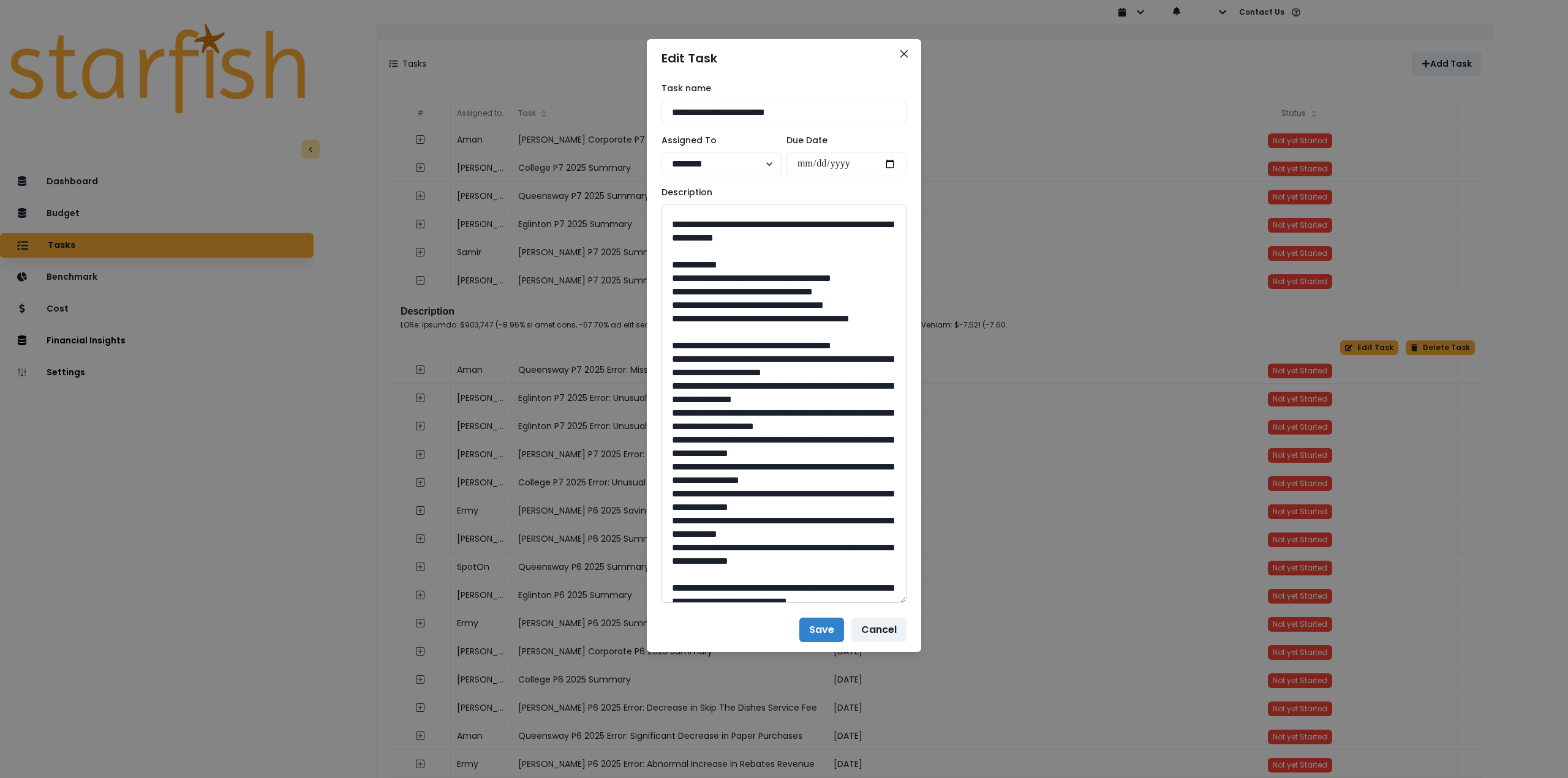
drag, startPoint x: 708, startPoint y: 413, endPoint x: 895, endPoint y: 434, distance: 188.2
click at [895, 434] on textarea at bounding box center [784, 403] width 245 height 399
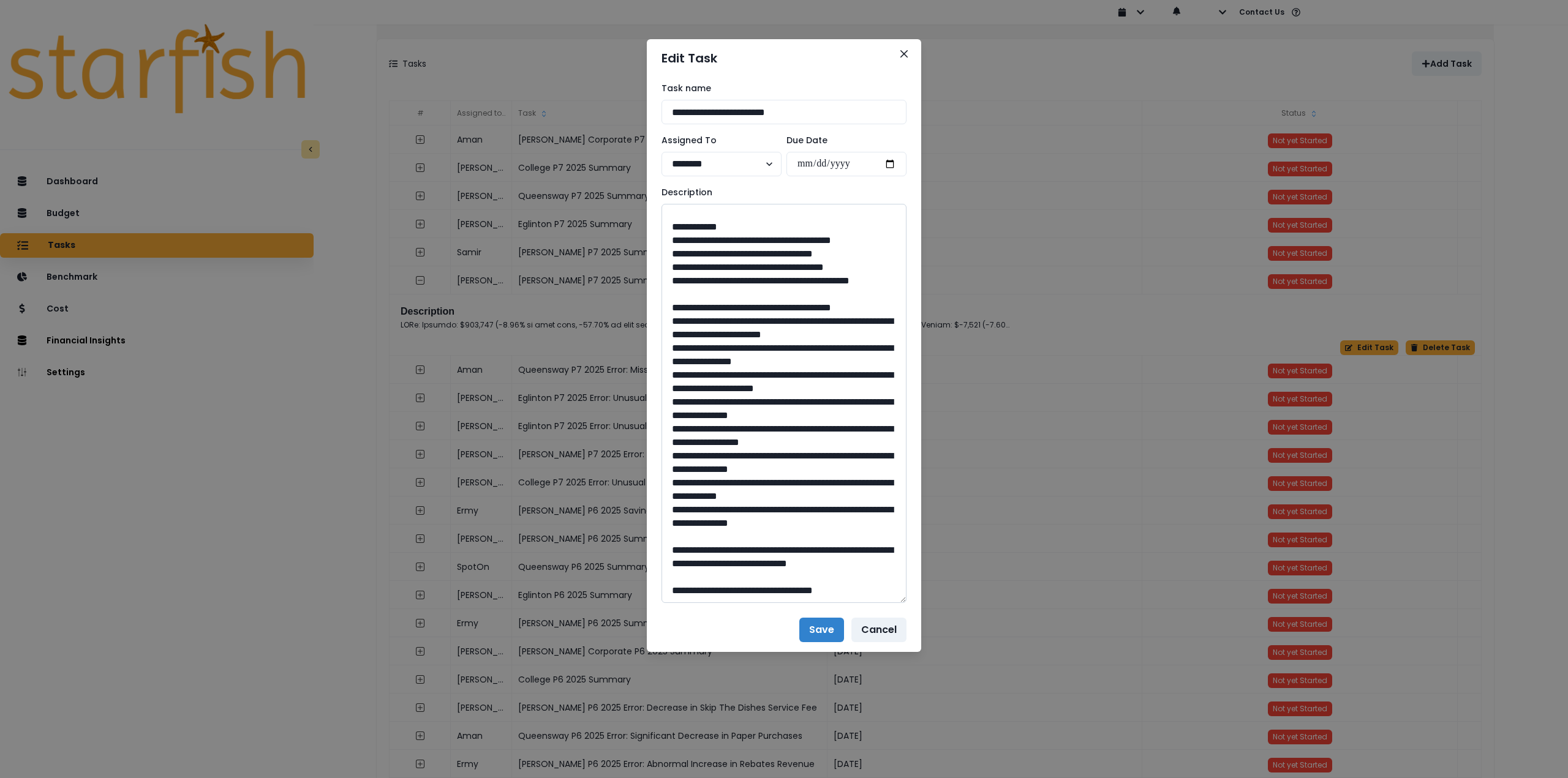
scroll to position [1417, 0]
click at [784, 535] on textarea at bounding box center [784, 403] width 245 height 399
drag, startPoint x: 785, startPoint y: 535, endPoint x: 761, endPoint y: 536, distance: 24.0
click at [759, 535] on textarea at bounding box center [784, 403] width 245 height 399
click at [901, 52] on icon "Close" at bounding box center [904, 53] width 8 height 8
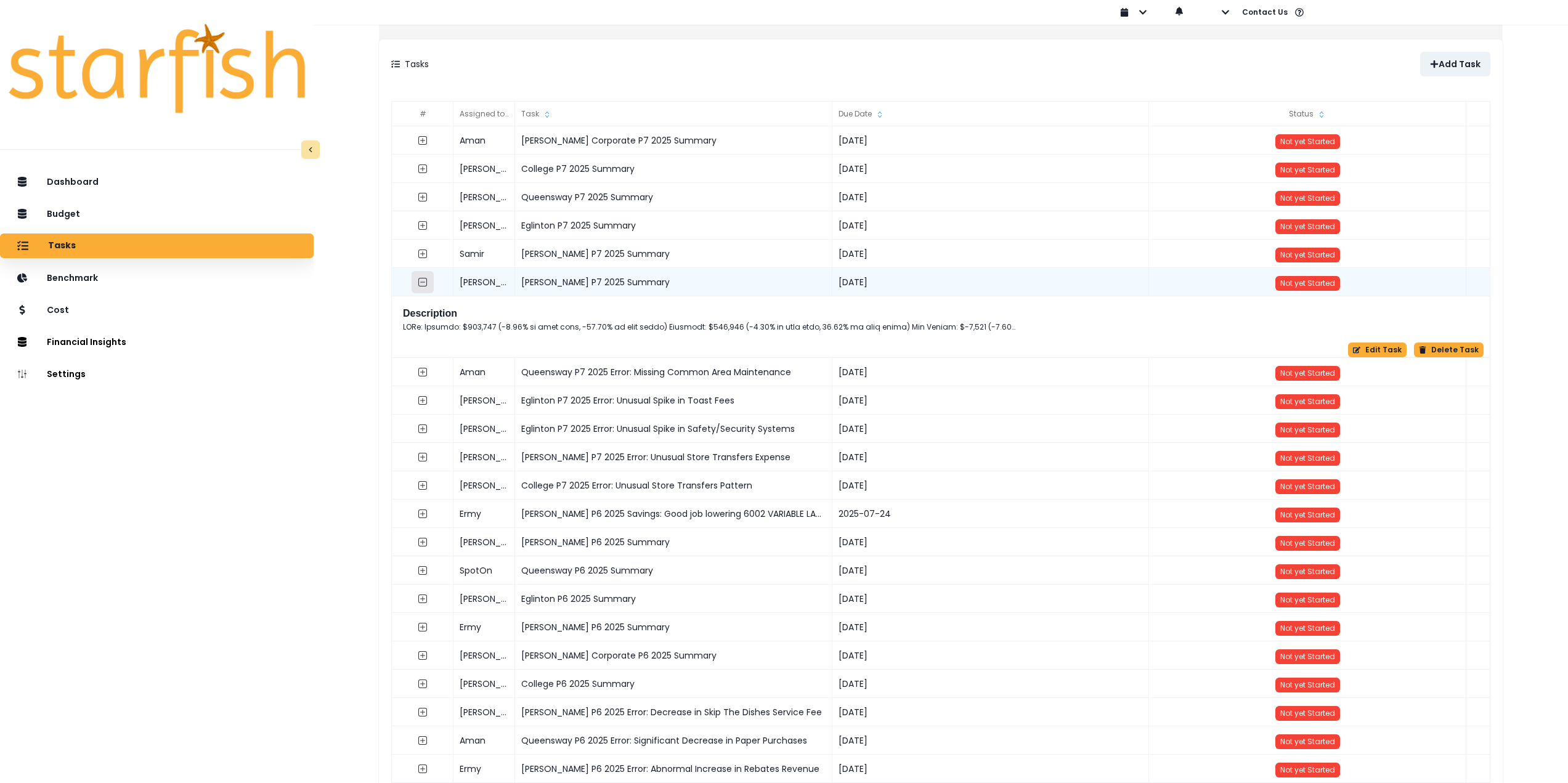
click at [429, 284] on button "button" at bounding box center [423, 282] width 22 height 22
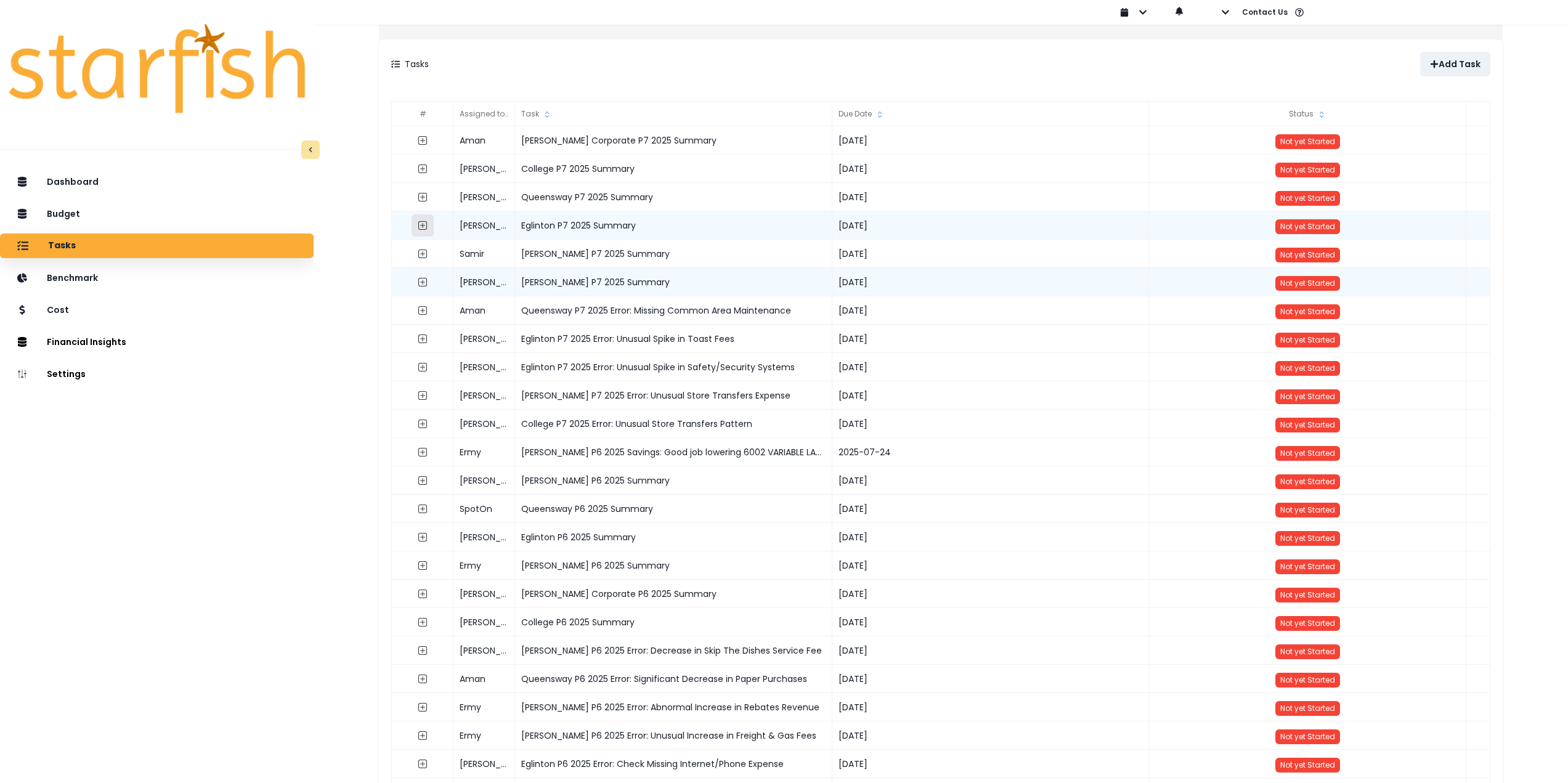
click at [427, 222] on icon "expand outline" at bounding box center [422, 225] width 10 height 10
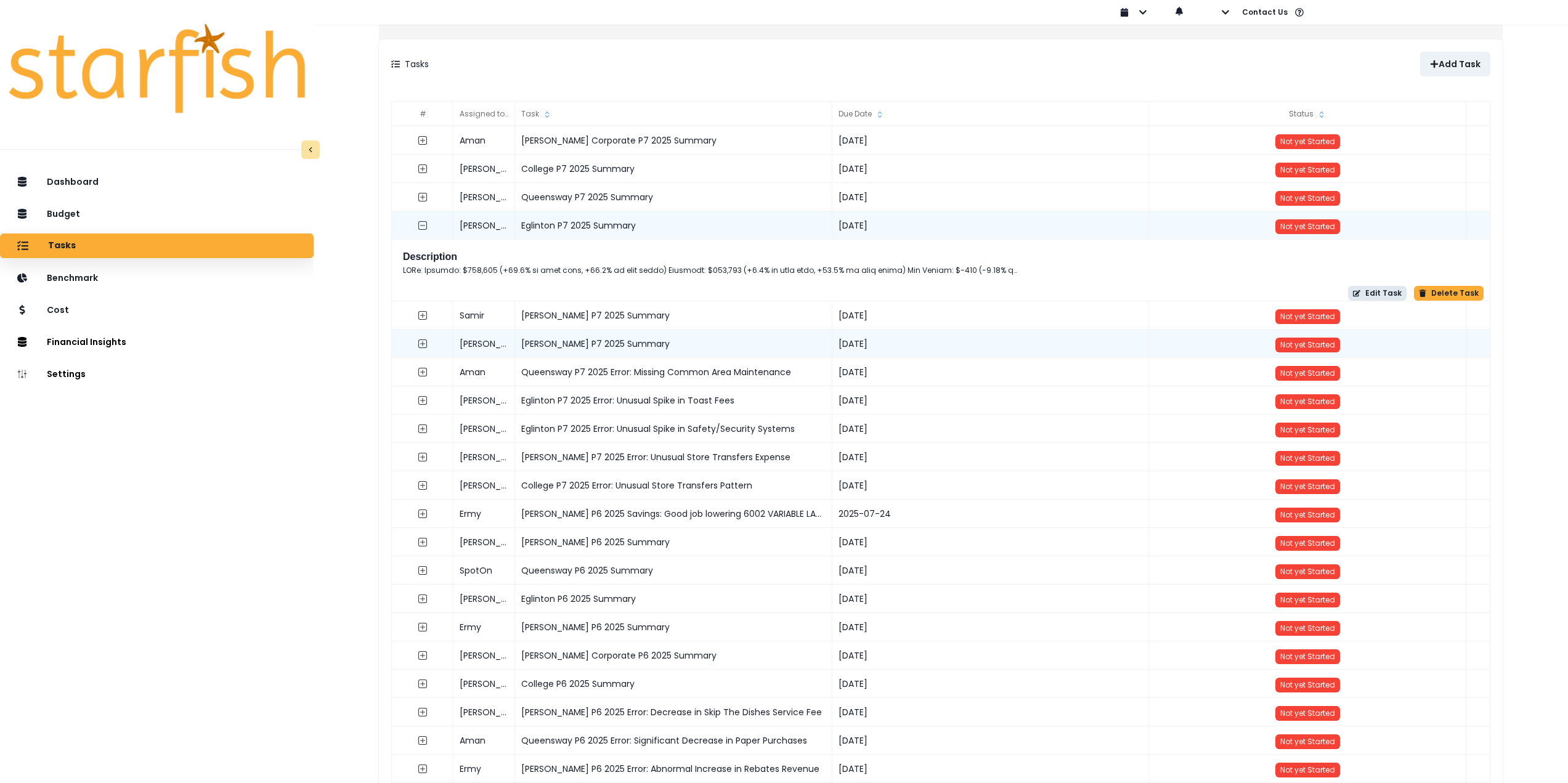
click at [1384, 293] on button "Edit Task" at bounding box center [1377, 292] width 59 height 15
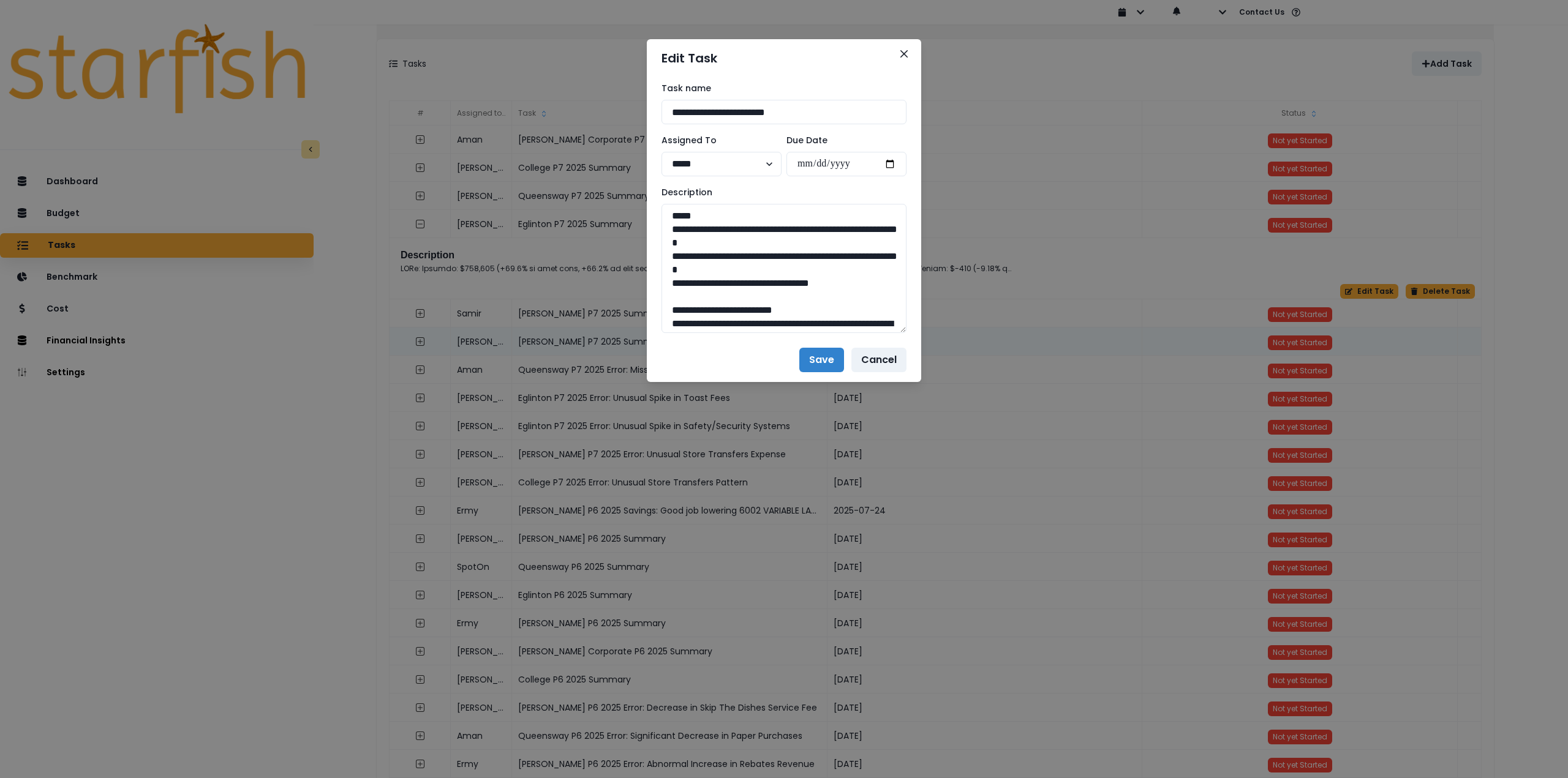
drag, startPoint x: 901, startPoint y: 248, endPoint x: 925, endPoint y: 603, distance: 355.8
click at [939, 645] on div "**********" at bounding box center [784, 389] width 1568 height 778
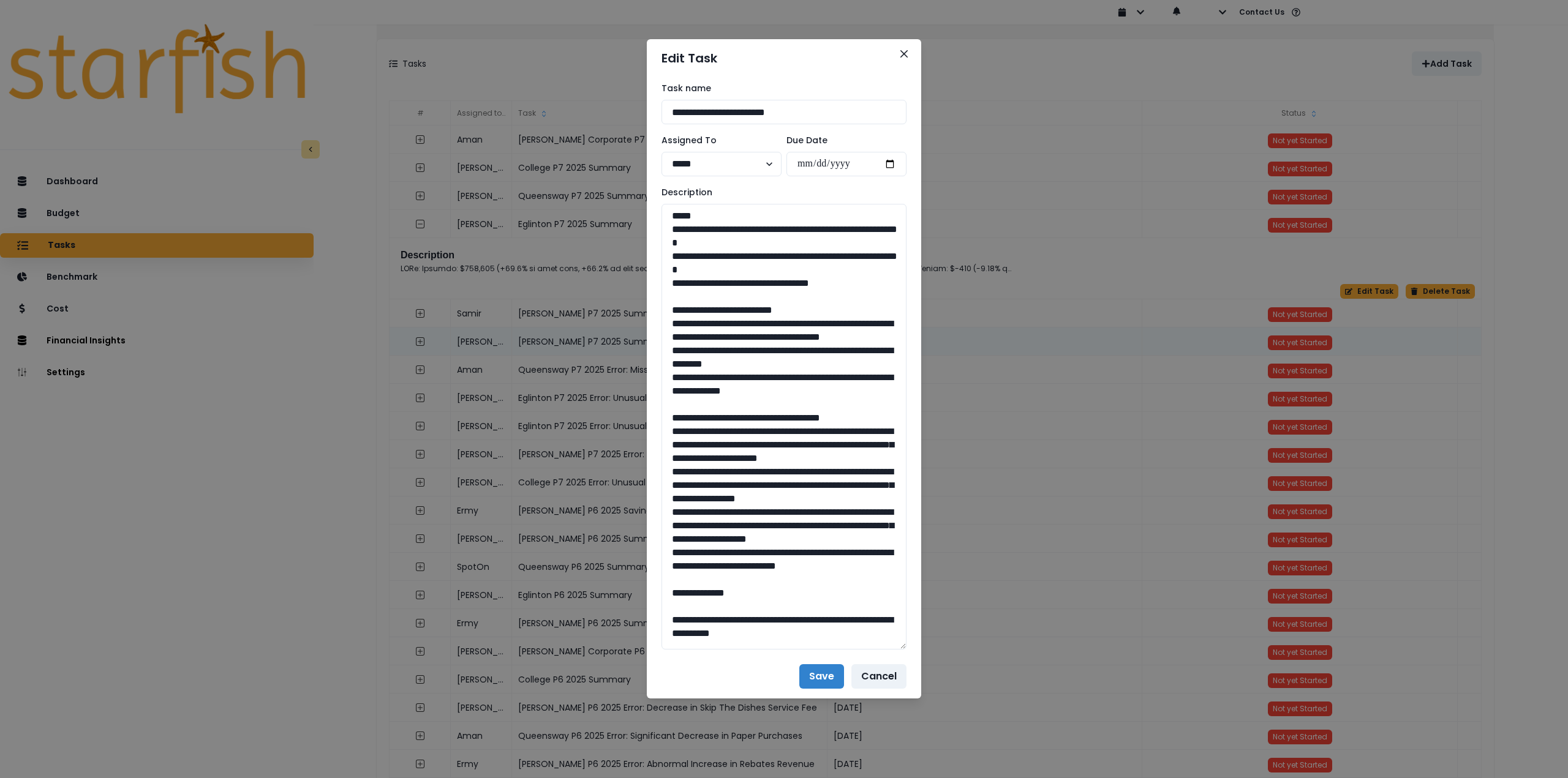
drag, startPoint x: 861, startPoint y: 282, endPoint x: 630, endPoint y: 229, distance: 237.0
drag, startPoint x: 670, startPoint y: 322, endPoint x: 874, endPoint y: 414, distance: 223.8
click at [874, 414] on textarea at bounding box center [784, 426] width 245 height 446
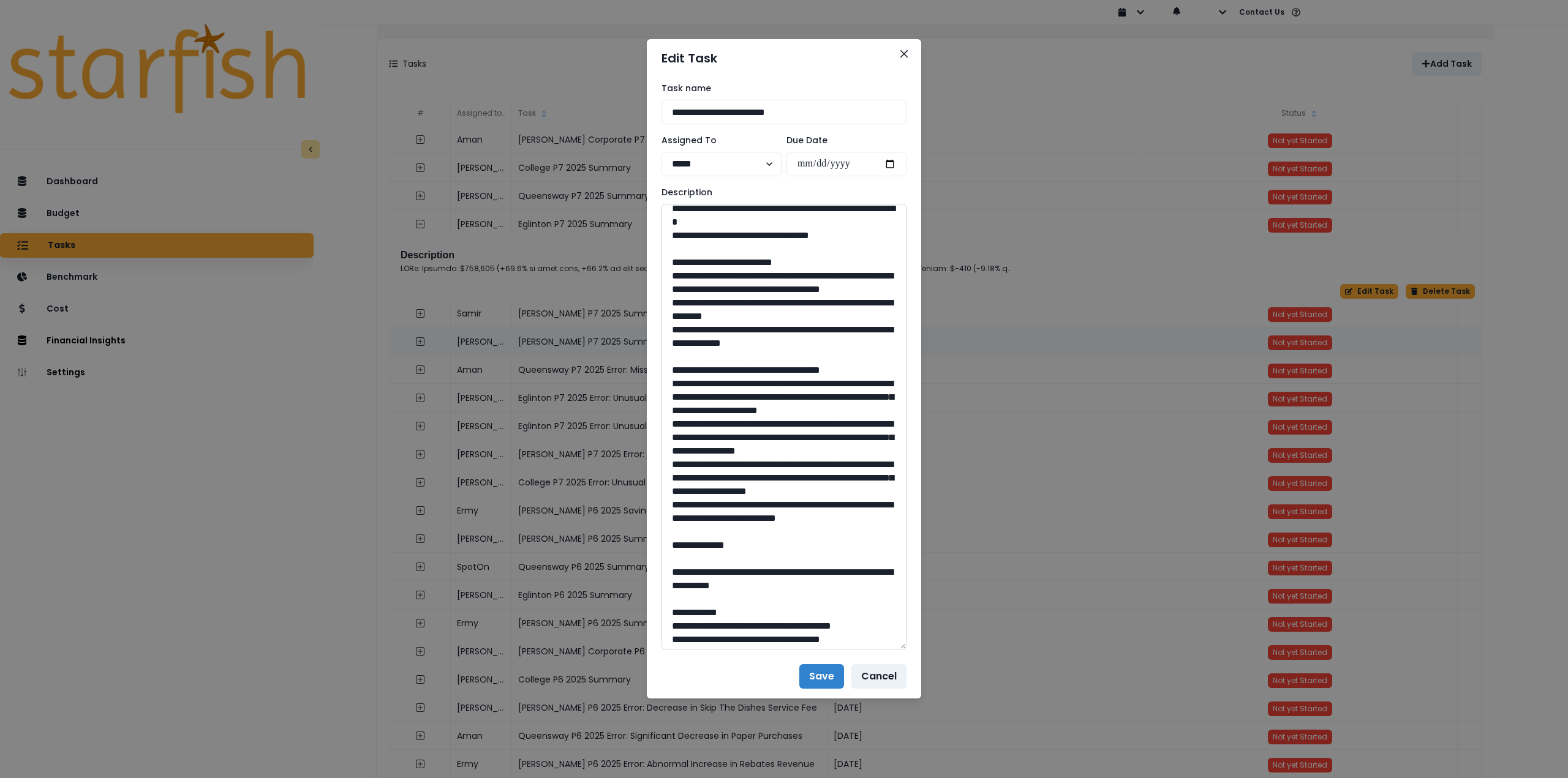
scroll to position [93, 0]
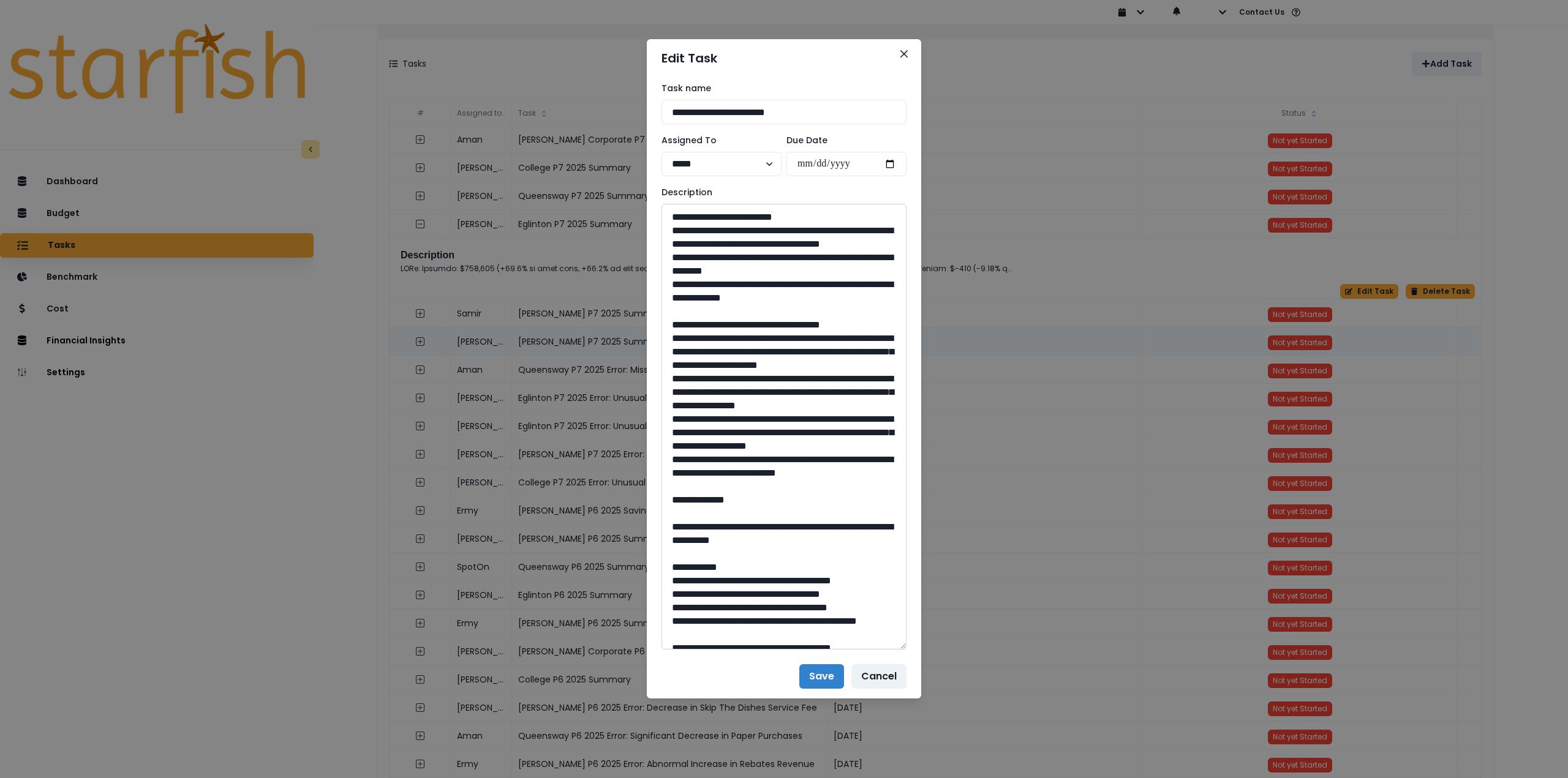
drag, startPoint x: 670, startPoint y: 446, endPoint x: 765, endPoint y: 536, distance: 130.9
click at [765, 536] on textarea at bounding box center [784, 426] width 245 height 446
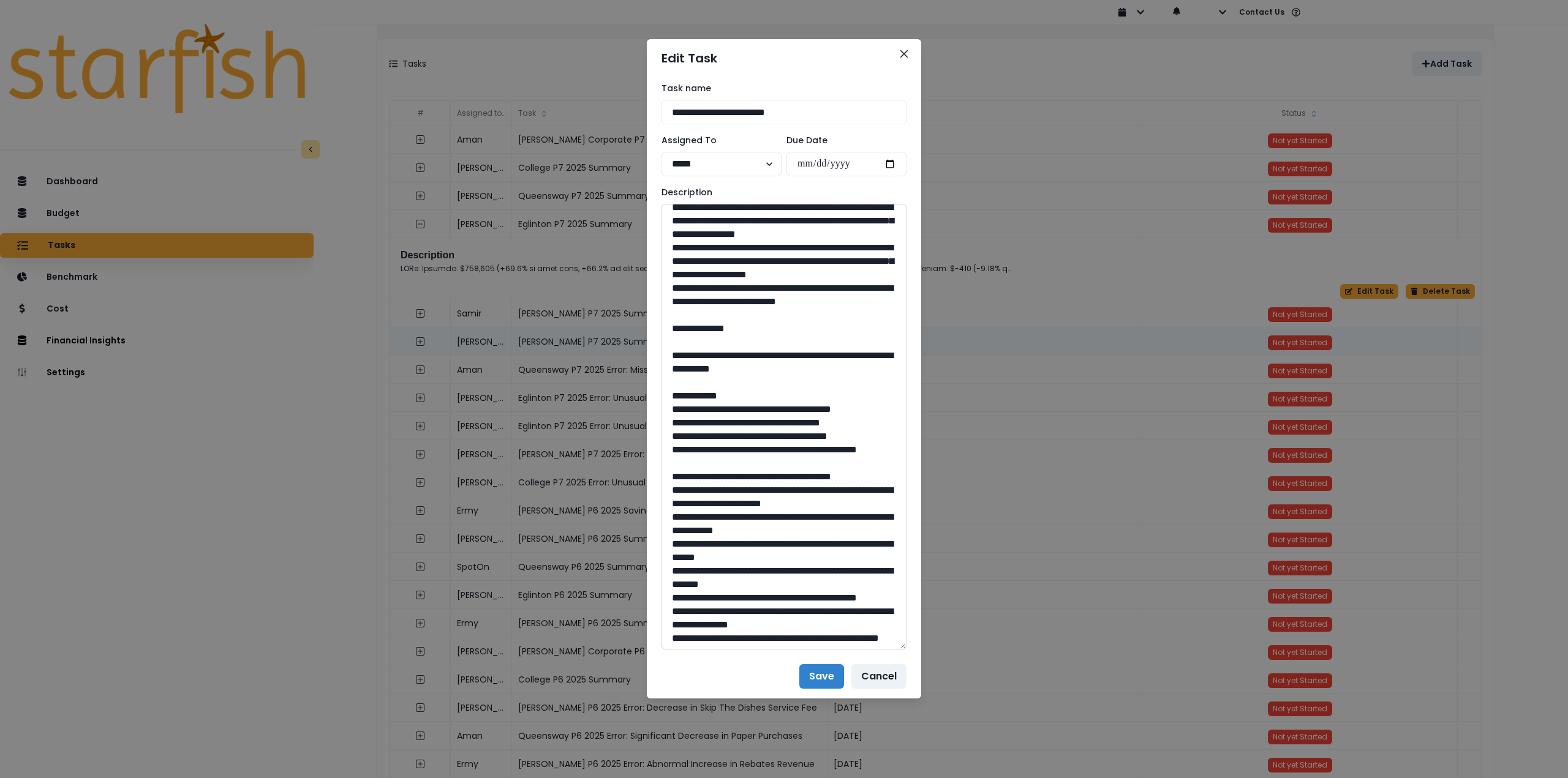
scroll to position [277, 0]
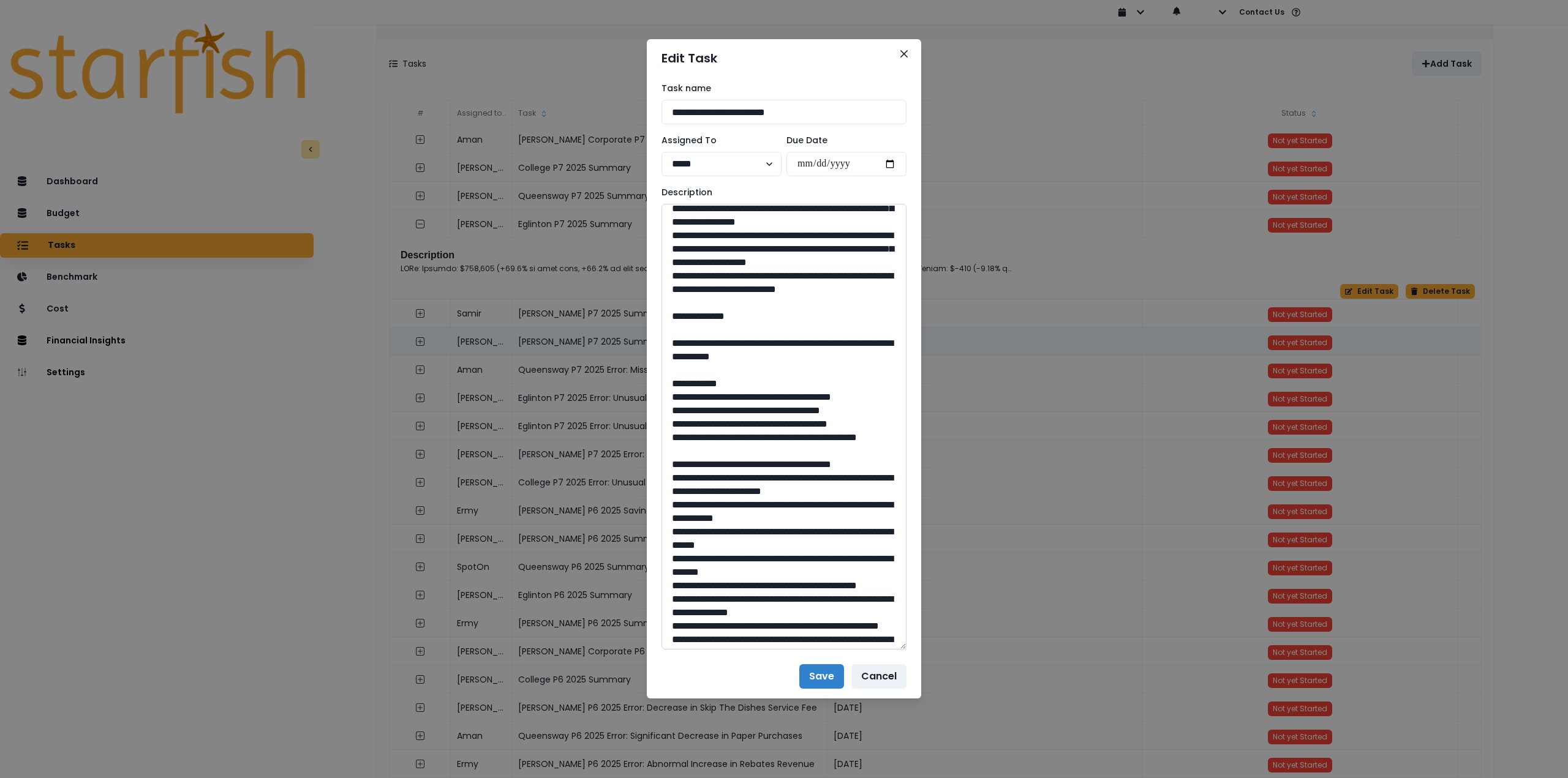
drag, startPoint x: 704, startPoint y: 410, endPoint x: 879, endPoint y: 425, distance: 175.6
click at [879, 425] on textarea at bounding box center [784, 426] width 245 height 446
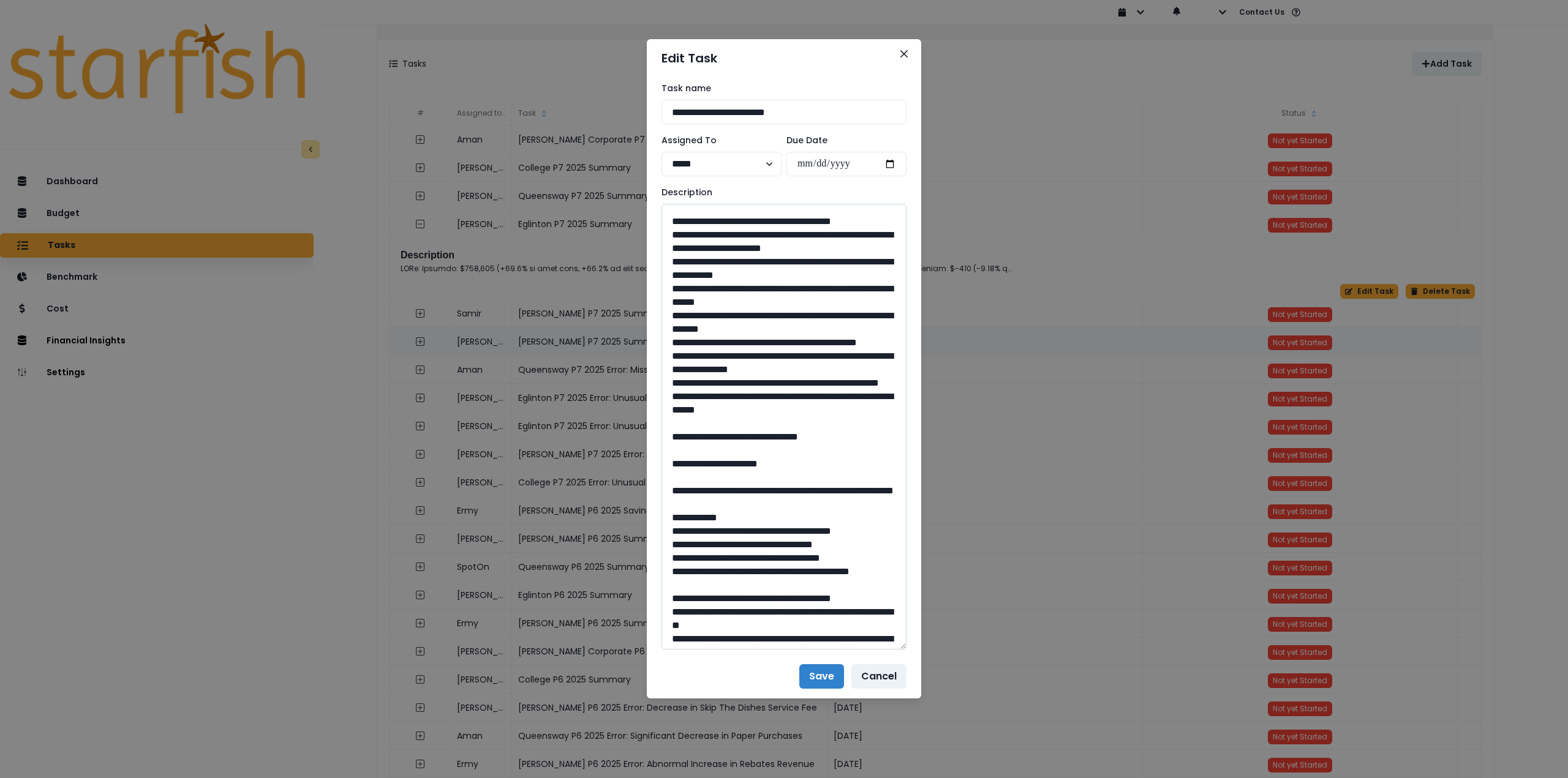
scroll to position [522, 0]
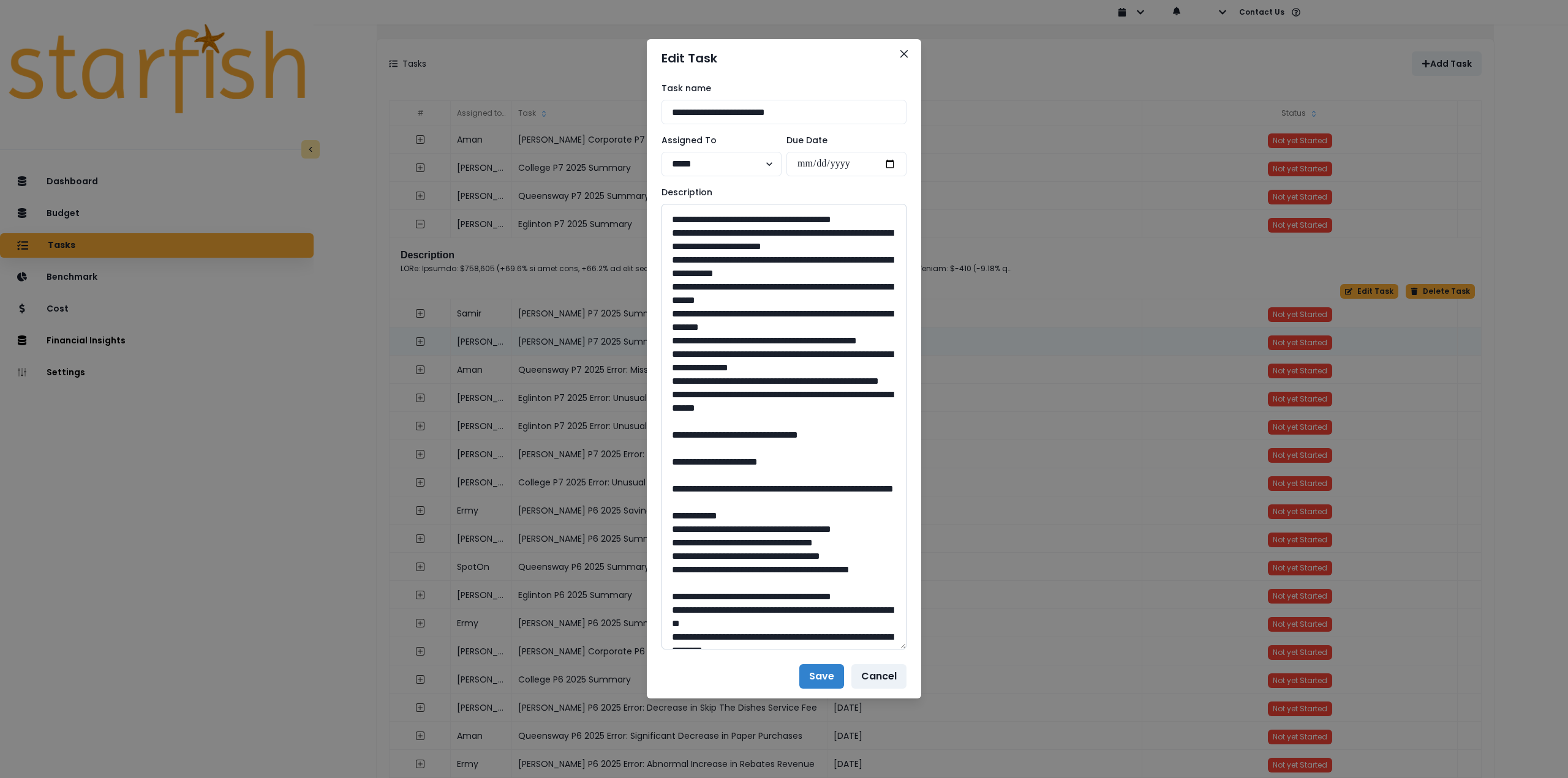
drag, startPoint x: 787, startPoint y: 541, endPoint x: 758, endPoint y: 540, distance: 29.0
click at [758, 540] on textarea at bounding box center [784, 426] width 245 height 446
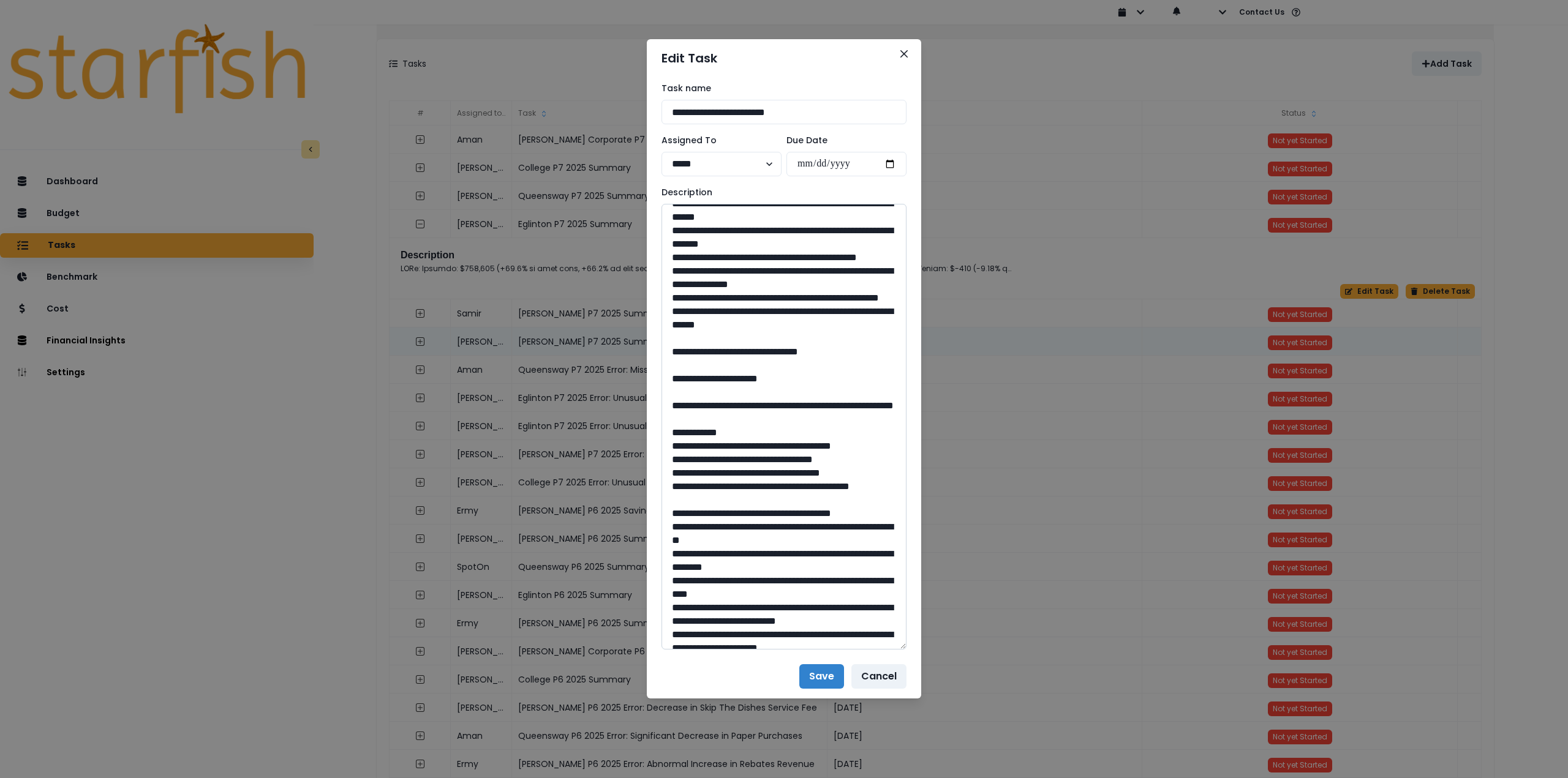
scroll to position [644, 0]
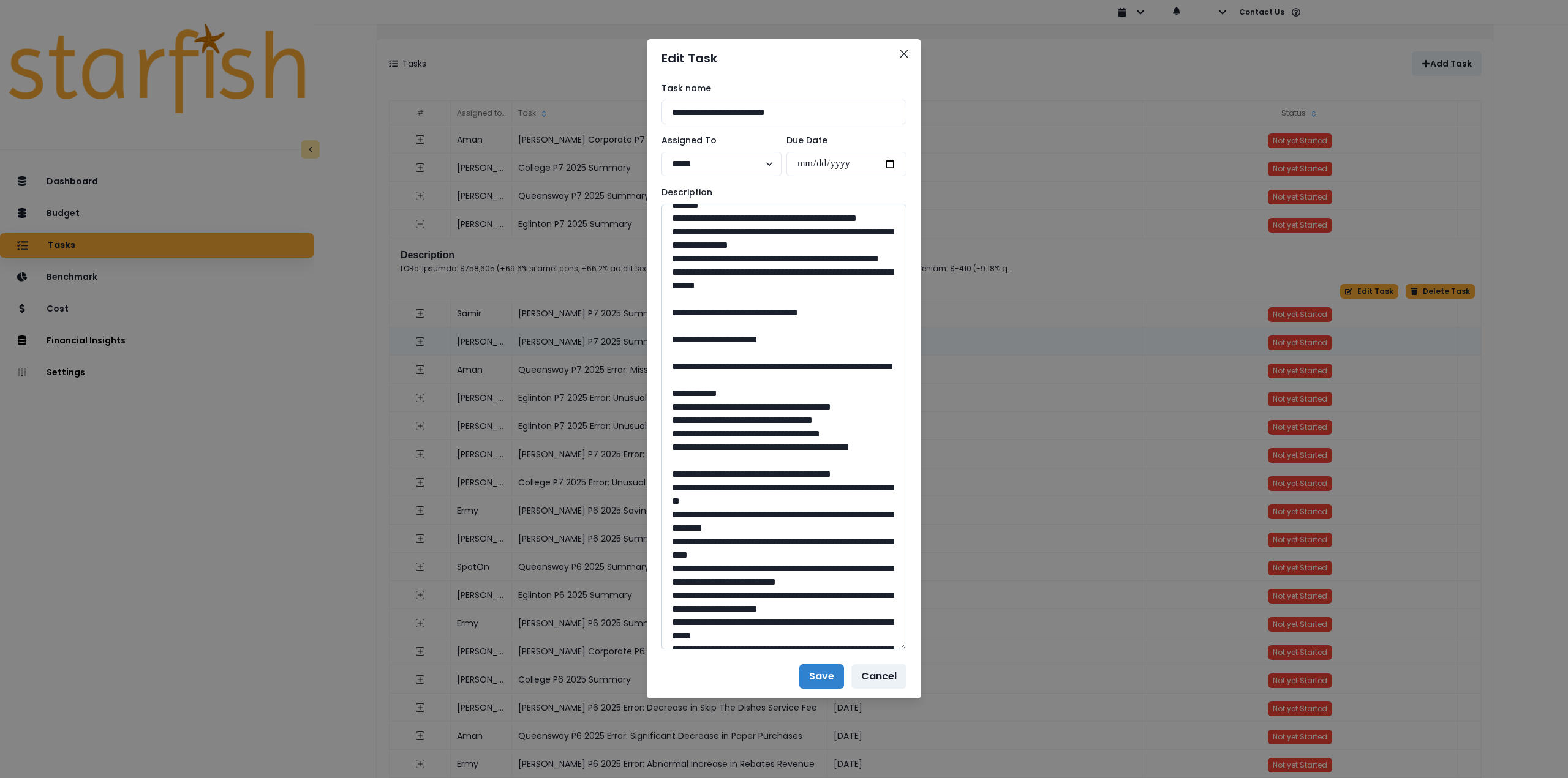
drag, startPoint x: 706, startPoint y: 475, endPoint x: 833, endPoint y: 497, distance: 128.9
click at [833, 497] on textarea at bounding box center [784, 426] width 245 height 446
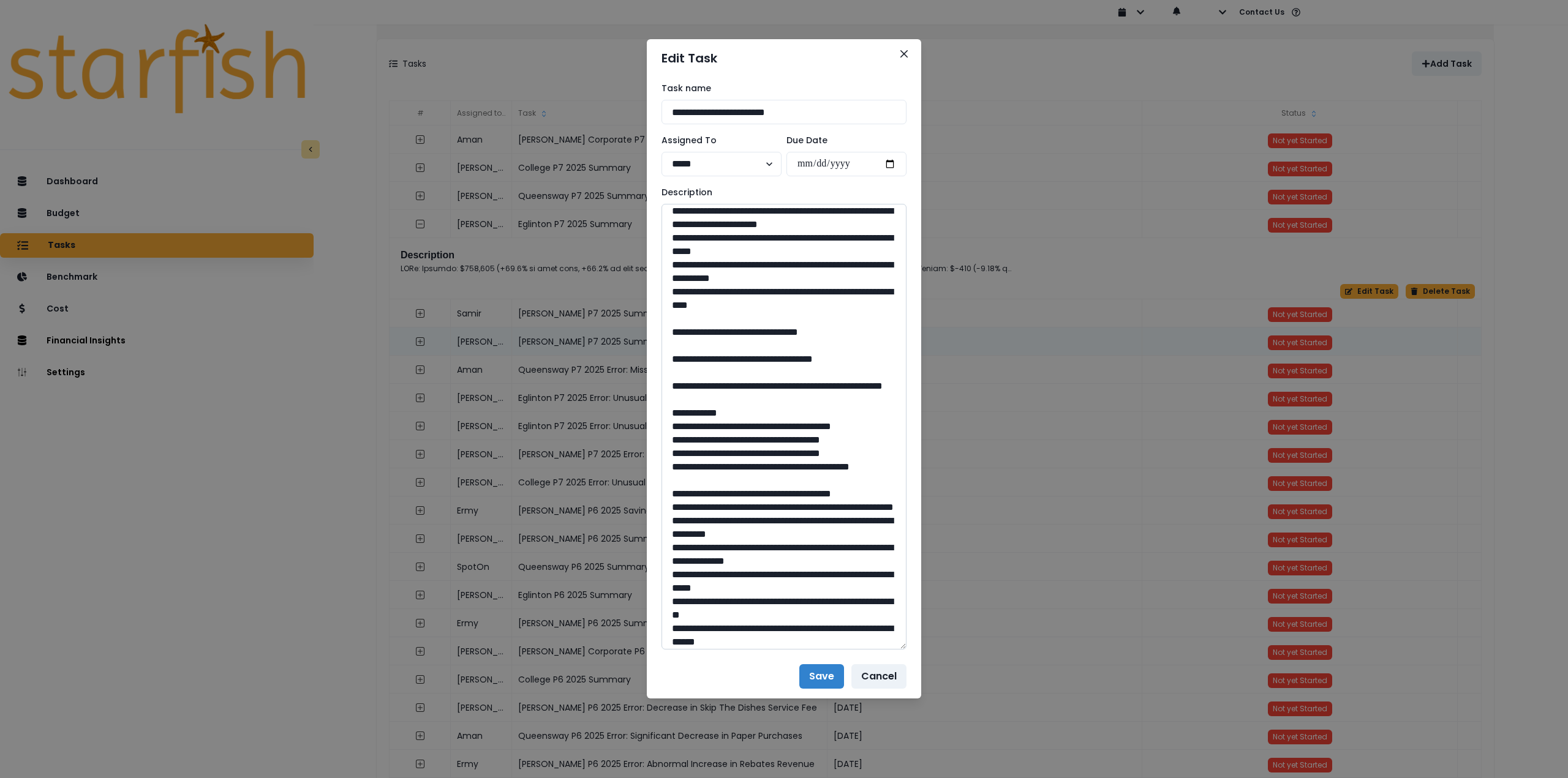
scroll to position [1073, 0]
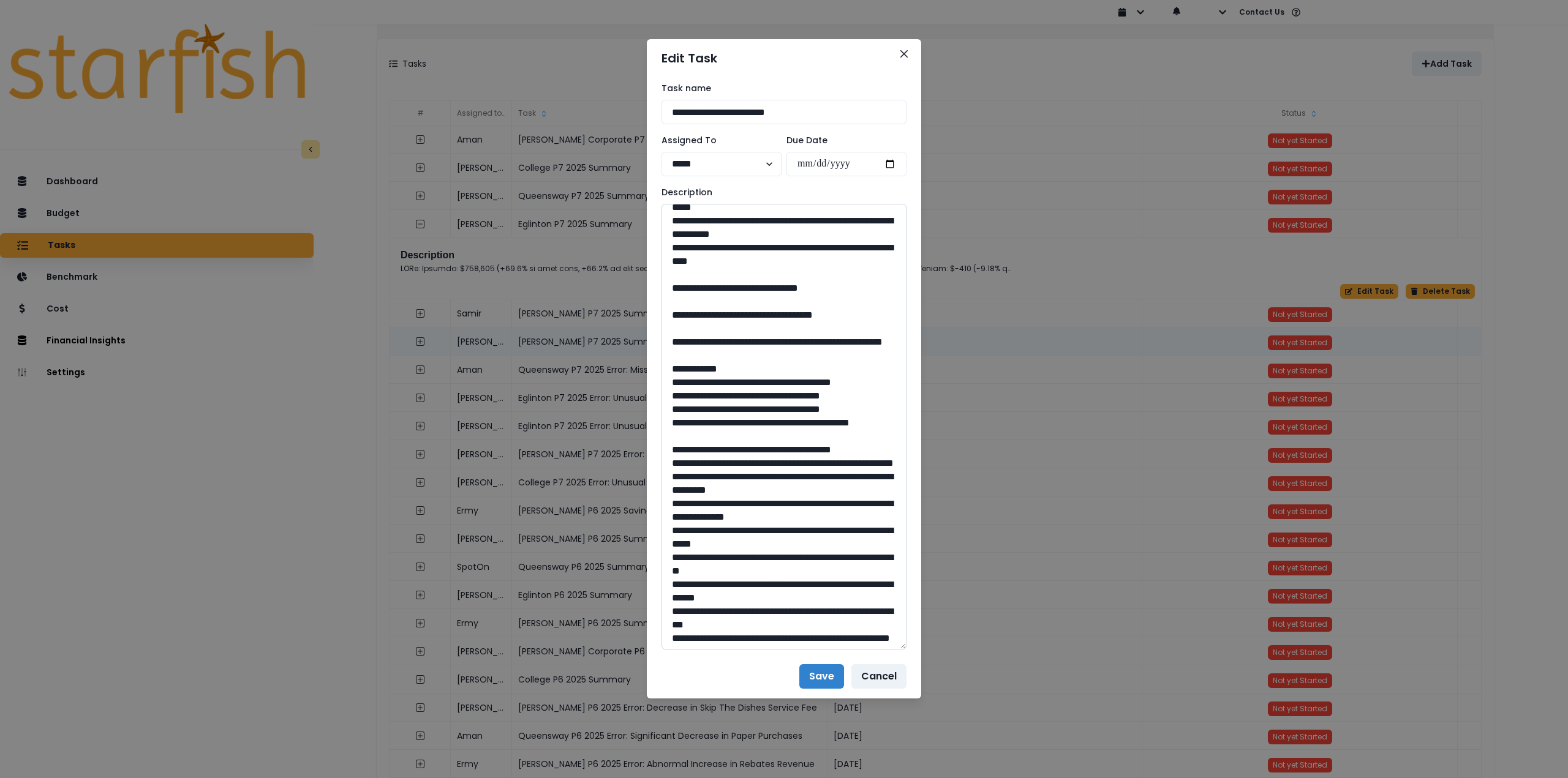
click at [786, 450] on textarea at bounding box center [784, 426] width 245 height 446
drag, startPoint x: 789, startPoint y: 450, endPoint x: 759, endPoint y: 449, distance: 30.0
click at [759, 449] on textarea at bounding box center [784, 426] width 245 height 446
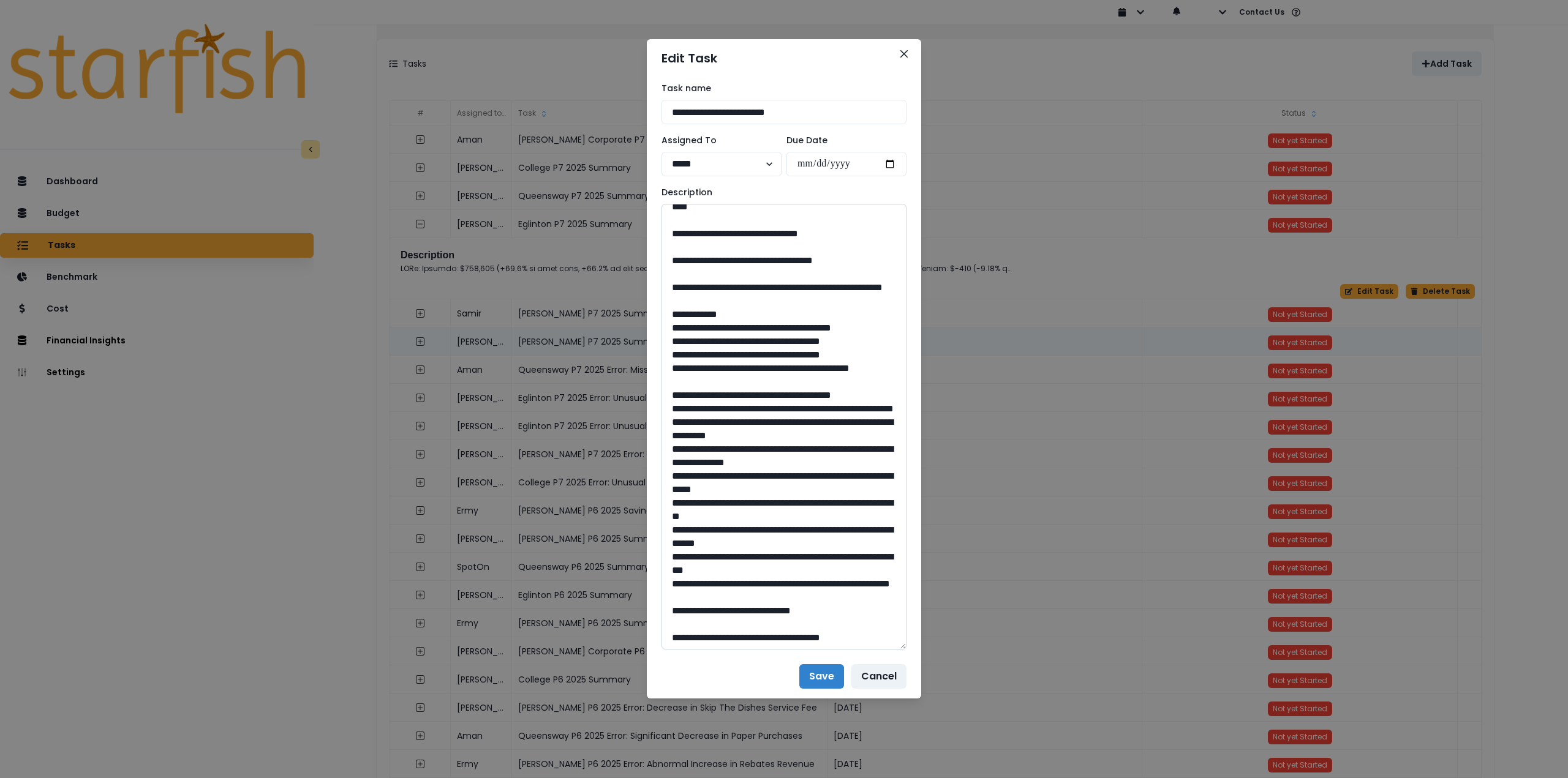
scroll to position [1134, 0]
drag, startPoint x: 708, startPoint y: 440, endPoint x: 805, endPoint y: 463, distance: 99.7
click at [805, 463] on textarea at bounding box center [784, 426] width 245 height 446
drag, startPoint x: 783, startPoint y: 608, endPoint x: 759, endPoint y: 609, distance: 24.0
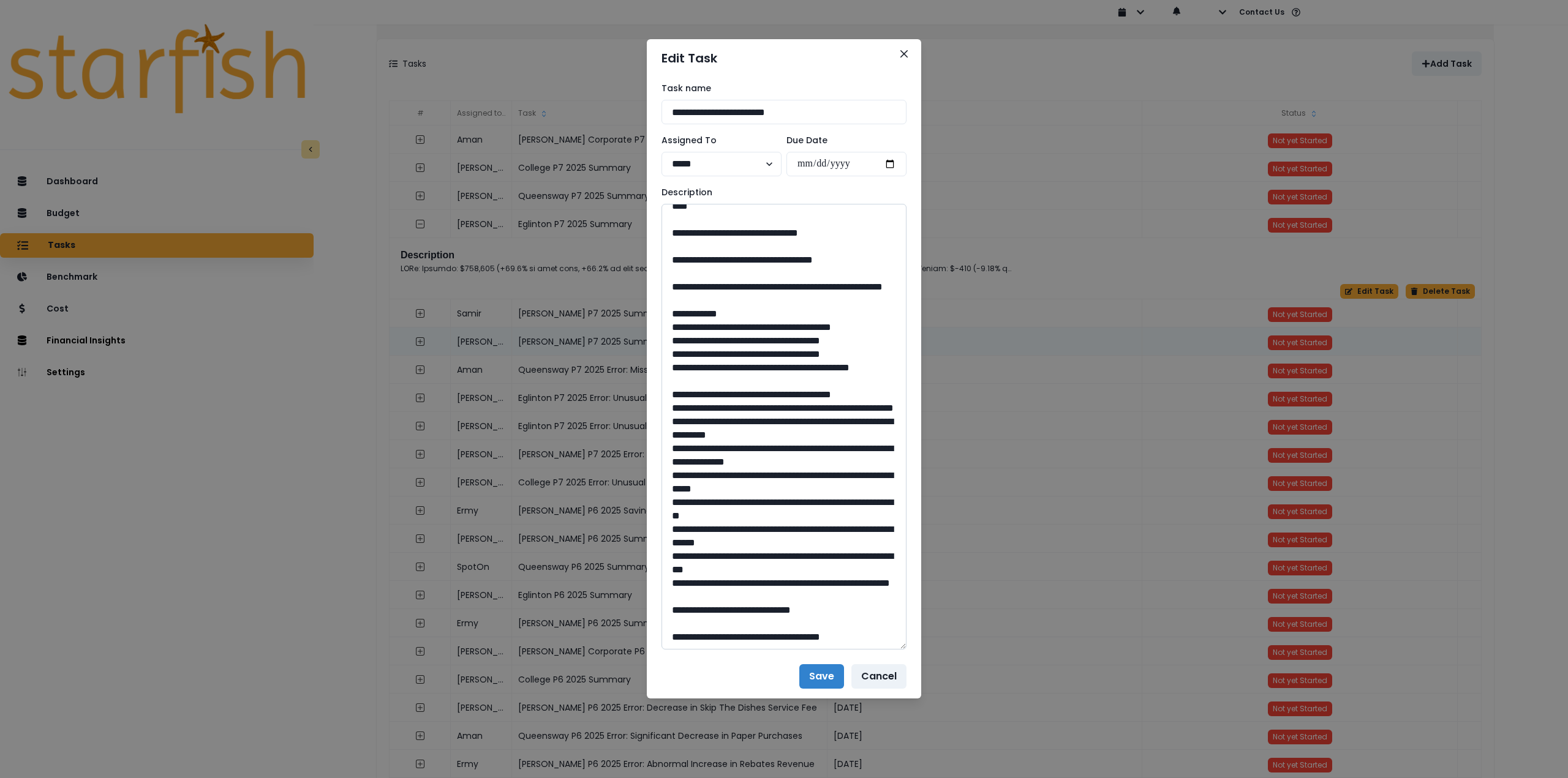
click at [759, 609] on textarea at bounding box center [784, 426] width 245 height 446
click at [900, 51] on button "Close" at bounding box center [904, 53] width 20 height 20
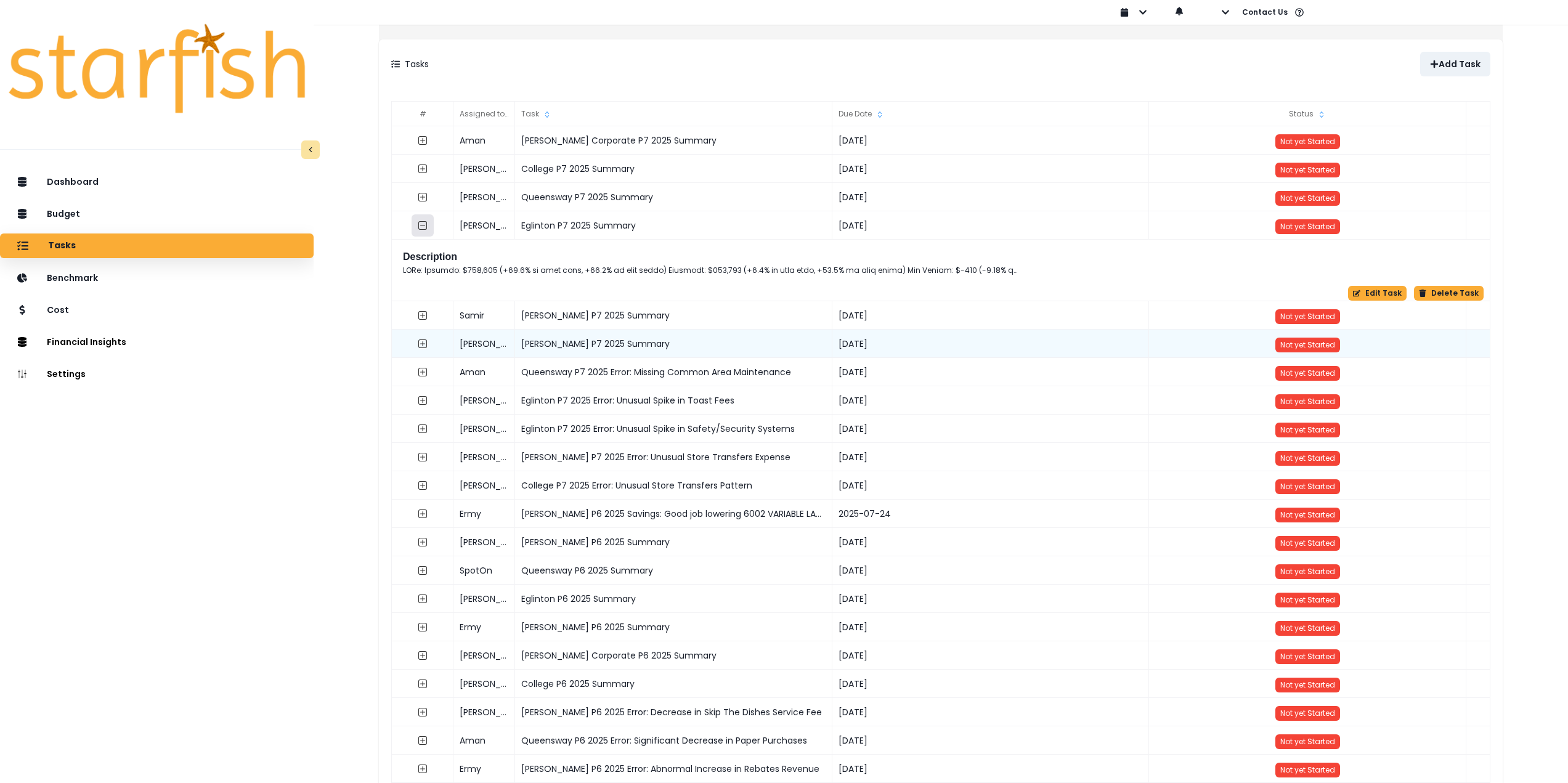
click at [425, 226] on icon "collasped outline" at bounding box center [423, 226] width 5 height 1
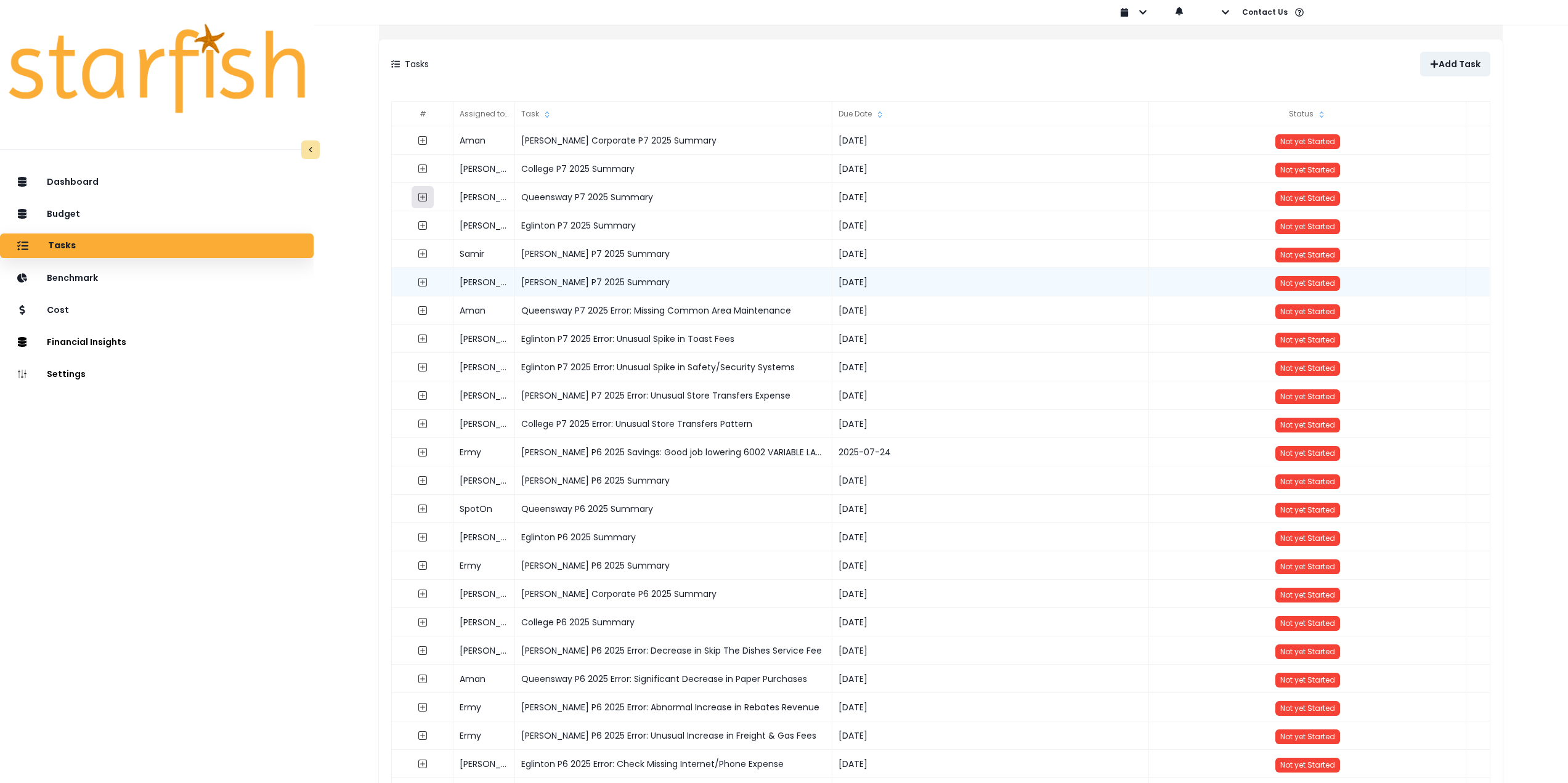
click at [427, 196] on icon "expand outline" at bounding box center [422, 196] width 10 height 10
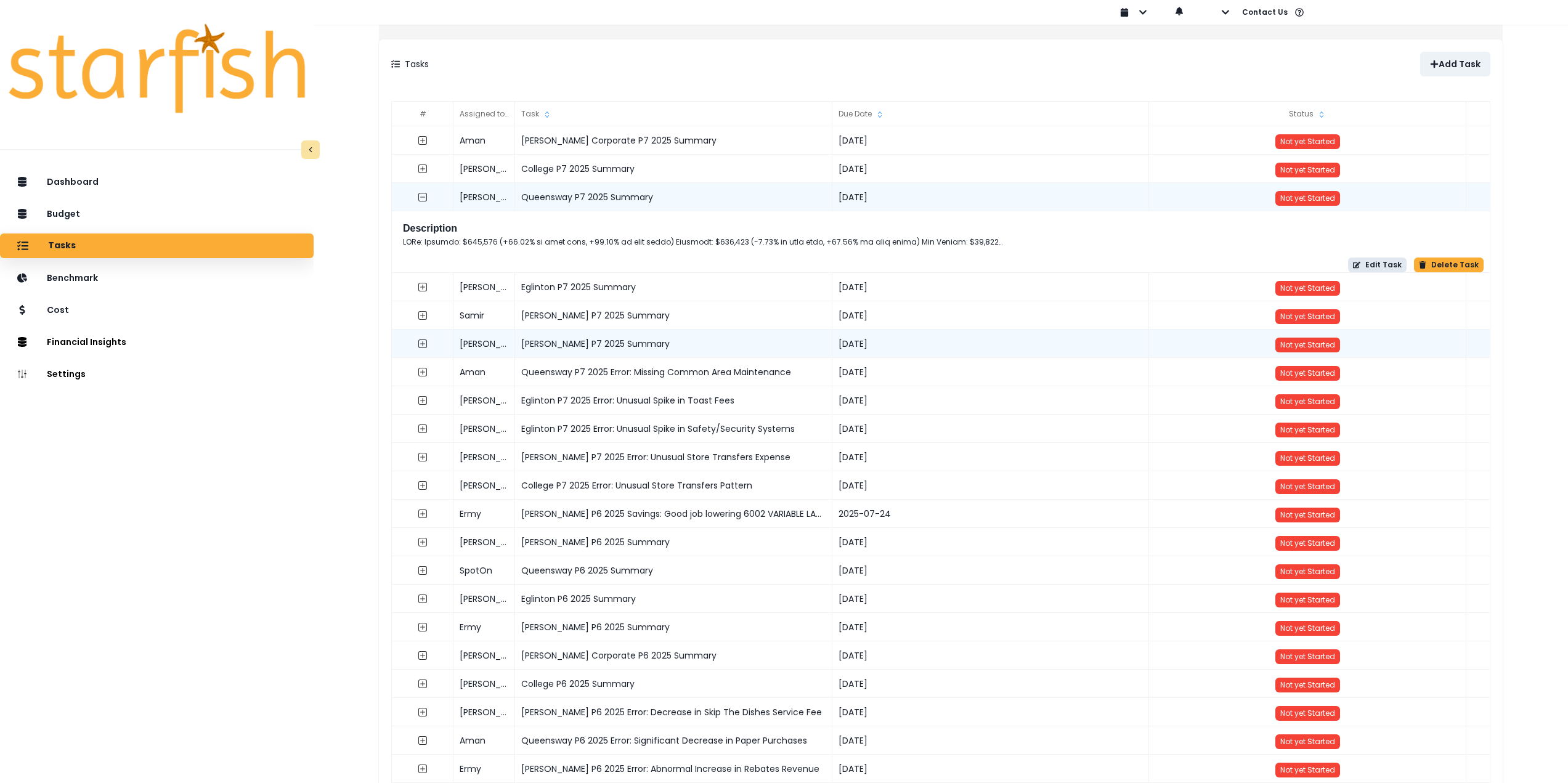
click at [1379, 261] on button "Edit Task" at bounding box center [1377, 265] width 59 height 15
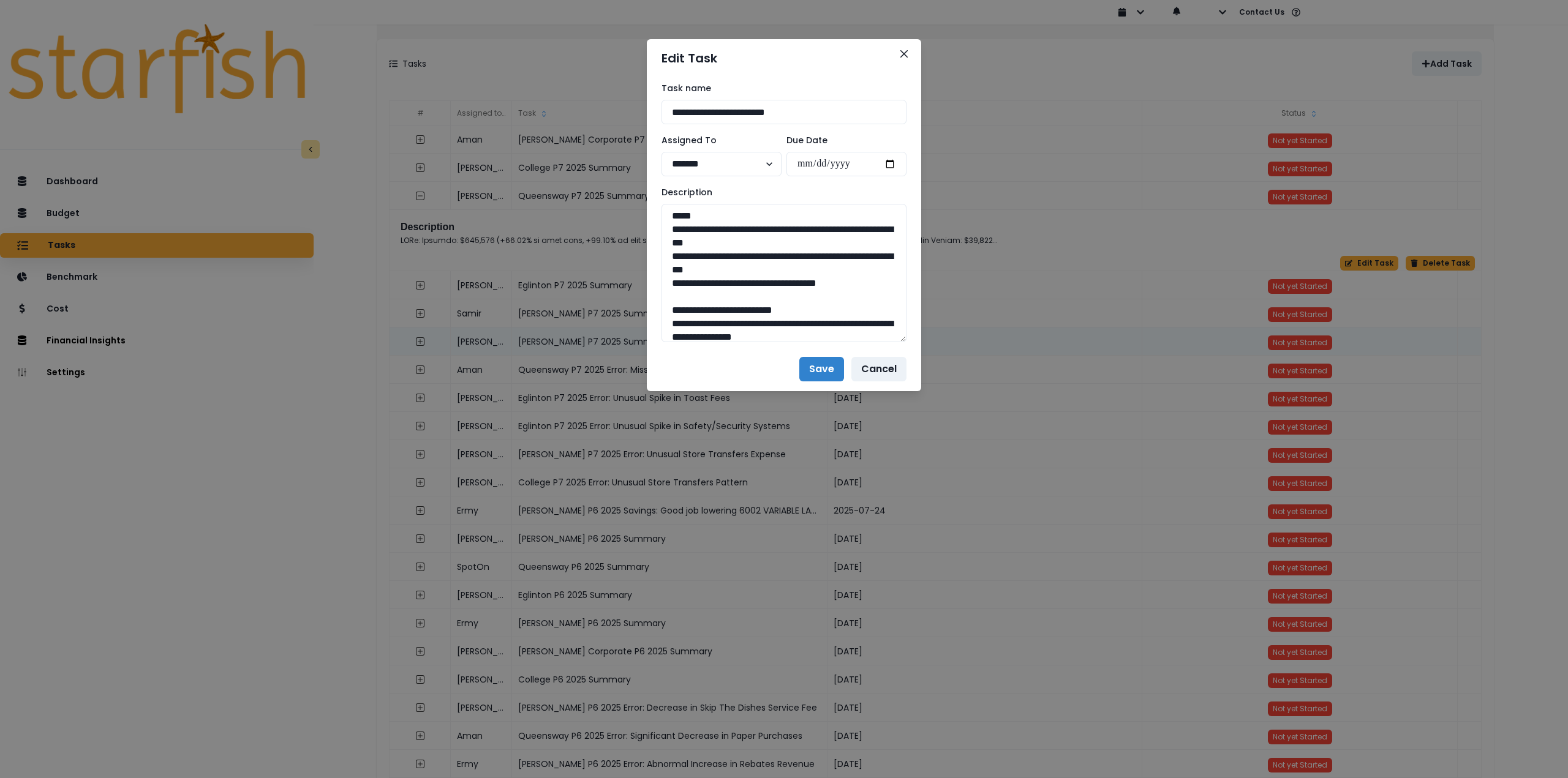
drag, startPoint x: 902, startPoint y: 246, endPoint x: 906, endPoint y: 683, distance: 437.0
click at [913, 347] on div "**********" at bounding box center [784, 212] width 274 height 270
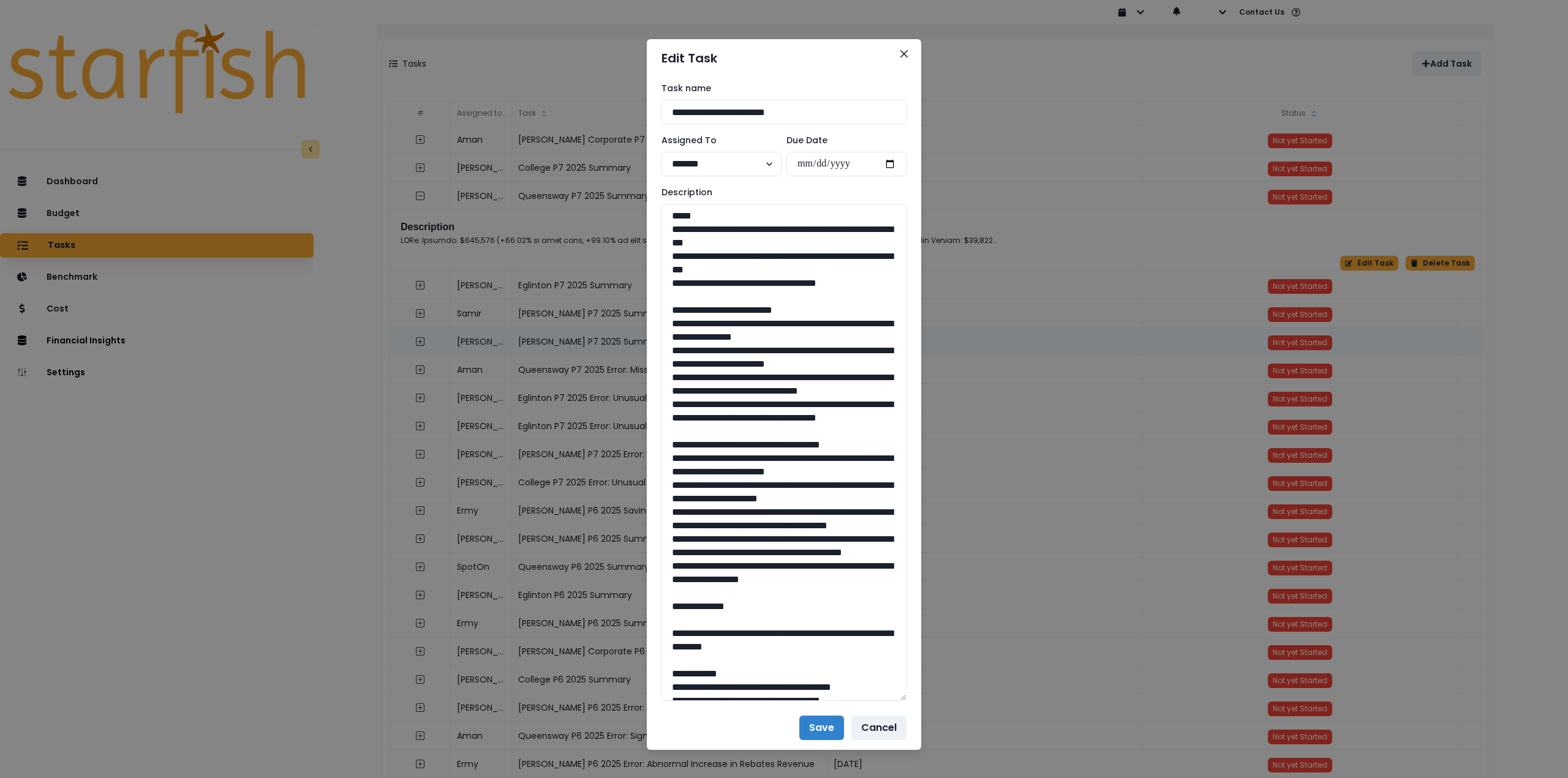
drag, startPoint x: 826, startPoint y: 277, endPoint x: 644, endPoint y: 226, distance: 189.0
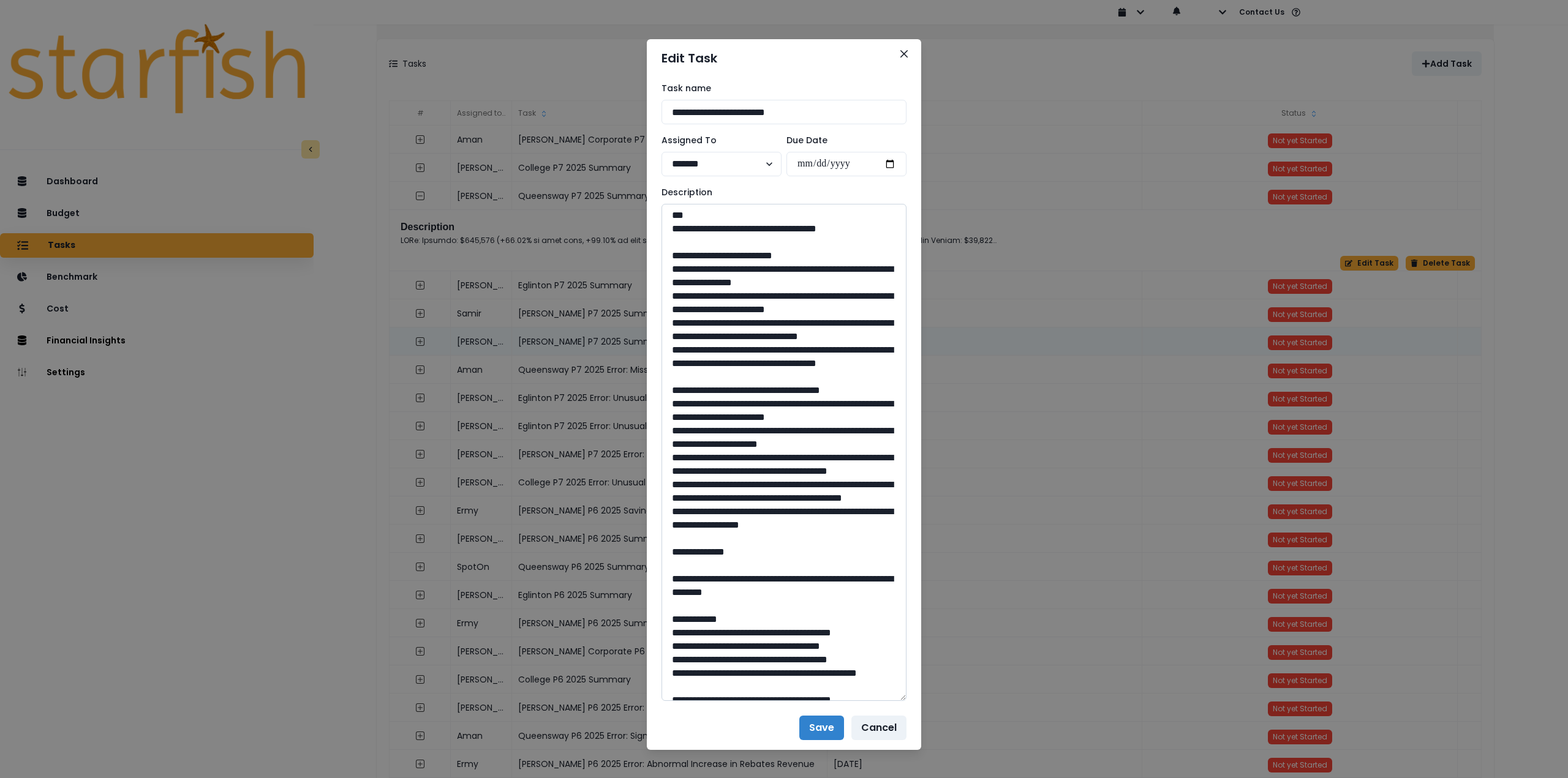
scroll to position [61, 0]
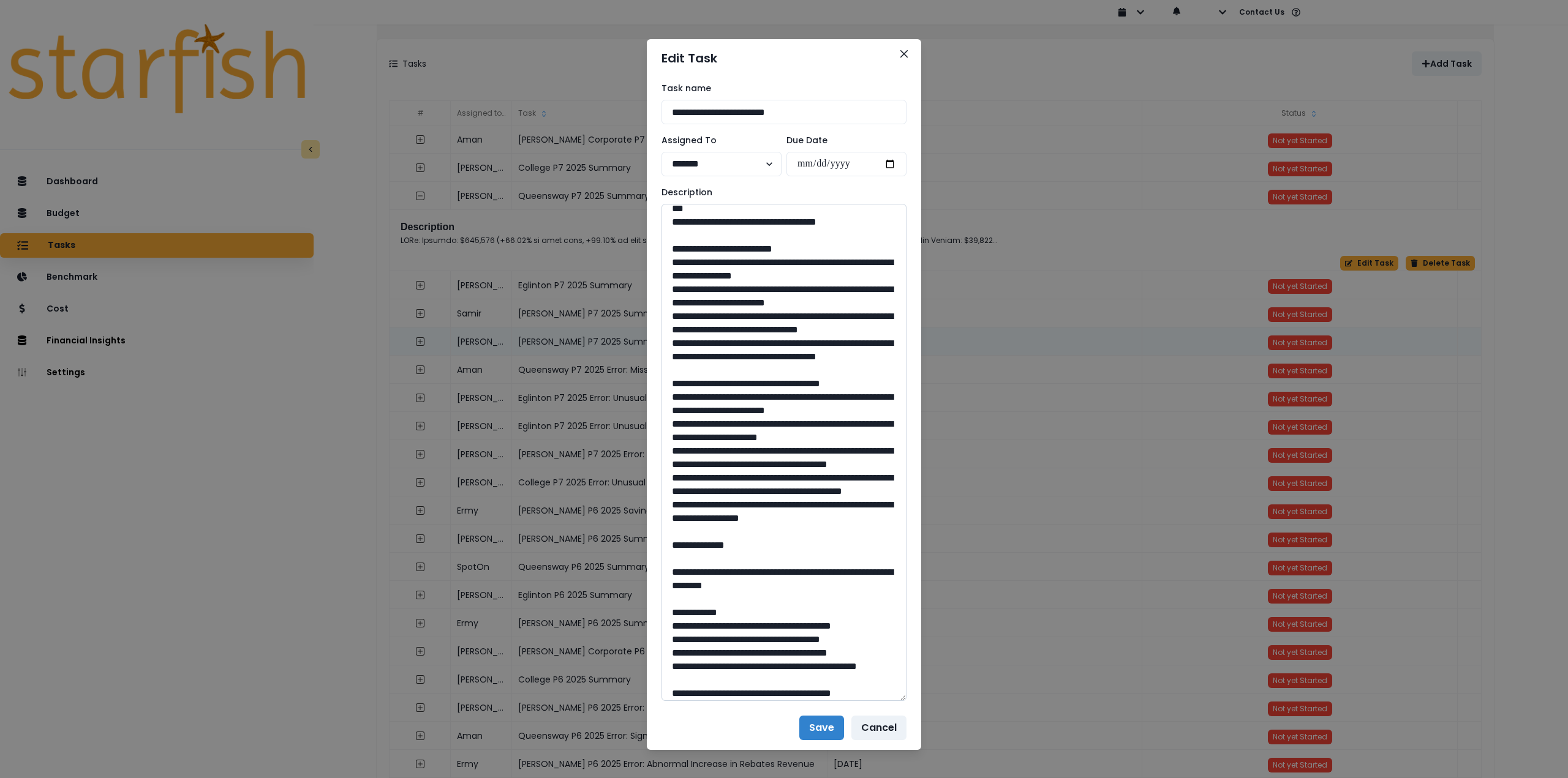
drag, startPoint x: 663, startPoint y: 265, endPoint x: 816, endPoint y: 402, distance: 205.4
click at [816, 402] on textarea at bounding box center [784, 452] width 245 height 497
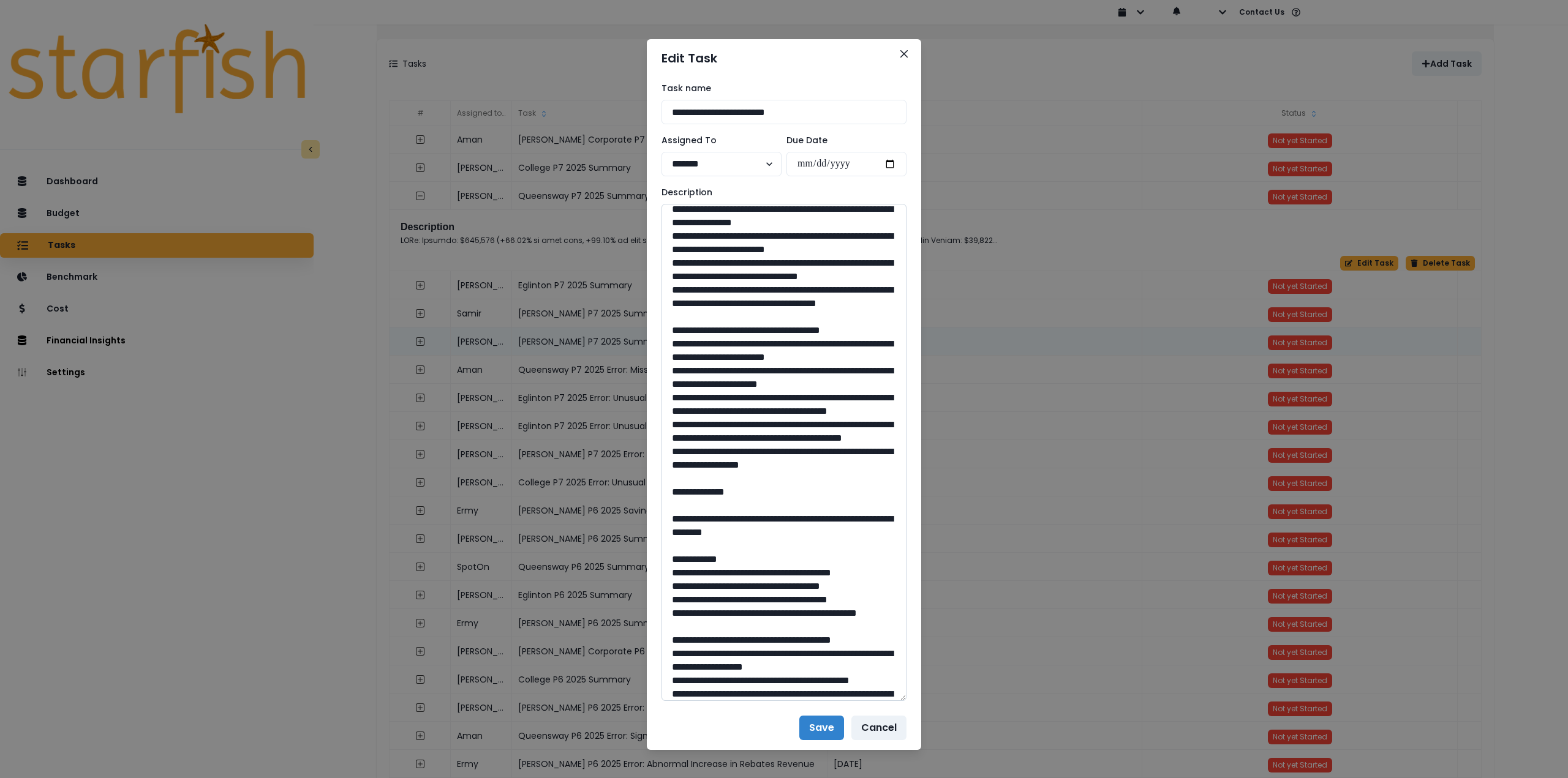
scroll to position [122, 0]
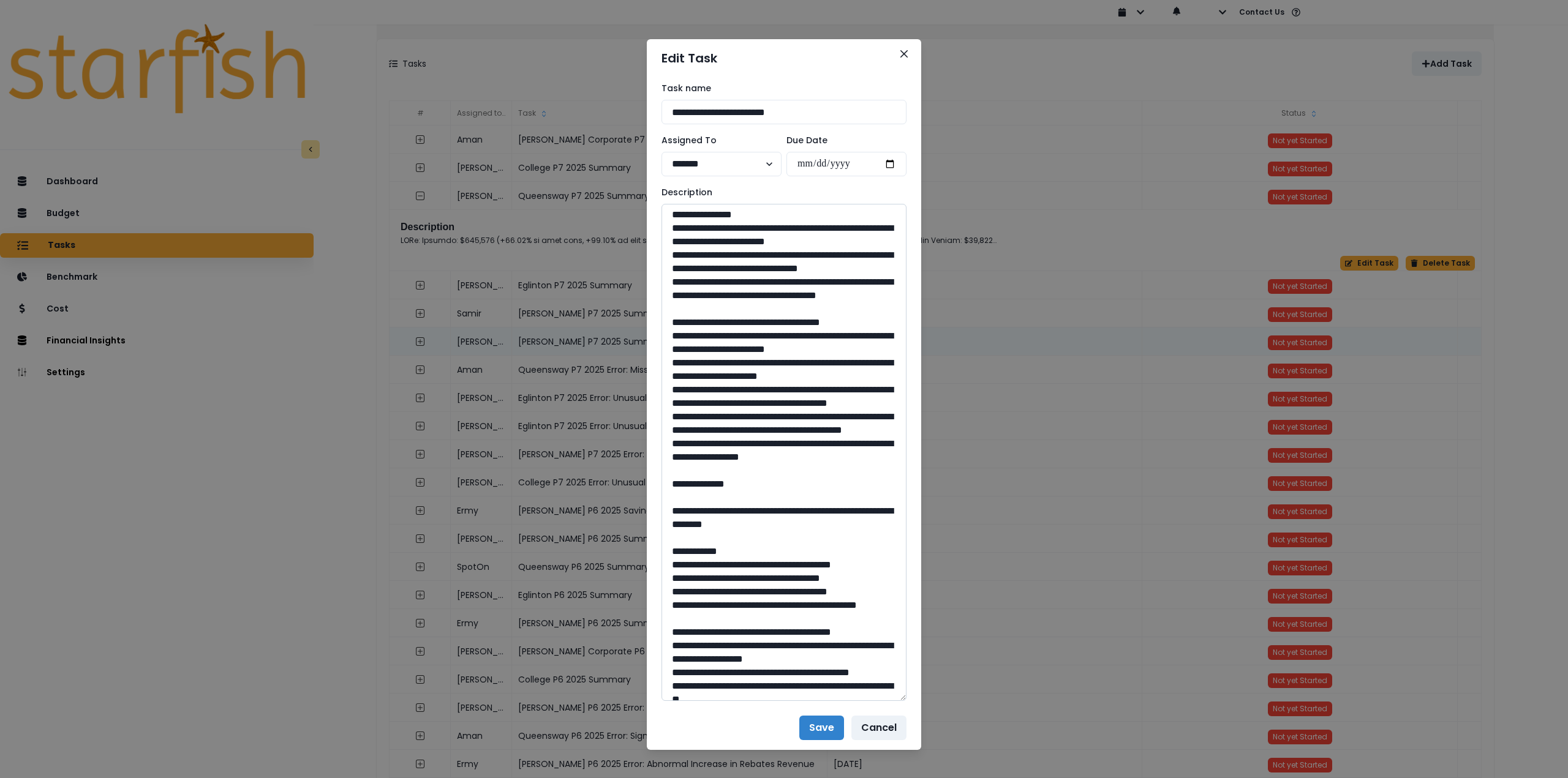
drag, startPoint x: 663, startPoint y: 373, endPoint x: 901, endPoint y: 545, distance: 293.6
click at [901, 545] on textarea at bounding box center [784, 452] width 245 height 497
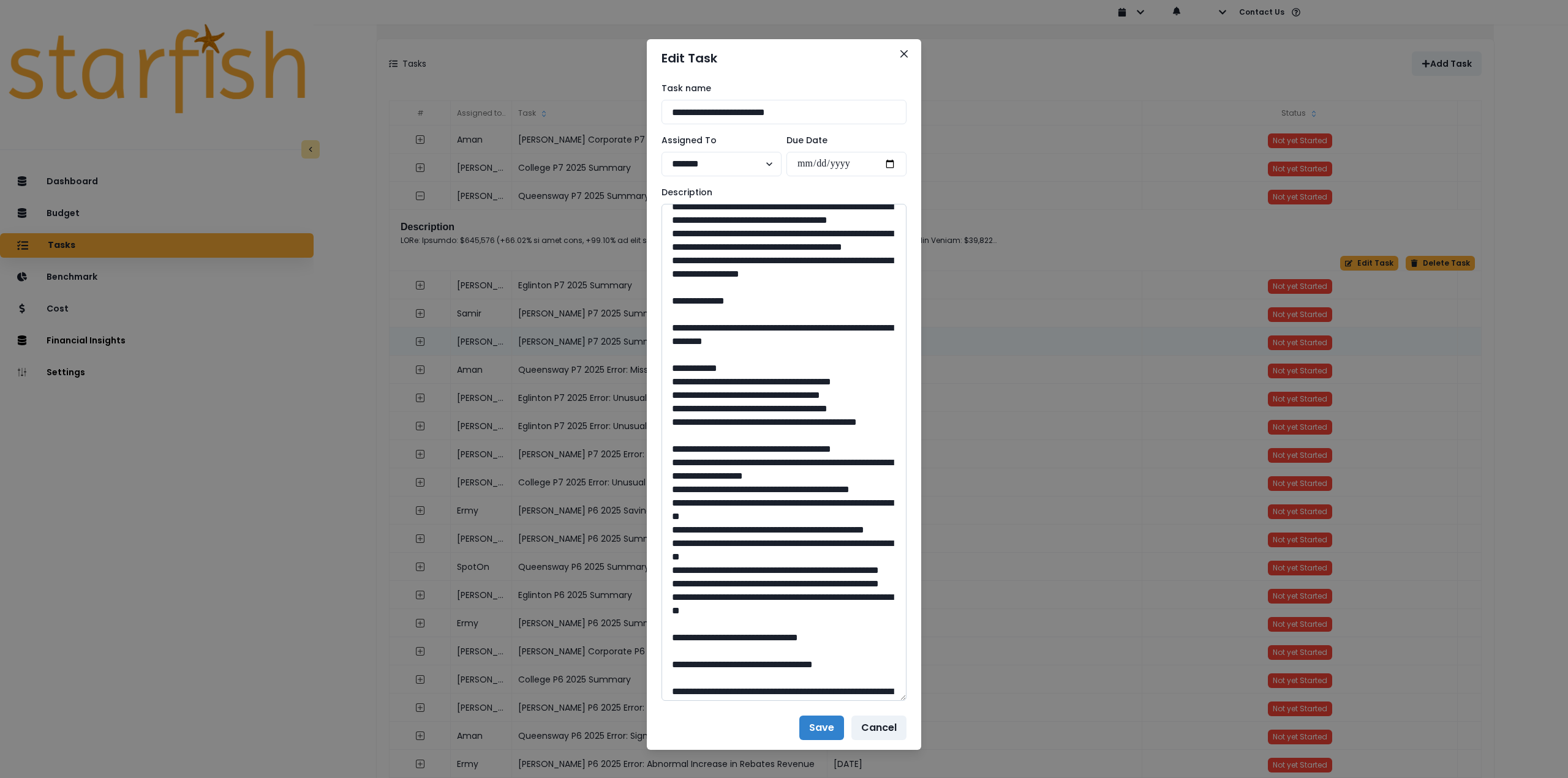
scroll to position [306, 0]
drag, startPoint x: 699, startPoint y: 423, endPoint x: 890, endPoint y: 439, distance: 191.7
click at [890, 439] on textarea at bounding box center [784, 452] width 245 height 497
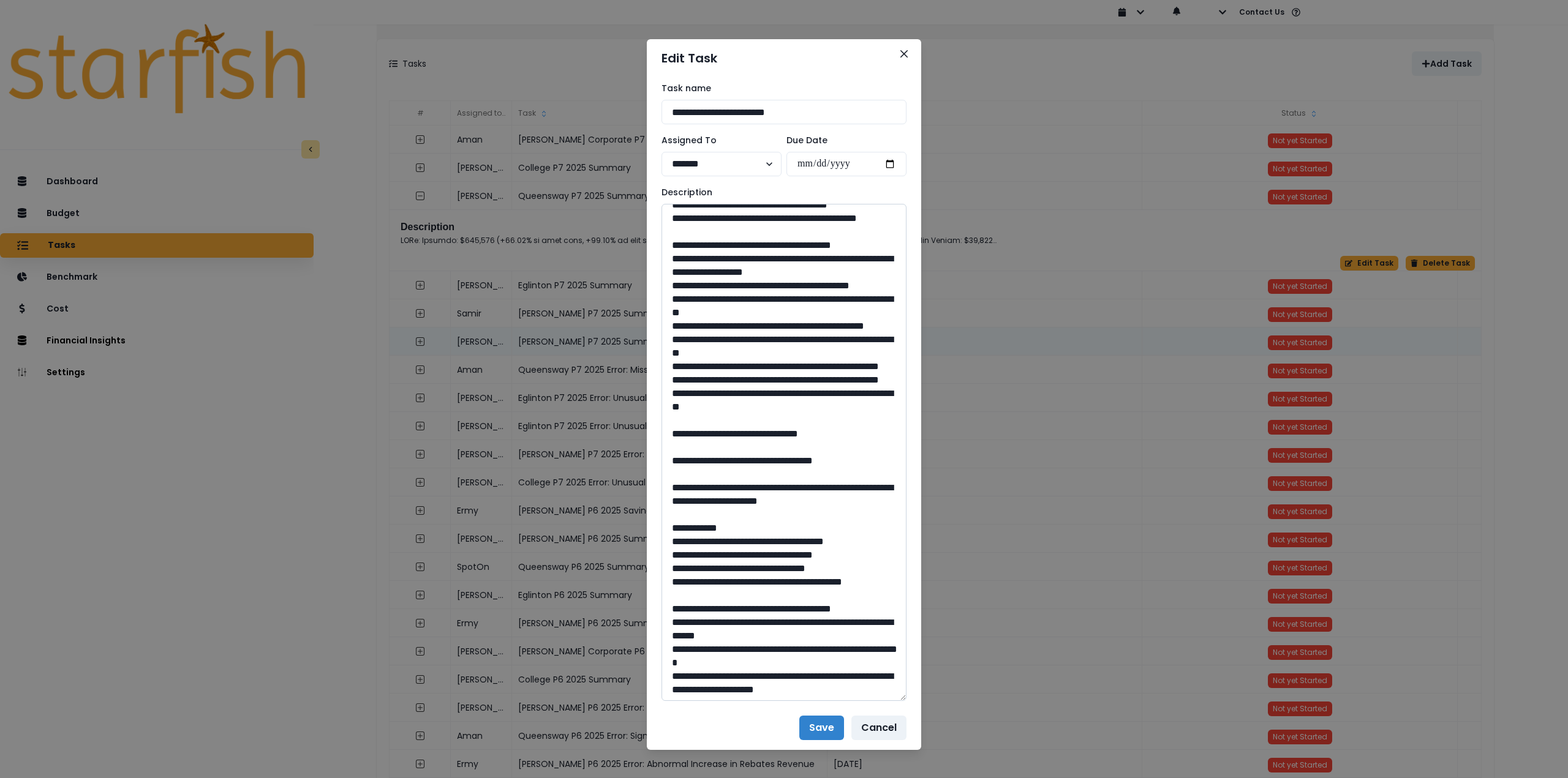
scroll to position [551, 0]
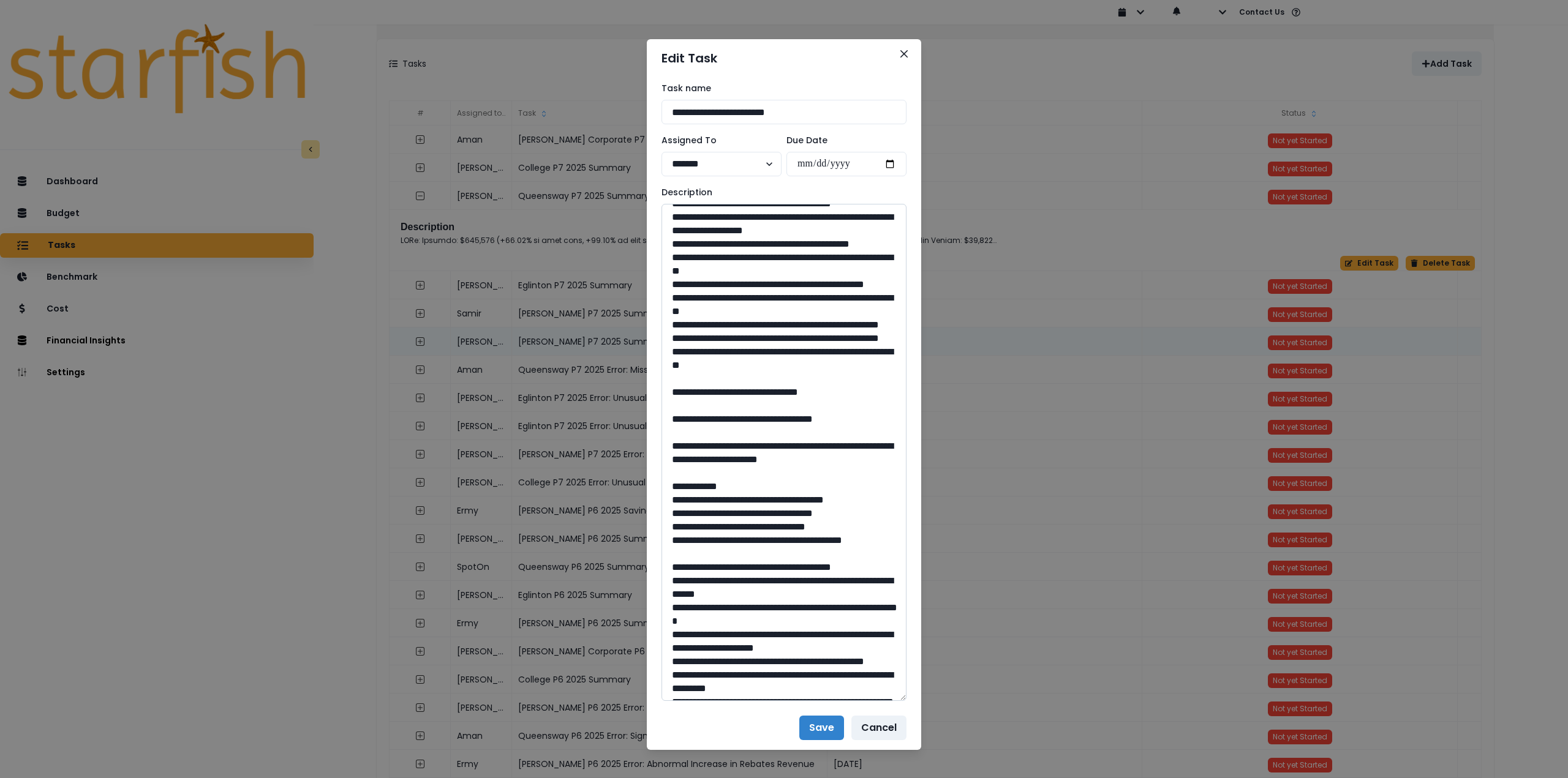
drag, startPoint x: 784, startPoint y: 567, endPoint x: 755, endPoint y: 567, distance: 29.0
click at [755, 567] on textarea at bounding box center [784, 452] width 245 height 497
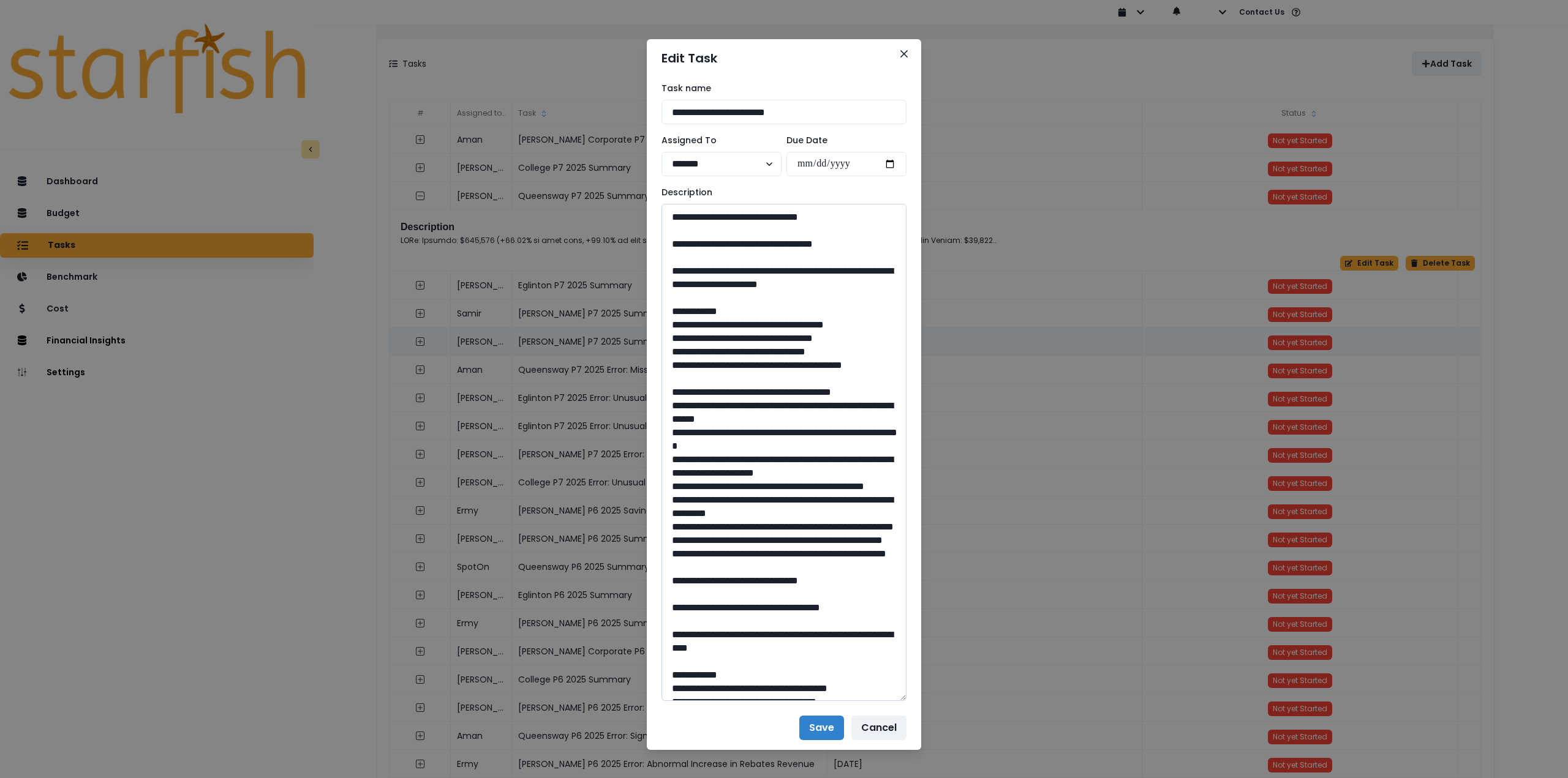
scroll to position [735, 0]
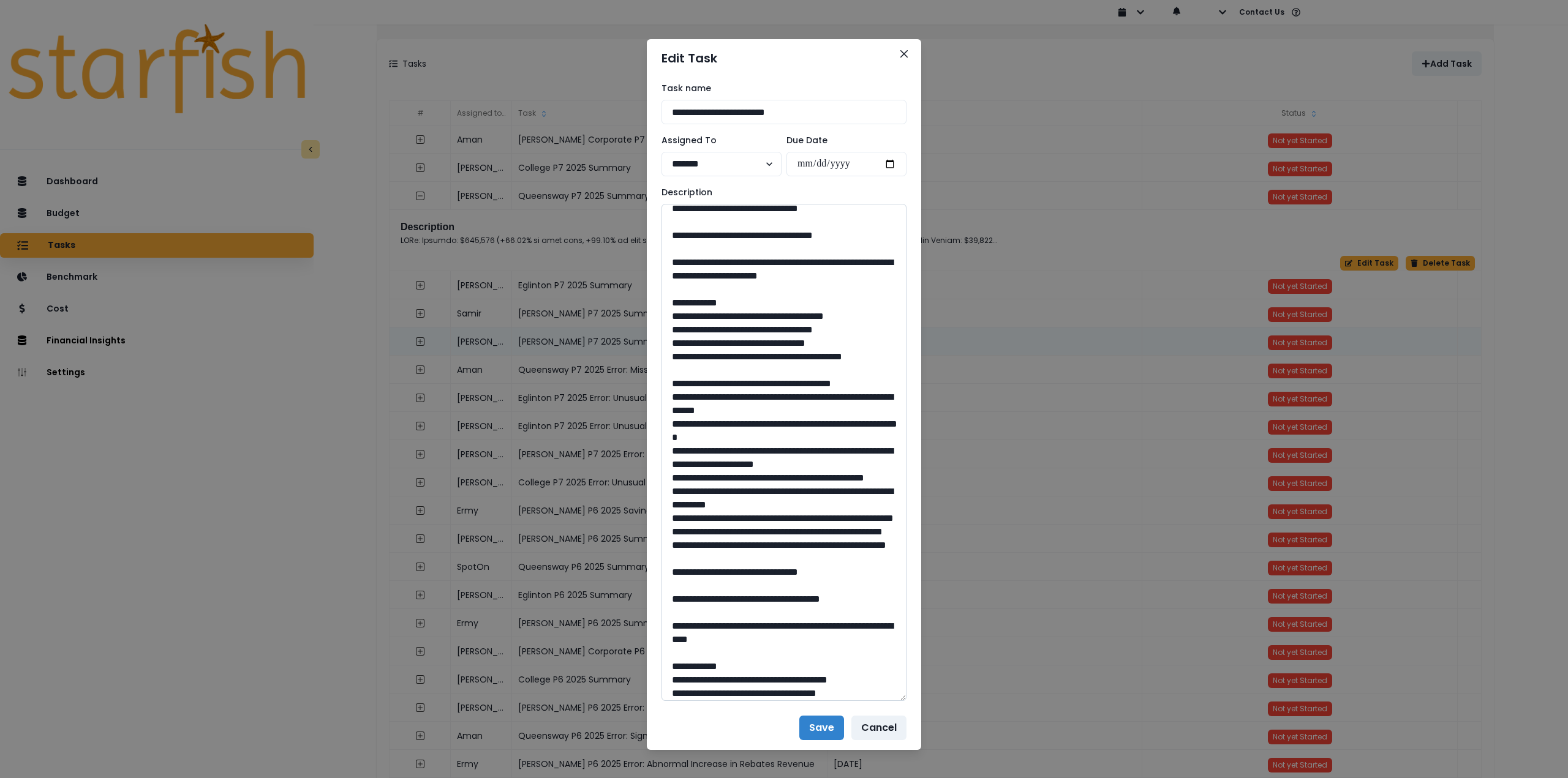
drag, startPoint x: 702, startPoint y: 438, endPoint x: 752, endPoint y: 471, distance: 59.9
click at [752, 471] on textarea at bounding box center [784, 452] width 245 height 497
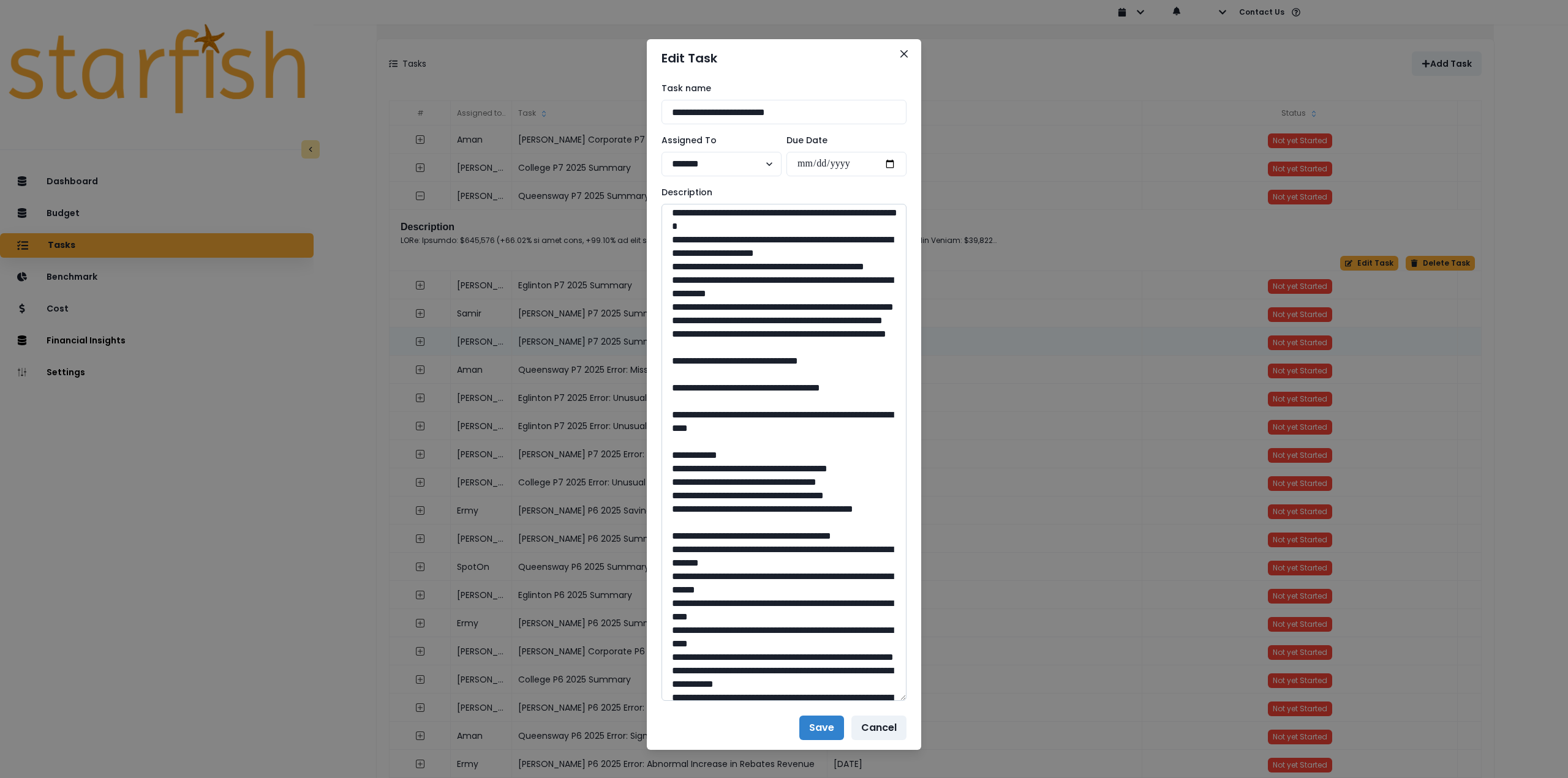
scroll to position [980, 0]
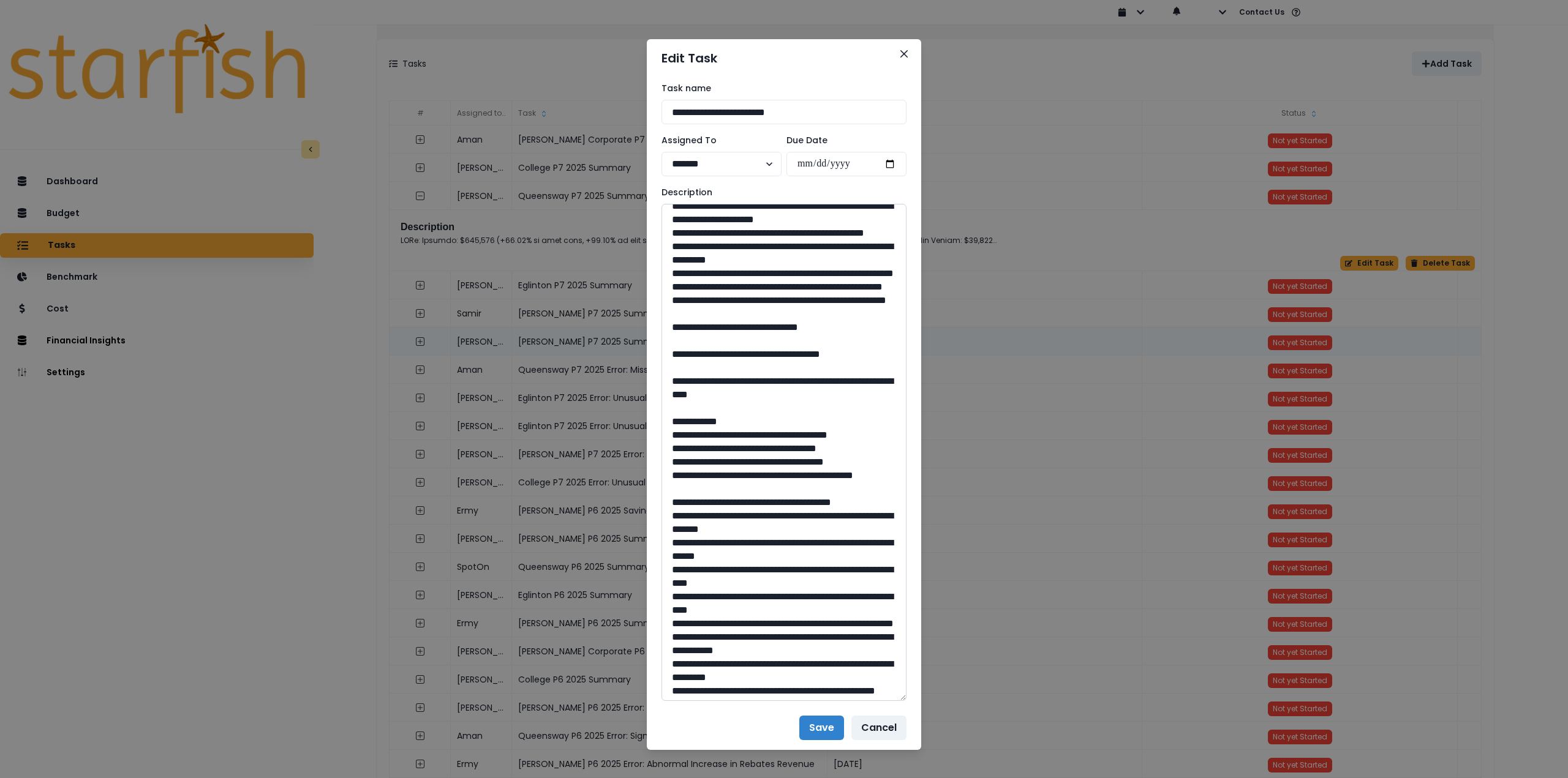
drag, startPoint x: 780, startPoint y: 580, endPoint x: 755, endPoint y: 580, distance: 25.0
click at [755, 580] on textarea at bounding box center [784, 452] width 245 height 497
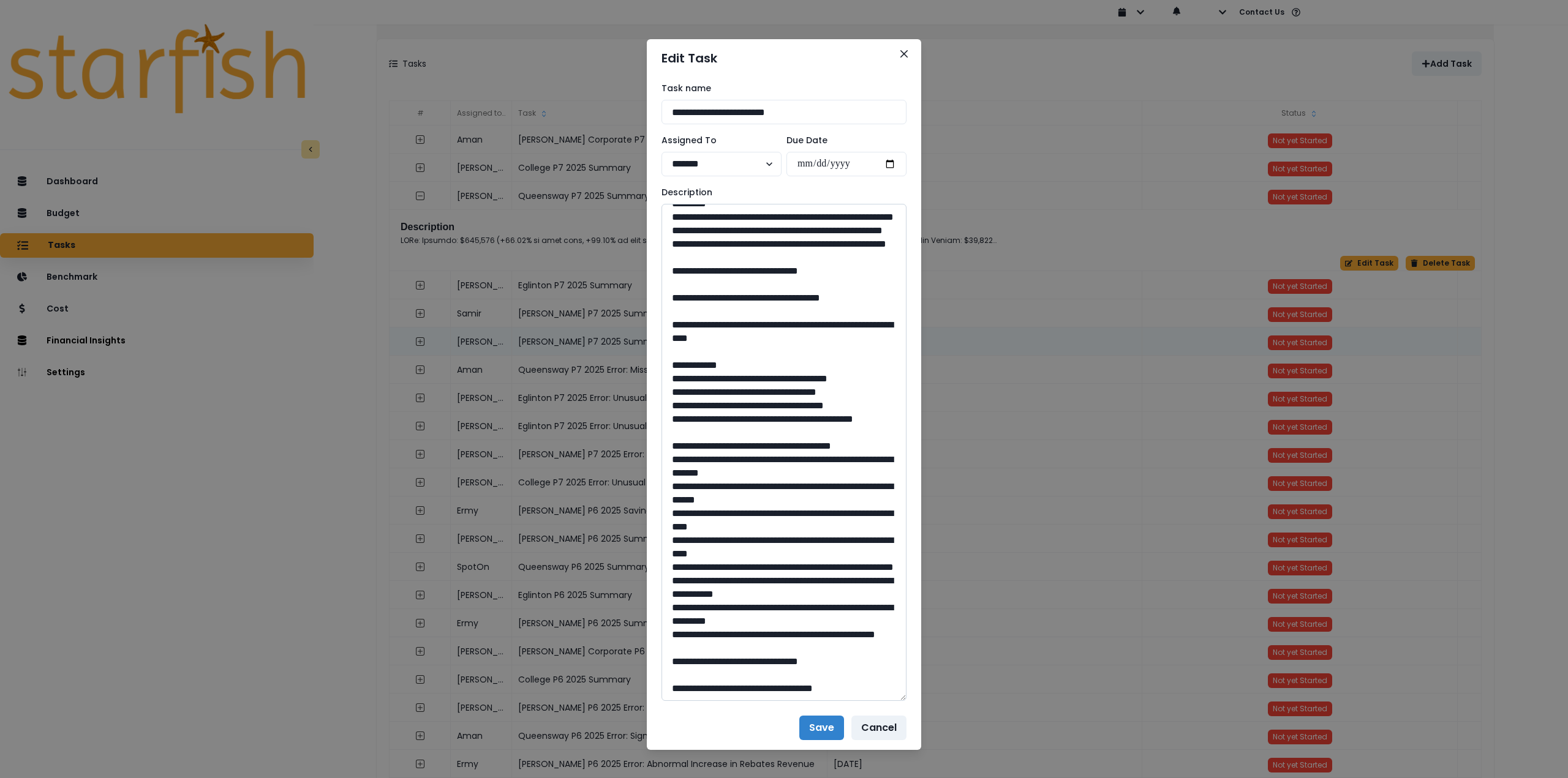
scroll to position [1102, 0]
drag, startPoint x: 703, startPoint y: 511, endPoint x: 797, endPoint y: 524, distance: 94.9
click at [797, 524] on textarea at bounding box center [784, 452] width 245 height 497
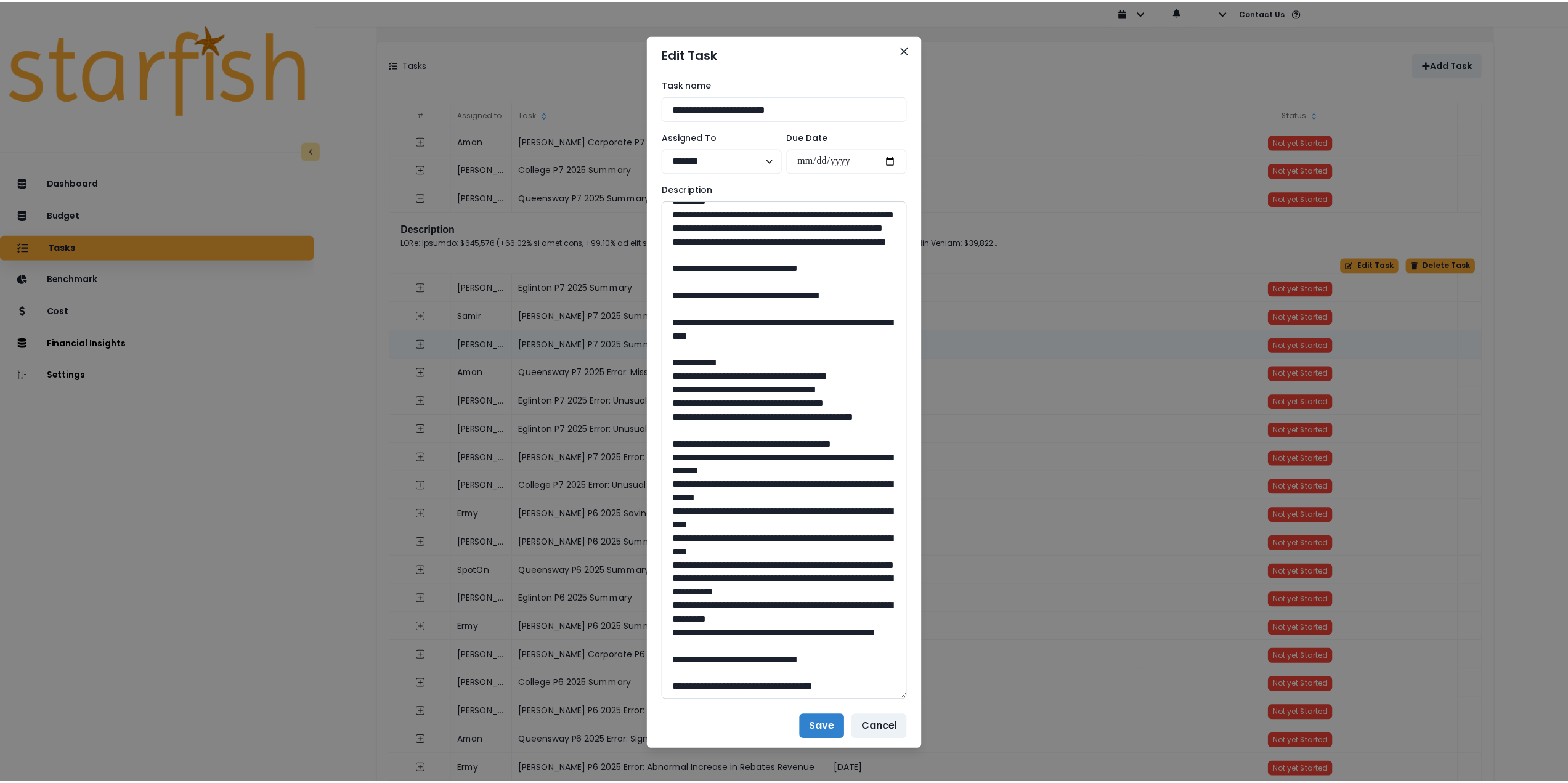
scroll to position [11, 0]
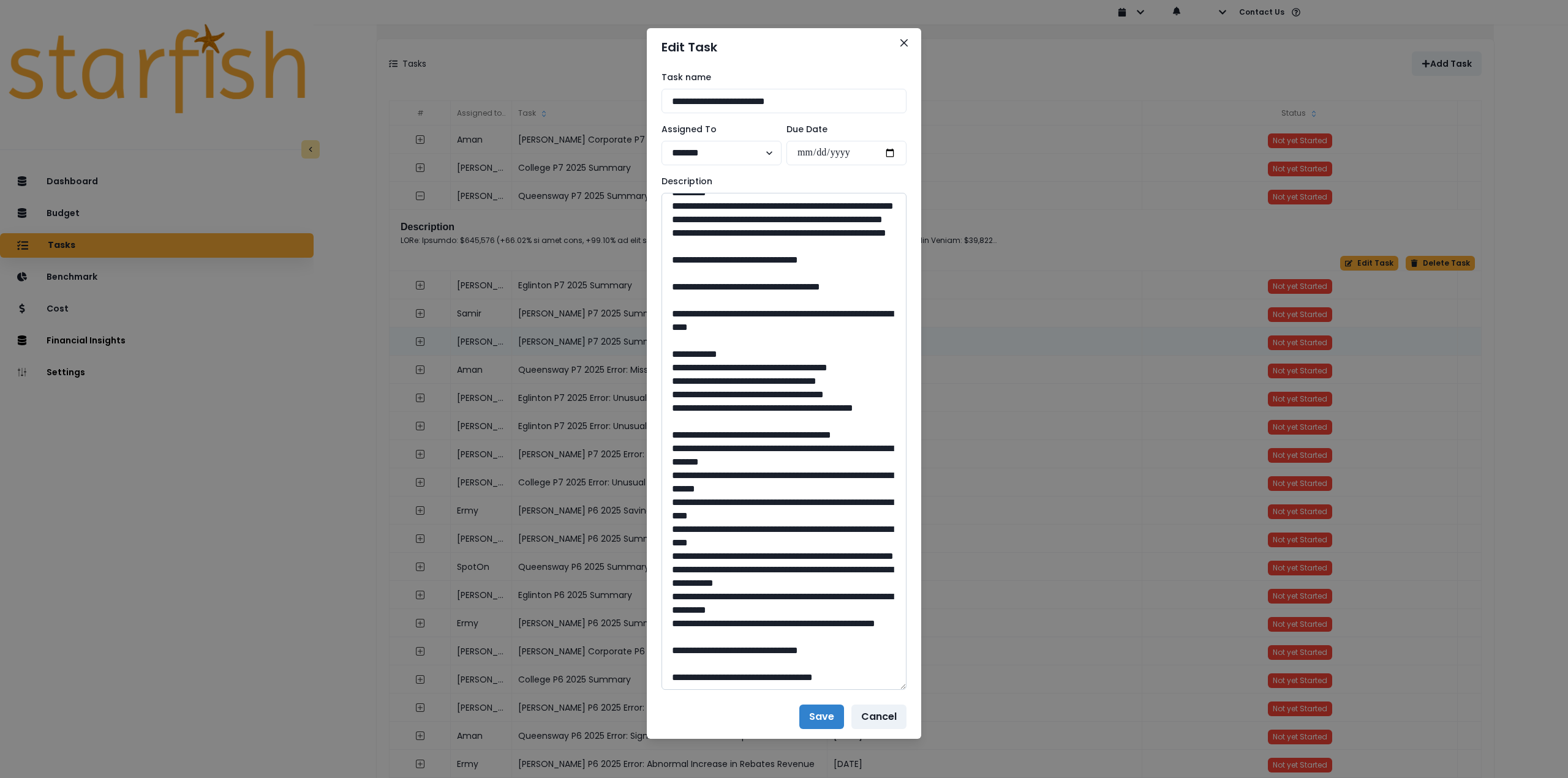
drag, startPoint x: 786, startPoint y: 648, endPoint x: 755, endPoint y: 648, distance: 31.0
click at [755, 648] on textarea at bounding box center [784, 441] width 245 height 497
drag, startPoint x: 901, startPoint y: 45, endPoint x: 932, endPoint y: 44, distance: 31.0
click at [902, 45] on icon "Close" at bounding box center [904, 43] width 8 height 8
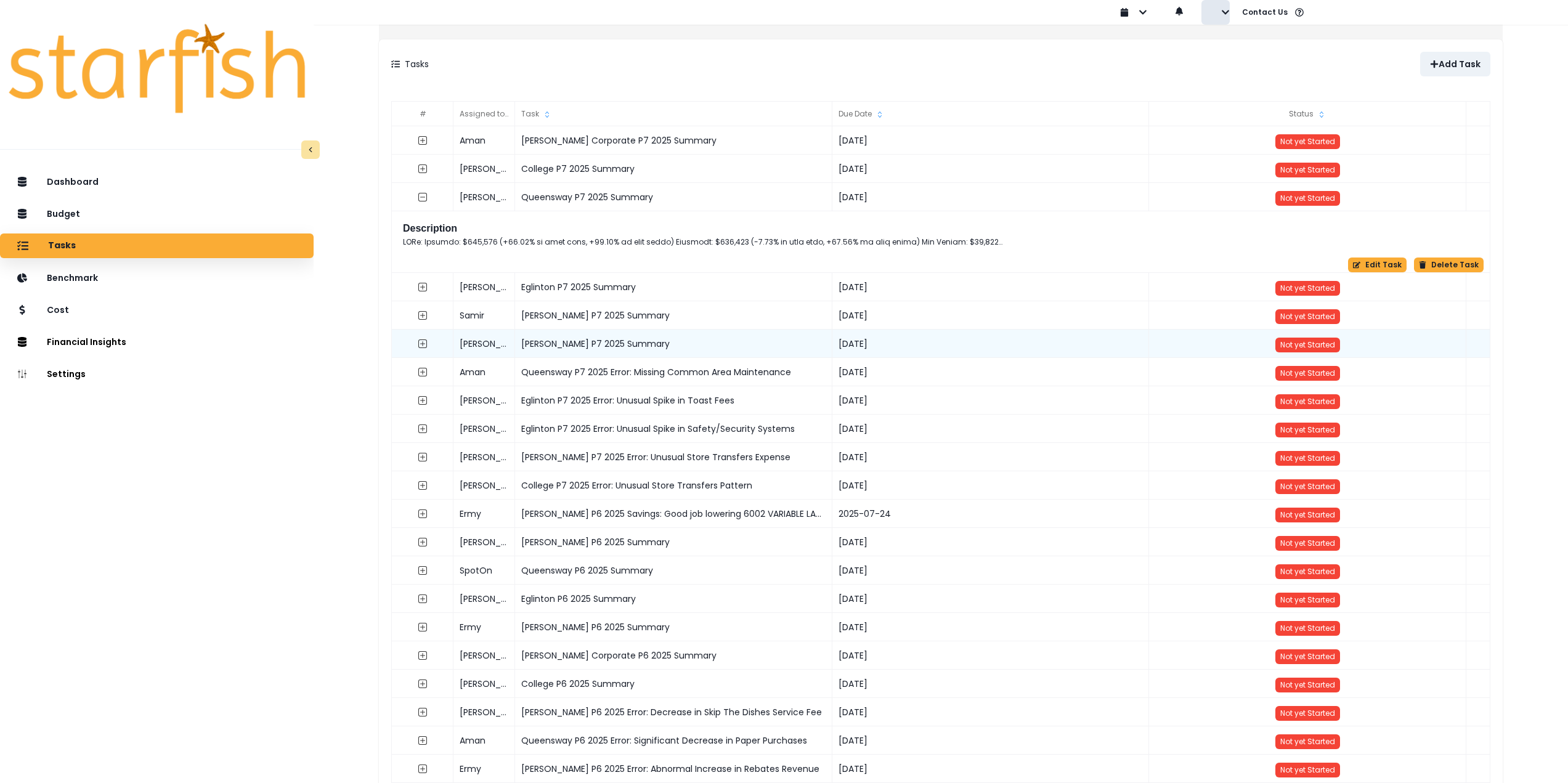
click at [1228, 16] on icon "button" at bounding box center [1226, 12] width 9 height 9
click at [1231, 48] on p "Sign out" at bounding box center [1245, 48] width 42 height 12
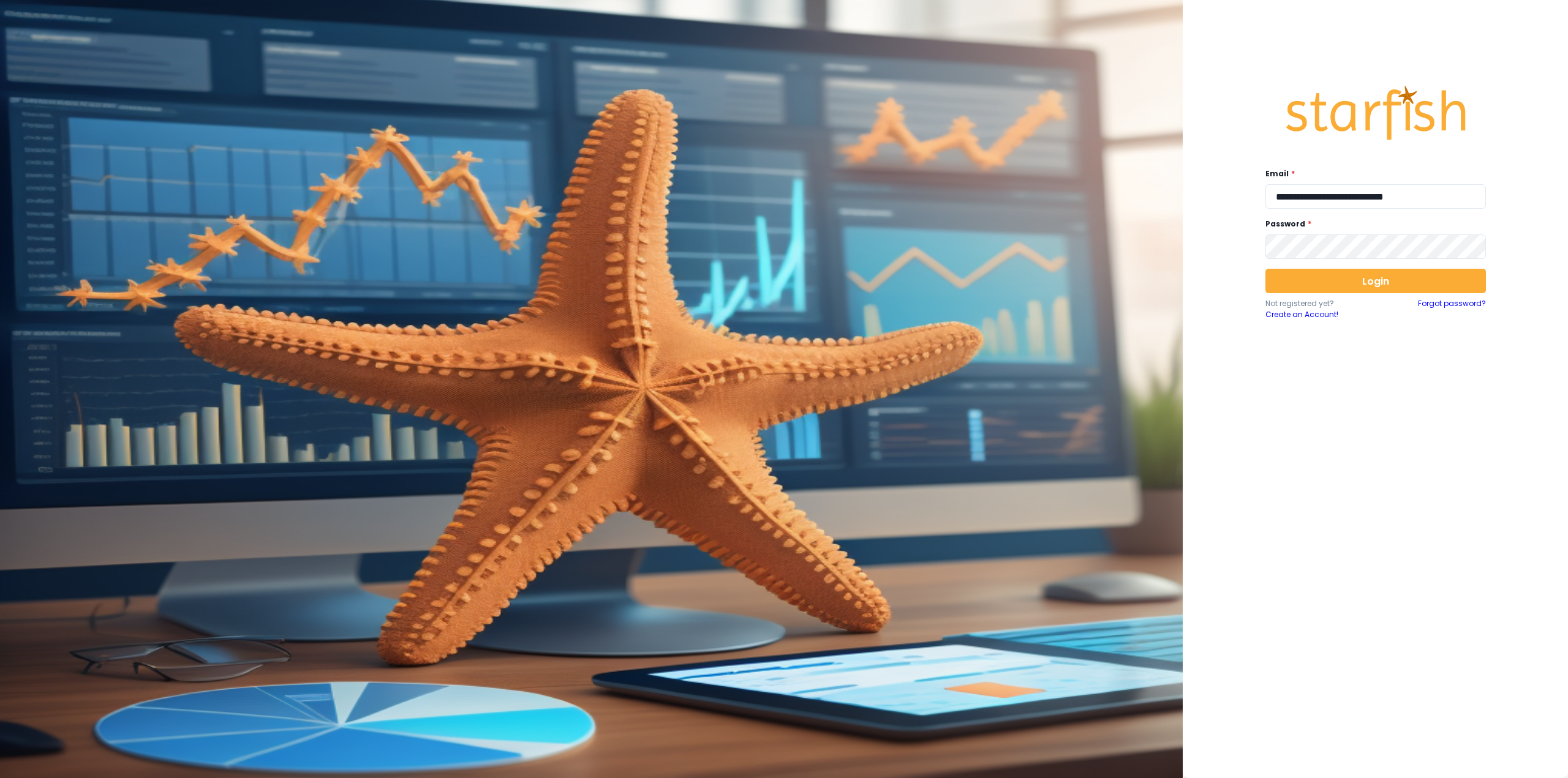
click at [1361, 184] on div "**********" at bounding box center [1376, 188] width 220 height 40
click at [1361, 191] on input "**********" at bounding box center [1376, 196] width 220 height 24
type input "**********"
click at [1340, 286] on button "Login" at bounding box center [1376, 281] width 220 height 24
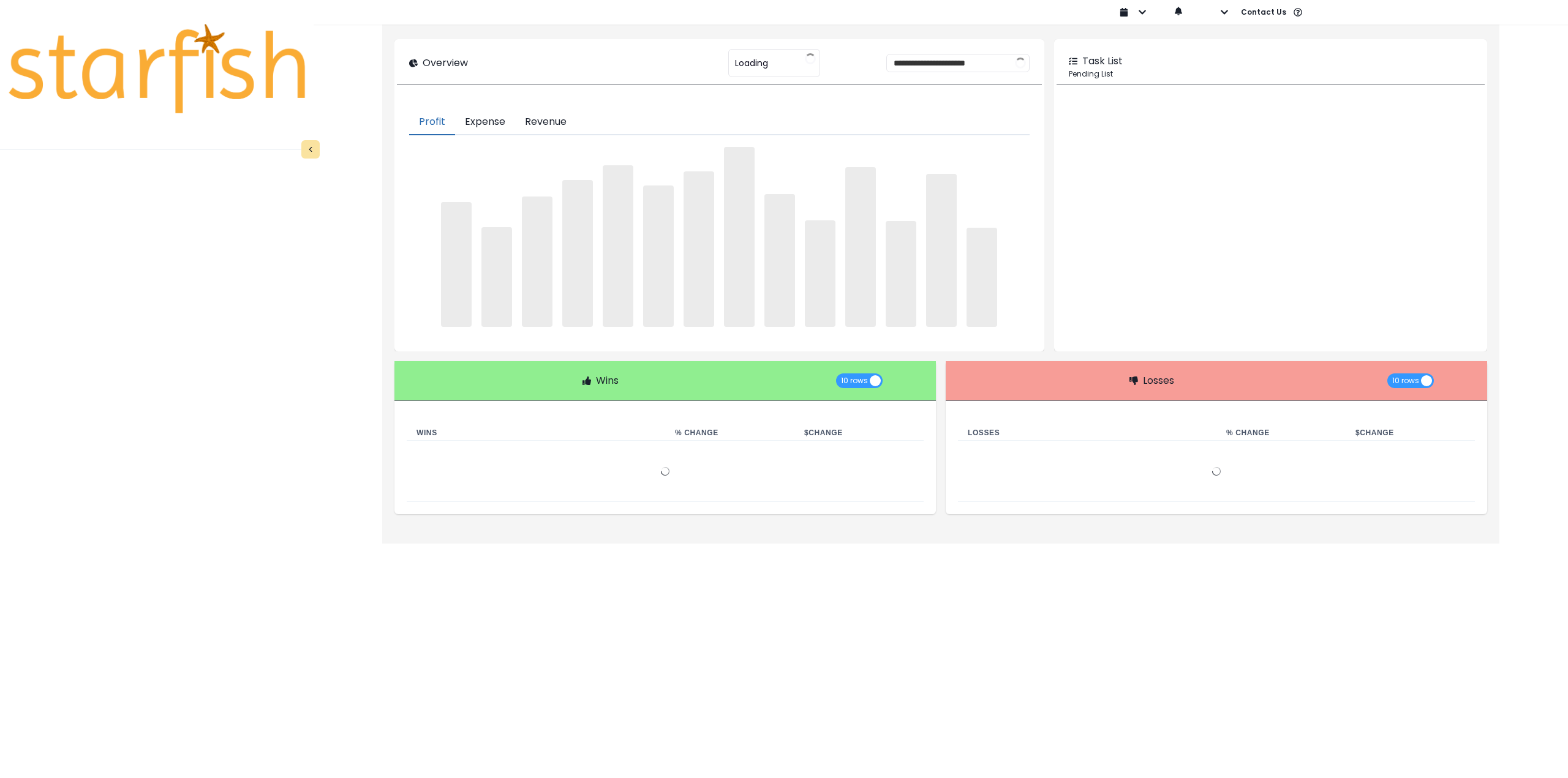
type input "**********"
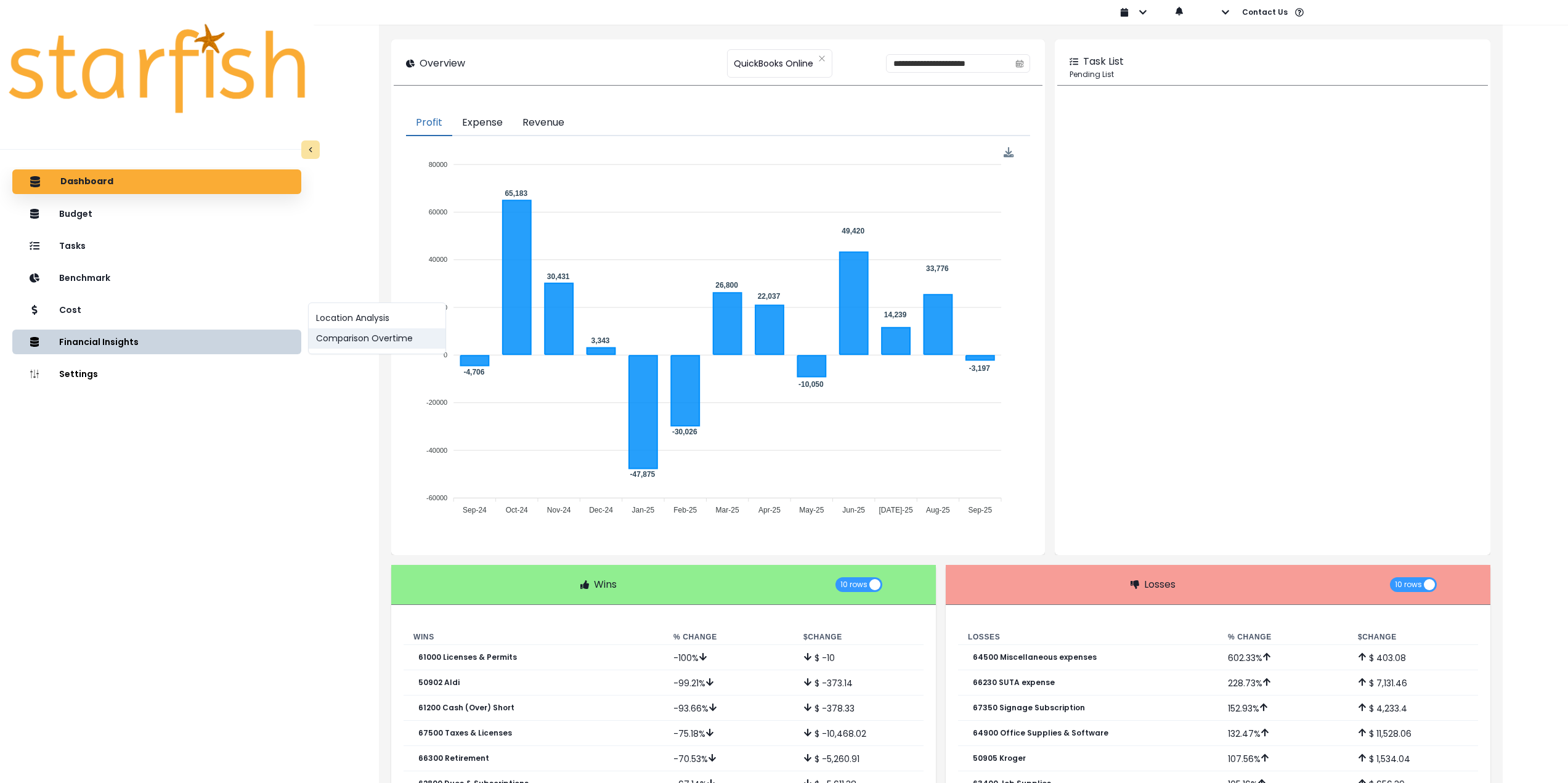
click at [348, 339] on button "Comparison Overtime" at bounding box center [377, 339] width 137 height 21
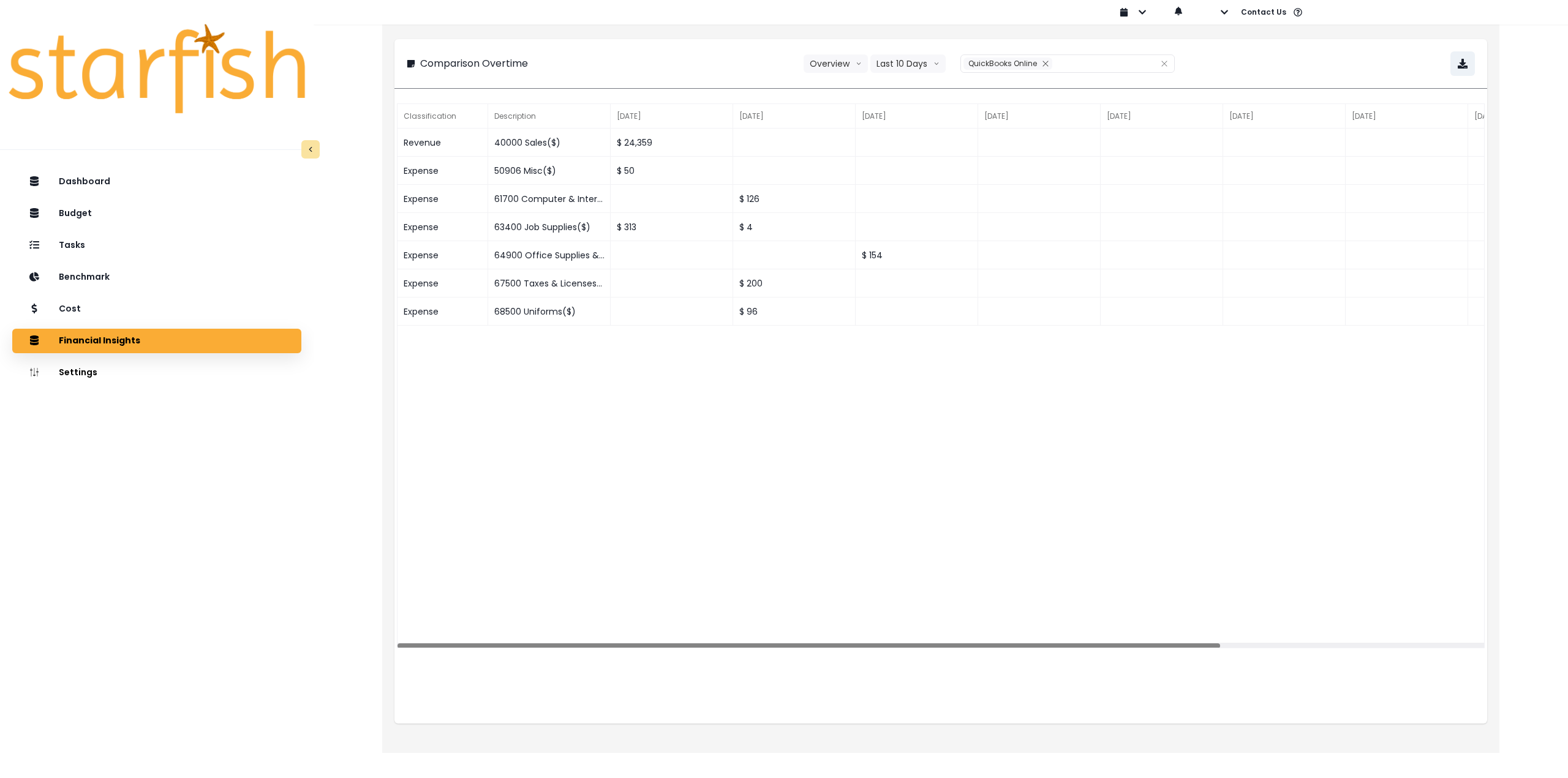
click at [188, 322] on div "Dashboard Budget Tasks Benchmark Cost Financial Insights Location Analysis Comp…" at bounding box center [157, 510] width 314 height 686
click at [188, 314] on div "Cost" at bounding box center [157, 309] width 269 height 26
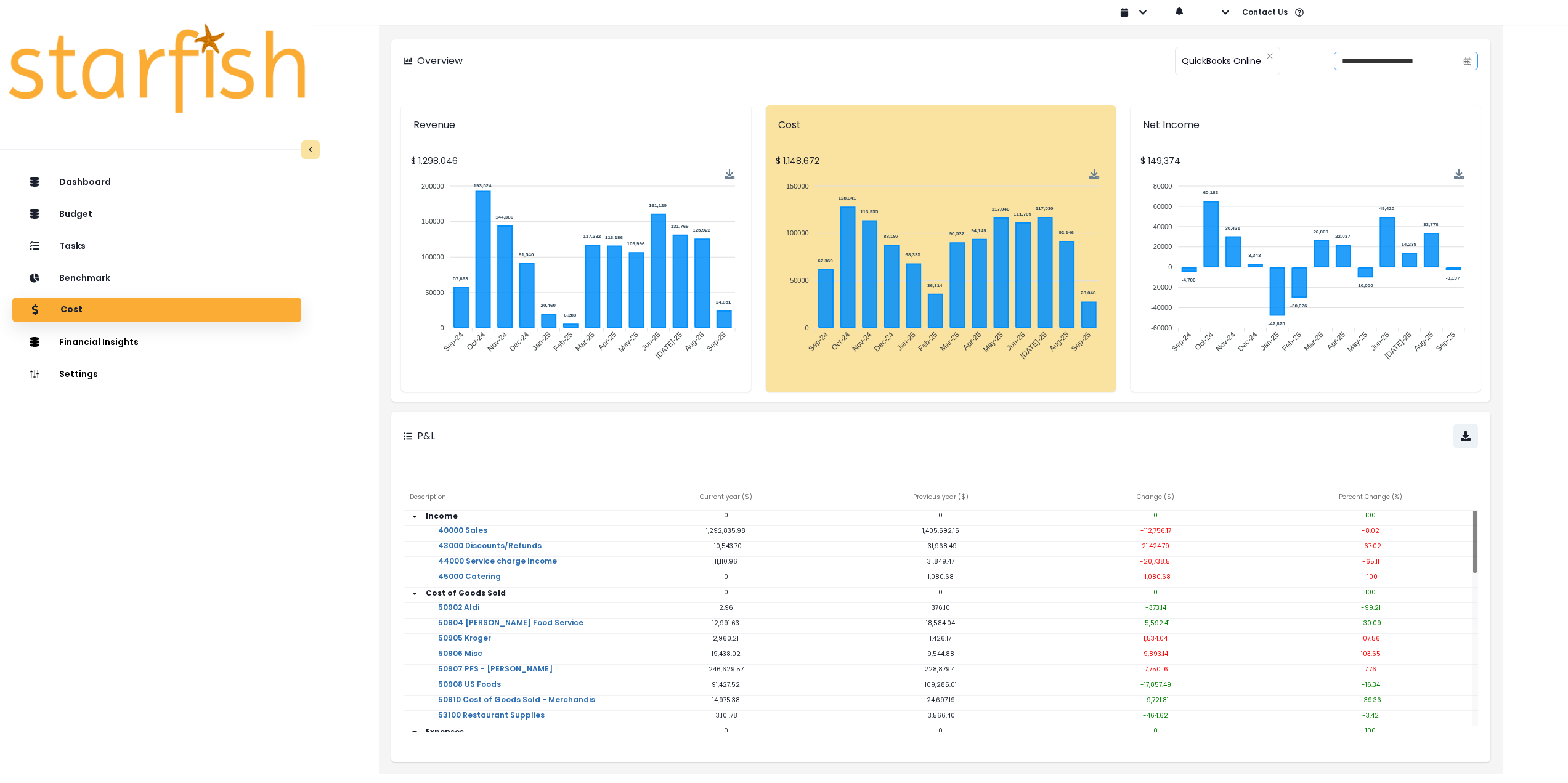
click at [1474, 57] on span at bounding box center [1467, 61] width 20 height 17
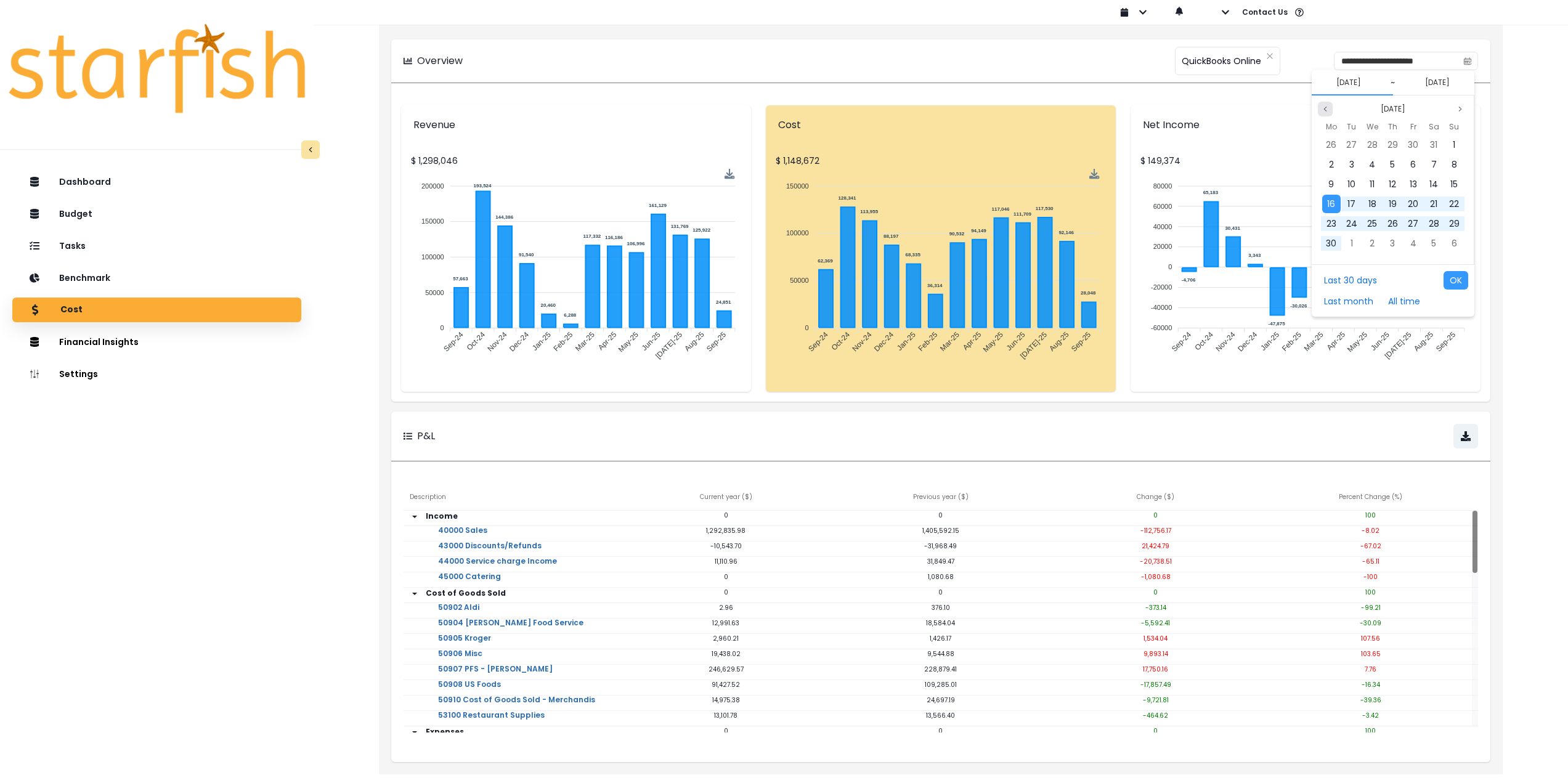
click at [1326, 113] on button "Previous month" at bounding box center [1325, 109] width 15 height 15
click at [1387, 144] on div "1" at bounding box center [1392, 144] width 18 height 18
click at [1320, 112] on button "Previous month" at bounding box center [1325, 109] width 15 height 15
click at [1455, 225] on span "31" at bounding box center [1454, 223] width 8 height 12
click at [1455, 279] on button "OK" at bounding box center [1456, 279] width 24 height 18
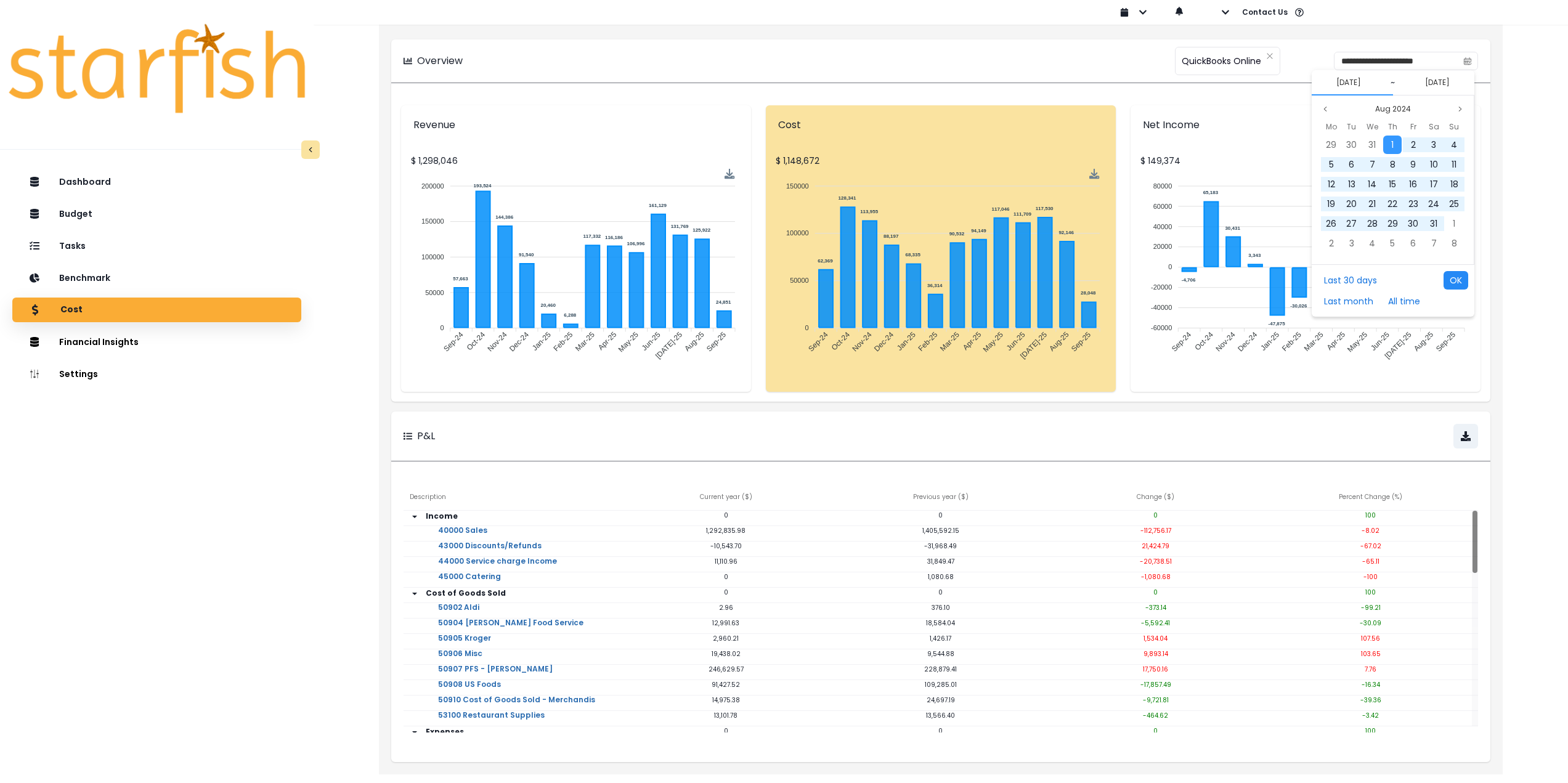
type input "**********"
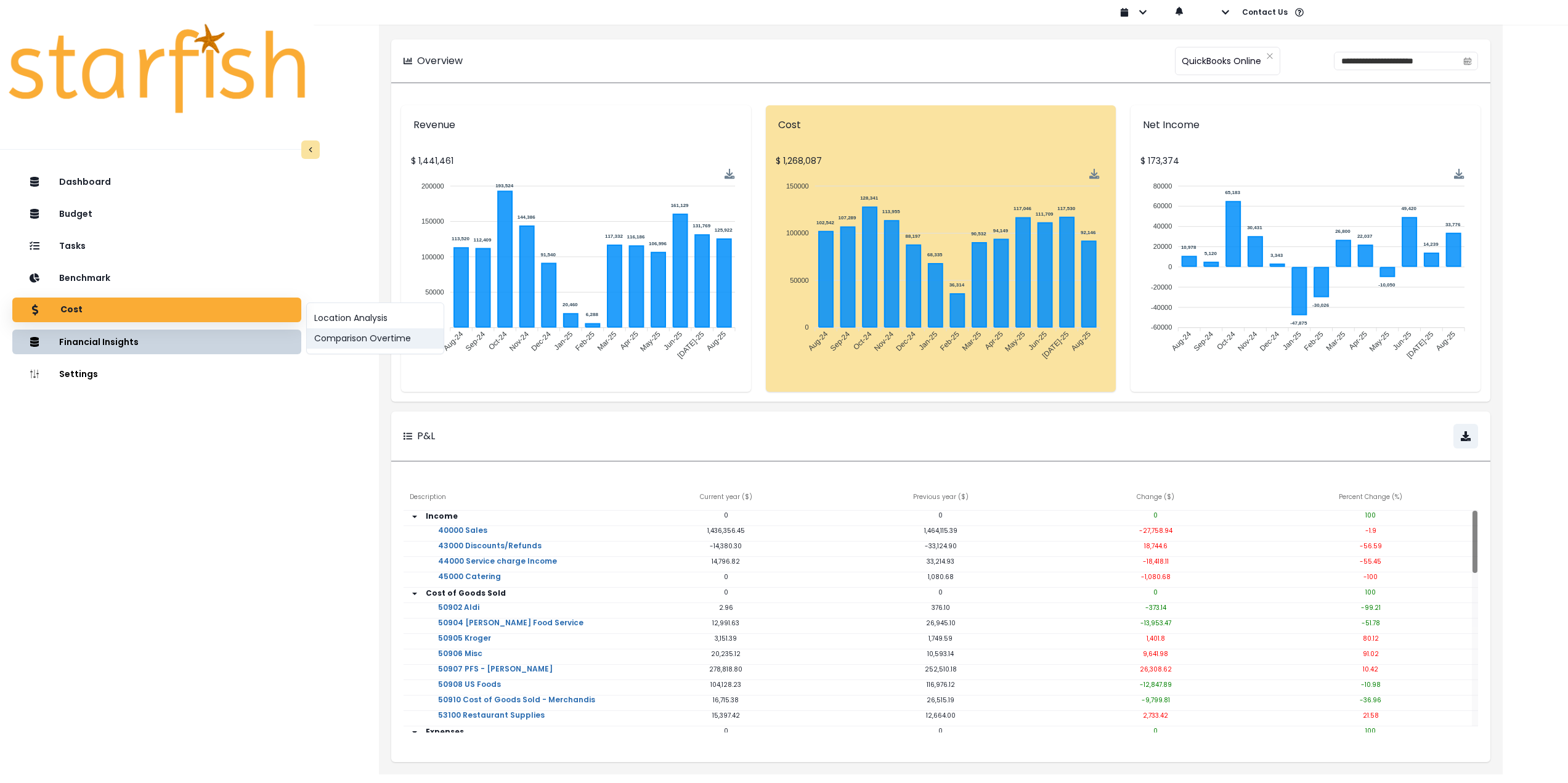
click at [342, 337] on button "Comparison Overtime" at bounding box center [375, 339] width 137 height 21
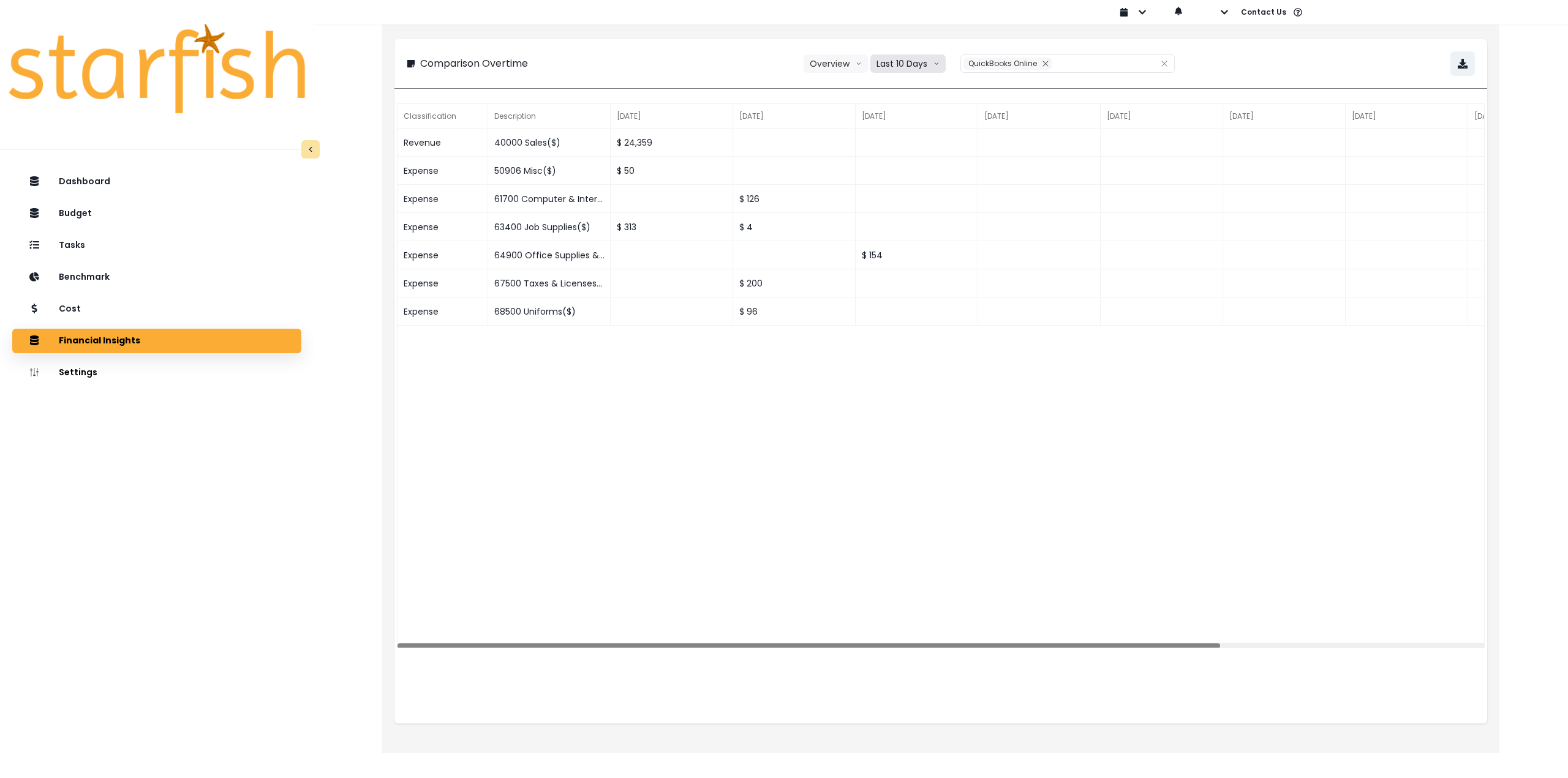
click at [896, 62] on button "Last 10 Days" at bounding box center [908, 63] width 76 height 18
click at [913, 126] on span "Last 15 Months" at bounding box center [907, 132] width 59 height 12
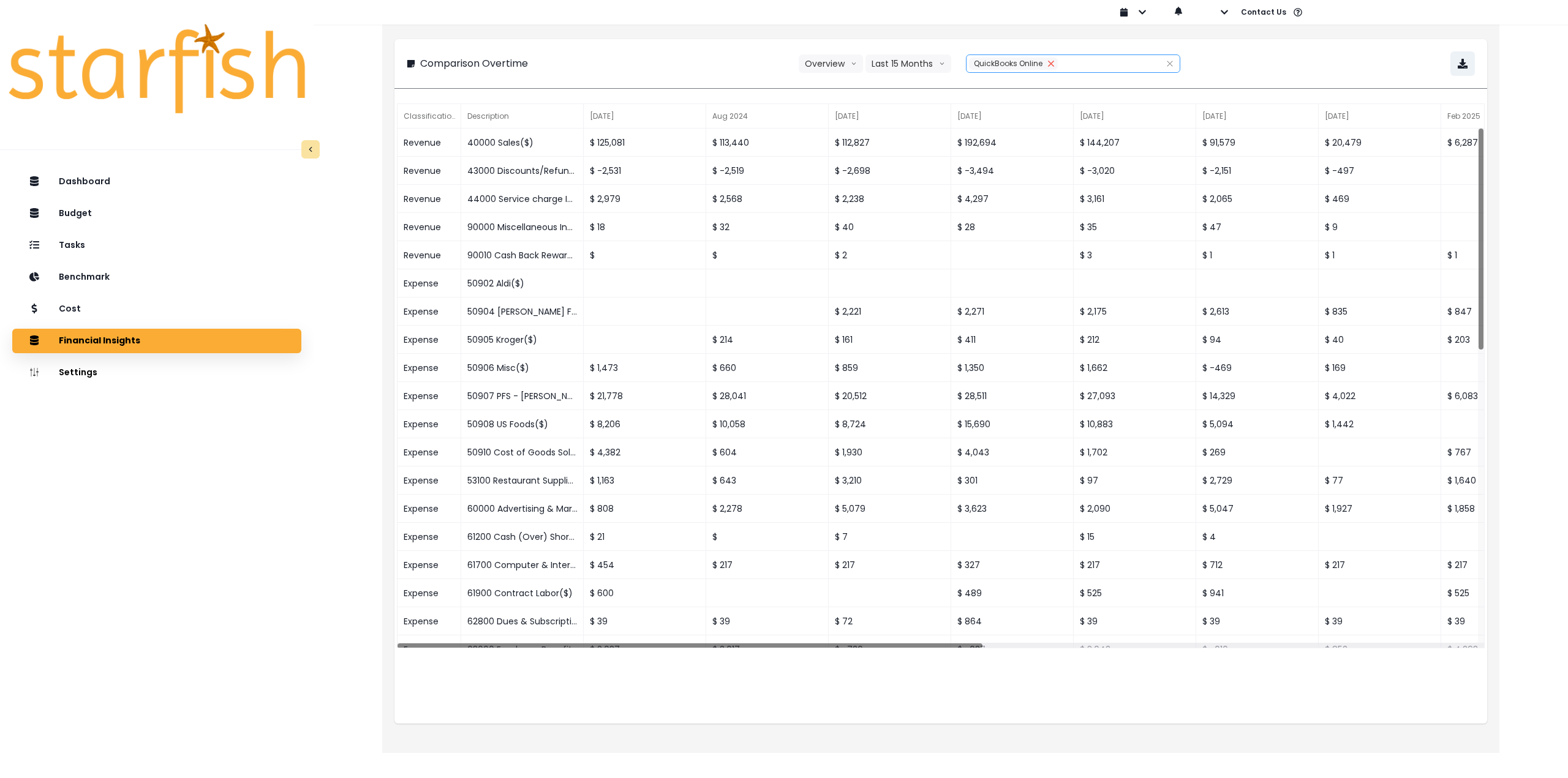
click at [1048, 62] on icon "close" at bounding box center [1051, 64] width 8 height 8
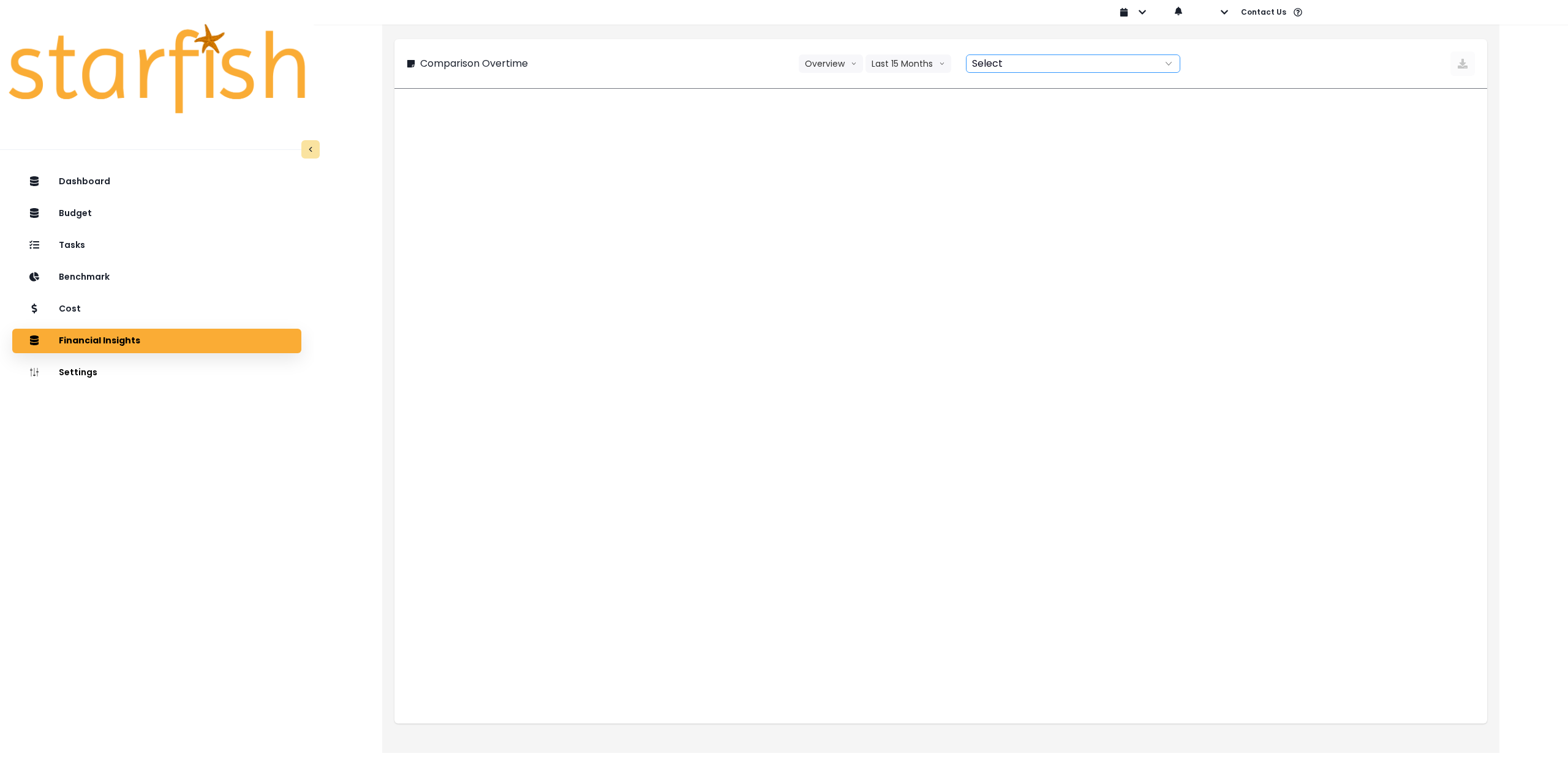
click at [1034, 66] on div at bounding box center [1060, 64] width 187 height 17
click at [1013, 91] on span "QuickBooks Online" at bounding box center [1029, 88] width 79 height 12
type input "**********"
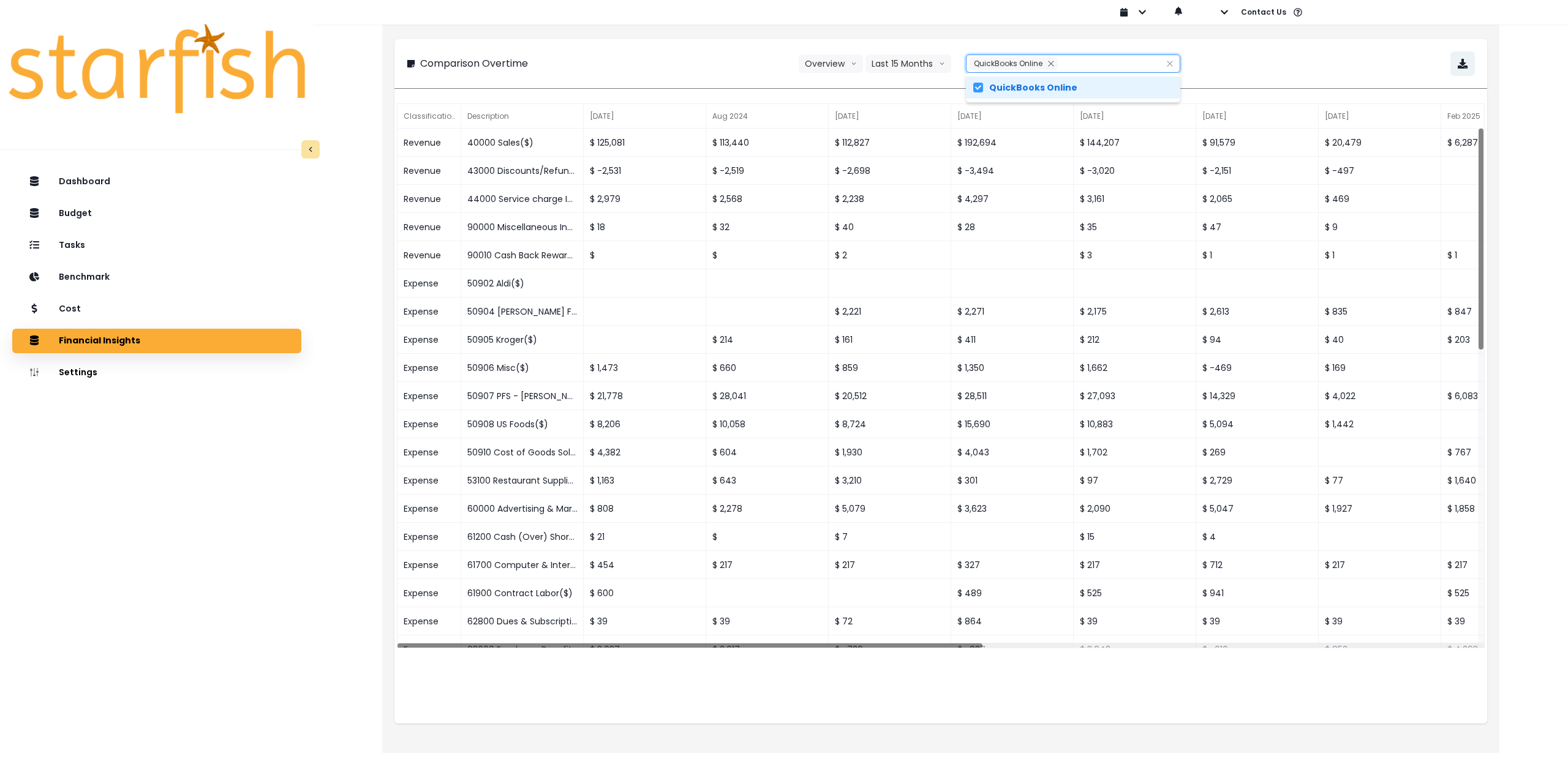
click at [1304, 65] on div "**********" at bounding box center [941, 64] width 1068 height 24
click at [1464, 64] on icon "button" at bounding box center [1462, 63] width 9 height 9
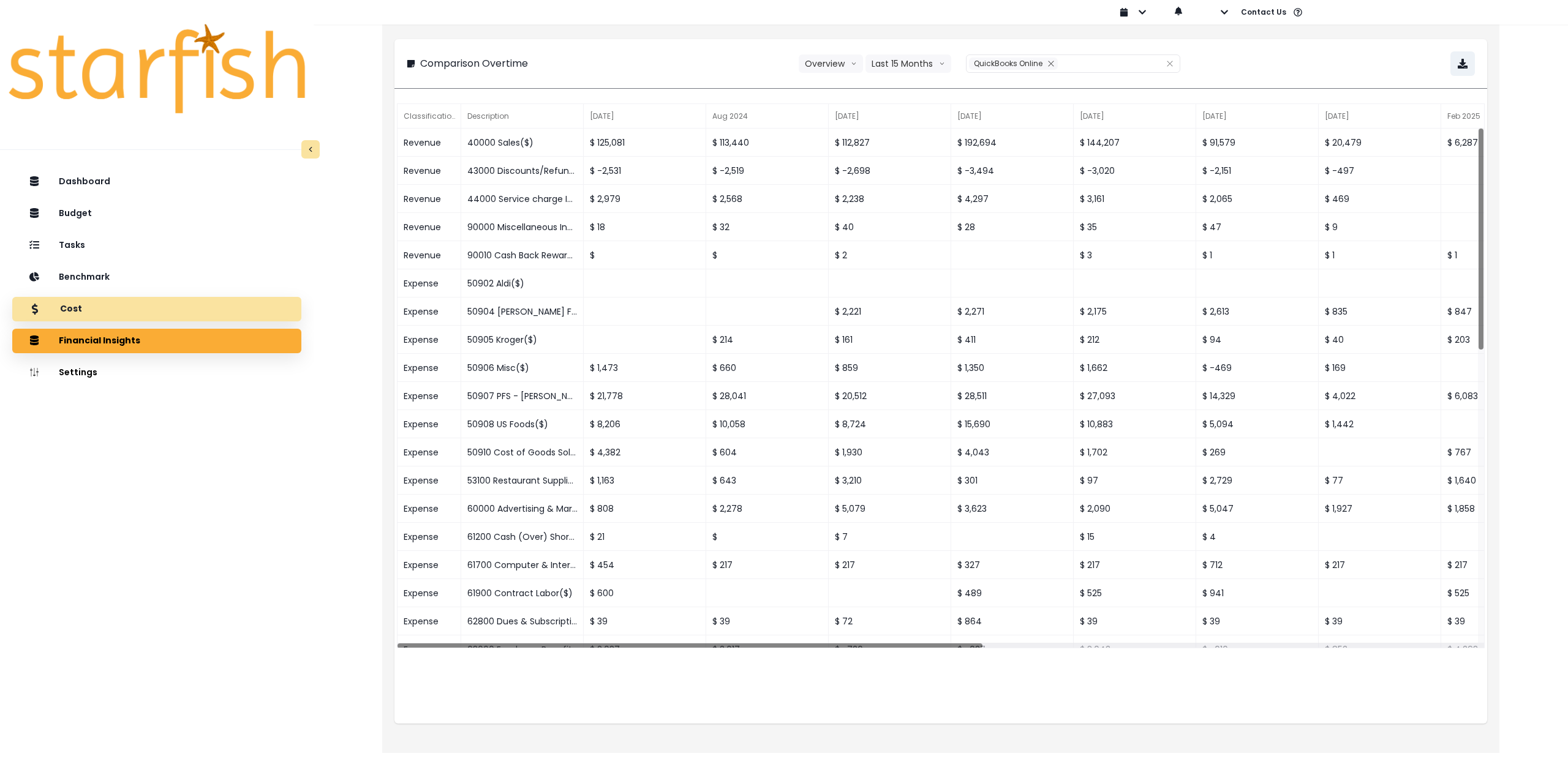
click at [254, 319] on div "Cost" at bounding box center [157, 309] width 269 height 26
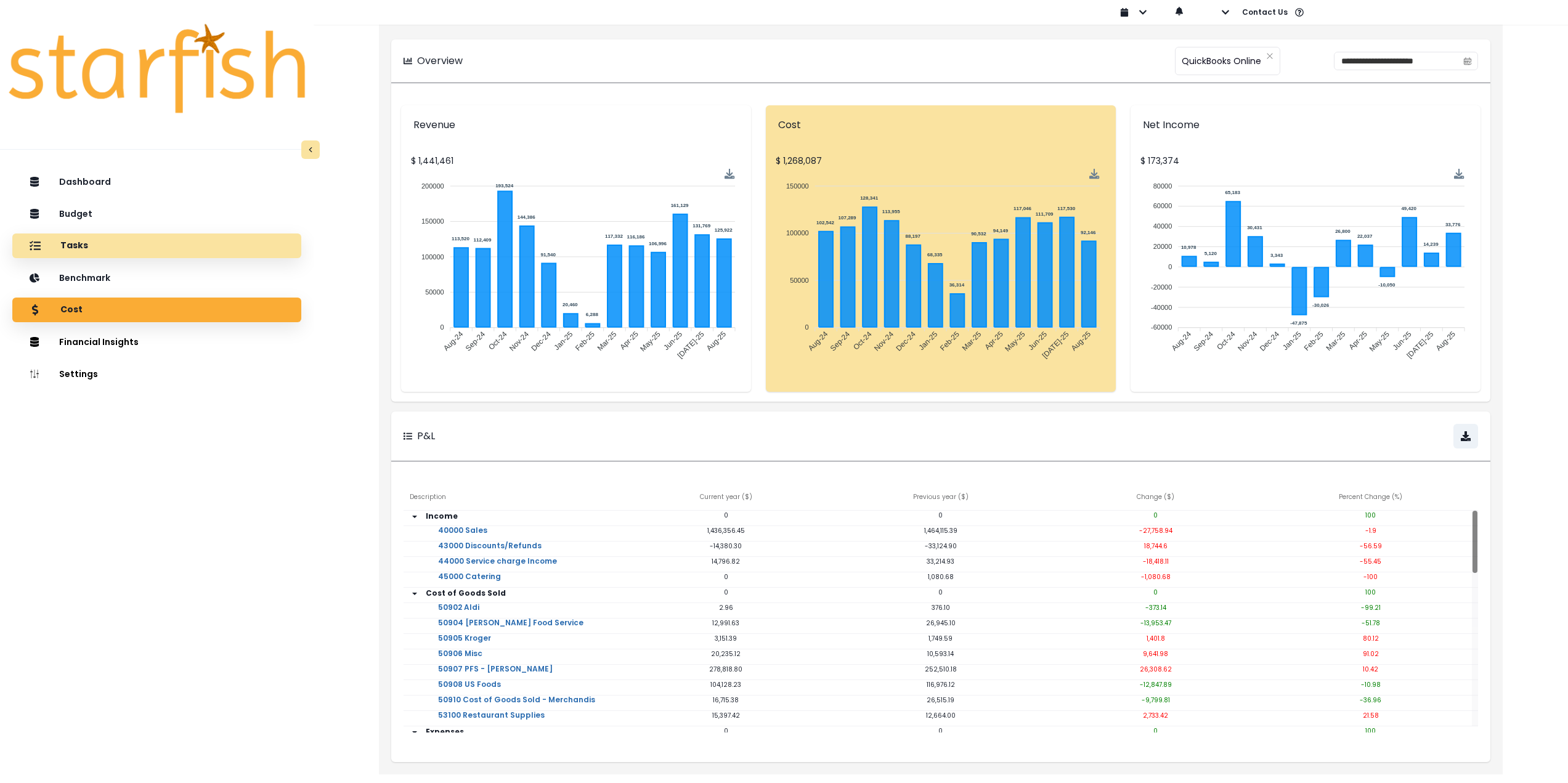
click at [125, 242] on div "Tasks" at bounding box center [157, 246] width 269 height 26
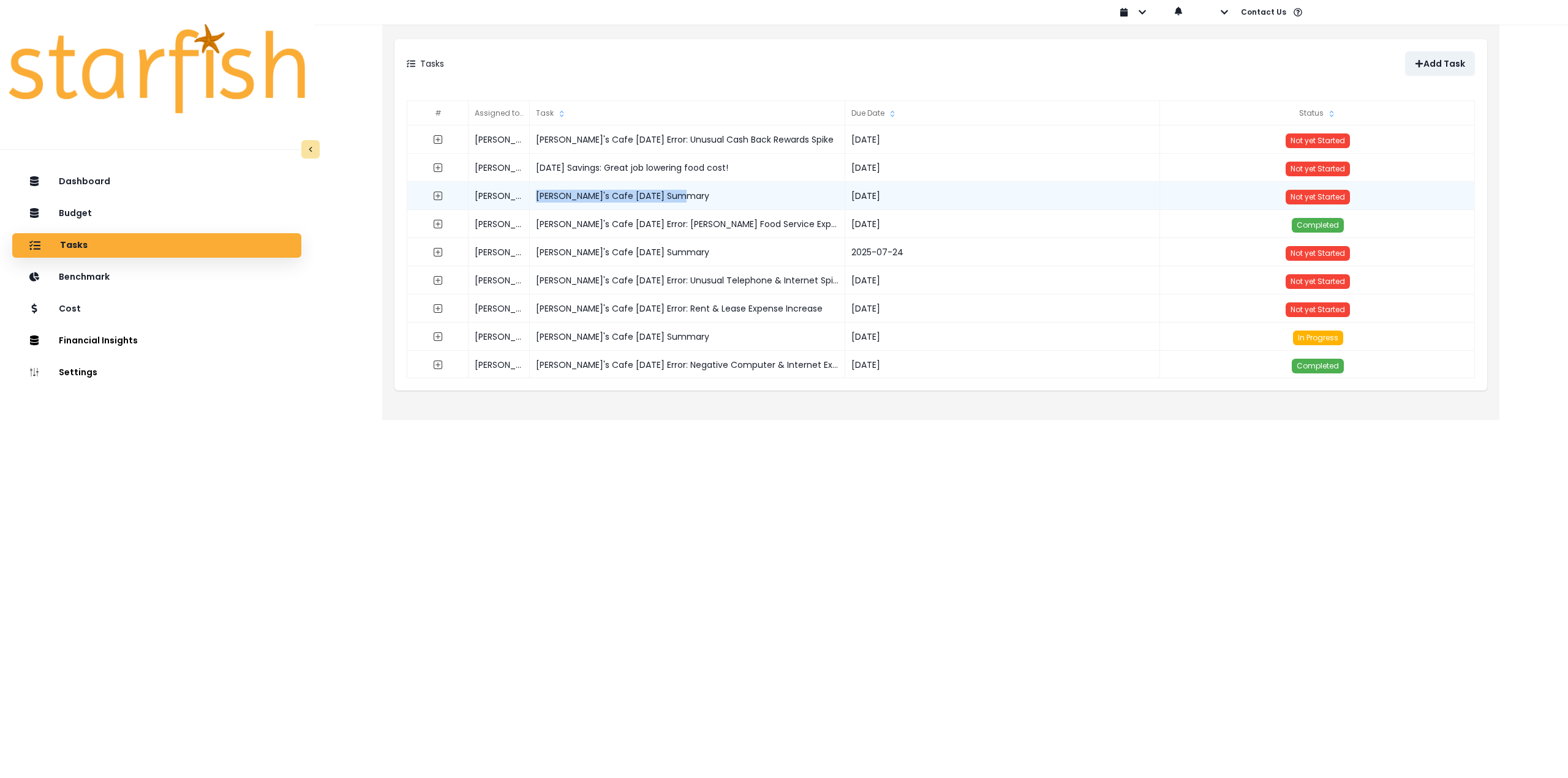
drag, startPoint x: 686, startPoint y: 194, endPoint x: 537, endPoint y: 191, distance: 149.0
click at [537, 191] on div "Elvira's Cafe July 2025 Summary" at bounding box center [687, 196] width 316 height 28
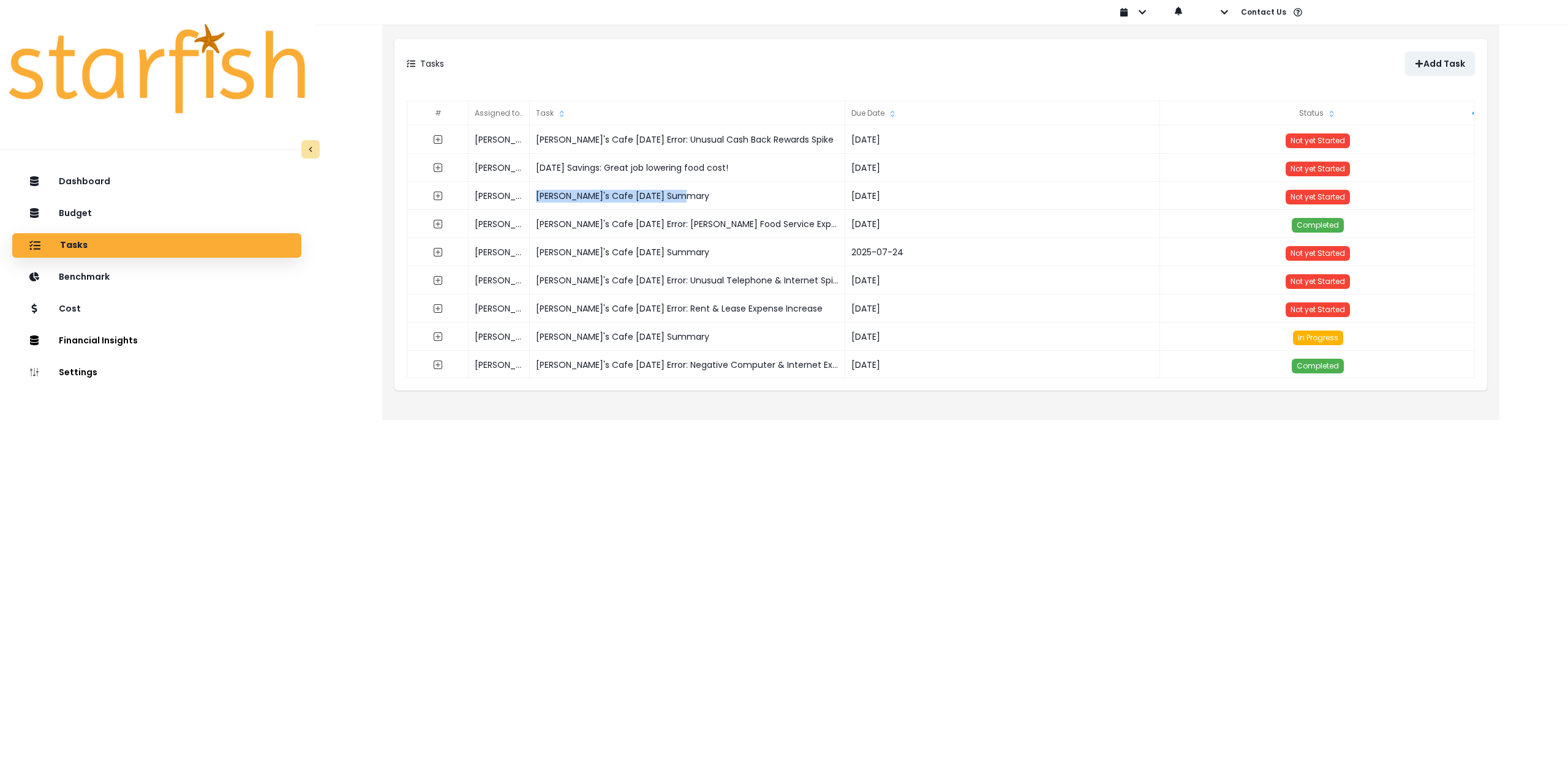
copy div "Elvira's Cafe July 2025 Summary"
click at [1419, 61] on icon "button" at bounding box center [1419, 64] width 9 height 9
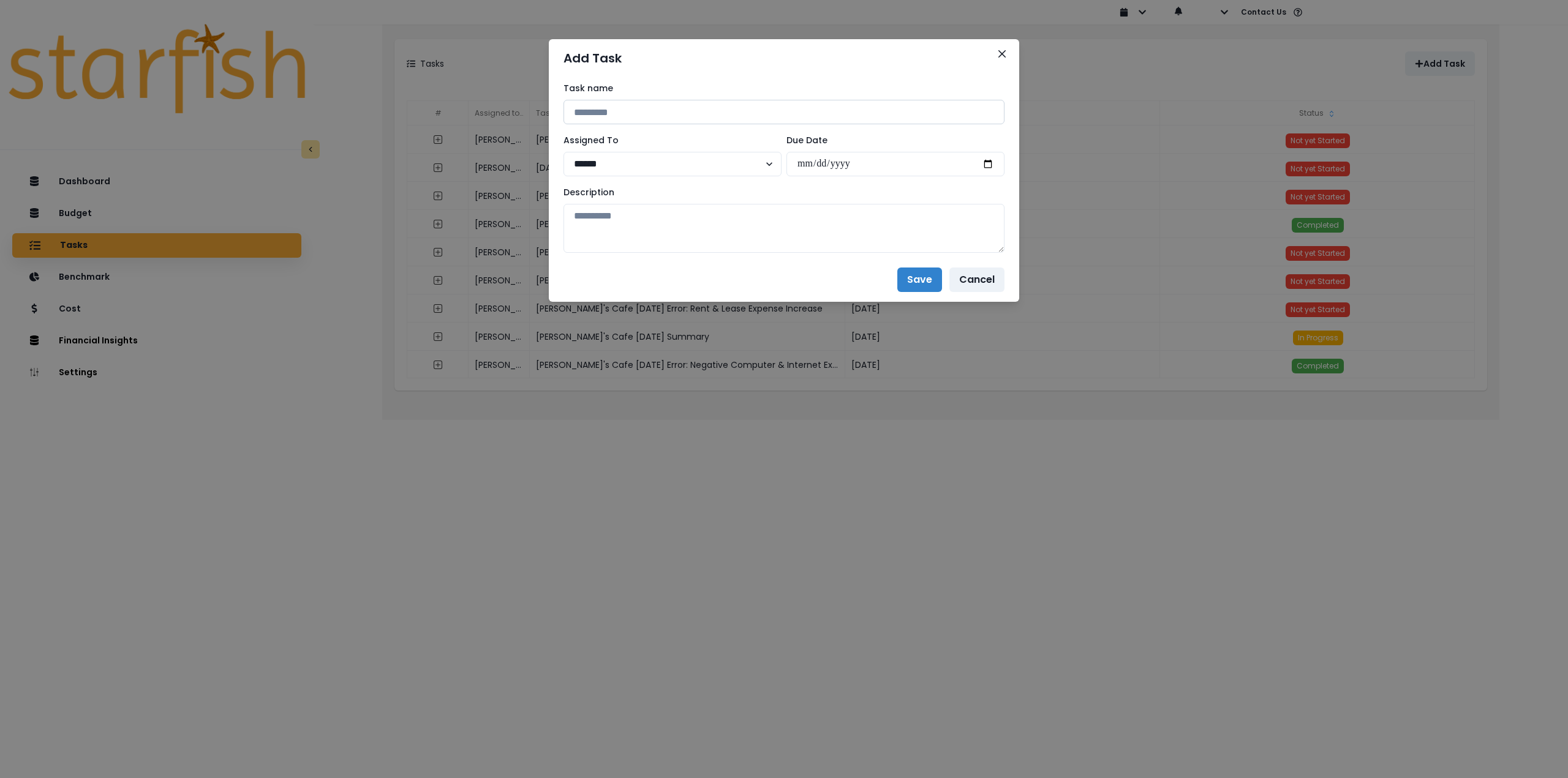
click at [664, 108] on input at bounding box center [784, 112] width 441 height 24
paste input "**********"
click at [645, 110] on input "**********" at bounding box center [784, 112] width 441 height 24
click at [645, 109] on input "**********" at bounding box center [784, 112] width 441 height 24
type input "**********"
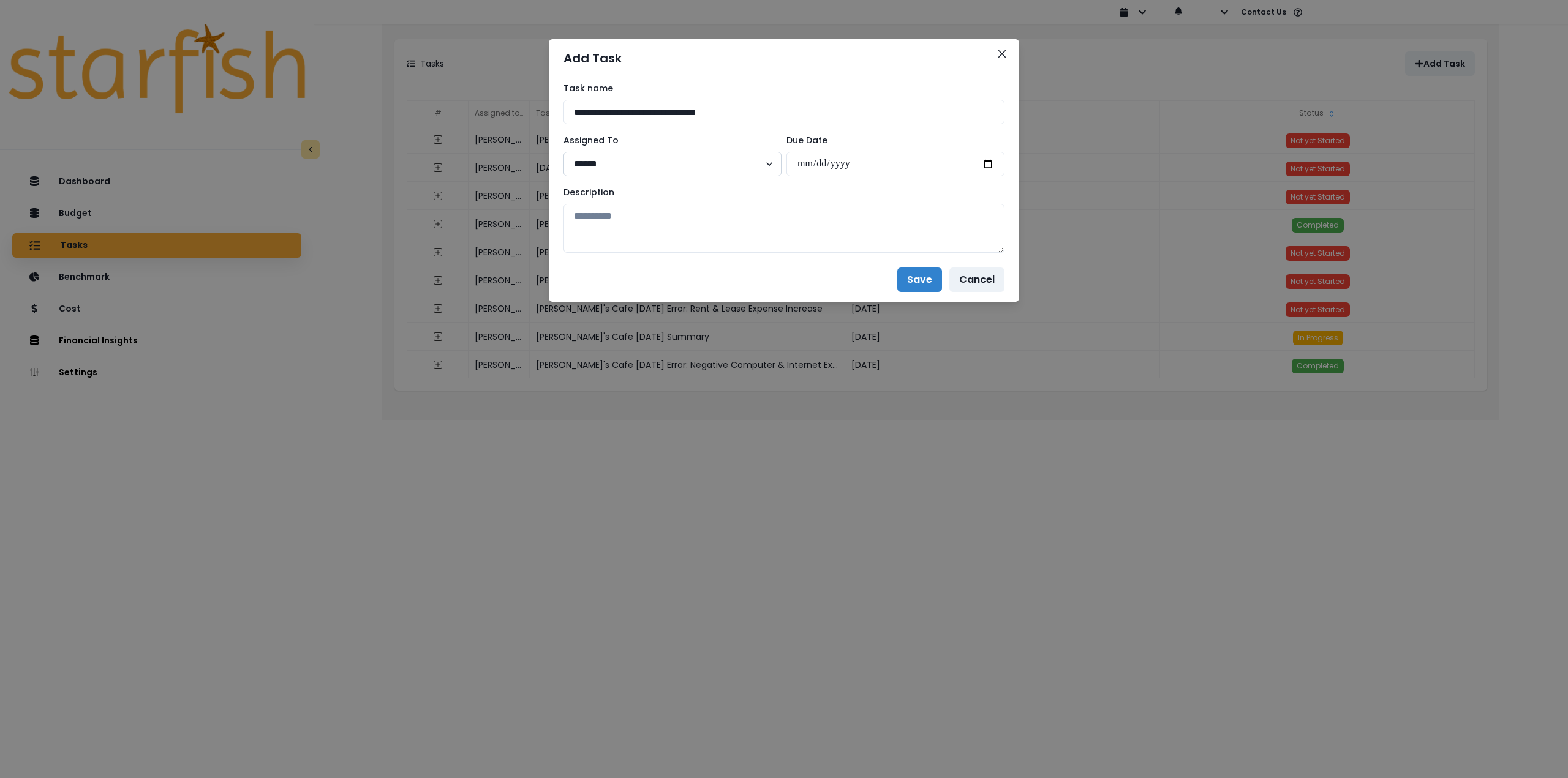
click at [648, 164] on select "****** ****** ****** *****" at bounding box center [673, 164] width 218 height 24
select select "***"
click at [563, 152] on select "****** ****** ****** *****" at bounding box center [673, 164] width 218 height 24
click at [990, 163] on input "date" at bounding box center [896, 164] width 218 height 24
type input "**********"
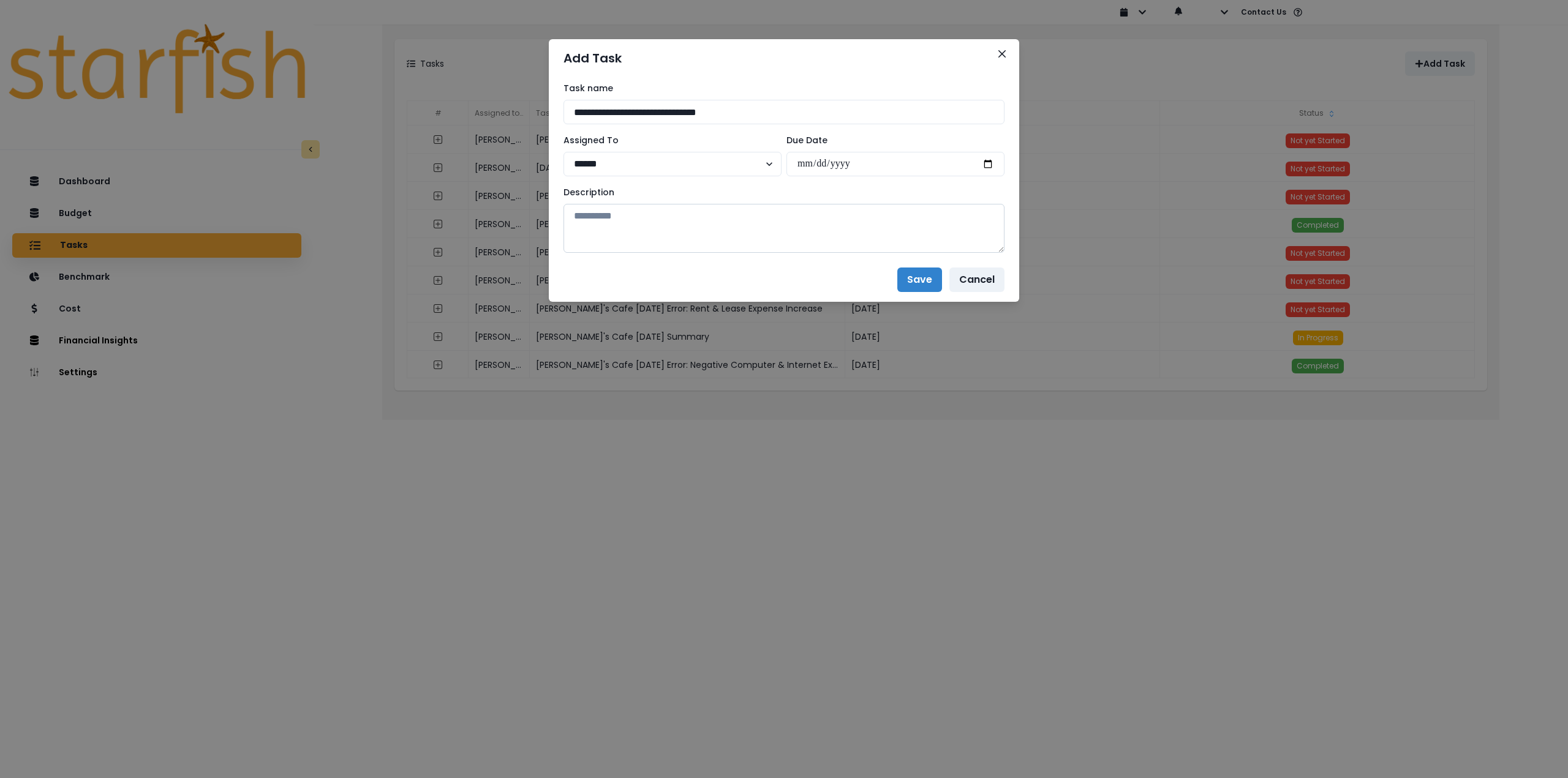
click at [733, 224] on textarea at bounding box center [784, 228] width 441 height 49
click at [810, 230] on textarea at bounding box center [784, 228] width 441 height 49
paste textarea "**********"
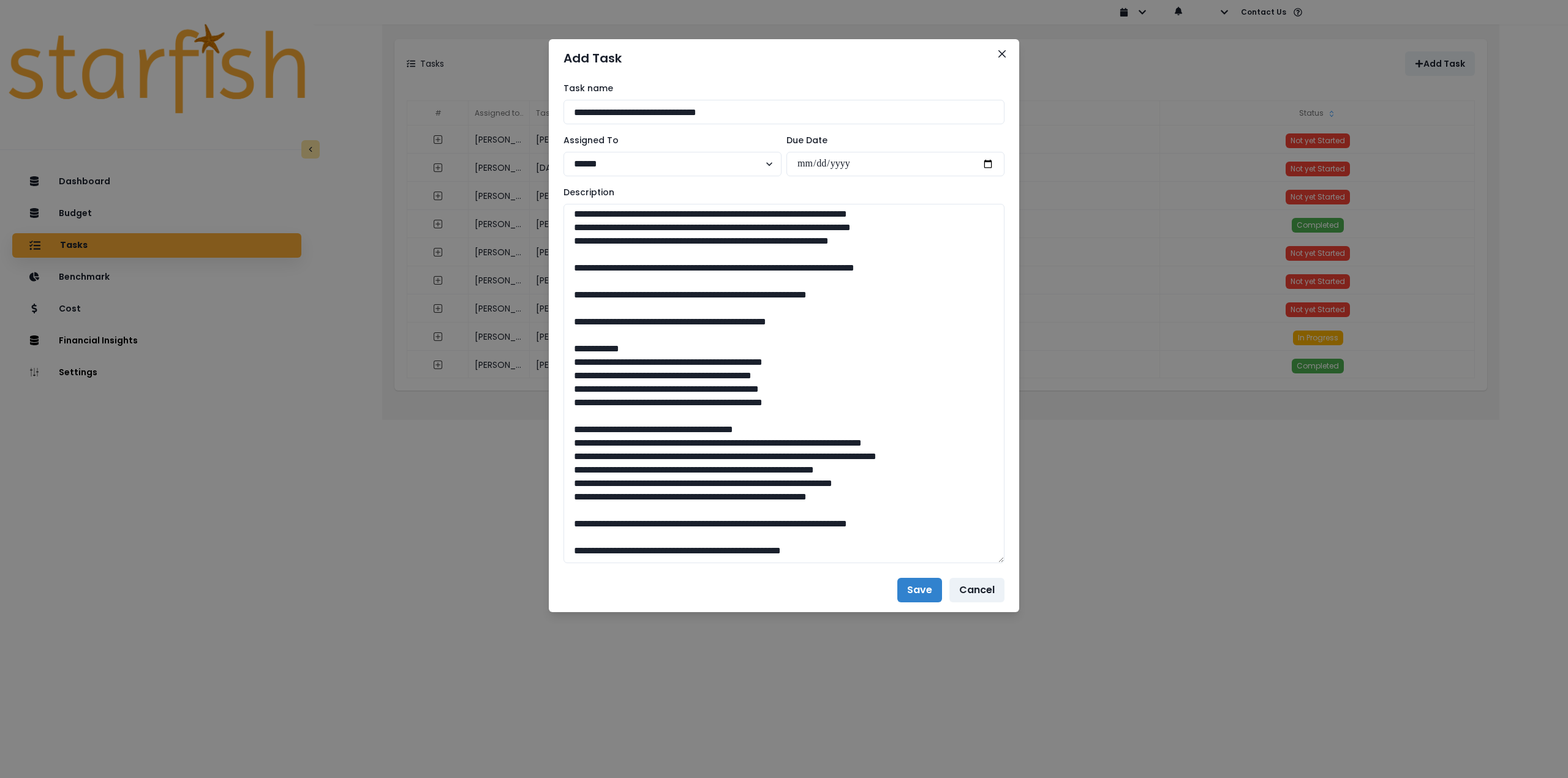
drag, startPoint x: 999, startPoint y: 254, endPoint x: 1014, endPoint y: 557, distance: 303.4
click at [1016, 557] on div "**********" at bounding box center [784, 322] width 470 height 491
drag, startPoint x: 829, startPoint y: 550, endPoint x: 692, endPoint y: 549, distance: 137.0
click at [692, 549] on textarea at bounding box center [784, 383] width 441 height 360
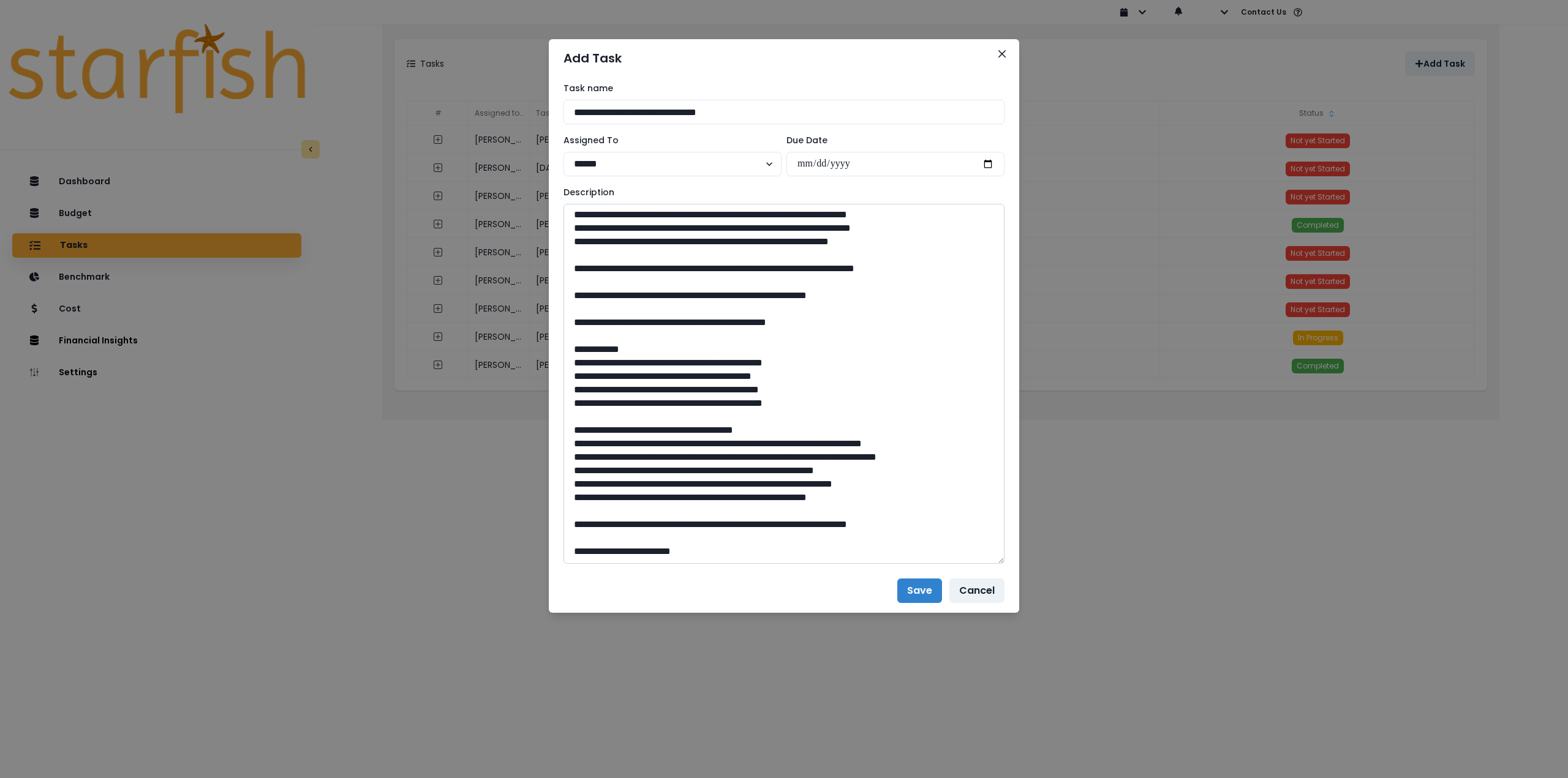
drag, startPoint x: 880, startPoint y: 280, endPoint x: 672, endPoint y: 281, distance: 208.0
click at [672, 281] on textarea at bounding box center [784, 383] width 441 height 360
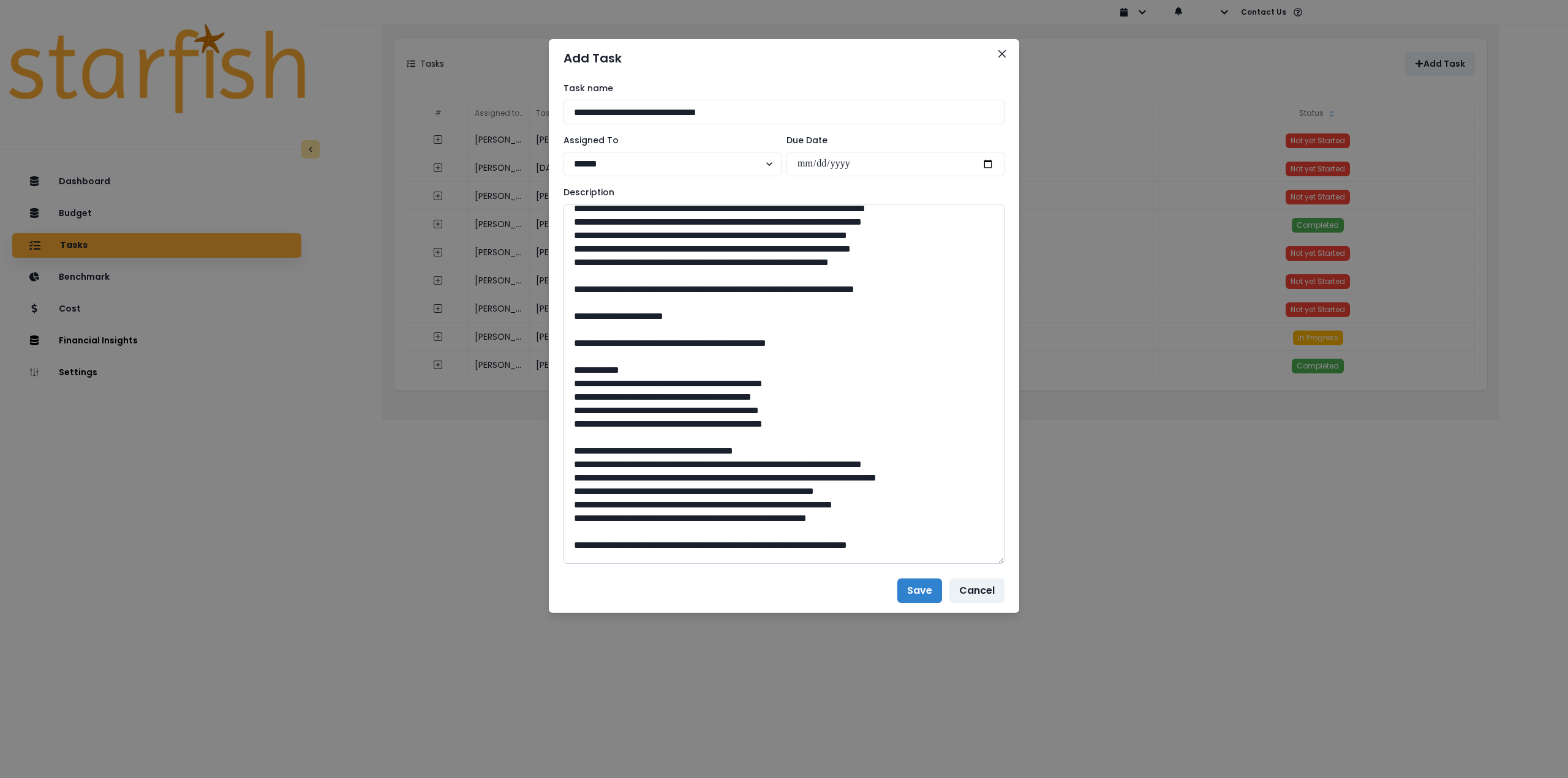
scroll to position [201, 0]
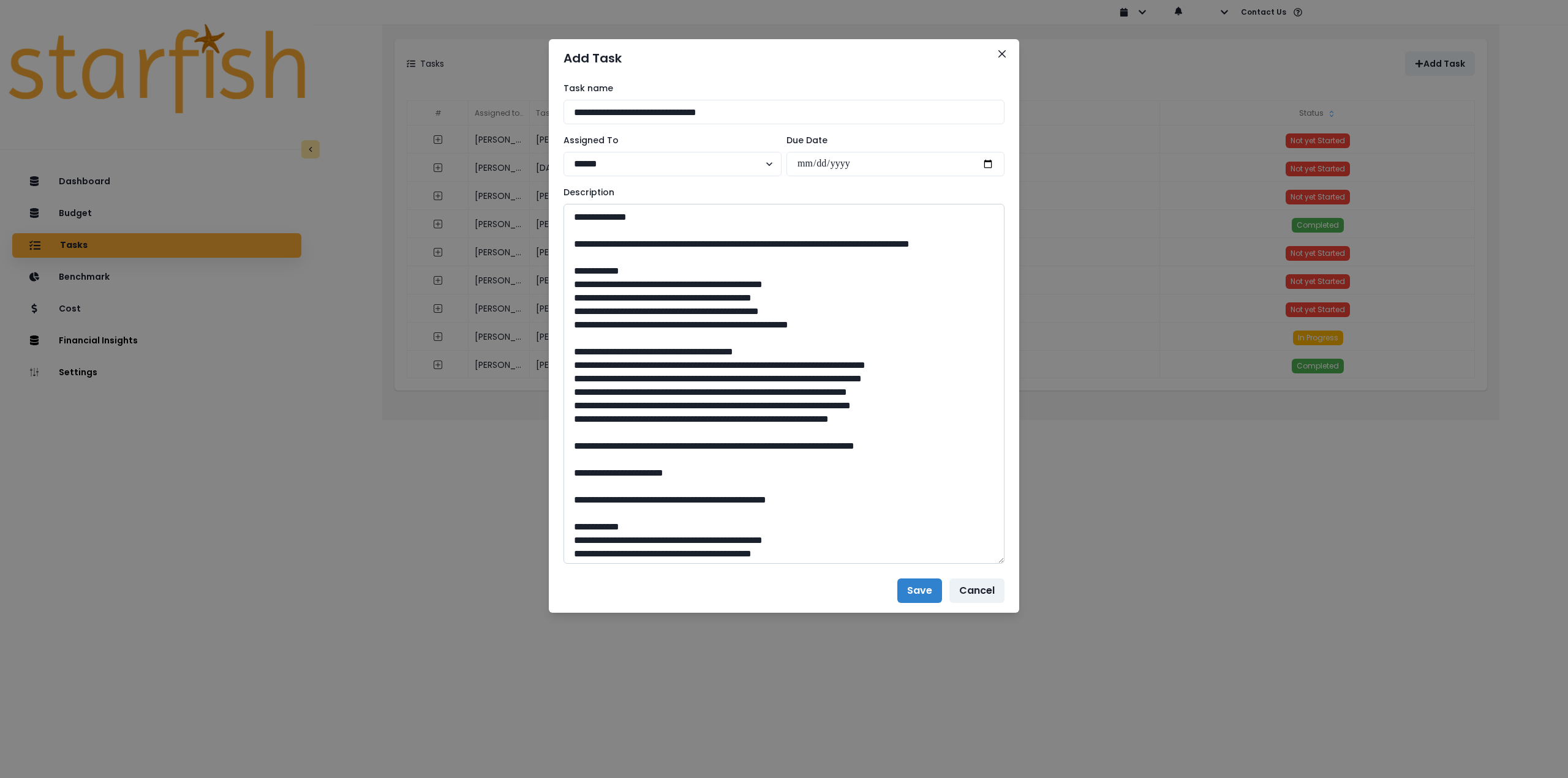
click at [574, 403] on textarea at bounding box center [784, 383] width 441 height 360
click at [570, 430] on textarea at bounding box center [784, 383] width 441 height 360
click at [574, 458] on textarea at bounding box center [784, 383] width 441 height 360
click at [570, 472] on textarea at bounding box center [784, 383] width 441 height 360
click at [568, 487] on textarea at bounding box center [784, 383] width 441 height 360
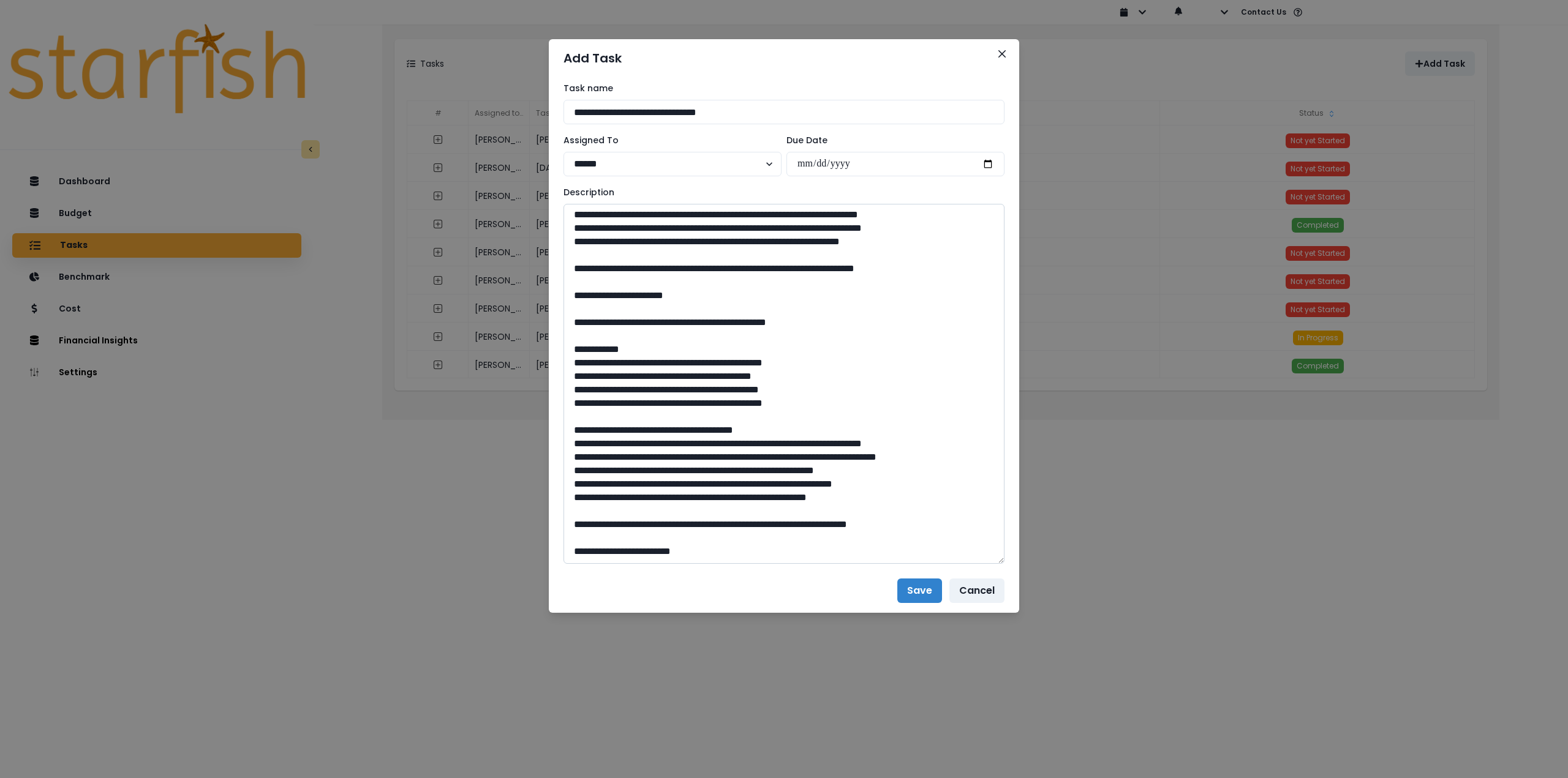
scroll to position [446, 0]
click at [575, 442] on textarea at bounding box center [784, 383] width 441 height 360
click at [574, 456] on textarea at bounding box center [784, 383] width 441 height 360
click at [572, 483] on textarea at bounding box center [784, 383] width 441 height 360
click at [572, 499] on textarea at bounding box center [784, 383] width 441 height 360
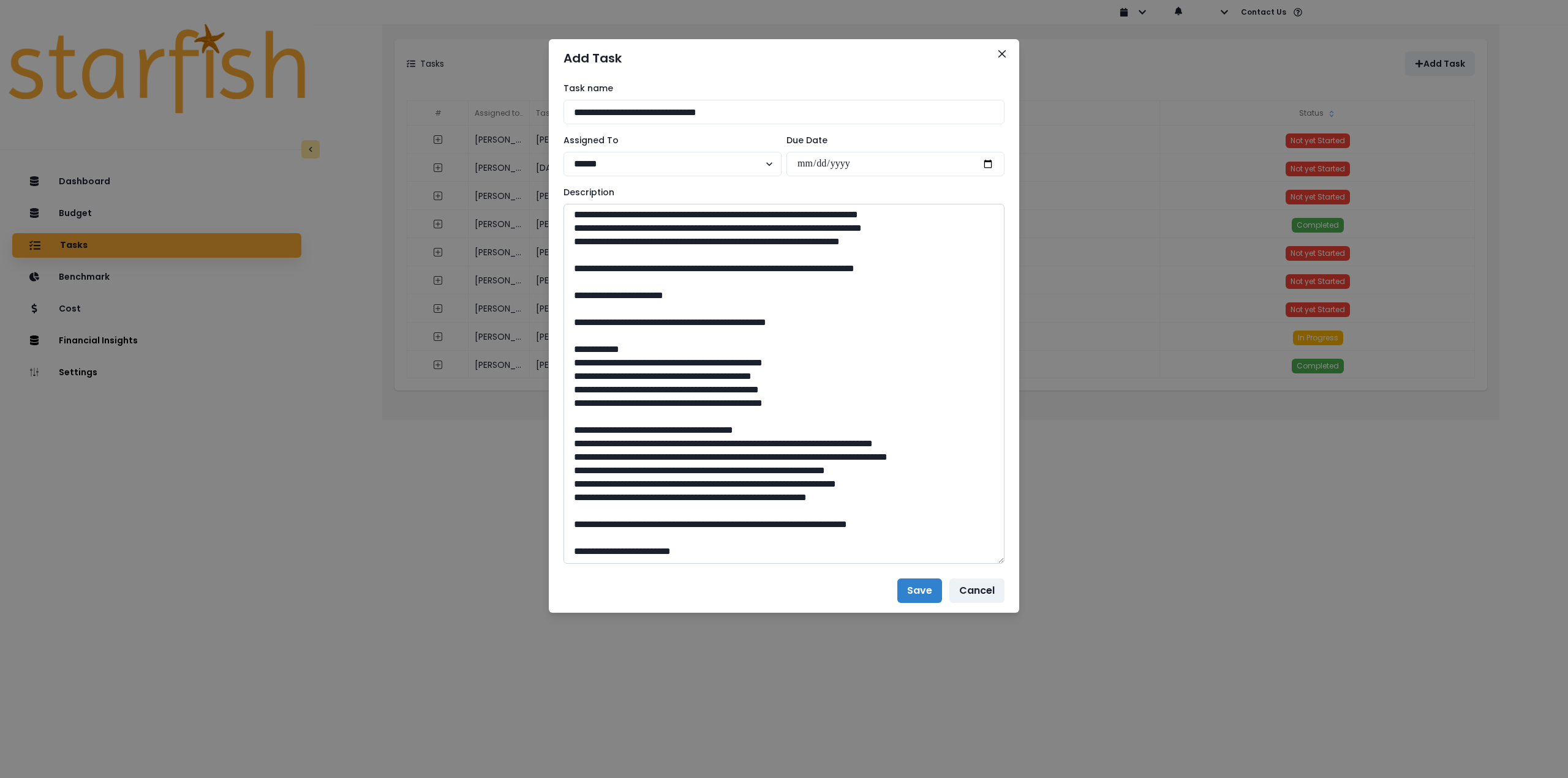
drag, startPoint x: 572, startPoint y: 499, endPoint x: 582, endPoint y: 500, distance: 10.0
click at [582, 500] on textarea at bounding box center [784, 383] width 441 height 360
click at [572, 512] on textarea at bounding box center [784, 383] width 441 height 360
click at [714, 552] on textarea at bounding box center [784, 383] width 441 height 360
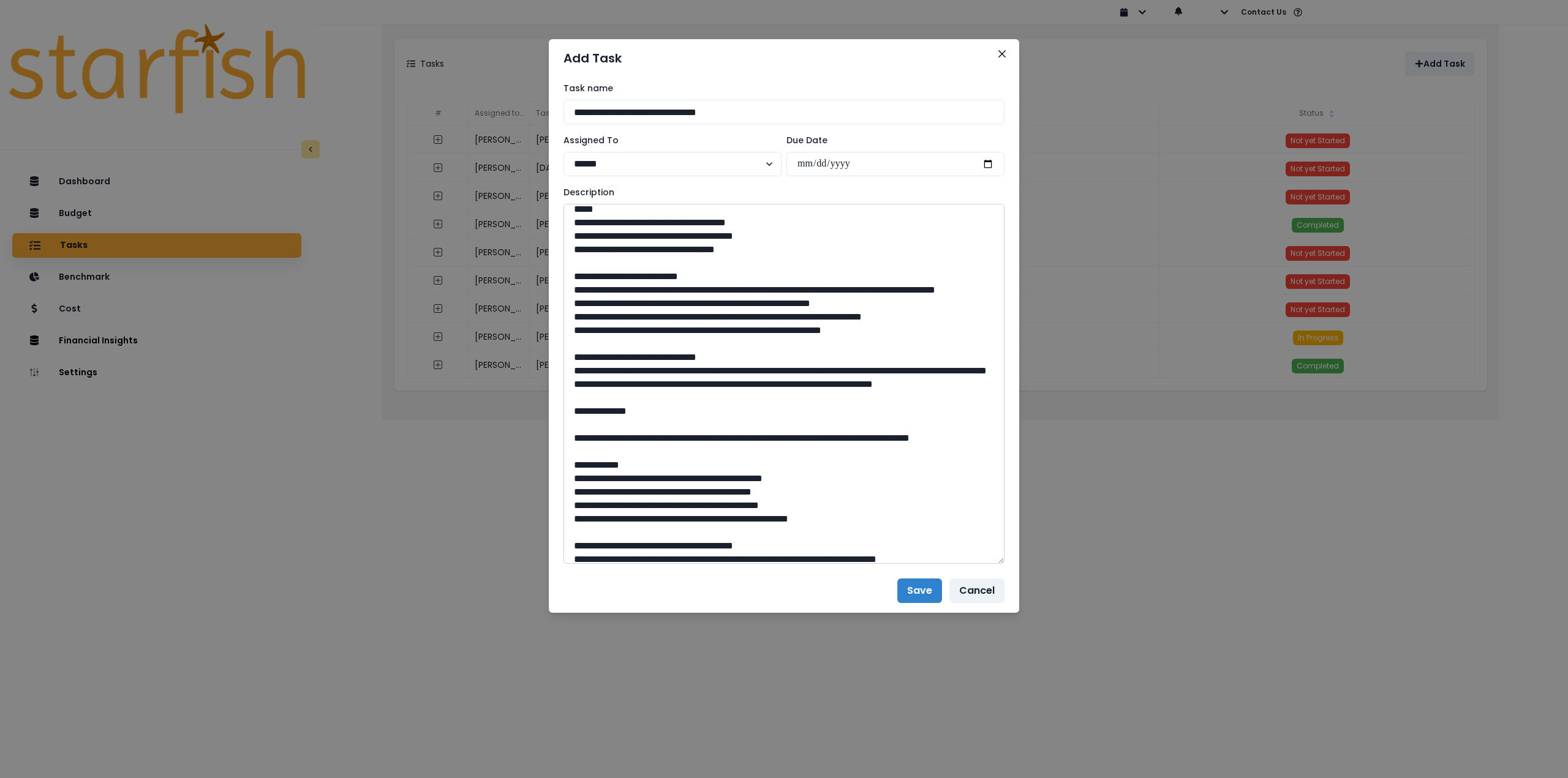
scroll to position [0, 0]
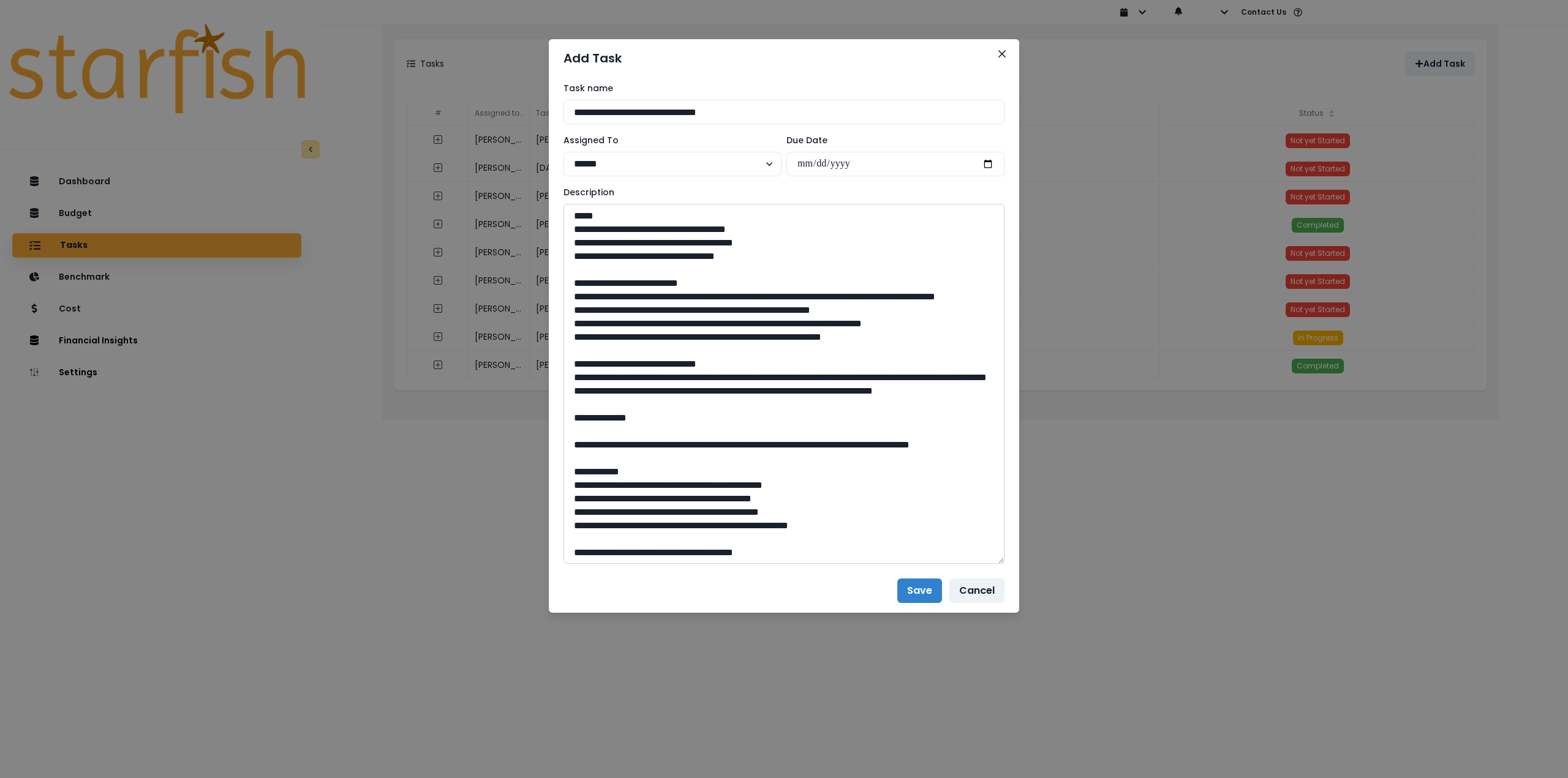
click at [717, 454] on textarea at bounding box center [784, 383] width 441 height 360
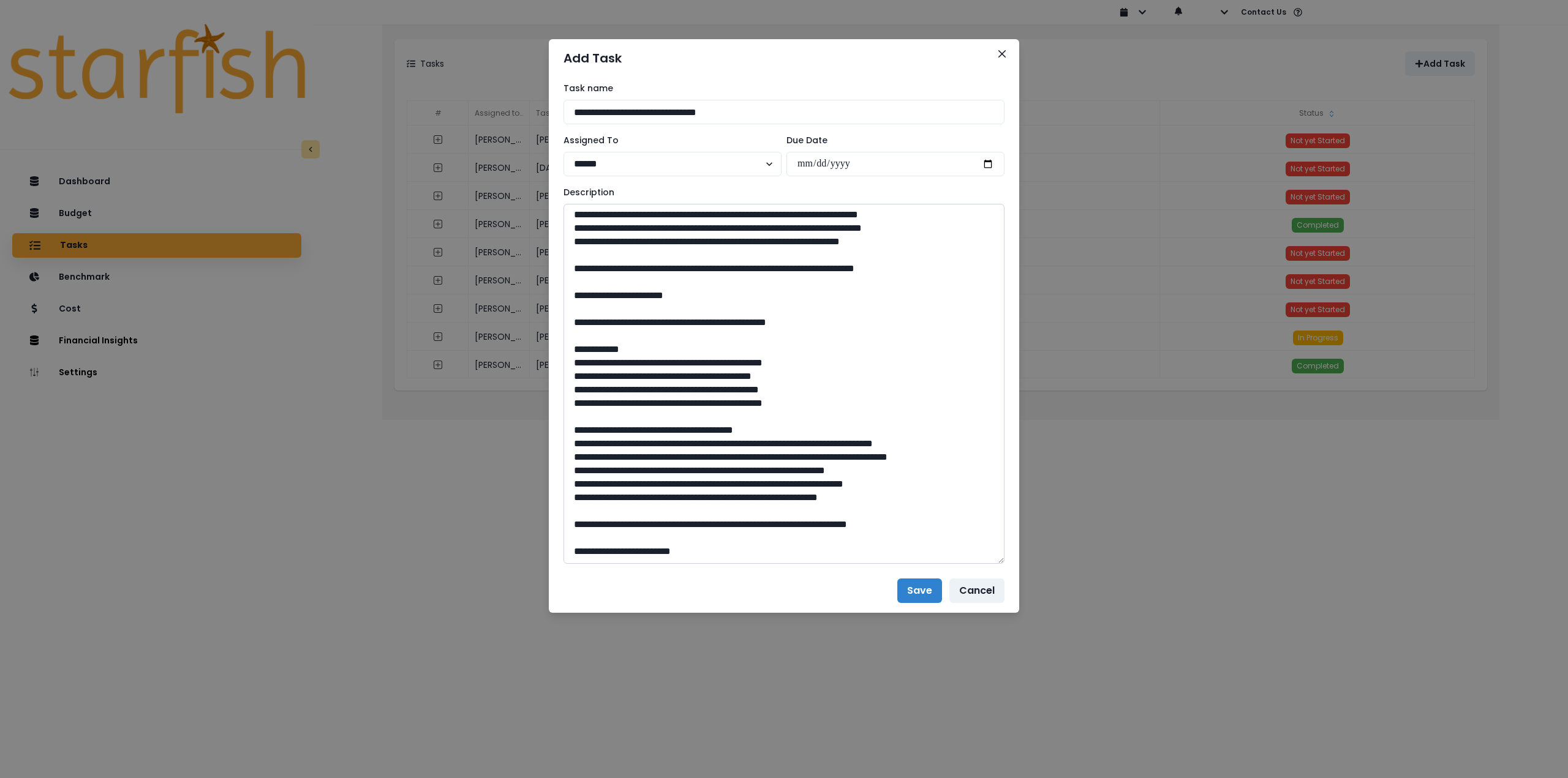
scroll to position [459, 0]
type textarea "**********"
click at [917, 586] on button "Save" at bounding box center [919, 591] width 45 height 24
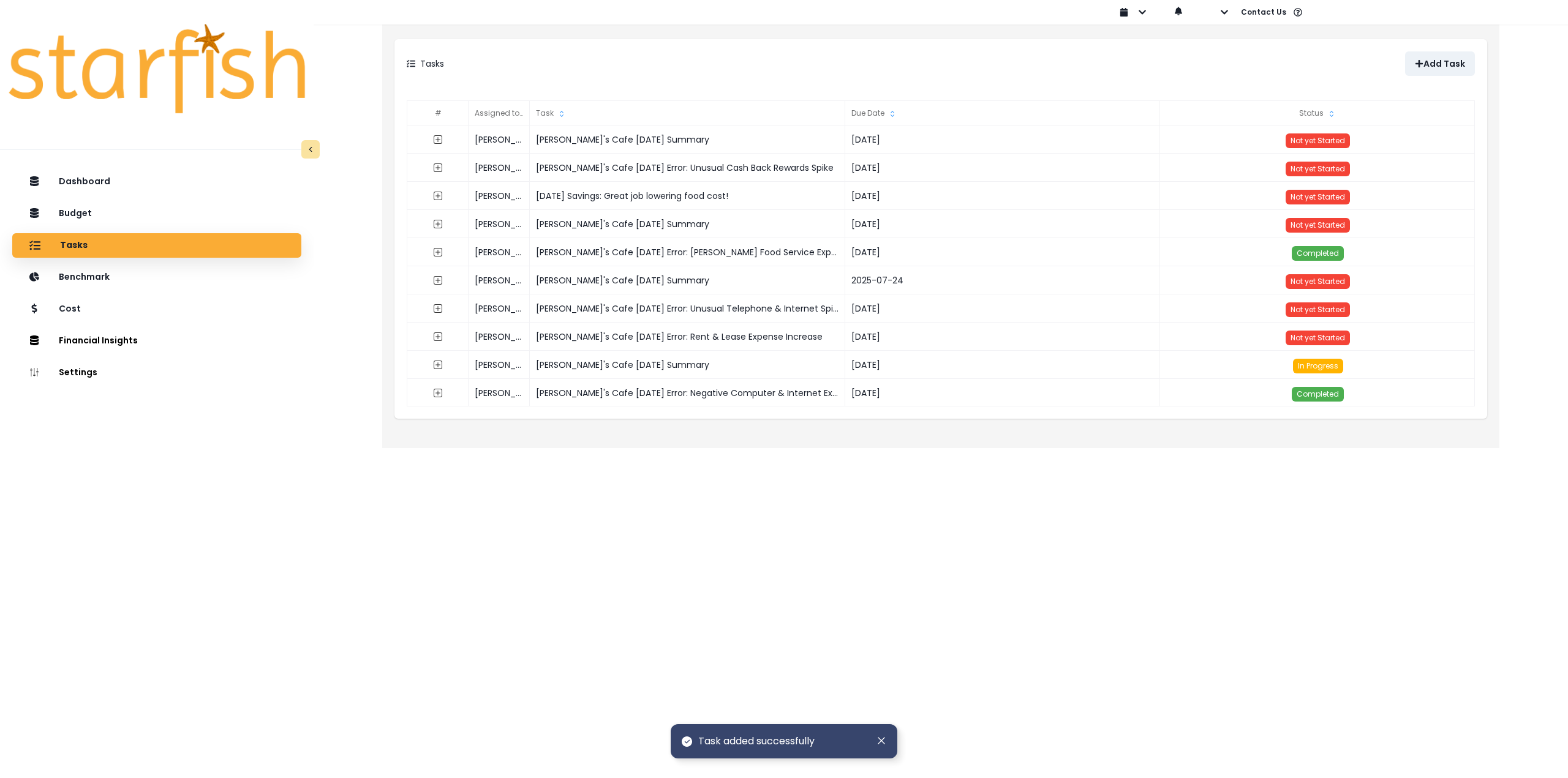
click at [389, 431] on html "Dashboard Budget Tasks Benchmark Cost Financial Insights Location Analysis Comp…" at bounding box center [784, 215] width 1568 height 431
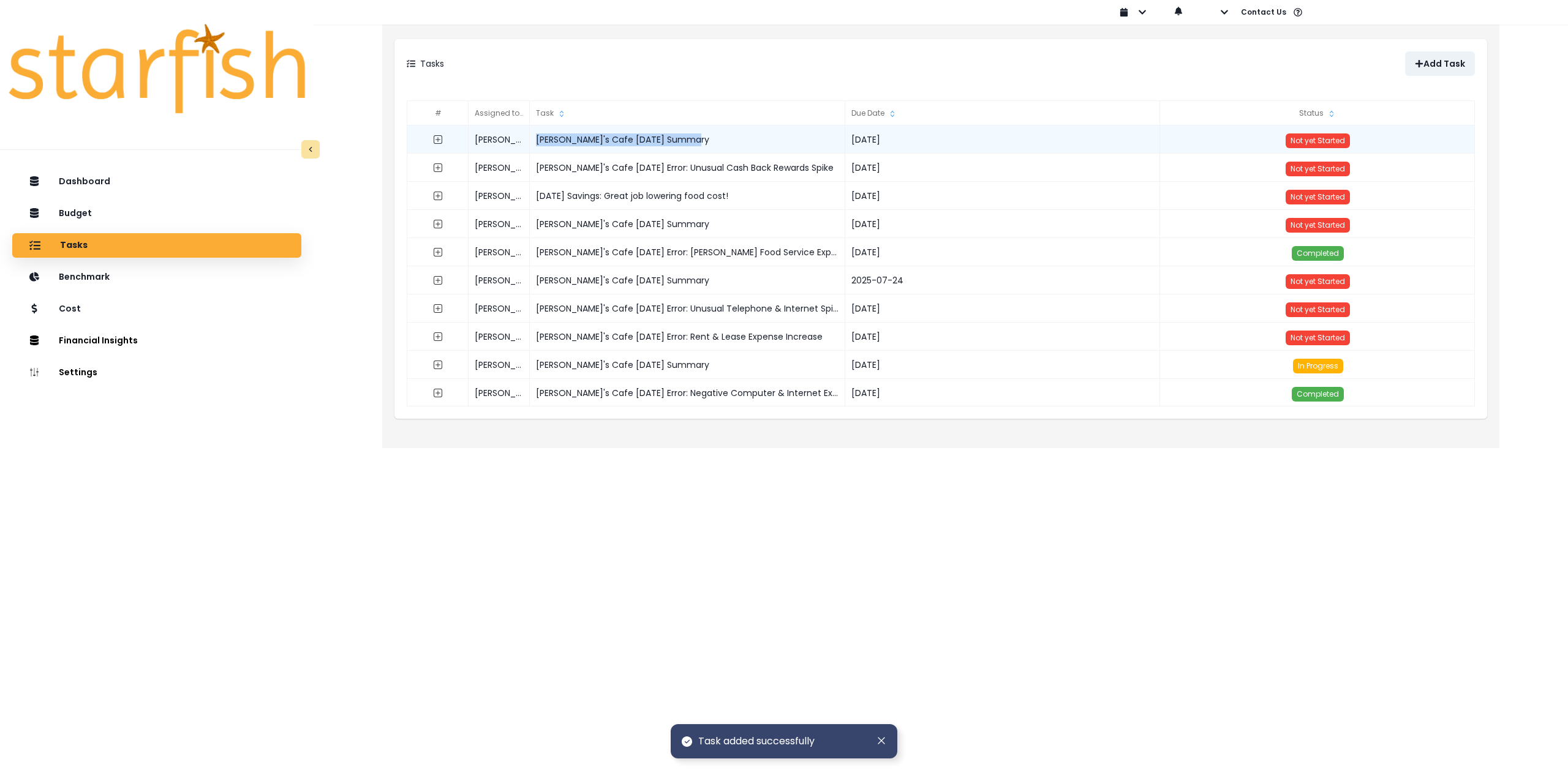
drag, startPoint x: 713, startPoint y: 141, endPoint x: 537, endPoint y: 139, distance: 176.0
click at [537, 139] on div "Elvira's Cafe August 2025 Summary" at bounding box center [687, 139] width 316 height 28
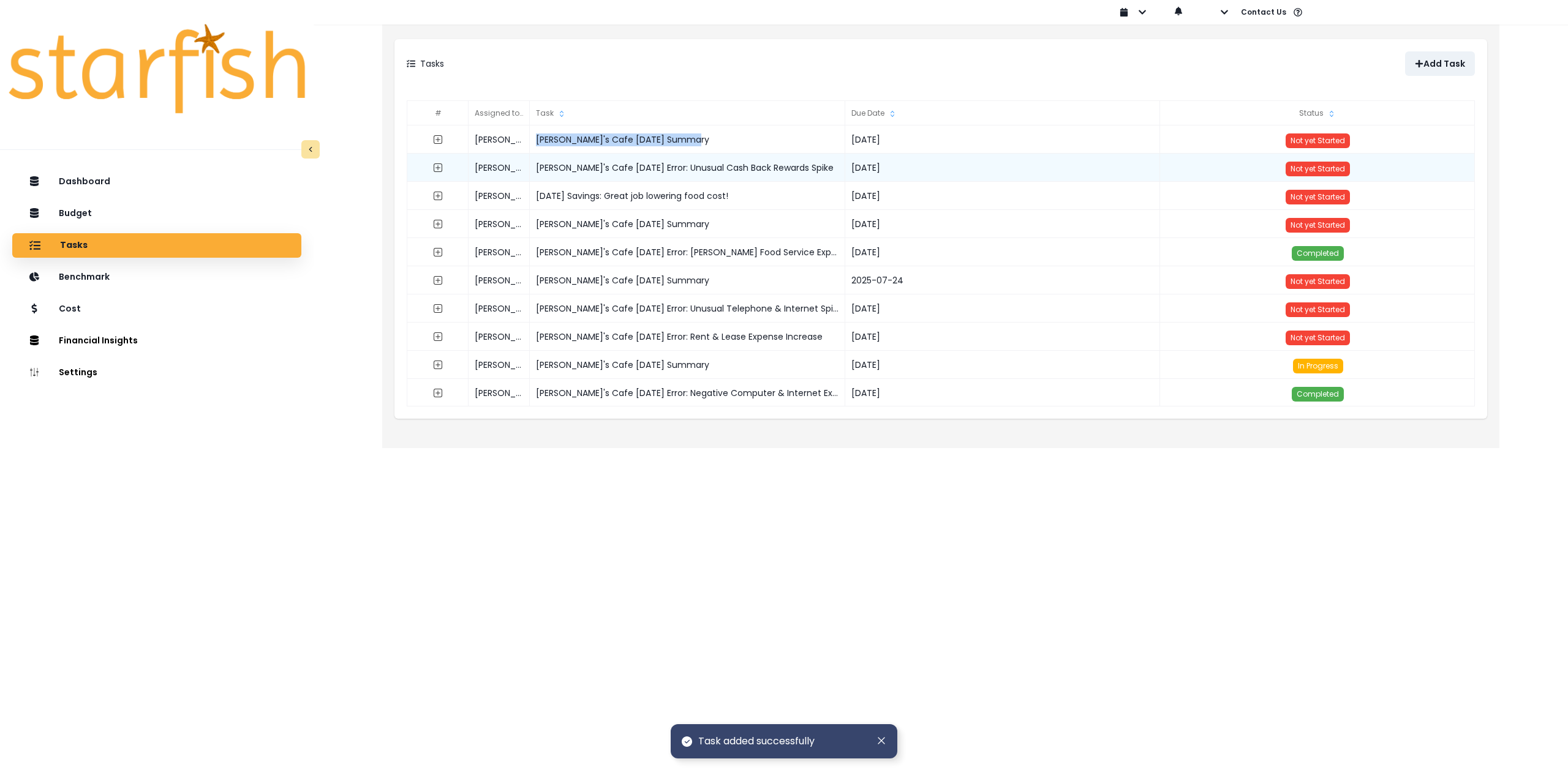
copy div "Elvira's Cafe August 2025 Summary"
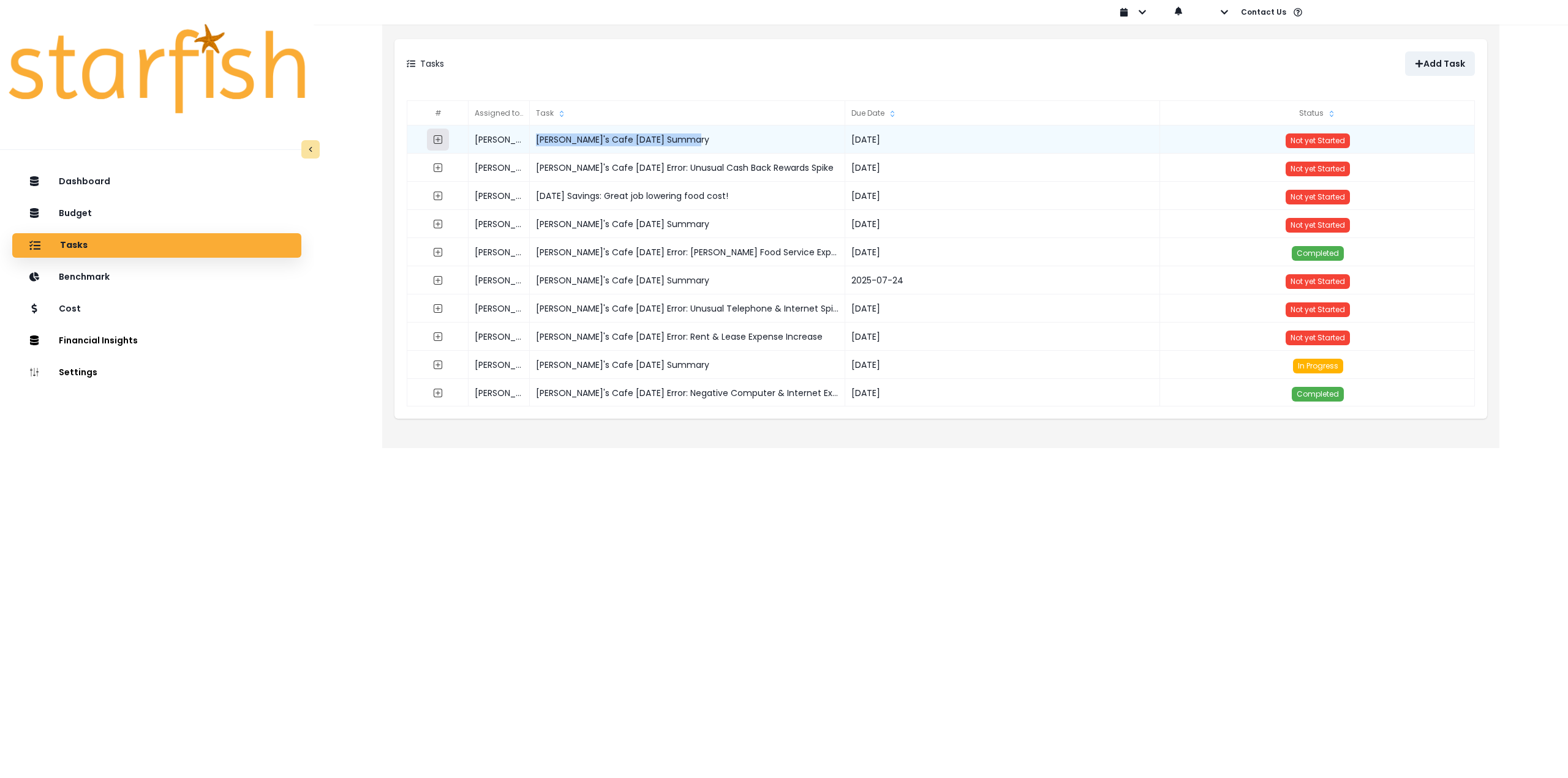
click at [440, 142] on icon "expand outline" at bounding box center [438, 139] width 9 height 9
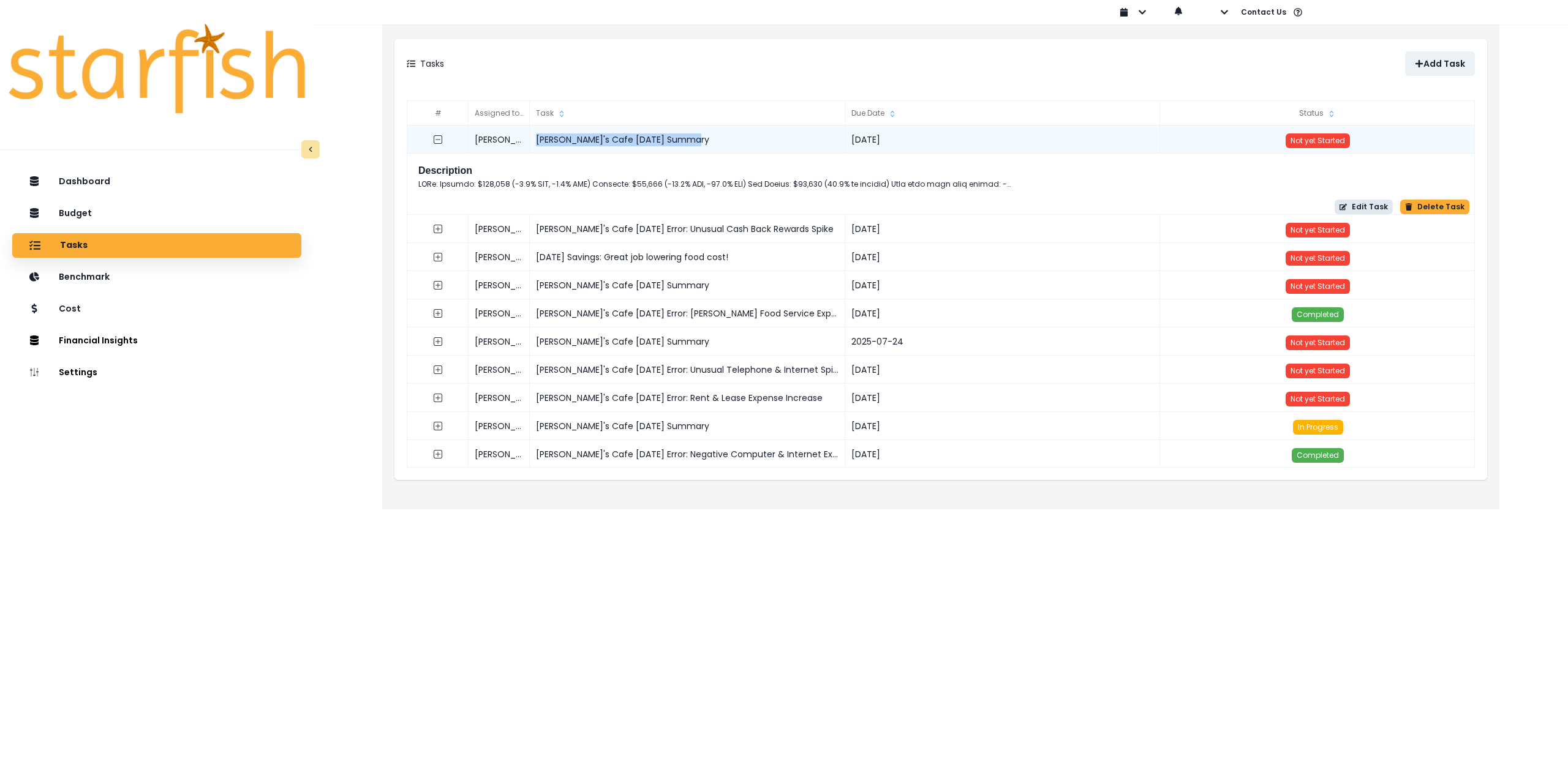
click at [1358, 210] on button "Edit Task" at bounding box center [1364, 206] width 58 height 15
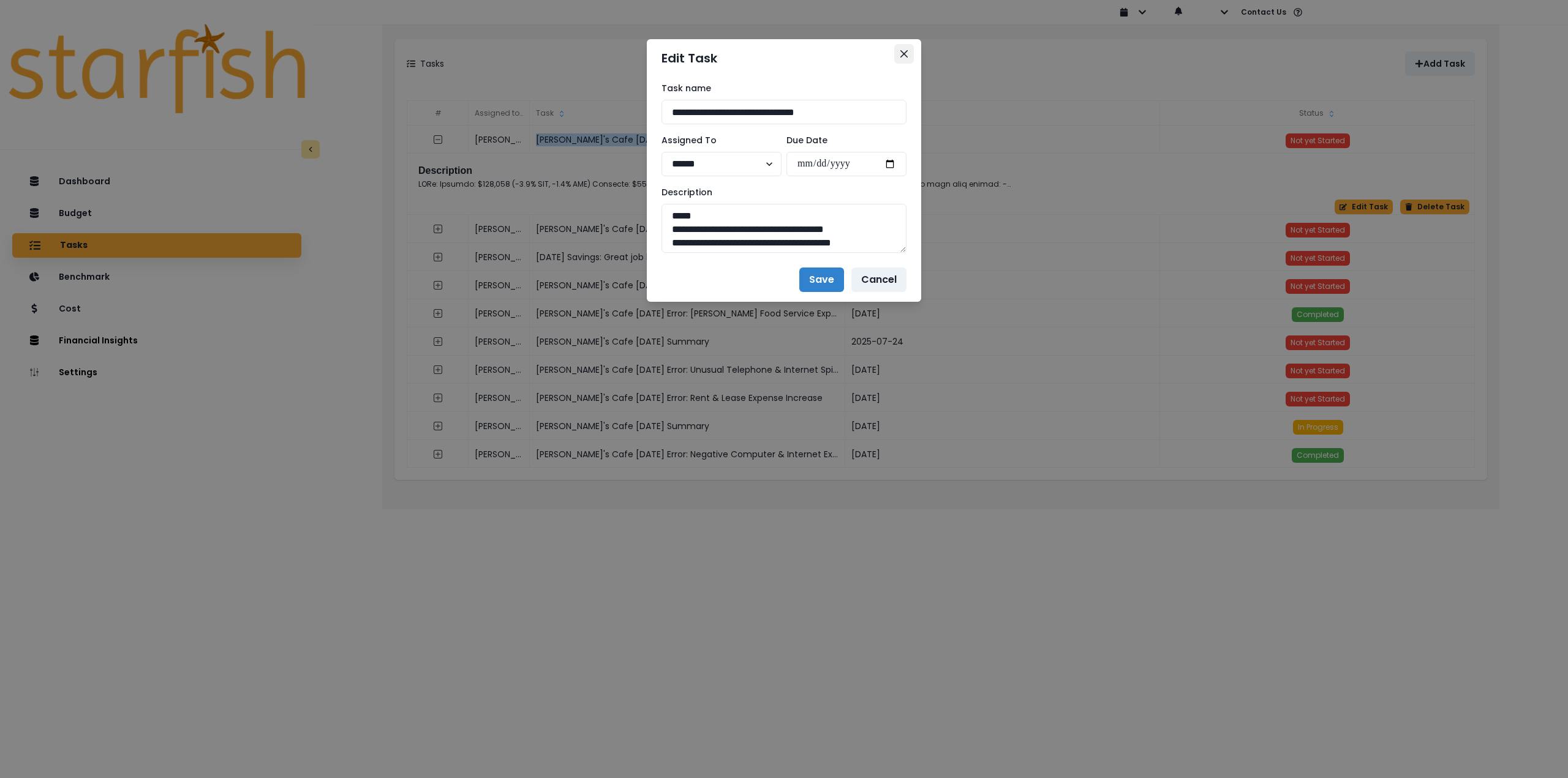
click at [906, 53] on icon "Close" at bounding box center [904, 53] width 8 height 8
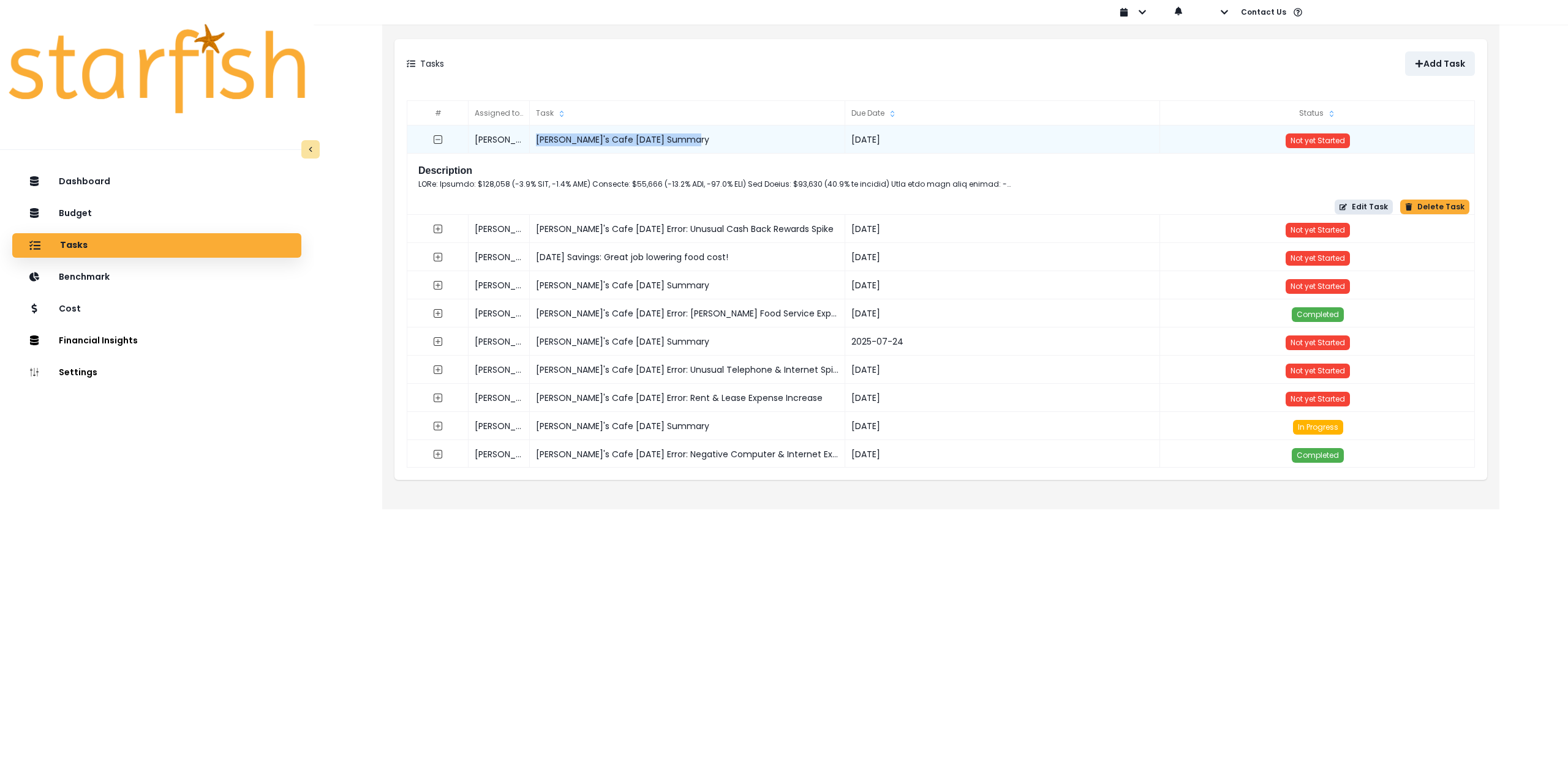
click at [1367, 210] on button "Edit Task" at bounding box center [1364, 206] width 58 height 15
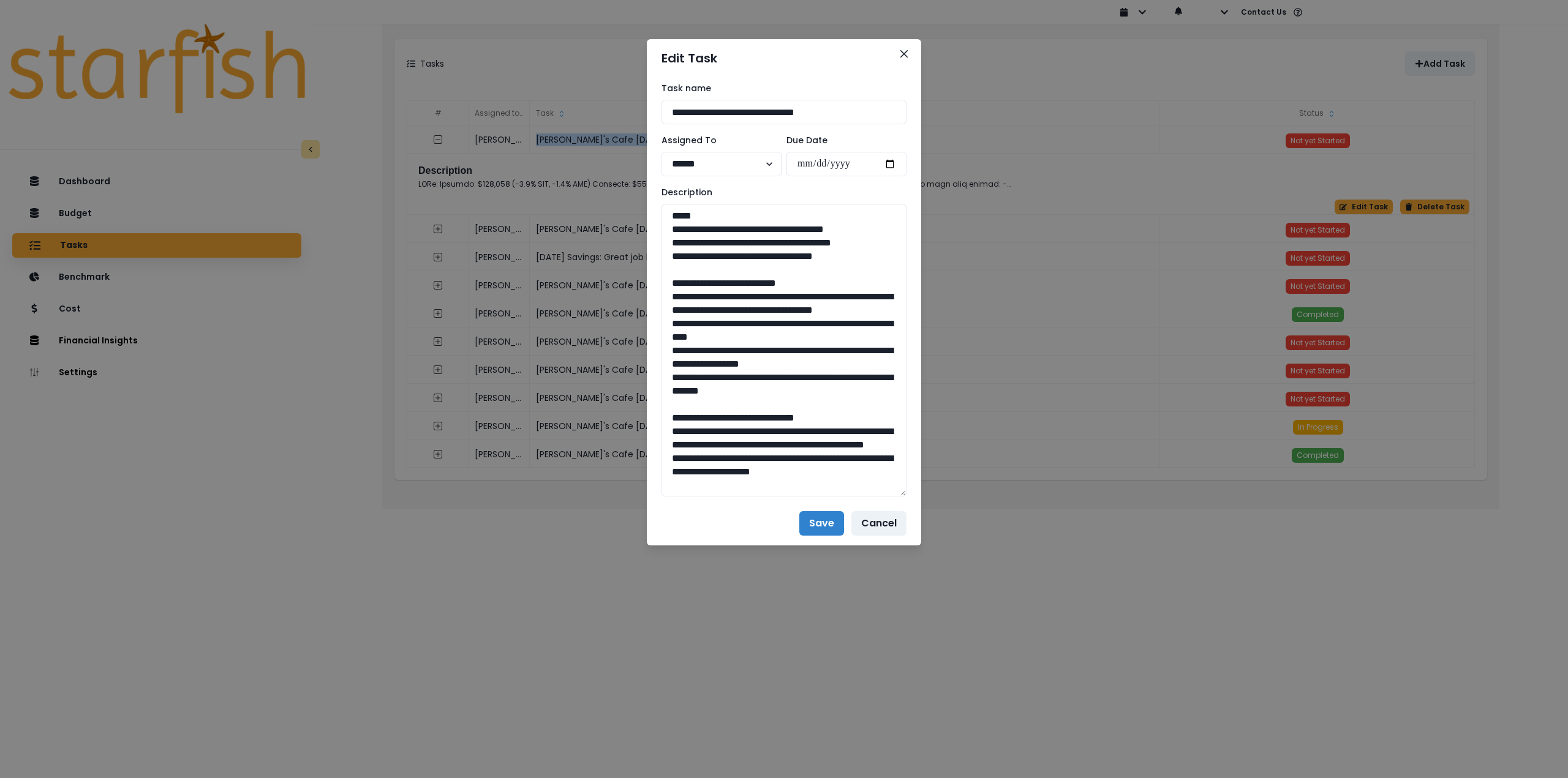
drag, startPoint x: 902, startPoint y: 248, endPoint x: 915, endPoint y: 531, distance: 283.3
click at [936, 638] on div "**********" at bounding box center [784, 389] width 1568 height 778
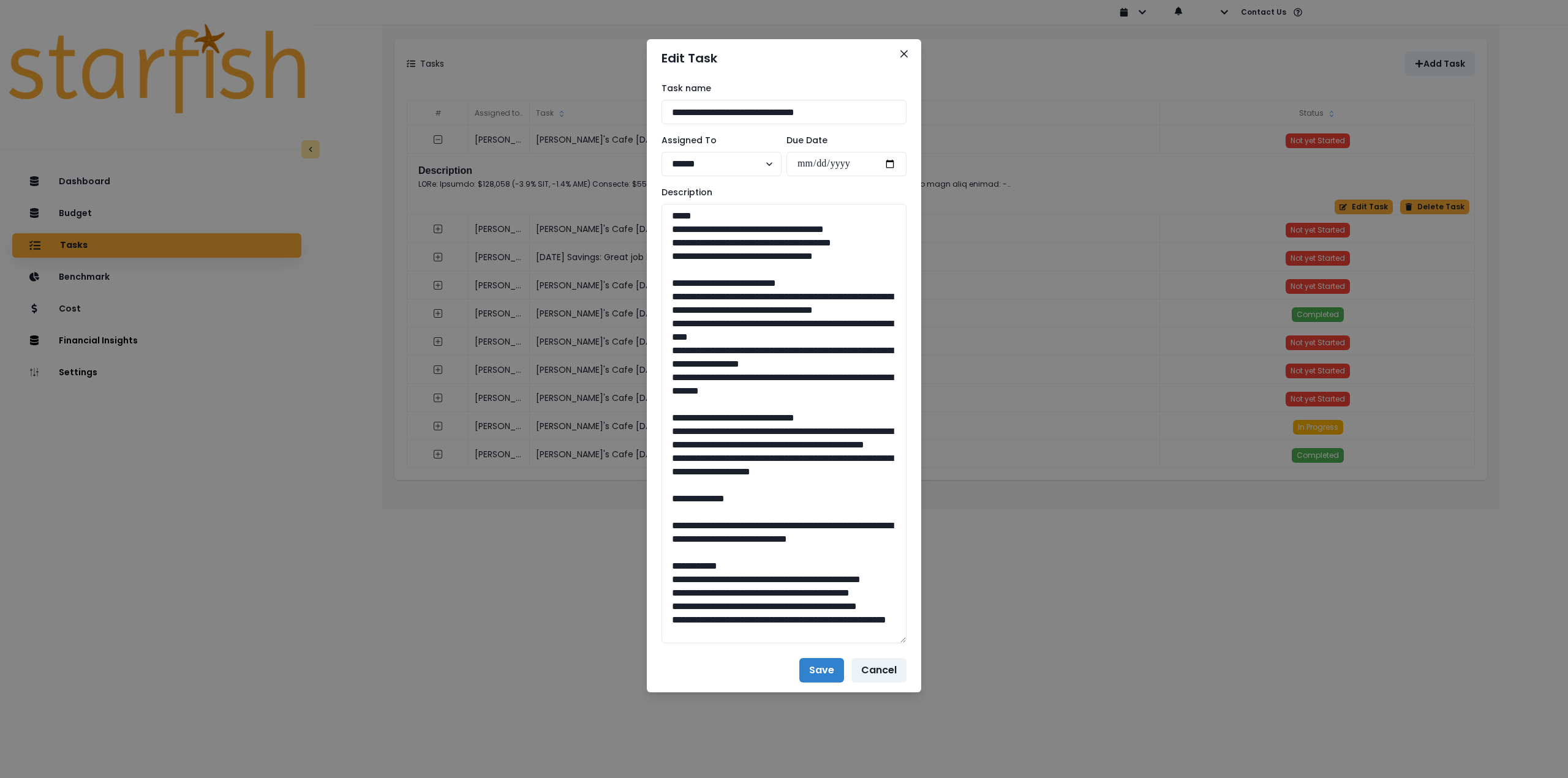
drag, startPoint x: 870, startPoint y: 258, endPoint x: 644, endPoint y: 234, distance: 227.3
drag, startPoint x: 665, startPoint y: 297, endPoint x: 838, endPoint y: 401, distance: 201.9
click at [838, 401] on textarea at bounding box center [784, 423] width 245 height 439
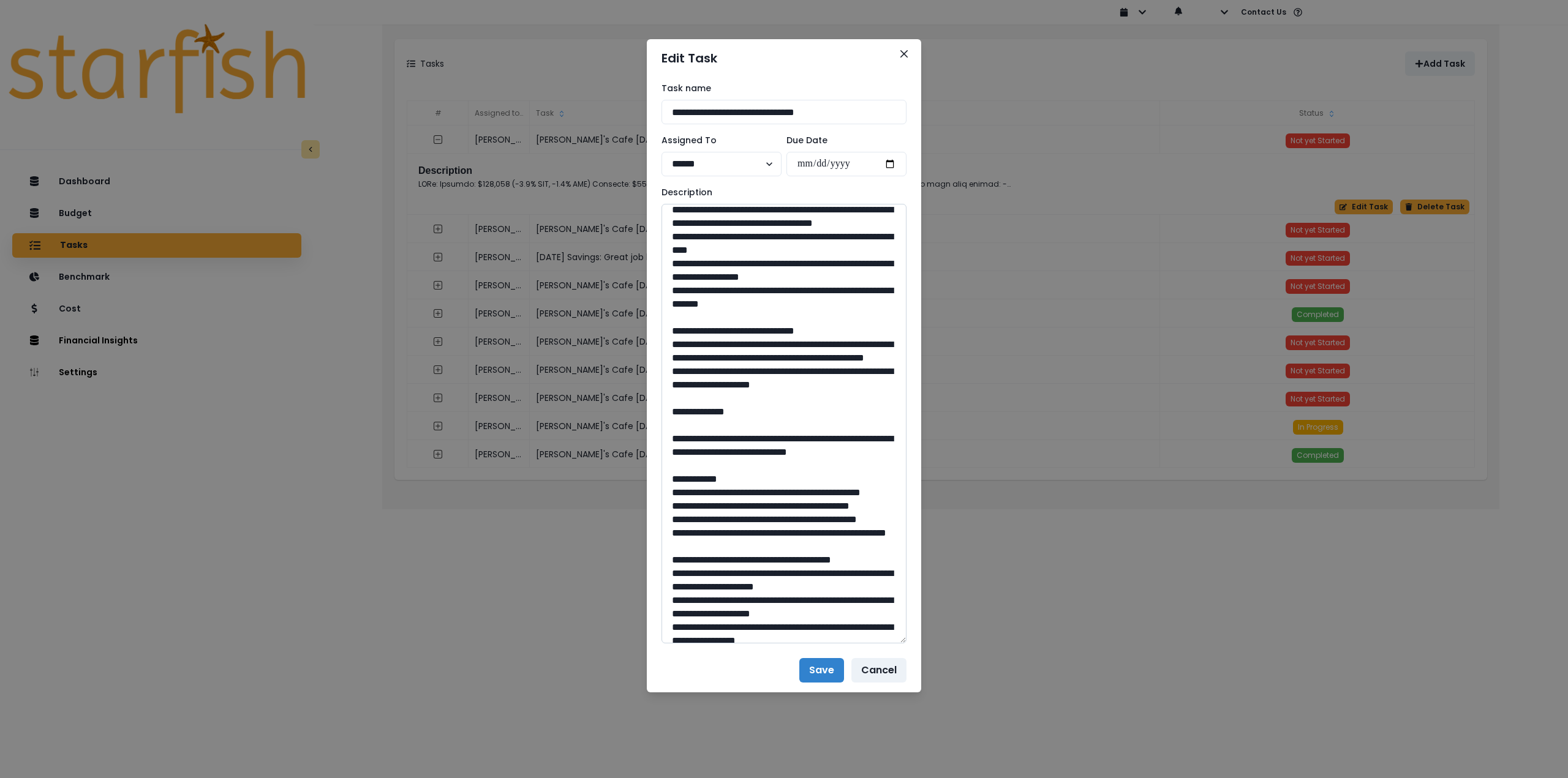
scroll to position [122, 0]
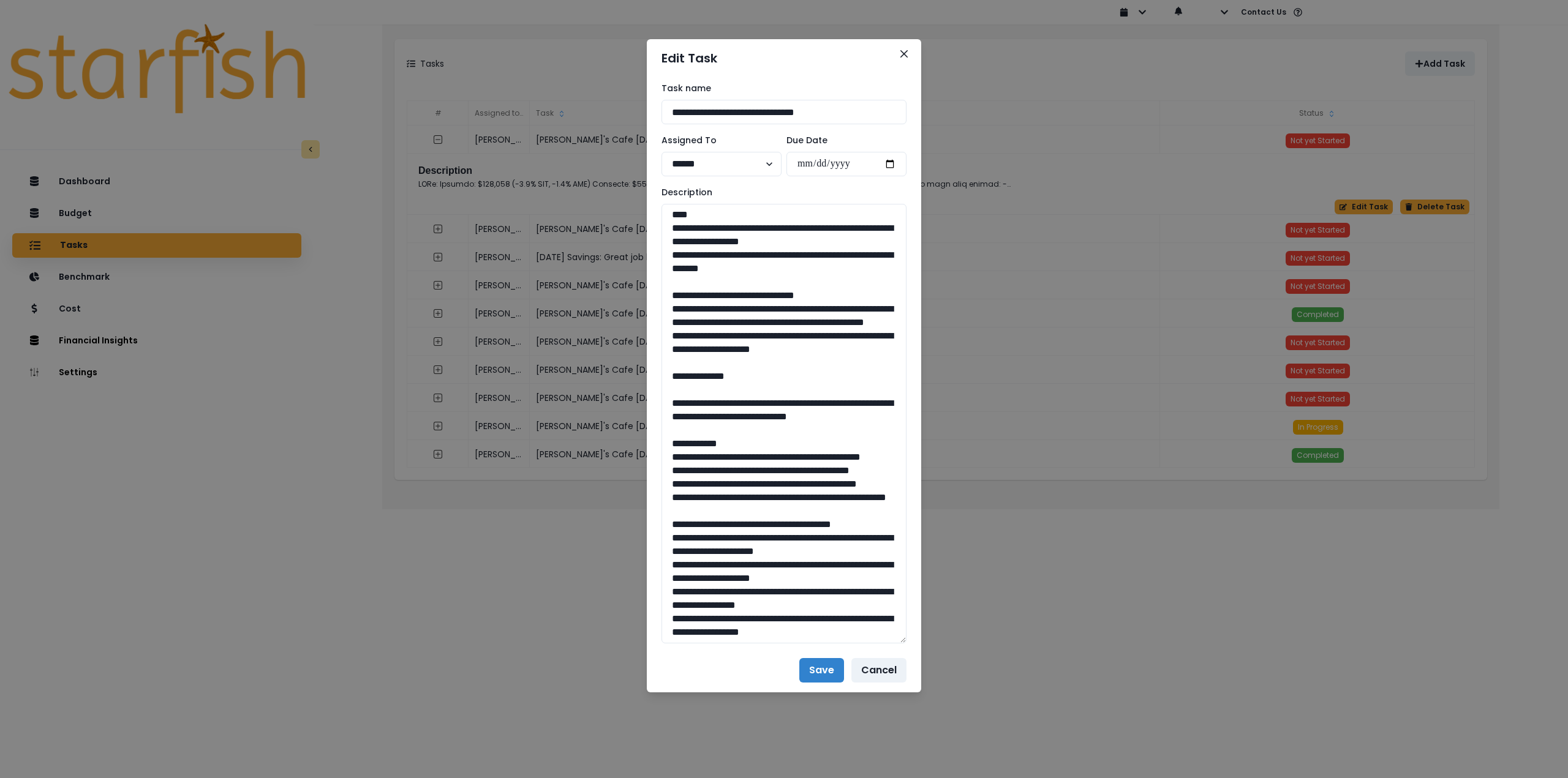
drag, startPoint x: 877, startPoint y: 374, endPoint x: 661, endPoint y: 328, distance: 220.8
click at [661, 328] on div "**********" at bounding box center [784, 363] width 274 height 572
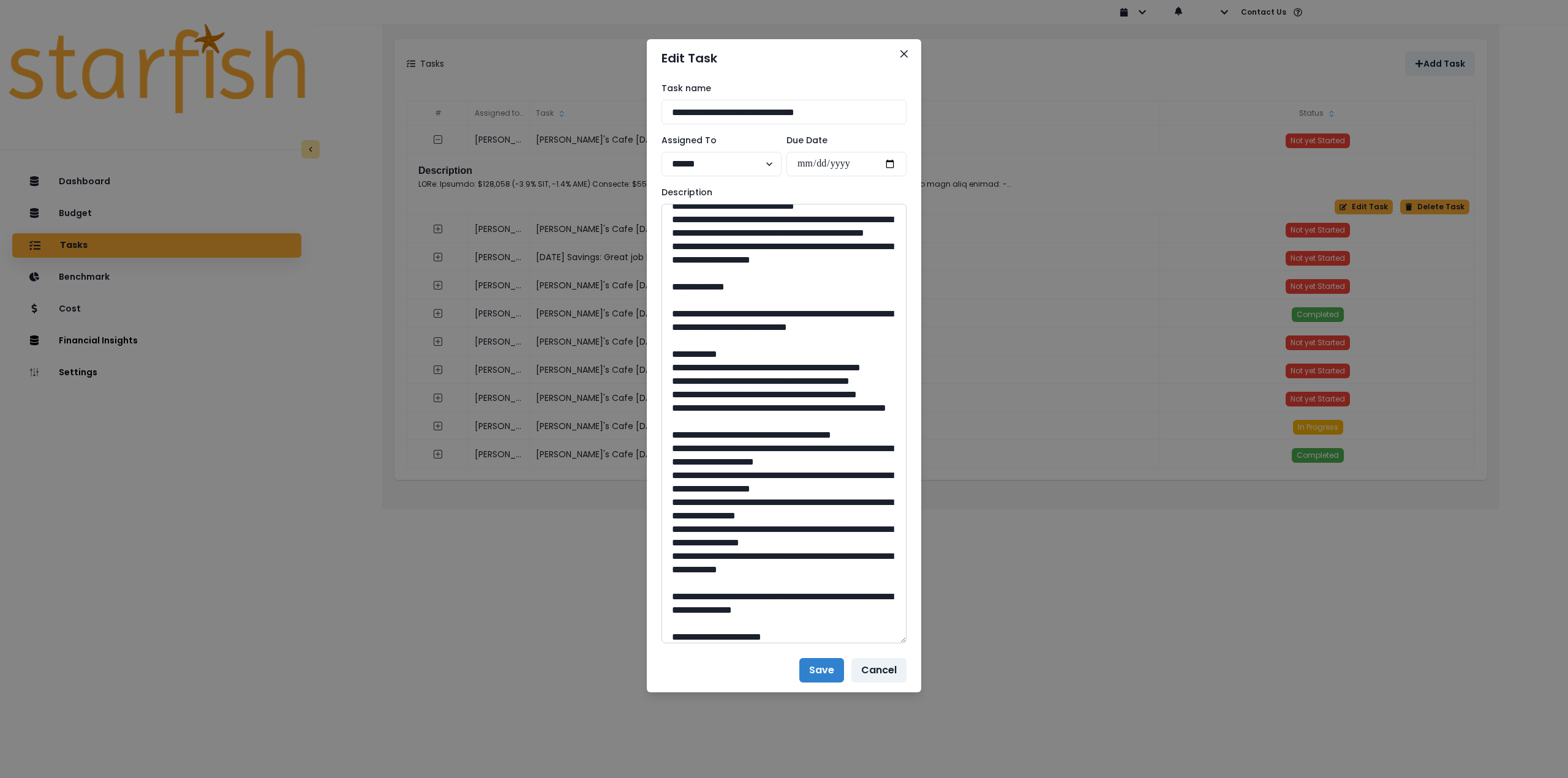
scroll to position [245, 0]
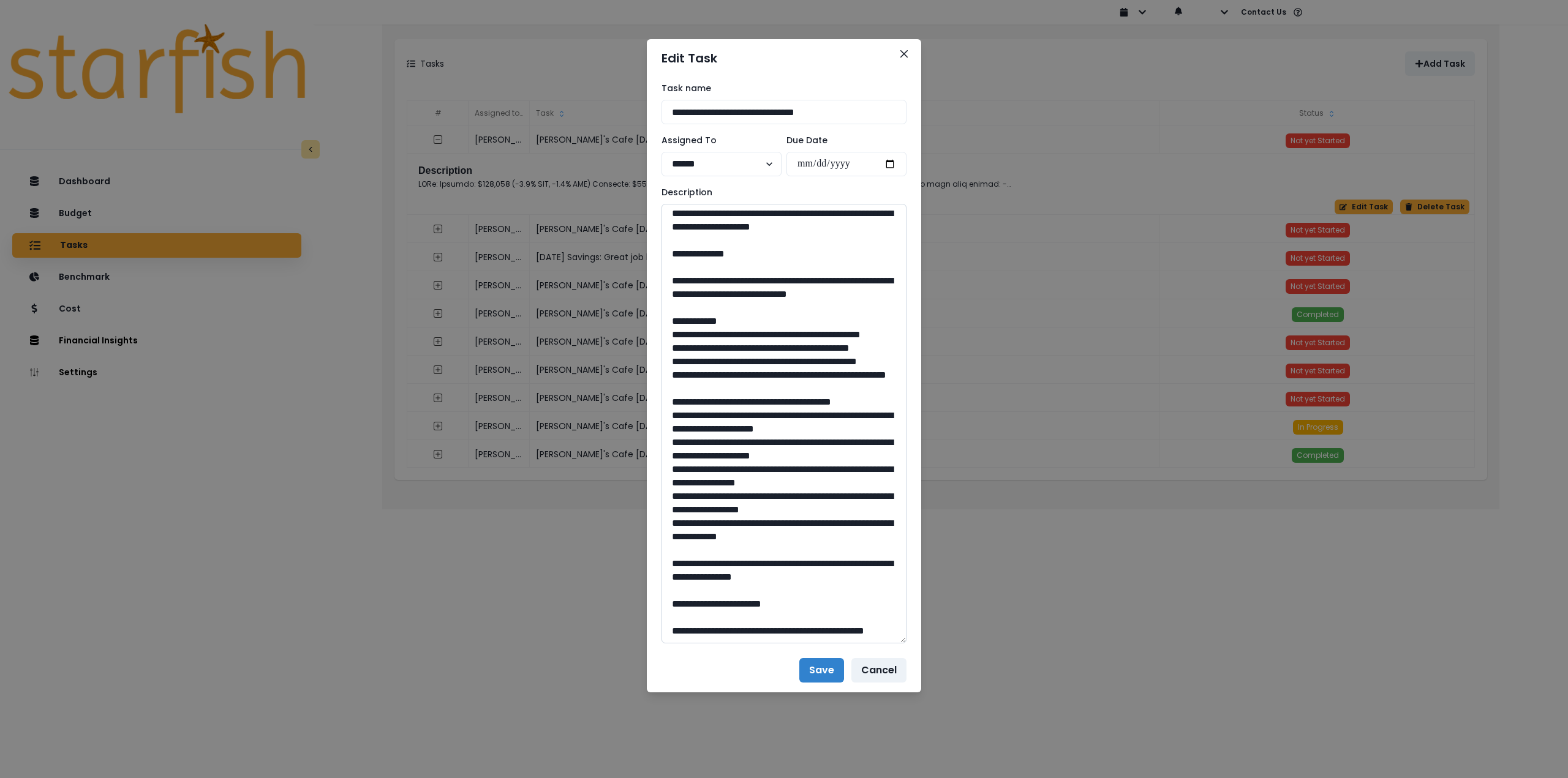
drag, startPoint x: 704, startPoint y: 309, endPoint x: 738, endPoint y: 341, distance: 46.7
click at [738, 341] on textarea at bounding box center [784, 423] width 245 height 439
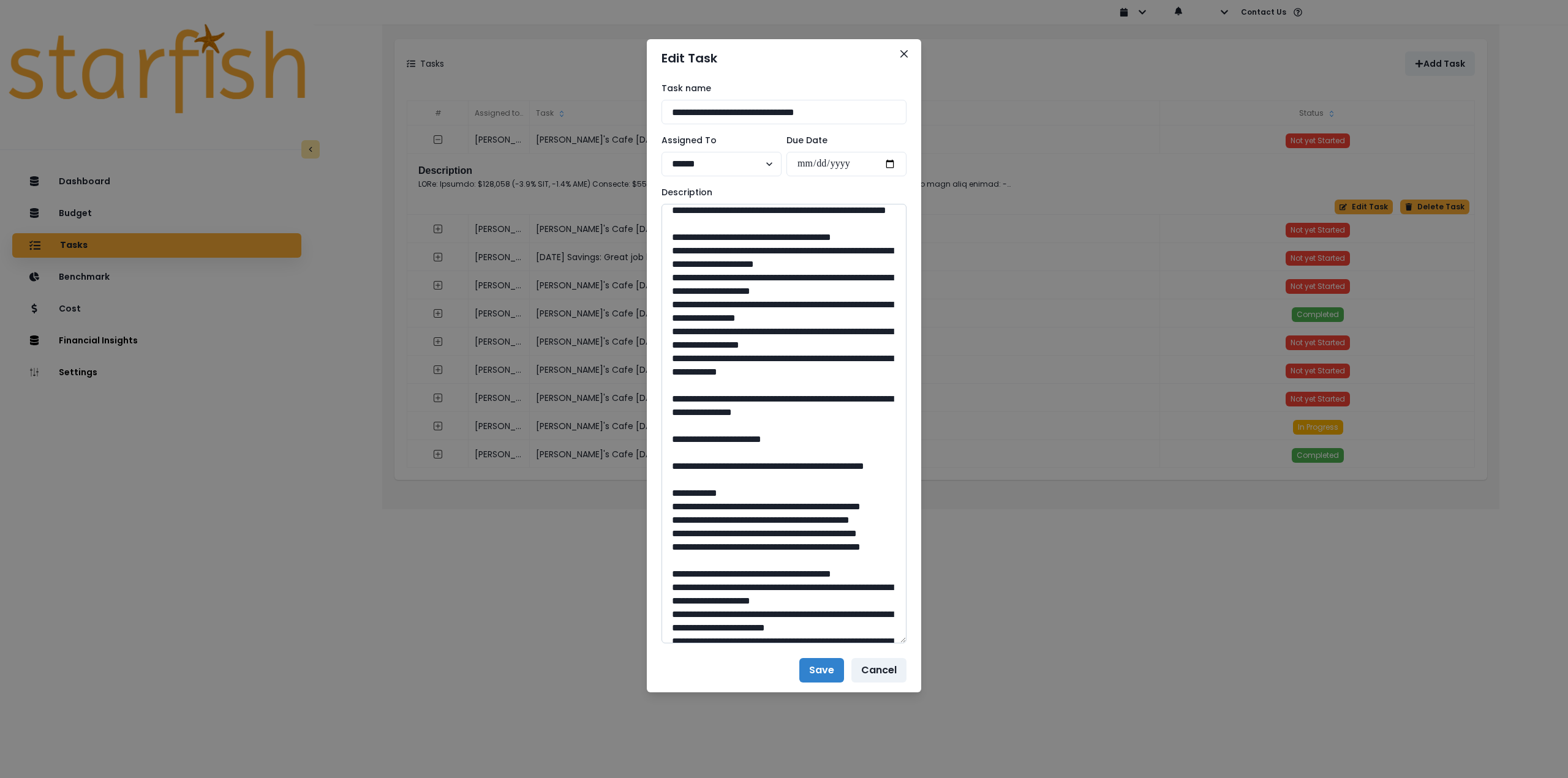
scroll to position [429, 0]
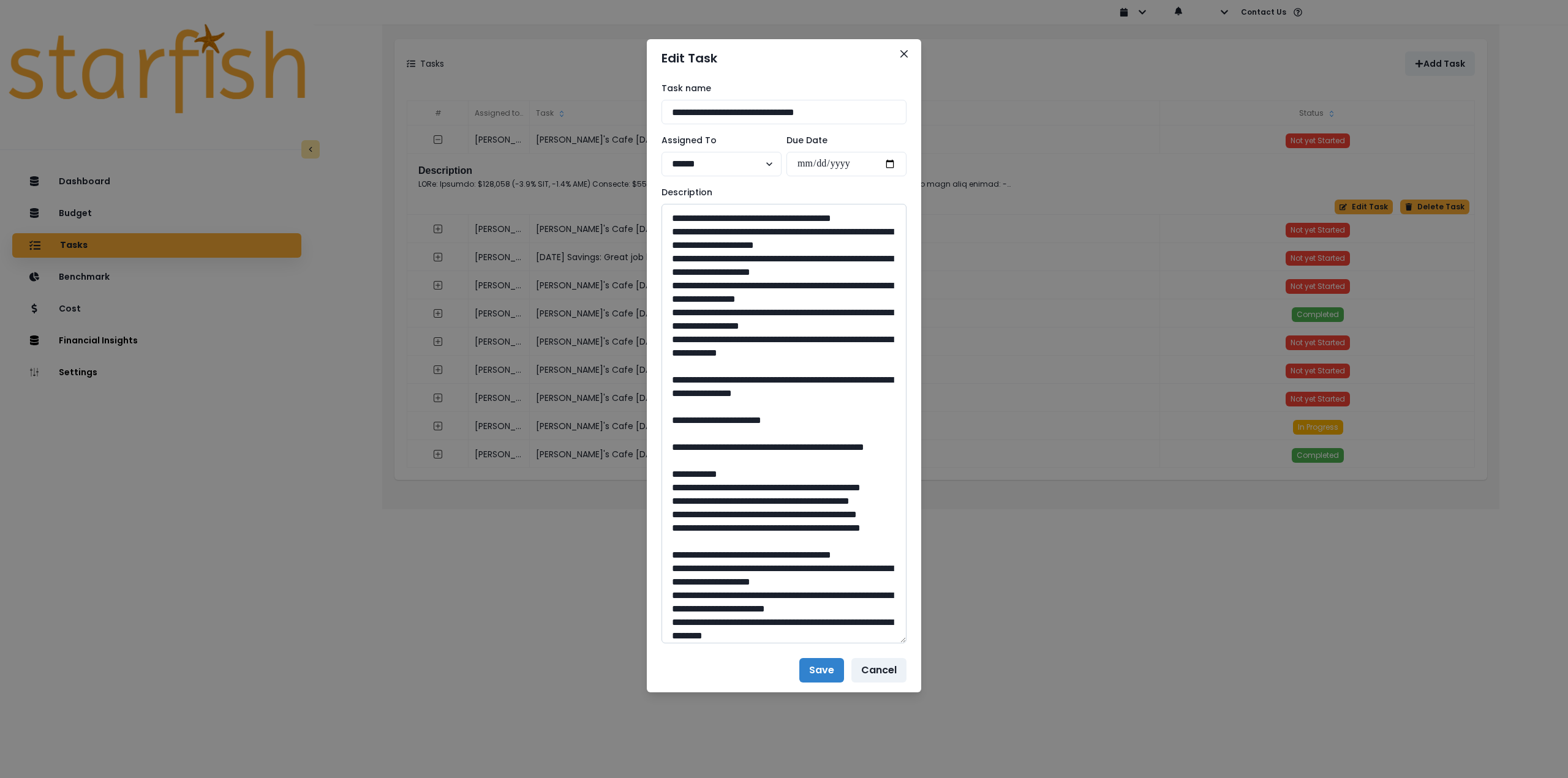
drag, startPoint x: 787, startPoint y: 501, endPoint x: 757, endPoint y: 500, distance: 30.0
click at [757, 500] on textarea at bounding box center [784, 423] width 245 height 439
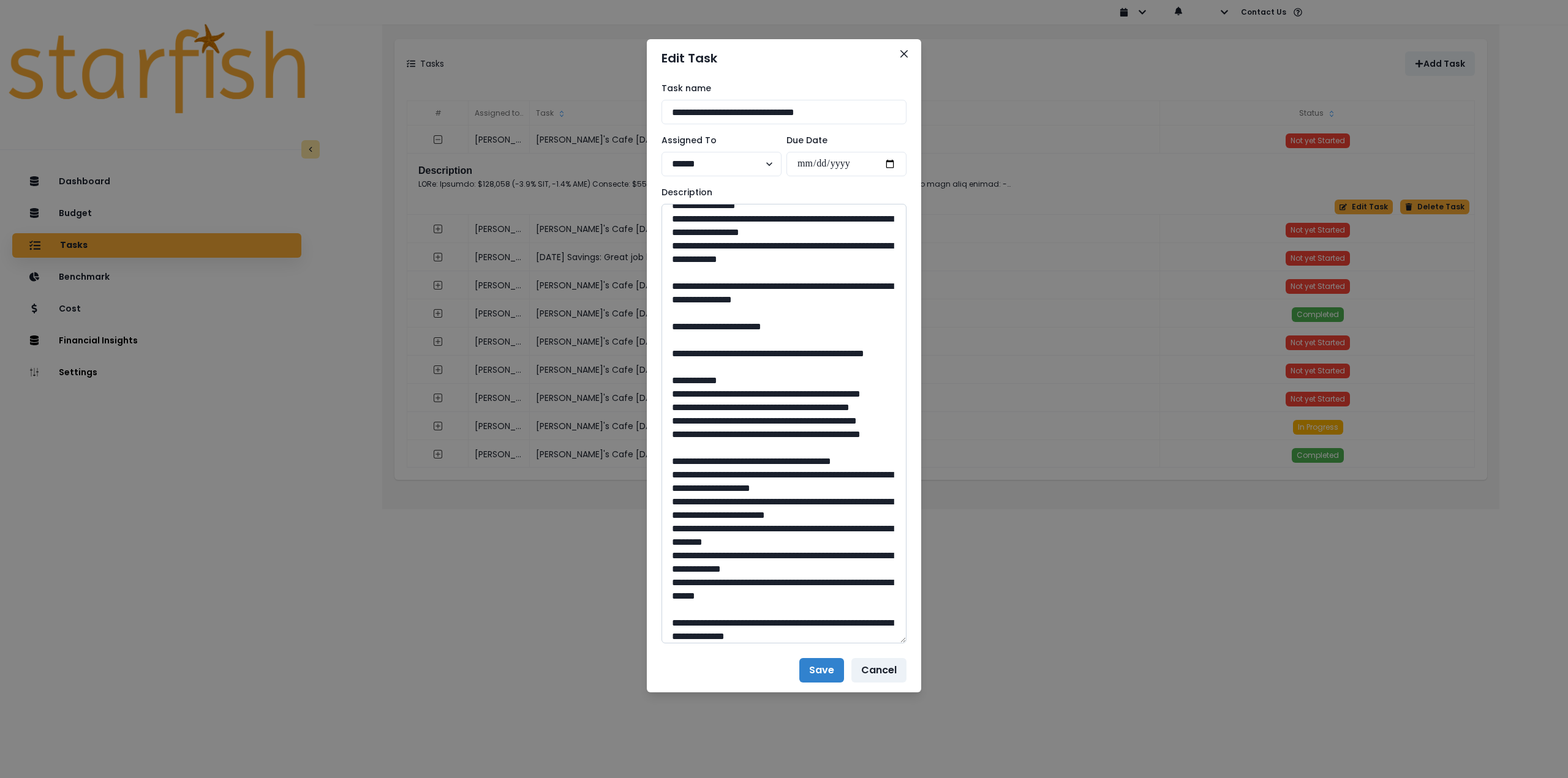
scroll to position [551, 0]
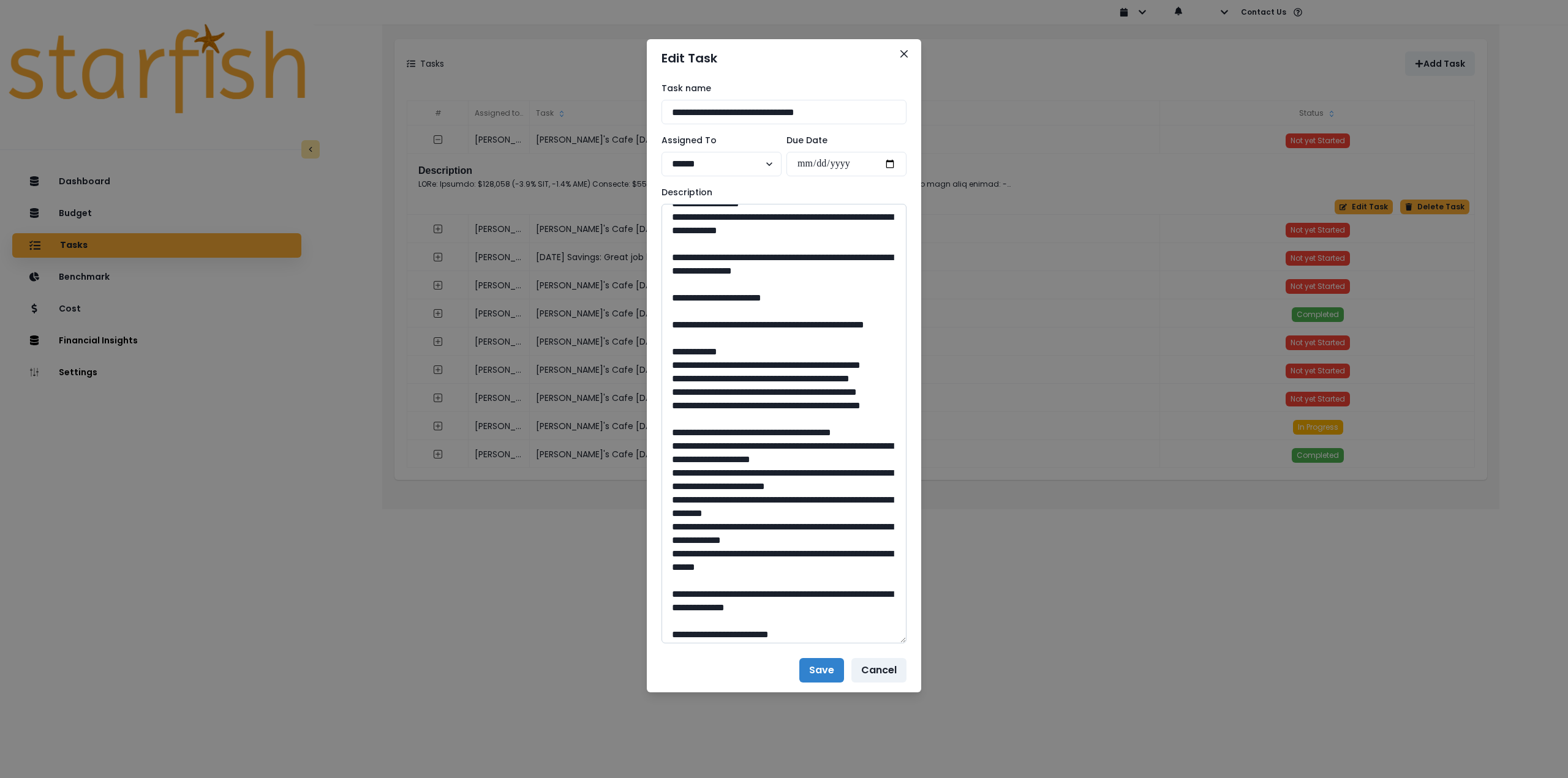
drag, startPoint x: 708, startPoint y: 444, endPoint x: 686, endPoint y: 344, distance: 102.4
click at [777, 462] on textarea at bounding box center [784, 423] width 245 height 439
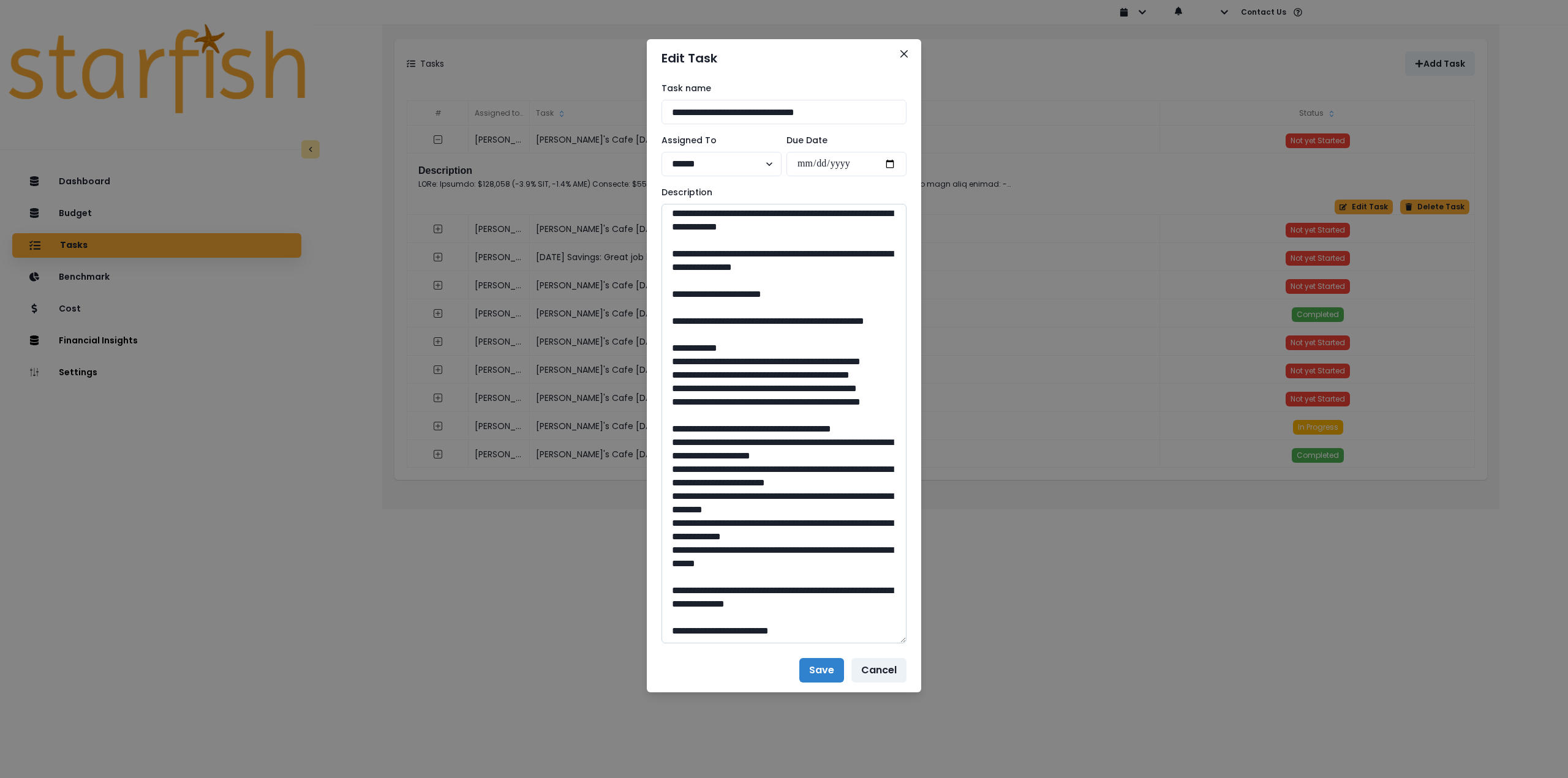
scroll to position [770, 0]
drag, startPoint x: 783, startPoint y: 587, endPoint x: 763, endPoint y: 587, distance: 20.0
click at [763, 587] on textarea at bounding box center [784, 423] width 245 height 439
click at [904, 50] on button "Close" at bounding box center [904, 53] width 20 height 20
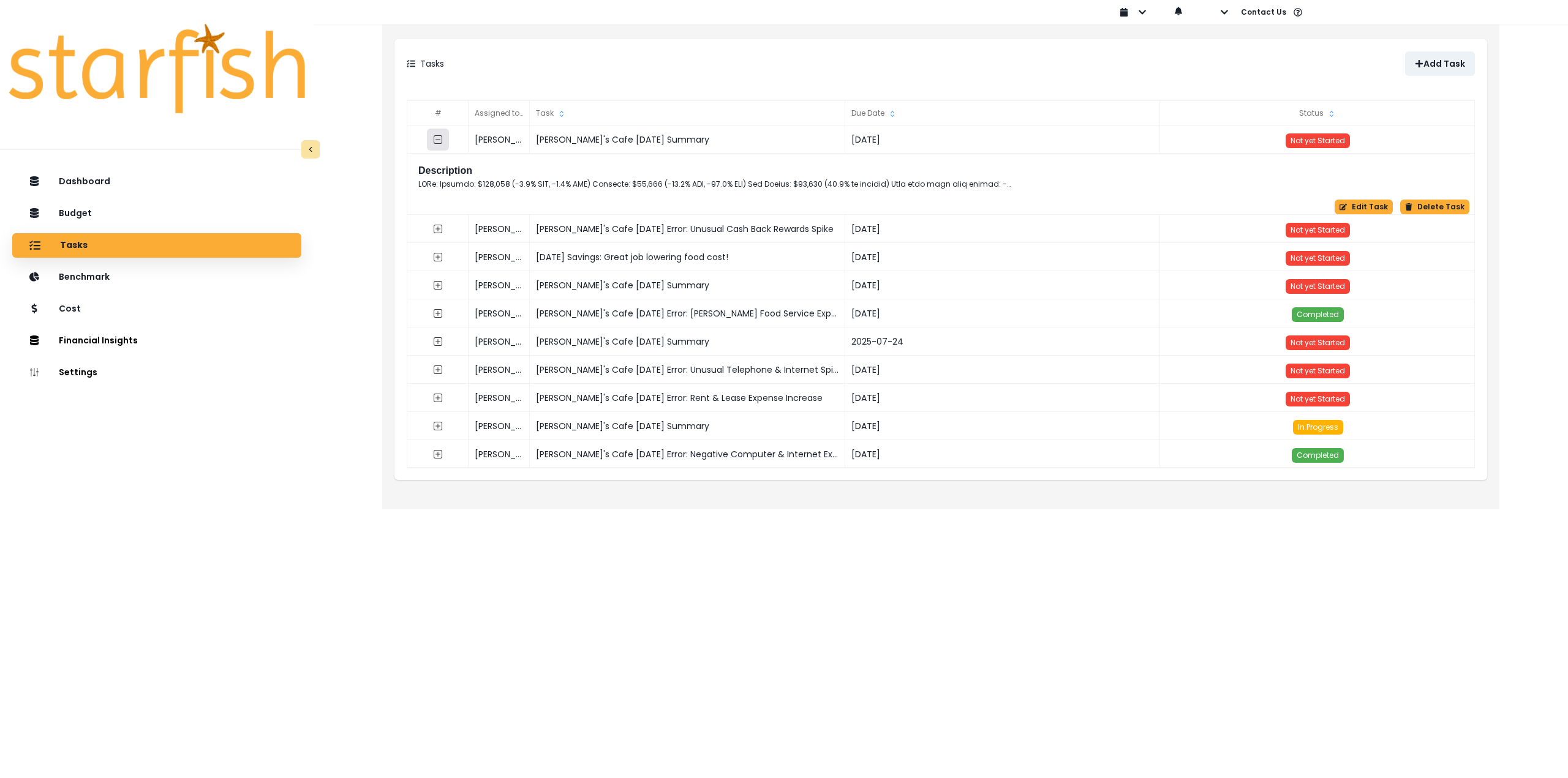
click at [435, 144] on icon "collasped outline" at bounding box center [438, 139] width 9 height 9
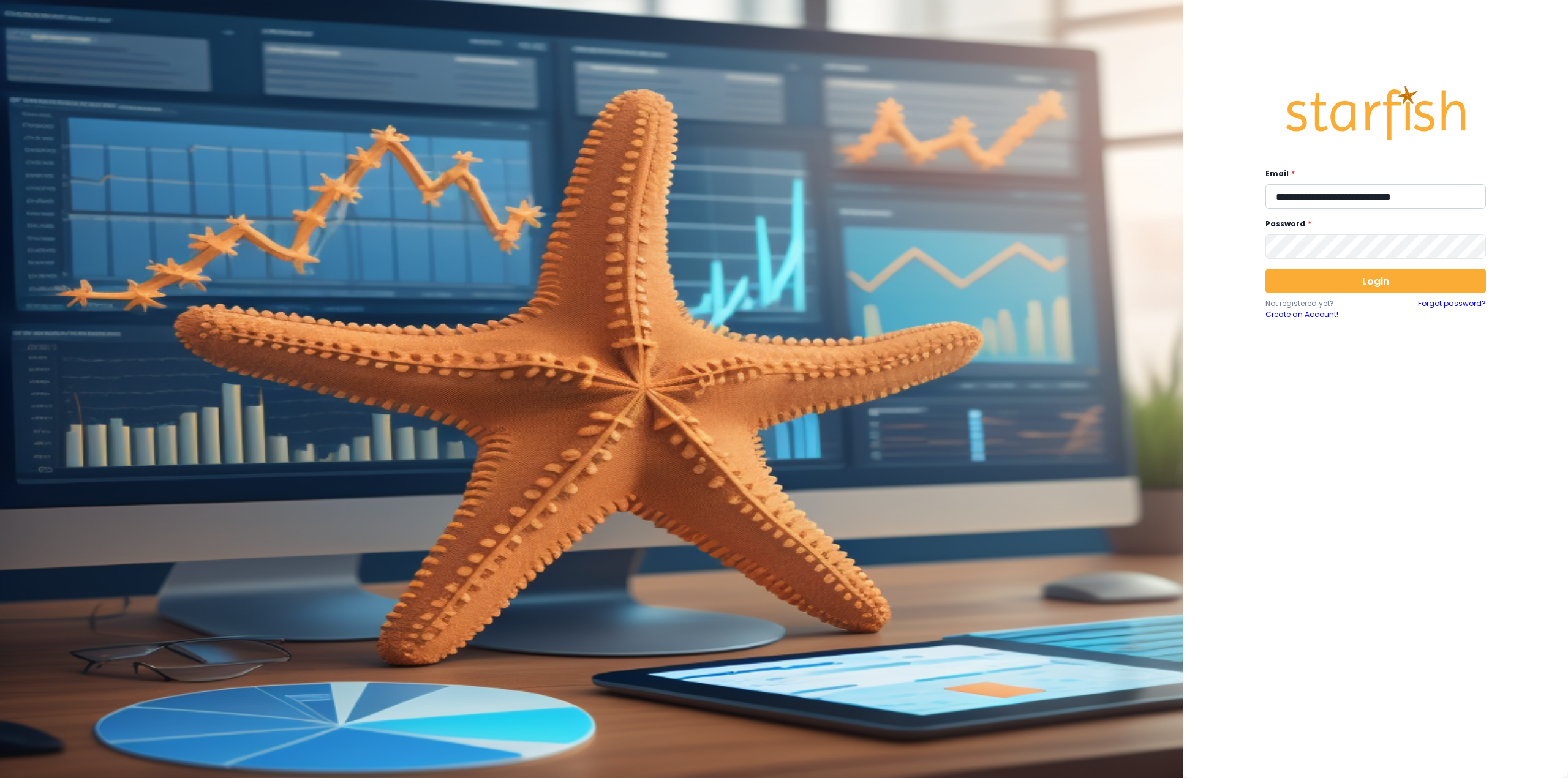
click at [1315, 197] on input "**********" at bounding box center [1376, 196] width 220 height 24
type input "**********"
click at [1420, 288] on button "Login" at bounding box center [1376, 281] width 220 height 24
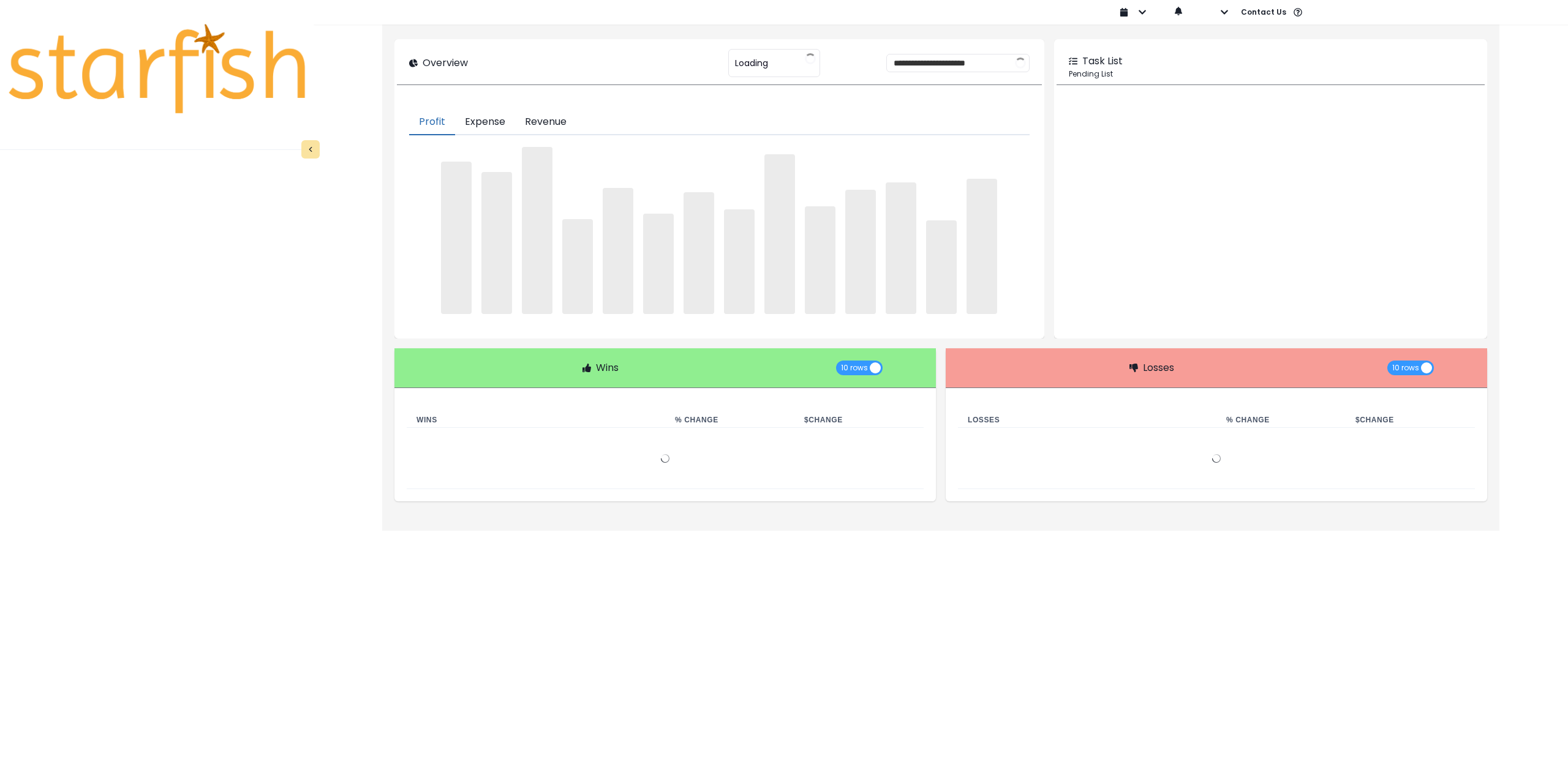
type input "********"
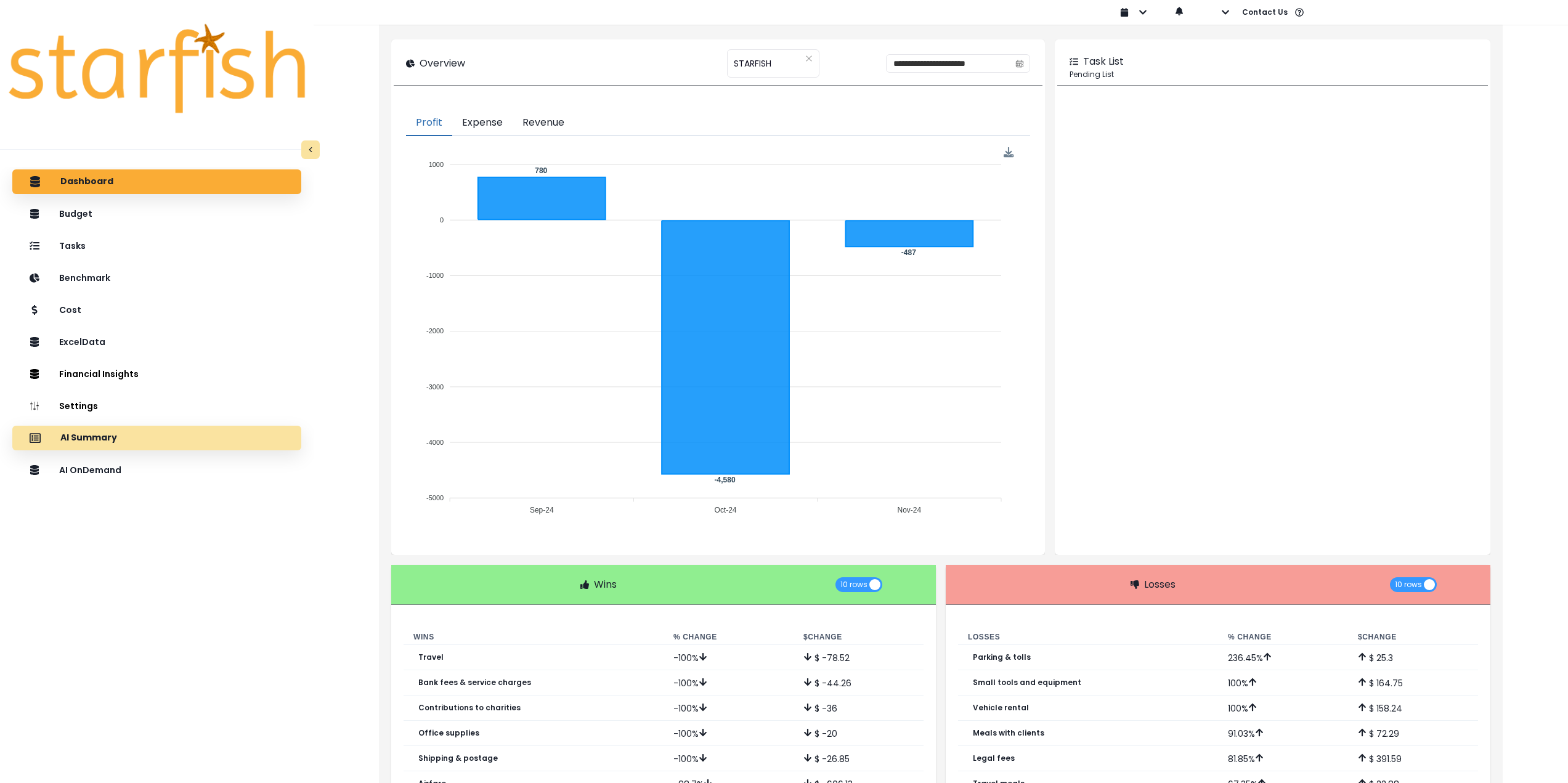
click at [149, 443] on div "AI Summary" at bounding box center [157, 438] width 269 height 26
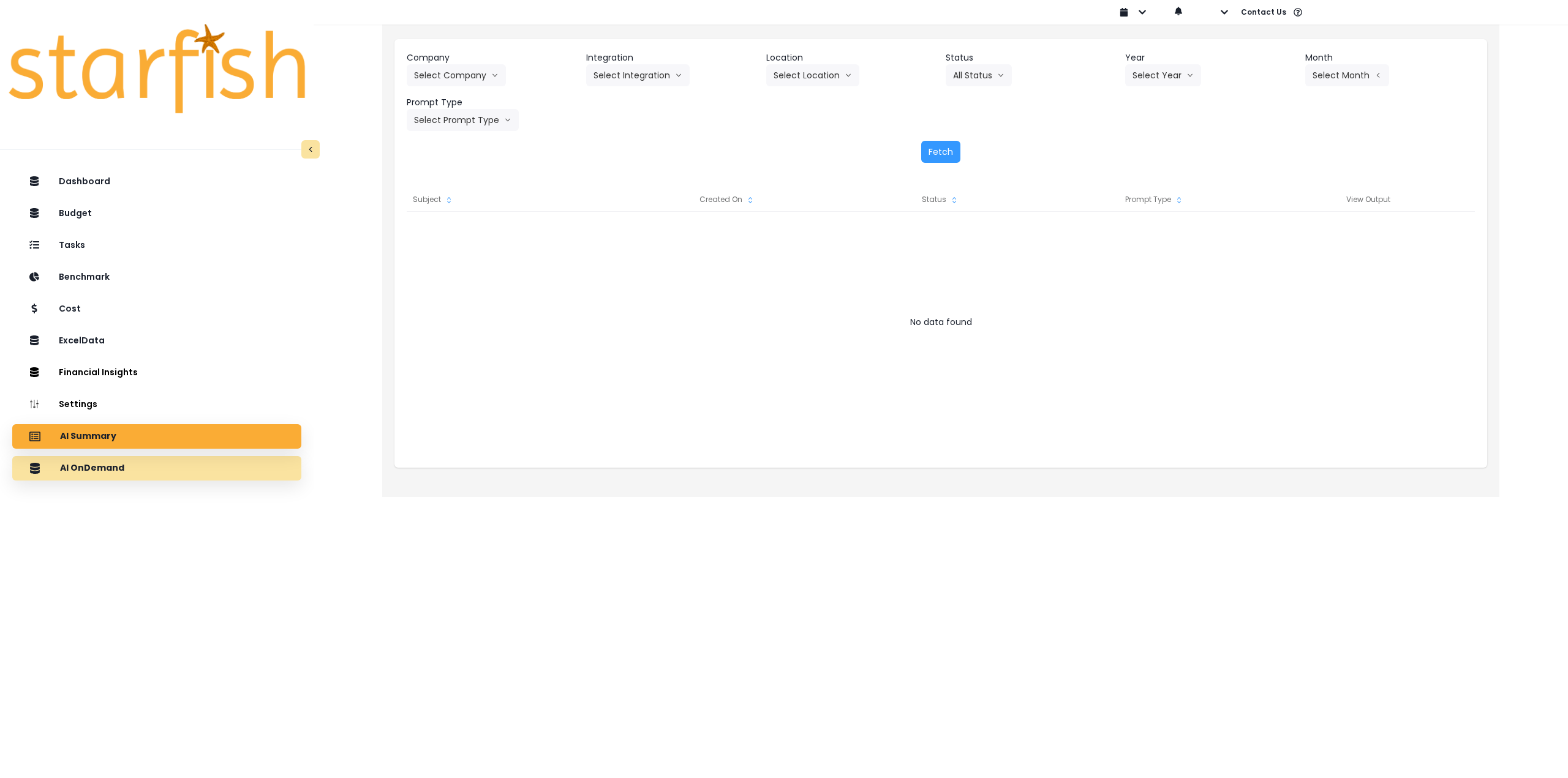
click at [136, 469] on div "AI OnDemand" at bounding box center [157, 469] width 269 height 26
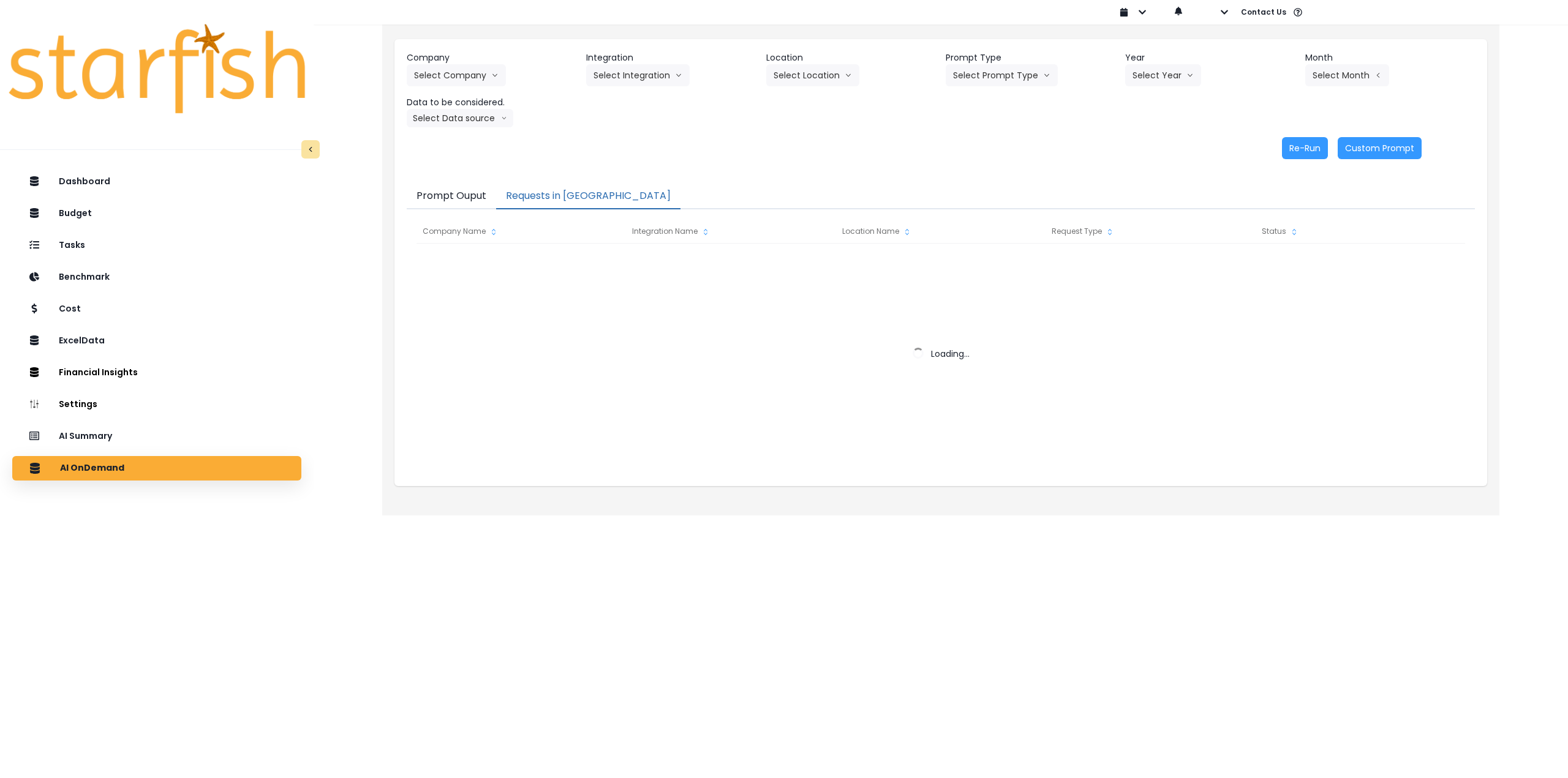
click at [563, 197] on button "Requests in Queue" at bounding box center [588, 197] width 184 height 26
click at [471, 195] on button "Prompt Ouput" at bounding box center [452, 197] width 89 height 26
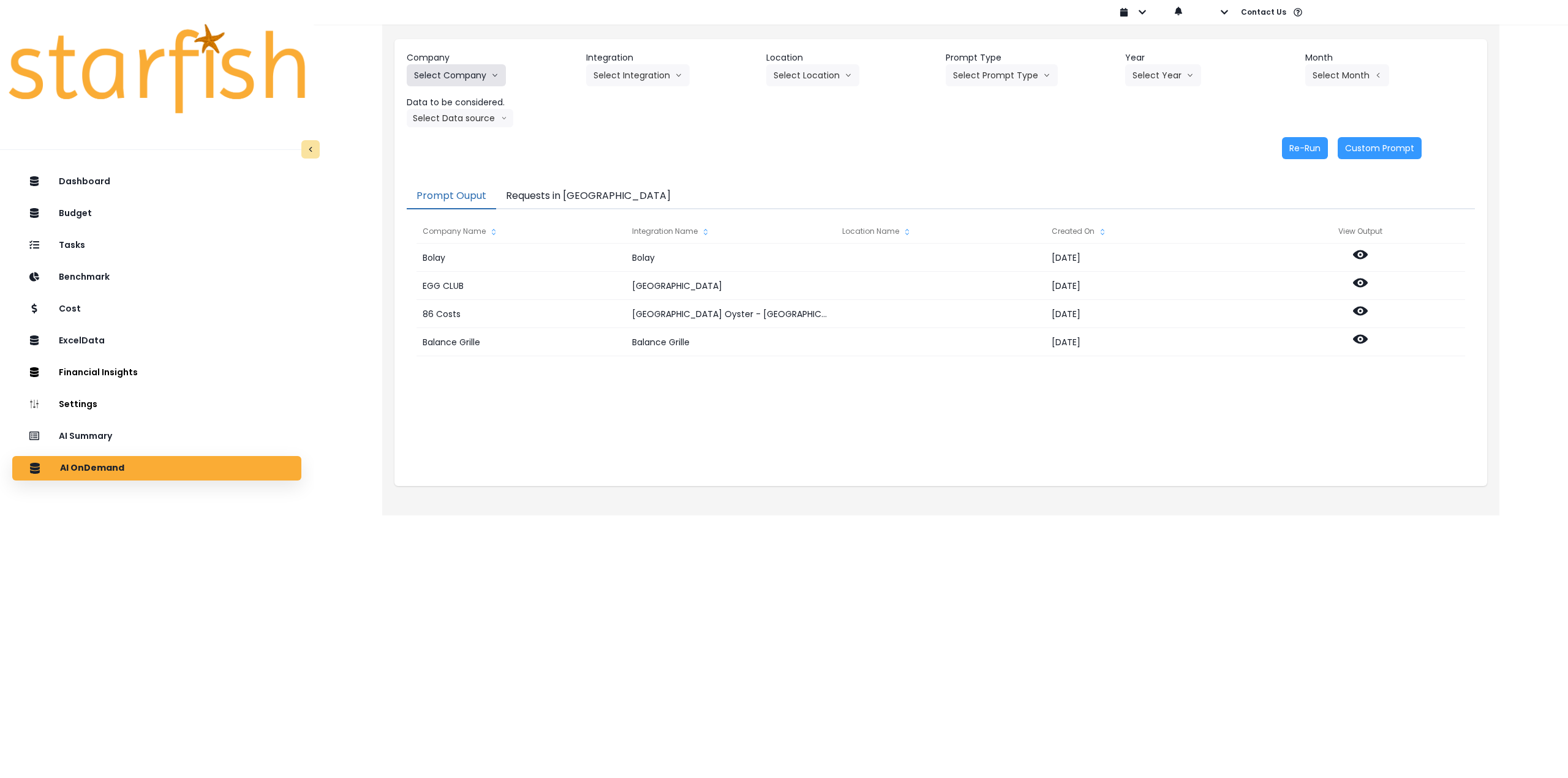
click at [450, 77] on button "Select Company" at bounding box center [456, 76] width 99 height 22
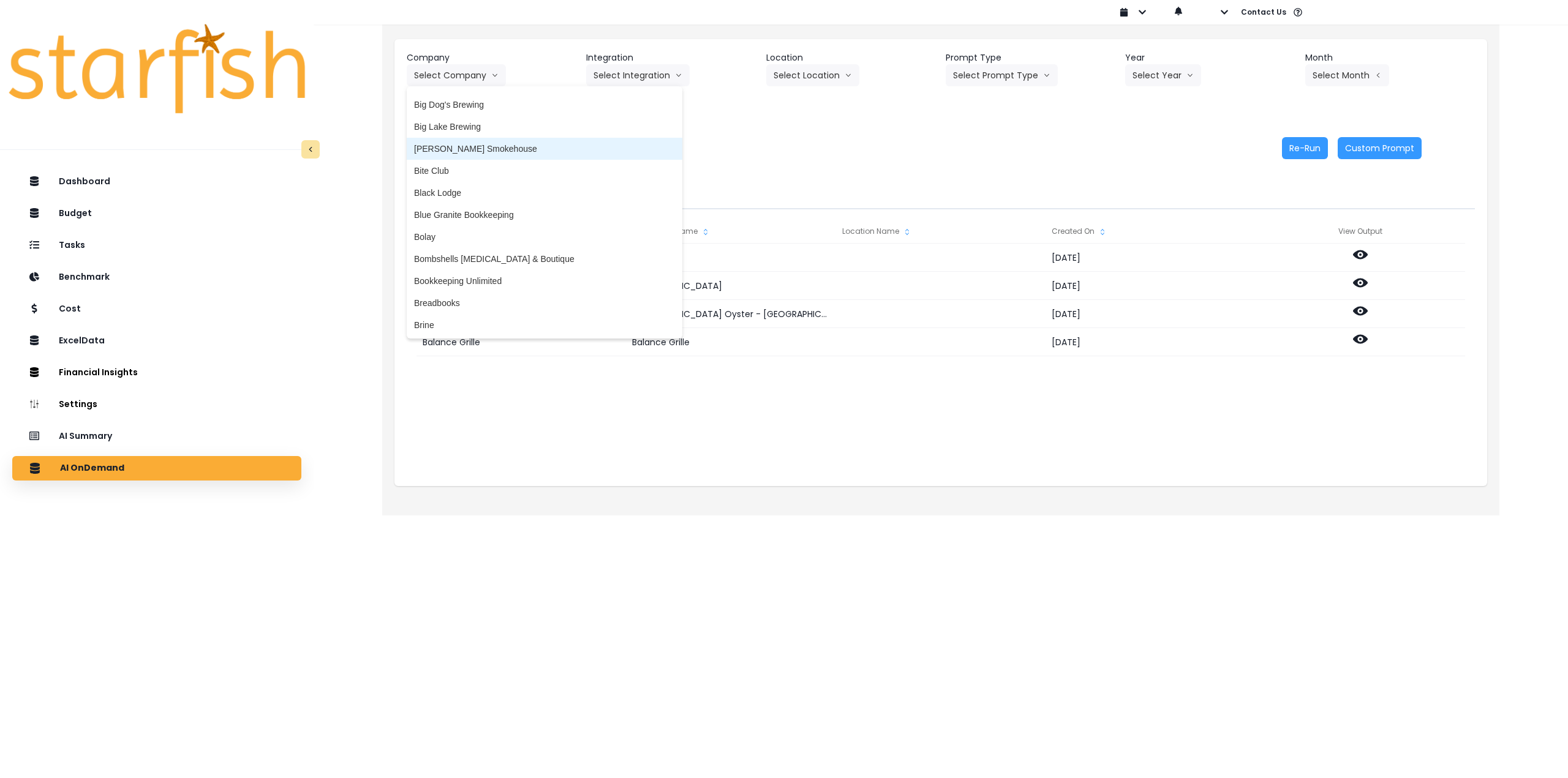
scroll to position [245, 0]
click at [475, 189] on span "Black Lodge" at bounding box center [544, 187] width 261 height 12
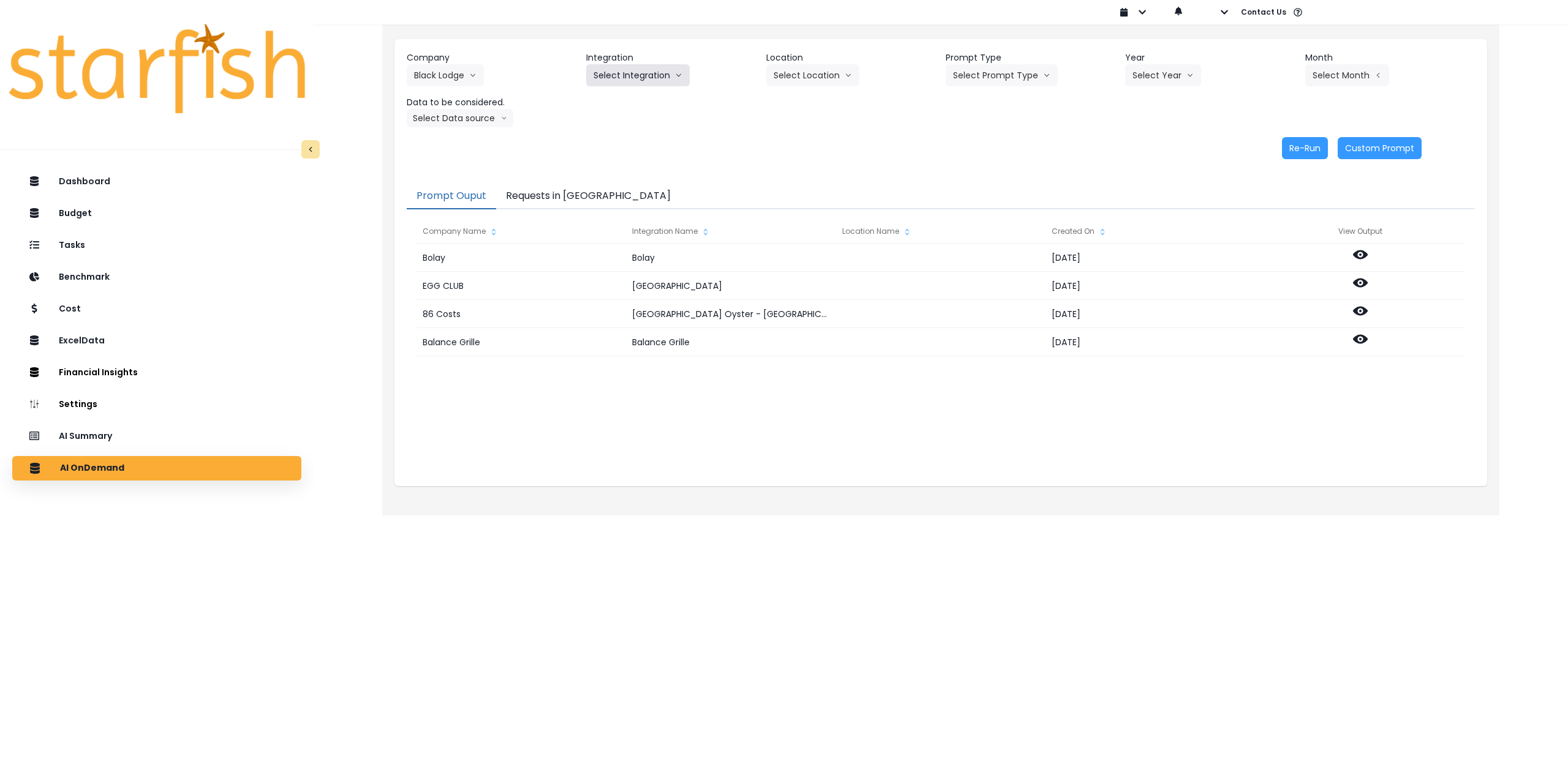
click at [643, 83] on button "Select Integration" at bounding box center [638, 76] width 103 height 22
click at [608, 100] on span "Xero" at bounding box center [602, 101] width 18 height 12
click at [785, 81] on button "Select Location" at bounding box center [813, 76] width 93 height 22
click at [783, 99] on span "All Locations" at bounding box center [798, 101] width 48 height 12
click at [1024, 73] on button "Select Prompt Type" at bounding box center [1002, 76] width 112 height 22
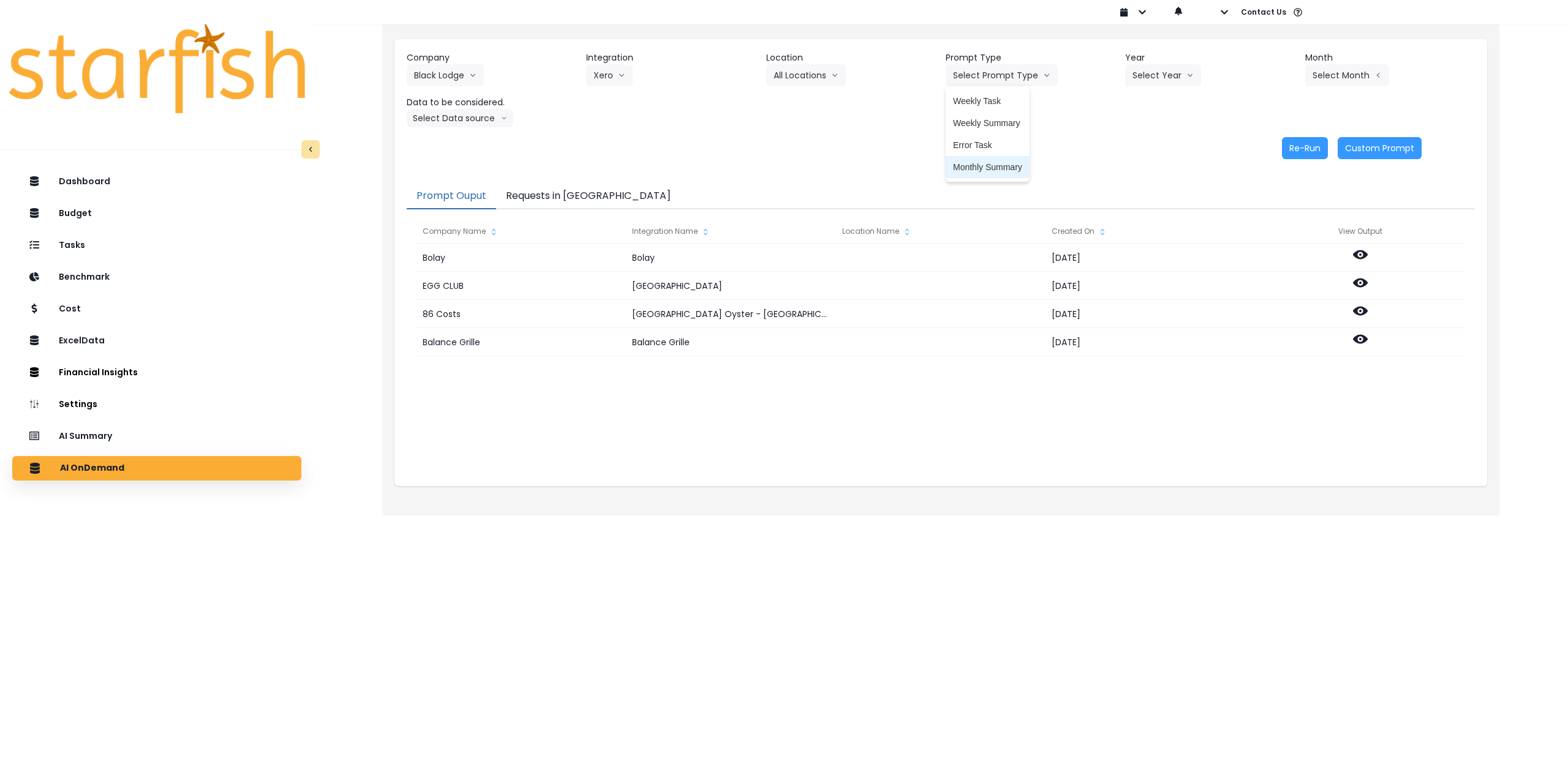
click at [998, 161] on span "Monthly Summary" at bounding box center [987, 167] width 69 height 12
click at [1170, 77] on button "Select Year" at bounding box center [1163, 76] width 76 height 22
click at [1134, 146] on span "2025" at bounding box center [1142, 145] width 19 height 12
click at [1315, 77] on button "Select Month" at bounding box center [1348, 76] width 84 height 22
click at [1338, 73] on button "Select Month" at bounding box center [1348, 76] width 84 height 22
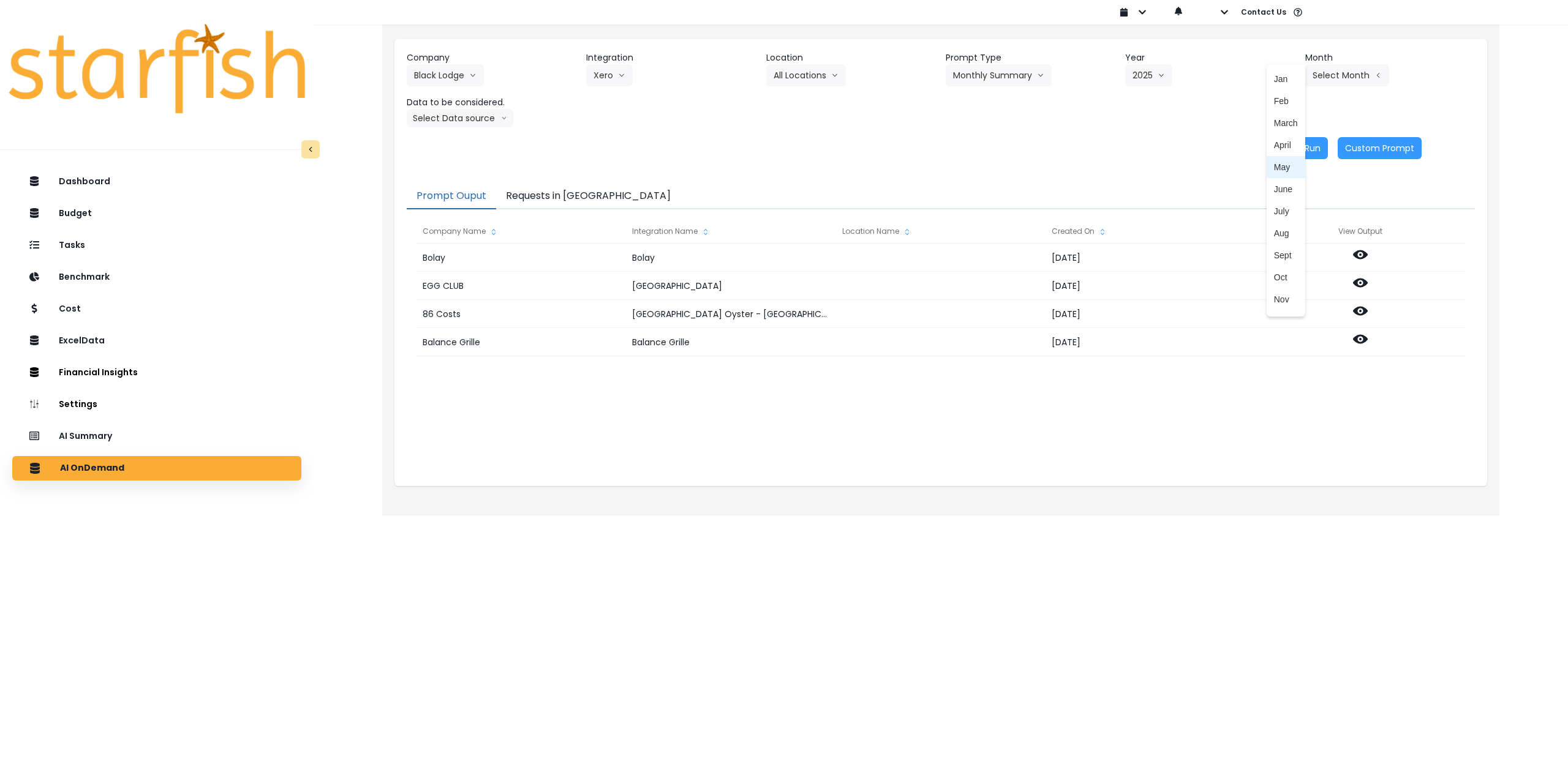
click at [1284, 167] on span "May" at bounding box center [1287, 167] width 24 height 12
click at [453, 118] on button "Select Data source" at bounding box center [460, 118] width 107 height 18
click at [461, 142] on span "Comparison overtime" at bounding box center [454, 142] width 82 height 12
click at [1294, 150] on button "Re-Run" at bounding box center [1305, 149] width 46 height 22
click at [465, 119] on button "Comparison overtime" at bounding box center [466, 118] width 119 height 18
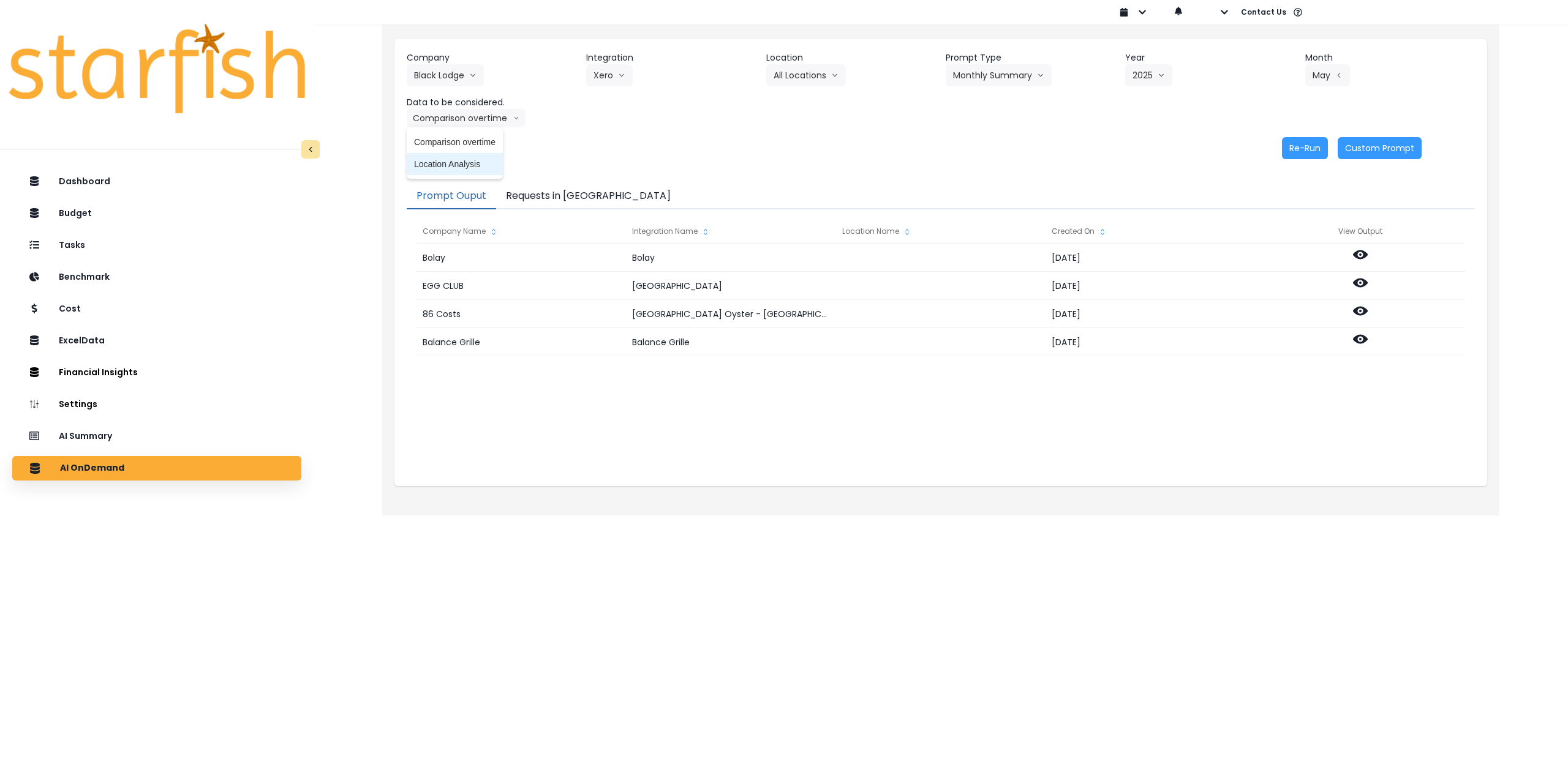
click at [450, 161] on span "Location Analysis" at bounding box center [454, 164] width 82 height 12
click at [1299, 147] on button "Re-Run" at bounding box center [1305, 149] width 46 height 22
click at [454, 74] on button "Black Lodge" at bounding box center [446, 76] width 77 height 22
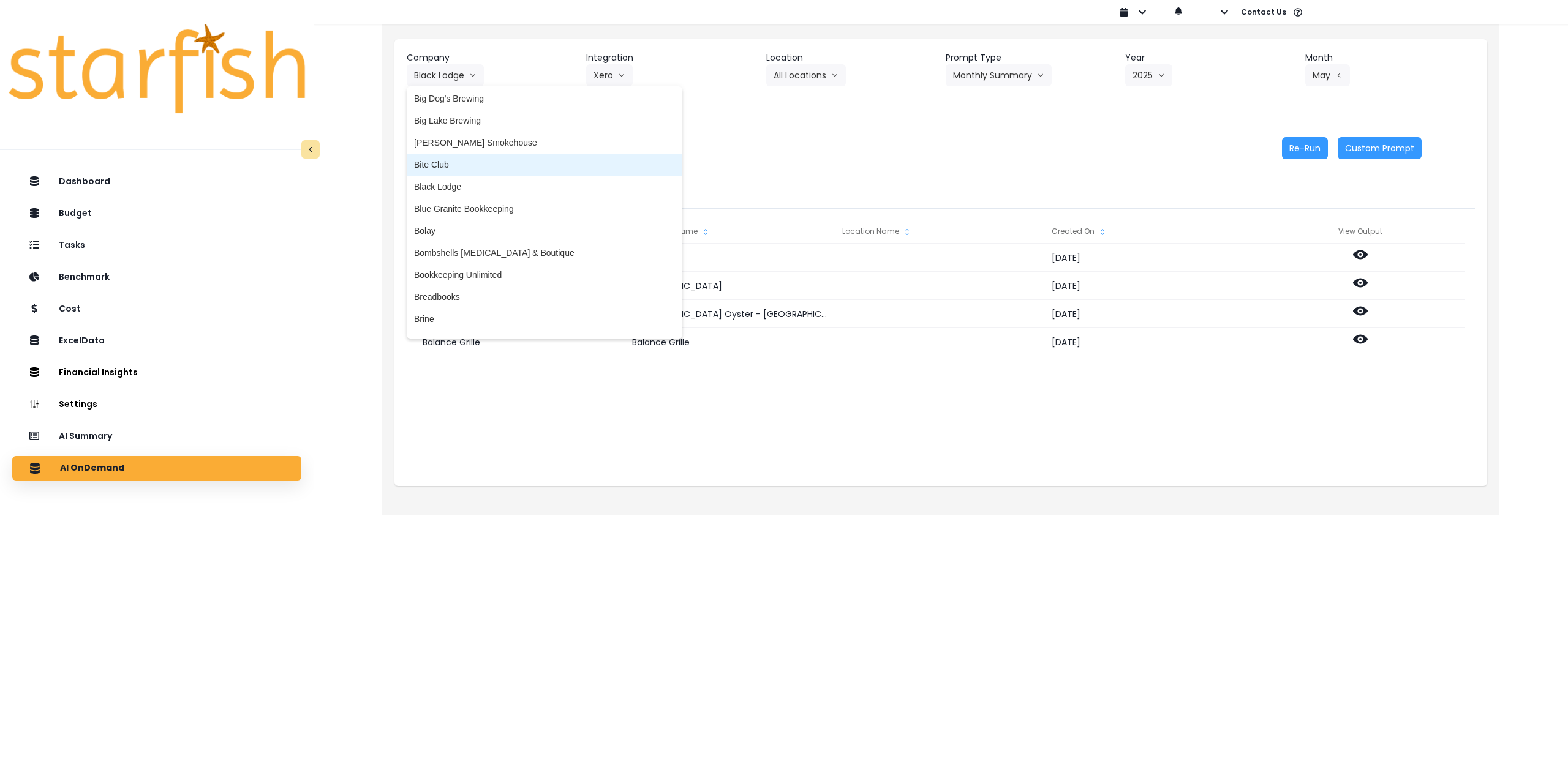
click at [444, 167] on span "Bite Club" at bounding box center [544, 164] width 261 height 12
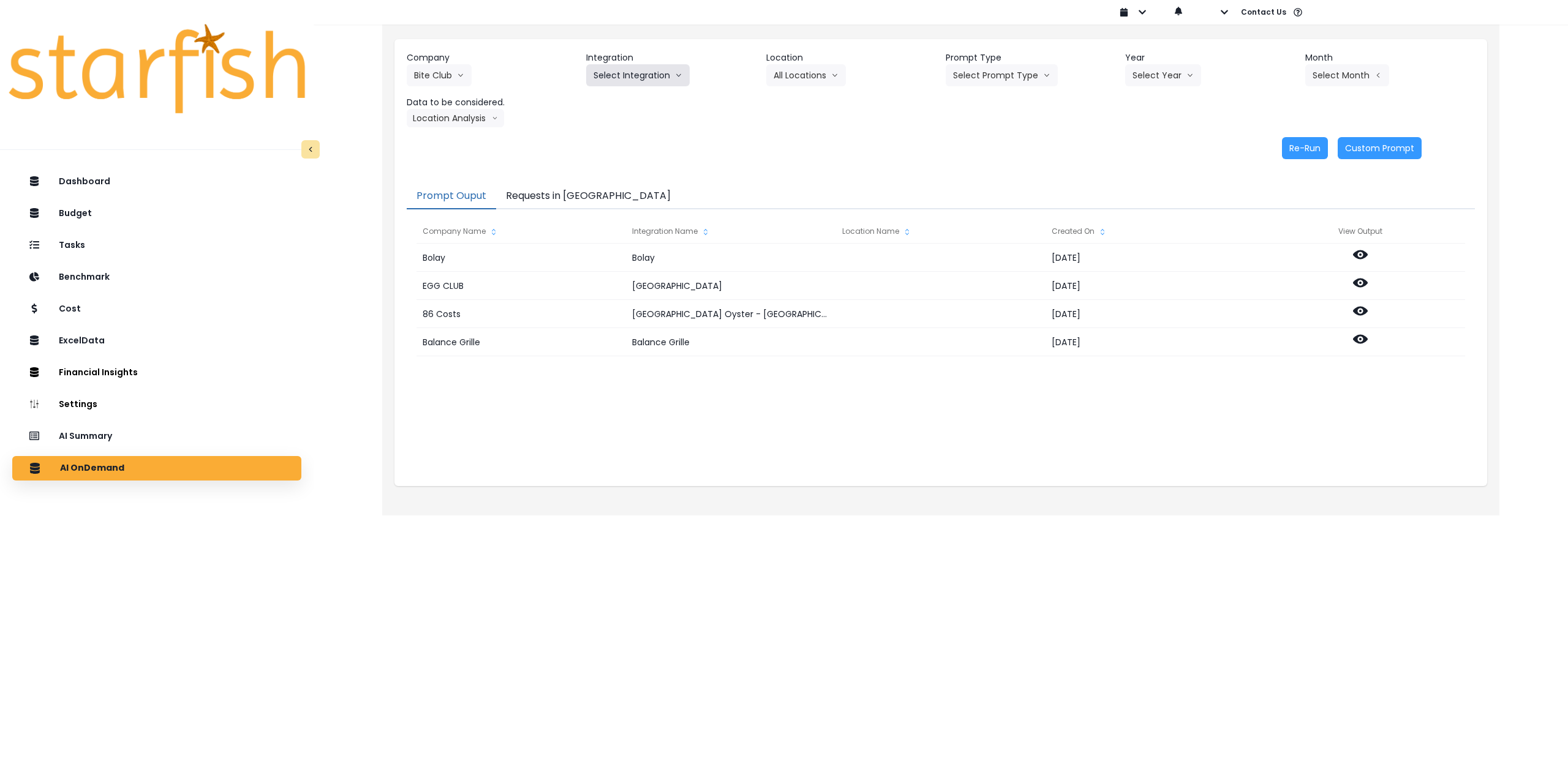
click at [624, 76] on button "Select Integration" at bounding box center [638, 76] width 103 height 22
click at [622, 99] on span "Quickbooks Online" at bounding box center [630, 101] width 72 height 12
click at [804, 71] on button "Select Location" at bounding box center [813, 76] width 93 height 22
click at [794, 101] on span "All Locations" at bounding box center [798, 101] width 48 height 12
click at [1001, 72] on button "Select Prompt Type" at bounding box center [1002, 76] width 112 height 22
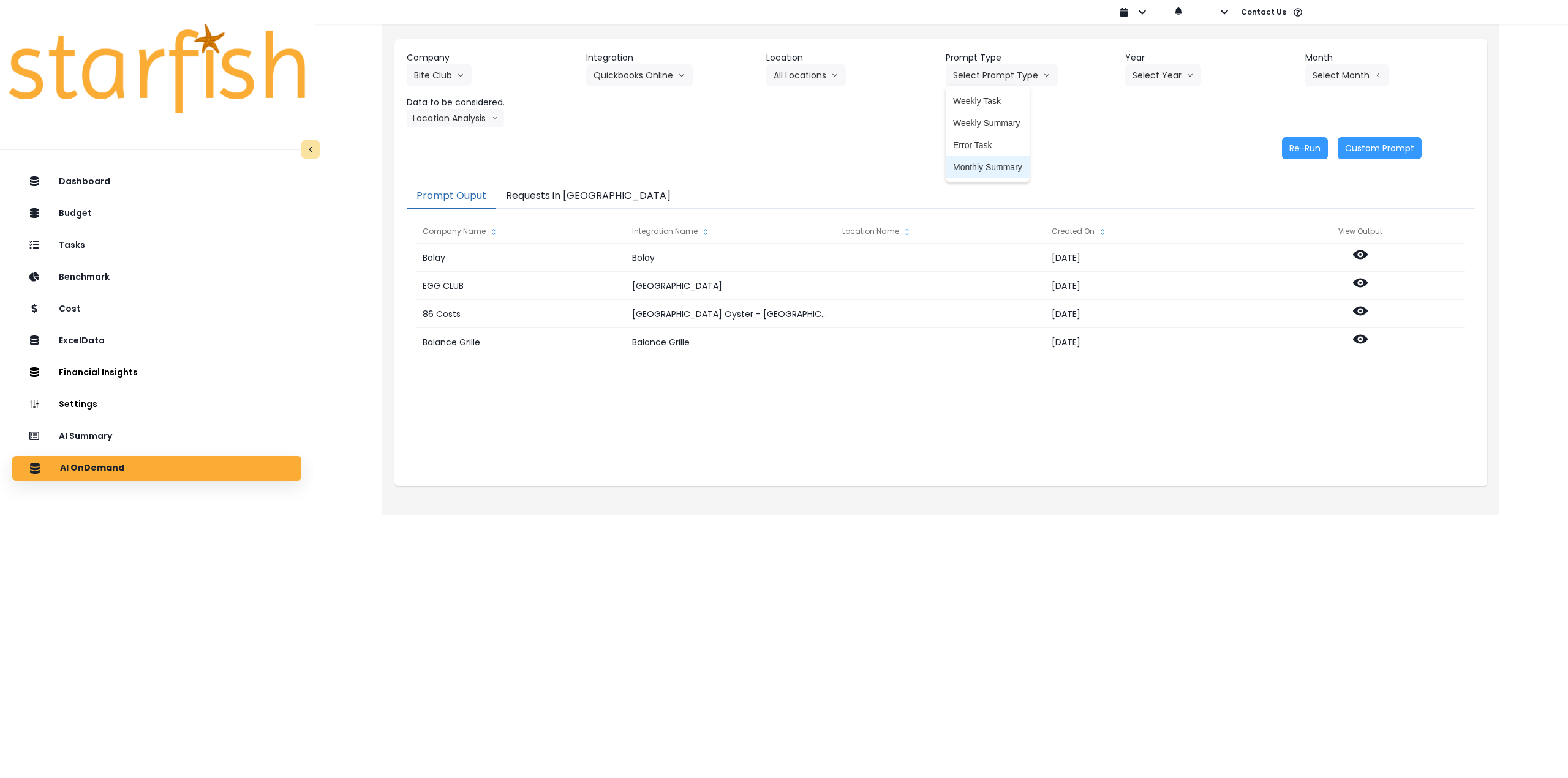
click at [991, 164] on span "Monthly Summary" at bounding box center [987, 167] width 69 height 12
click at [1168, 72] on button "Select Year" at bounding box center [1163, 76] width 76 height 22
click at [1141, 150] on span "2025" at bounding box center [1142, 145] width 19 height 12
click at [1368, 77] on button "Select Month" at bounding box center [1348, 76] width 84 height 22
click at [1276, 230] on span "Aug" at bounding box center [1287, 233] width 24 height 12
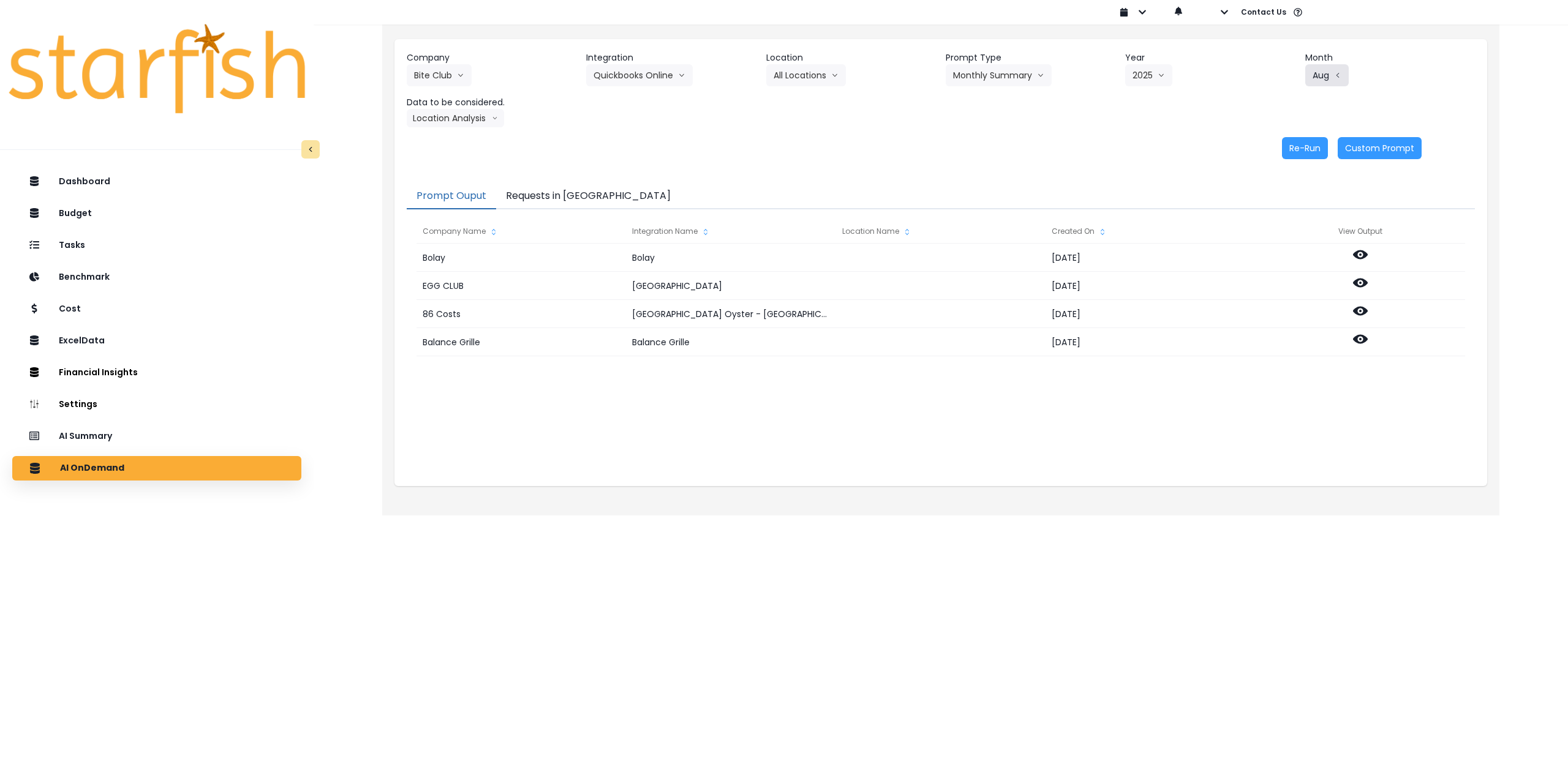
click at [1326, 73] on button "Aug" at bounding box center [1327, 76] width 44 height 22
click at [1282, 207] on span "July" at bounding box center [1287, 211] width 24 height 12
click at [441, 113] on button "Location Analysis" at bounding box center [455, 118] width 97 height 18
click at [452, 135] on li "Comparison overtime" at bounding box center [455, 142] width 96 height 22
click at [1299, 149] on button "Re-Run" at bounding box center [1305, 149] width 46 height 22
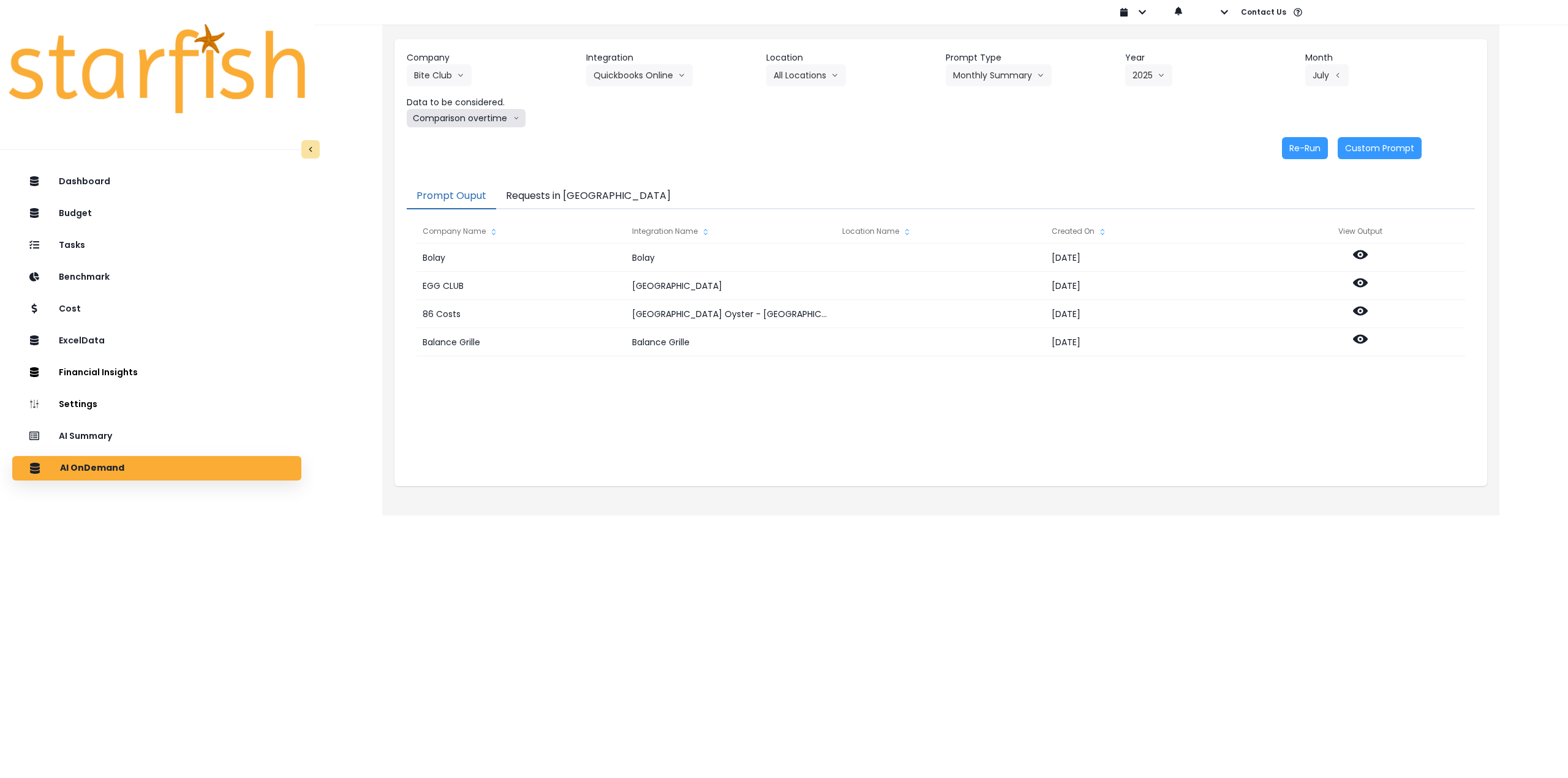
click at [474, 115] on button "Comparison overtime" at bounding box center [466, 118] width 119 height 18
click at [461, 168] on span "Location Analysis" at bounding box center [454, 164] width 82 height 12
click at [1300, 150] on button "Re-Run" at bounding box center [1305, 149] width 46 height 22
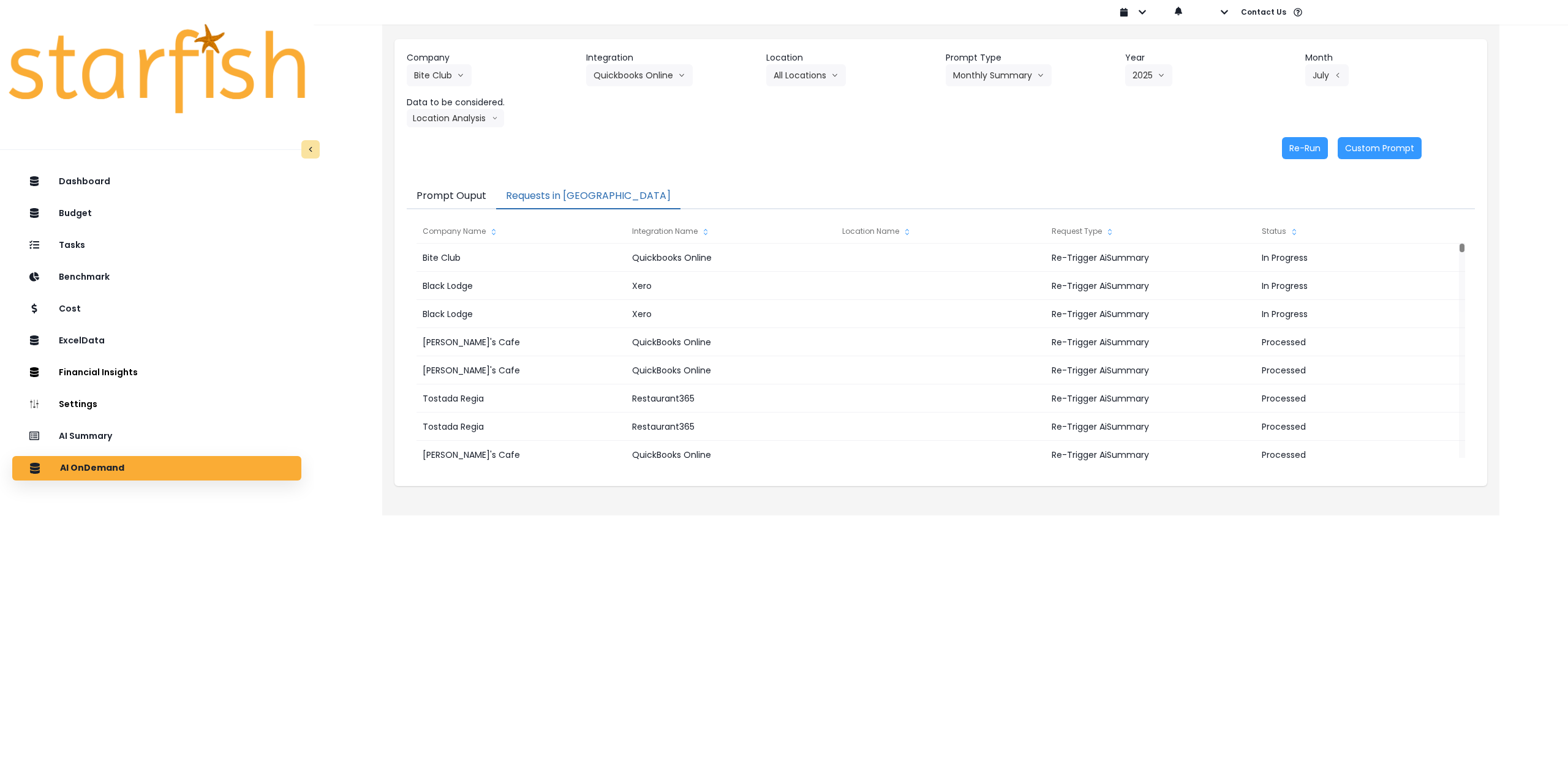
click at [575, 192] on button "Requests in Queue" at bounding box center [588, 197] width 184 height 26
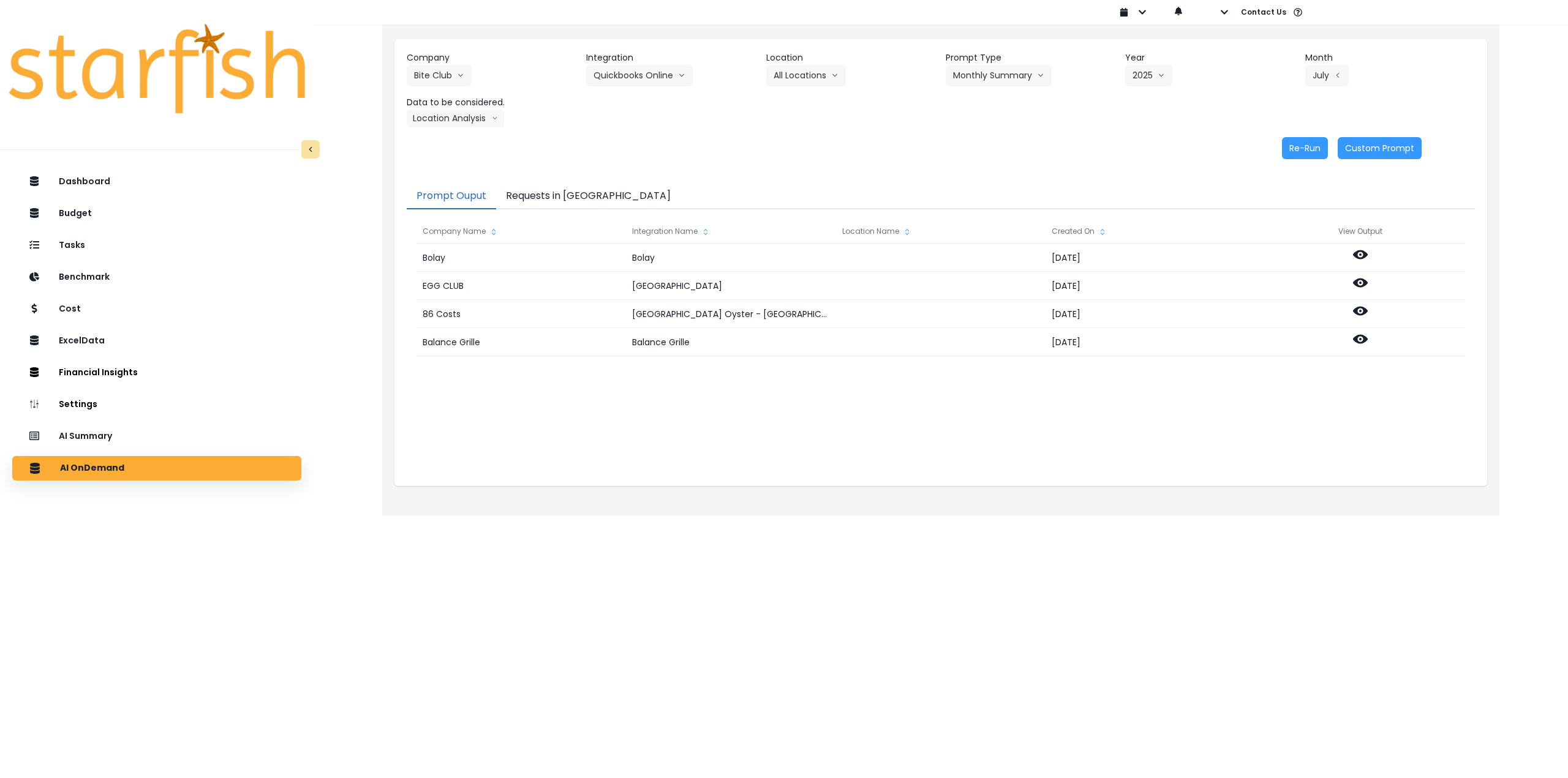
click at [466, 191] on button "Prompt Ouput" at bounding box center [452, 197] width 89 height 26
click at [442, 67] on button "Bite Club" at bounding box center [439, 76] width 65 height 22
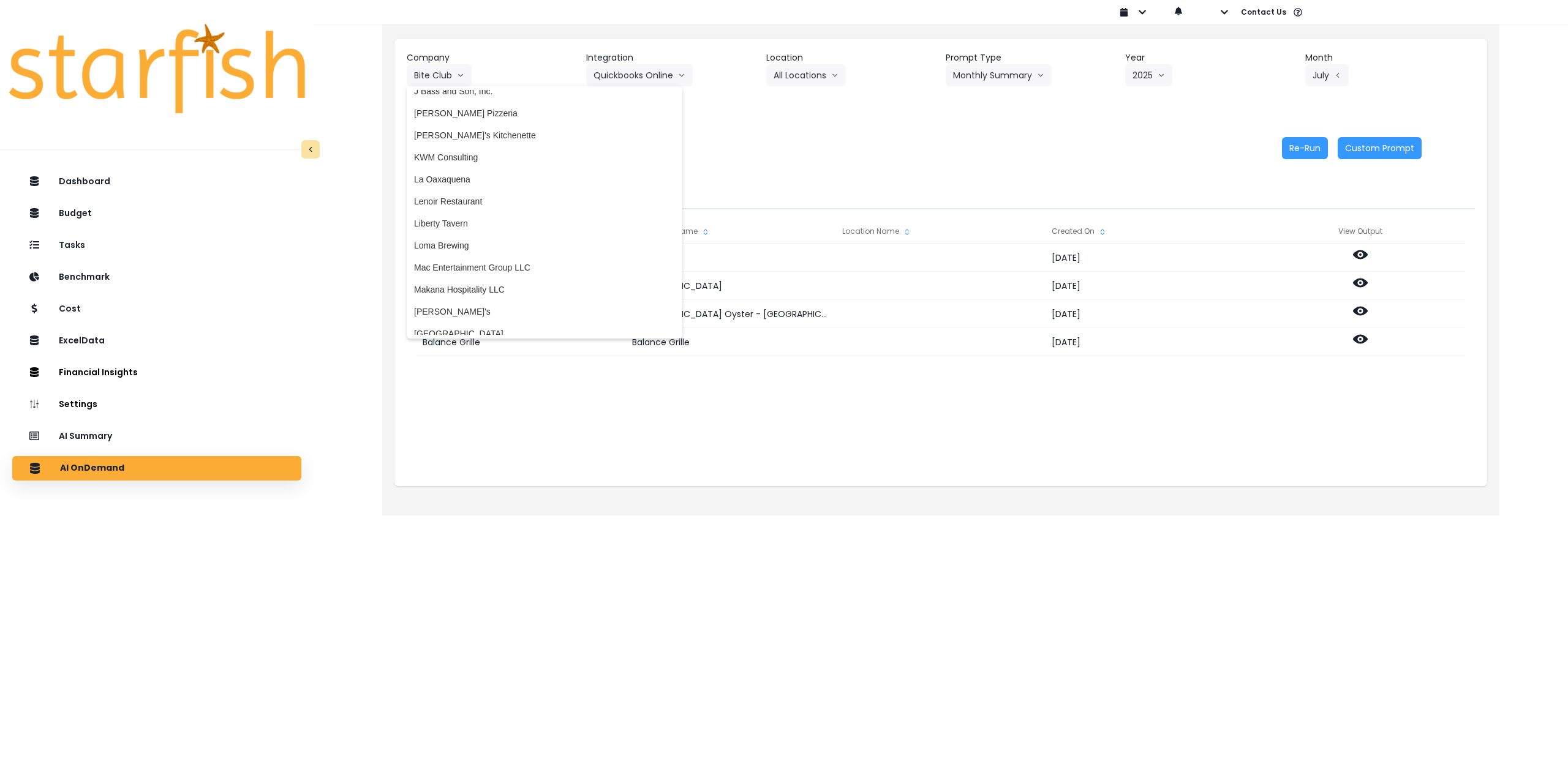
scroll to position [1469, 0]
click at [477, 219] on span "Liberty Tavern" at bounding box center [544, 218] width 261 height 12
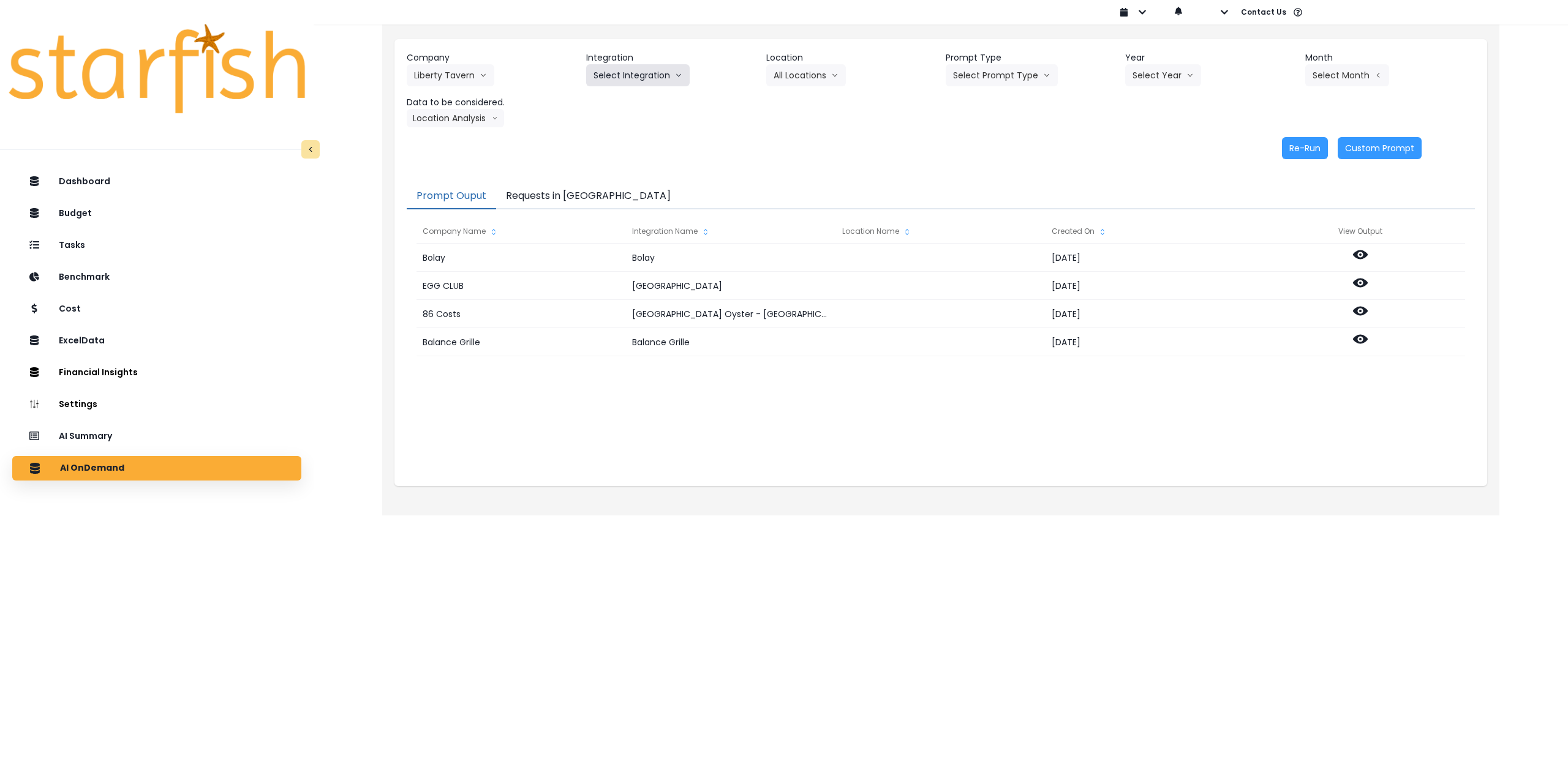
click at [637, 78] on button "Select Integration" at bounding box center [638, 76] width 103 height 22
click at [604, 97] on span "QBO" at bounding box center [603, 101] width 19 height 12
click at [801, 74] on button "Select Location" at bounding box center [813, 76] width 93 height 22
click at [796, 99] on span "All Locations" at bounding box center [798, 101] width 48 height 12
click at [1015, 75] on button "Select Prompt Type" at bounding box center [1002, 76] width 112 height 22
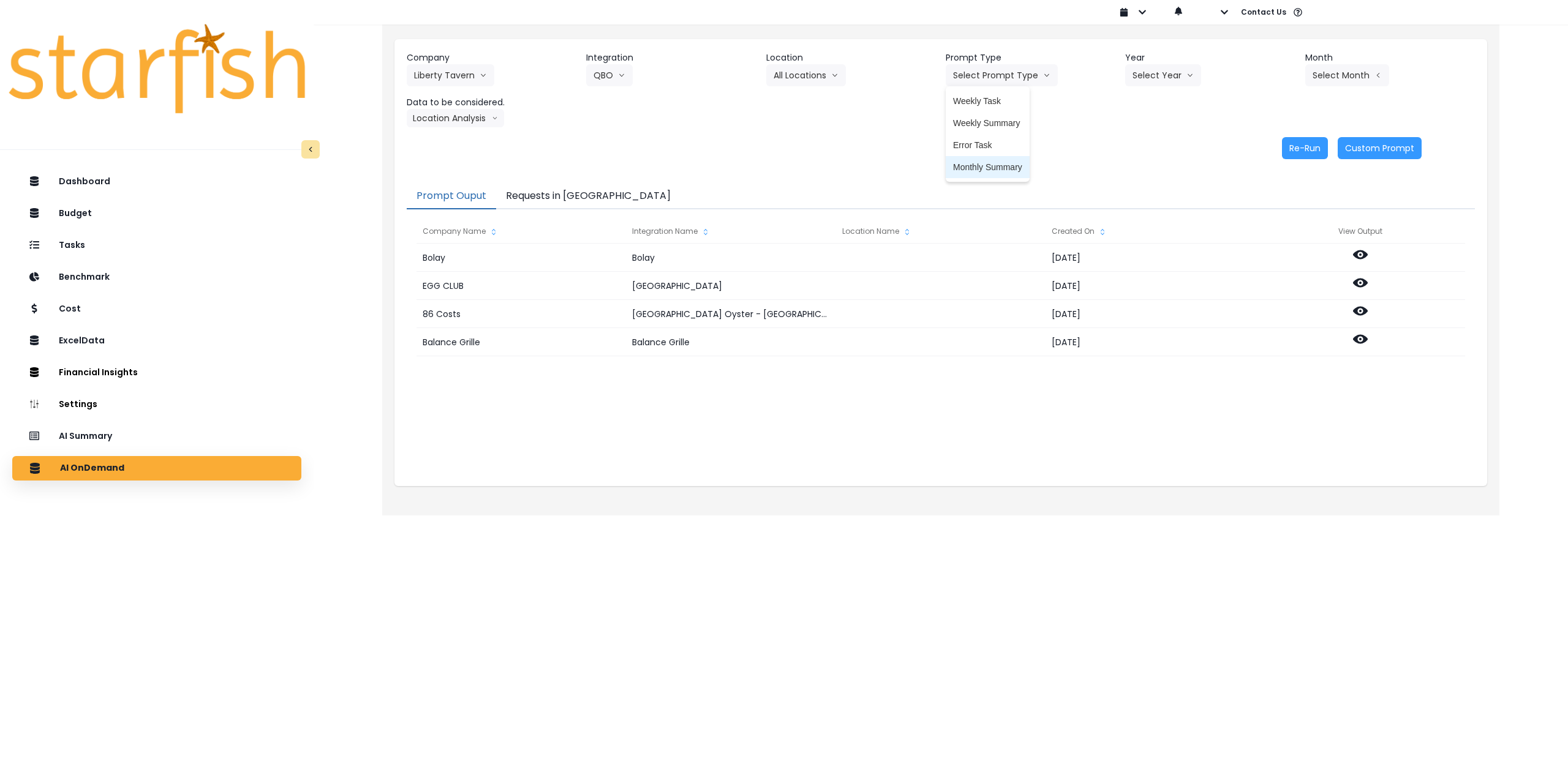
click at [988, 172] on span "Monthly Summary" at bounding box center [987, 167] width 69 height 12
click at [1181, 76] on button "Select Year" at bounding box center [1163, 76] width 76 height 22
click at [1147, 144] on span "2025" at bounding box center [1142, 145] width 19 height 12
click at [1326, 71] on button "Select Month" at bounding box center [1348, 76] width 84 height 22
click at [1278, 187] on span "June" at bounding box center [1287, 189] width 24 height 12
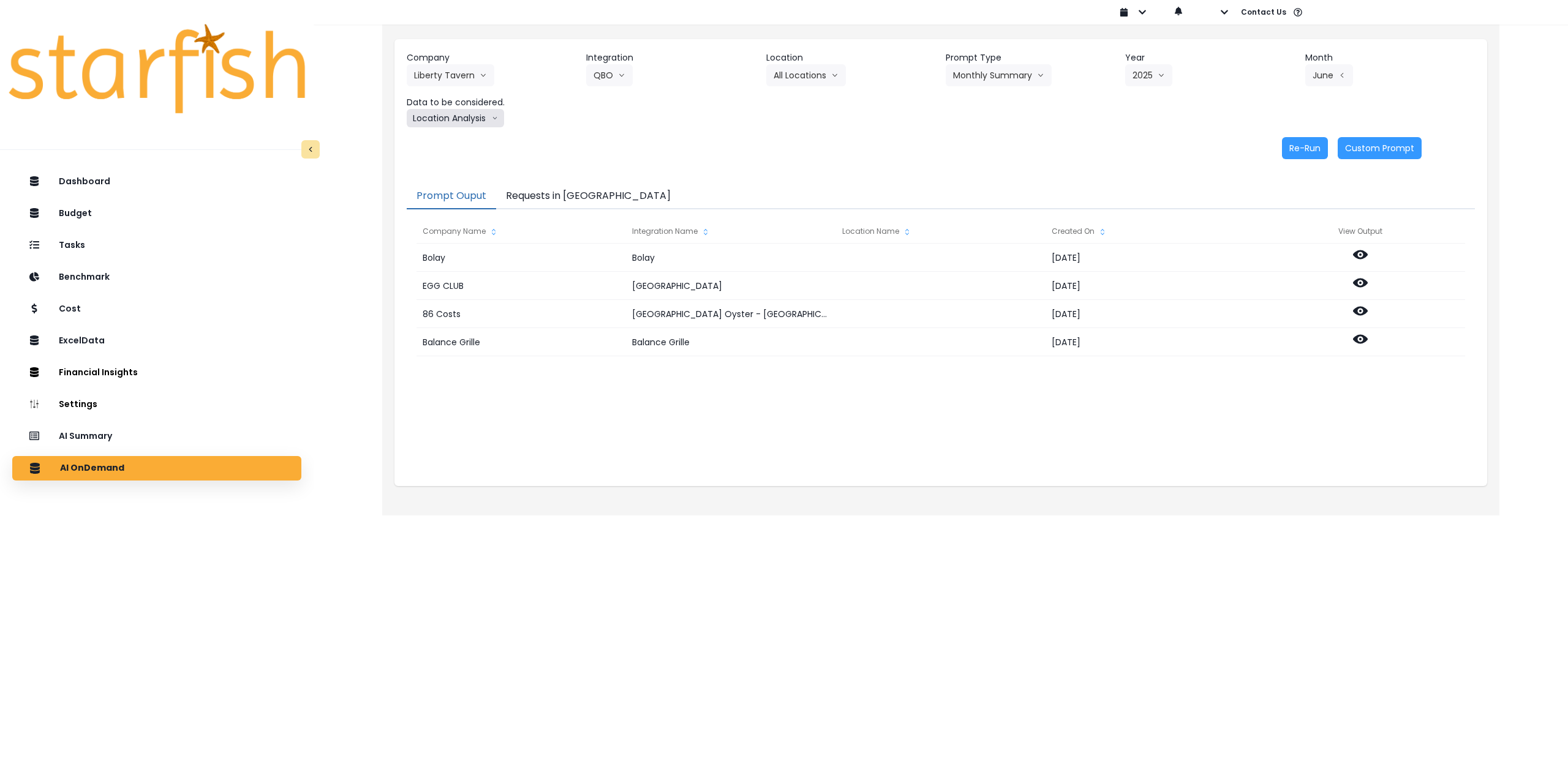
click at [470, 119] on button "Location Analysis" at bounding box center [455, 118] width 97 height 18
click at [468, 136] on span "Comparison overtime" at bounding box center [454, 142] width 82 height 12
click at [1291, 152] on button "Re-Run" at bounding box center [1305, 149] width 46 height 22
click at [441, 113] on button "Comparison overtime" at bounding box center [466, 118] width 119 height 18
click at [448, 163] on span "Location Analysis" at bounding box center [454, 164] width 82 height 12
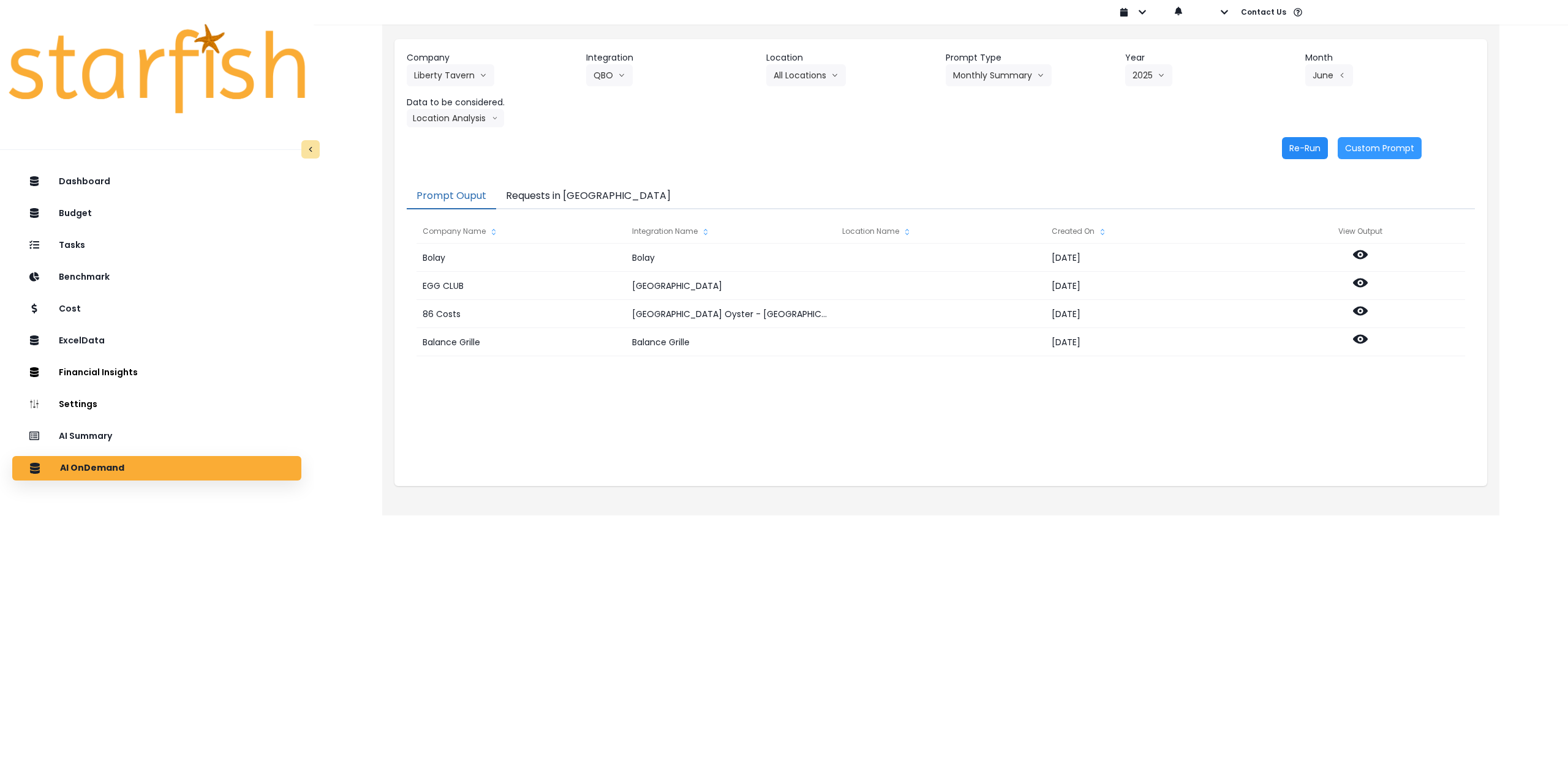
click at [1292, 153] on button "Re-Run" at bounding box center [1305, 149] width 46 height 22
click at [452, 77] on button "Liberty Tavern" at bounding box center [451, 76] width 88 height 22
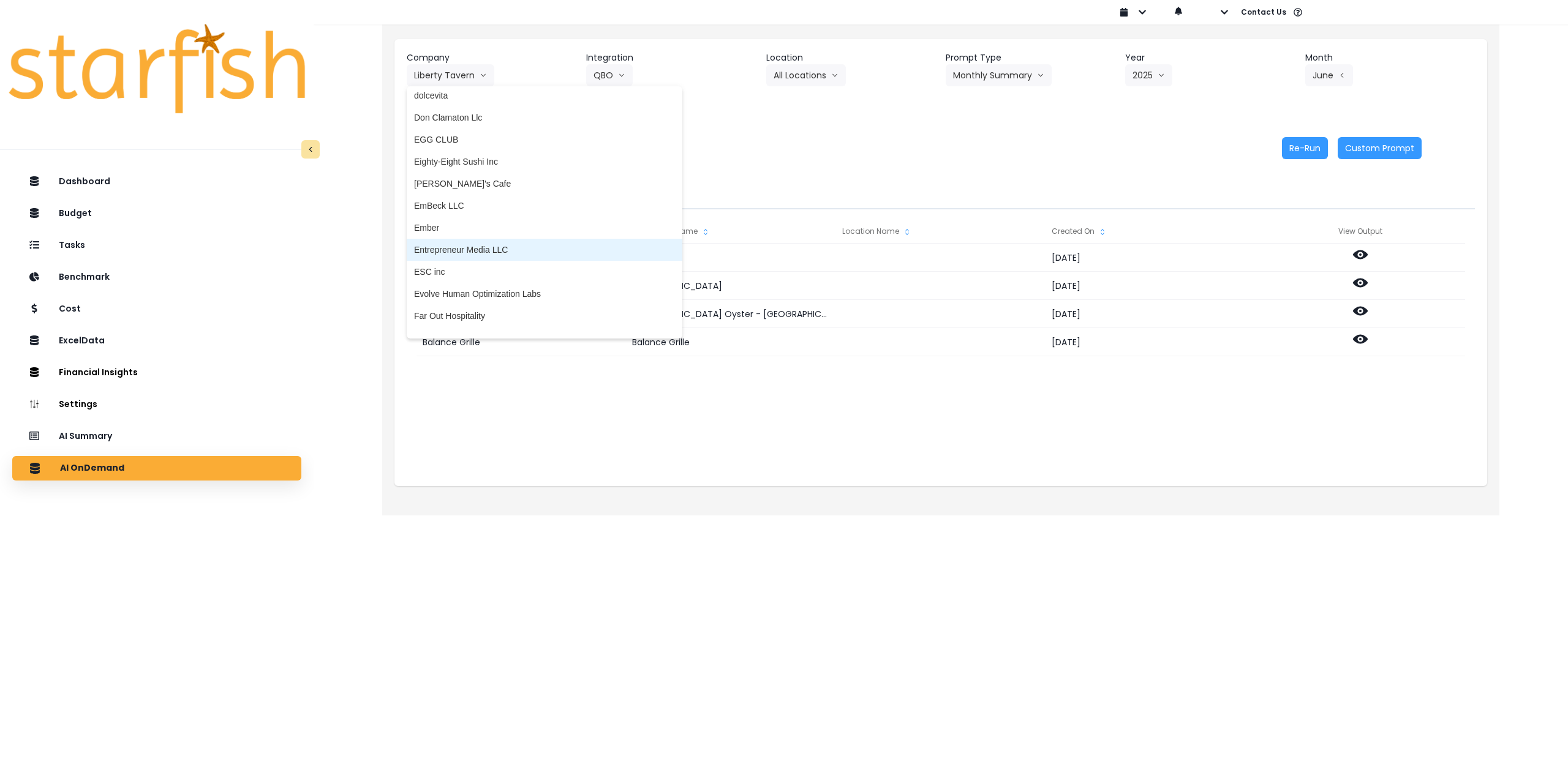
scroll to position [857, 0]
click at [489, 169] on span "Eighty-Eight Sushi Inc" at bounding box center [544, 169] width 261 height 12
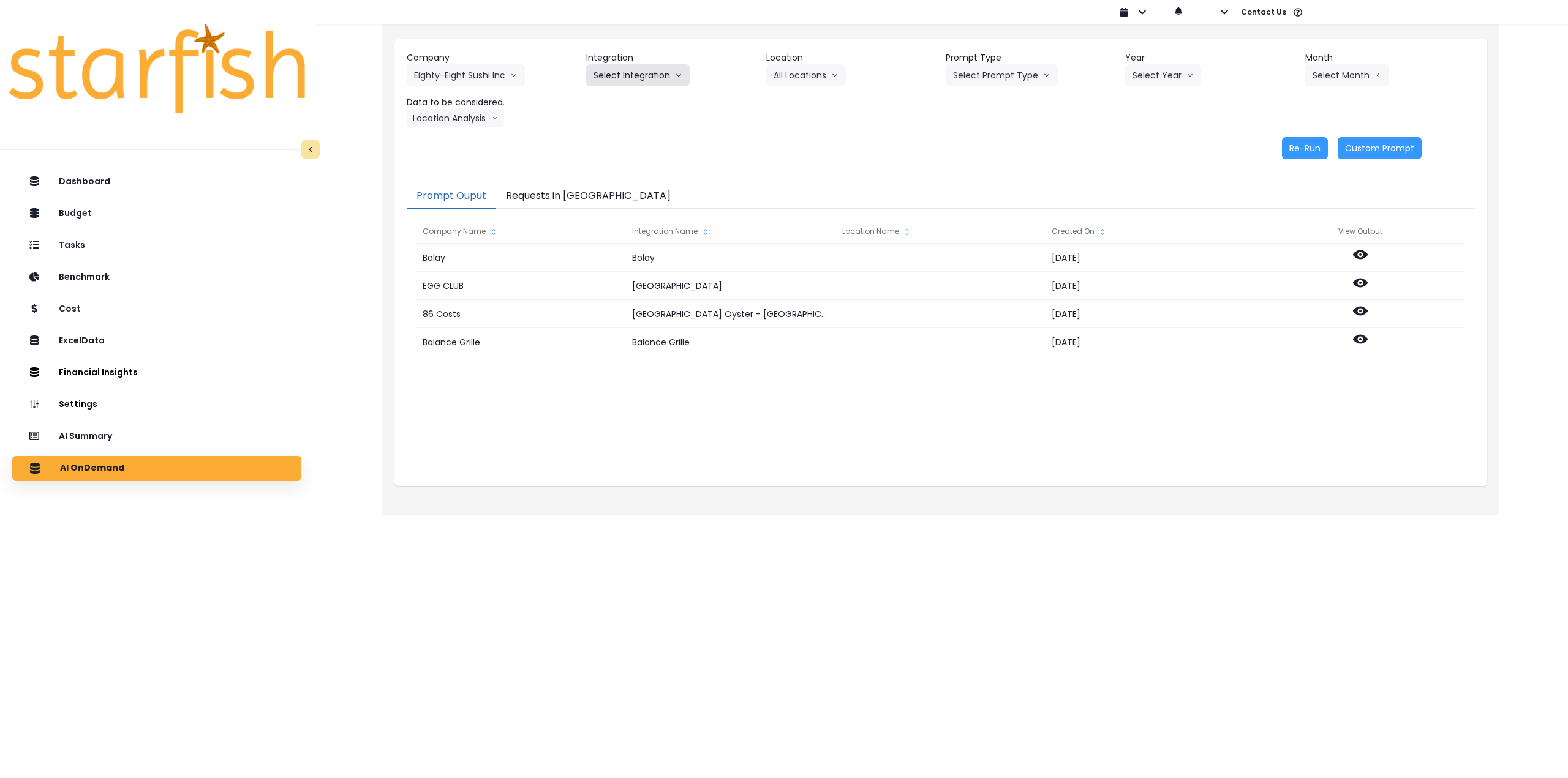
click at [623, 77] on button "Select Integration" at bounding box center [638, 76] width 103 height 22
click at [618, 97] on span "Quickbooks Online" at bounding box center [630, 101] width 72 height 12
click at [811, 73] on button "Select Location" at bounding box center [813, 76] width 93 height 22
click at [802, 95] on span "All Locations" at bounding box center [798, 101] width 48 height 12
click at [999, 83] on button "Select Prompt Type" at bounding box center [1002, 76] width 112 height 22
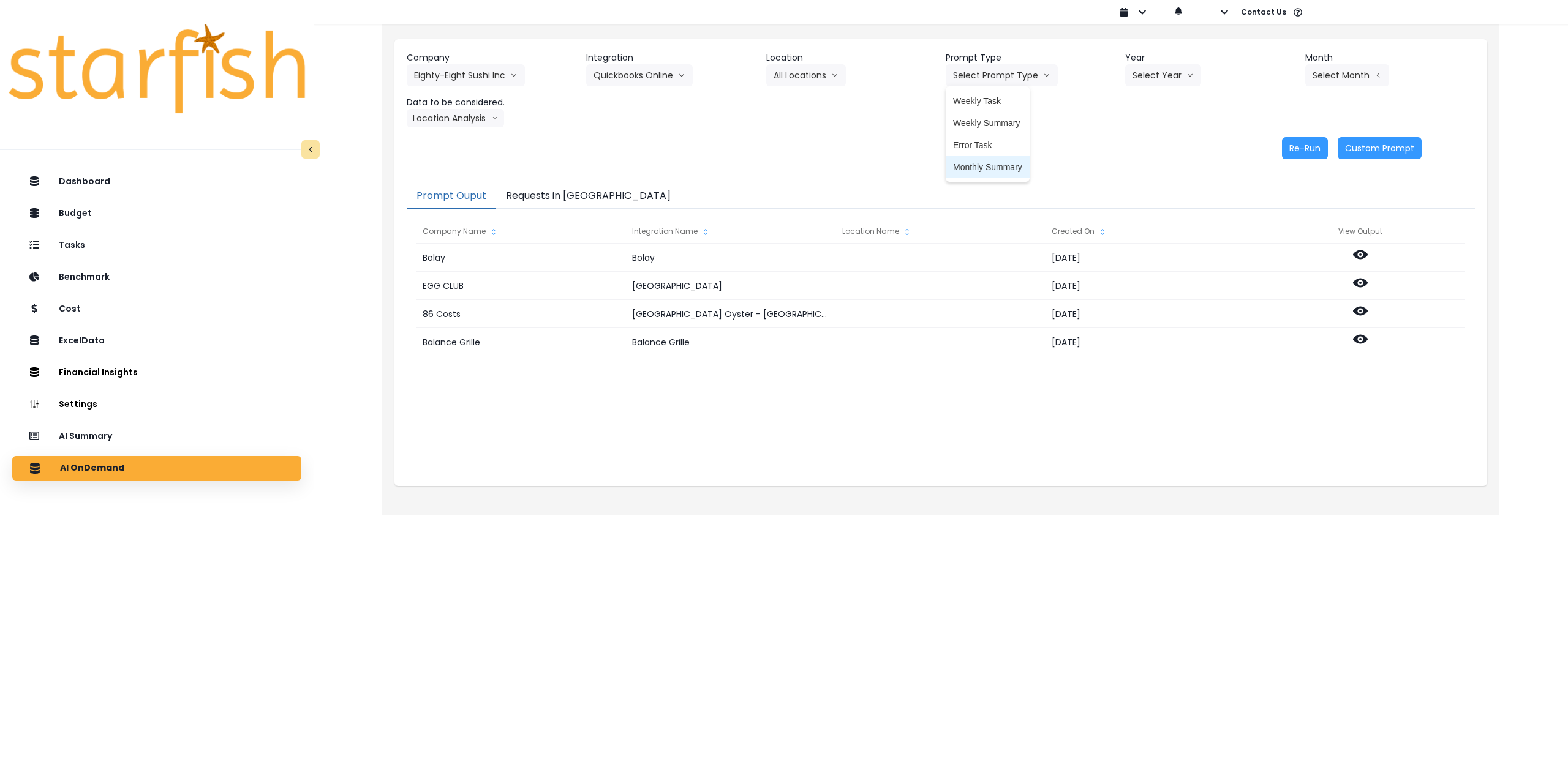
click at [987, 165] on span "Monthly Summary" at bounding box center [987, 167] width 69 height 12
click at [1159, 76] on button "Select Year" at bounding box center [1163, 76] width 76 height 22
click at [1134, 145] on span "2025" at bounding box center [1142, 145] width 19 height 12
click at [1340, 77] on button "Select Month" at bounding box center [1348, 76] width 84 height 22
click at [1275, 210] on span "July" at bounding box center [1287, 211] width 24 height 12
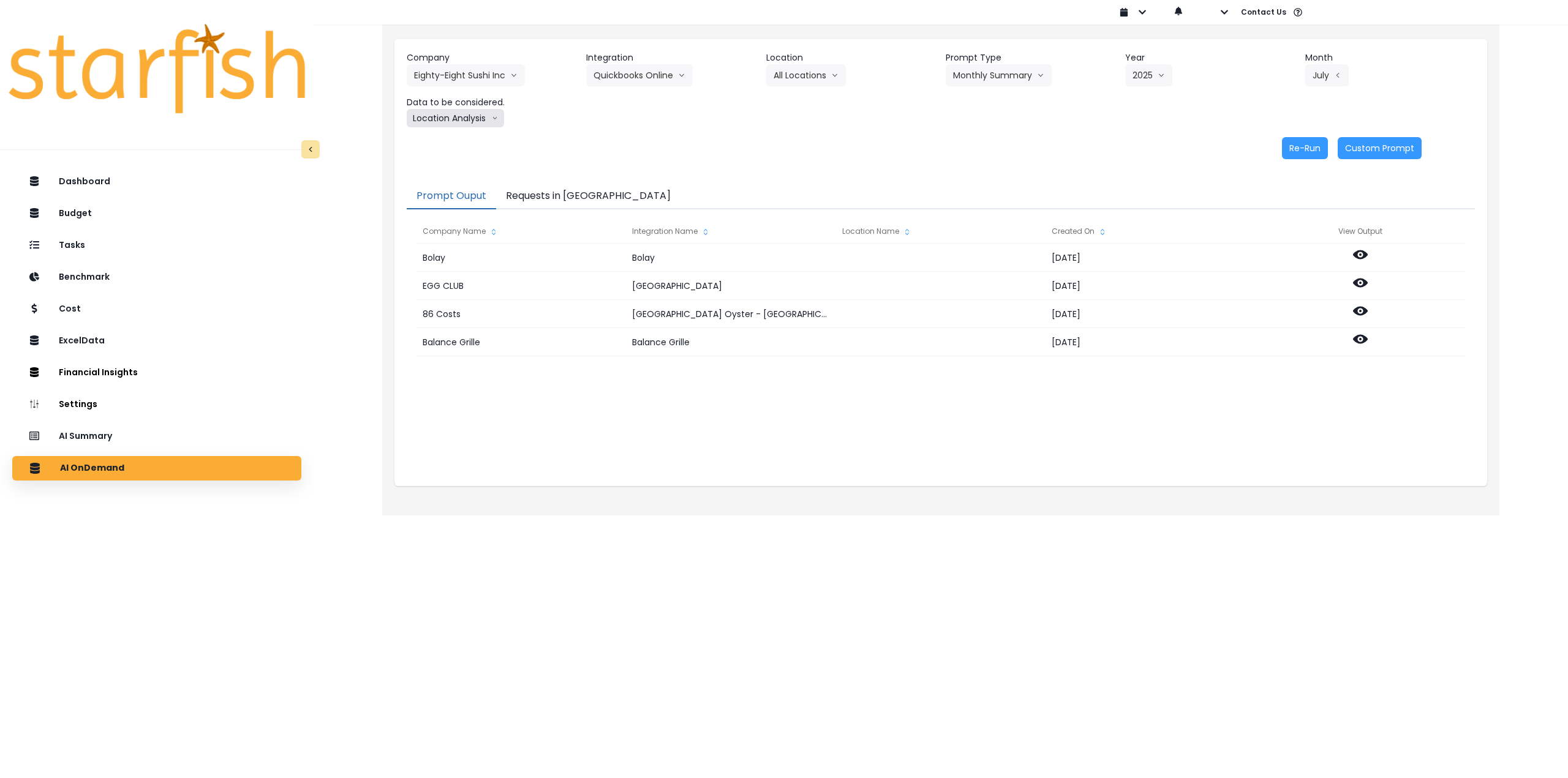
click at [463, 118] on button "Location Analysis" at bounding box center [455, 118] width 97 height 18
click at [469, 138] on span "Comparison overtime" at bounding box center [454, 142] width 82 height 12
click at [1301, 149] on button "Re-Run" at bounding box center [1305, 149] width 46 height 22
click at [452, 113] on button "Comparison overtime" at bounding box center [466, 118] width 119 height 18
click at [458, 161] on span "Location Analysis" at bounding box center [454, 164] width 82 height 12
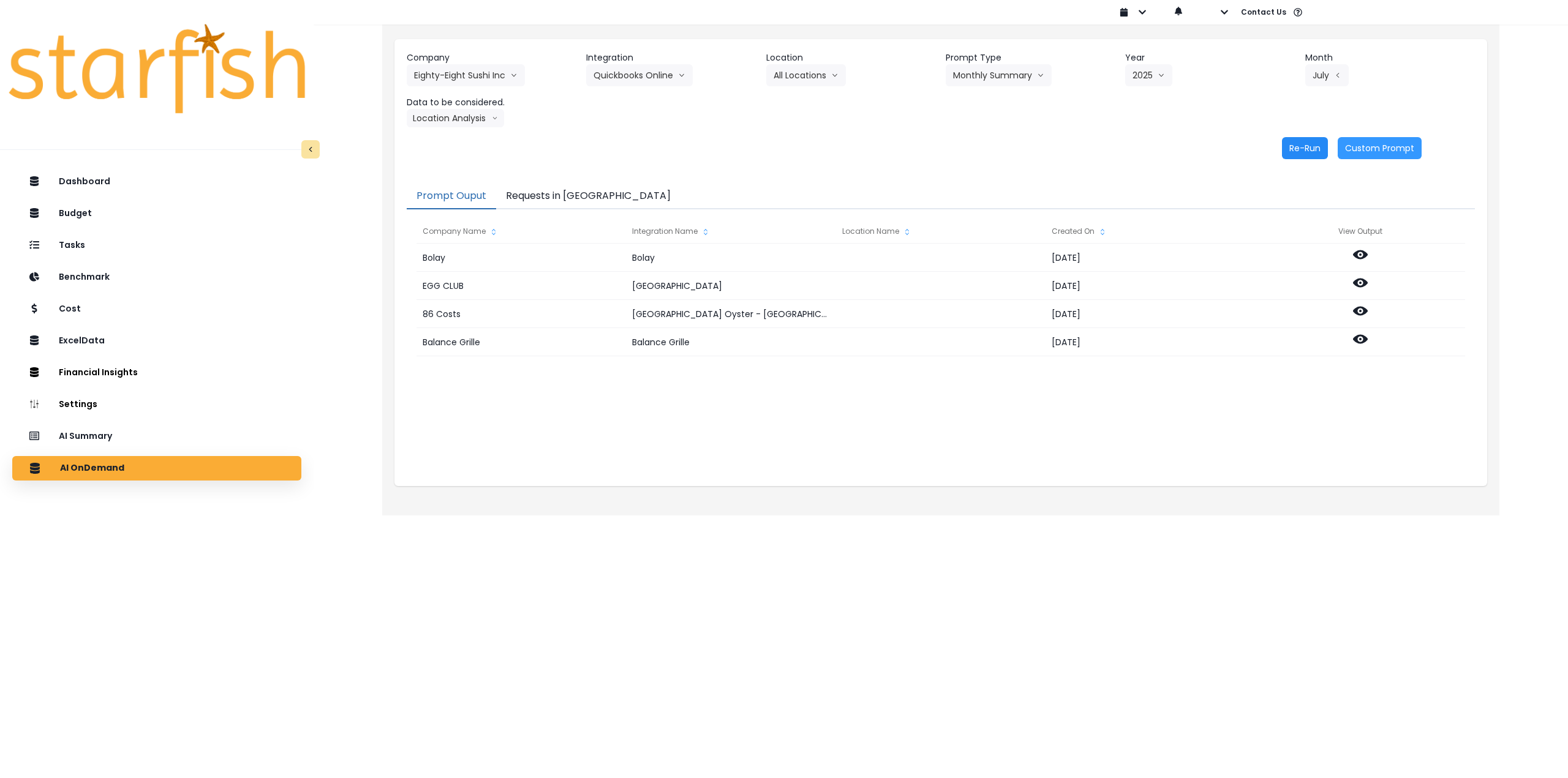
click at [1295, 147] on button "Re-Run" at bounding box center [1305, 149] width 46 height 22
click at [438, 72] on button "Eighty-Eight Sushi Inc" at bounding box center [465, 76] width 118 height 22
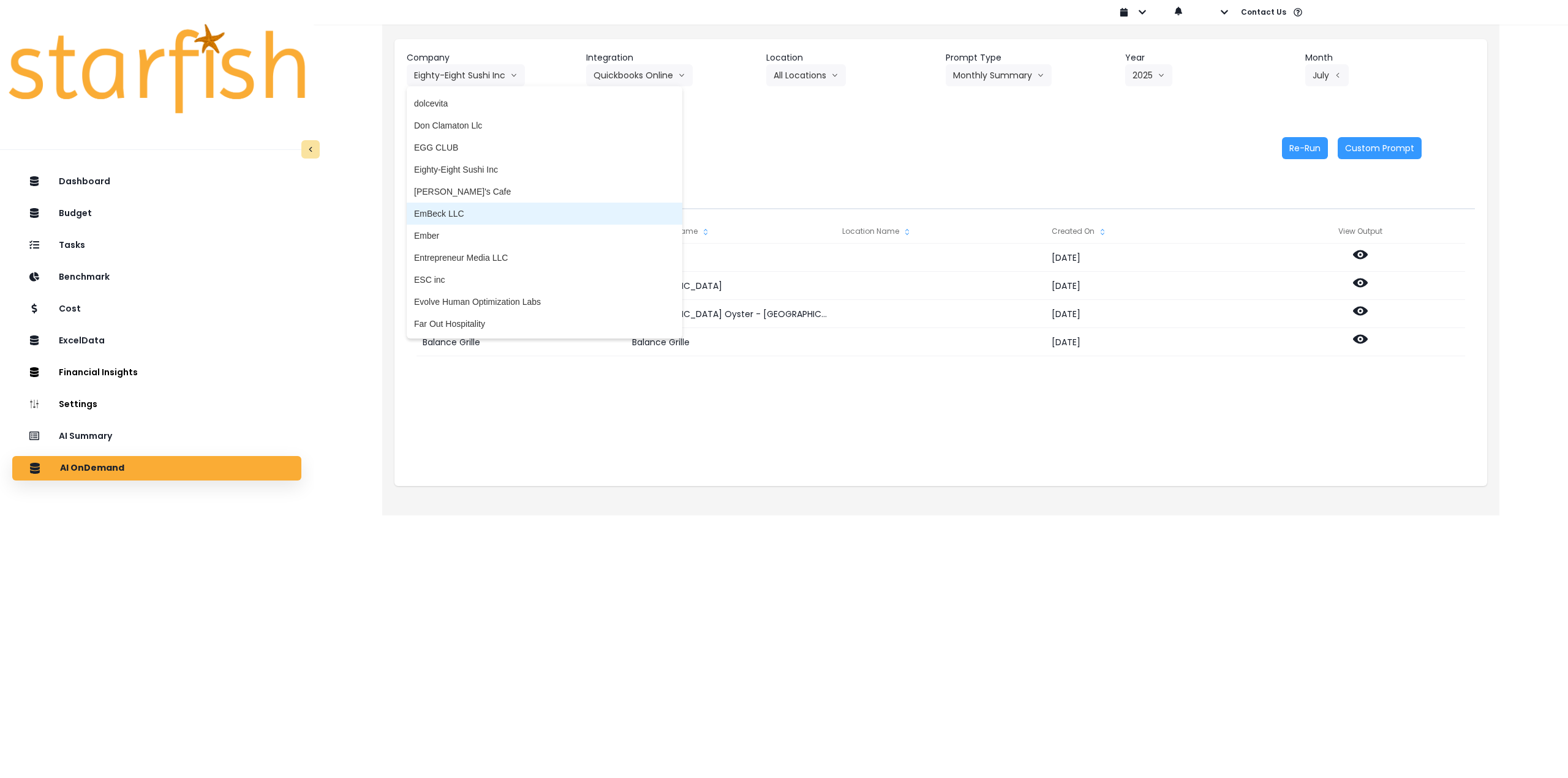
click at [470, 215] on span "EmBeck LLC" at bounding box center [544, 213] width 261 height 12
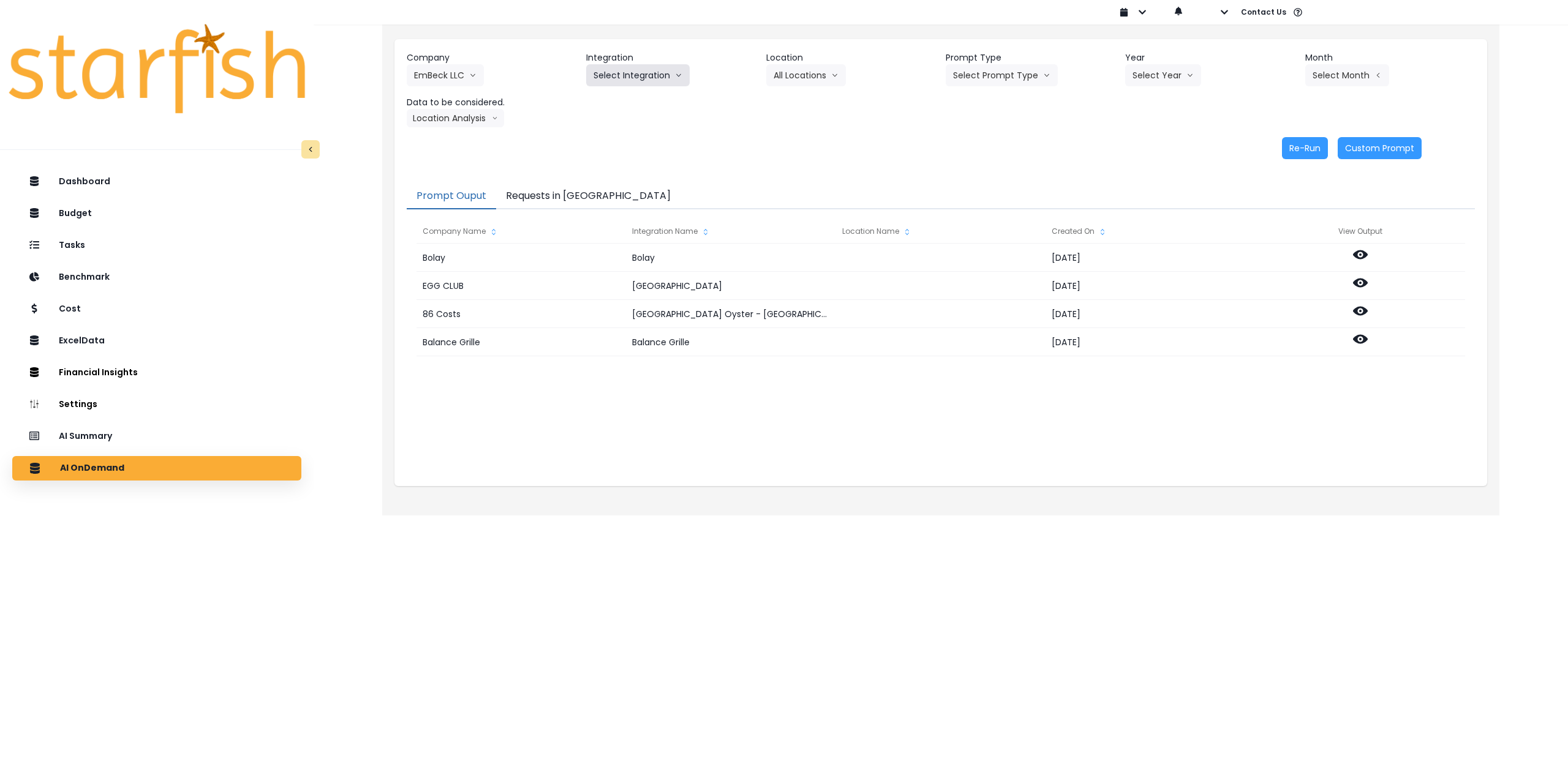
click at [612, 76] on button "Select Integration" at bounding box center [638, 76] width 103 height 22
click at [601, 100] on span "Xero" at bounding box center [602, 101] width 18 height 12
click at [808, 77] on button "Select Location" at bounding box center [813, 76] width 93 height 22
click at [797, 106] on span "All Locations" at bounding box center [798, 101] width 48 height 12
drag, startPoint x: 1022, startPoint y: 77, endPoint x: 1013, endPoint y: 106, distance: 30.4
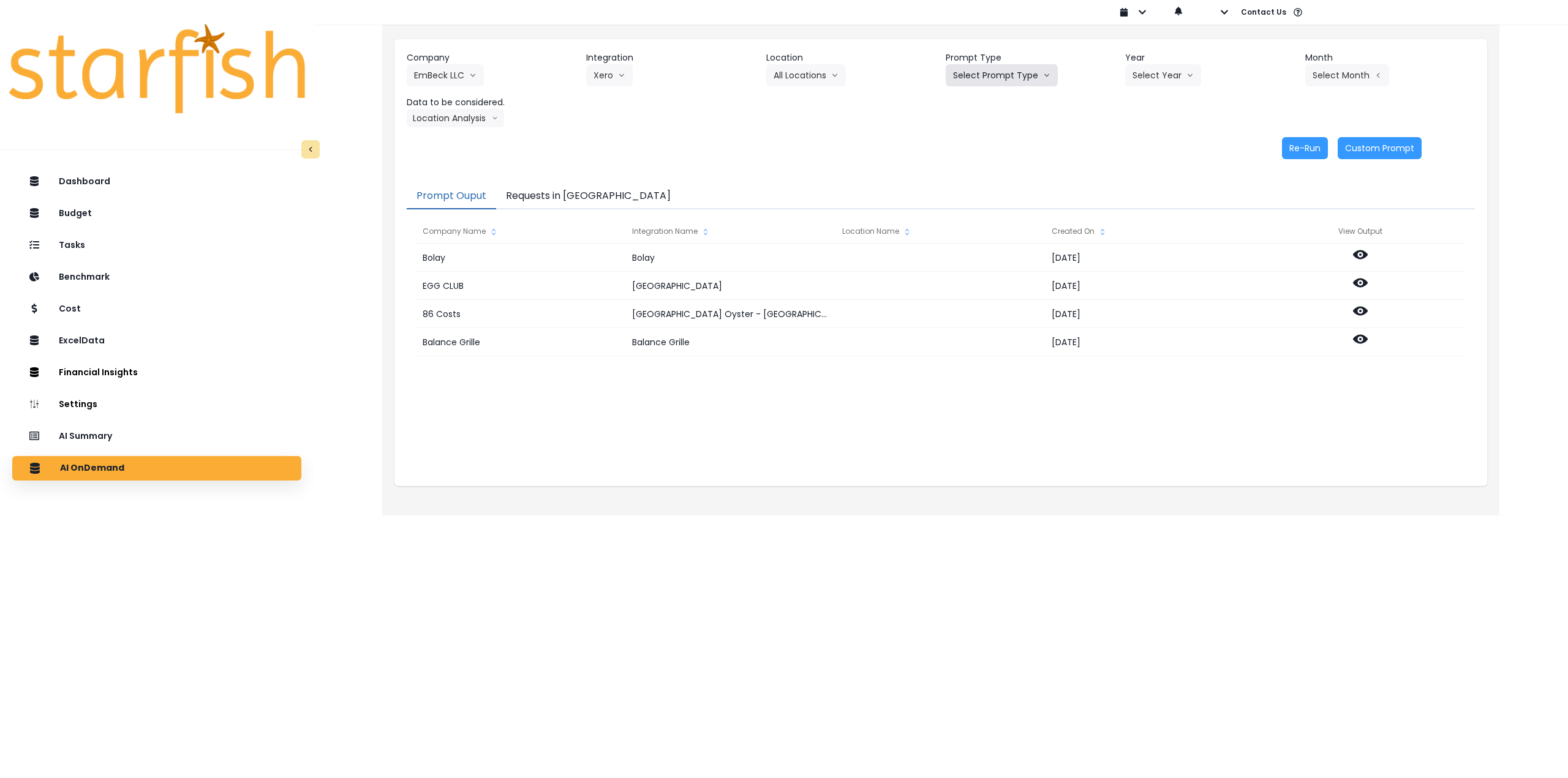
click at [1023, 77] on button "Select Prompt Type" at bounding box center [1002, 76] width 112 height 22
click at [990, 165] on span "Monthly Summary" at bounding box center [987, 167] width 69 height 12
click at [1165, 74] on button "Select Year" at bounding box center [1163, 76] width 76 height 22
click at [1142, 146] on span "2025" at bounding box center [1142, 145] width 19 height 12
click at [1365, 70] on button "Select Month" at bounding box center [1348, 76] width 84 height 22
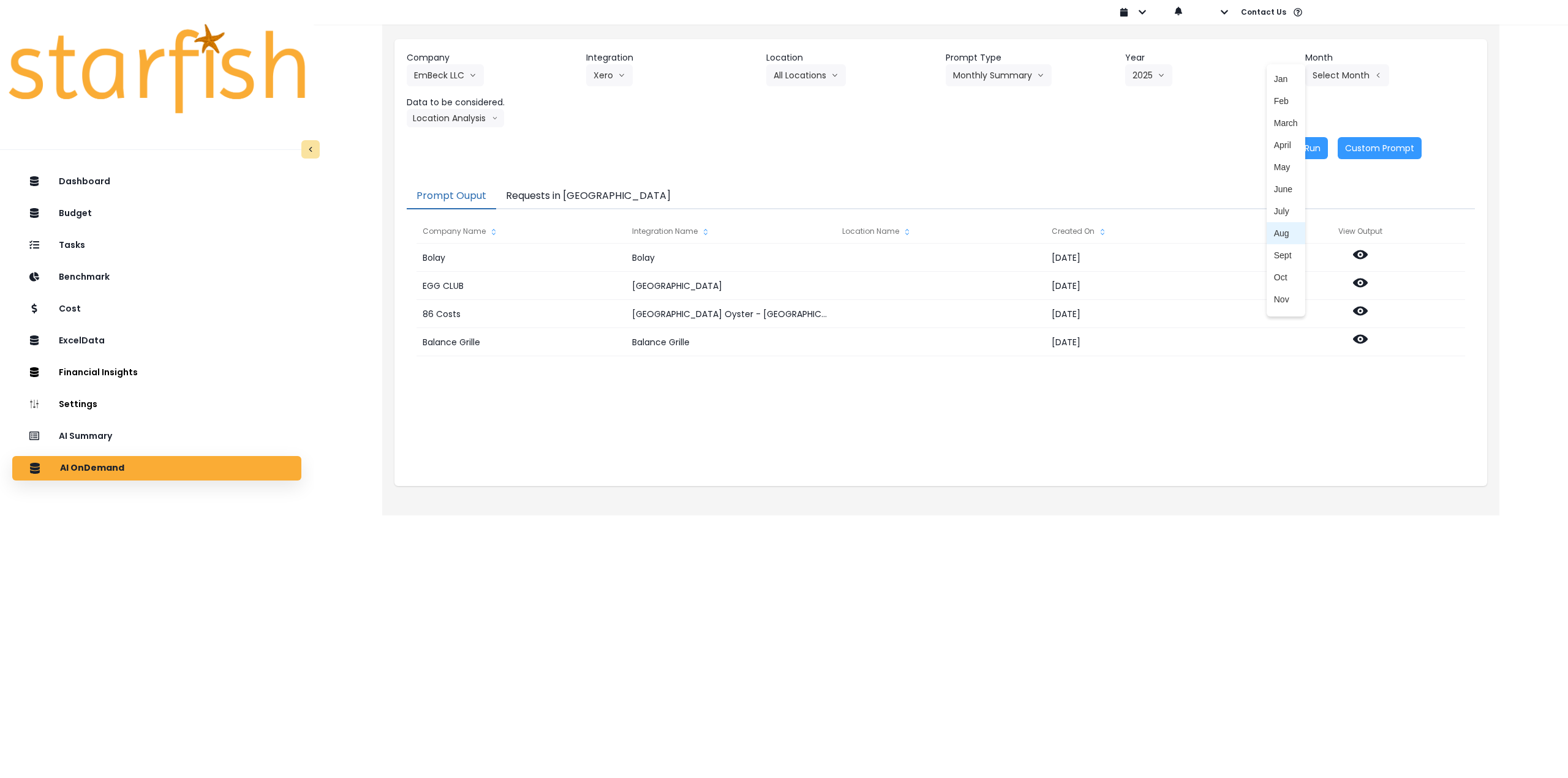
drag, startPoint x: 1279, startPoint y: 236, endPoint x: 1270, endPoint y: 236, distance: 9.0
click at [1280, 236] on span "Aug" at bounding box center [1287, 233] width 24 height 12
click at [463, 113] on button "Location Analysis" at bounding box center [455, 118] width 97 height 18
click at [463, 133] on li "Comparison overtime" at bounding box center [455, 142] width 96 height 22
click at [1312, 150] on button "Re-Run" at bounding box center [1305, 149] width 46 height 22
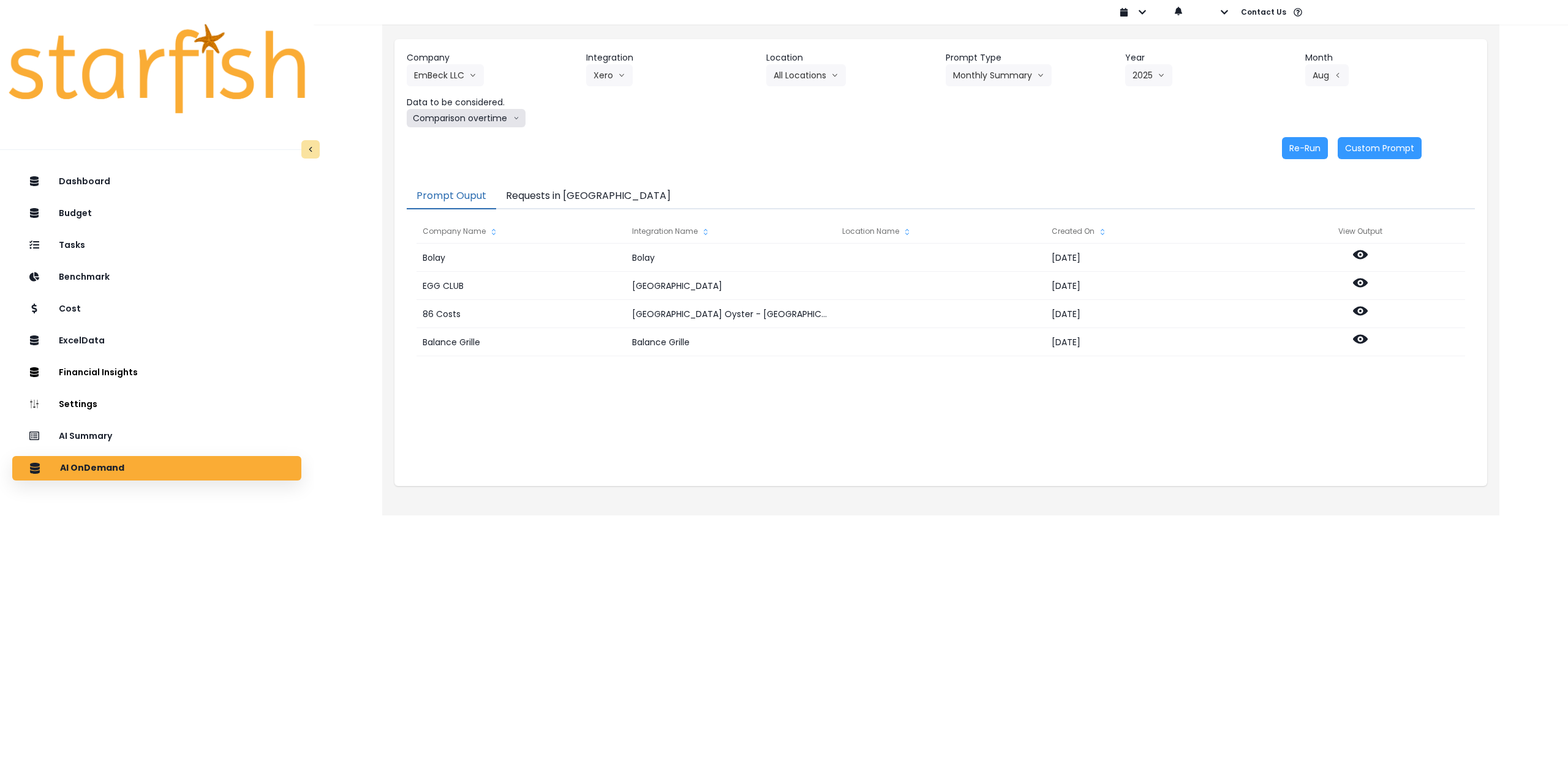
click at [480, 116] on button "Comparison overtime" at bounding box center [466, 118] width 119 height 18
click at [467, 158] on span "Location Analysis" at bounding box center [454, 164] width 82 height 12
click at [1313, 146] on button "Re-Run" at bounding box center [1305, 149] width 46 height 22
click at [440, 76] on button "EmBeck LLC" at bounding box center [446, 76] width 77 height 22
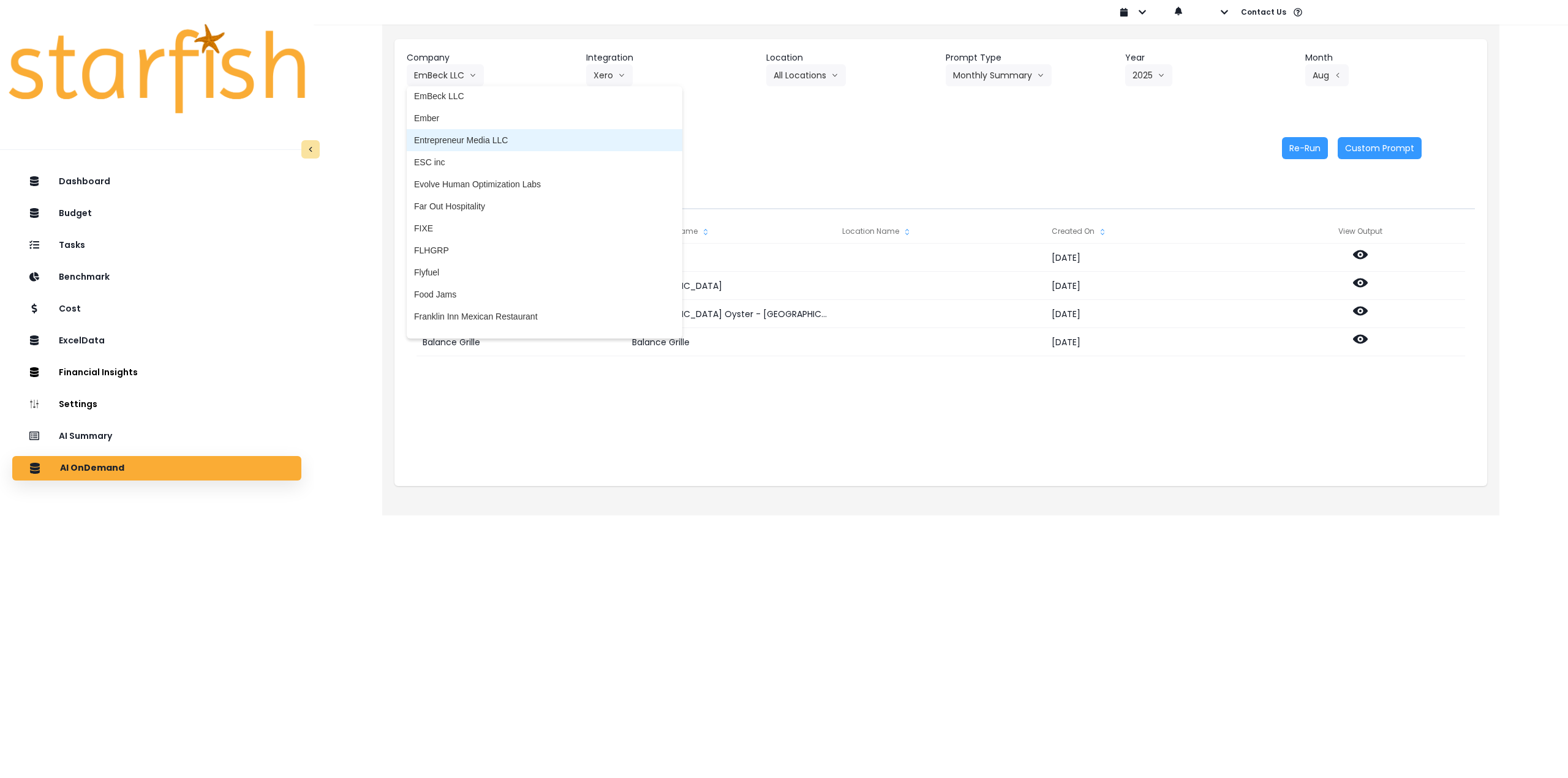
scroll to position [980, 0]
click at [467, 265] on span "Flyfuel" at bounding box center [544, 267] width 261 height 12
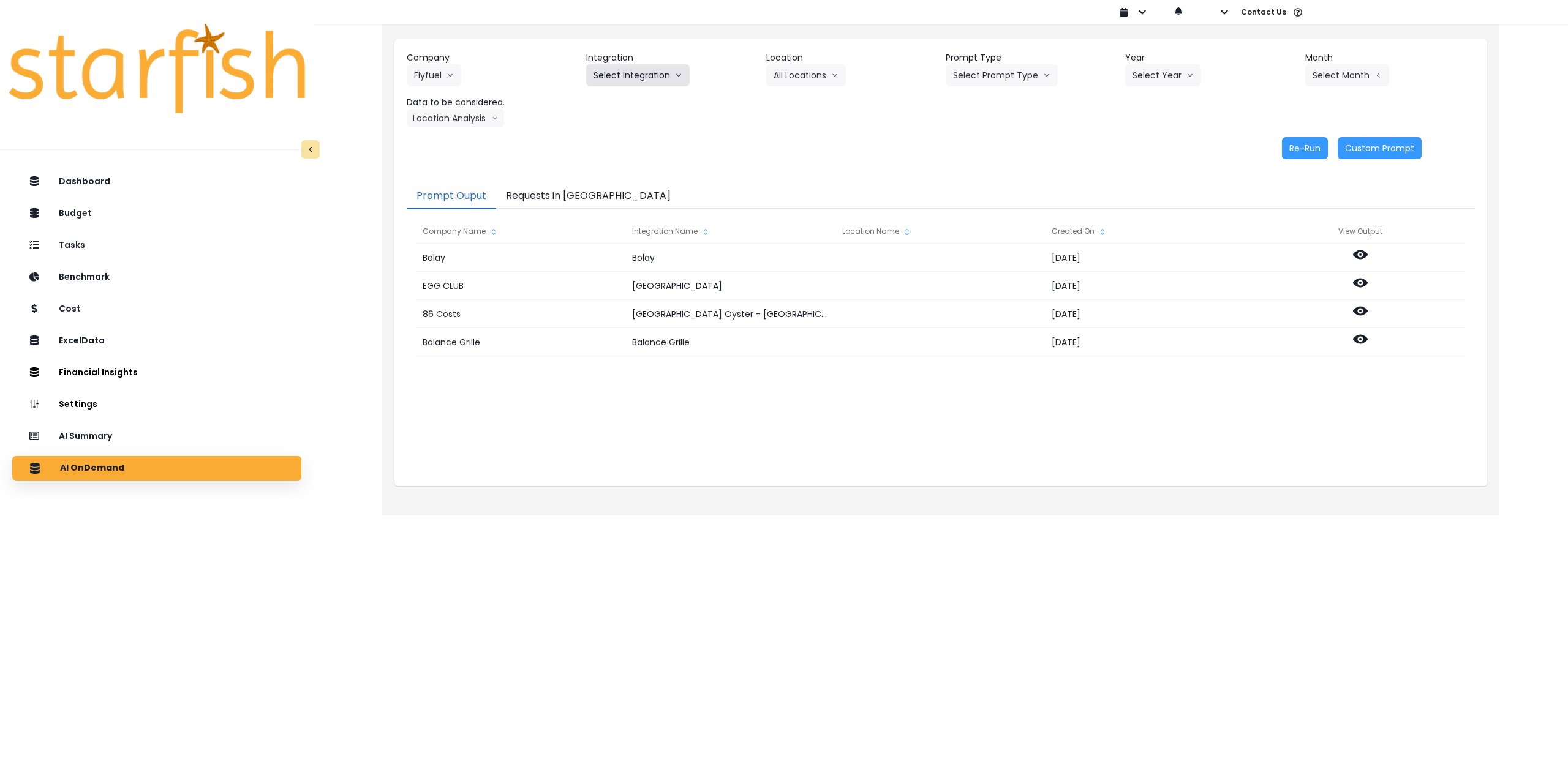
click at [631, 70] on button "Select Integration" at bounding box center [638, 76] width 103 height 22
click at [612, 99] on span "Aventura" at bounding box center [638, 101] width 89 height 12
click at [799, 73] on button "Select Location" at bounding box center [813, 76] width 93 height 22
click at [793, 96] on span "All Locations" at bounding box center [798, 101] width 48 height 12
click at [1003, 73] on button "Select Prompt Type" at bounding box center [1002, 76] width 112 height 22
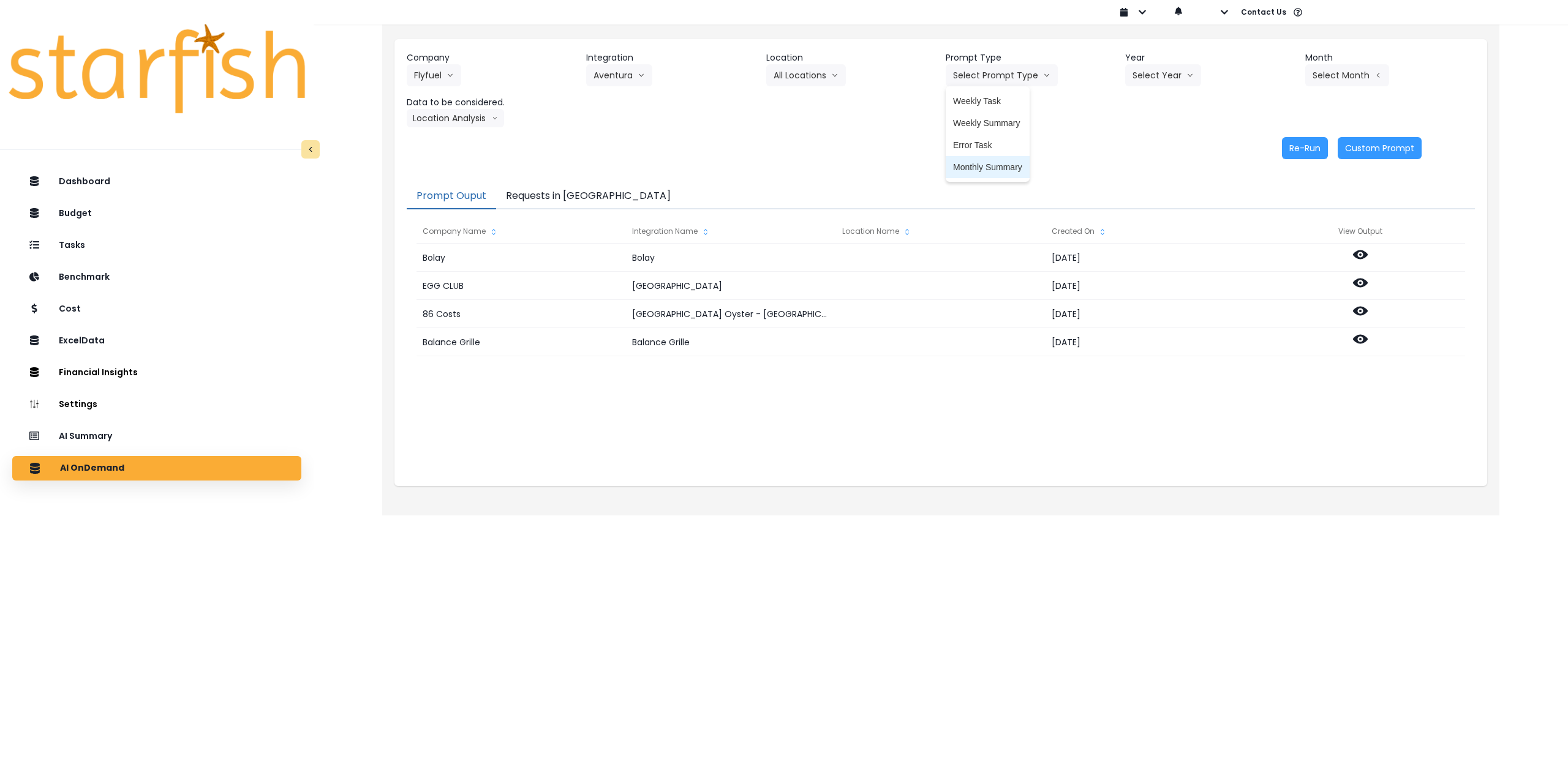
click at [981, 166] on span "Monthly Summary" at bounding box center [987, 167] width 69 height 12
click at [1149, 77] on button "Select Year" at bounding box center [1163, 76] width 76 height 22
click at [1136, 149] on span "2025" at bounding box center [1142, 145] width 19 height 12
click at [1342, 78] on button "Select Month" at bounding box center [1348, 76] width 84 height 22
click at [1275, 230] on span "Aug" at bounding box center [1287, 233] width 24 height 12
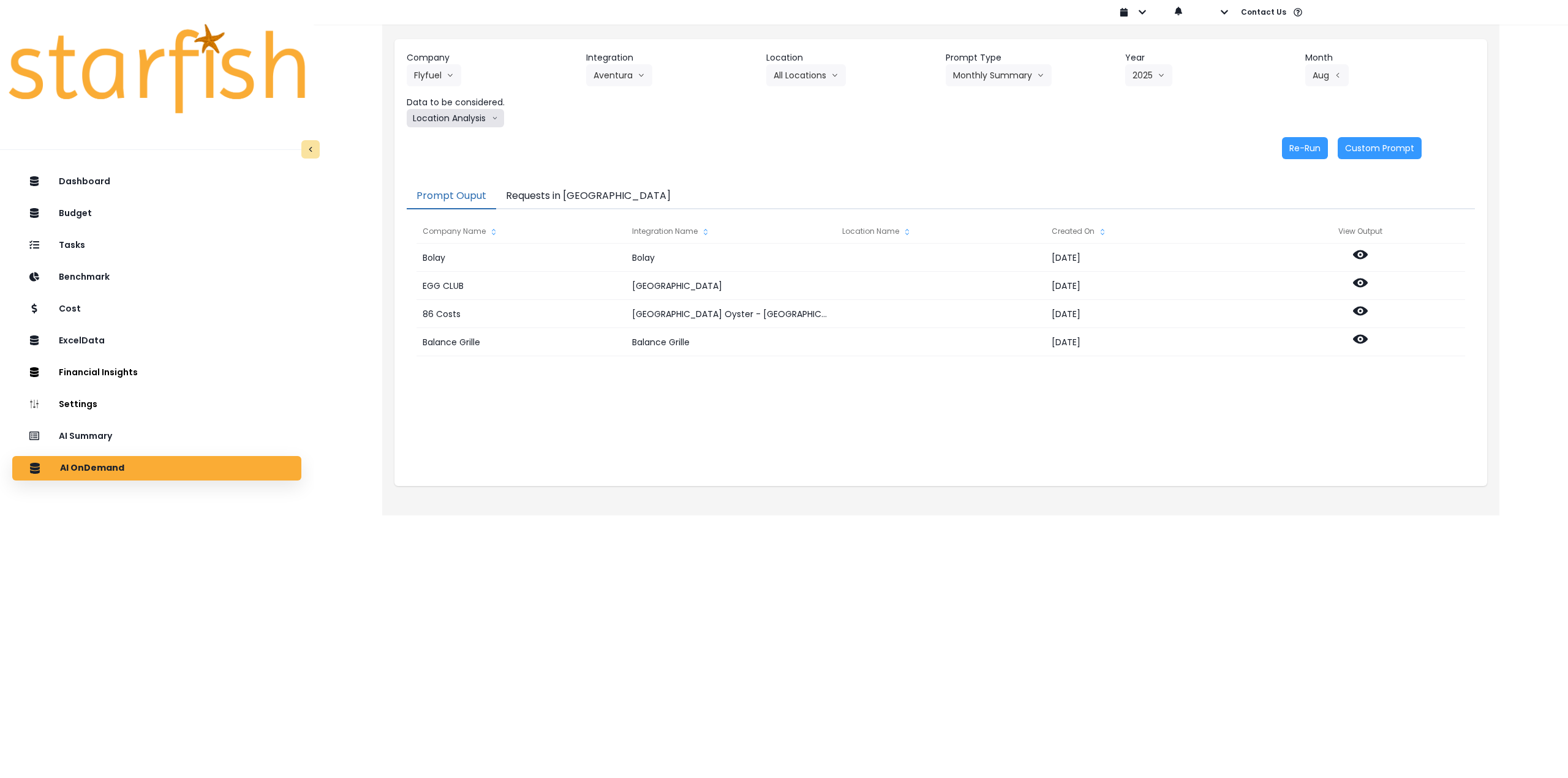
click at [442, 117] on button "Location Analysis" at bounding box center [455, 118] width 97 height 18
click at [448, 140] on span "Comparison overtime" at bounding box center [454, 142] width 82 height 12
click at [1294, 150] on button "Re-Run" at bounding box center [1305, 149] width 46 height 22
click at [488, 118] on button "Comparison overtime" at bounding box center [466, 118] width 119 height 18
click at [476, 162] on span "Location Analysis" at bounding box center [454, 164] width 82 height 12
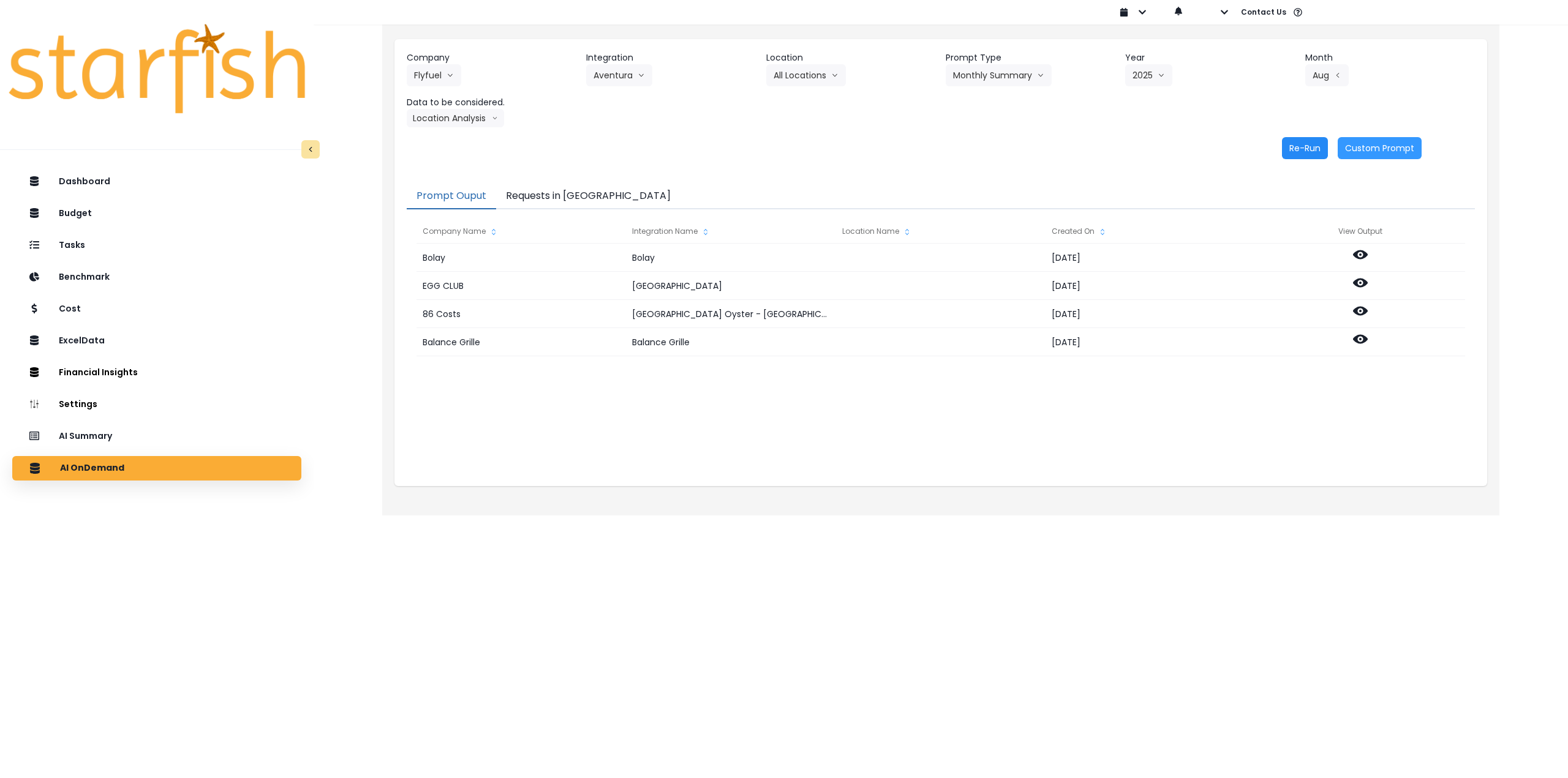
click at [1298, 144] on button "Re-Run" at bounding box center [1305, 149] width 46 height 22
click at [620, 80] on button "Aventura" at bounding box center [619, 76] width 66 height 22
click at [614, 124] on span "Midtown" at bounding box center [638, 123] width 89 height 12
click at [832, 72] on button "Select Location" at bounding box center [813, 76] width 93 height 22
click at [806, 101] on span "All Locations" at bounding box center [798, 101] width 48 height 12
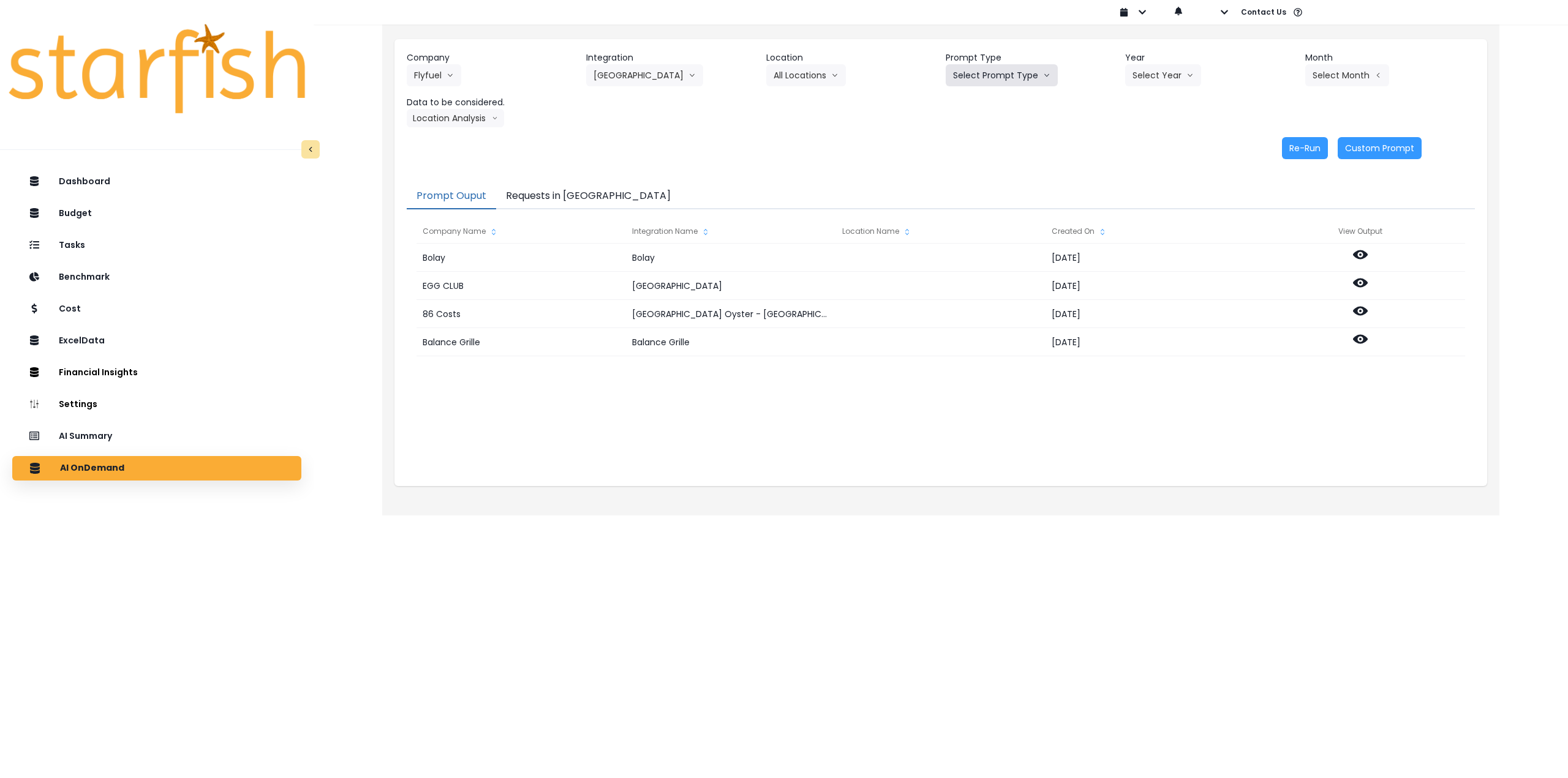
click at [1003, 73] on button "Select Prompt Type" at bounding box center [1002, 76] width 112 height 22
click at [987, 161] on li "Monthly Summary" at bounding box center [988, 168] width 84 height 22
click at [1158, 67] on button "Select Year" at bounding box center [1163, 76] width 76 height 22
click at [1145, 144] on span "2025" at bounding box center [1142, 145] width 19 height 12
click at [1338, 64] on header "Month" at bounding box center [1390, 58] width 169 height 13
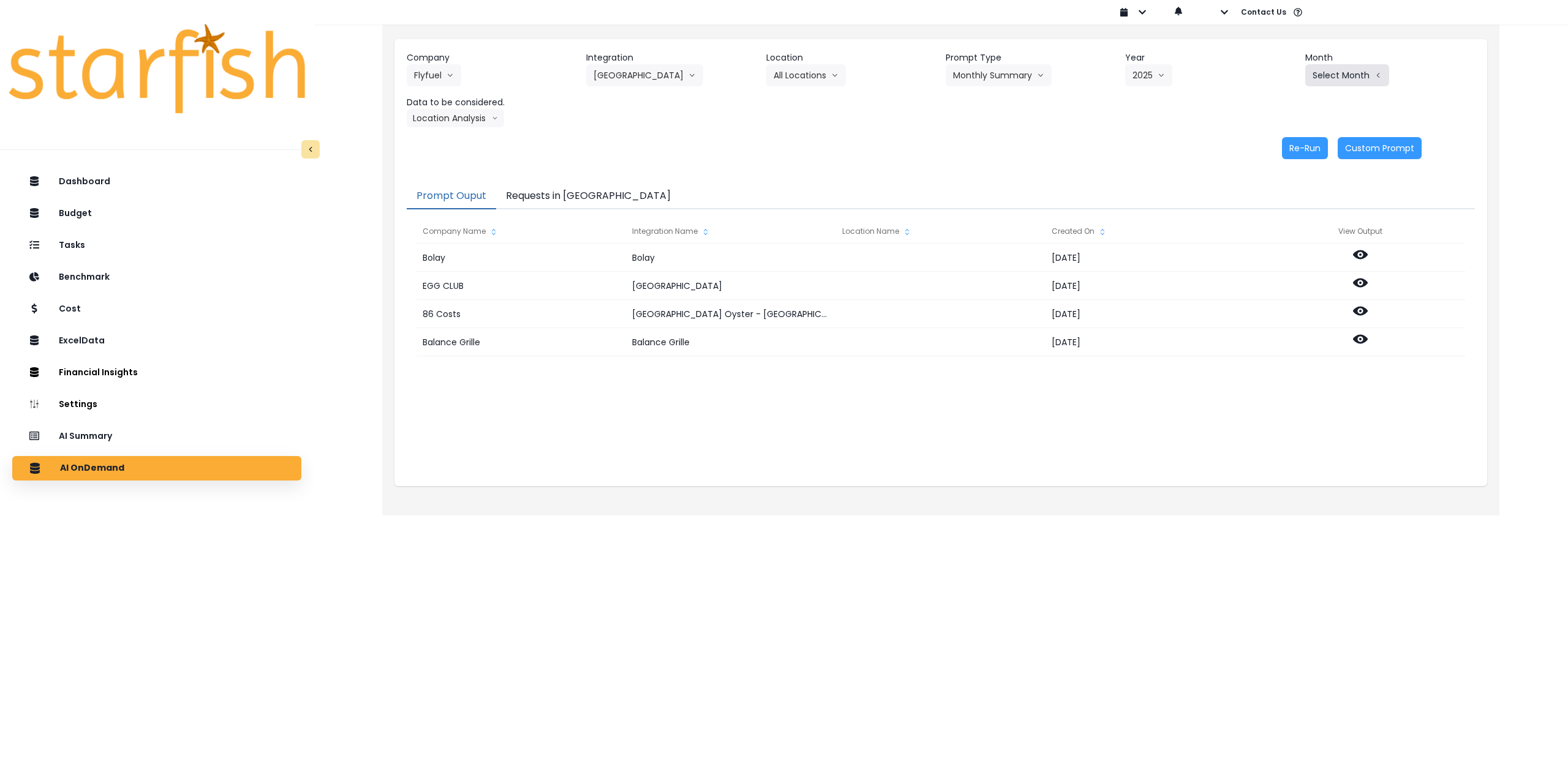
click at [1339, 76] on button "Select Month" at bounding box center [1348, 76] width 84 height 22
click at [1276, 234] on span "Aug" at bounding box center [1287, 233] width 24 height 12
click at [463, 120] on button "Location Analysis" at bounding box center [455, 118] width 97 height 18
drag, startPoint x: 463, startPoint y: 138, endPoint x: 560, endPoint y: 139, distance: 97.0
click at [464, 138] on span "Comparison overtime" at bounding box center [454, 142] width 82 height 12
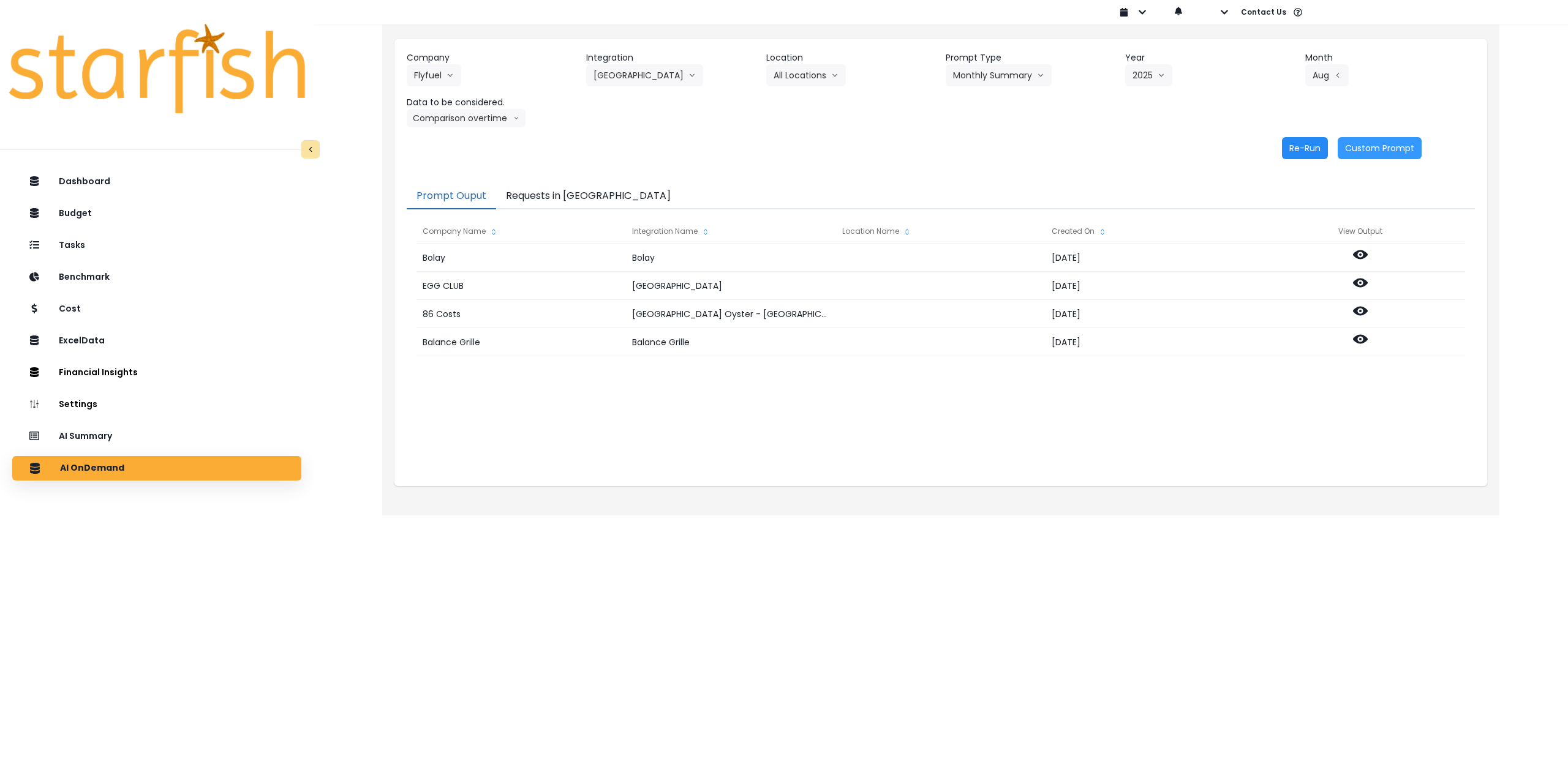
click at [1311, 144] on button "Re-Run" at bounding box center [1305, 149] width 46 height 22
click at [477, 115] on button "Comparison overtime" at bounding box center [466, 118] width 119 height 18
click at [461, 163] on span "Location Analysis" at bounding box center [454, 164] width 82 height 12
click at [1291, 147] on button "Re-Run" at bounding box center [1305, 149] width 46 height 22
click at [427, 65] on button "Flyfuel" at bounding box center [434, 76] width 54 height 22
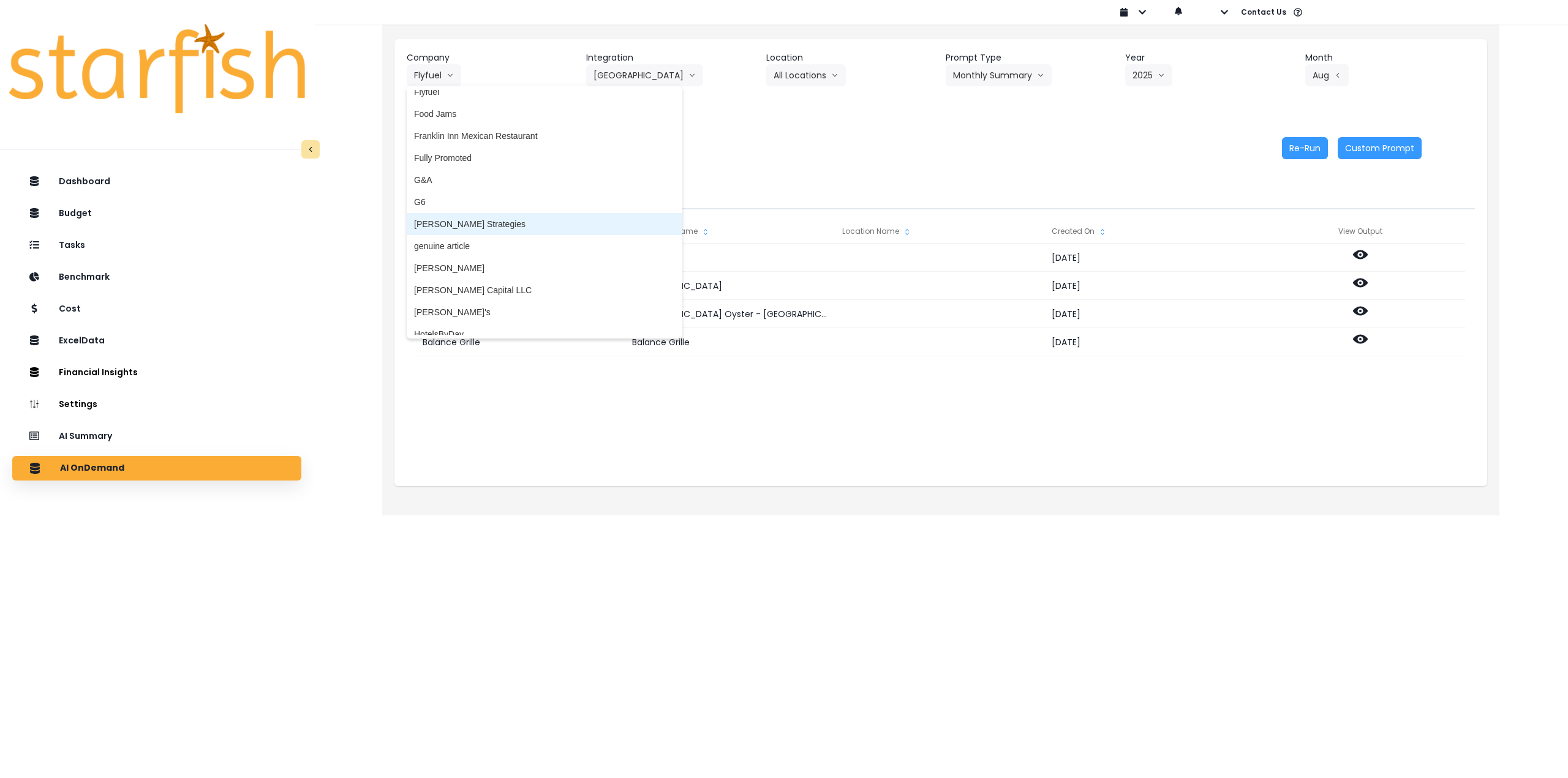
scroll to position [1163, 0]
click at [450, 192] on span "G6" at bounding box center [544, 194] width 261 height 12
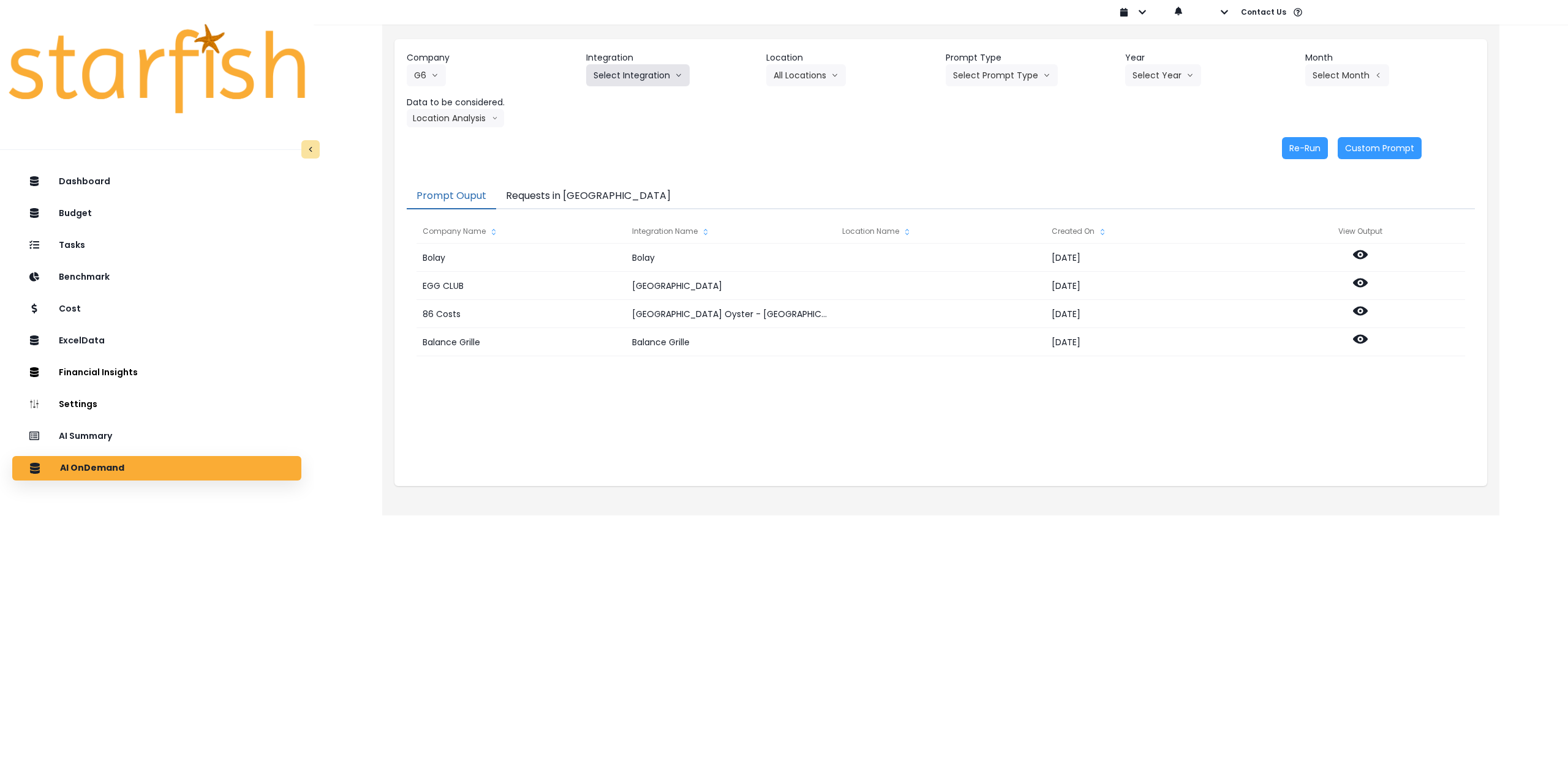
click at [624, 76] on button "Select Integration" at bounding box center [638, 76] width 103 height 22
click at [649, 75] on button "Select Integration" at bounding box center [638, 76] width 103 height 22
click at [646, 162] on span "Portal West Coffee" at bounding box center [629, 167] width 71 height 12
click at [807, 77] on button "Select Location" at bounding box center [813, 76] width 93 height 22
click at [796, 101] on span "All Locations" at bounding box center [798, 101] width 48 height 12
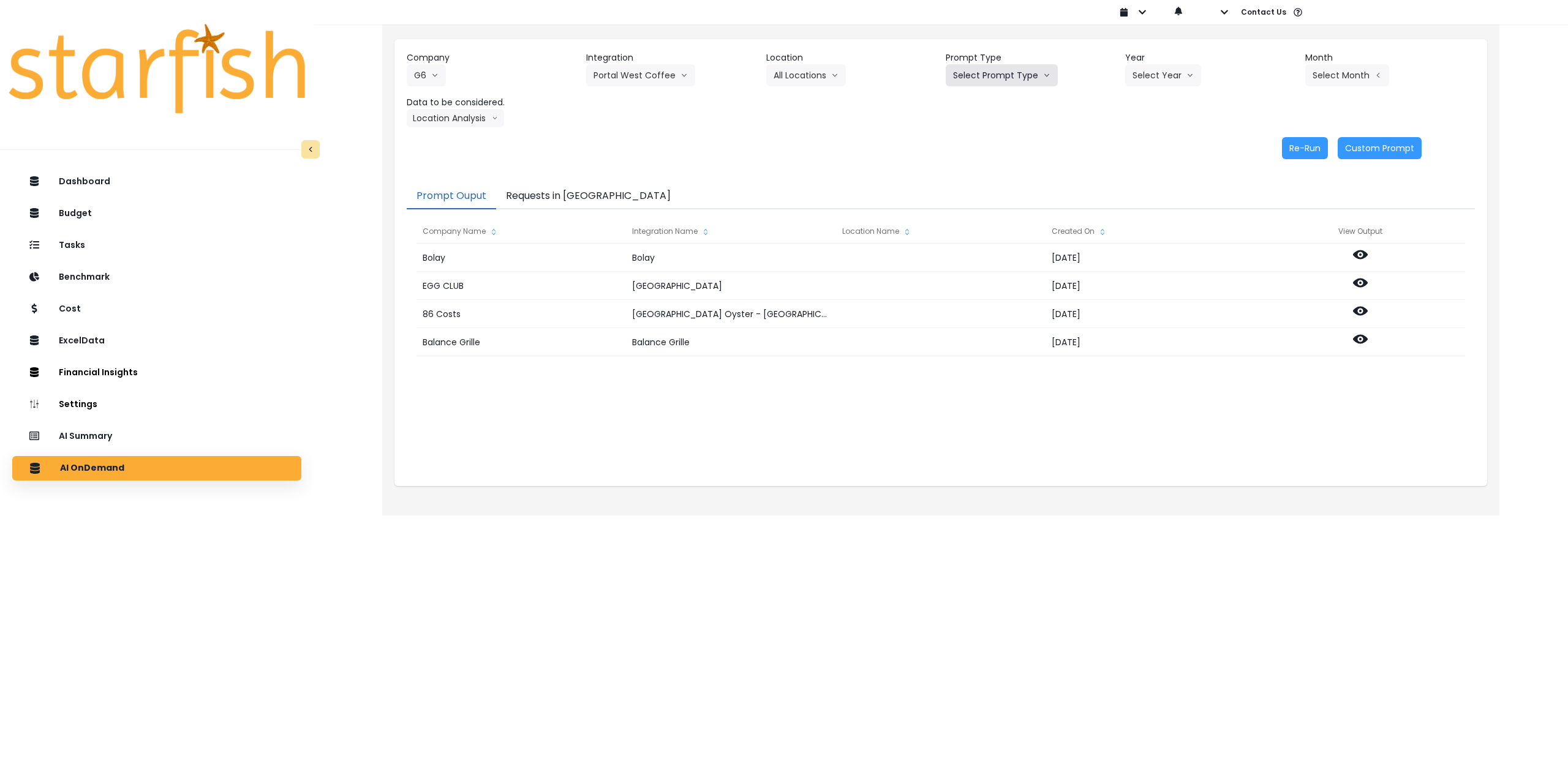
click at [989, 70] on button "Select Prompt Type" at bounding box center [1002, 76] width 112 height 22
click at [987, 166] on span "Monthly Summary" at bounding box center [987, 167] width 69 height 12
click at [1178, 79] on button "Select Year" at bounding box center [1163, 76] width 76 height 22
click at [1144, 142] on span "2025" at bounding box center [1142, 145] width 19 height 12
click at [1325, 76] on button "Select Month" at bounding box center [1348, 76] width 84 height 22
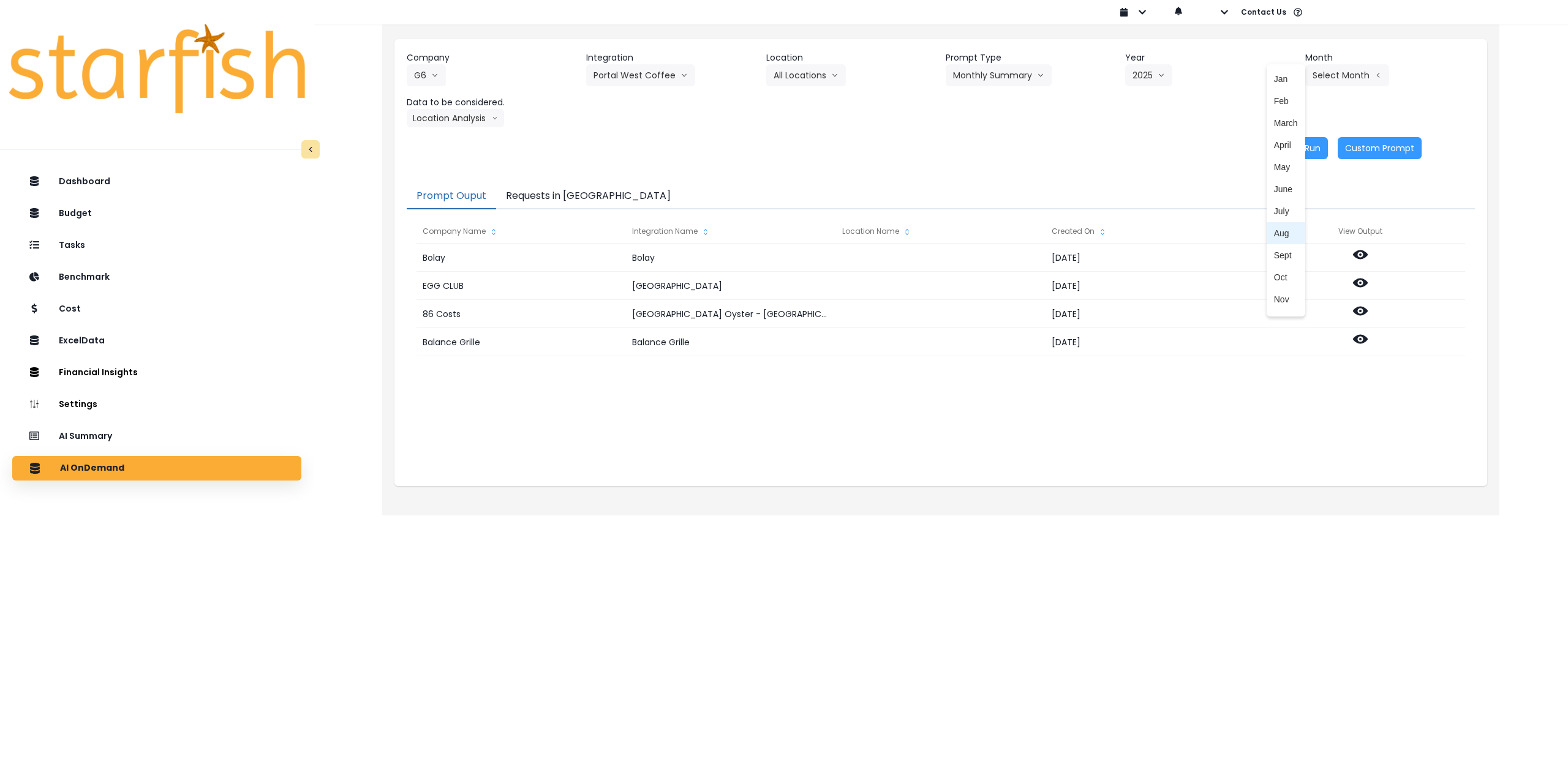
click at [1276, 227] on li "Aug" at bounding box center [1286, 234] width 39 height 22
click at [440, 122] on button "Location Analysis" at bounding box center [455, 118] width 97 height 18
click at [448, 142] on span "Comparison overtime" at bounding box center [454, 142] width 82 height 12
click at [1296, 150] on button "Re-Run" at bounding box center [1305, 149] width 46 height 22
click at [454, 121] on button "Comparison overtime" at bounding box center [466, 118] width 119 height 18
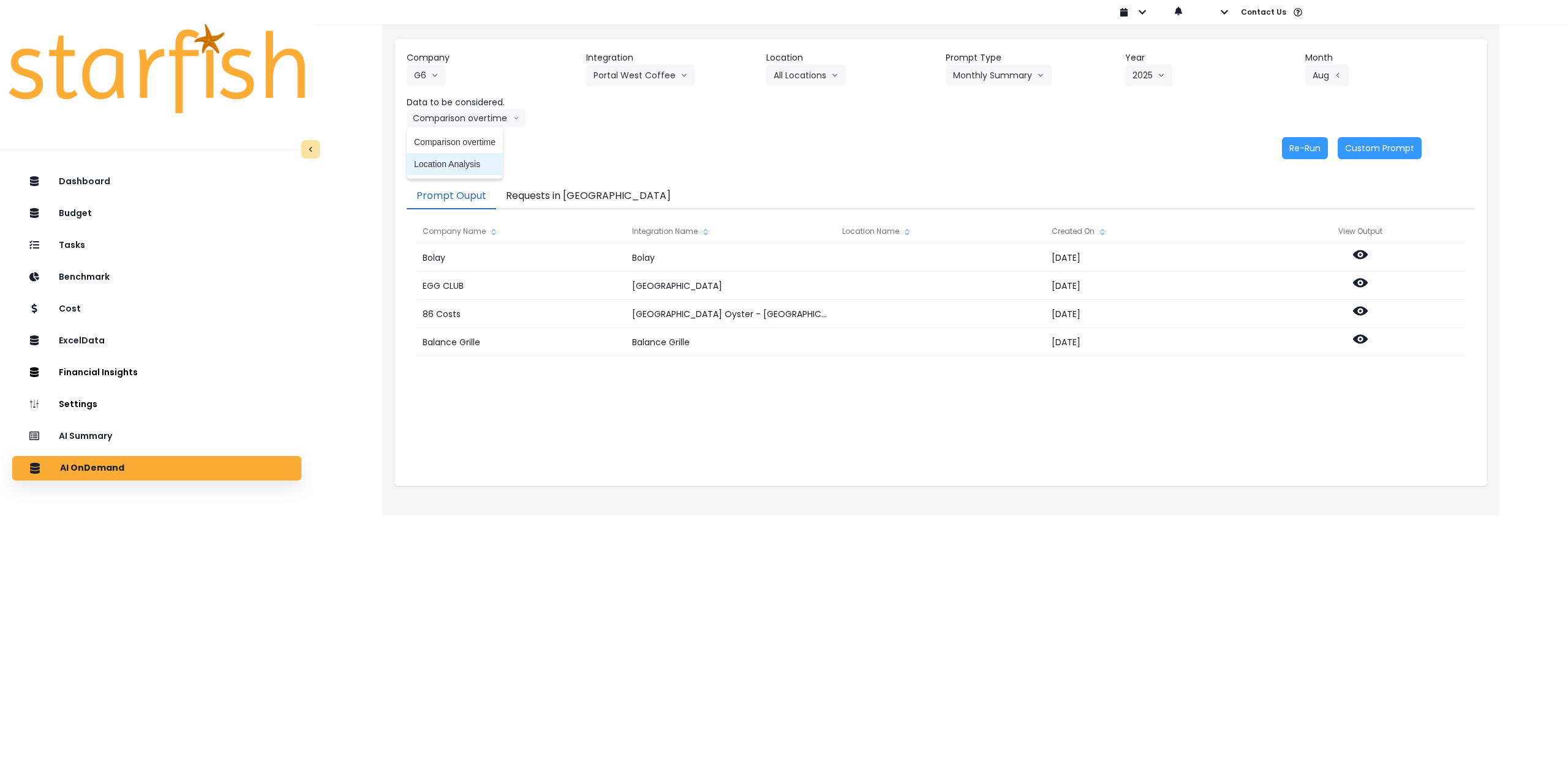
click at [457, 164] on span "Location Analysis" at bounding box center [454, 164] width 82 height 12
click at [1307, 146] on button "Re-Run" at bounding box center [1305, 149] width 46 height 22
click at [621, 74] on button "Portal West Coffee" at bounding box center [641, 76] width 109 height 22
click at [624, 122] on span "Hey Bagel" at bounding box center [629, 123] width 71 height 12
click at [822, 73] on button "Select Location" at bounding box center [813, 76] width 93 height 22
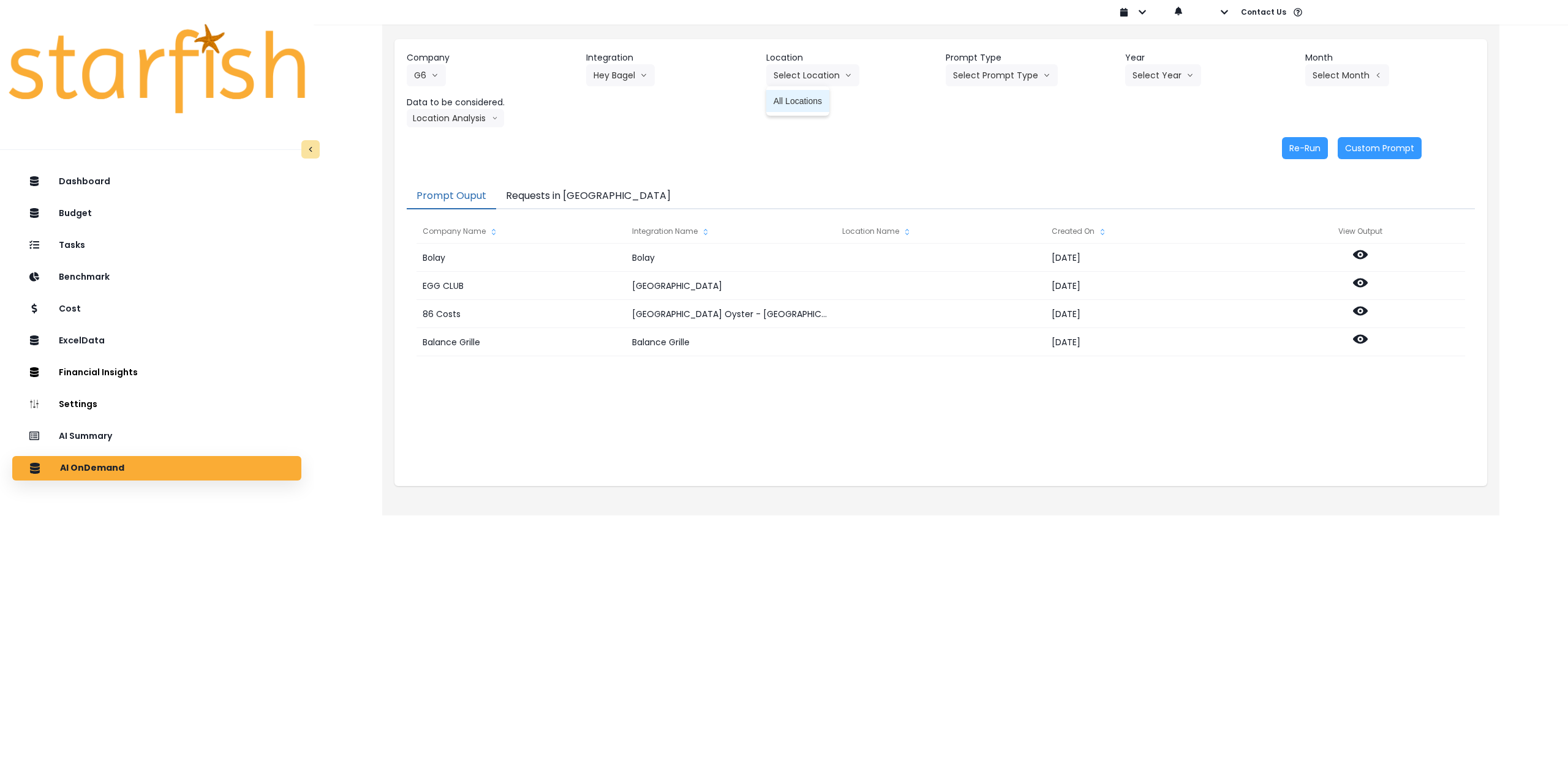
click at [808, 97] on span "All Locations" at bounding box center [798, 101] width 48 height 12
click at [1005, 77] on button "Select Prompt Type" at bounding box center [1002, 76] width 112 height 22
click at [993, 169] on span "Monthly Summary" at bounding box center [987, 167] width 69 height 12
click at [1180, 78] on button "Select Year" at bounding box center [1163, 76] width 76 height 22
click at [1147, 139] on span "2025" at bounding box center [1142, 145] width 19 height 12
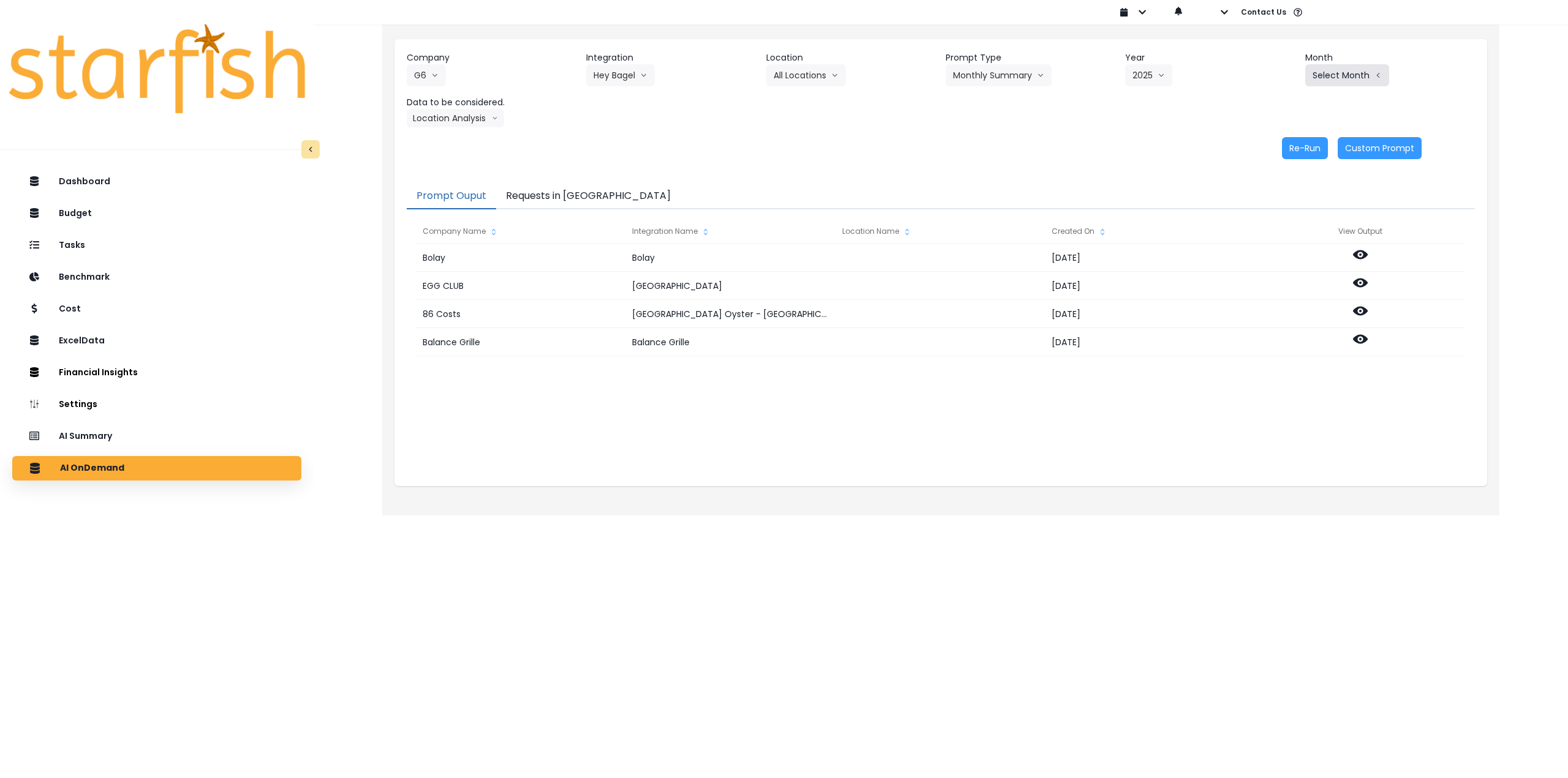
click at [1334, 80] on button "Select Month" at bounding box center [1348, 76] width 84 height 22
click at [1282, 236] on span "Aug" at bounding box center [1287, 233] width 24 height 12
click at [434, 110] on button "Location Analysis" at bounding box center [455, 118] width 97 height 18
click at [456, 138] on span "Comparison overtime" at bounding box center [454, 142] width 82 height 12
click at [1298, 151] on button "Re-Run" at bounding box center [1305, 149] width 46 height 22
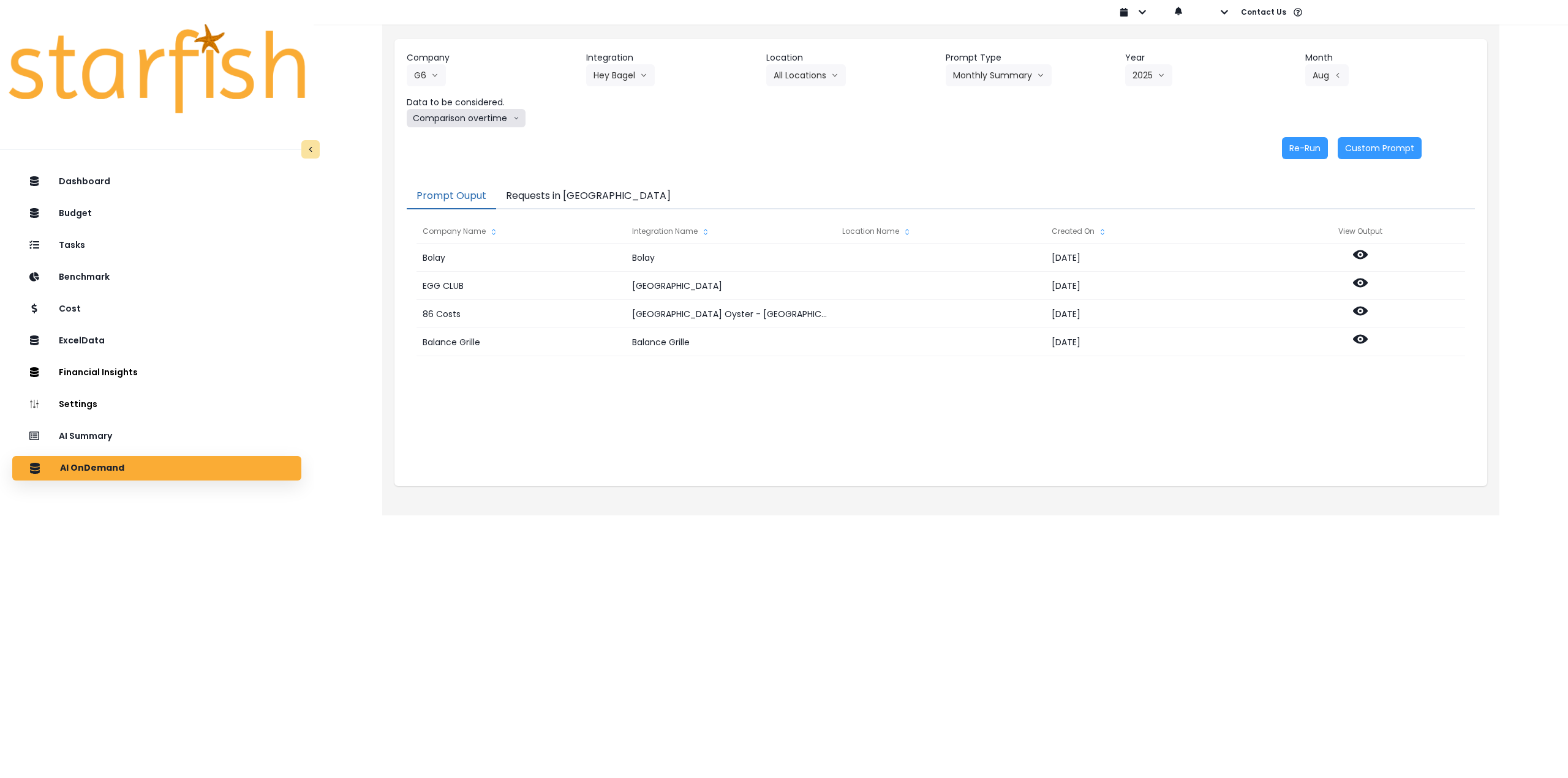
click at [463, 118] on button "Comparison overtime" at bounding box center [466, 118] width 119 height 18
click at [456, 165] on span "Location Analysis" at bounding box center [454, 164] width 82 height 12
click at [1300, 151] on button "Re-Run" at bounding box center [1305, 149] width 46 height 22
click at [439, 70] on button "G6" at bounding box center [427, 76] width 40 height 22
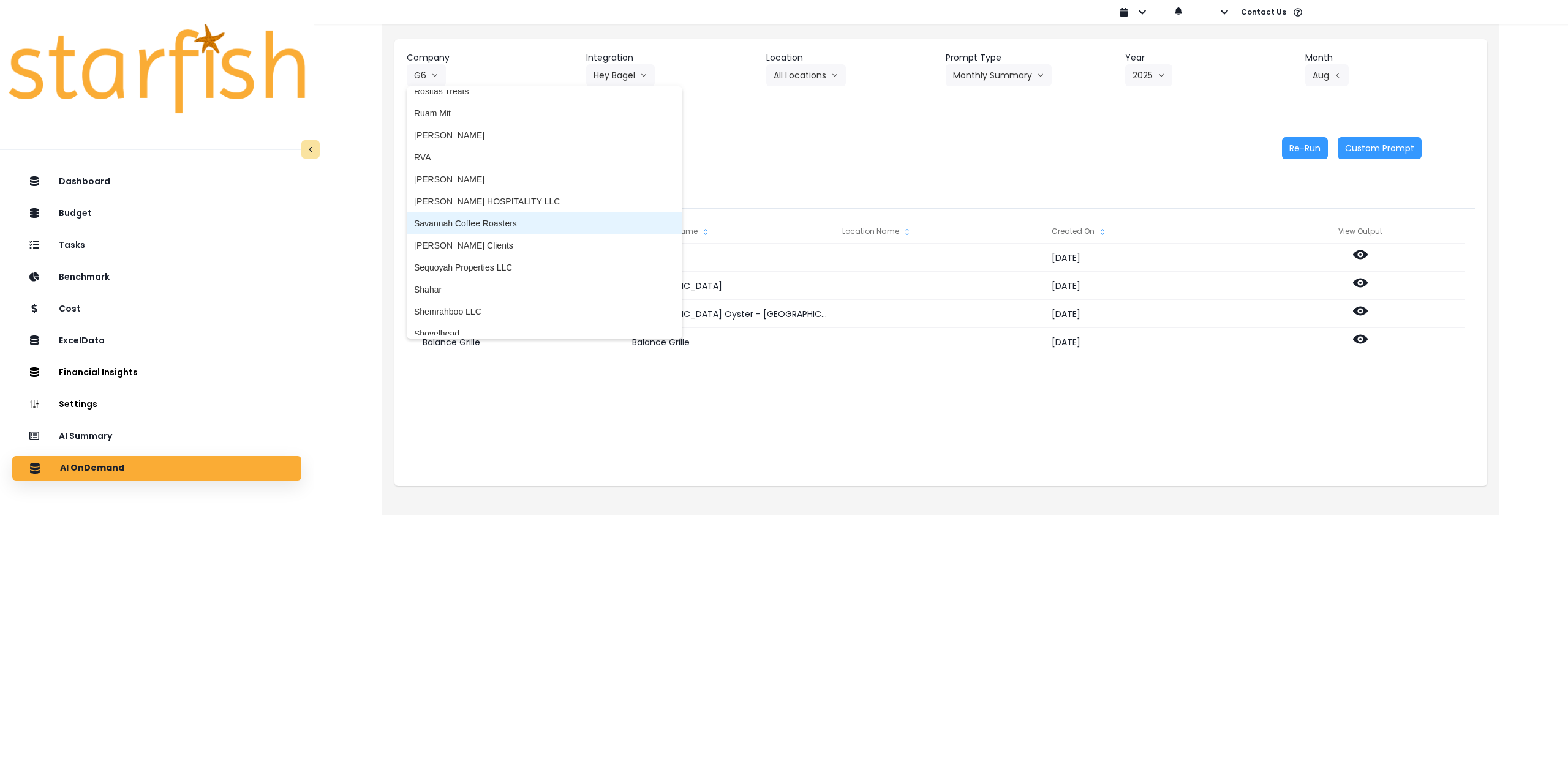
scroll to position [2265, 0]
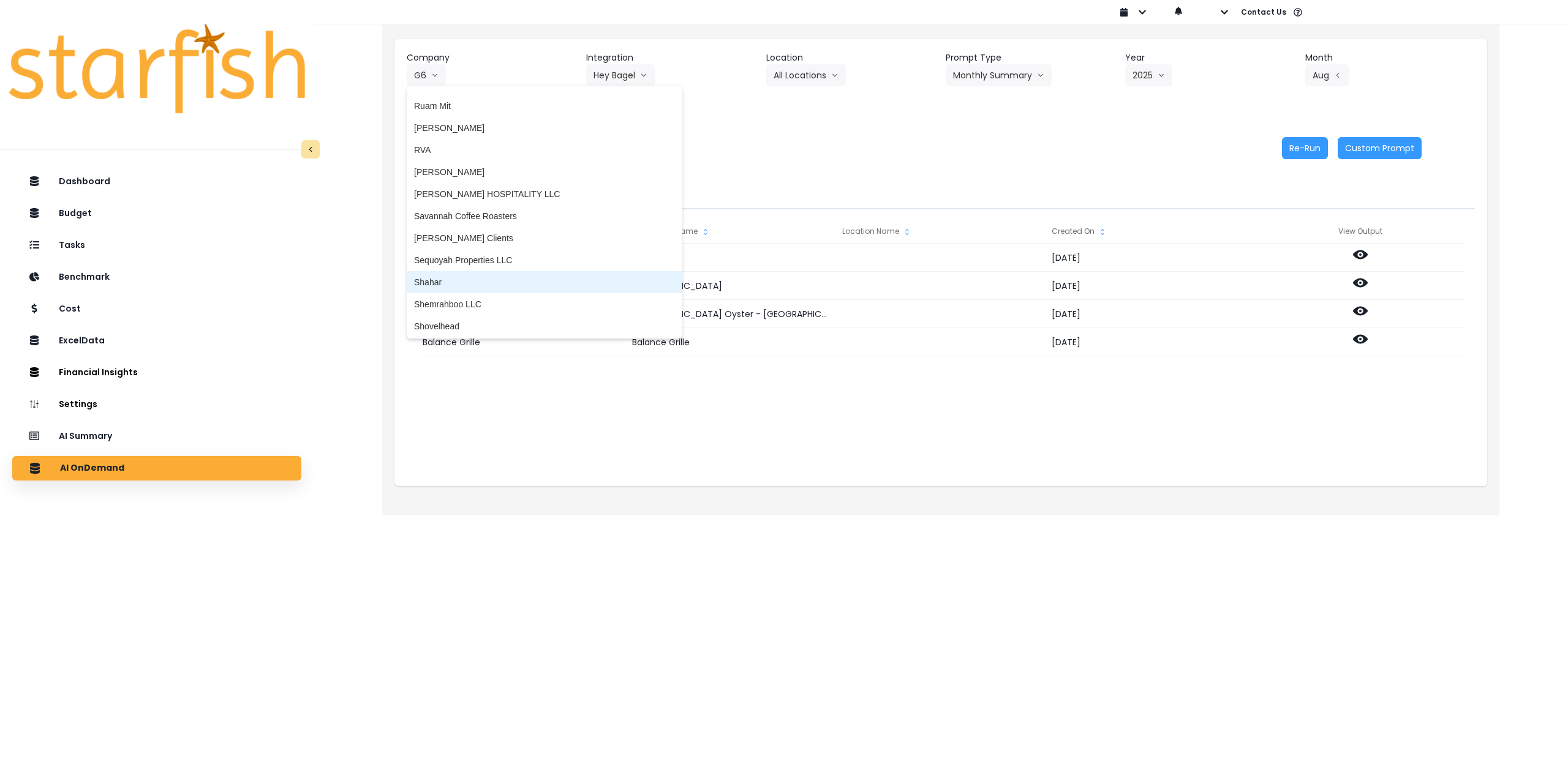
click at [463, 277] on span "Shahar" at bounding box center [544, 282] width 261 height 12
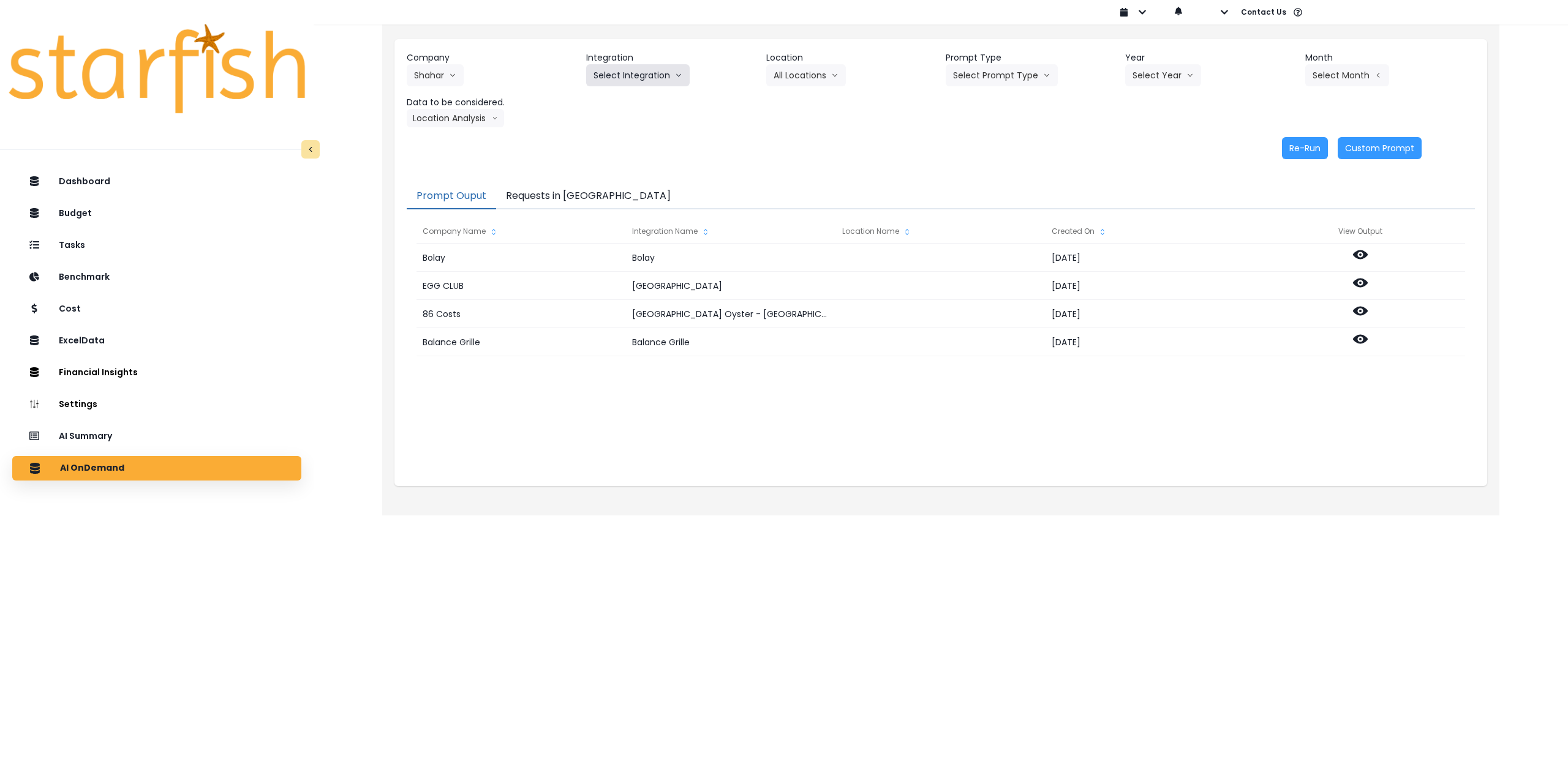
click at [624, 70] on button "Select Integration" at bounding box center [638, 76] width 103 height 22
click at [612, 97] on span "Quick books" at bounding box center [617, 101] width 47 height 12
click at [829, 82] on button "Select Location" at bounding box center [813, 76] width 93 height 22
click at [799, 101] on span "All Locations" at bounding box center [798, 101] width 48 height 12
click at [977, 81] on button "Select Prompt Type" at bounding box center [1002, 76] width 112 height 22
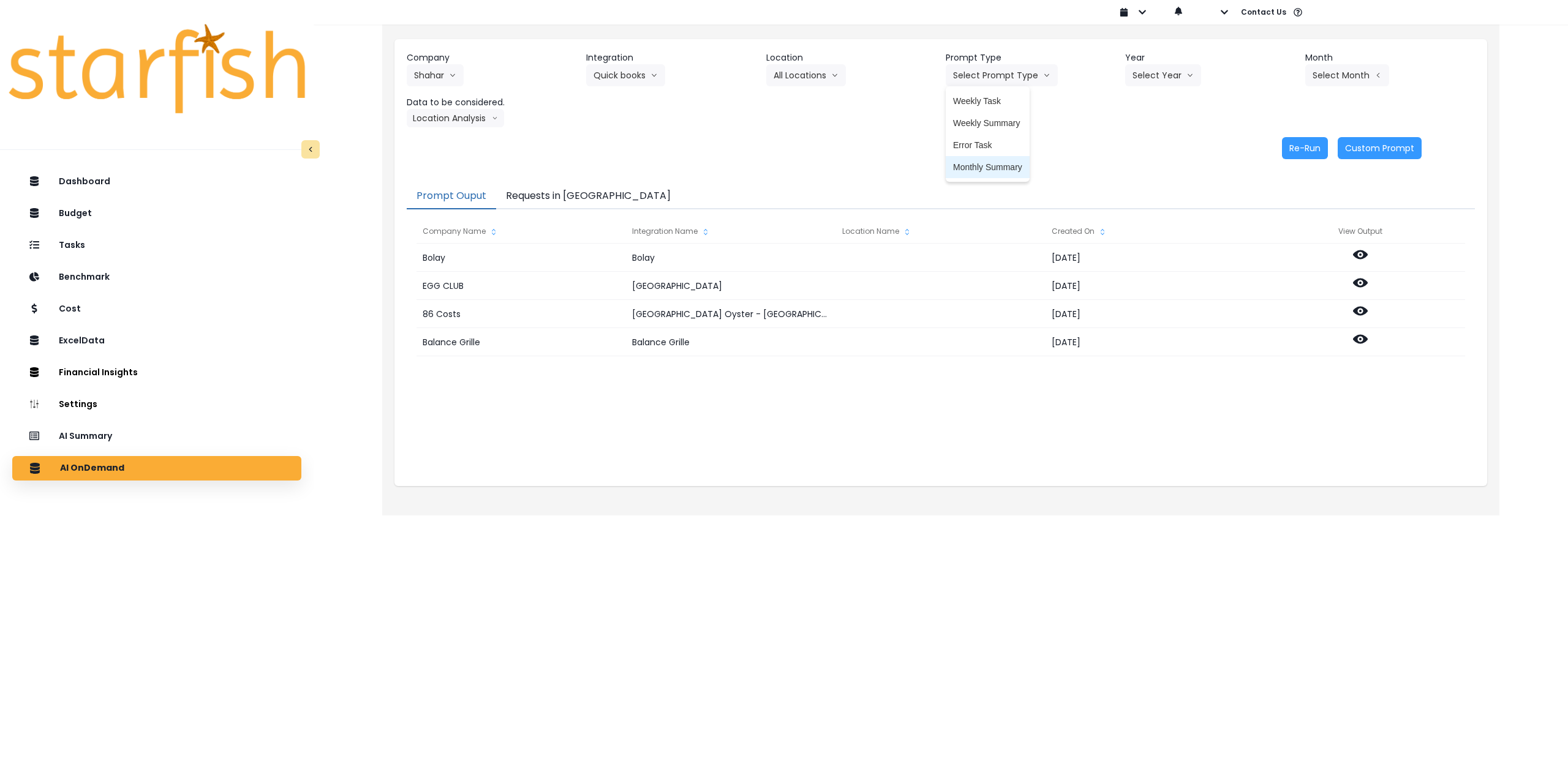
click at [976, 167] on span "Monthly Summary" at bounding box center [987, 167] width 69 height 12
click at [1152, 79] on button "Select Year" at bounding box center [1163, 76] width 76 height 22
click at [1146, 148] on span "2025" at bounding box center [1142, 145] width 19 height 12
click at [1325, 77] on button "Select Month" at bounding box center [1348, 76] width 84 height 22
drag, startPoint x: 1283, startPoint y: 236, endPoint x: 1191, endPoint y: 224, distance: 92.8
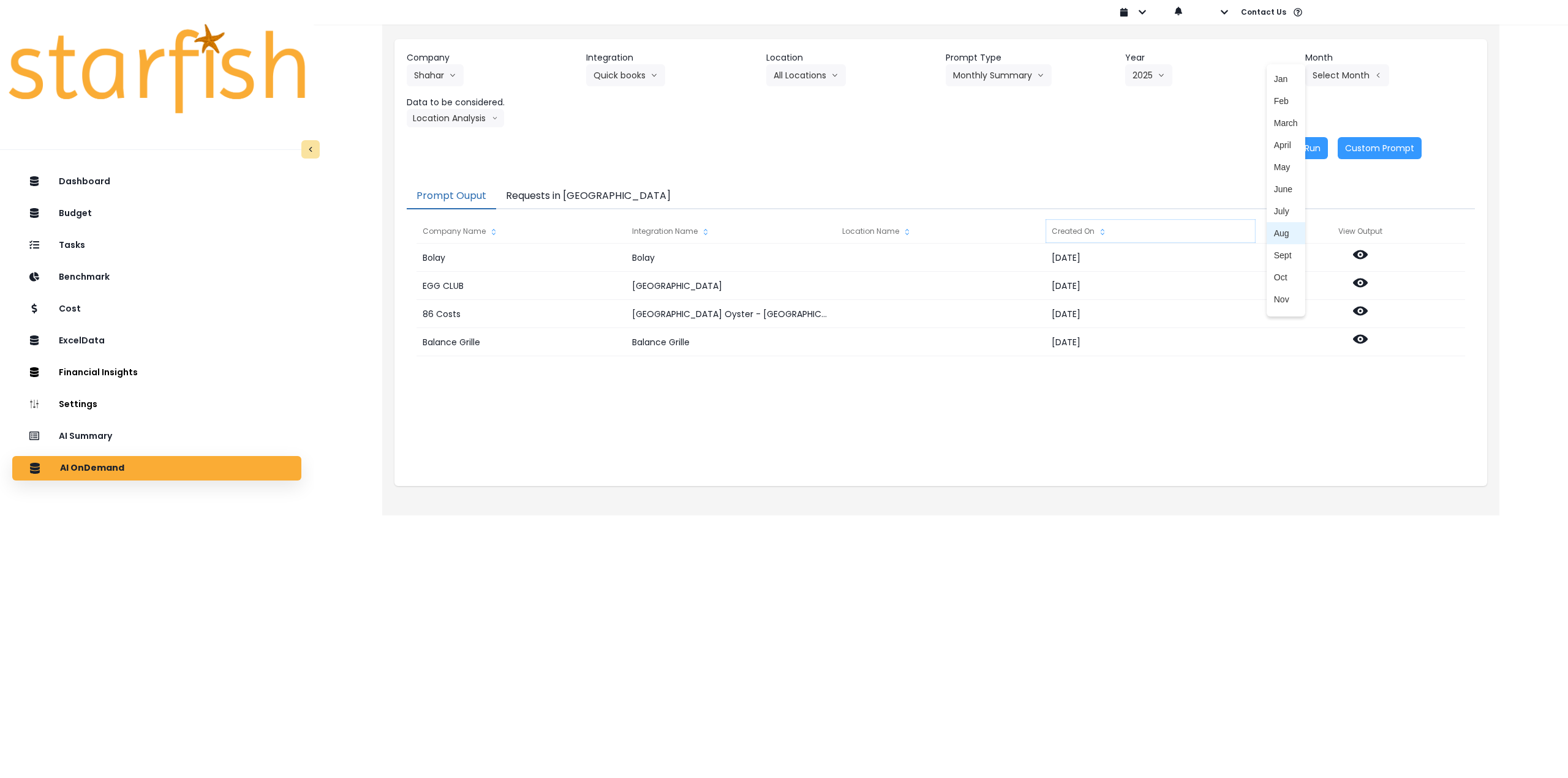
click at [1283, 236] on span "Aug" at bounding box center [1287, 233] width 24 height 12
click at [470, 117] on button "Location Analysis" at bounding box center [455, 118] width 97 height 18
click at [470, 138] on span "Comparison overtime" at bounding box center [454, 142] width 82 height 12
click at [1317, 146] on button "Re-Run" at bounding box center [1305, 149] width 46 height 22
click at [471, 115] on button "Comparison overtime" at bounding box center [466, 118] width 119 height 18
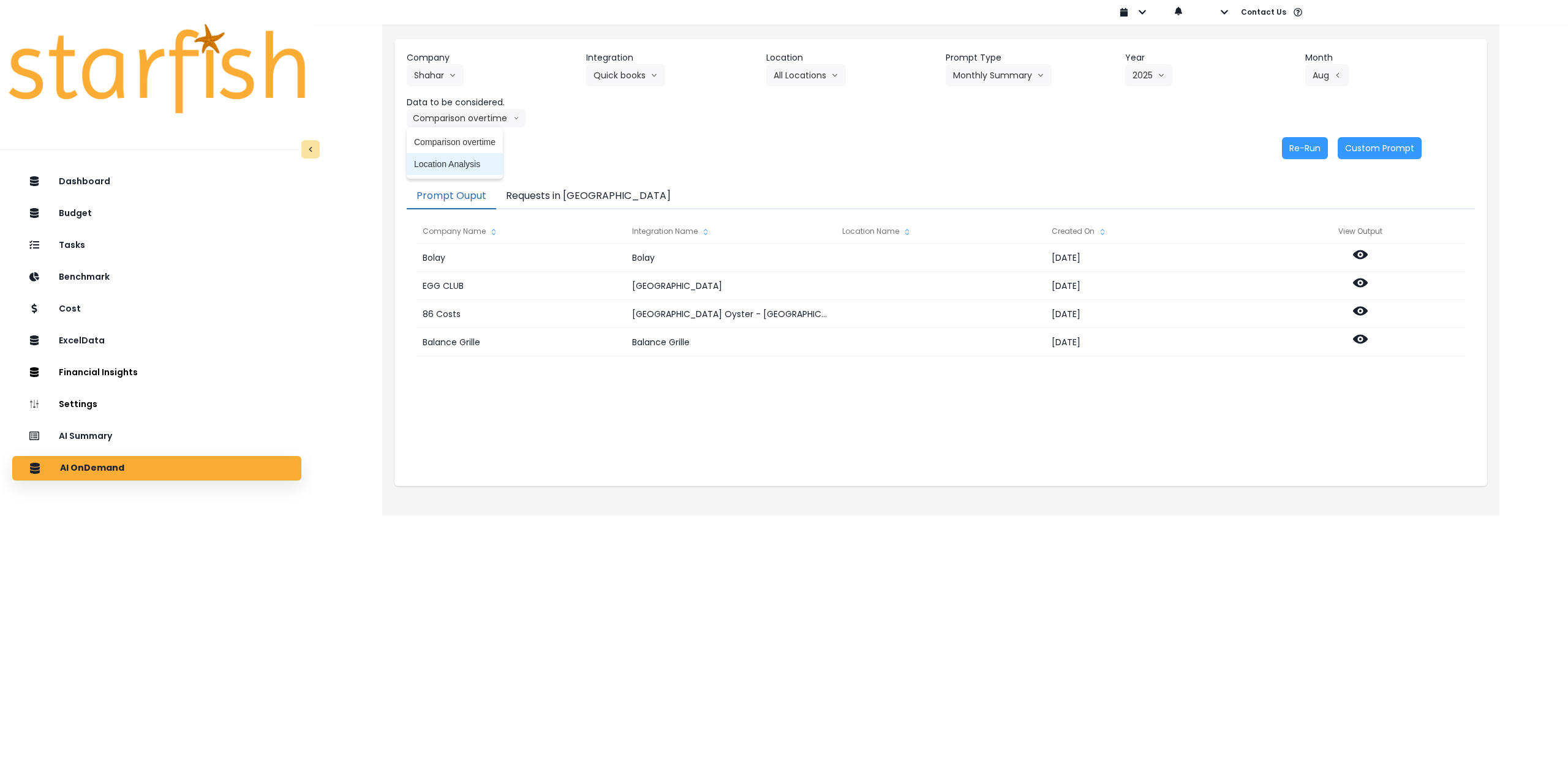
click at [465, 162] on span "Location Analysis" at bounding box center [454, 164] width 82 height 12
click at [1299, 144] on button "Re-Run" at bounding box center [1305, 149] width 46 height 22
click at [435, 77] on button "Shahar" at bounding box center [435, 76] width 57 height 22
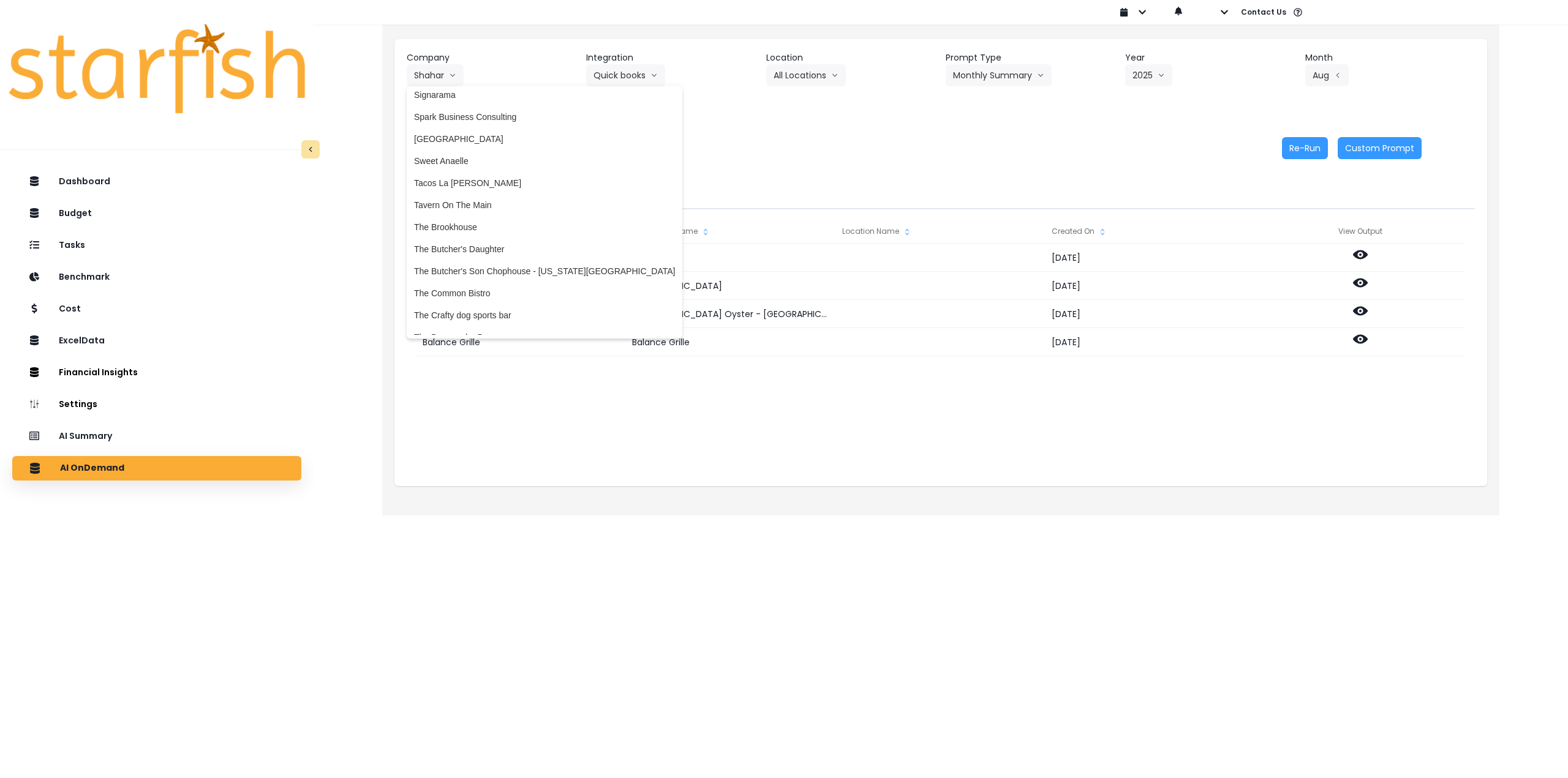
scroll to position [2633, 0]
click at [493, 265] on span "The Reserve" at bounding box center [544, 267] width 261 height 12
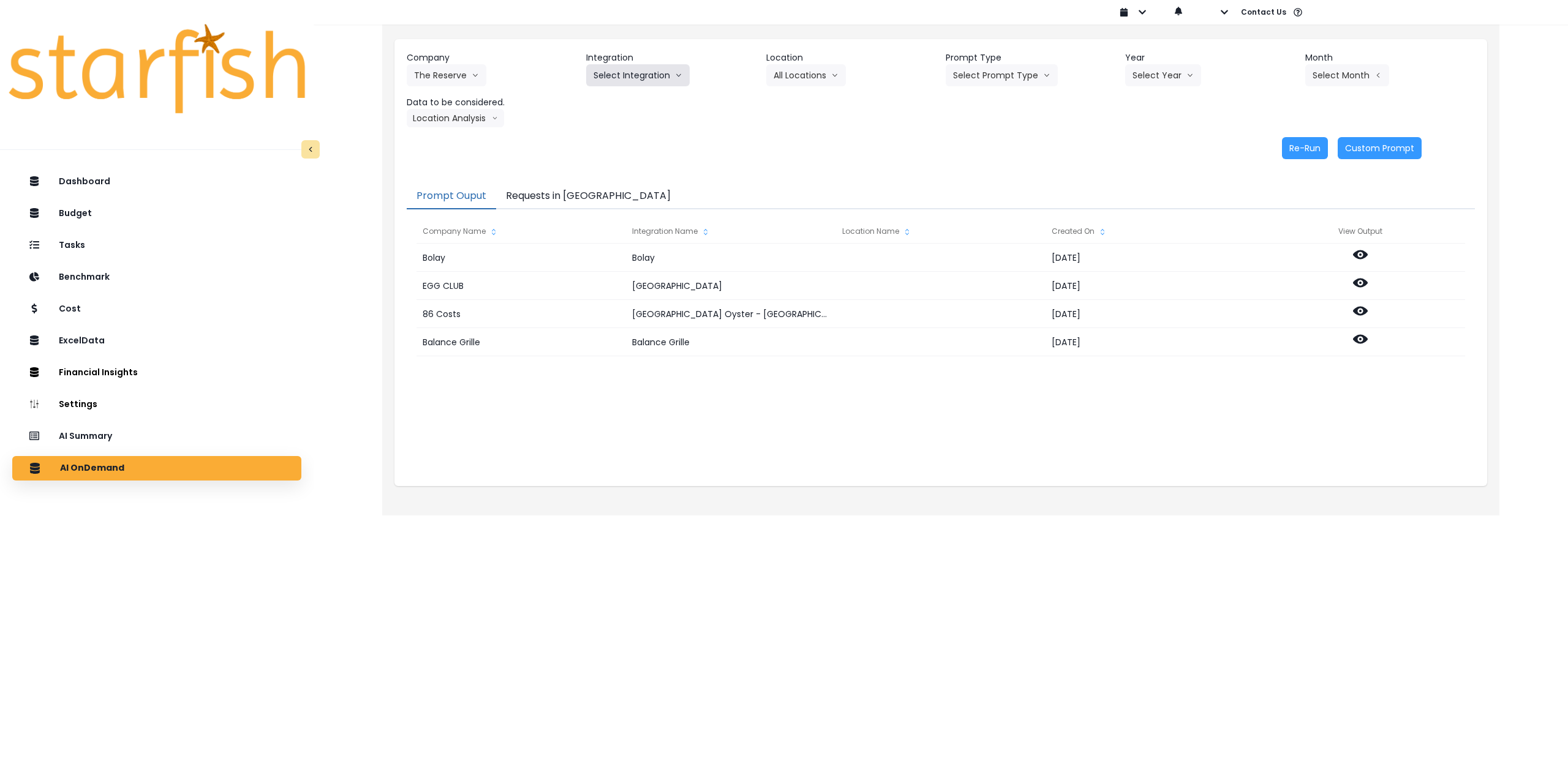
click at [647, 67] on button "Select Integration" at bounding box center [638, 76] width 103 height 22
click at [631, 95] on span "The Reserve" at bounding box center [618, 101] width 49 height 12
click at [802, 73] on button "Select Location" at bounding box center [813, 76] width 93 height 22
click at [793, 105] on span "All Locations" at bounding box center [798, 101] width 48 height 12
click at [998, 70] on button "Select Prompt Type" at bounding box center [1002, 76] width 112 height 22
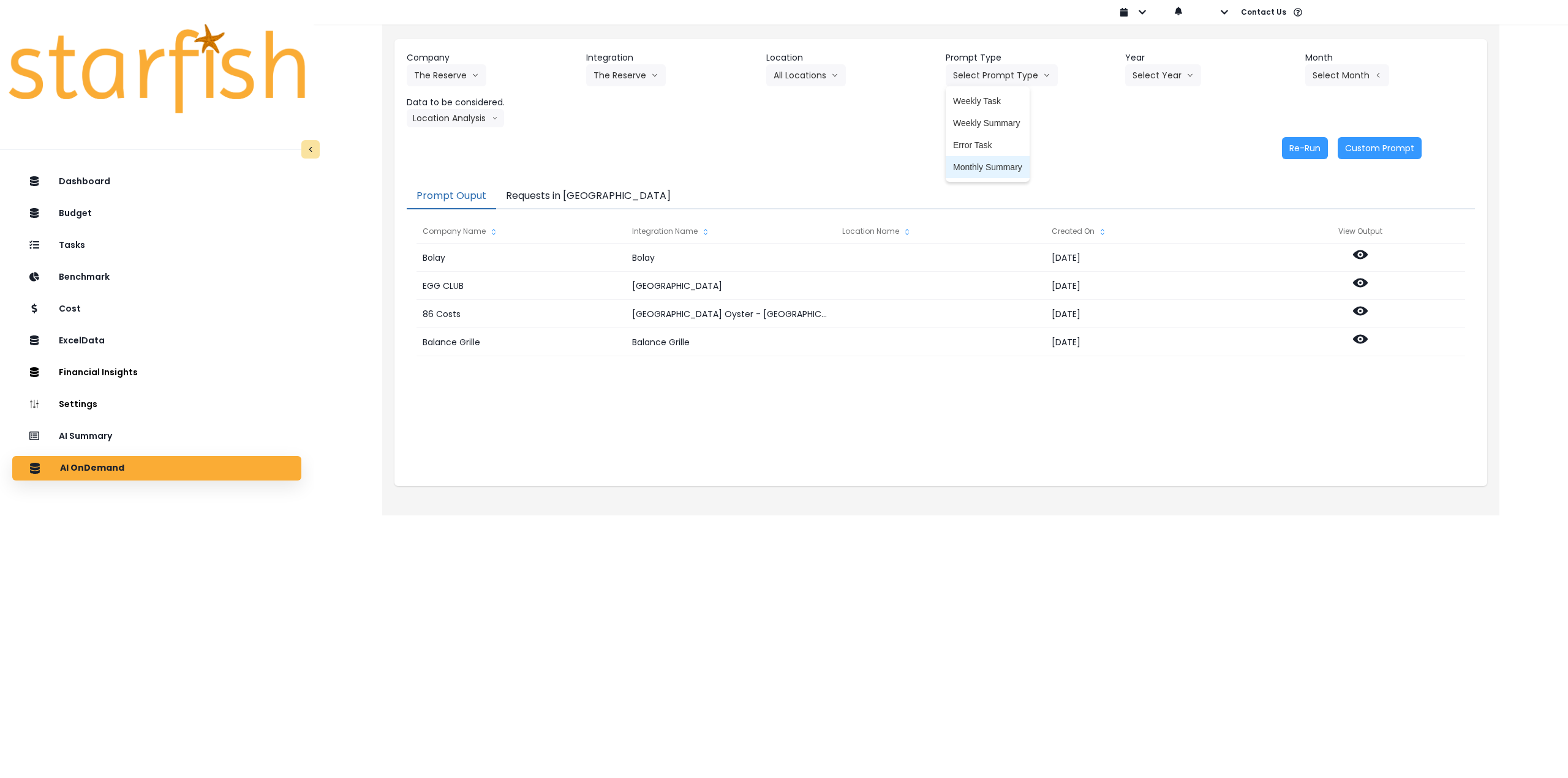
click at [987, 168] on span "Monthly Summary" at bounding box center [987, 167] width 69 height 12
click at [1145, 77] on button "Select Year" at bounding box center [1163, 76] width 76 height 22
click at [1138, 146] on span "2025" at bounding box center [1142, 145] width 19 height 12
click at [1314, 79] on button "Select Month" at bounding box center [1348, 76] width 84 height 22
click at [1276, 210] on span "July" at bounding box center [1287, 211] width 24 height 12
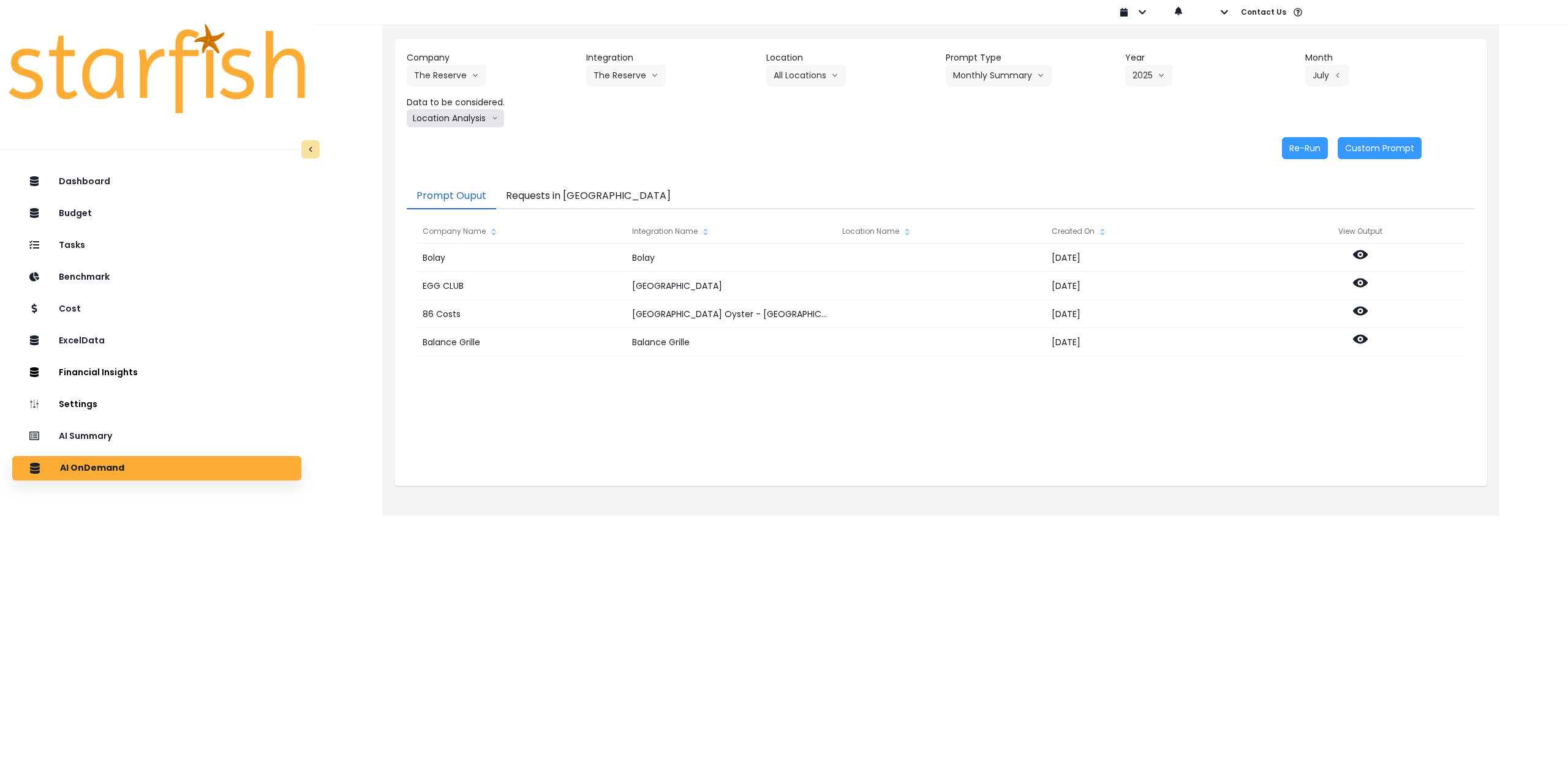
click at [463, 118] on button "Location Analysis" at bounding box center [455, 118] width 97 height 18
click at [462, 142] on span "Comparison overtime" at bounding box center [454, 142] width 82 height 12
click at [1308, 154] on button "Re-Run" at bounding box center [1305, 149] width 46 height 22
click at [477, 116] on button "Comparison overtime" at bounding box center [466, 118] width 119 height 18
click at [465, 160] on span "Location Analysis" at bounding box center [454, 164] width 82 height 12
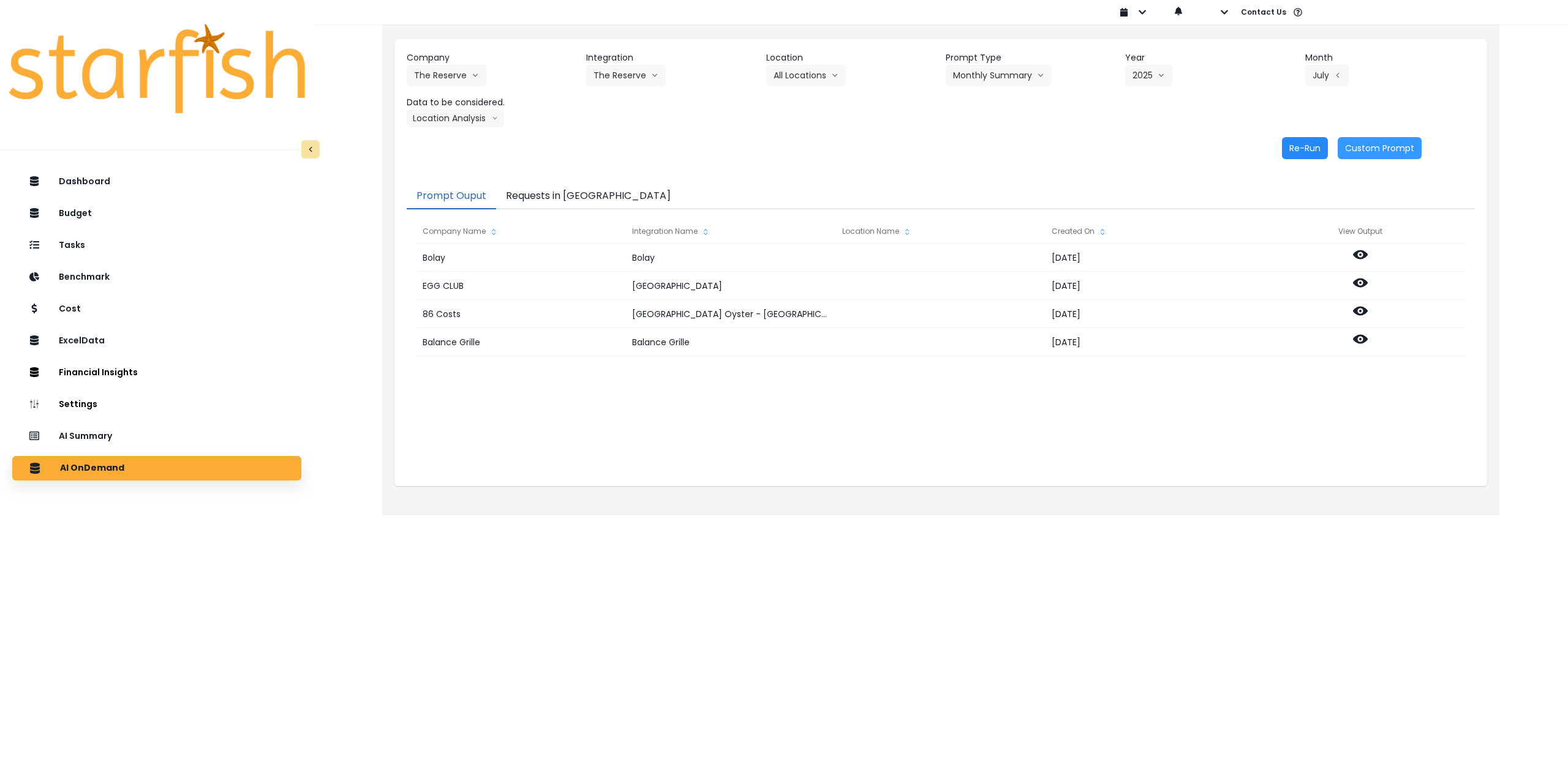
click at [1295, 146] on button "Re-Run" at bounding box center [1305, 149] width 46 height 22
click at [434, 76] on button "The Reserve" at bounding box center [446, 76] width 80 height 22
click at [451, 69] on button "The Reserve" at bounding box center [446, 76] width 80 height 22
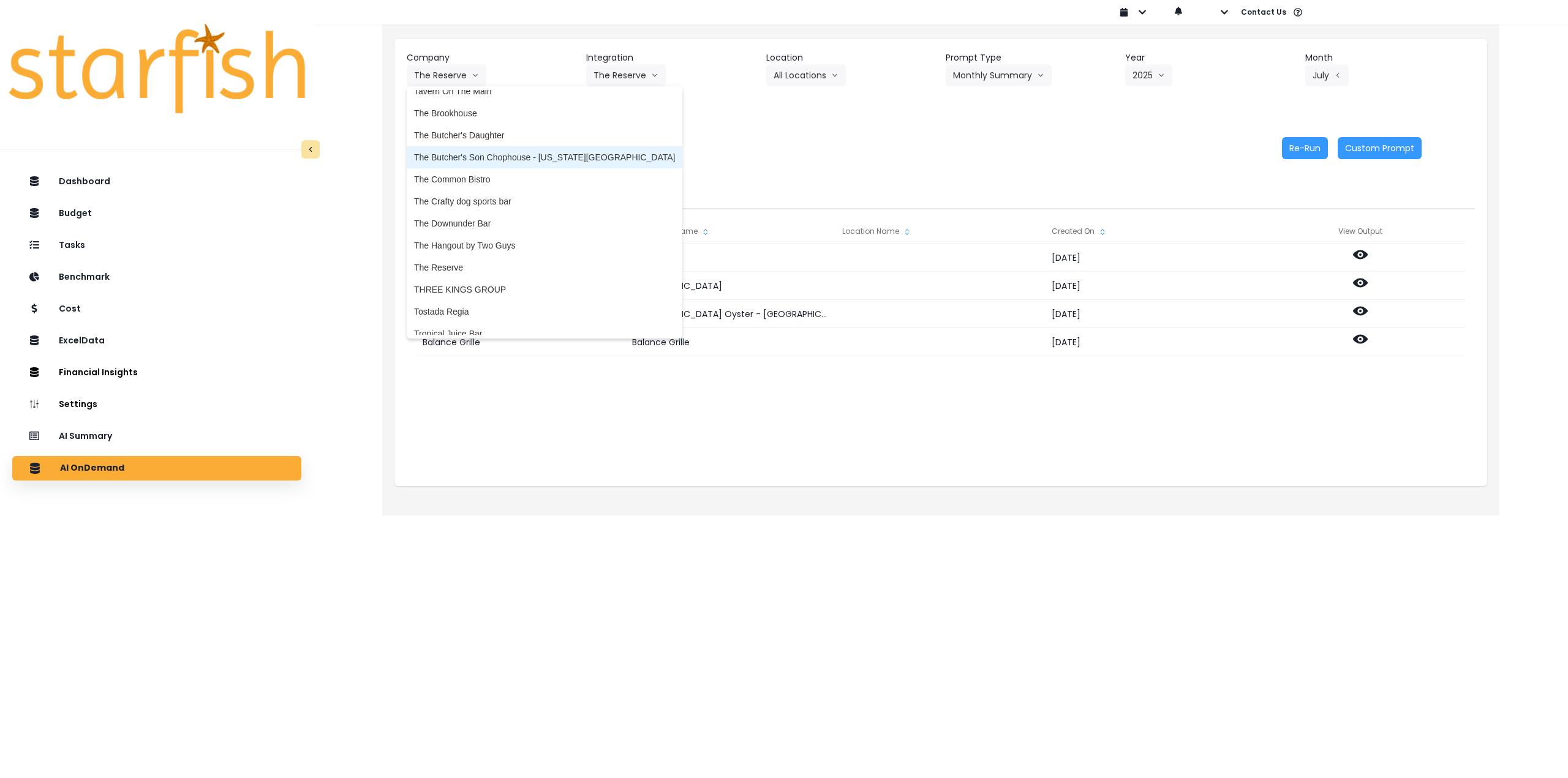
click at [495, 156] on span "The Butcher's Son Chophouse - Virginia Beach" at bounding box center [544, 157] width 261 height 12
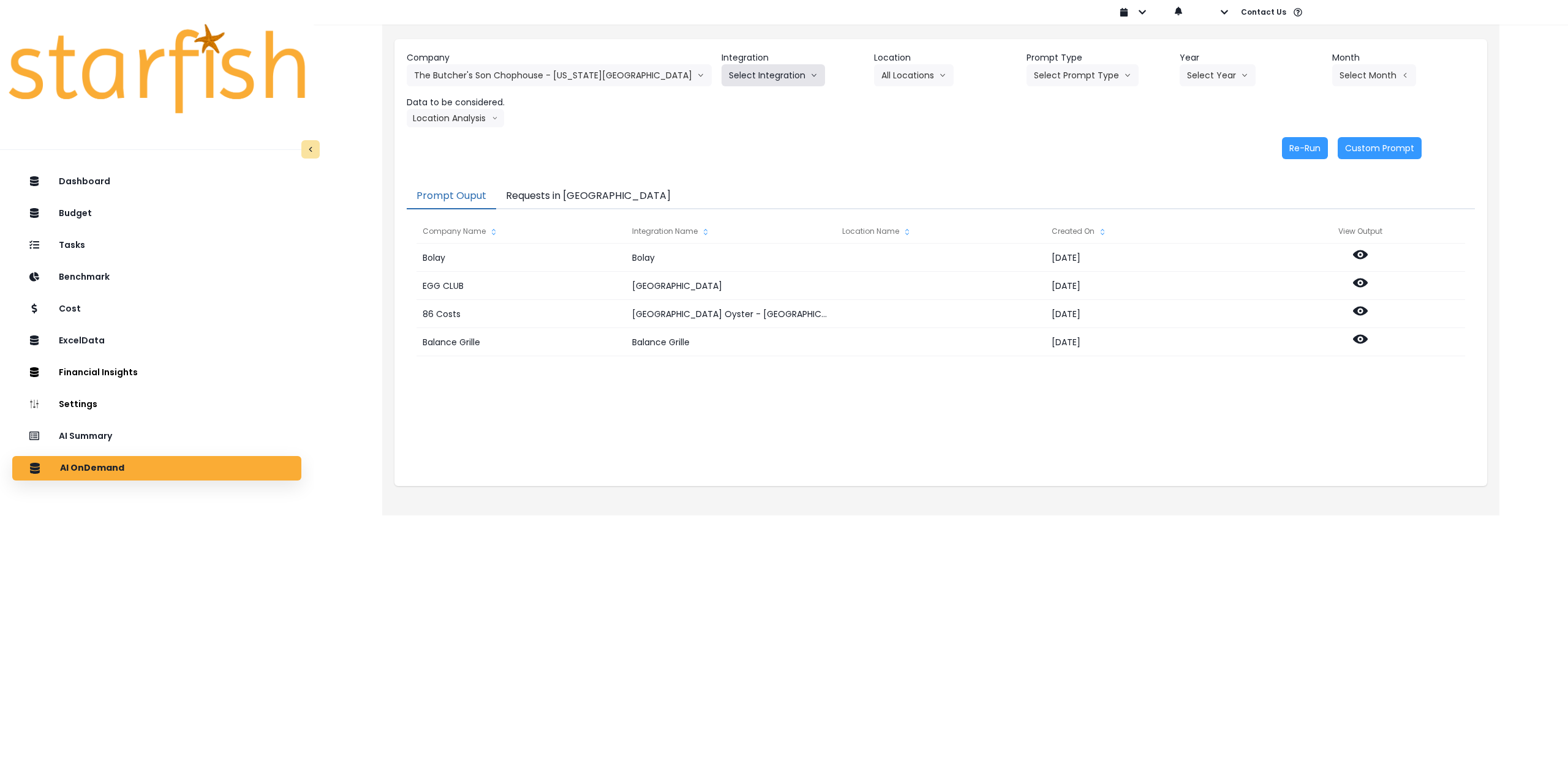
click at [722, 76] on button "Select Integration" at bounding box center [773, 76] width 103 height 22
click at [729, 97] on span "QuickBooks Online" at bounding box center [766, 101] width 73 height 12
click at [878, 77] on button "Select Location" at bounding box center [920, 76] width 93 height 22
click at [882, 102] on span "All Locations" at bounding box center [906, 101] width 48 height 12
click at [1050, 80] on button "Select Prompt Type" at bounding box center [1083, 76] width 112 height 22
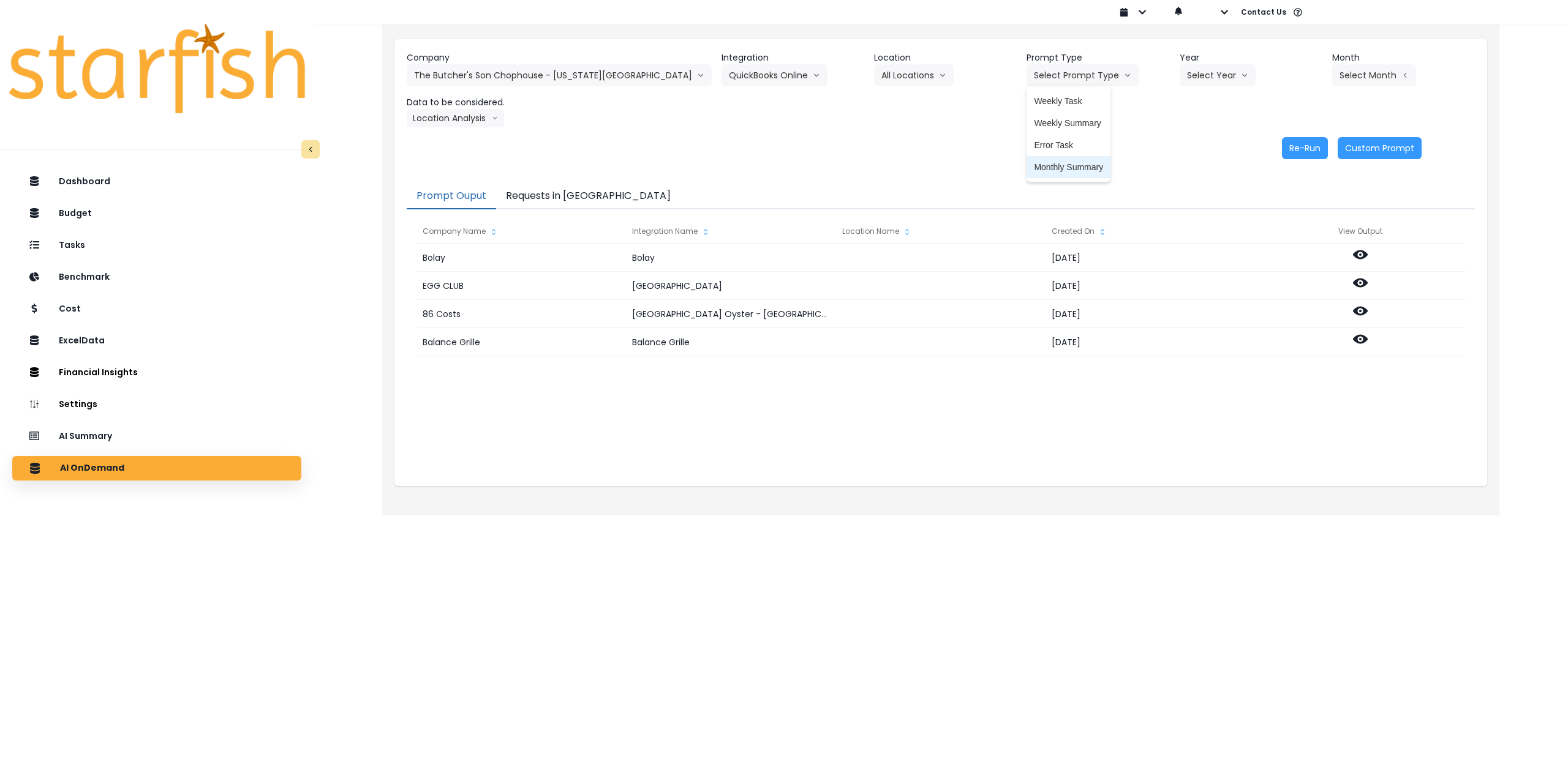
click at [1034, 162] on span "Monthly Summary" at bounding box center [1068, 167] width 69 height 12
click at [1188, 79] on button "Select Year" at bounding box center [1218, 76] width 76 height 22
click at [1187, 144] on span "2025" at bounding box center [1196, 145] width 19 height 12
click at [1366, 73] on button "Select Month" at bounding box center [1374, 76] width 84 height 22
click at [1294, 224] on li "Aug" at bounding box center [1313, 234] width 39 height 22
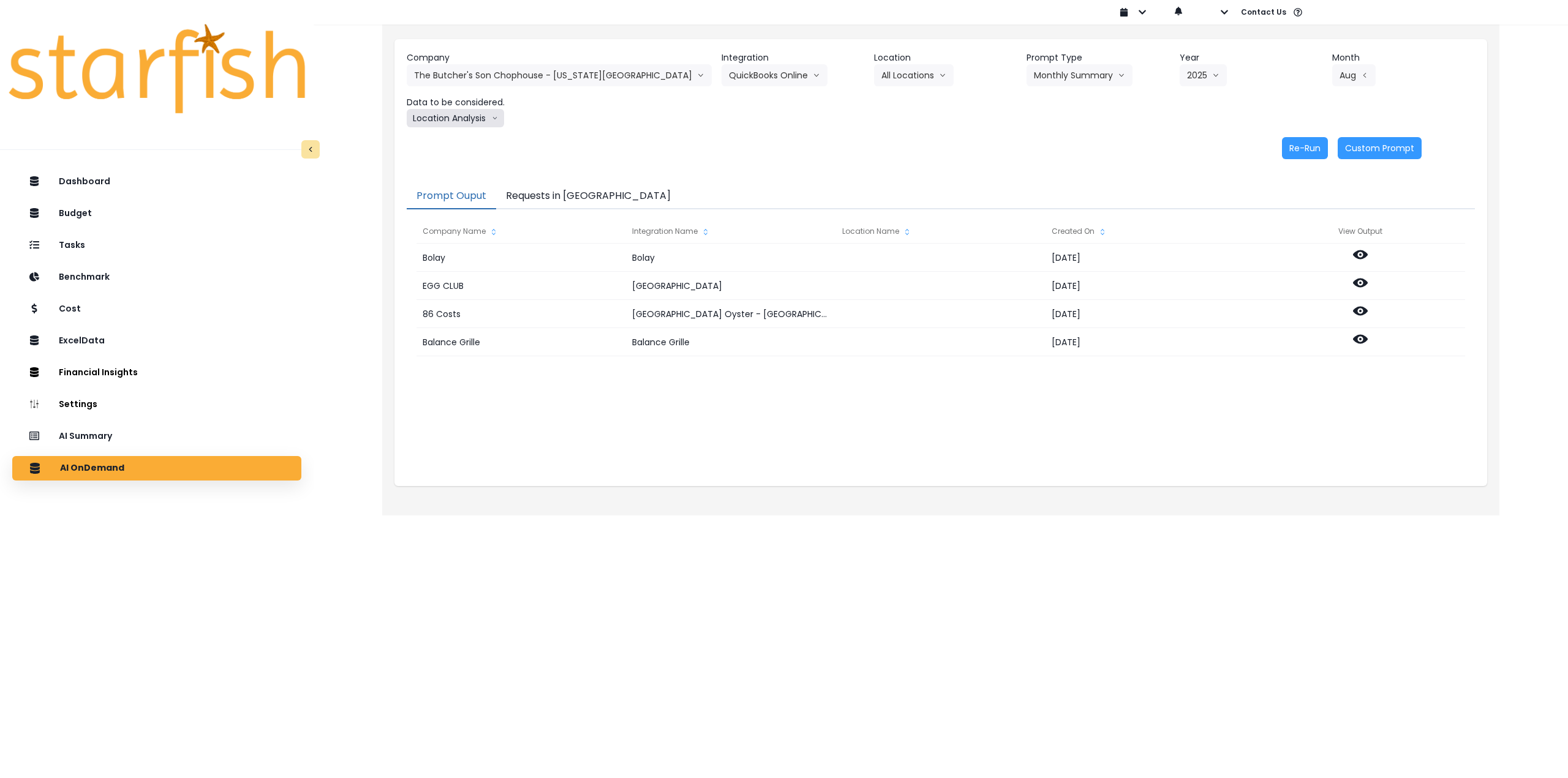
click at [457, 118] on button "Location Analysis" at bounding box center [455, 118] width 97 height 18
click at [457, 137] on span "Comparison overtime" at bounding box center [454, 142] width 82 height 12
click at [1295, 146] on button "Re-Run" at bounding box center [1305, 149] width 46 height 22
click at [459, 113] on button "Comparison overtime" at bounding box center [466, 118] width 119 height 18
click at [446, 158] on span "Location Analysis" at bounding box center [454, 164] width 82 height 12
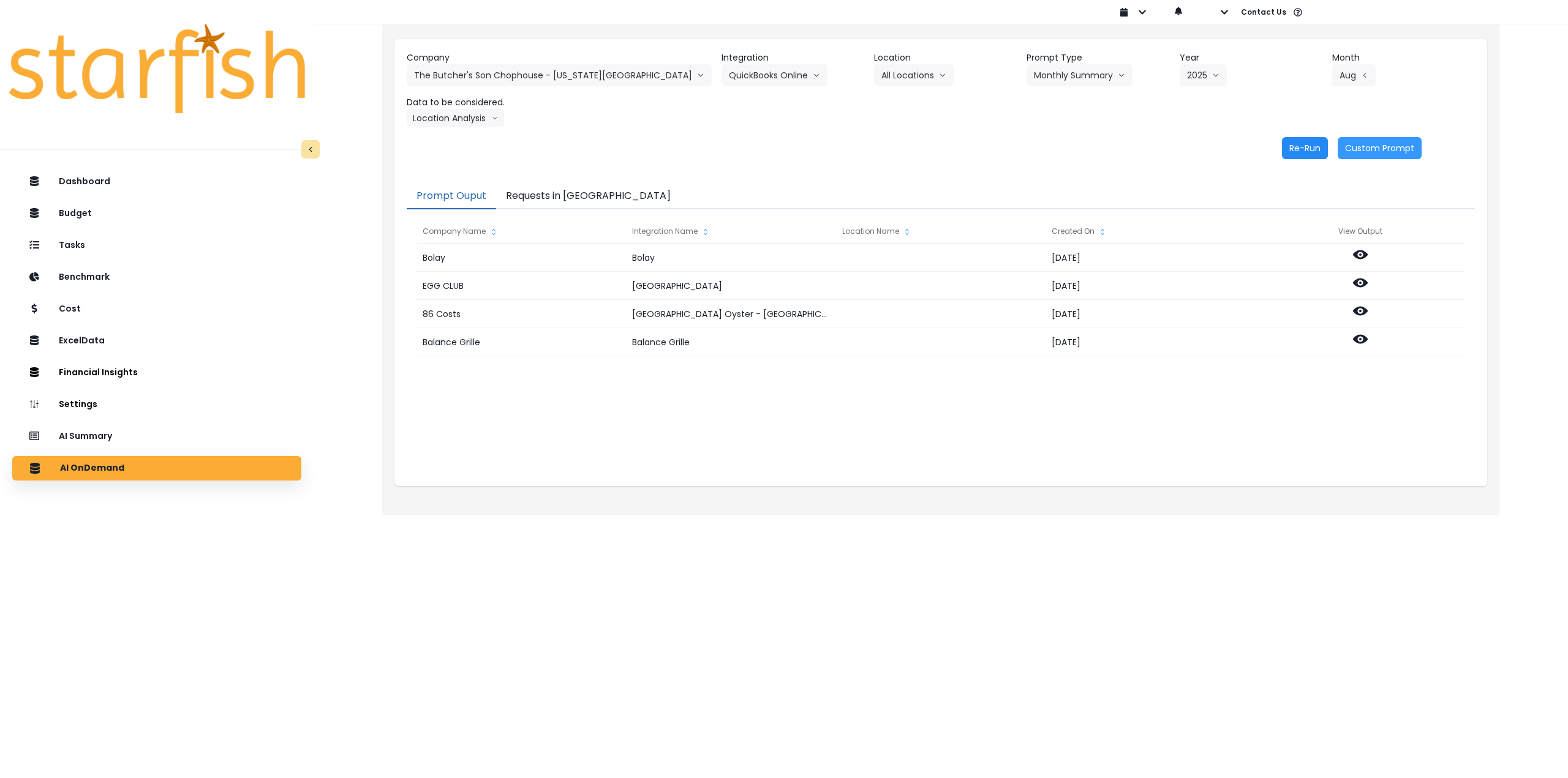
click at [1308, 146] on button "Re-Run" at bounding box center [1305, 149] width 46 height 22
click at [553, 193] on button "Requests in Queue" at bounding box center [588, 197] width 184 height 26
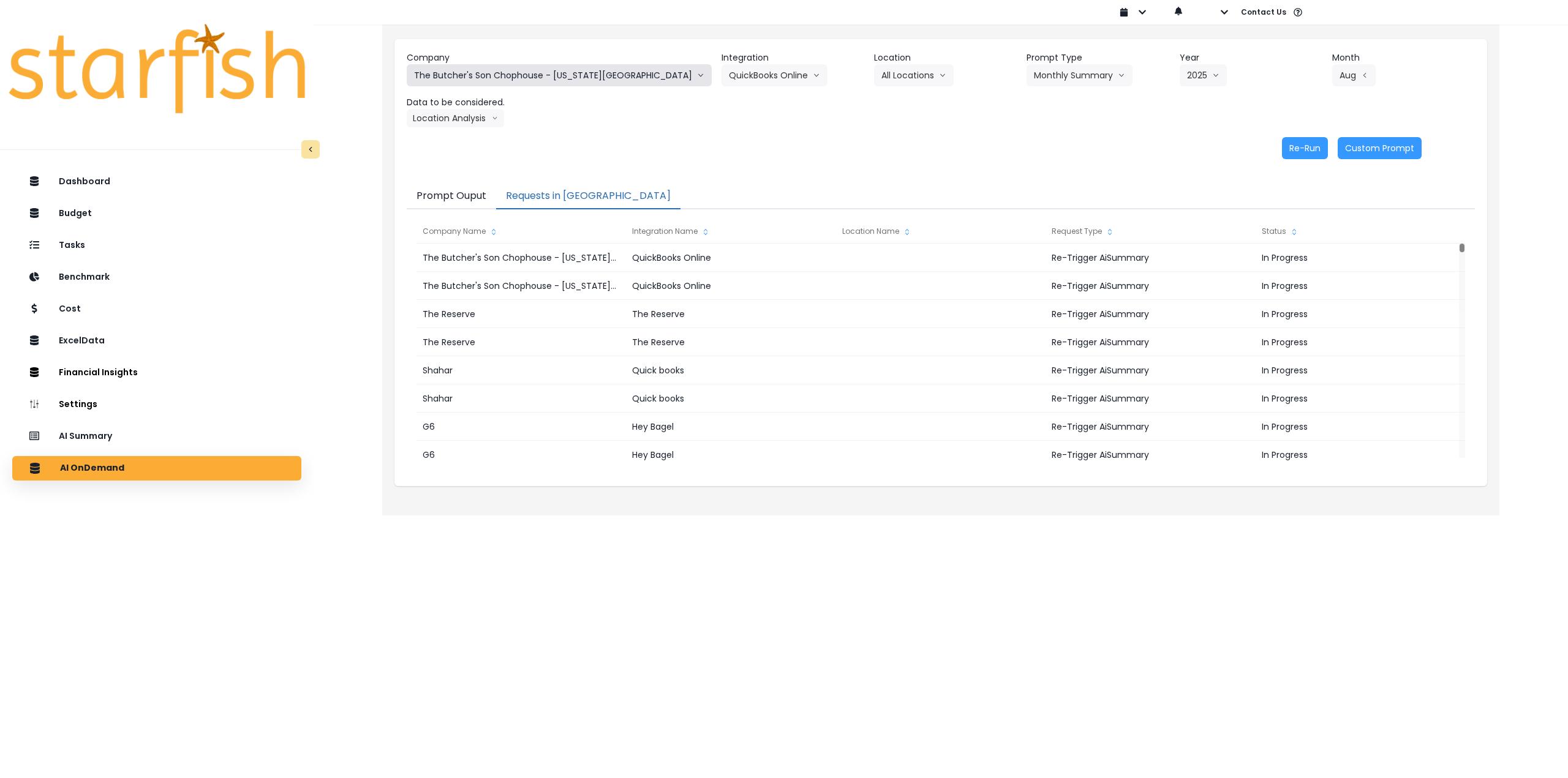
click at [451, 70] on button "The Butcher's Son Chophouse - Virginia Beach" at bounding box center [559, 76] width 305 height 22
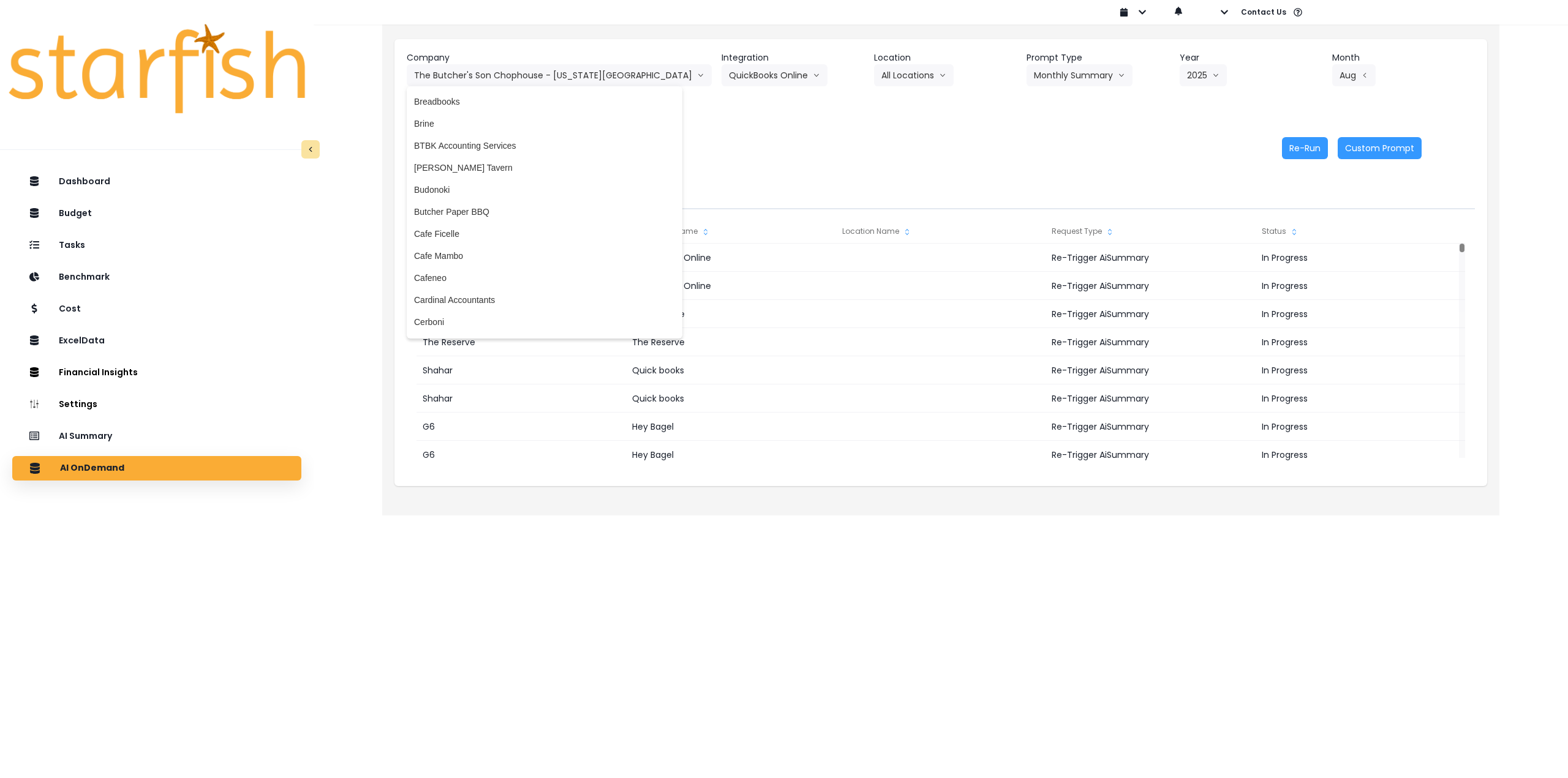
scroll to position [429, 0]
click at [488, 247] on span "Cafe Ficelle" at bounding box center [544, 245] width 261 height 12
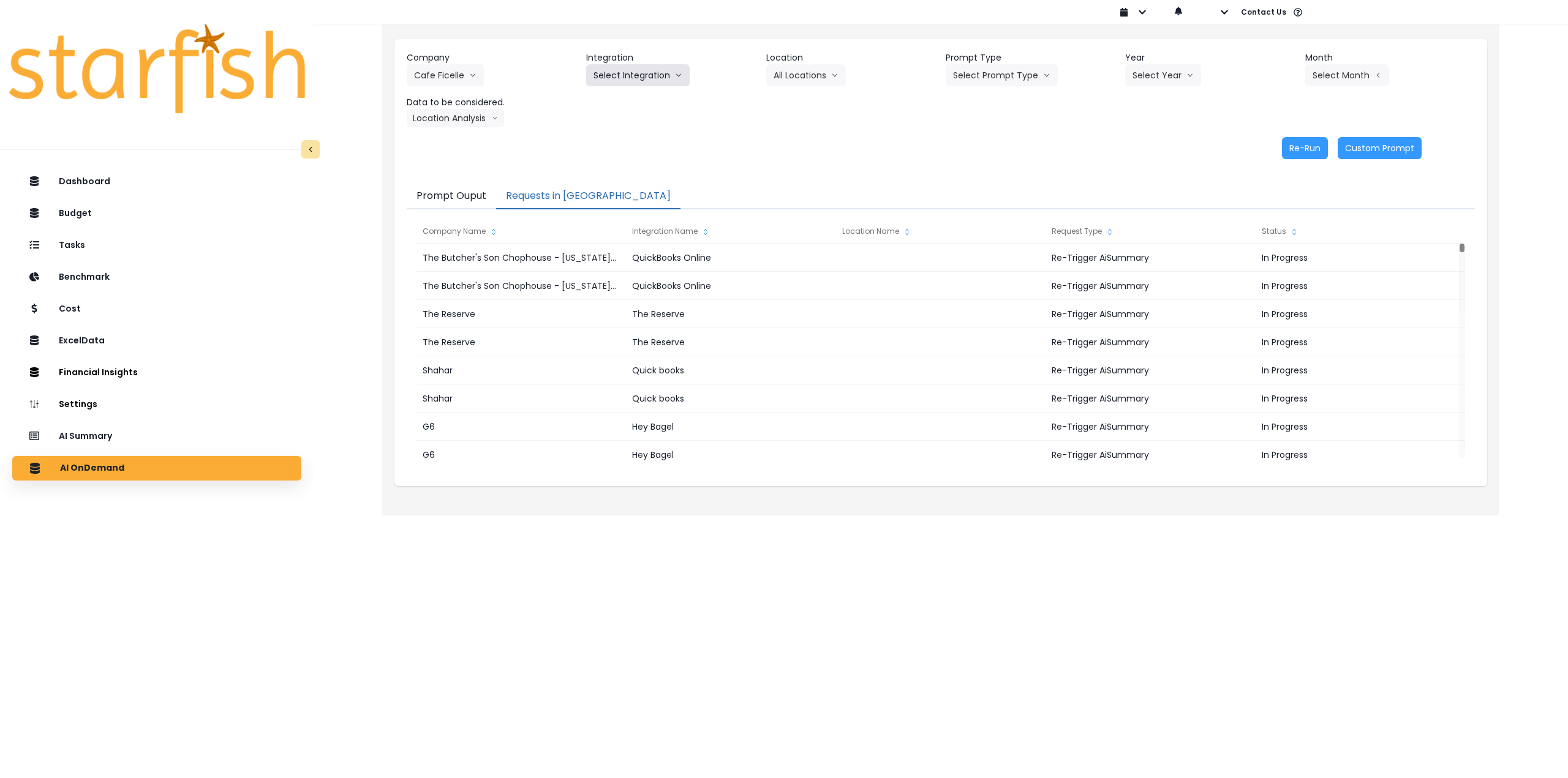
click at [657, 77] on button "Select Integration" at bounding box center [638, 76] width 103 height 22
click at [625, 101] on span "Cafe Ficelle" at bounding box center [616, 101] width 46 height 12
click at [796, 81] on button "Select Location" at bounding box center [813, 76] width 93 height 22
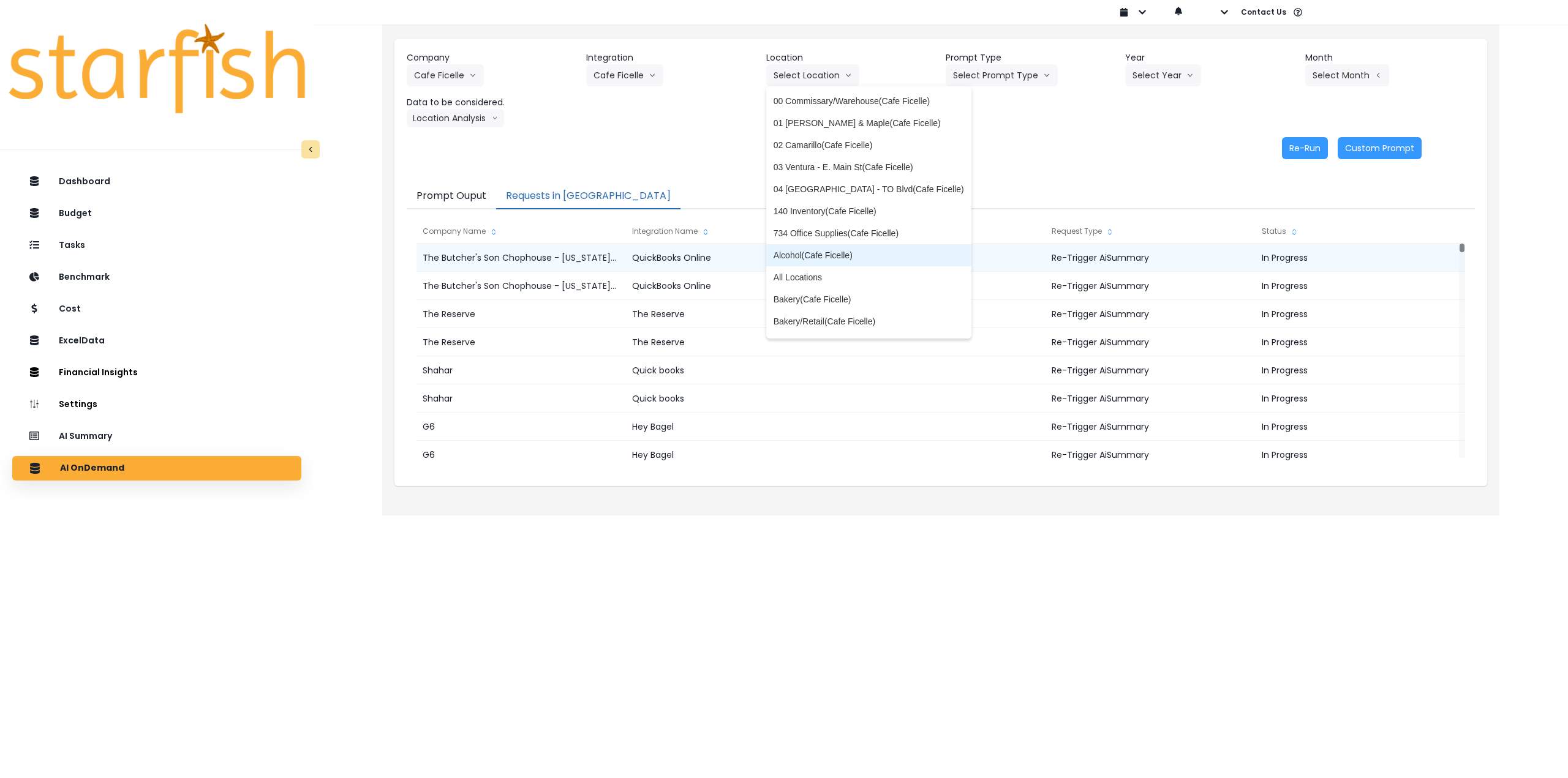
click at [813, 272] on li "All Locations" at bounding box center [869, 278] width 206 height 22
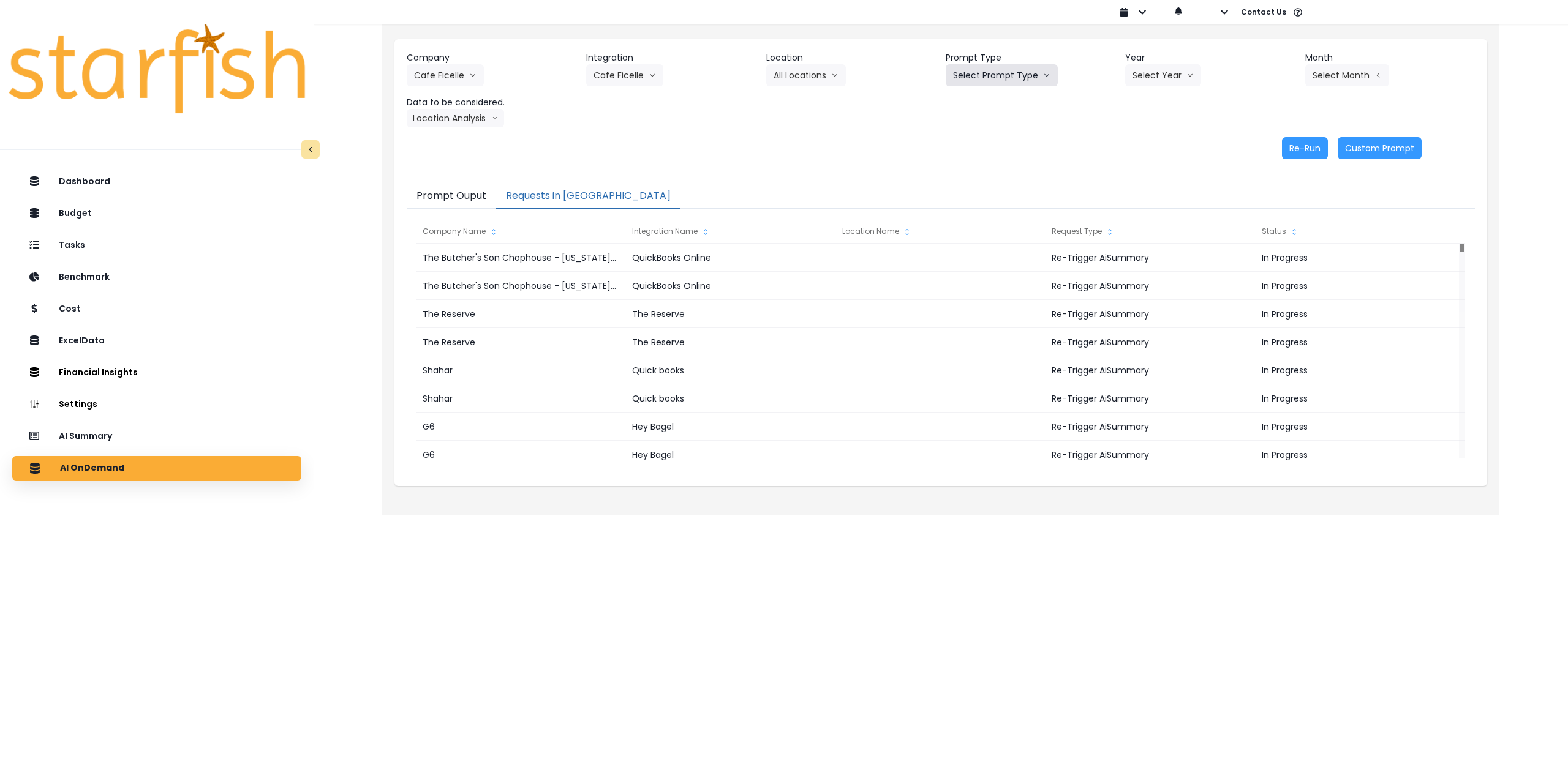
click at [987, 73] on button "Select Prompt Type" at bounding box center [1002, 76] width 112 height 22
drag, startPoint x: 966, startPoint y: 165, endPoint x: 997, endPoint y: 155, distance: 32.6
click at [966, 165] on span "Monthly Summary" at bounding box center [987, 167] width 69 height 12
click at [1147, 81] on button "Select Year" at bounding box center [1163, 76] width 76 height 22
click at [1140, 144] on span "2025" at bounding box center [1142, 145] width 19 height 12
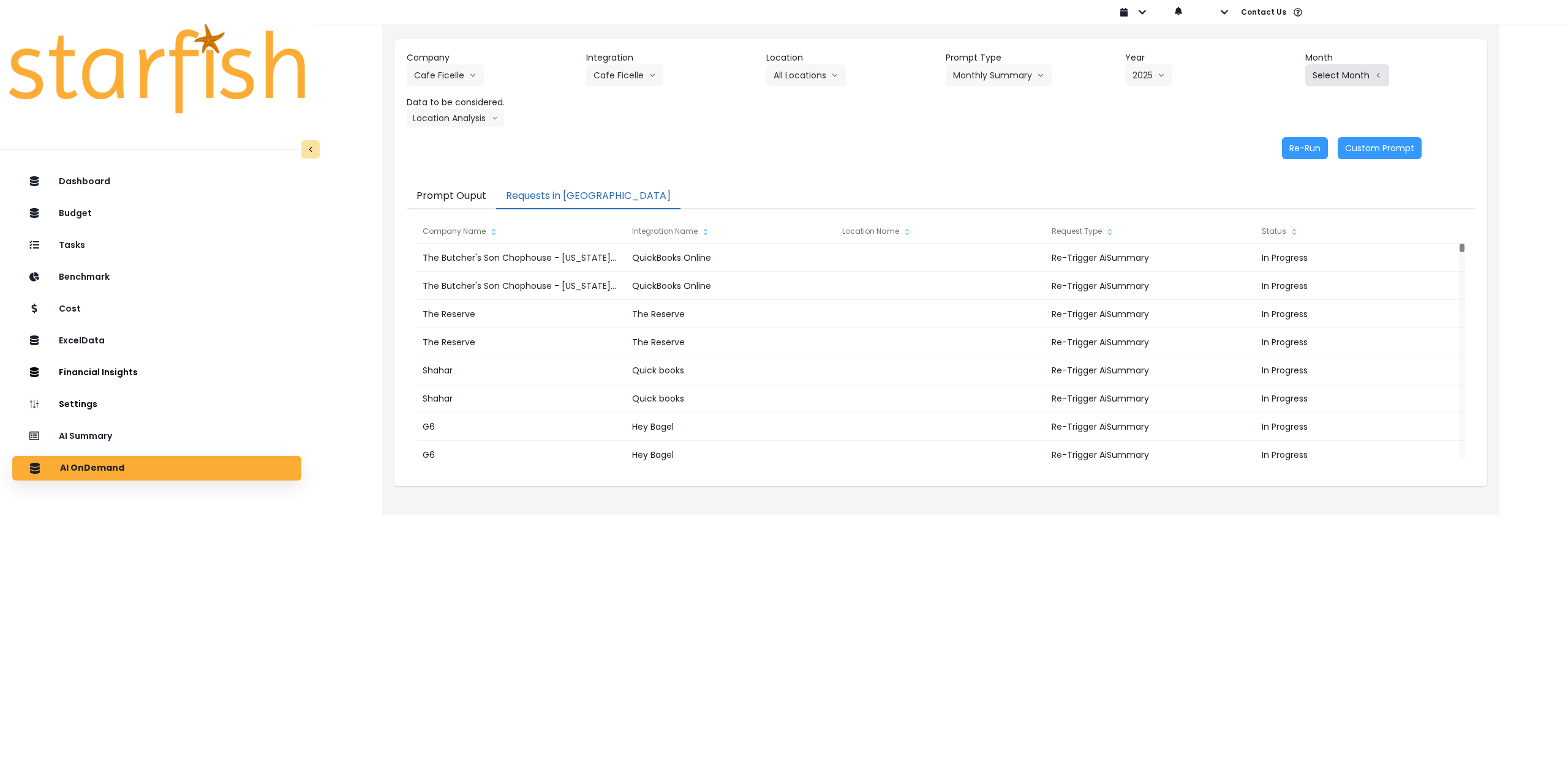
click at [1332, 78] on button "Select Month" at bounding box center [1348, 76] width 84 height 22
click at [1276, 233] on span "Aug" at bounding box center [1287, 233] width 24 height 12
click at [470, 118] on button "Location Analysis" at bounding box center [455, 118] width 97 height 18
click at [467, 139] on span "Comparison overtime" at bounding box center [454, 142] width 82 height 12
click at [1307, 147] on button "Re-Run" at bounding box center [1305, 149] width 46 height 22
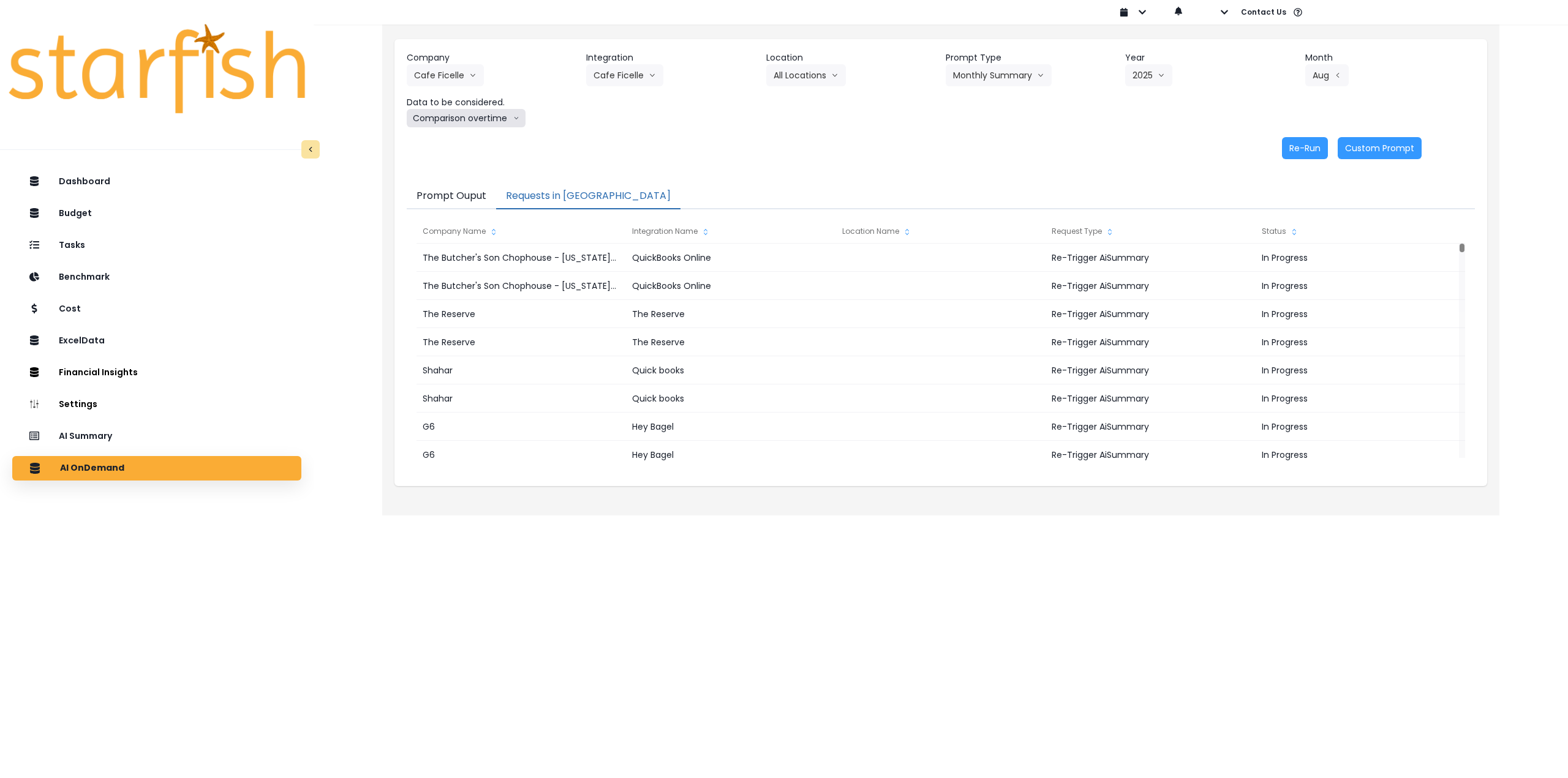
click at [450, 121] on button "Comparison overtime" at bounding box center [466, 118] width 119 height 18
click at [454, 169] on span "Location Analysis" at bounding box center [454, 164] width 82 height 12
click at [1295, 144] on button "Re-Run" at bounding box center [1305, 149] width 46 height 22
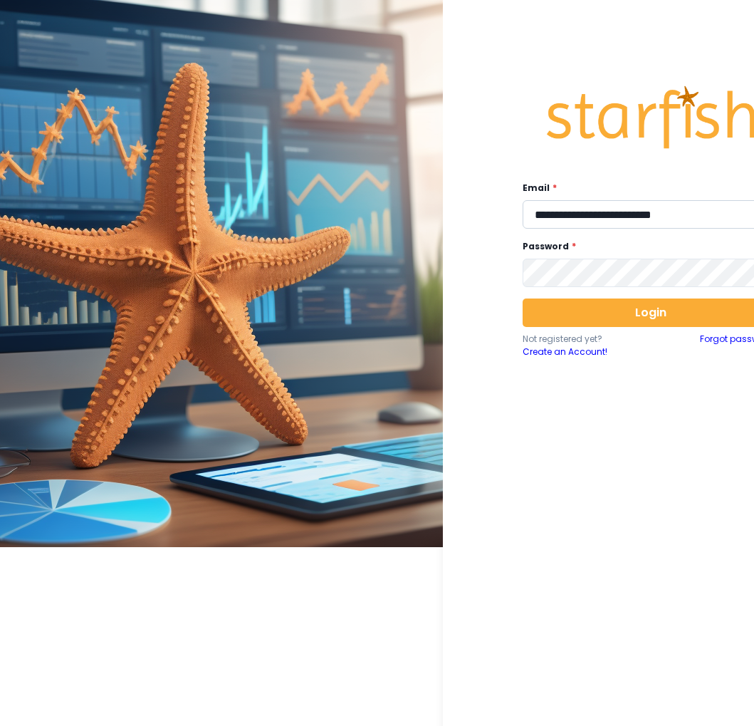
click at [652, 212] on input "**********" at bounding box center [651, 214] width 256 height 28
type input "**********"
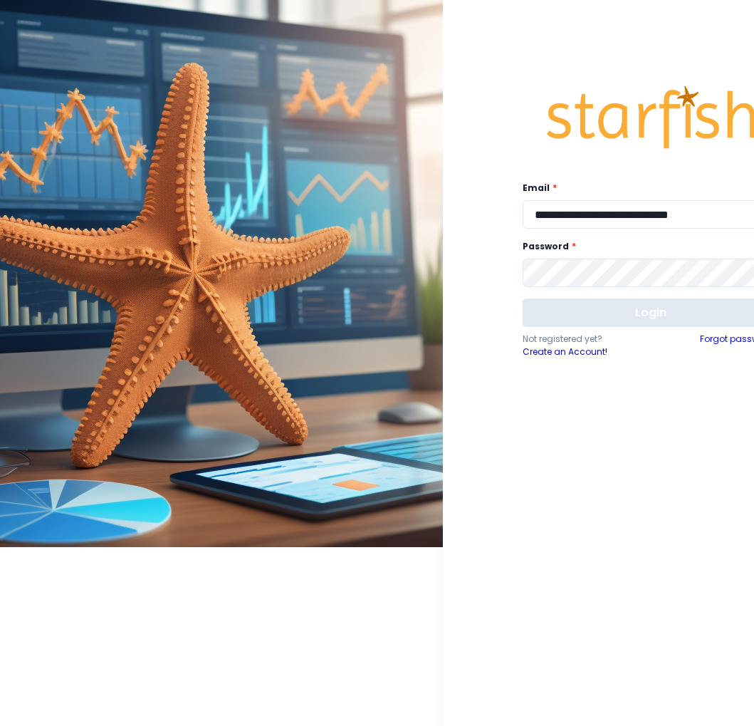
click at [630, 306] on button "Login" at bounding box center [651, 312] width 256 height 28
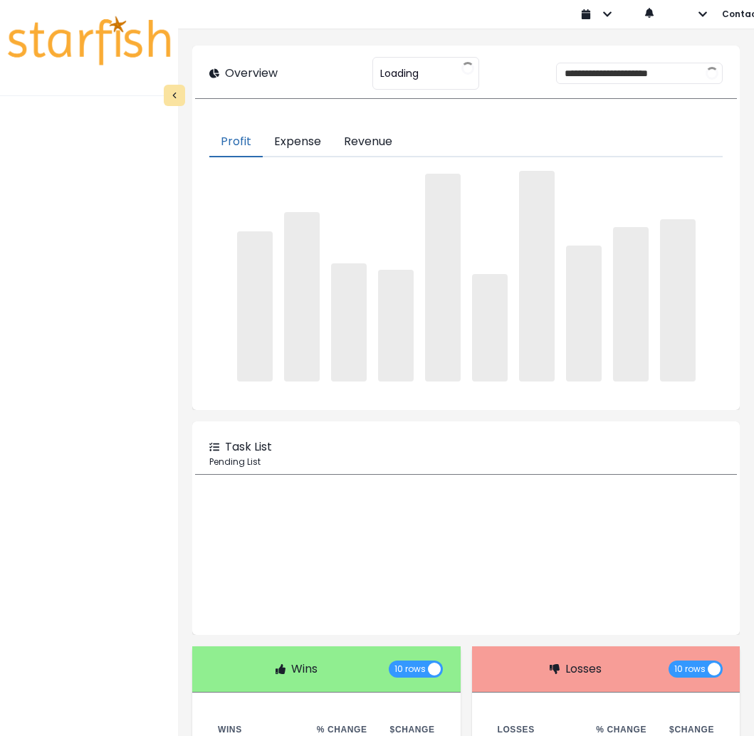
type input "**********"
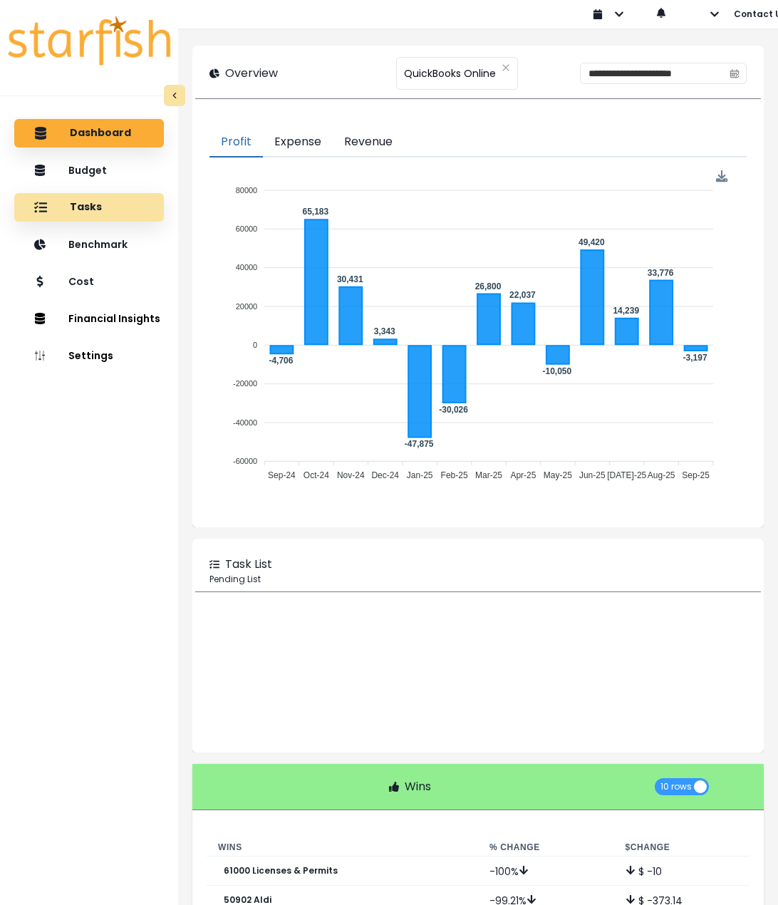
click at [113, 204] on div "Tasks" at bounding box center [89, 207] width 127 height 30
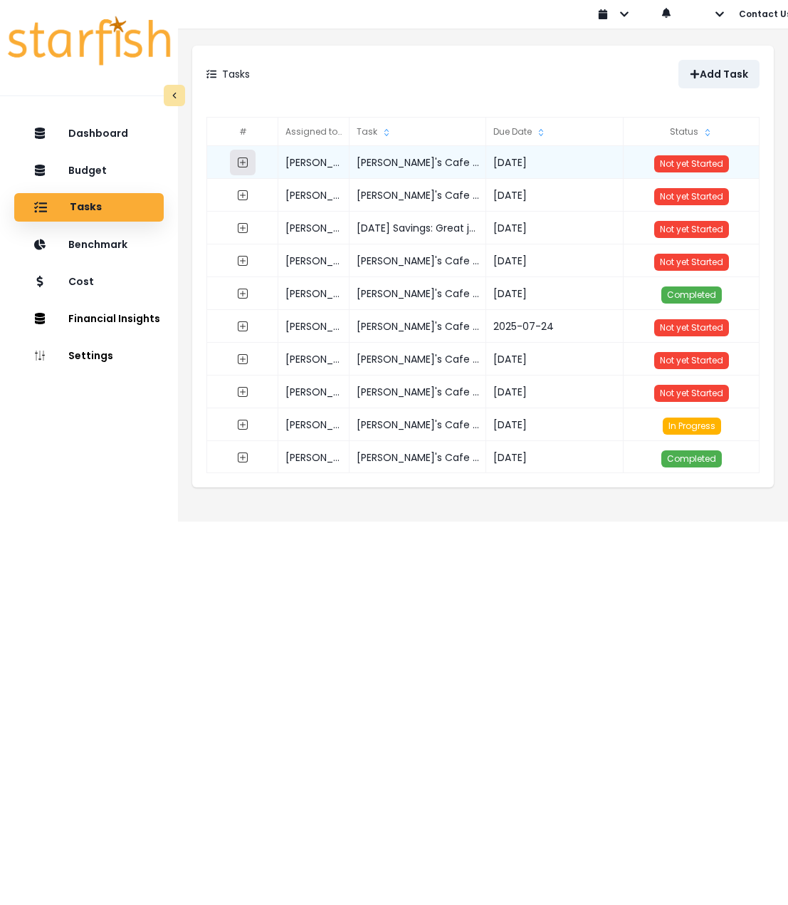
click at [241, 167] on icon "expand outline" at bounding box center [243, 162] width 10 height 10
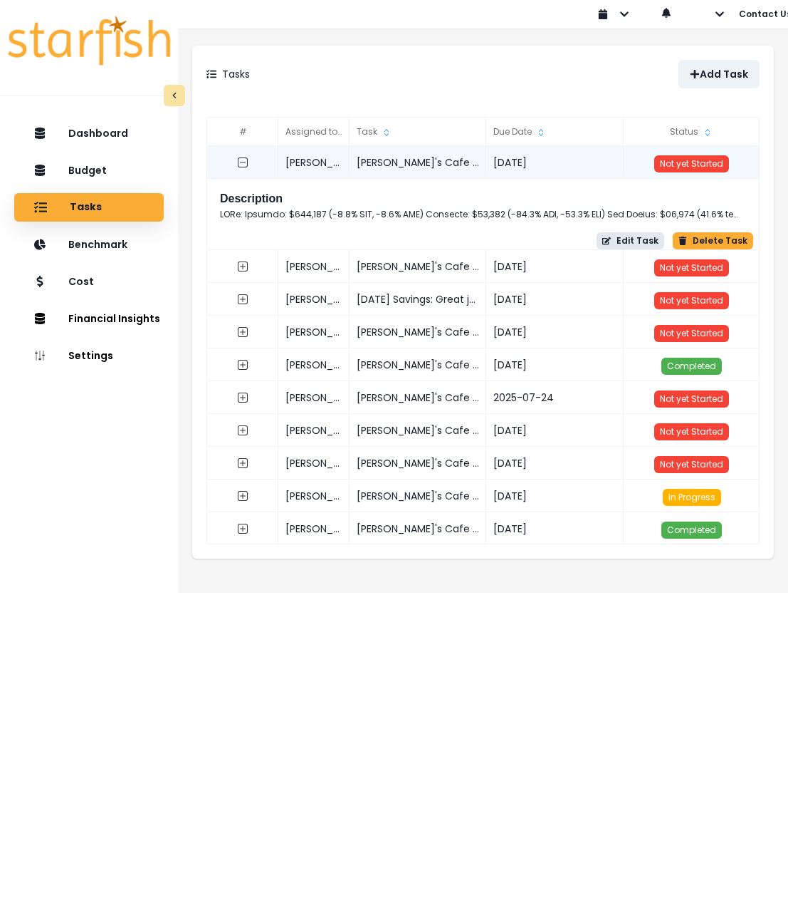
click at [647, 238] on button "Edit Task" at bounding box center [631, 240] width 68 height 17
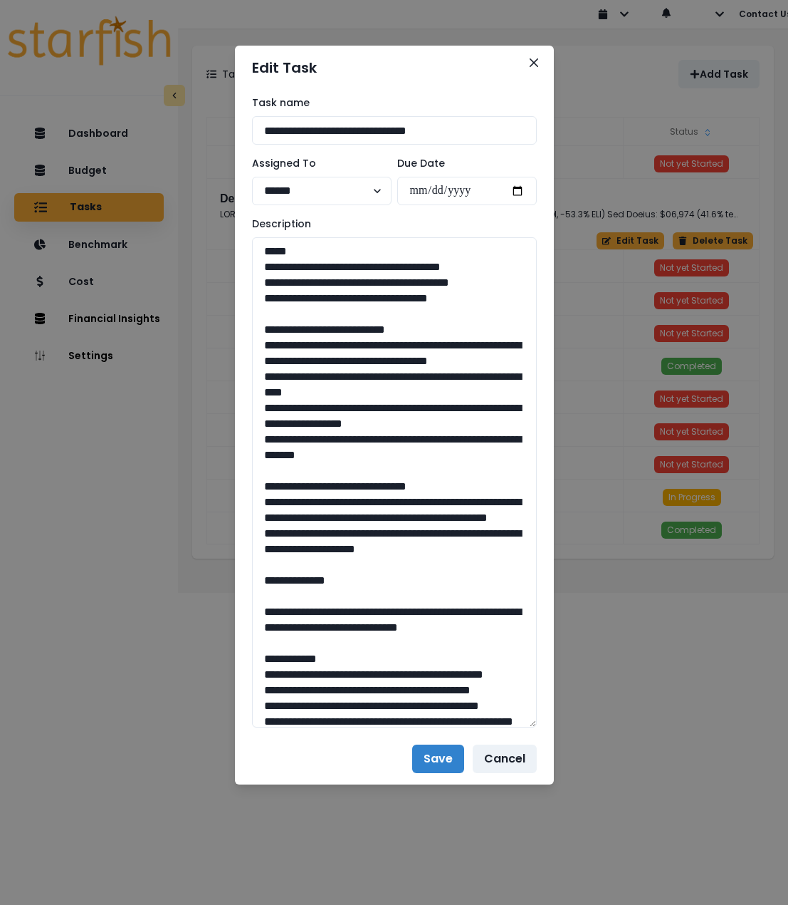
drag, startPoint x: 535, startPoint y: 292, endPoint x: 573, endPoint y: 726, distance: 435.5
click at [573, 725] on div "**********" at bounding box center [394, 452] width 788 height 905
drag, startPoint x: 365, startPoint y: 263, endPoint x: 326, endPoint y: 265, distance: 39.2
click at [326, 265] on textarea at bounding box center [394, 482] width 285 height 491
click at [486, 298] on textarea at bounding box center [394, 482] width 285 height 491
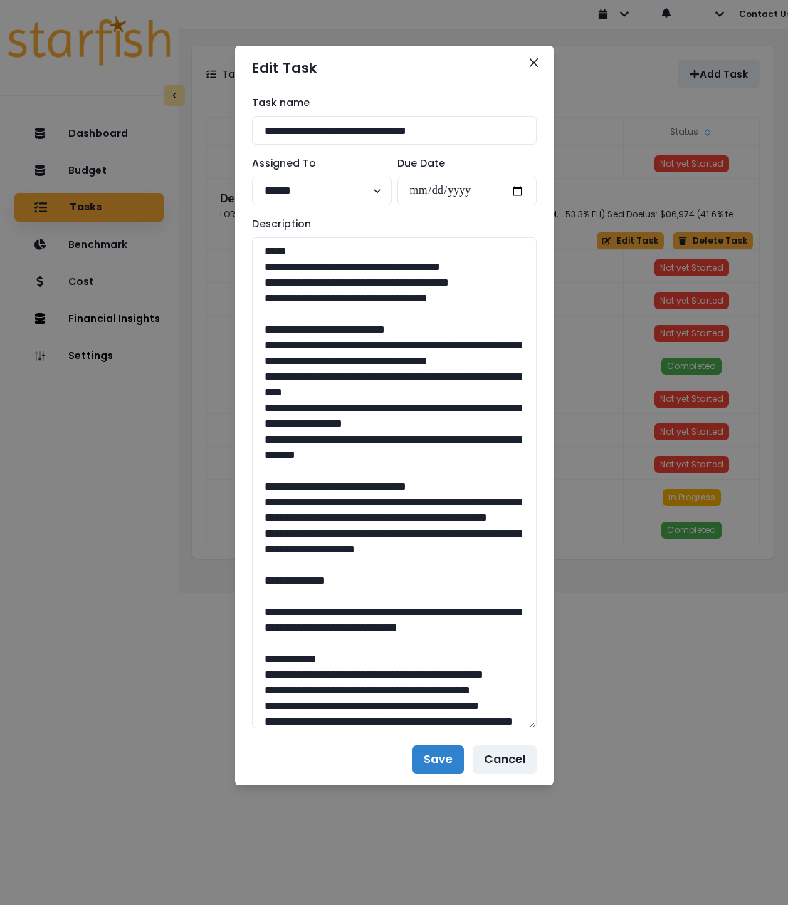
drag, startPoint x: 503, startPoint y: 301, endPoint x: 249, endPoint y: 269, distance: 256.3
click at [249, 269] on div "**********" at bounding box center [394, 412] width 319 height 644
click at [540, 64] on button "Close" at bounding box center [534, 62] width 23 height 23
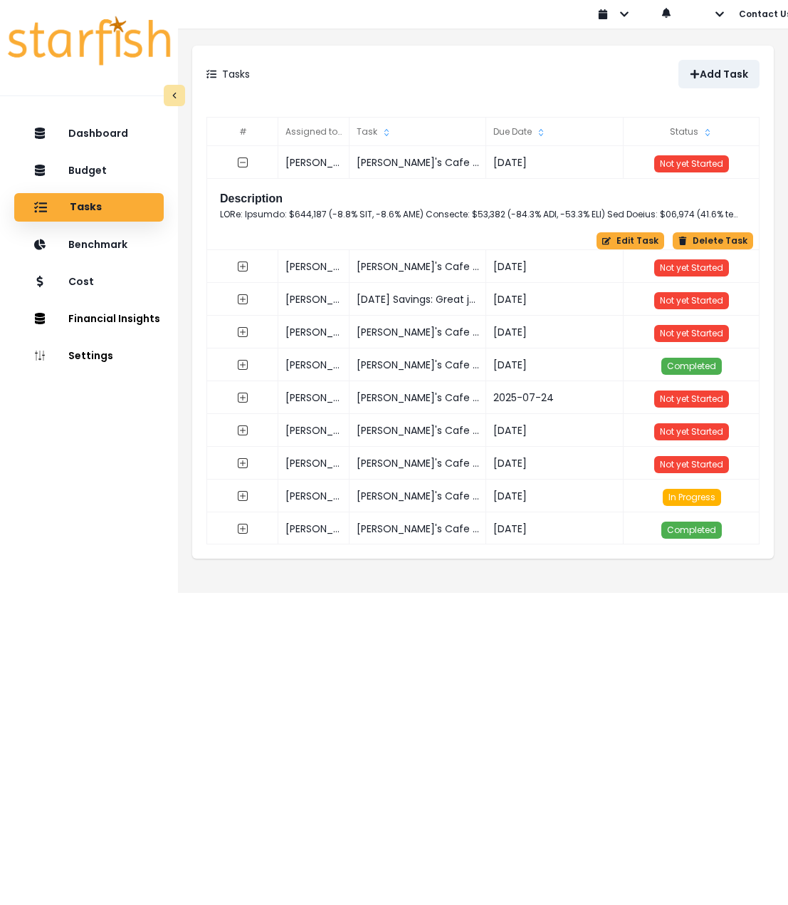
click at [95, 281] on div "Cost" at bounding box center [89, 281] width 127 height 29
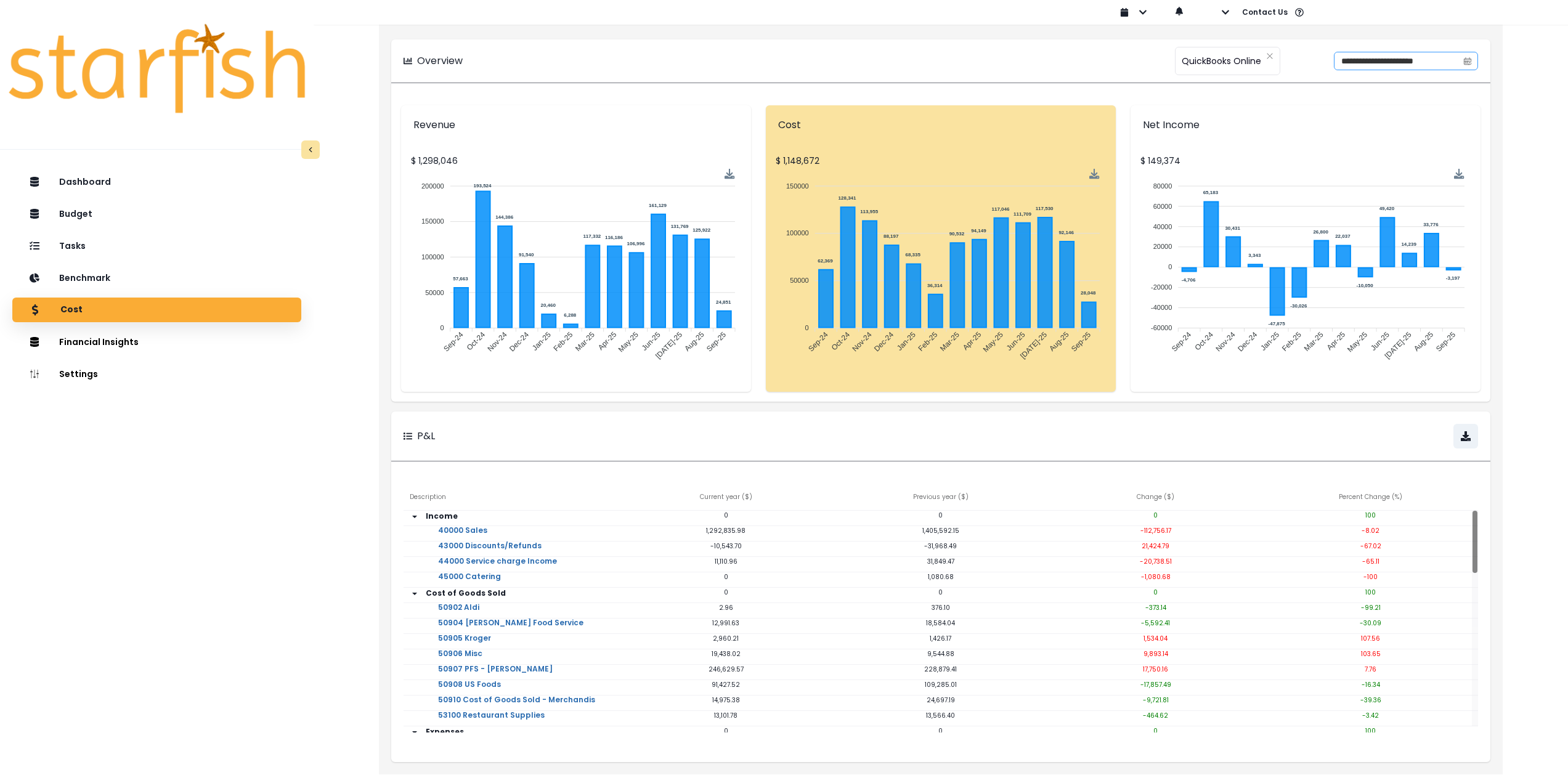
click at [652, 63] on icon "calendar" at bounding box center [1468, 61] width 9 height 9
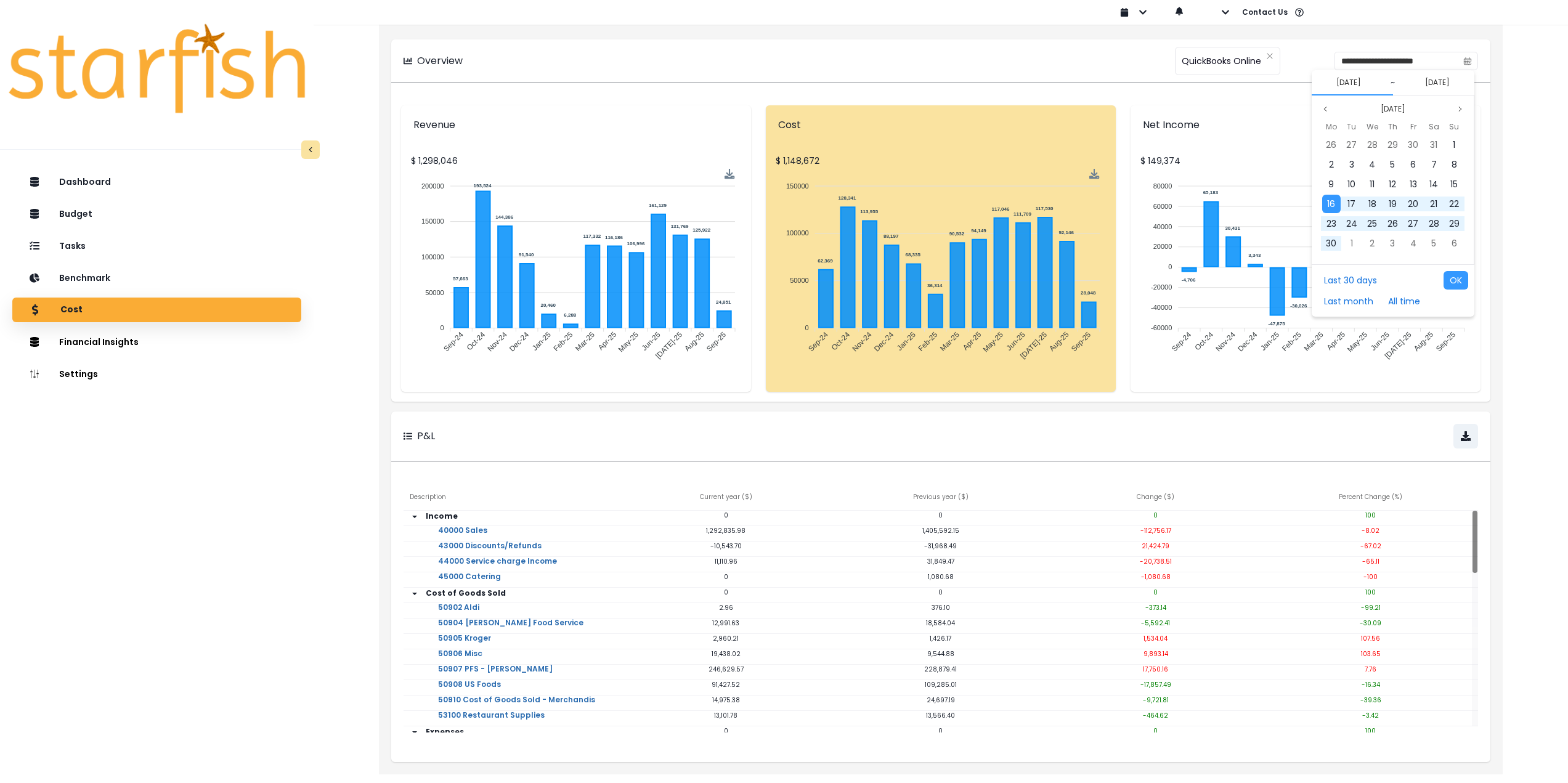
click at [652, 114] on div "[DATE]" at bounding box center [1392, 109] width 150 height 15
click at [652, 110] on icon "page previous" at bounding box center [1325, 109] width 8 height 8
click at [652, 143] on div "1" at bounding box center [1392, 144] width 18 height 18
click at [652, 106] on icon "page previous" at bounding box center [1325, 109] width 8 height 8
click at [652, 221] on span "31" at bounding box center [1454, 223] width 8 height 12
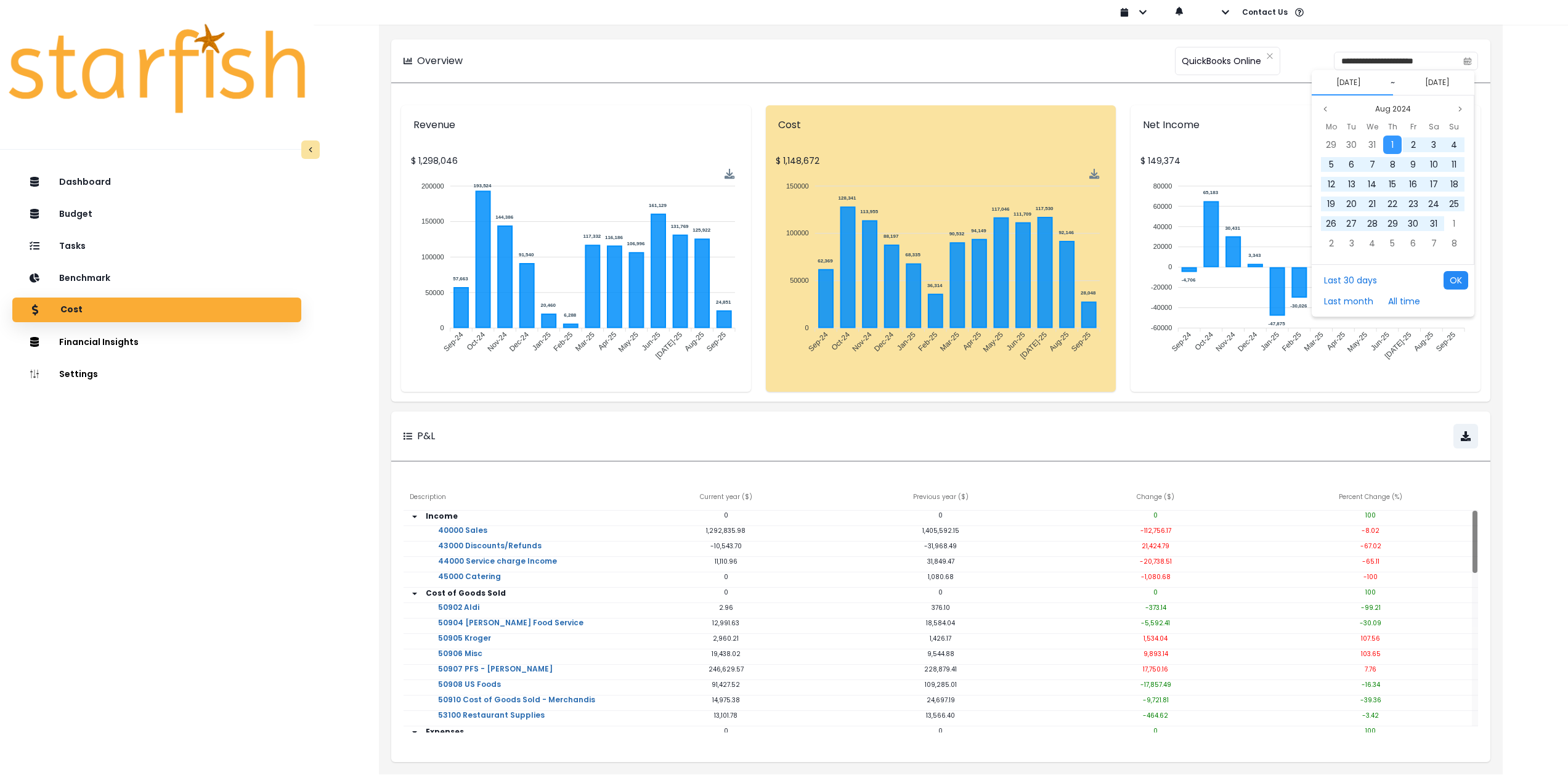
click at [652, 279] on button "OK" at bounding box center [1456, 279] width 24 height 18
type input "**********"
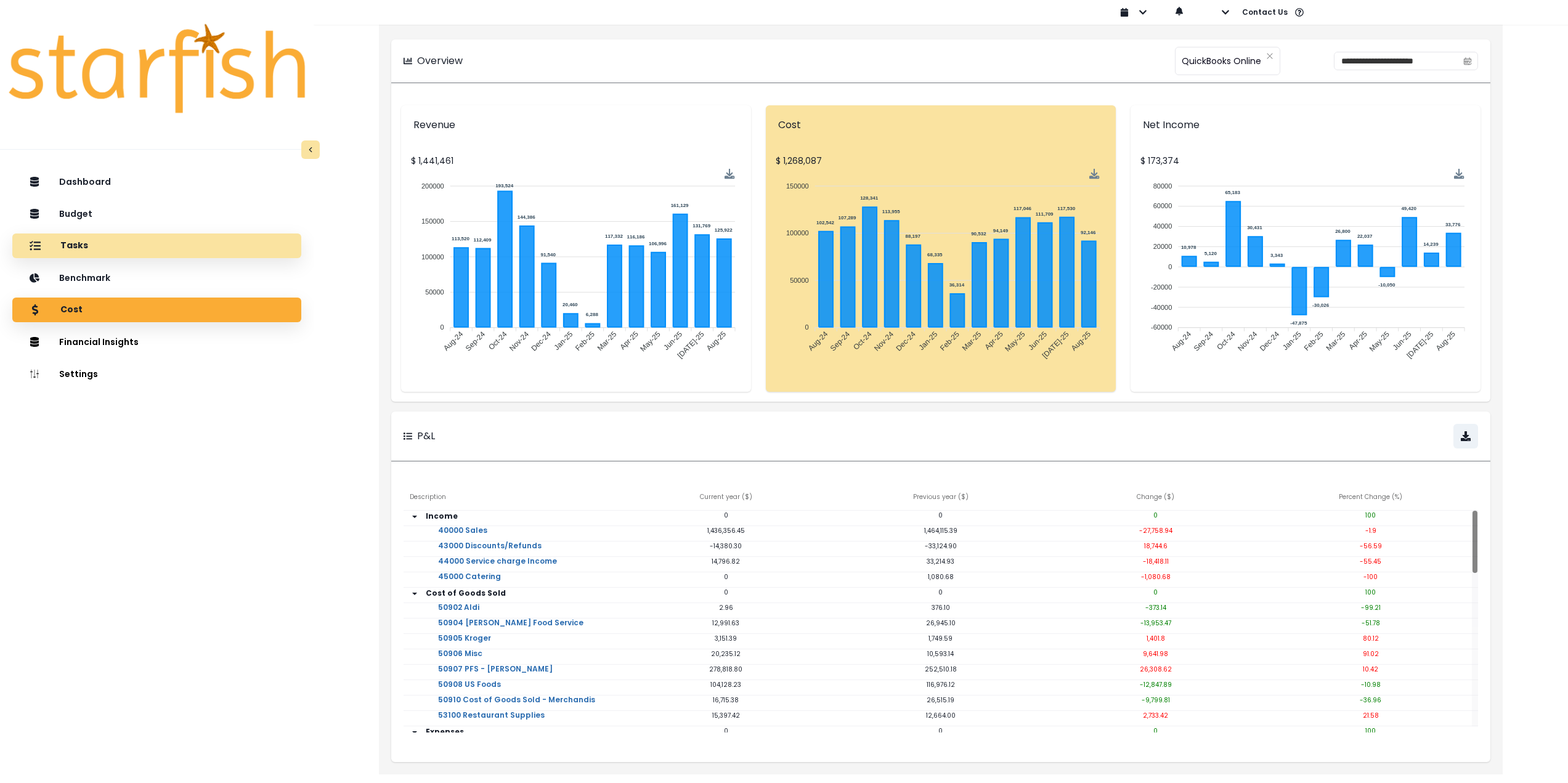
click at [112, 250] on div "Tasks" at bounding box center [157, 246] width 269 height 26
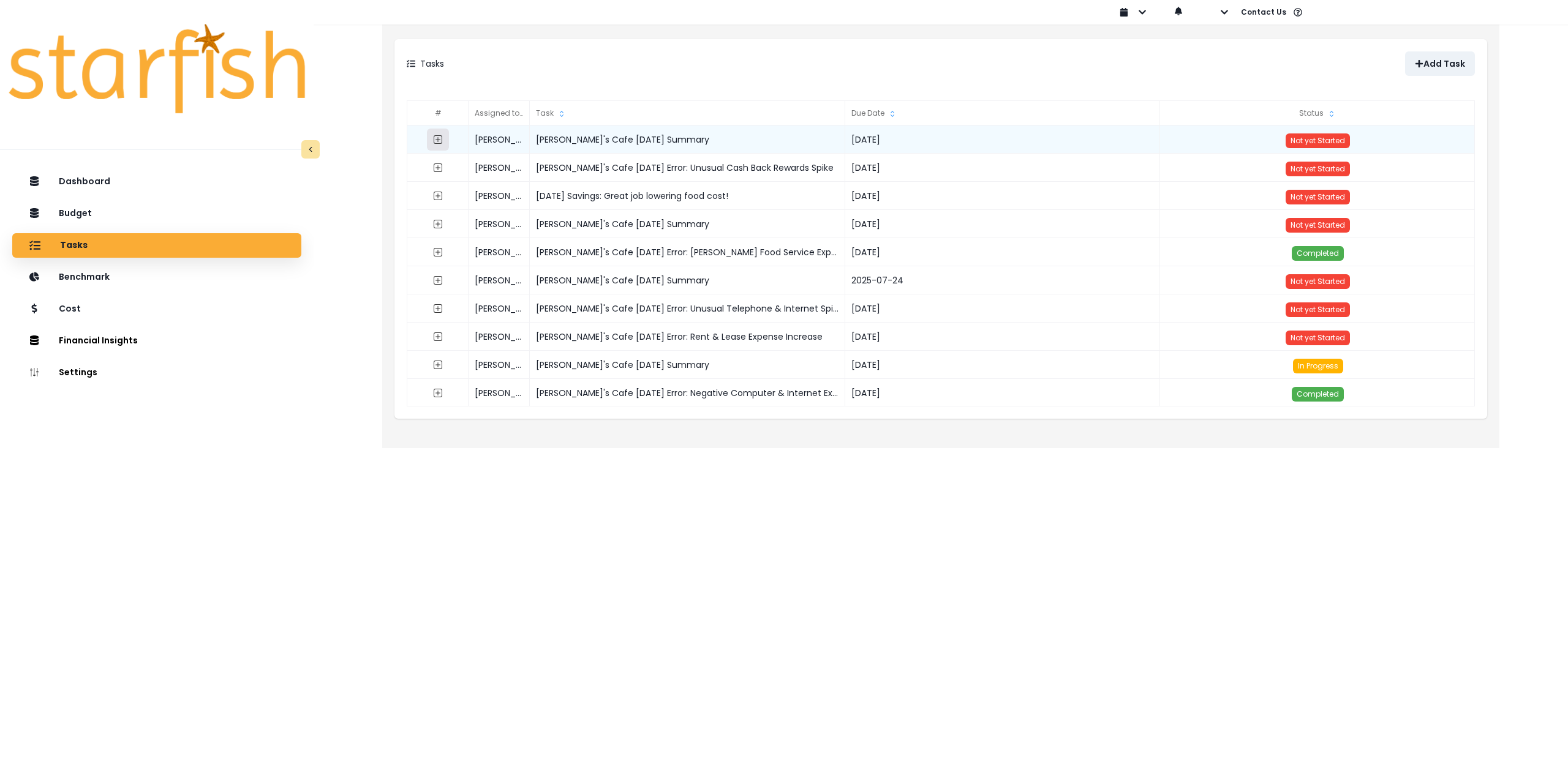
click at [438, 141] on icon "expand outline" at bounding box center [438, 140] width 5 height 5
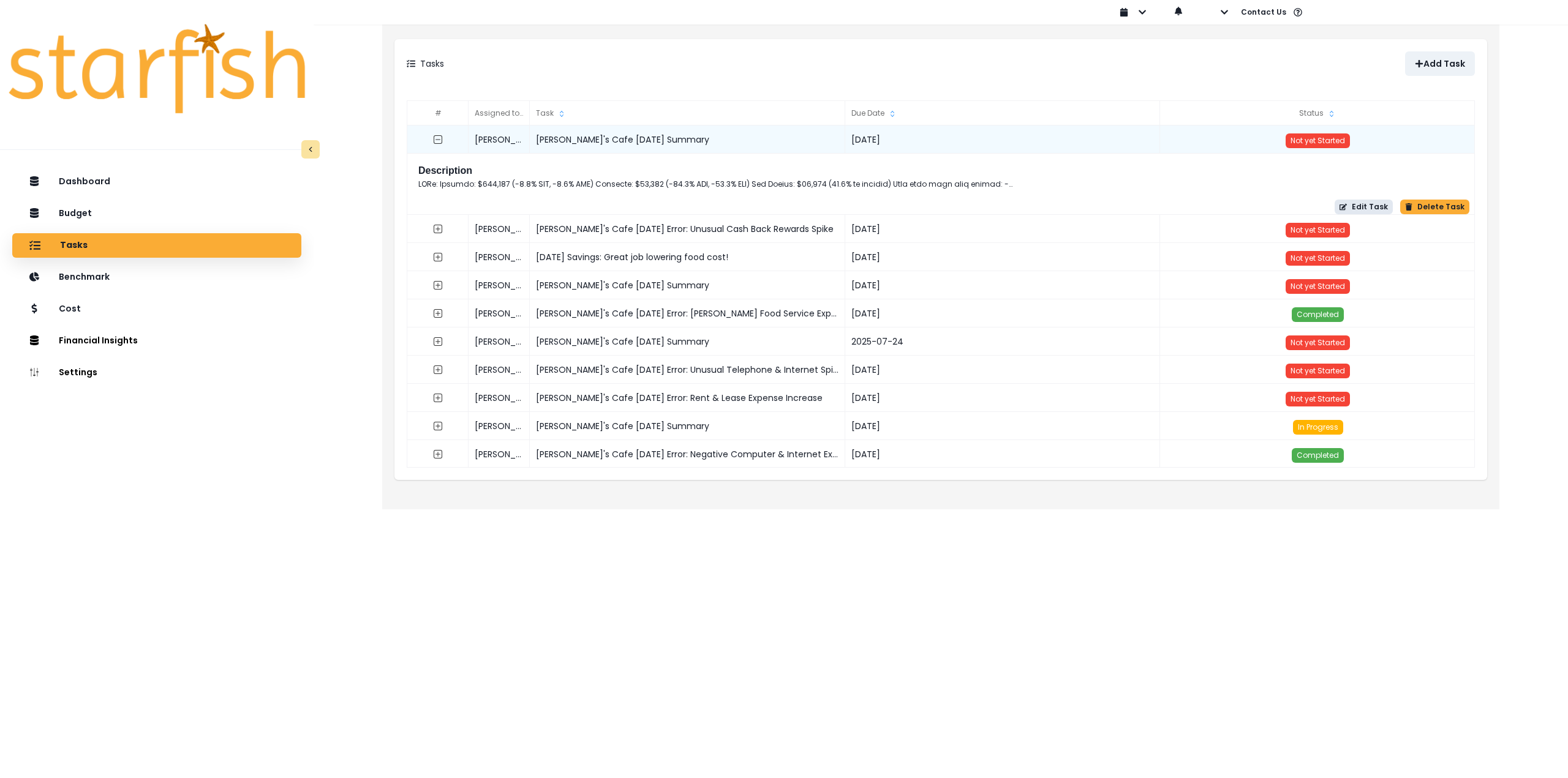
click at [649, 205] on button "Edit Task" at bounding box center [1364, 206] width 58 height 15
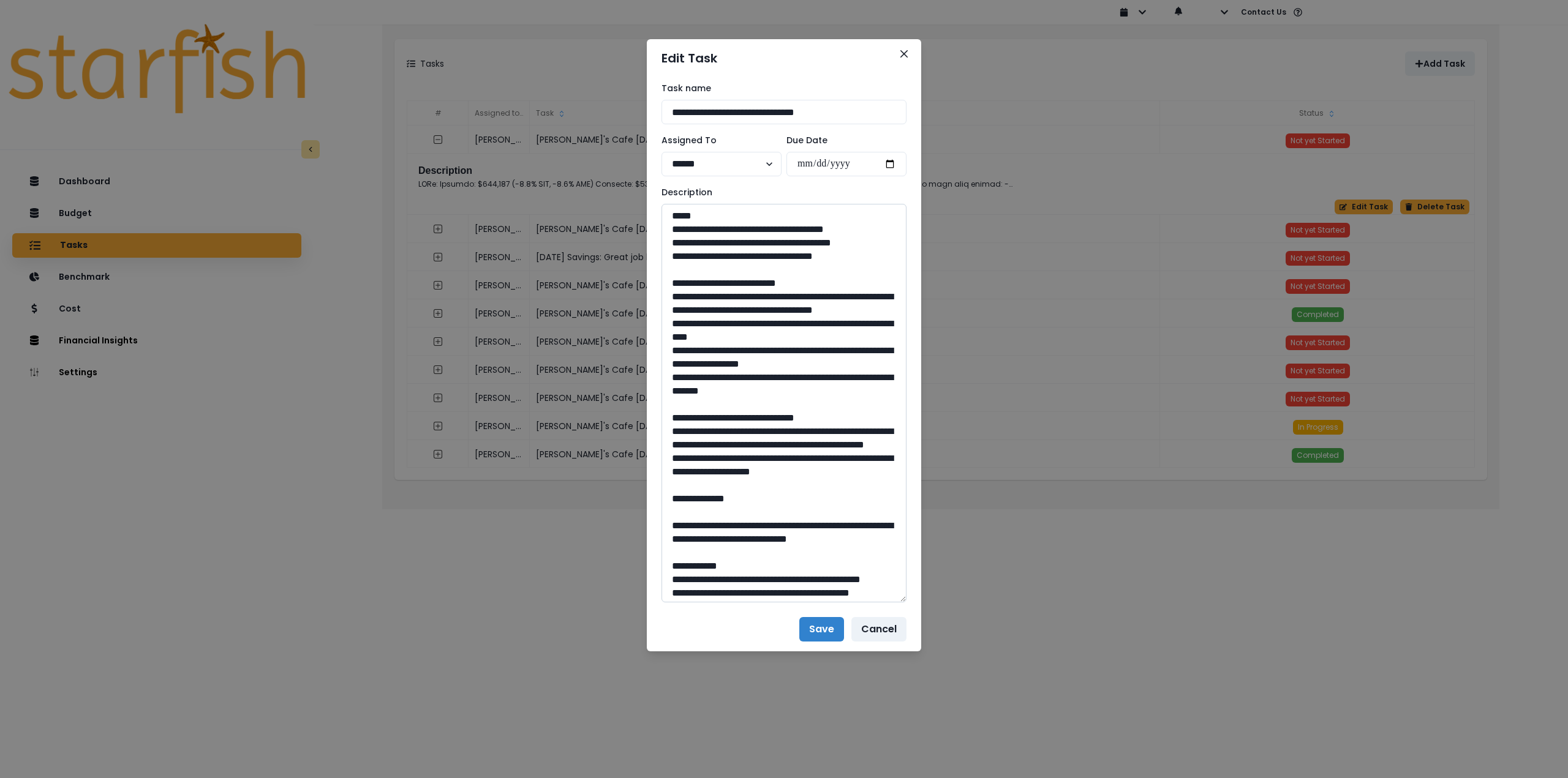
drag, startPoint x: 904, startPoint y: 260, endPoint x: 867, endPoint y: 414, distance: 158.4
click at [649, 595] on textarea at bounding box center [784, 403] width 245 height 399
drag, startPoint x: 837, startPoint y: 252, endPoint x: 642, endPoint y: 231, distance: 196.1
paste textarea "* *"
click at [649, 269] on textarea at bounding box center [784, 403] width 245 height 400
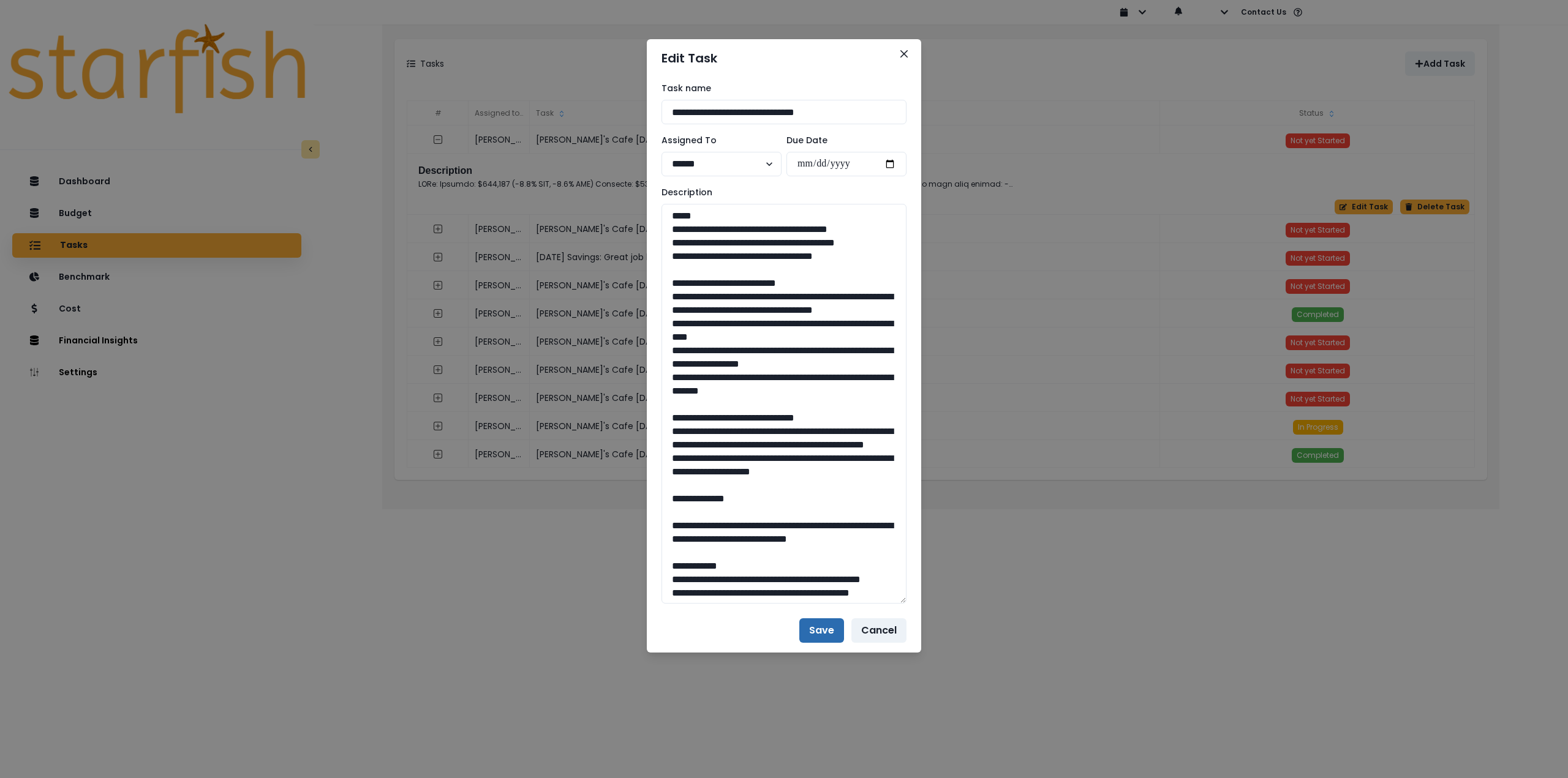
type textarea "**********"
click at [649, 623] on button "Save" at bounding box center [822, 630] width 45 height 24
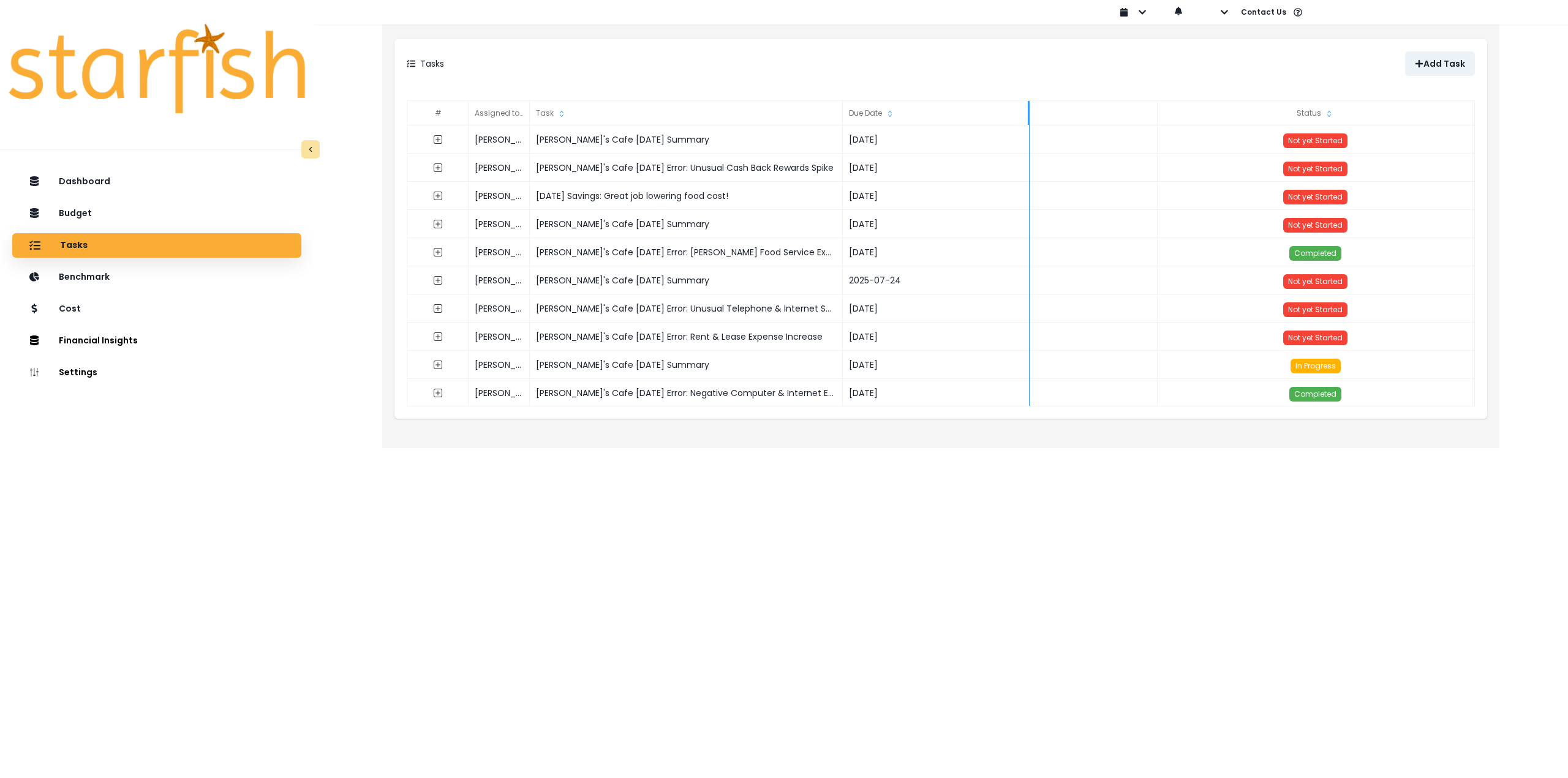
drag, startPoint x: 843, startPoint y: 110, endPoint x: 1030, endPoint y: 120, distance: 187.3
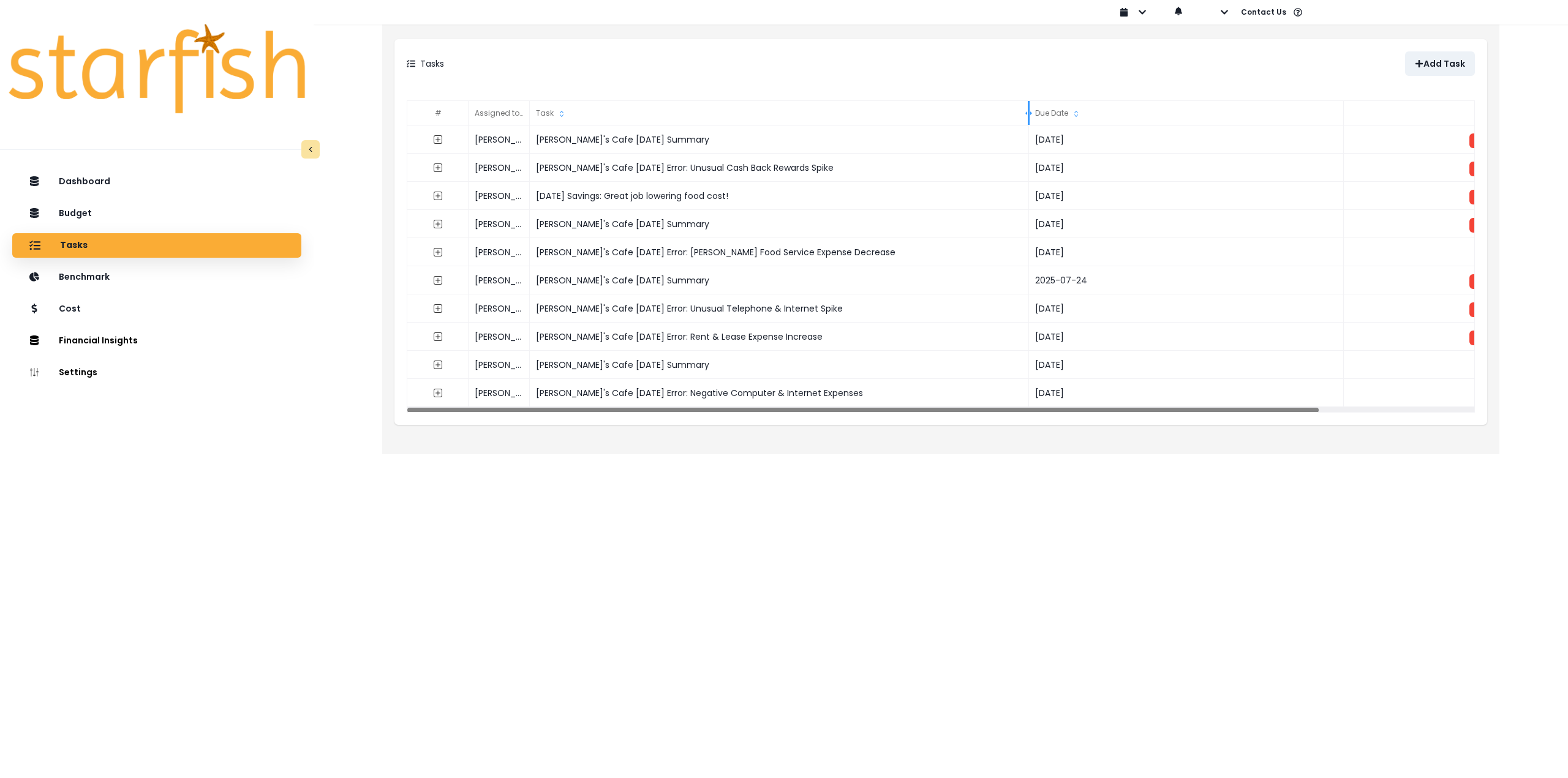
click at [649, 118] on div "Task" at bounding box center [779, 113] width 499 height 24
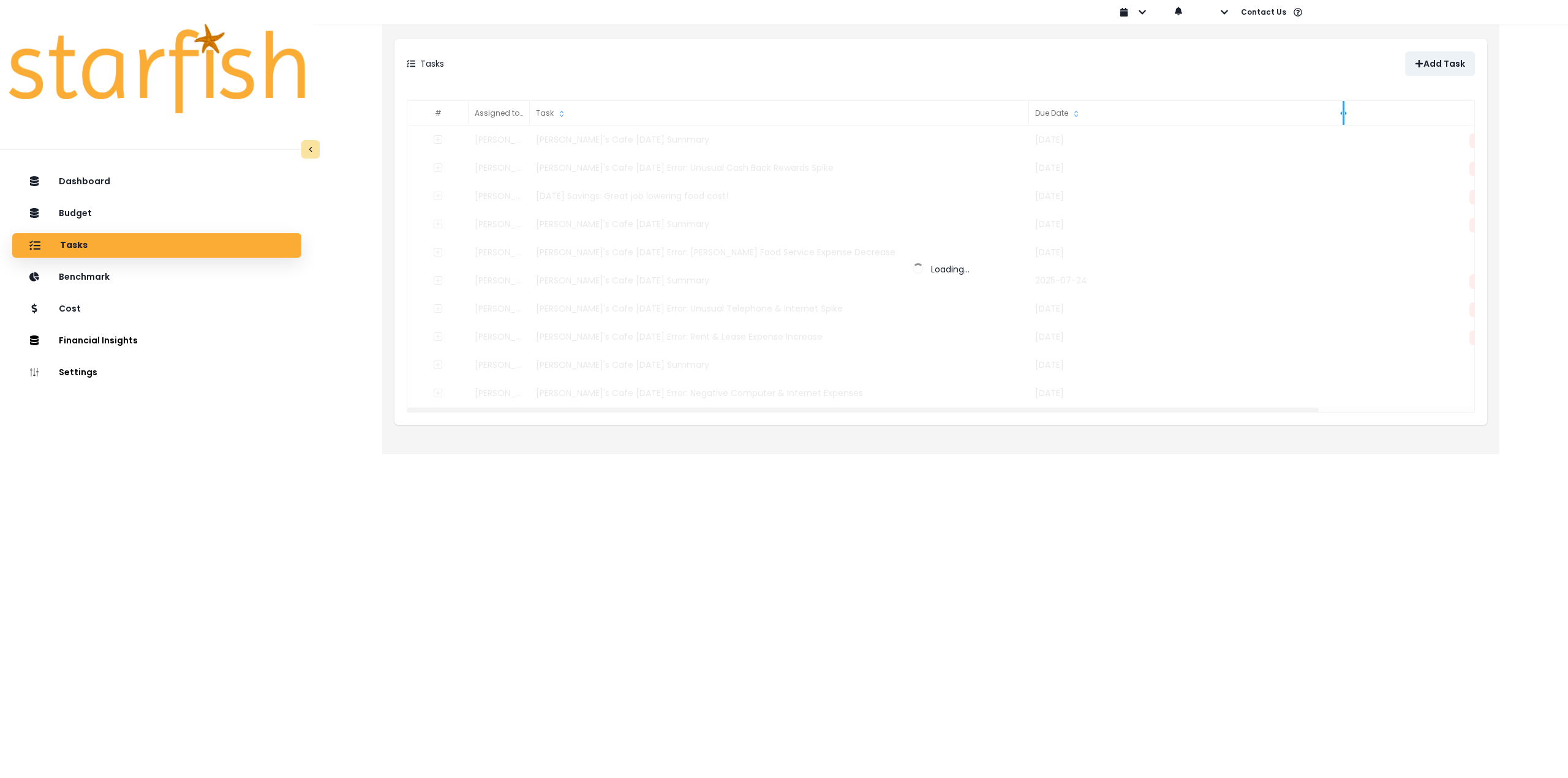
click at [649, 115] on div "Due Date" at bounding box center [1187, 113] width 316 height 24
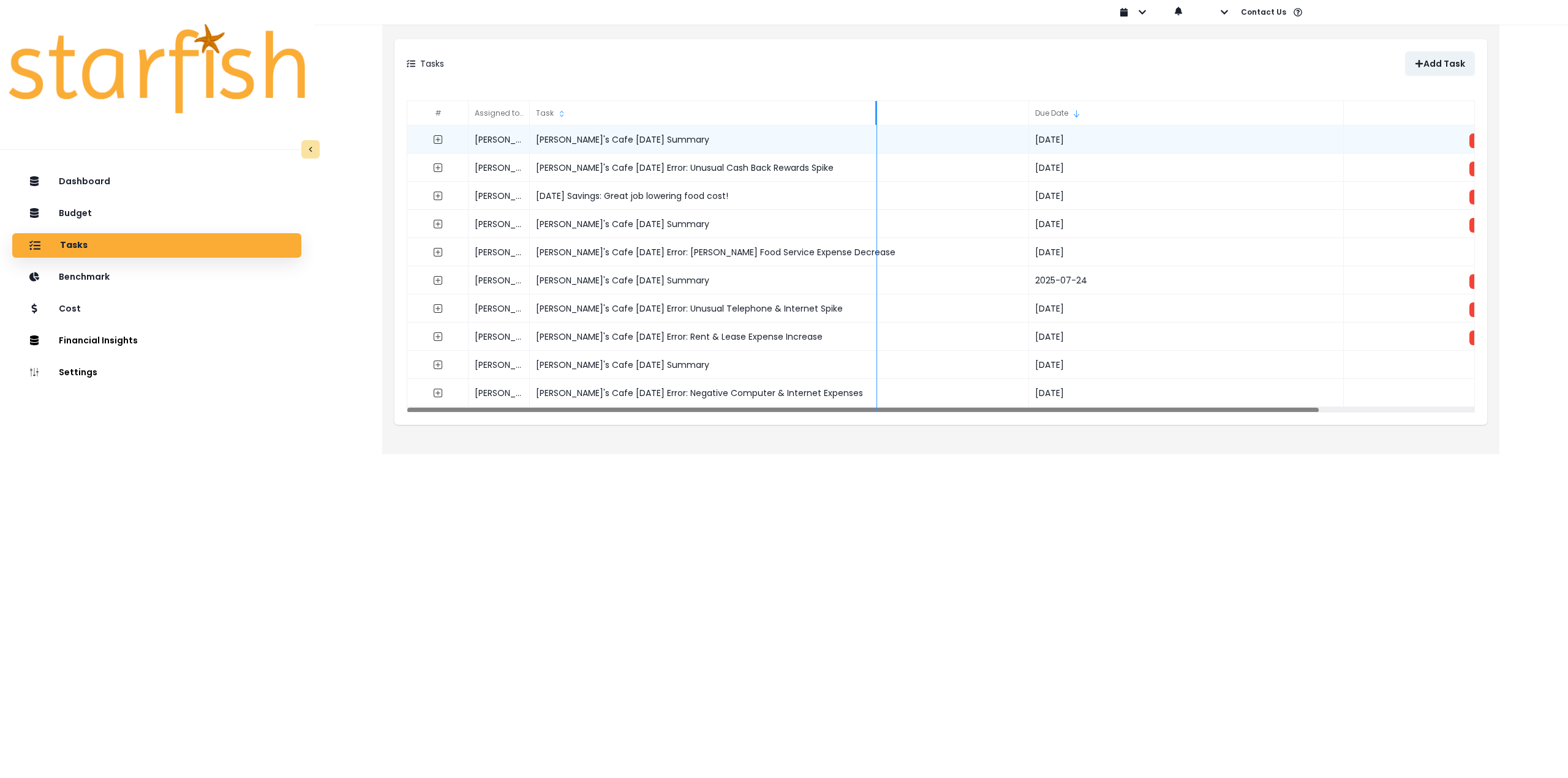
drag, startPoint x: 1027, startPoint y: 114, endPoint x: 861, endPoint y: 134, distance: 167.2
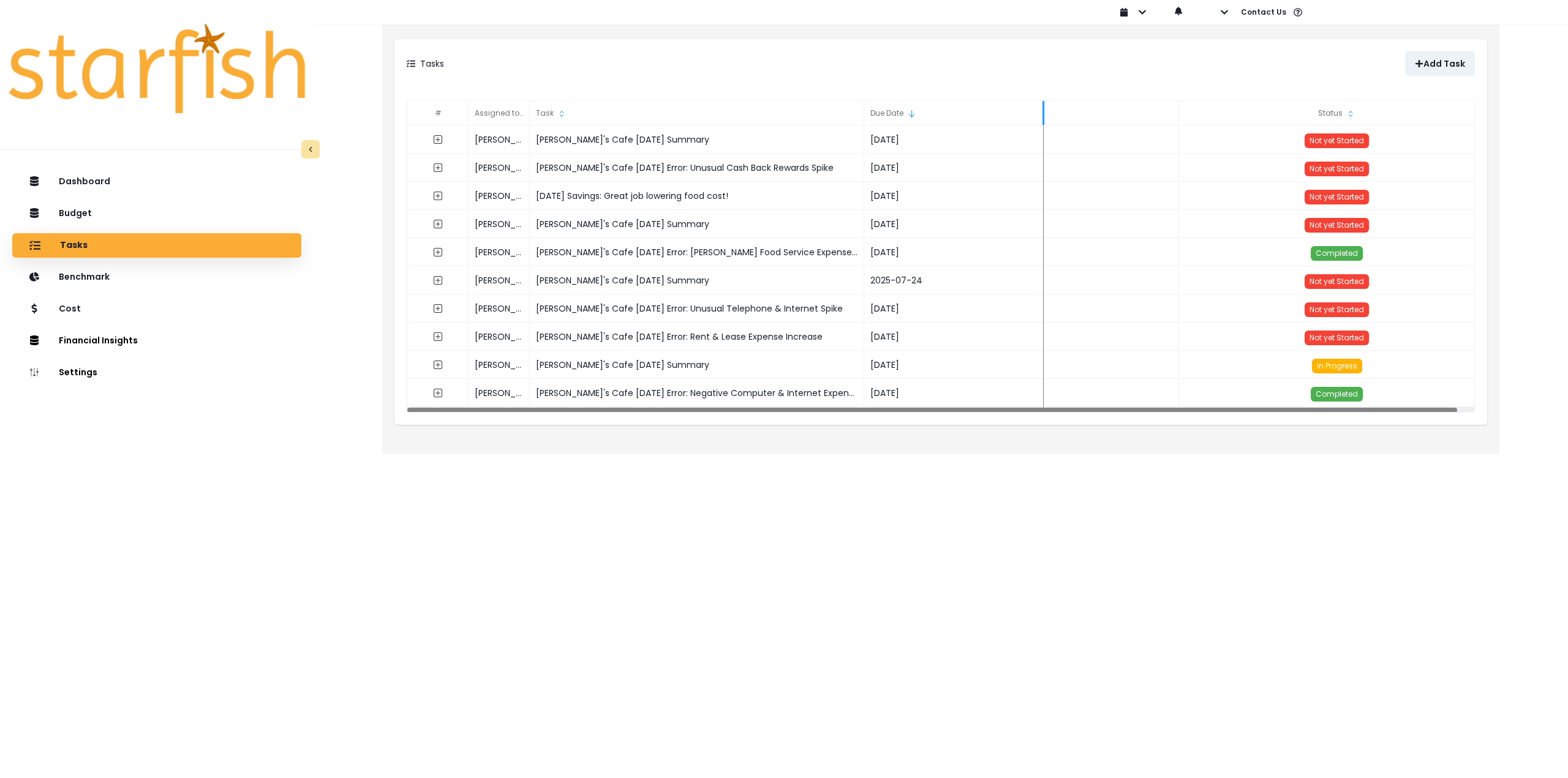
drag, startPoint x: 1178, startPoint y: 113, endPoint x: 1042, endPoint y: 125, distance: 136.5
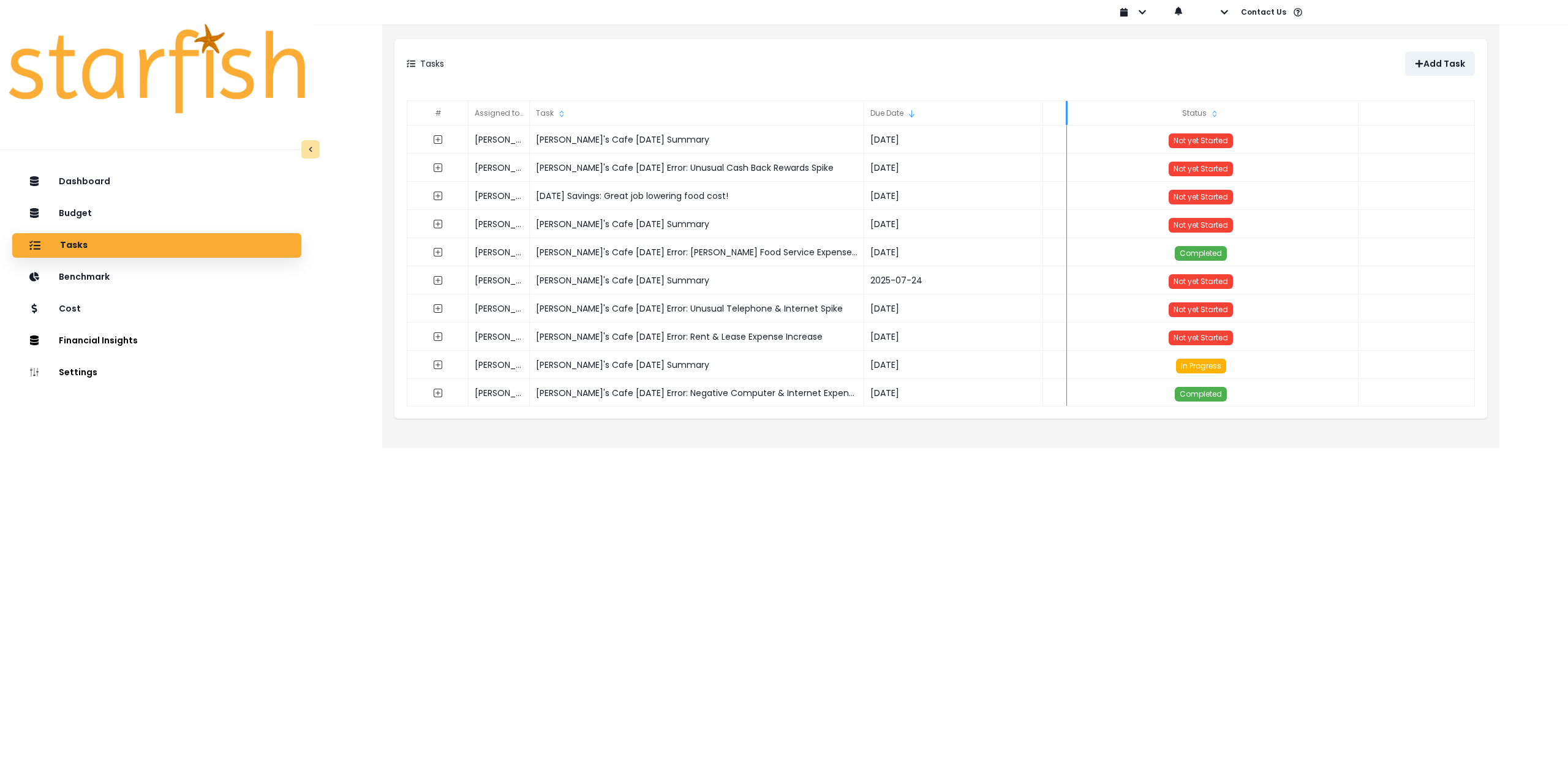
drag, startPoint x: 1043, startPoint y: 116, endPoint x: 1068, endPoint y: 113, distance: 25.2
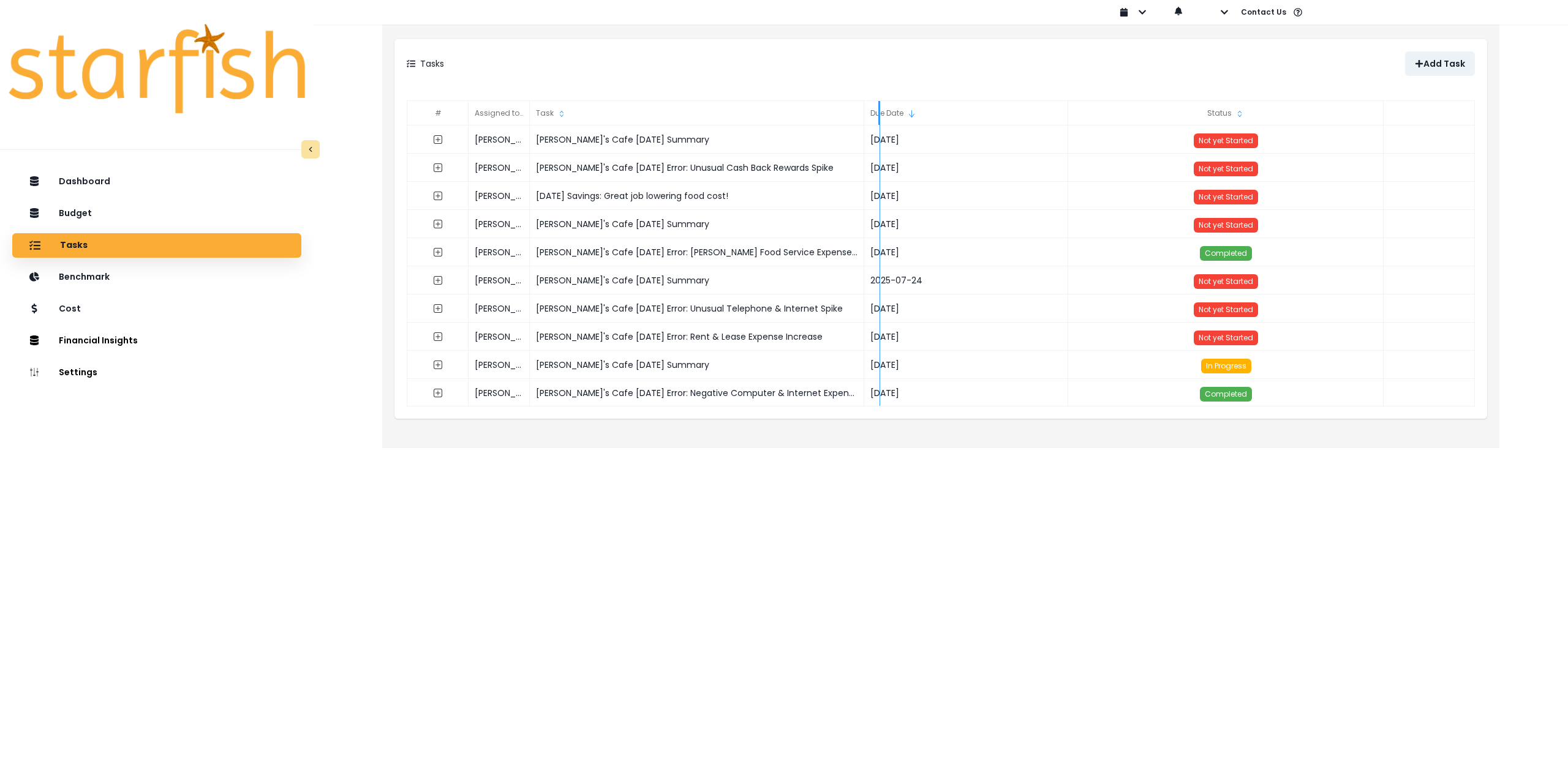
drag, startPoint x: 864, startPoint y: 116, endPoint x: 883, endPoint y: 116, distance: 19.0
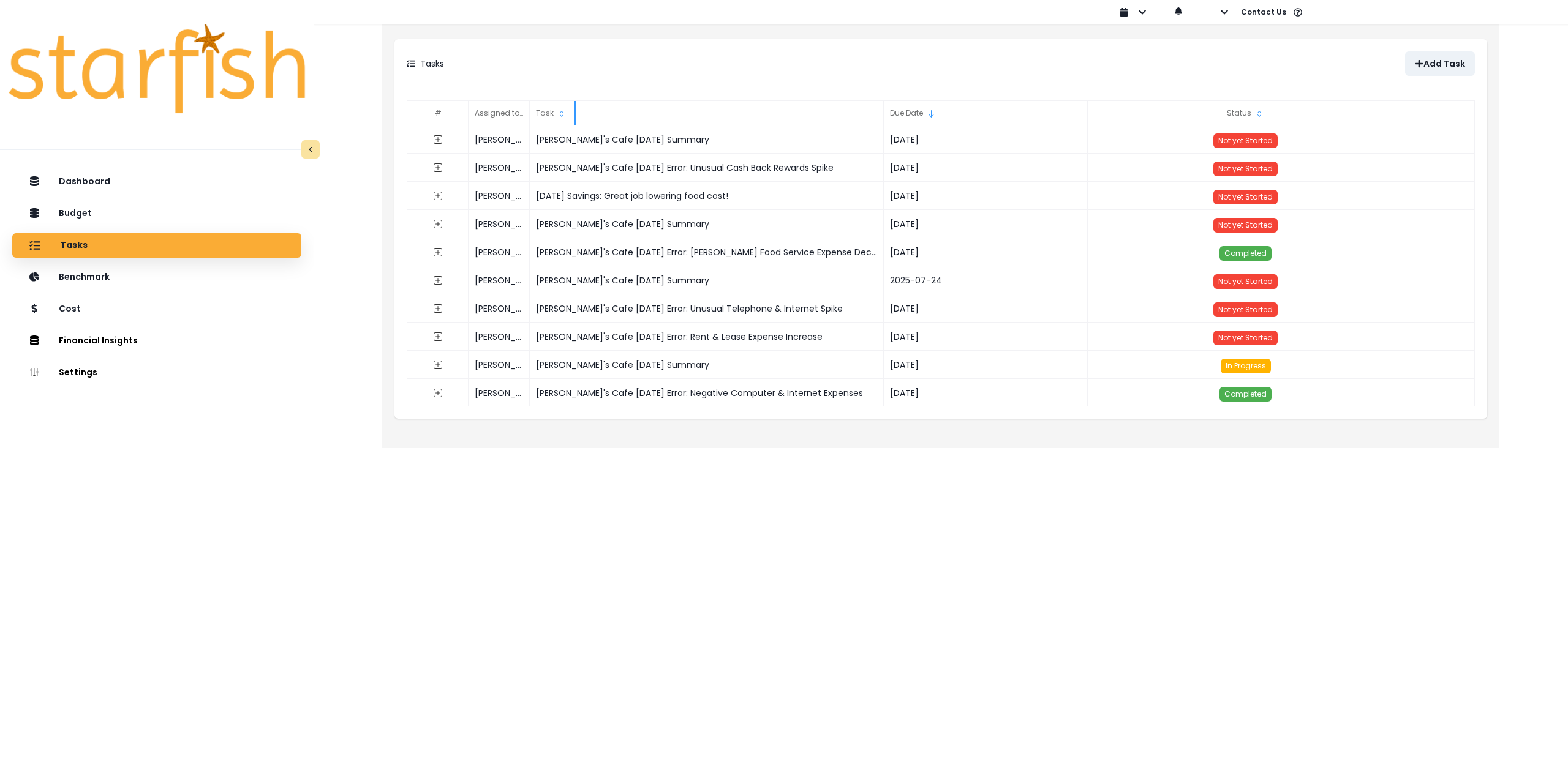
drag, startPoint x: 530, startPoint y: 109, endPoint x: 575, endPoint y: 111, distance: 45.0
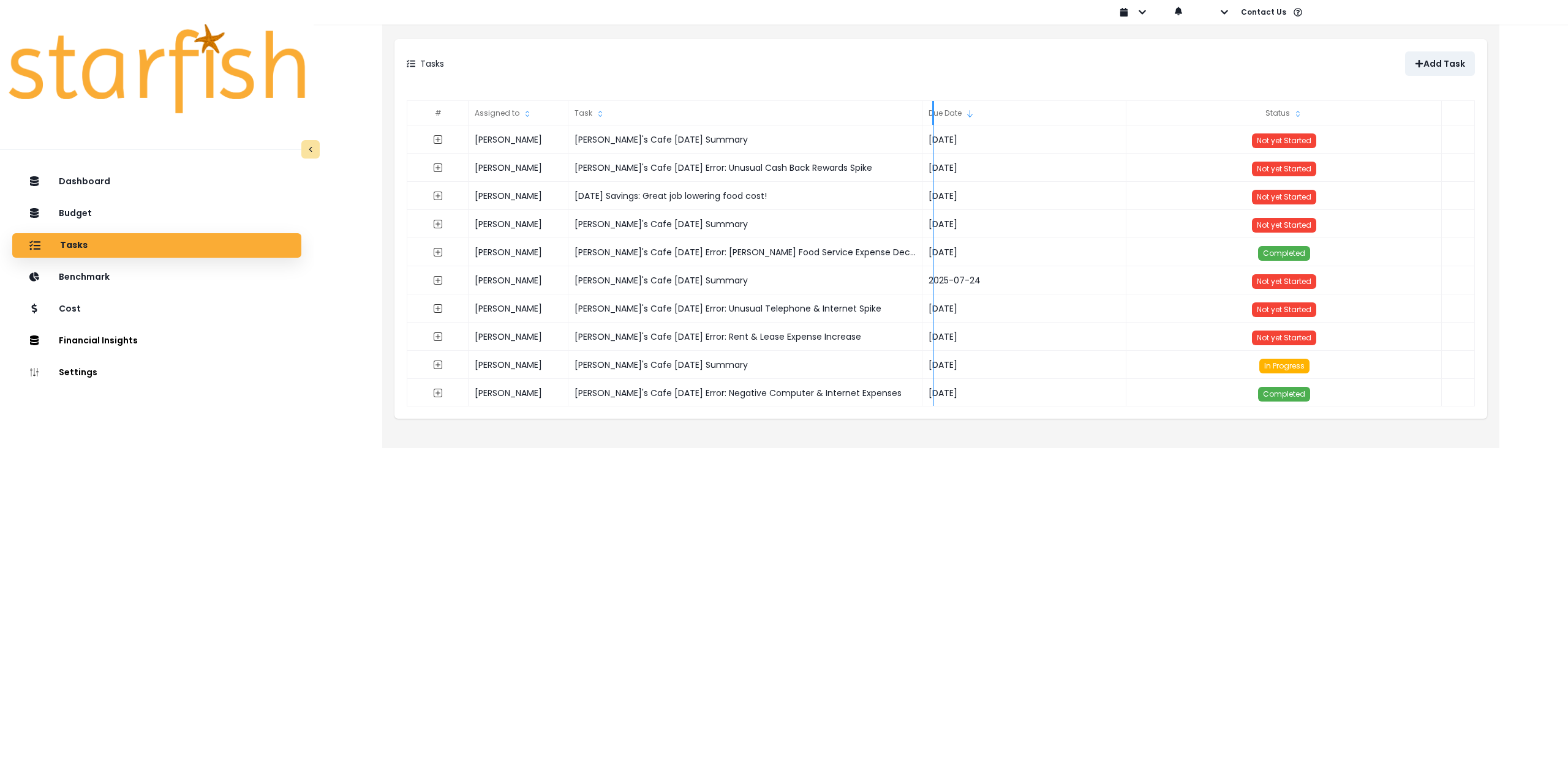
drag, startPoint x: 921, startPoint y: 109, endPoint x: 932, endPoint y: 110, distance: 11.0
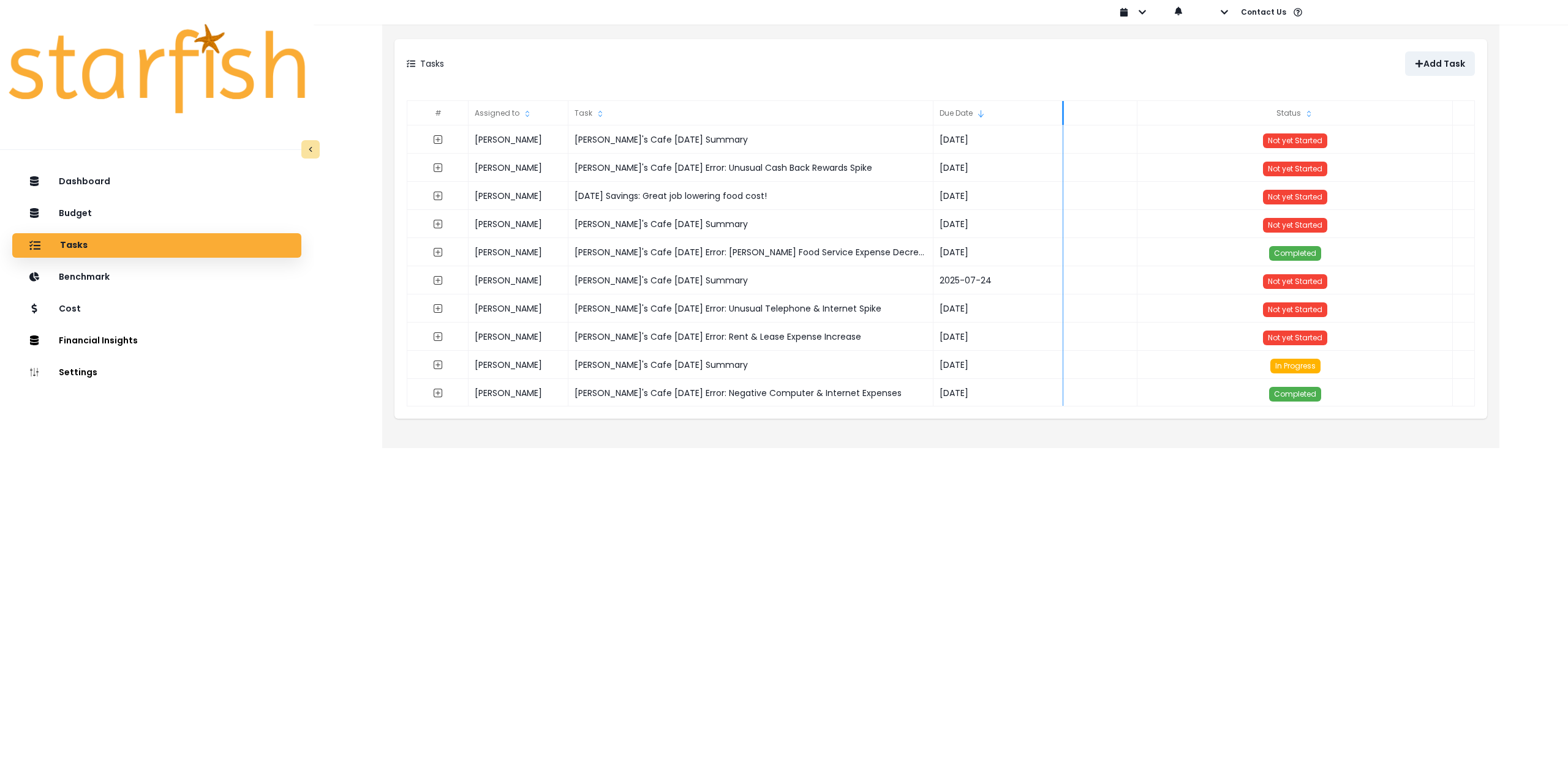
drag, startPoint x: 1135, startPoint y: 112, endPoint x: 1061, endPoint y: 116, distance: 74.1
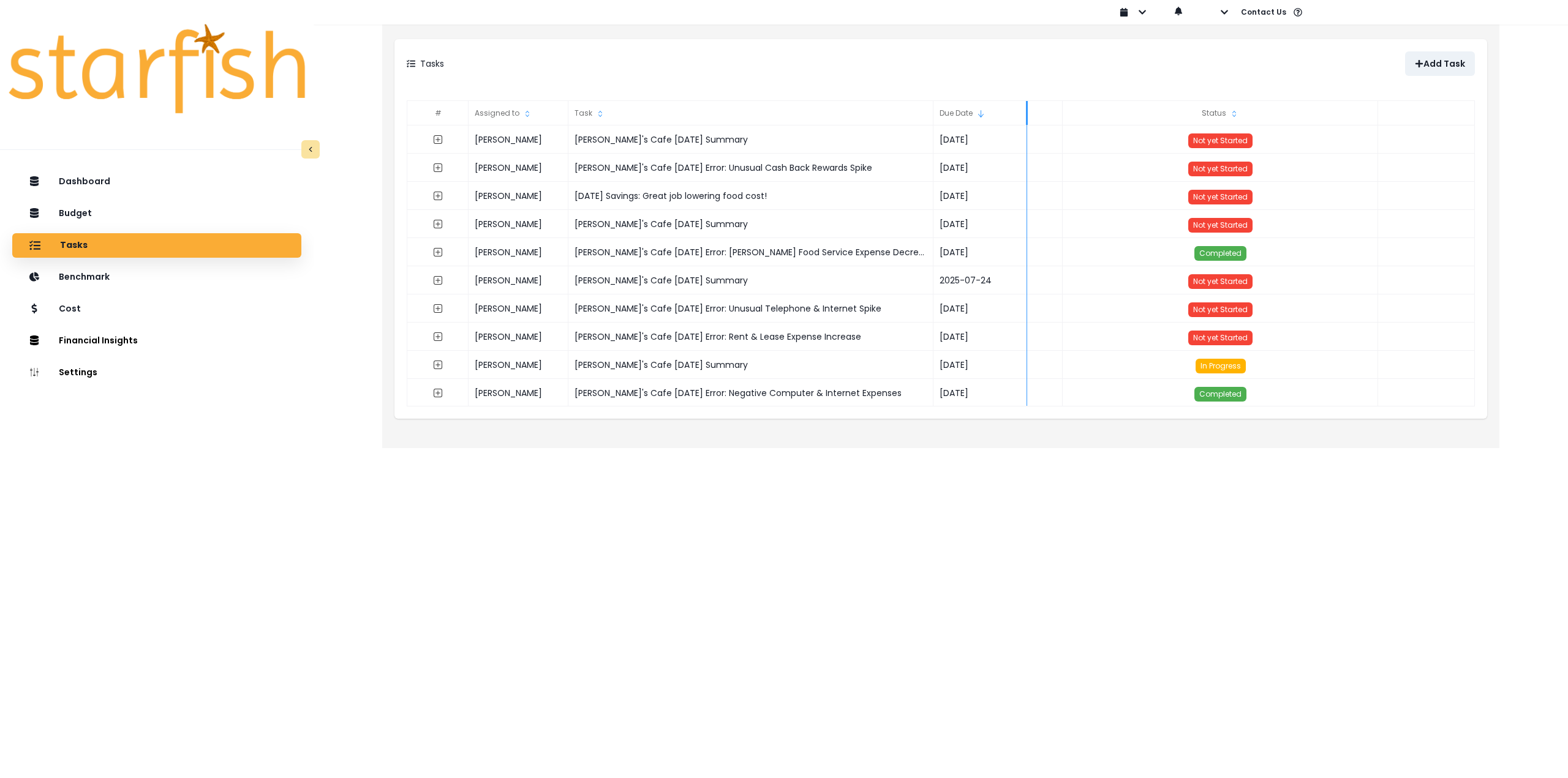
drag, startPoint x: 1063, startPoint y: 118, endPoint x: 1027, endPoint y: 118, distance: 36.0
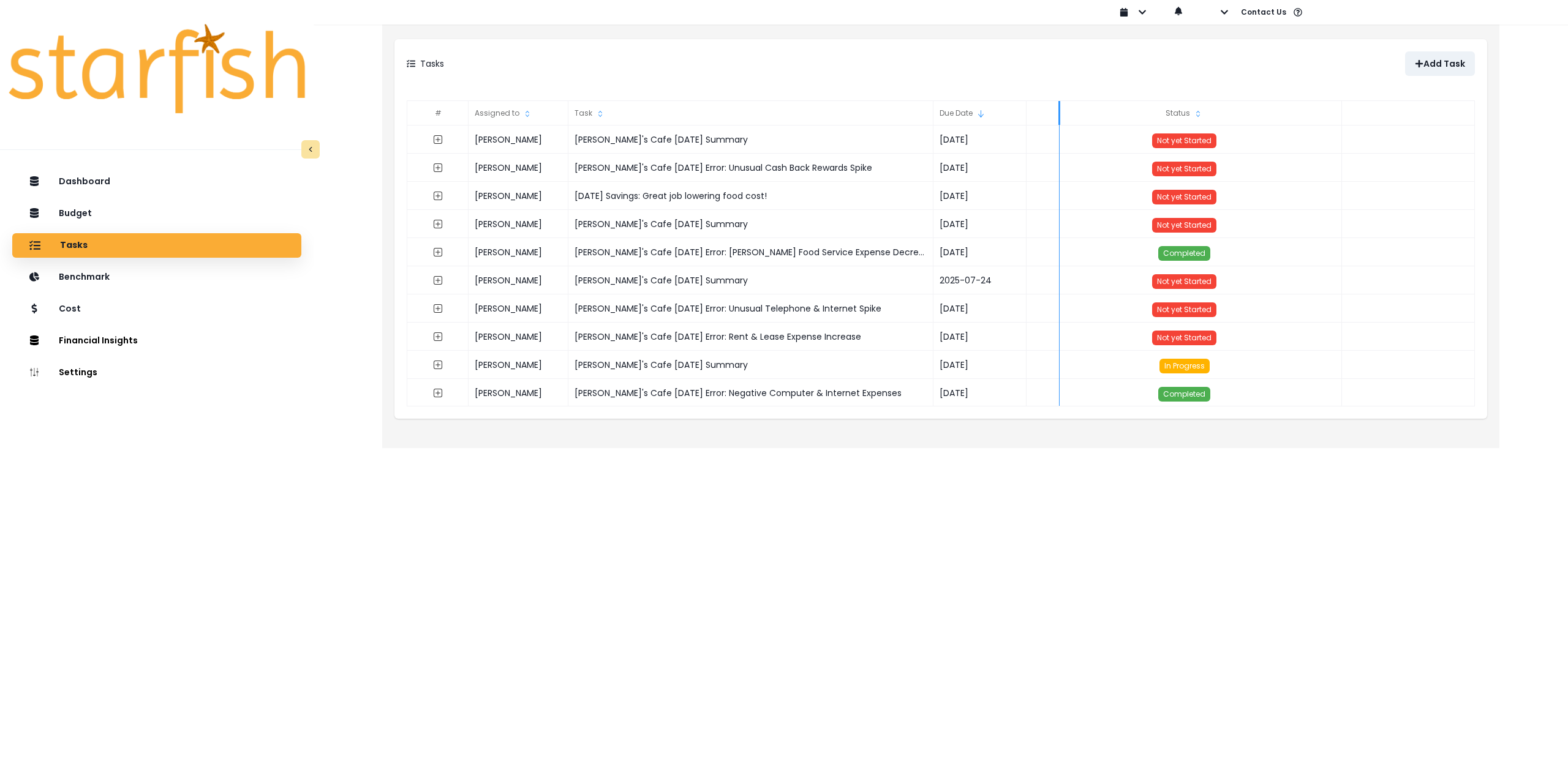
drag, startPoint x: 1026, startPoint y: 116, endPoint x: 1060, endPoint y: 117, distance: 34.0
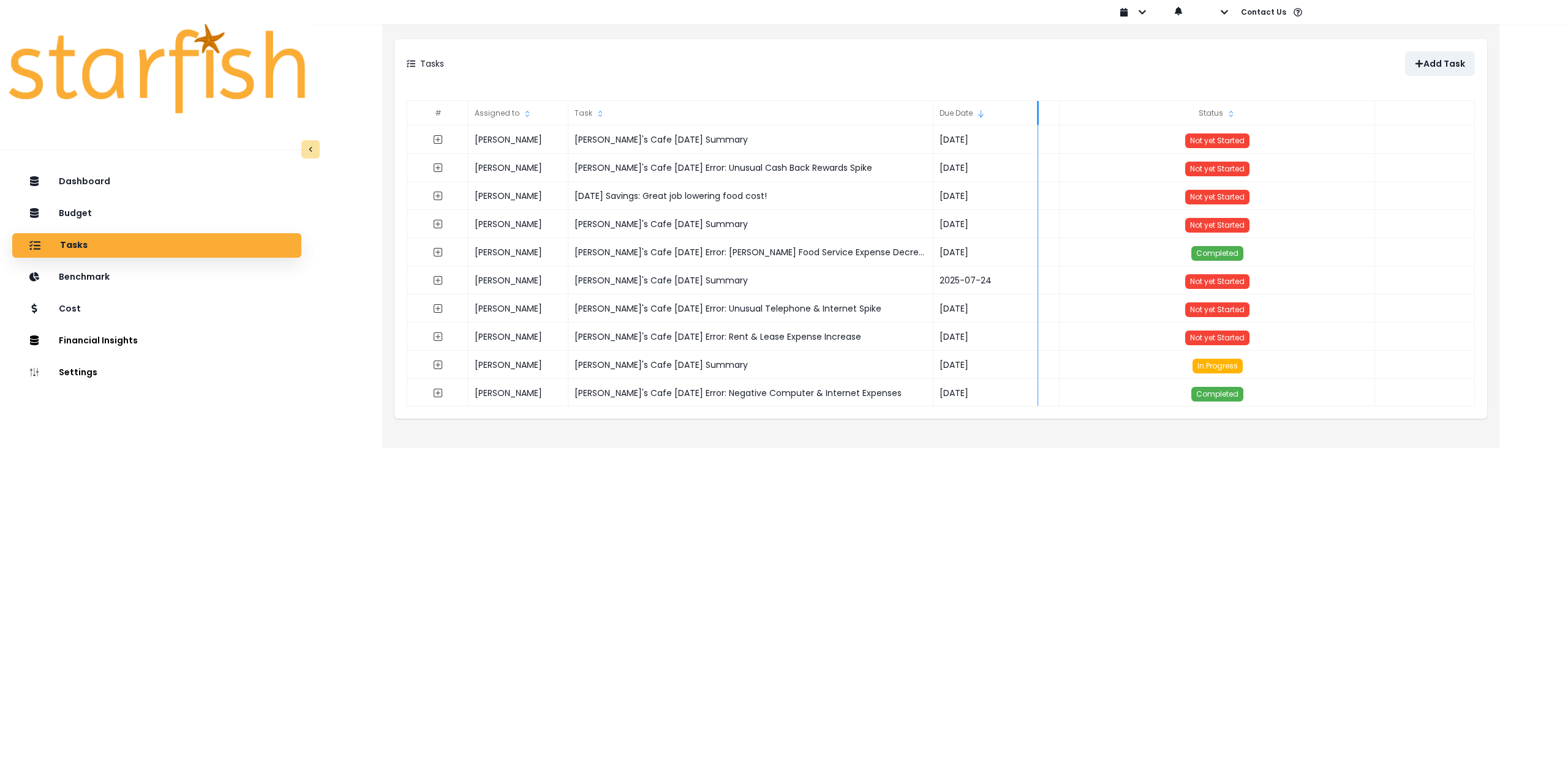
drag, startPoint x: 1055, startPoint y: 115, endPoint x: 1036, endPoint y: 116, distance: 19.0
